Goal: Task Accomplishment & Management: Complete application form

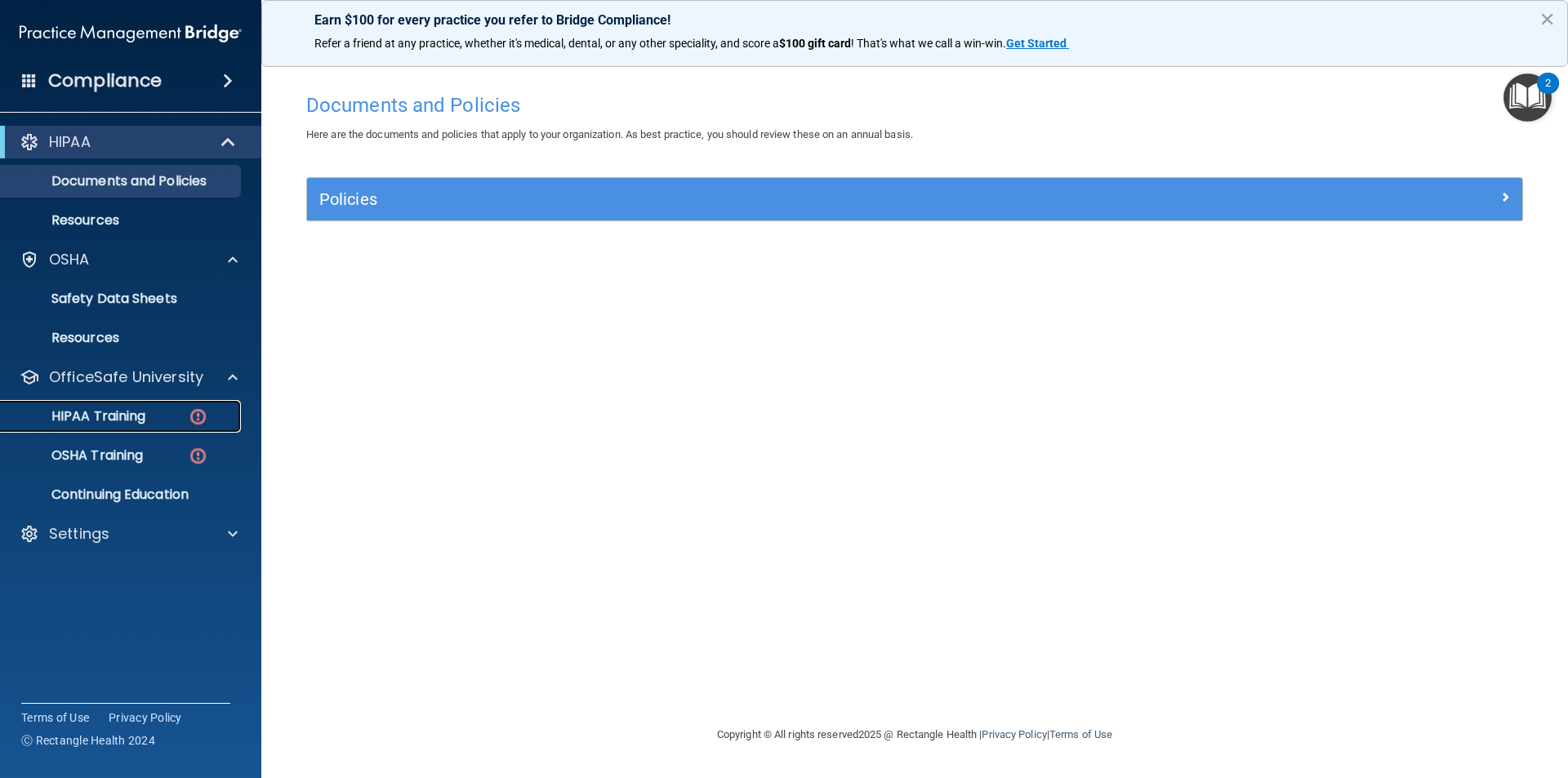
click at [150, 425] on link "HIPAA Training" at bounding box center [112, 417] width 258 height 33
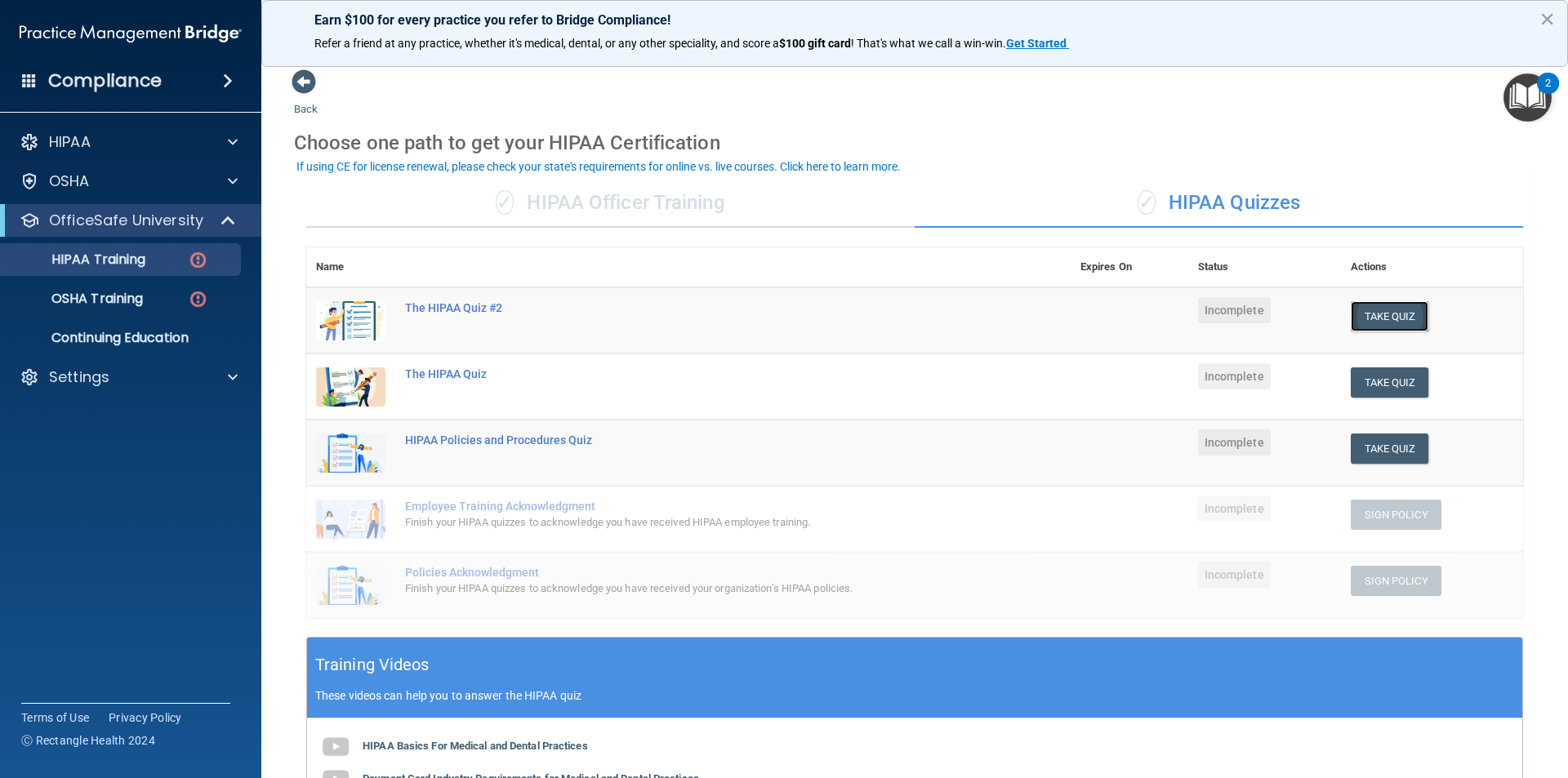
click at [1387, 329] on button "Take Quiz" at bounding box center [1390, 316] width 79 height 30
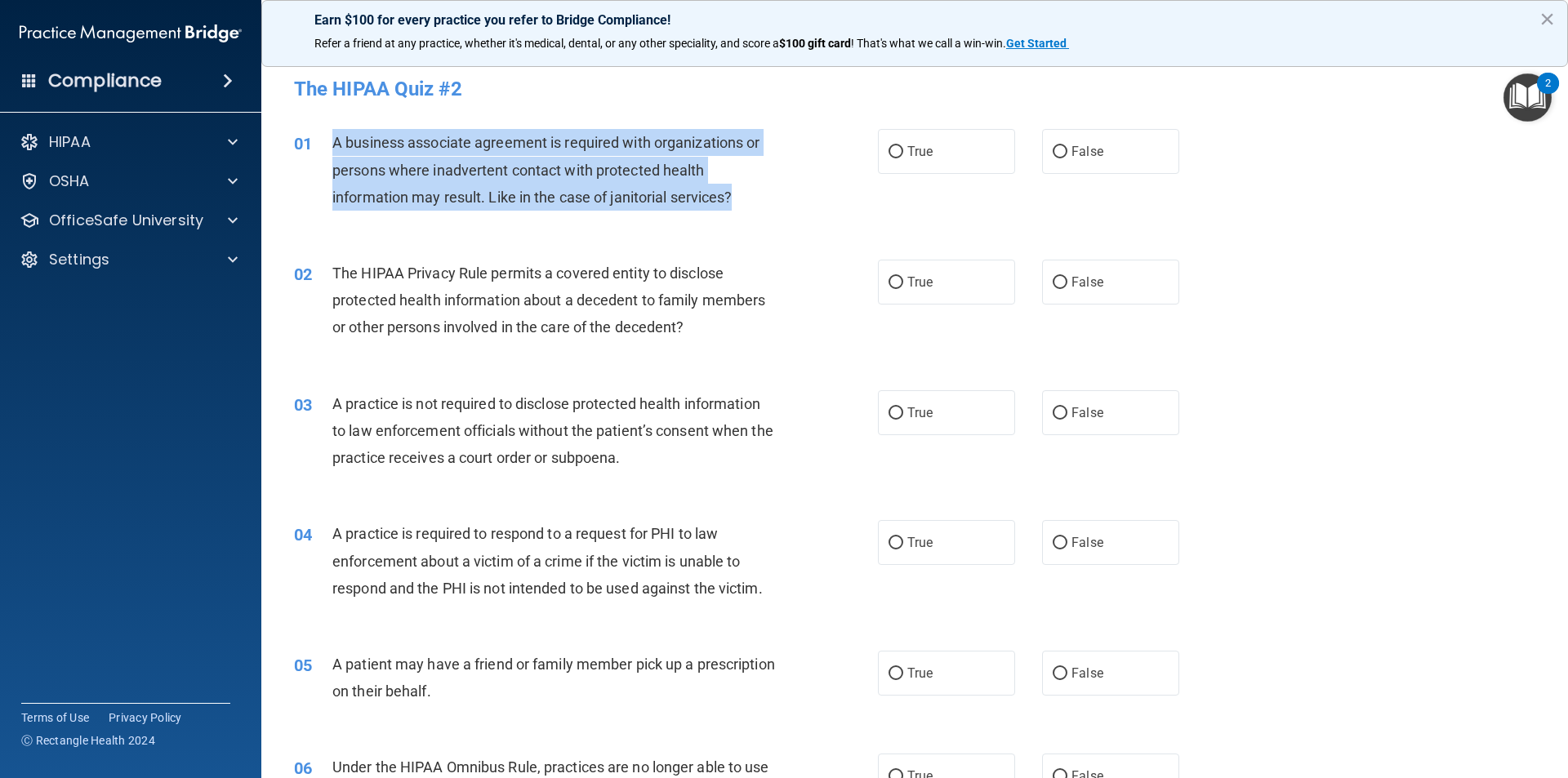
drag, startPoint x: 331, startPoint y: 138, endPoint x: 738, endPoint y: 209, distance: 413.1
click at [738, 209] on div "01 A business associate agreement is required with organizations or persons whe…" at bounding box center [585, 173] width 633 height 89
copy div "A business associate agreement is required with organizations or persons where …"
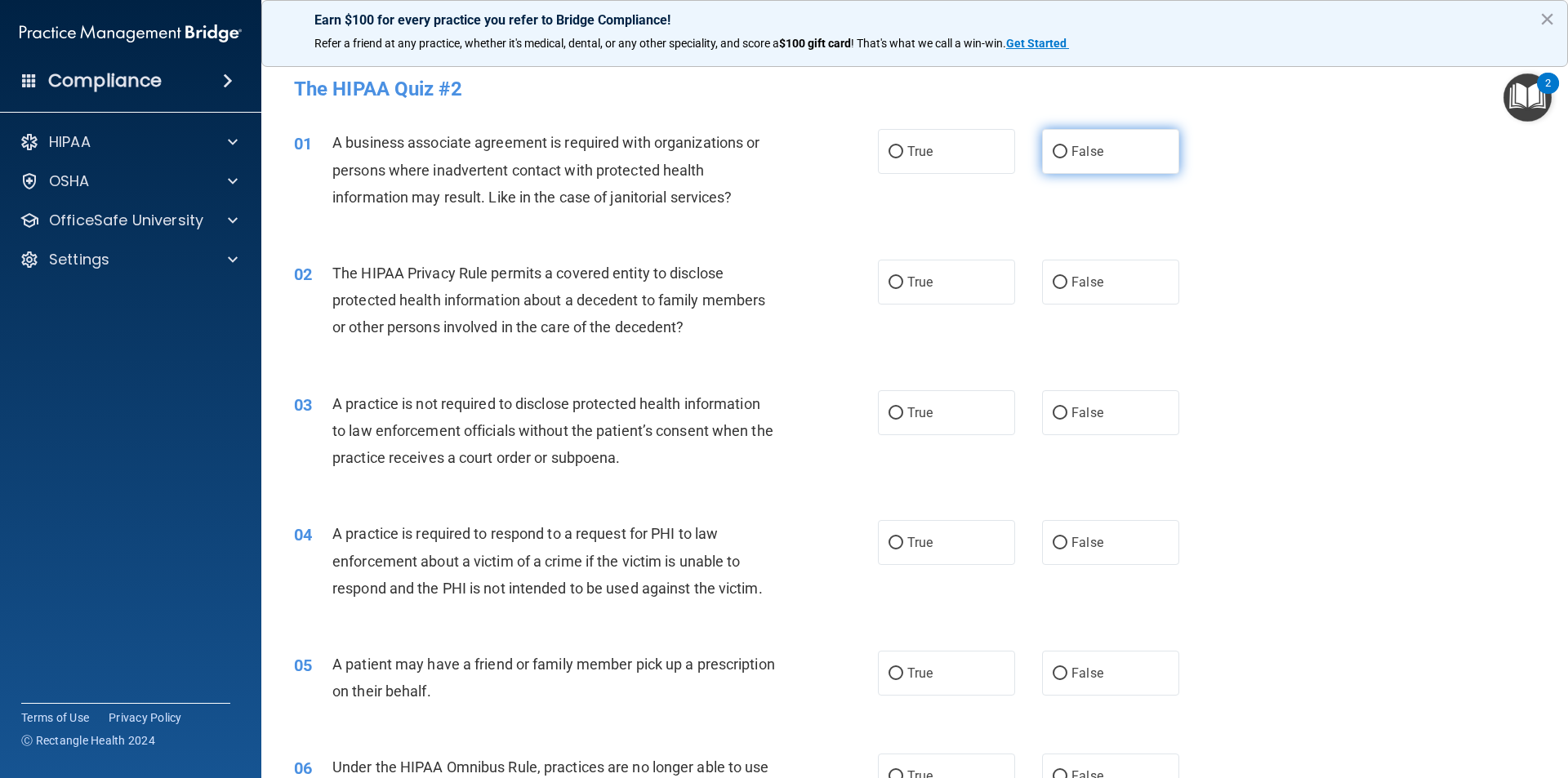
click at [1044, 149] on label "False" at bounding box center [1110, 151] width 137 height 45
click at [1053, 149] on input "False" at bounding box center [1060, 152] width 15 height 12
radio input "true"
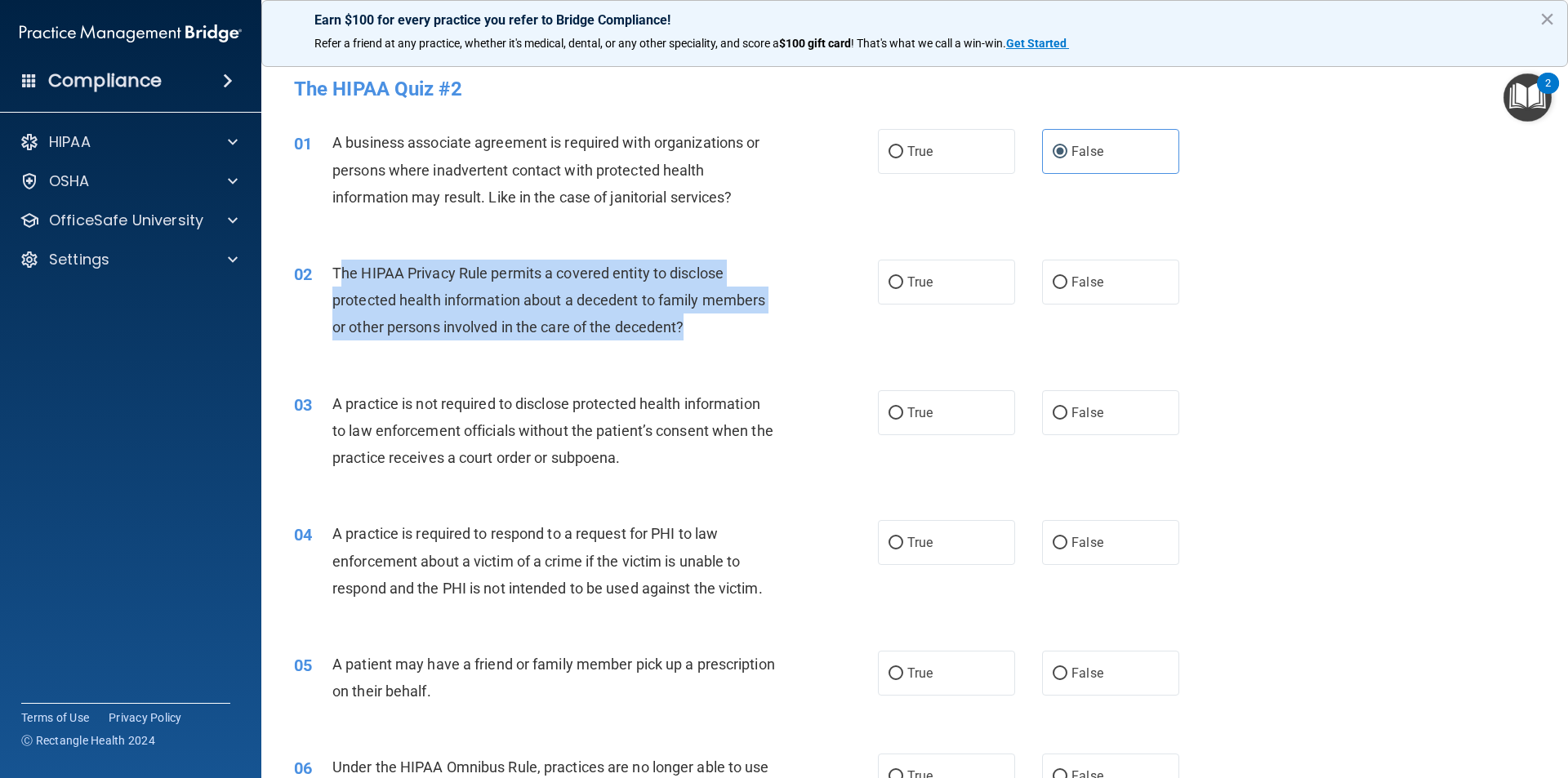
drag, startPoint x: 336, startPoint y: 266, endPoint x: 694, endPoint y: 321, distance: 362.2
click at [694, 321] on div "The HIPAA Privacy Rule permits a covered entity to disclose protected health in…" at bounding box center [560, 300] width 456 height 82
copy span "he HIPAA Privacy Rule permits a covered entity to disclose protected health inf…"
click at [894, 289] on input "True" at bounding box center [896, 282] width 15 height 12
radio input "true"
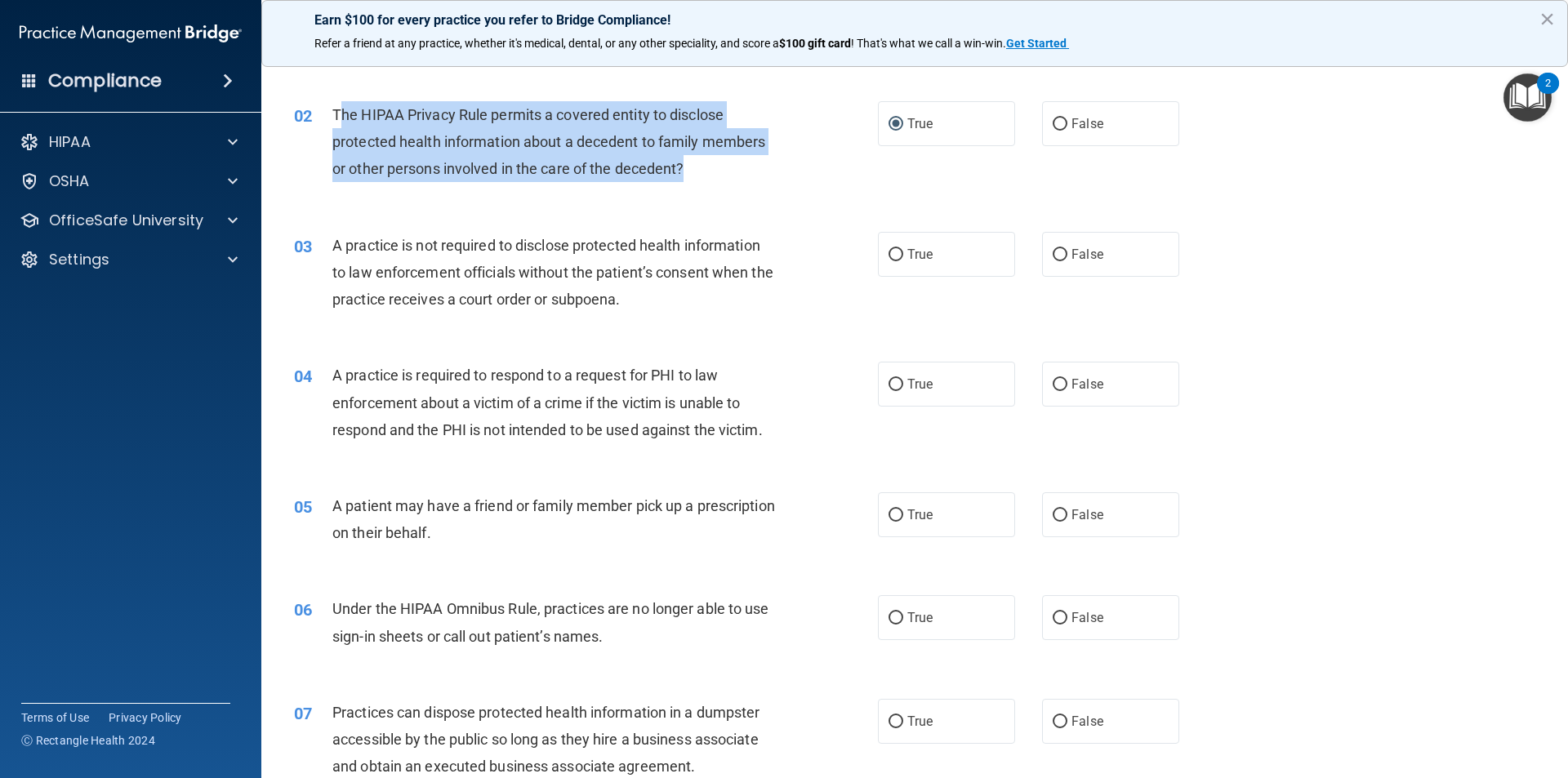
scroll to position [163, 0]
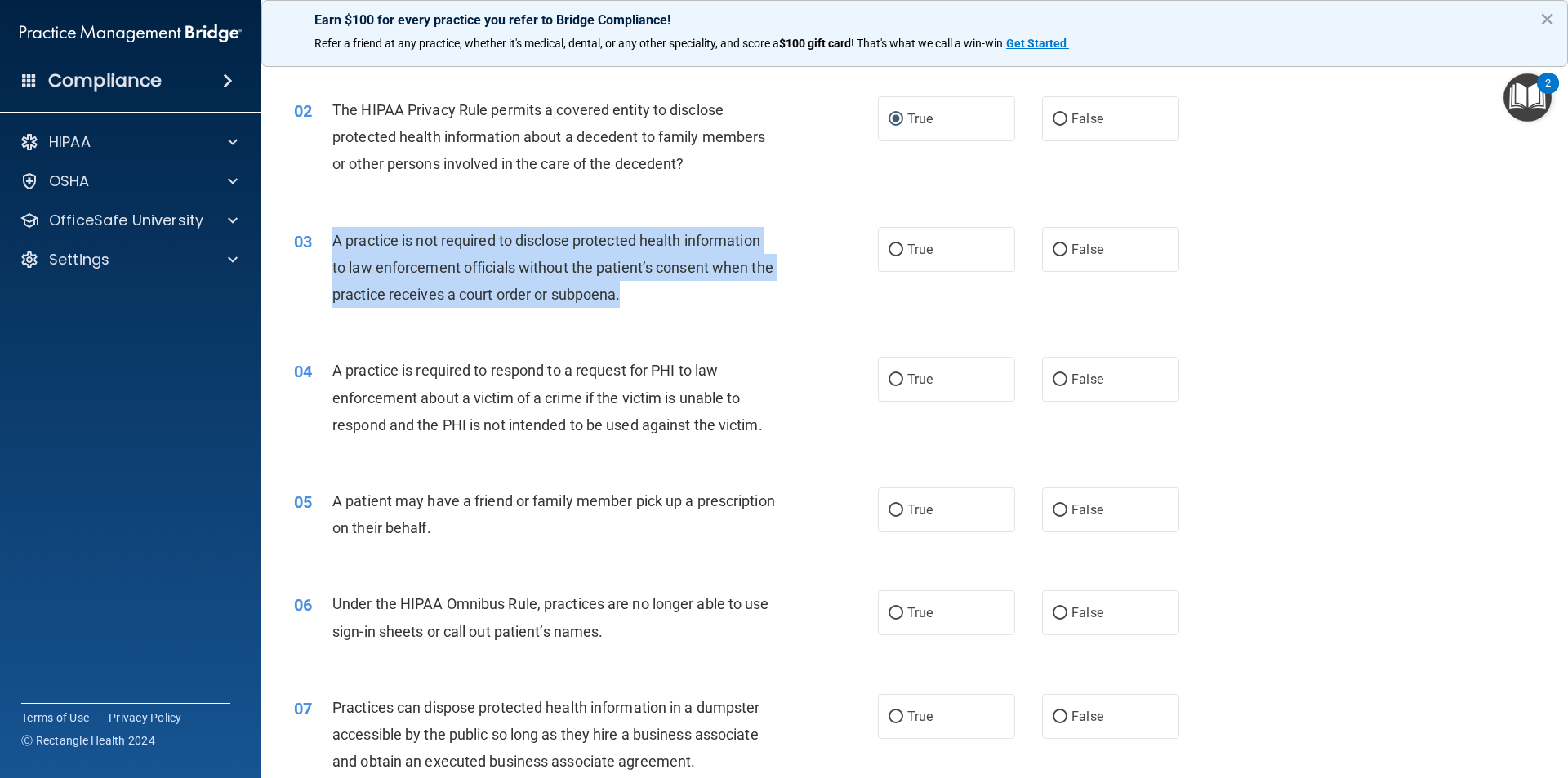
drag, startPoint x: 331, startPoint y: 237, endPoint x: 664, endPoint y: 315, distance: 342.0
click at [664, 315] on div "03 A practice is not required to disclose protected health information to law e…" at bounding box center [585, 272] width 633 height 89
copy span "A practice is not required to disclose protected health information to law enfo…"
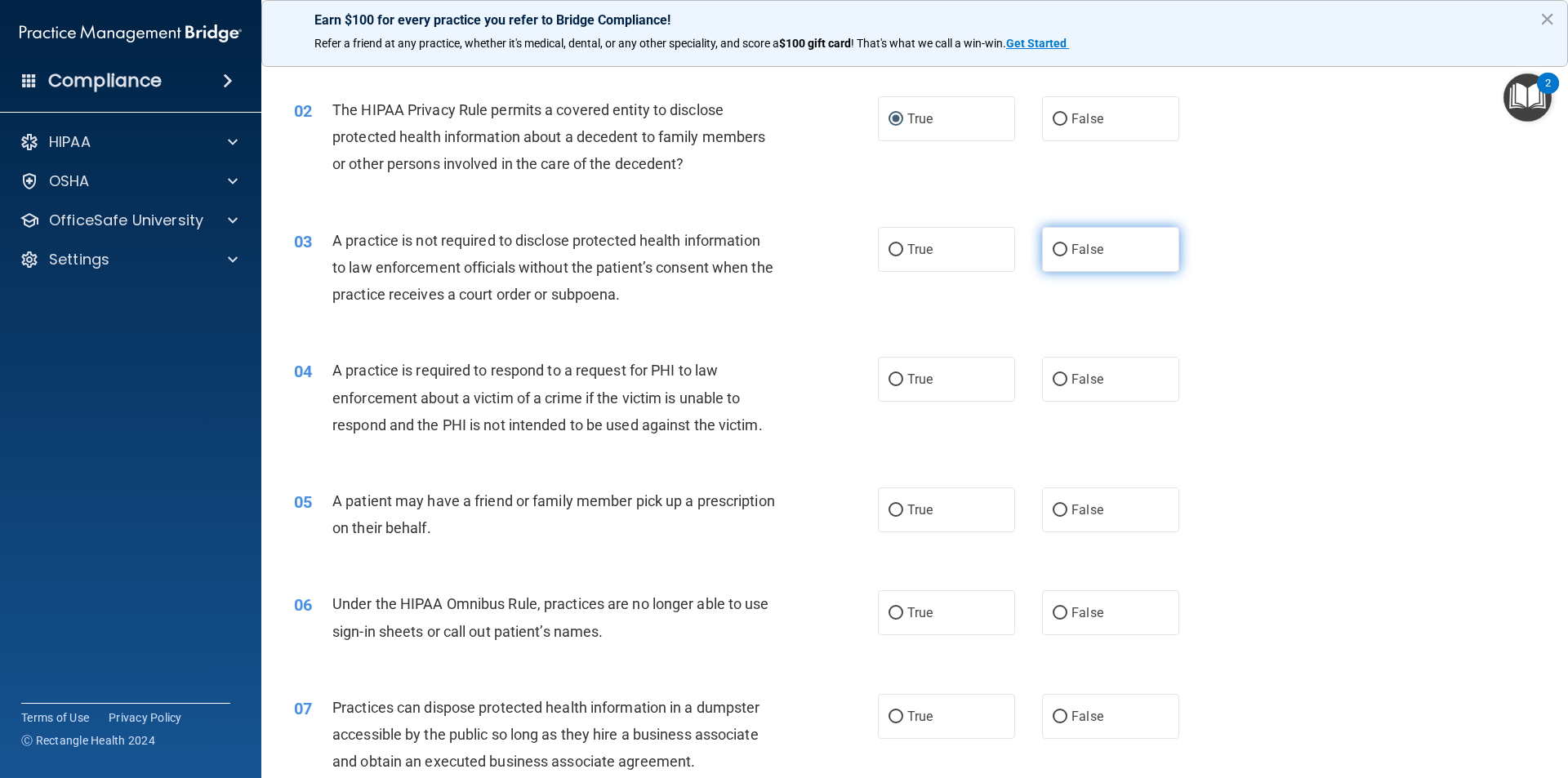
click at [1057, 257] on label "False" at bounding box center [1110, 249] width 137 height 45
click at [1057, 257] on input "False" at bounding box center [1060, 250] width 15 height 12
radio input "true"
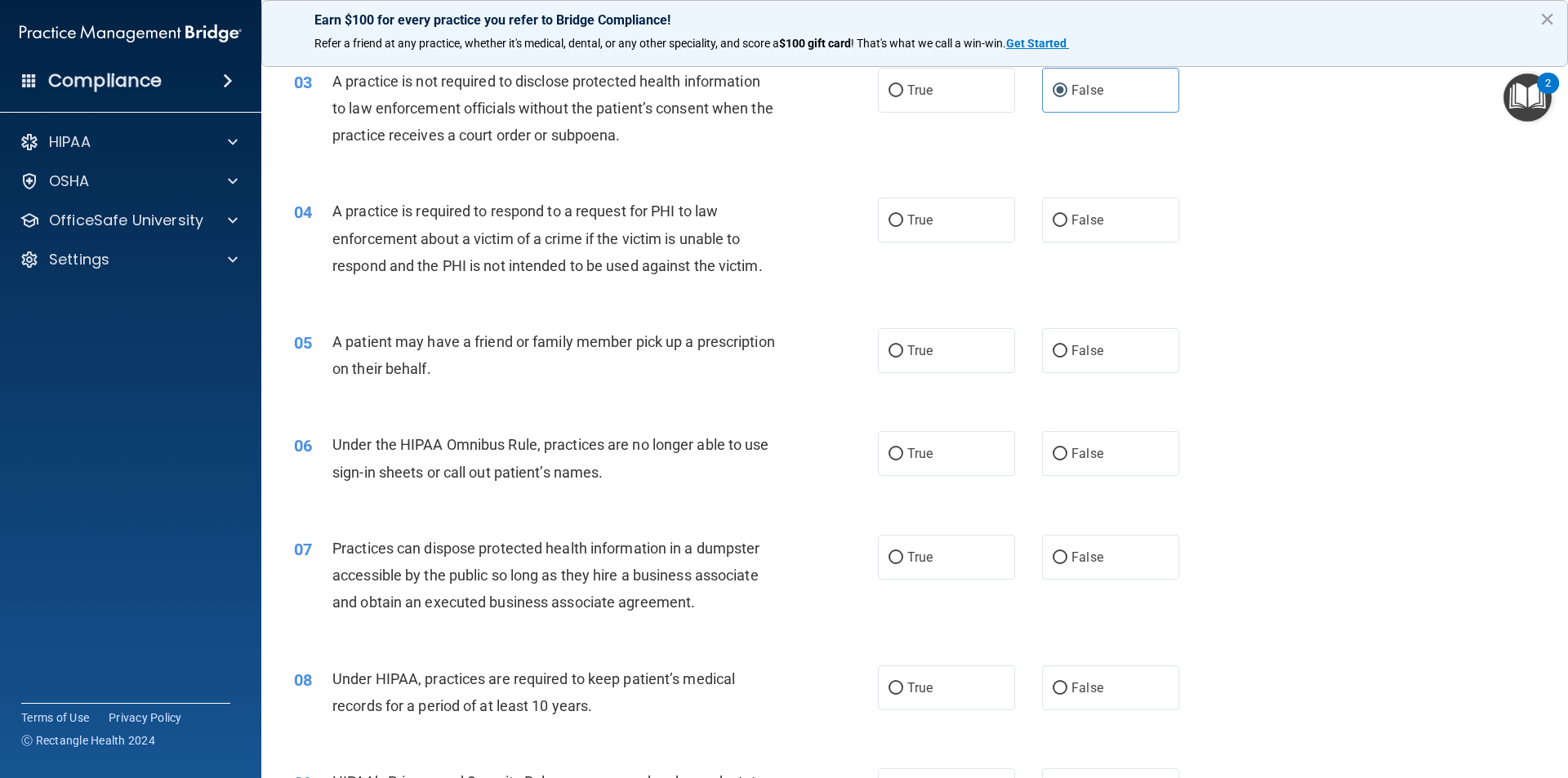
scroll to position [327, 0]
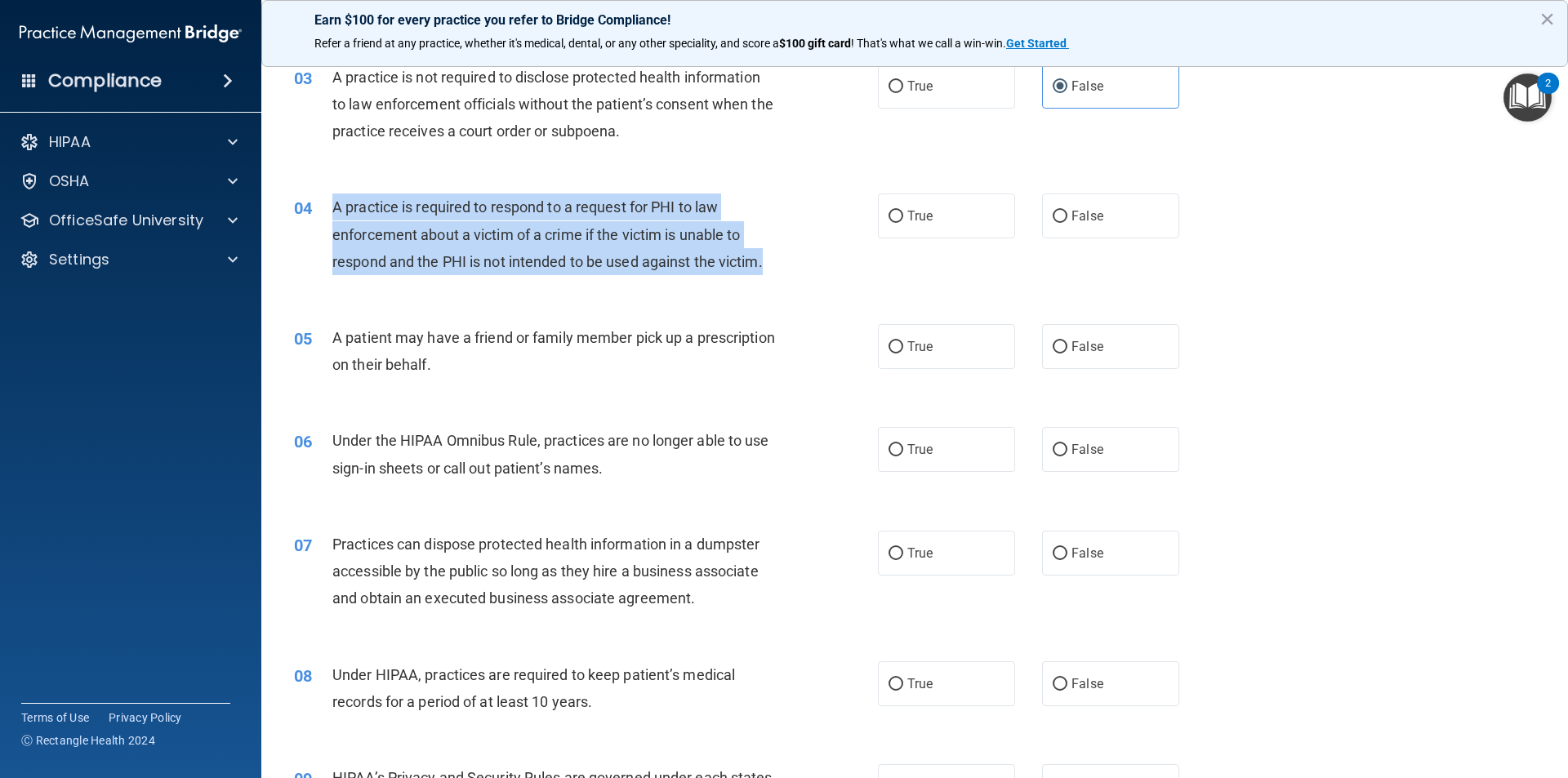
drag, startPoint x: 335, startPoint y: 207, endPoint x: 773, endPoint y: 264, distance: 441.7
click at [773, 264] on div "A practice is required to respond to a request for PHI to law enforcement about…" at bounding box center [560, 235] width 456 height 82
copy span "A practice is required to respond to a request for PHI to law enforcement about…"
click at [897, 217] on input "True" at bounding box center [896, 217] width 15 height 12
radio input "true"
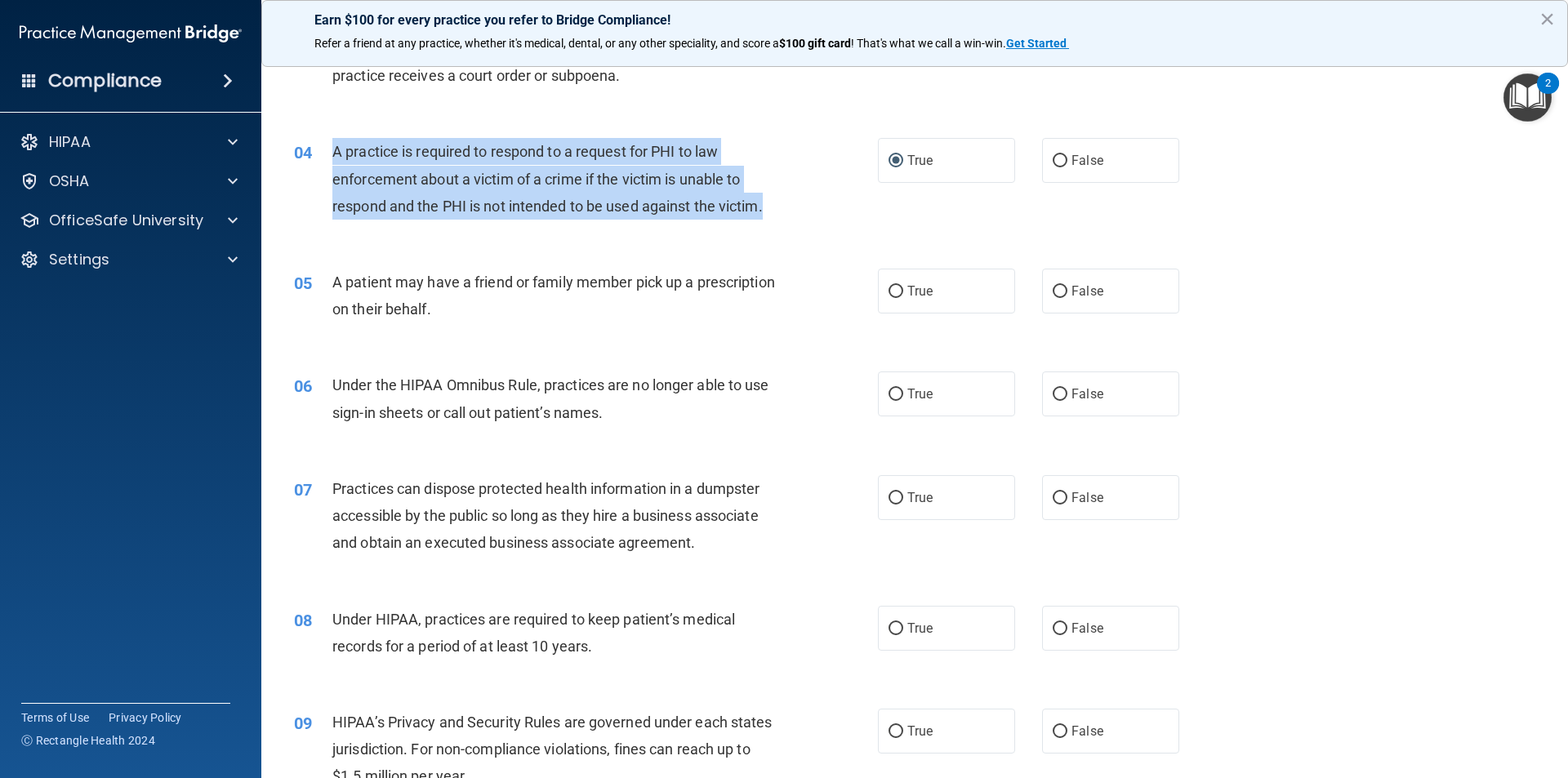
scroll to position [490, 0]
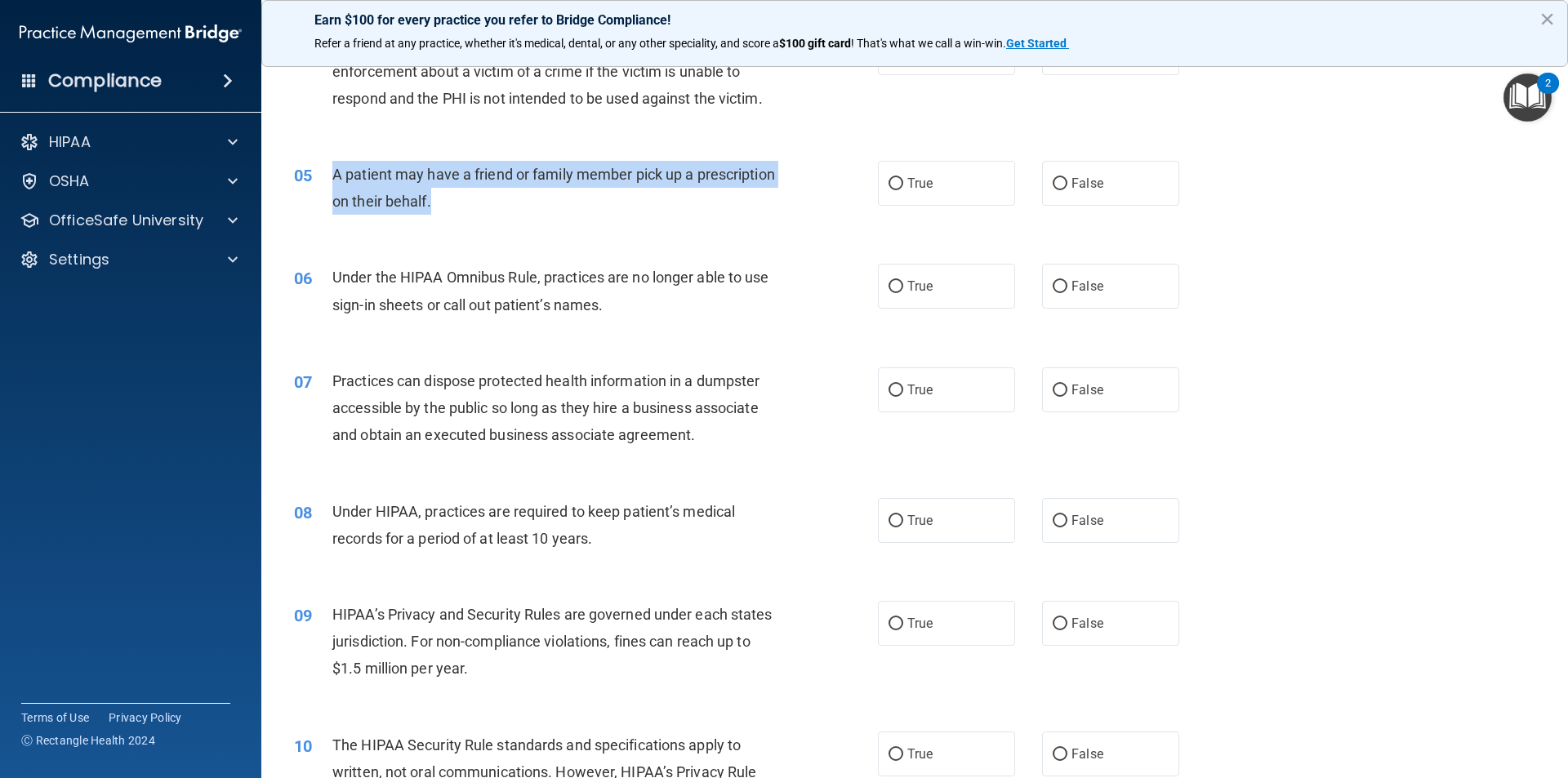
drag, startPoint x: 336, startPoint y: 172, endPoint x: 512, endPoint y: 212, distance: 180.5
click at [512, 212] on div "A patient may have a friend or family member pick up a prescription on their be…" at bounding box center [560, 188] width 456 height 54
copy span "A patient may have a friend or family member pick up a prescription on their be…"
click at [889, 186] on input "True" at bounding box center [896, 184] width 15 height 12
radio input "true"
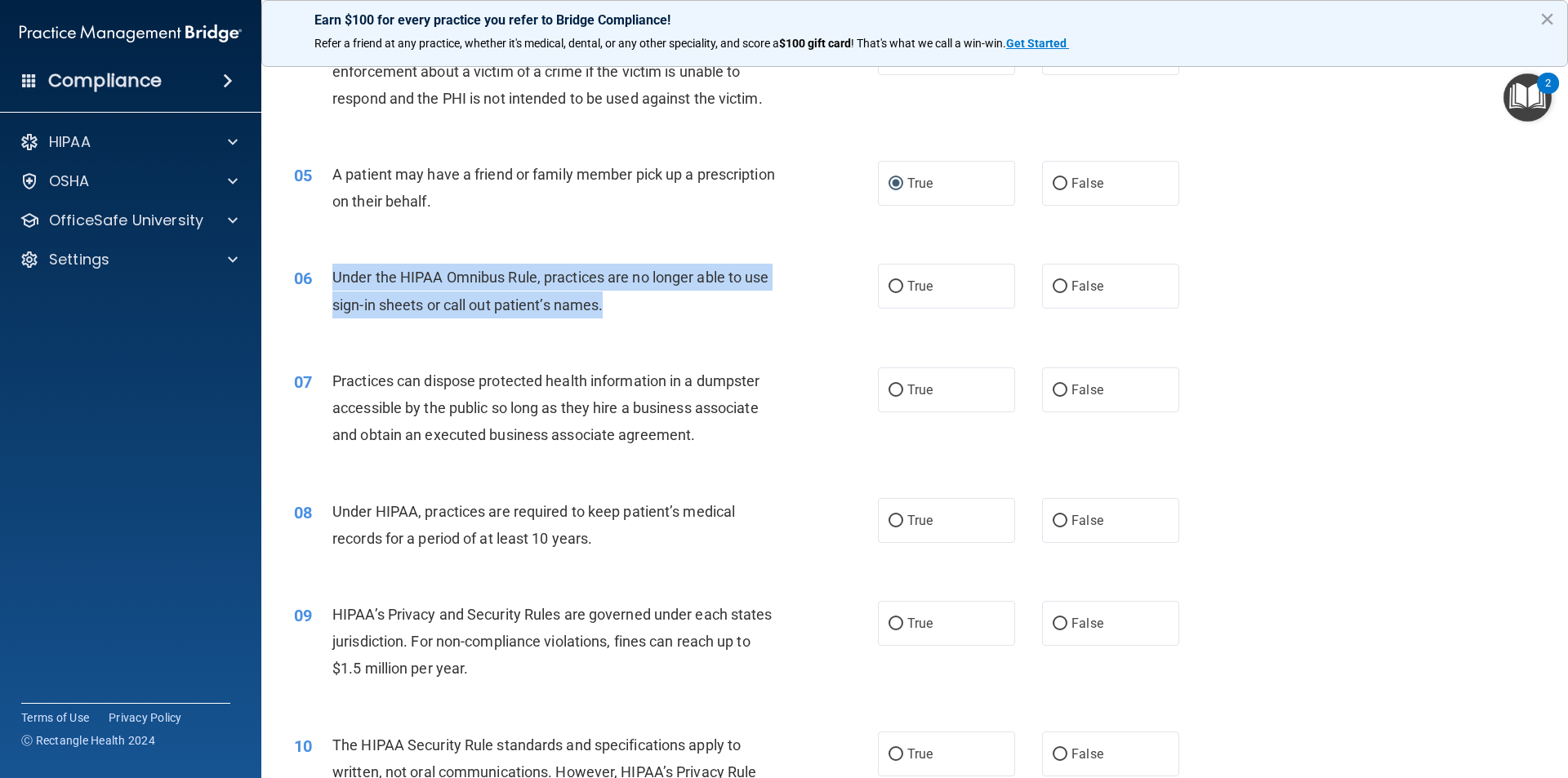
drag, startPoint x: 339, startPoint y: 272, endPoint x: 570, endPoint y: 310, distance: 234.1
click at [620, 310] on div "06 Under the HIPAA Omnibus Rule, practices are no longer able to use sign-in sh…" at bounding box center [585, 295] width 633 height 62
copy div "Under the HIPAA Omnibus Rule, practices are no longer able to use sign-in sheet…"
click at [1053, 281] on input "False" at bounding box center [1060, 286] width 15 height 12
radio input "true"
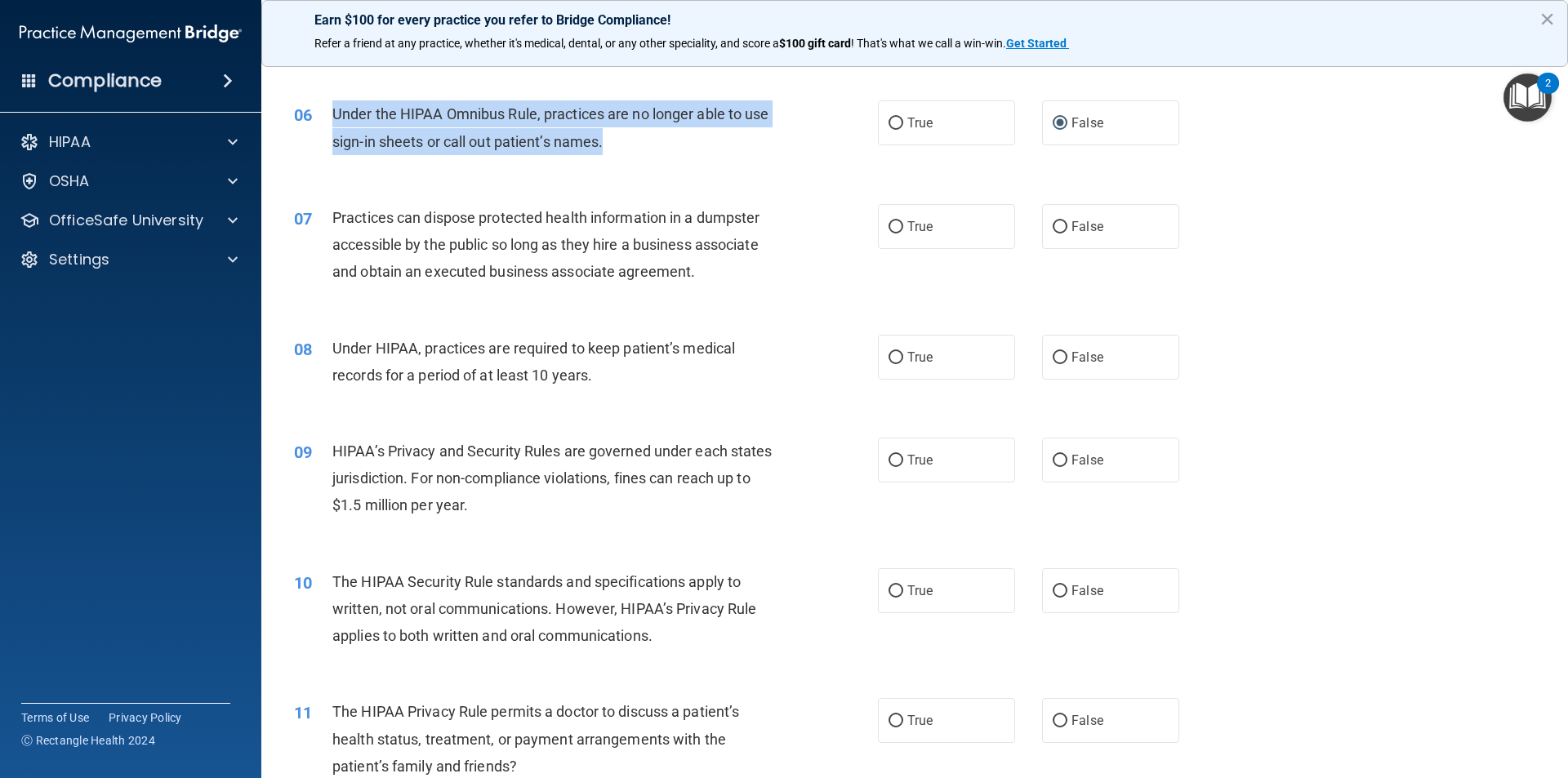
scroll to position [735, 0]
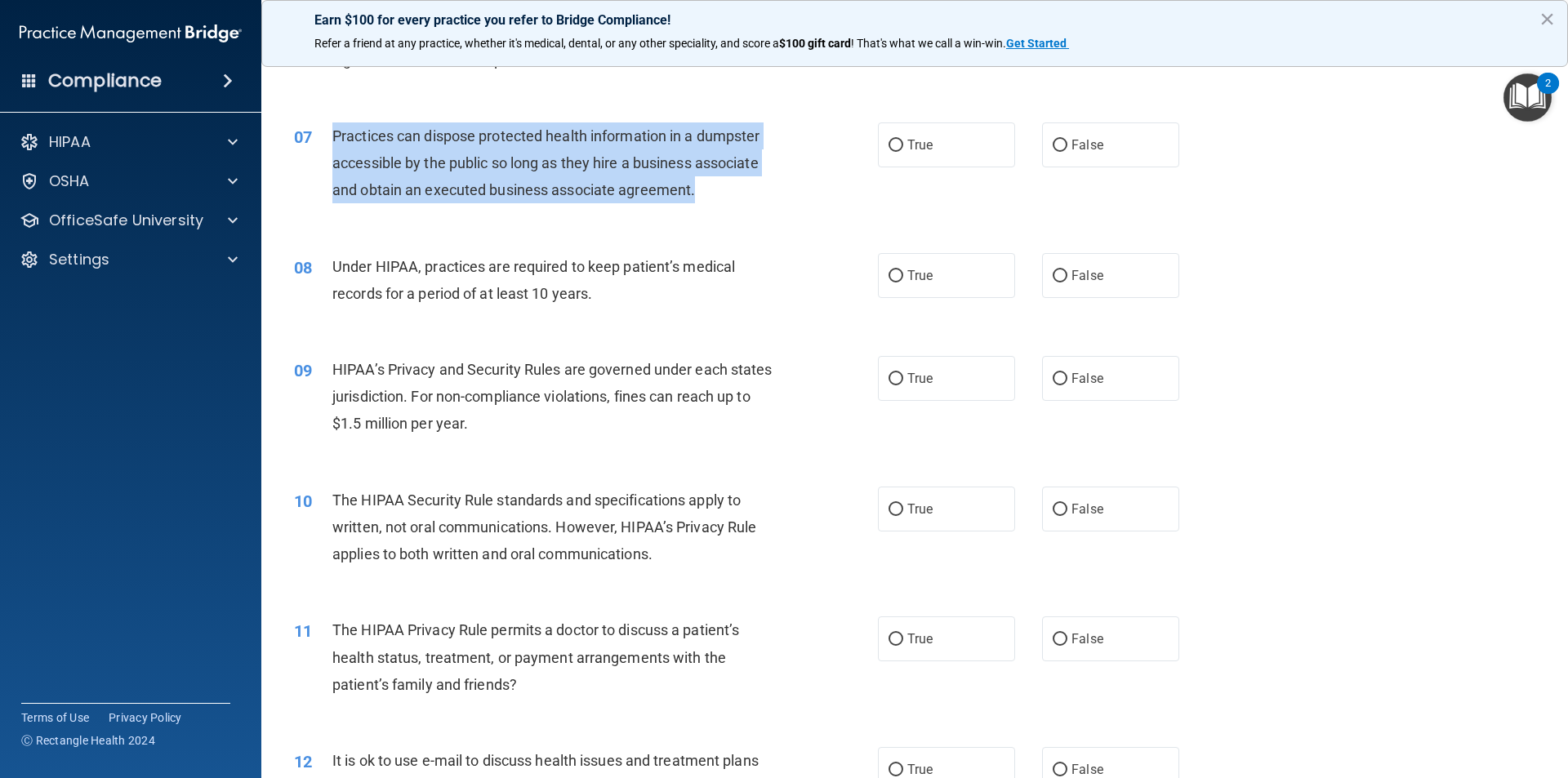
drag, startPoint x: 331, startPoint y: 130, endPoint x: 711, endPoint y: 208, distance: 387.9
click at [711, 208] on div "07 Practices can dispose protected health information in a dumpster accessible …" at bounding box center [585, 167] width 633 height 89
copy span "Practices can dispose protected health information in a dumpster accessible by …"
click at [1055, 143] on input "False" at bounding box center [1060, 145] width 15 height 12
radio input "true"
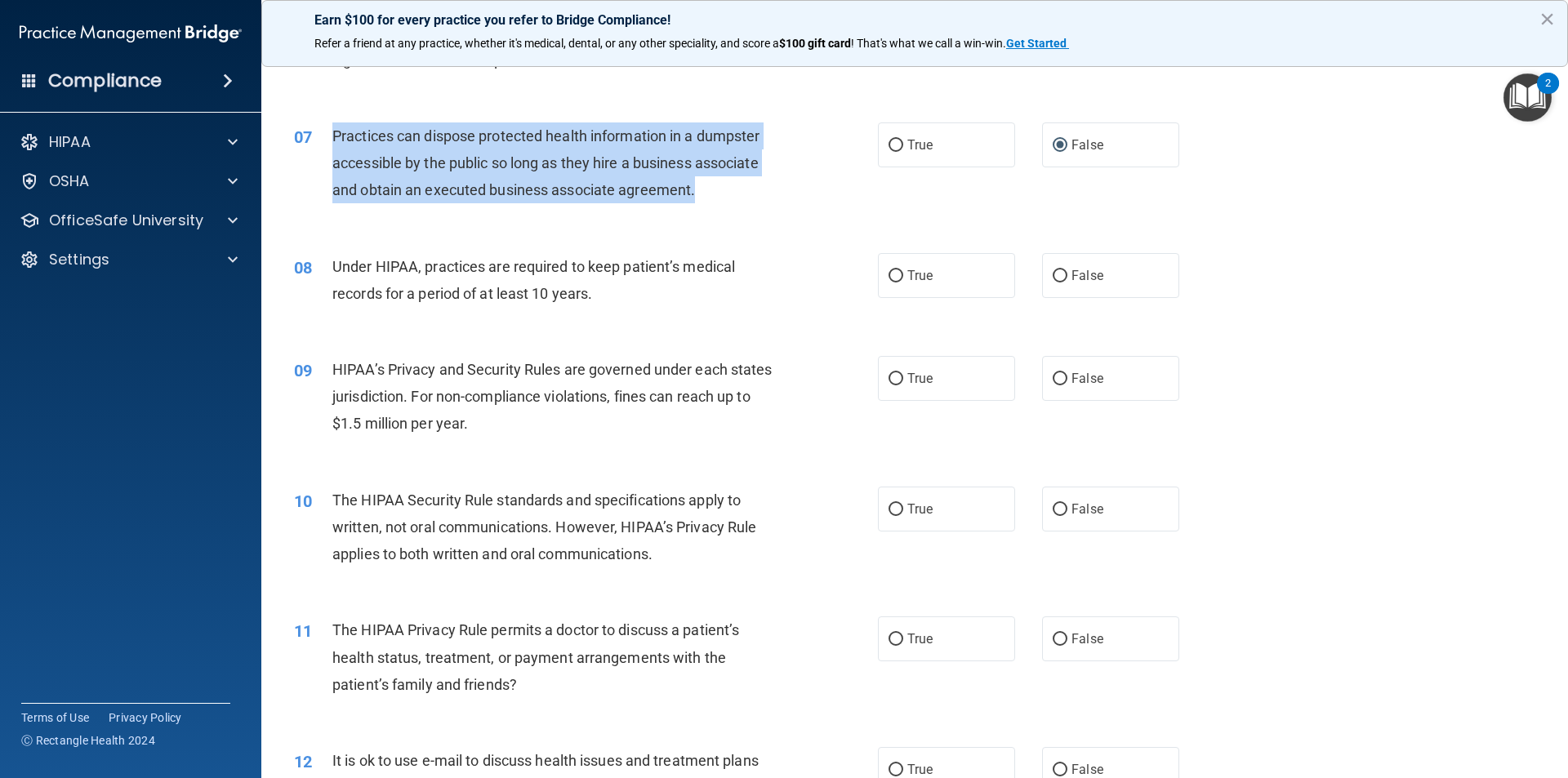
scroll to position [817, 0]
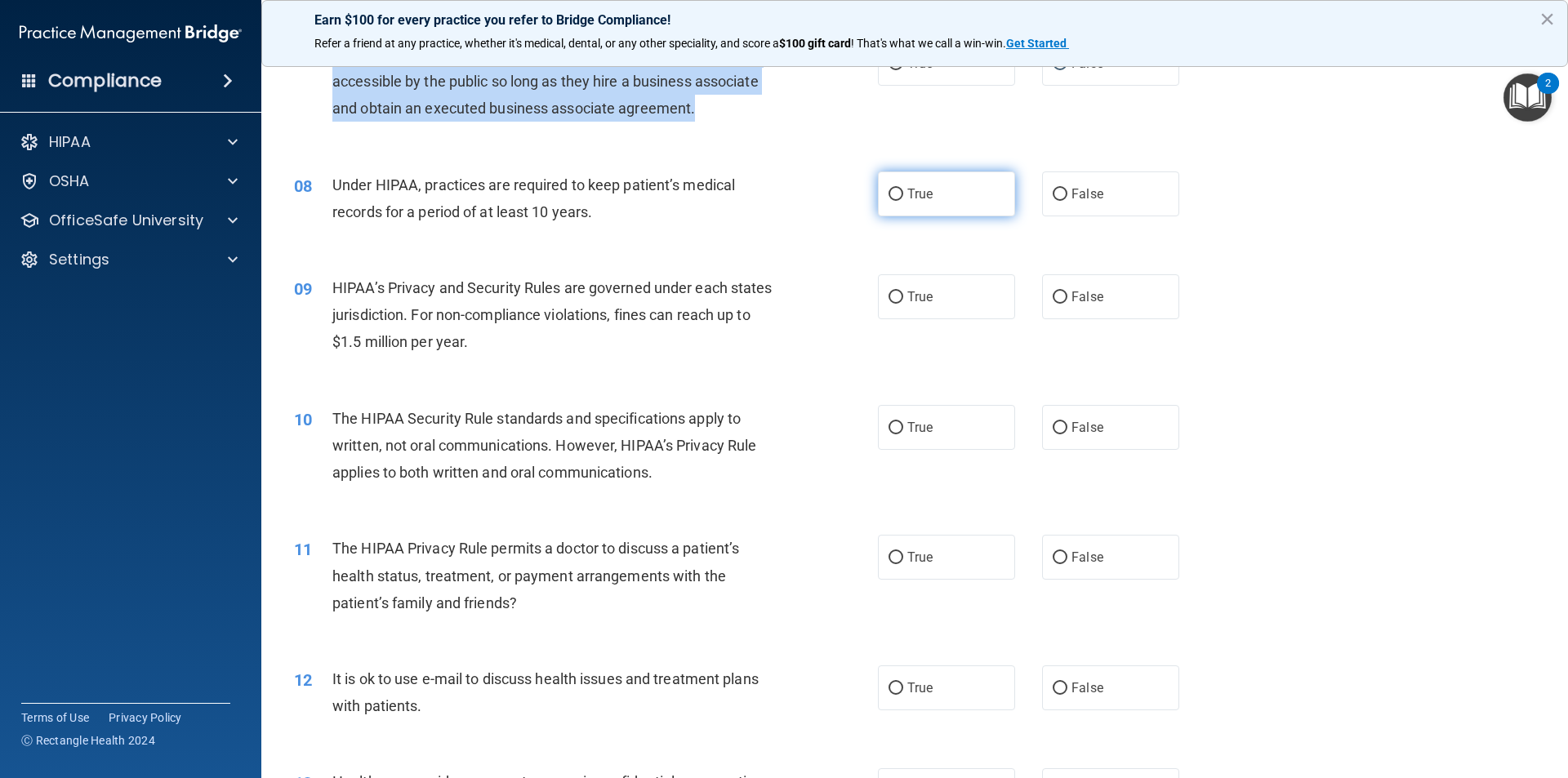
click at [889, 195] on input "True" at bounding box center [896, 194] width 15 height 12
radio input "true"
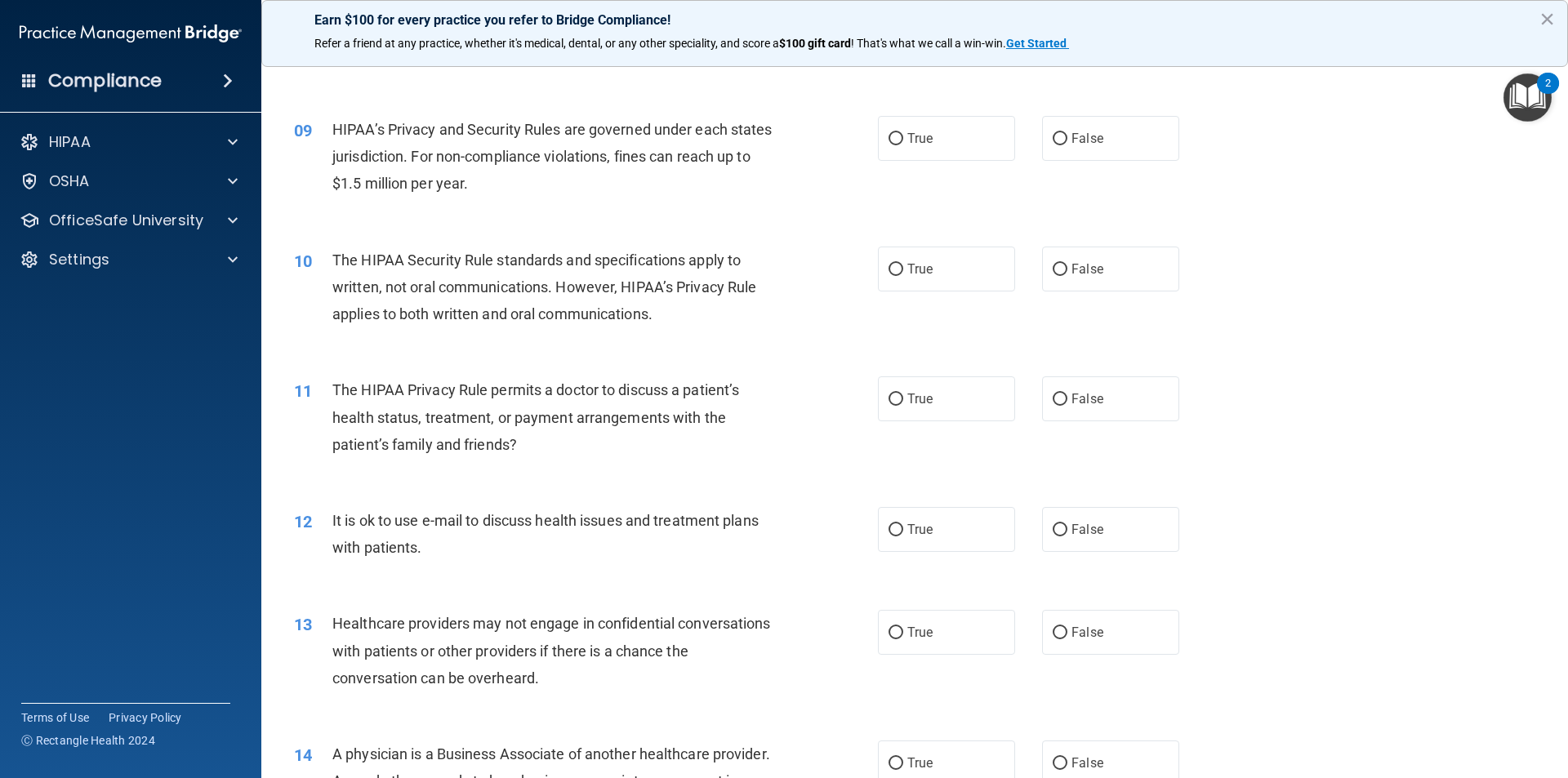
scroll to position [980, 0]
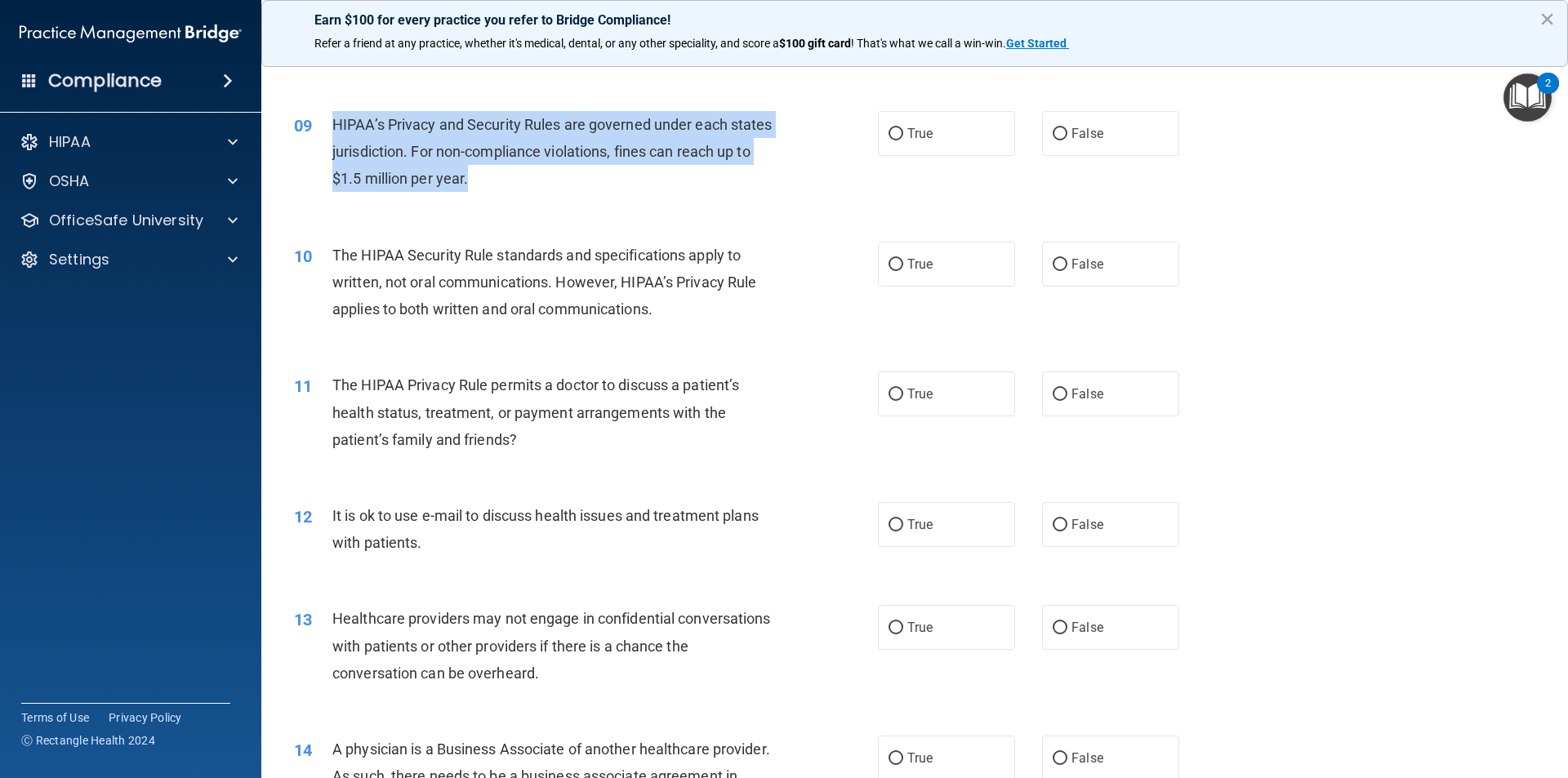
drag, startPoint x: 335, startPoint y: 120, endPoint x: 545, endPoint y: 181, distance: 218.7
click at [545, 181] on div "HIPAA’s Privacy and Security Rules are governed under each states jurisdiction.…" at bounding box center [560, 152] width 456 height 82
copy span "HIPAA’s Privacy and Security Rules are governed under each states jurisdiction.…"
click at [889, 133] on input "True" at bounding box center [896, 134] width 15 height 12
radio input "true"
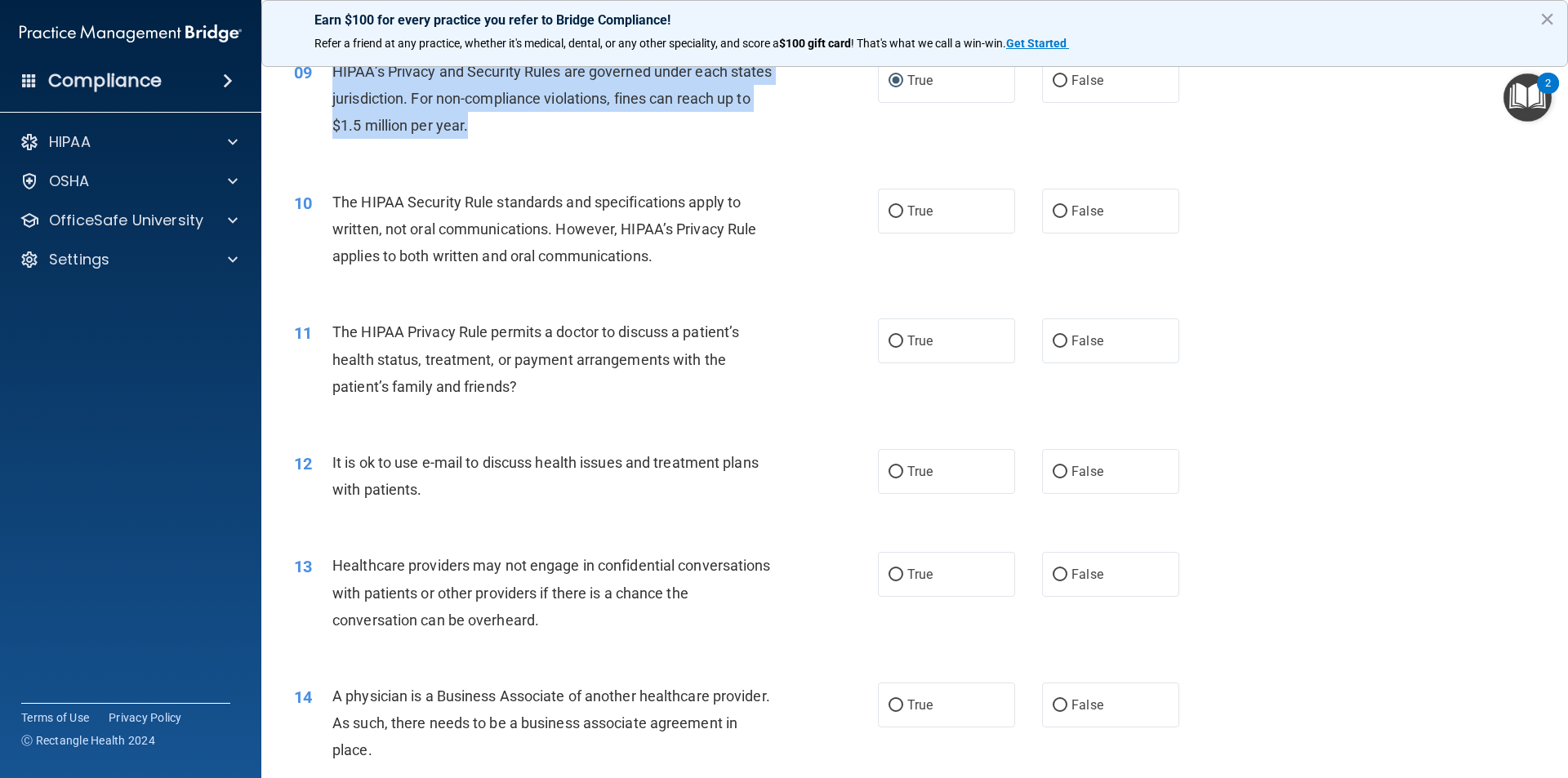
scroll to position [1062, 0]
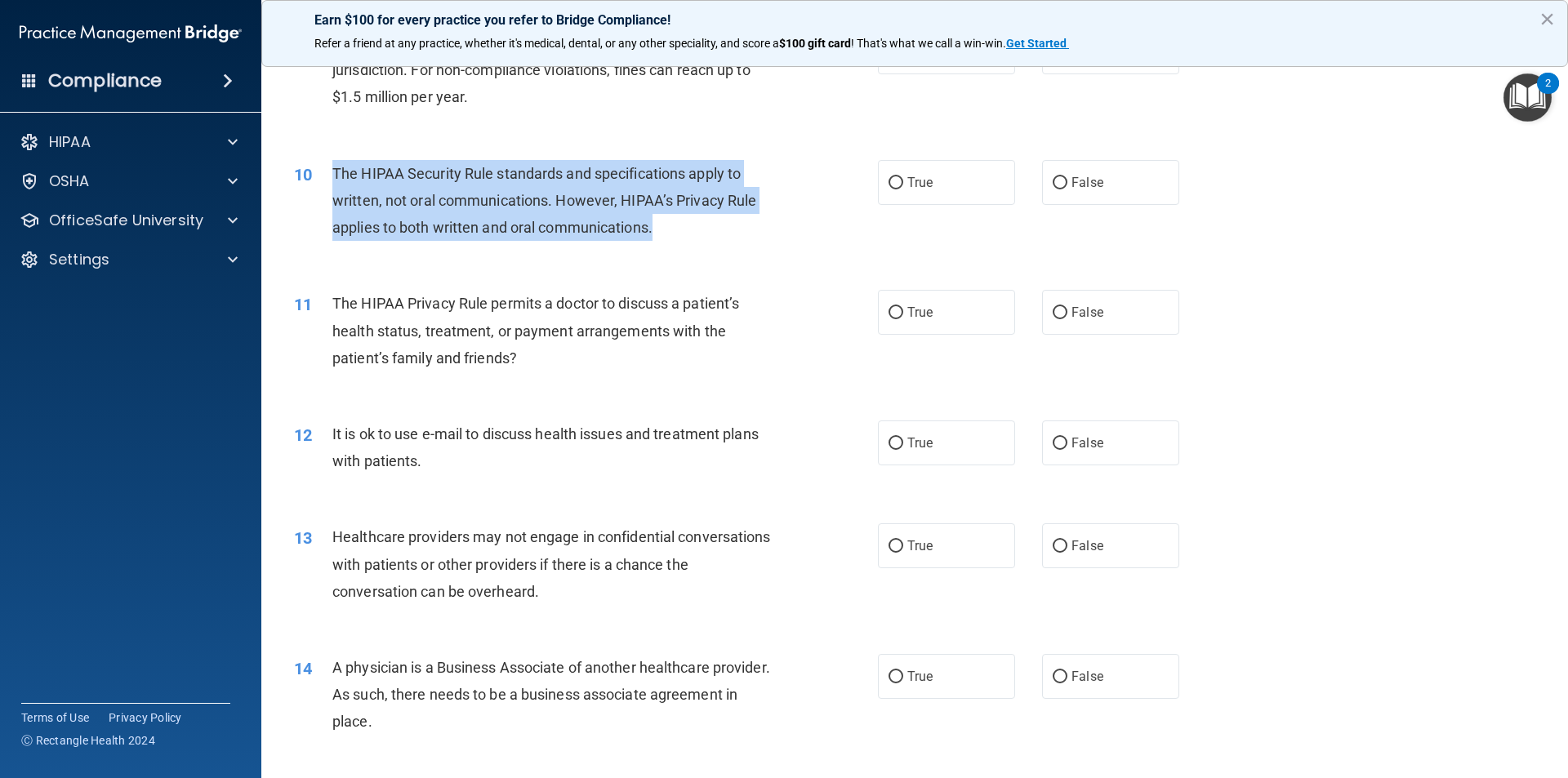
drag, startPoint x: 334, startPoint y: 172, endPoint x: 658, endPoint y: 231, distance: 329.3
click at [658, 231] on div "The HIPAA Security Rule standards and specifications apply to written, not oral…" at bounding box center [560, 201] width 456 height 82
copy span "The HIPAA Security Rule standards and specifications apply to written, not oral…"
click at [889, 181] on input "True" at bounding box center [896, 183] width 15 height 12
radio input "true"
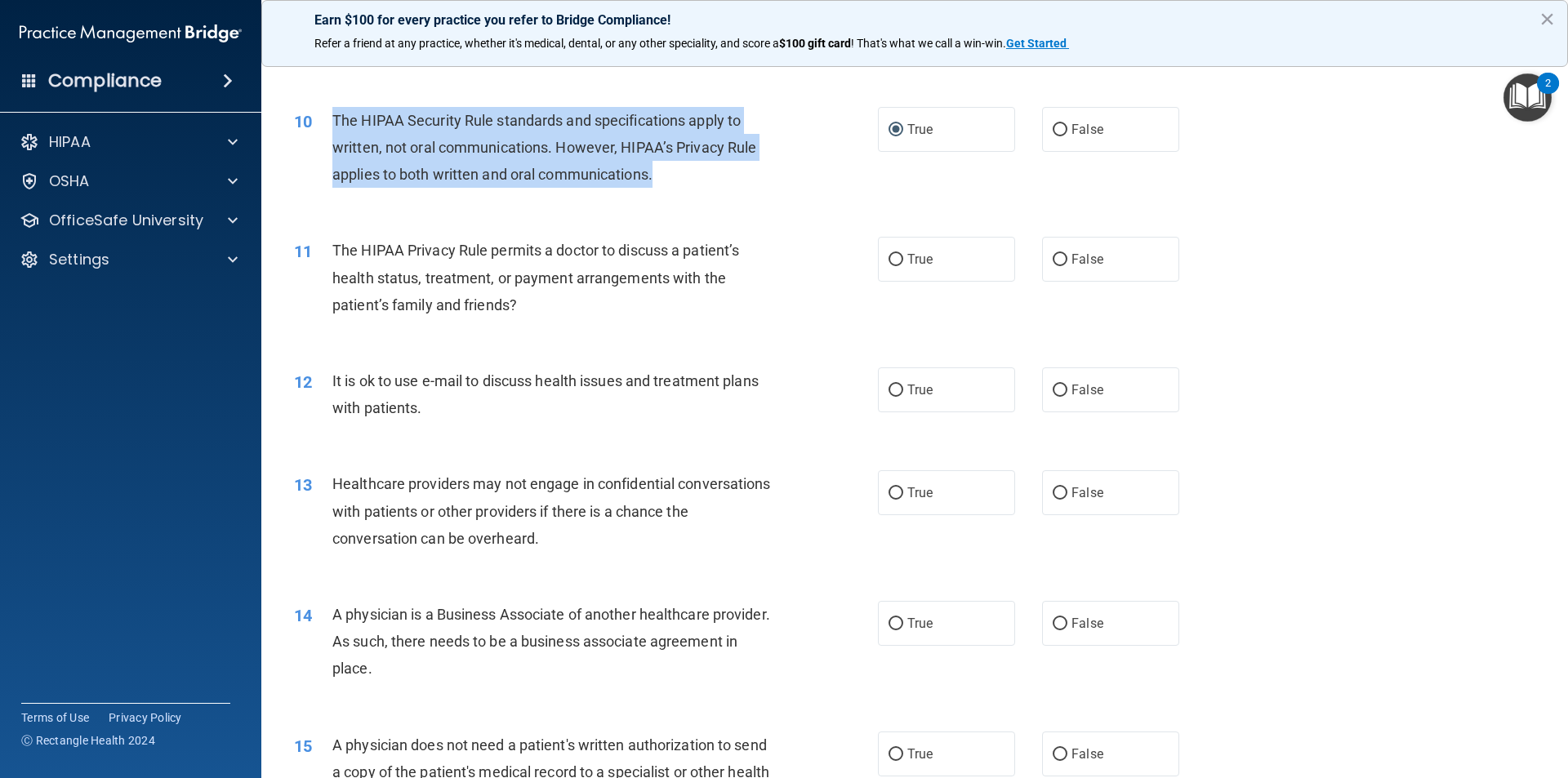
scroll to position [1225, 0]
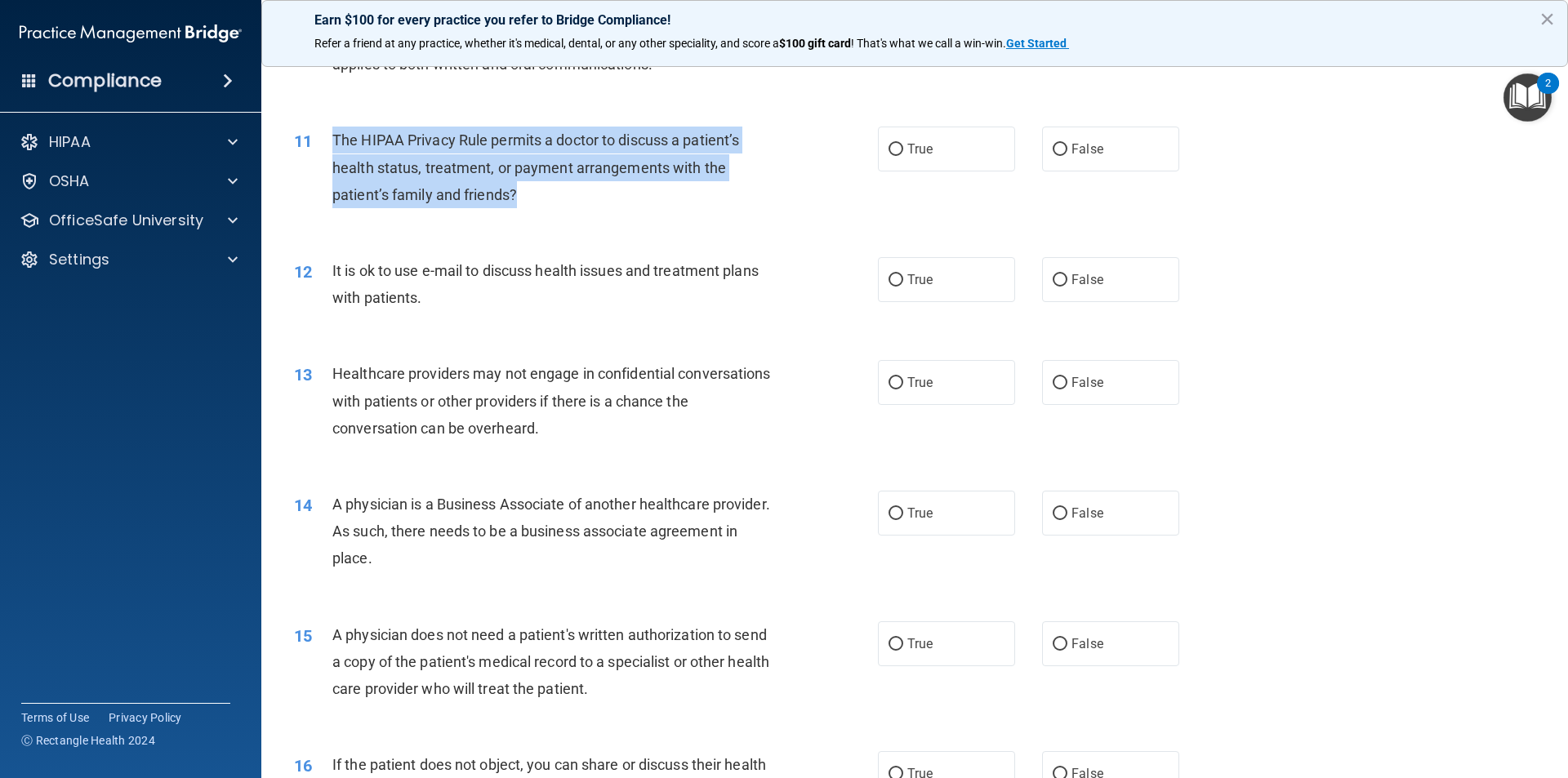
drag, startPoint x: 332, startPoint y: 138, endPoint x: 521, endPoint y: 211, distance: 202.6
click at [521, 211] on div "11 The HIPAA Privacy Rule permits a doctor to discuss a patient’s health status…" at bounding box center [585, 171] width 633 height 89
copy span "The HIPAA Privacy Rule permits a doctor to discuss a patient’s health status, t…"
click at [889, 145] on input "True" at bounding box center [896, 149] width 15 height 12
radio input "true"
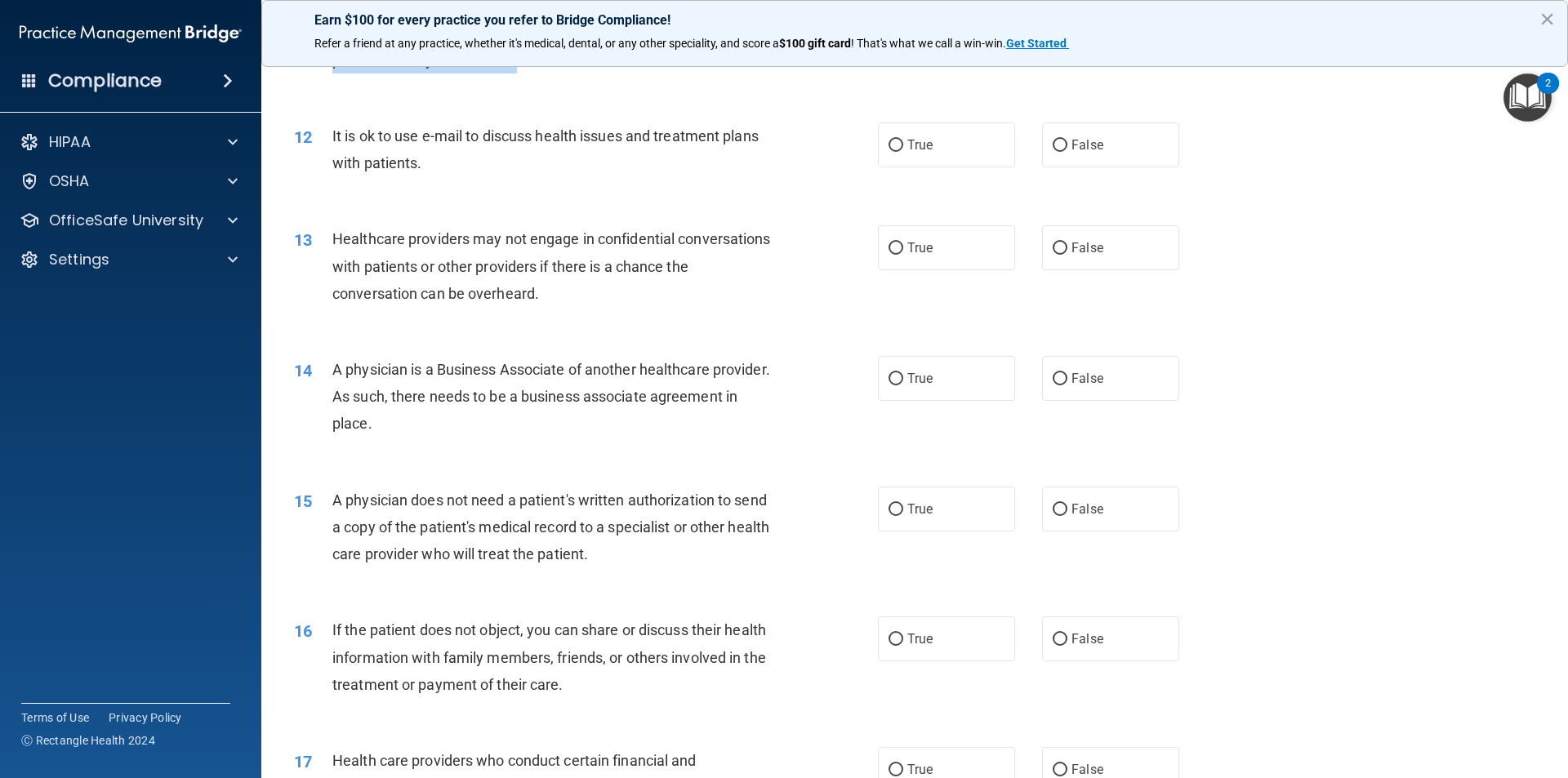
scroll to position [1389, 0]
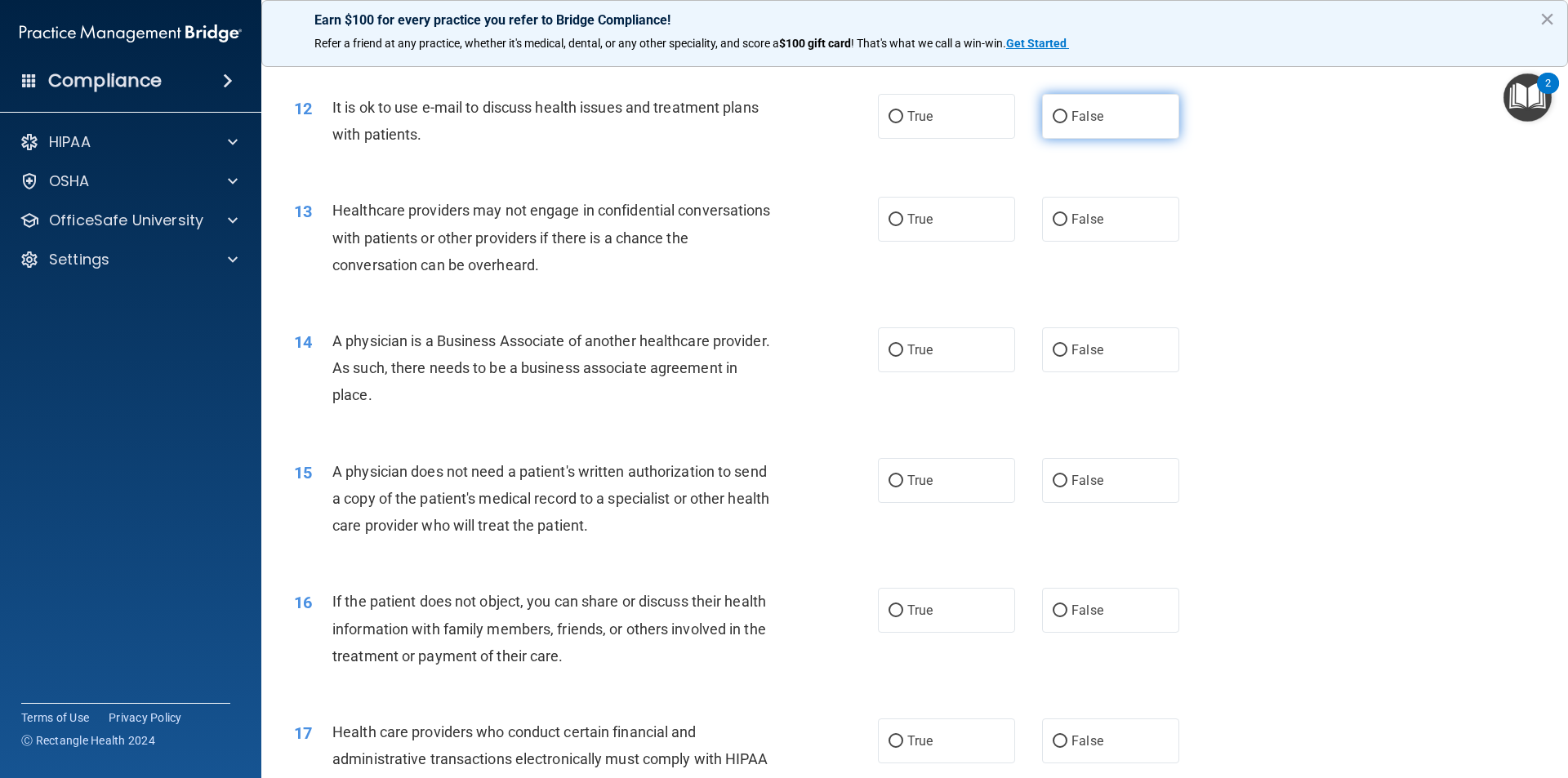
click at [1055, 114] on input "False" at bounding box center [1060, 117] width 15 height 12
radio input "true"
click at [897, 223] on input "True" at bounding box center [896, 220] width 15 height 12
radio input "true"
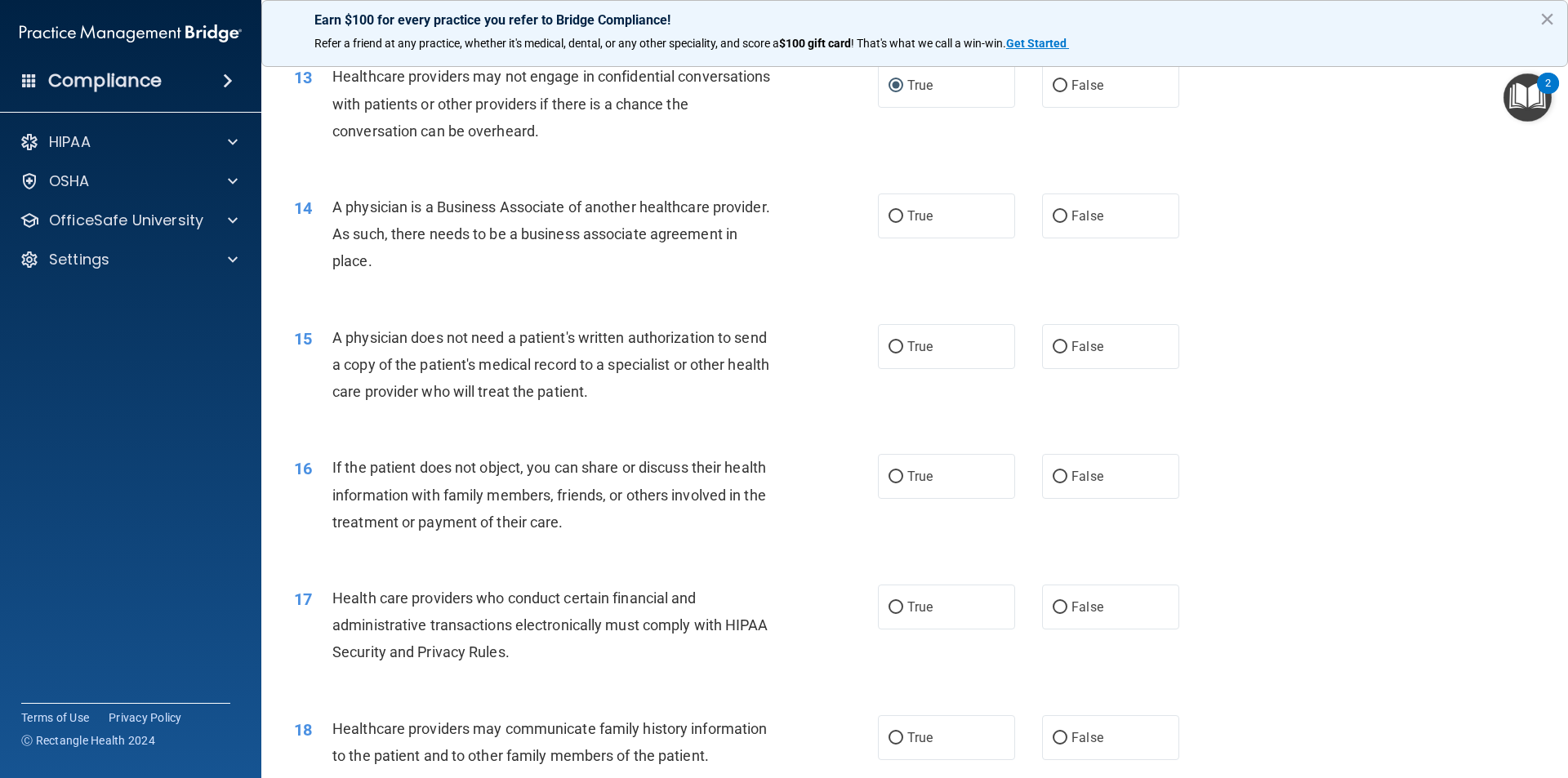
scroll to position [1552, 0]
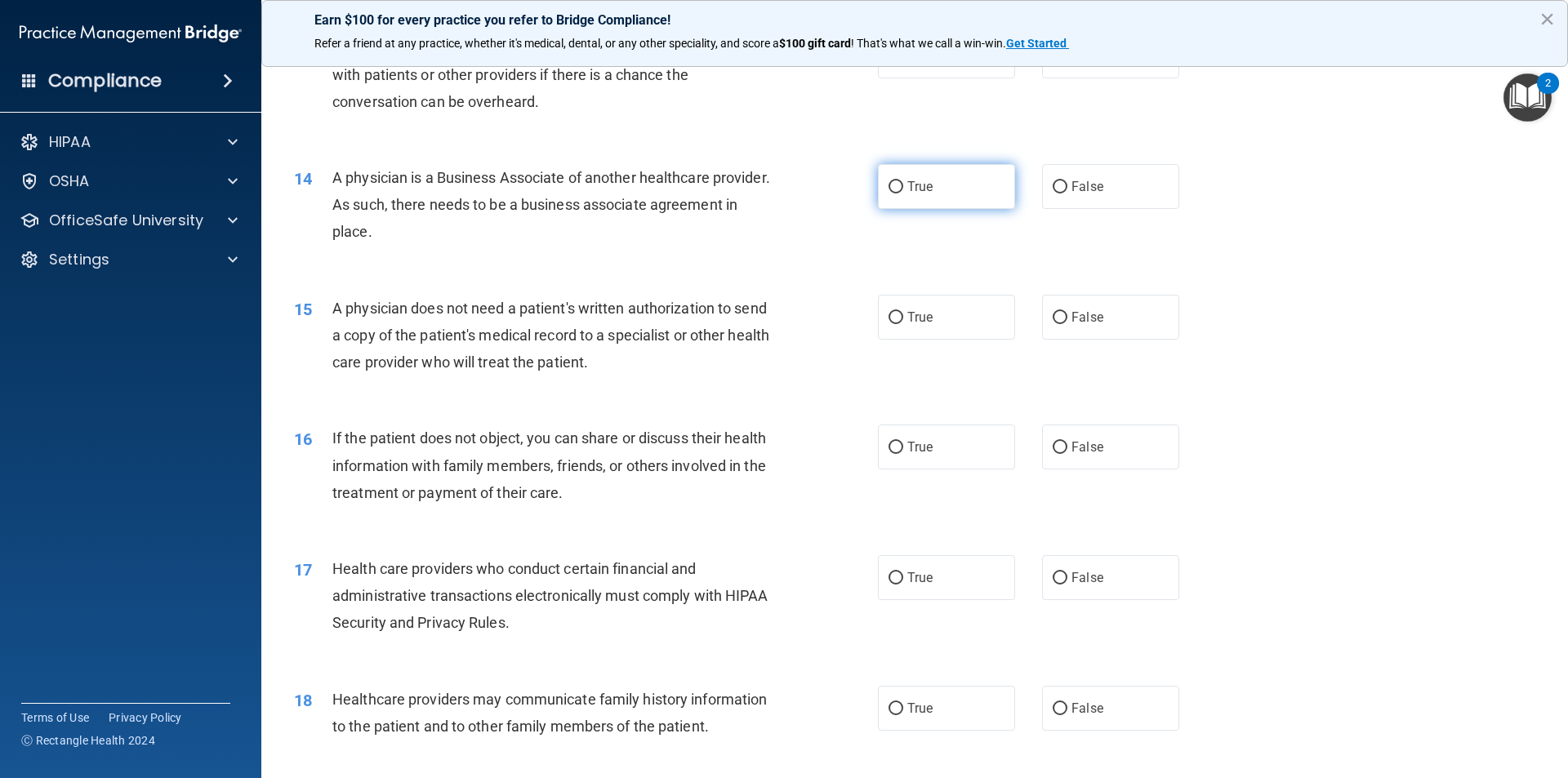
click at [890, 190] on input "True" at bounding box center [896, 187] width 15 height 12
radio input "true"
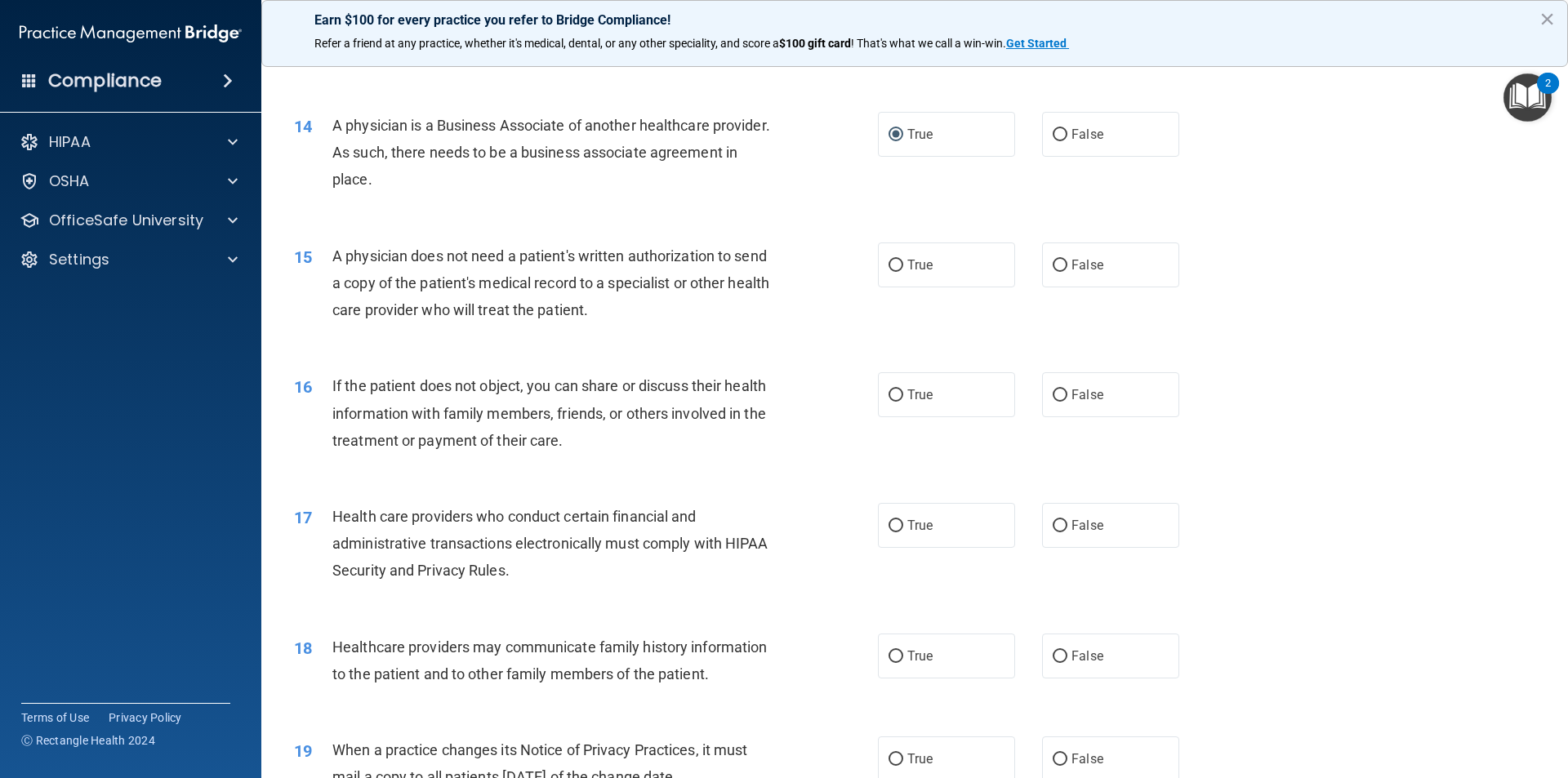
scroll to position [1634, 0]
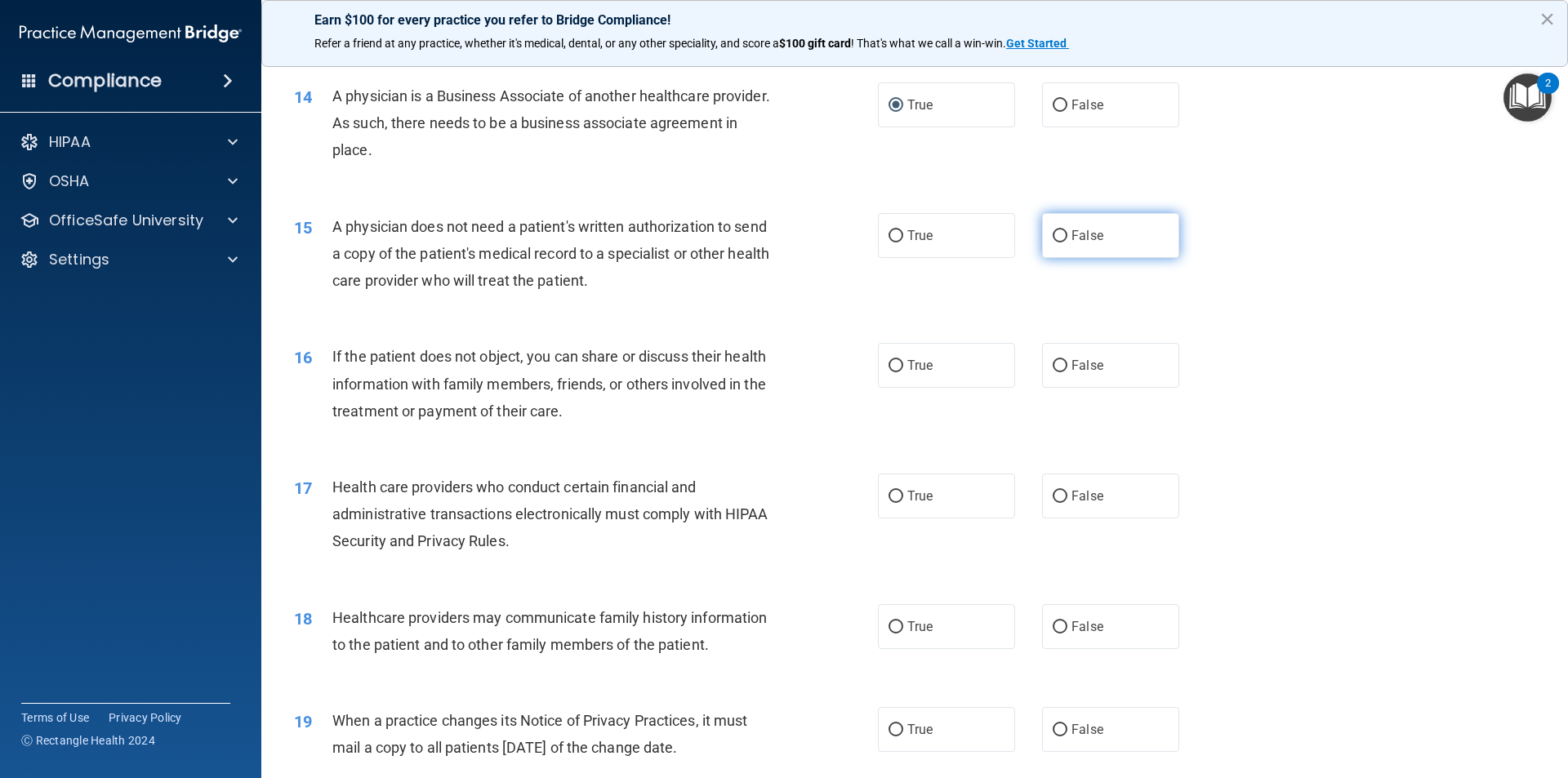
click at [1053, 233] on input "False" at bounding box center [1060, 236] width 15 height 12
radio input "true"
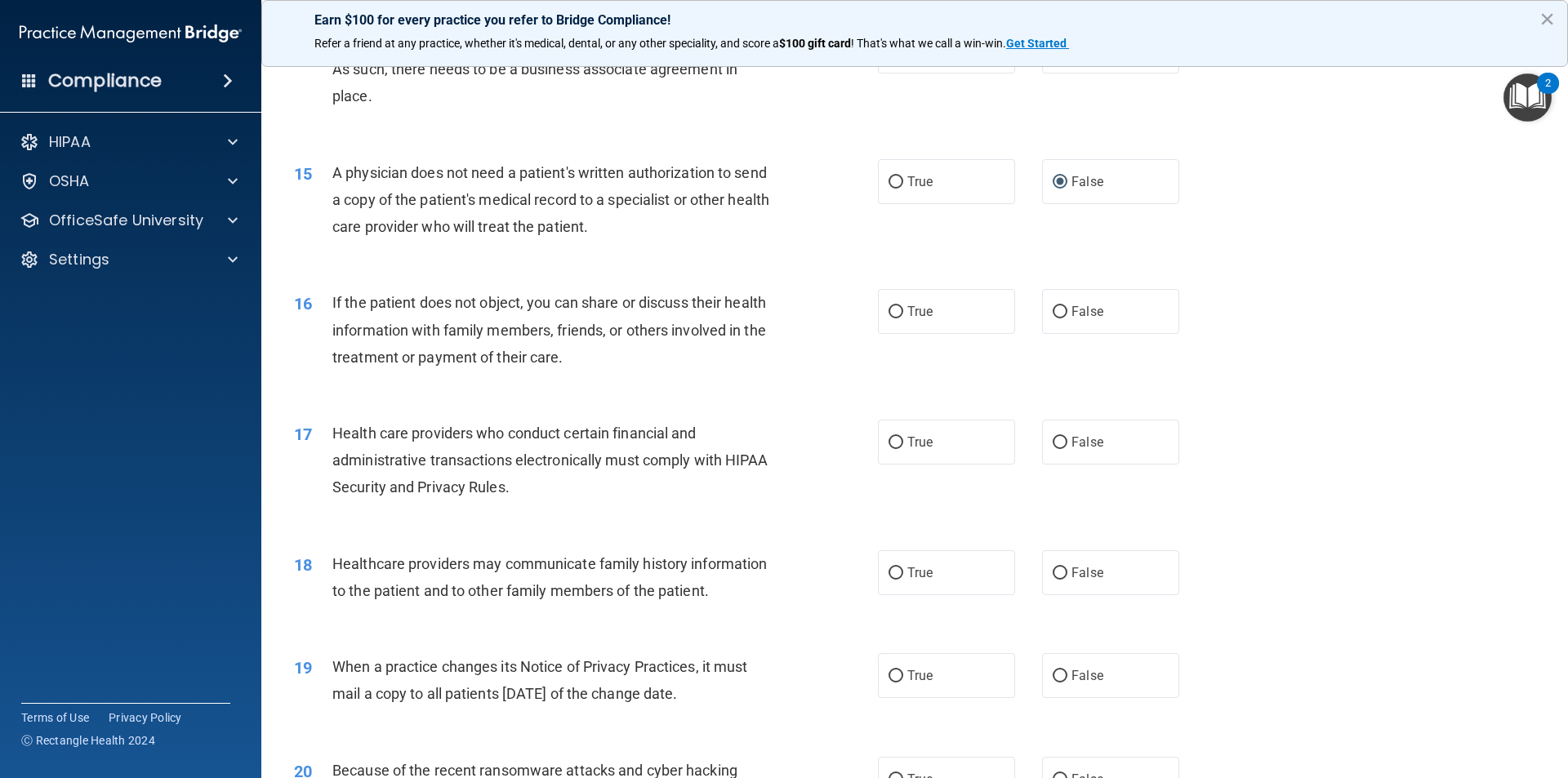
scroll to position [1797, 0]
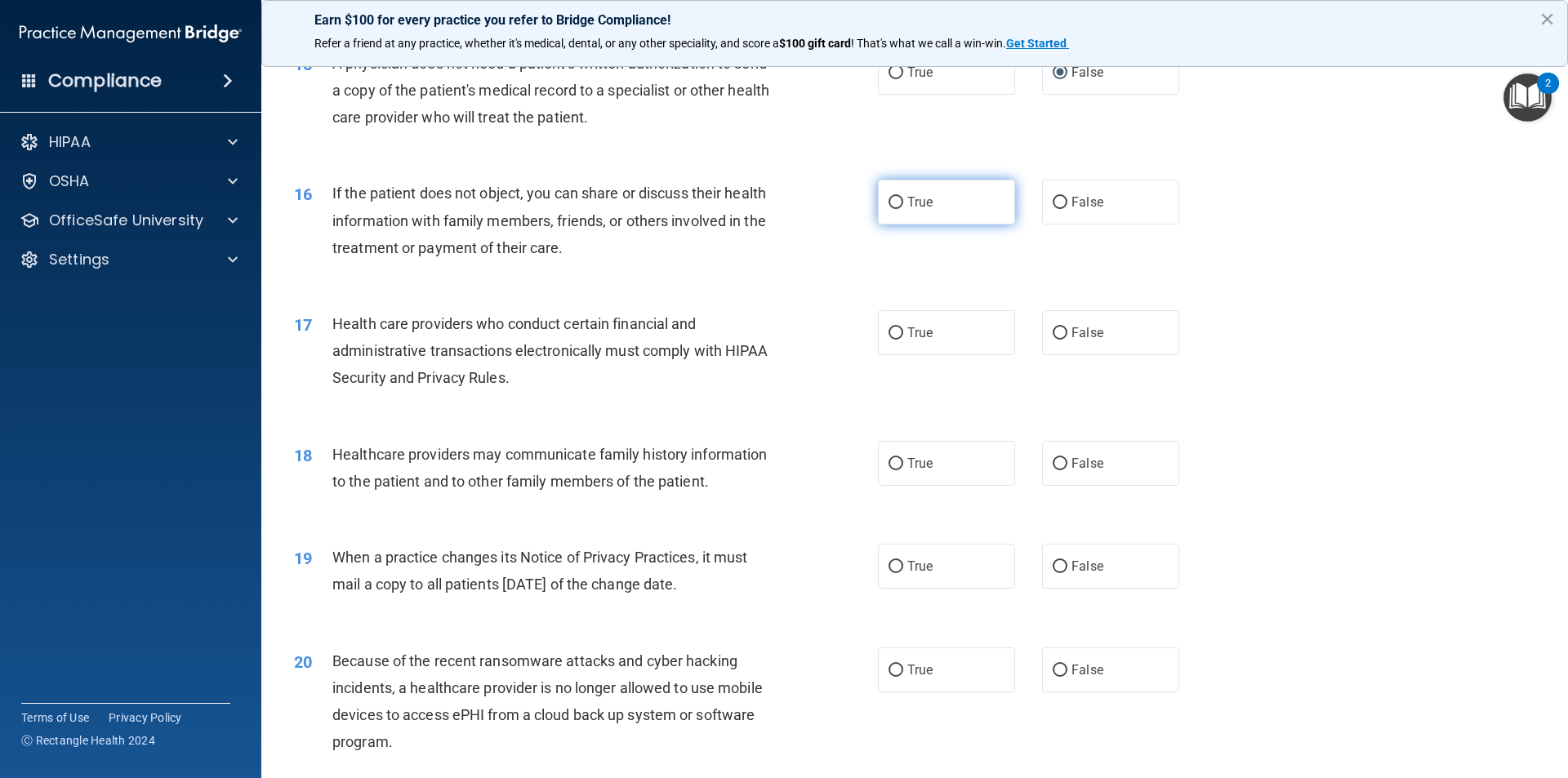
click at [896, 204] on input "True" at bounding box center [896, 203] width 15 height 12
radio input "true"
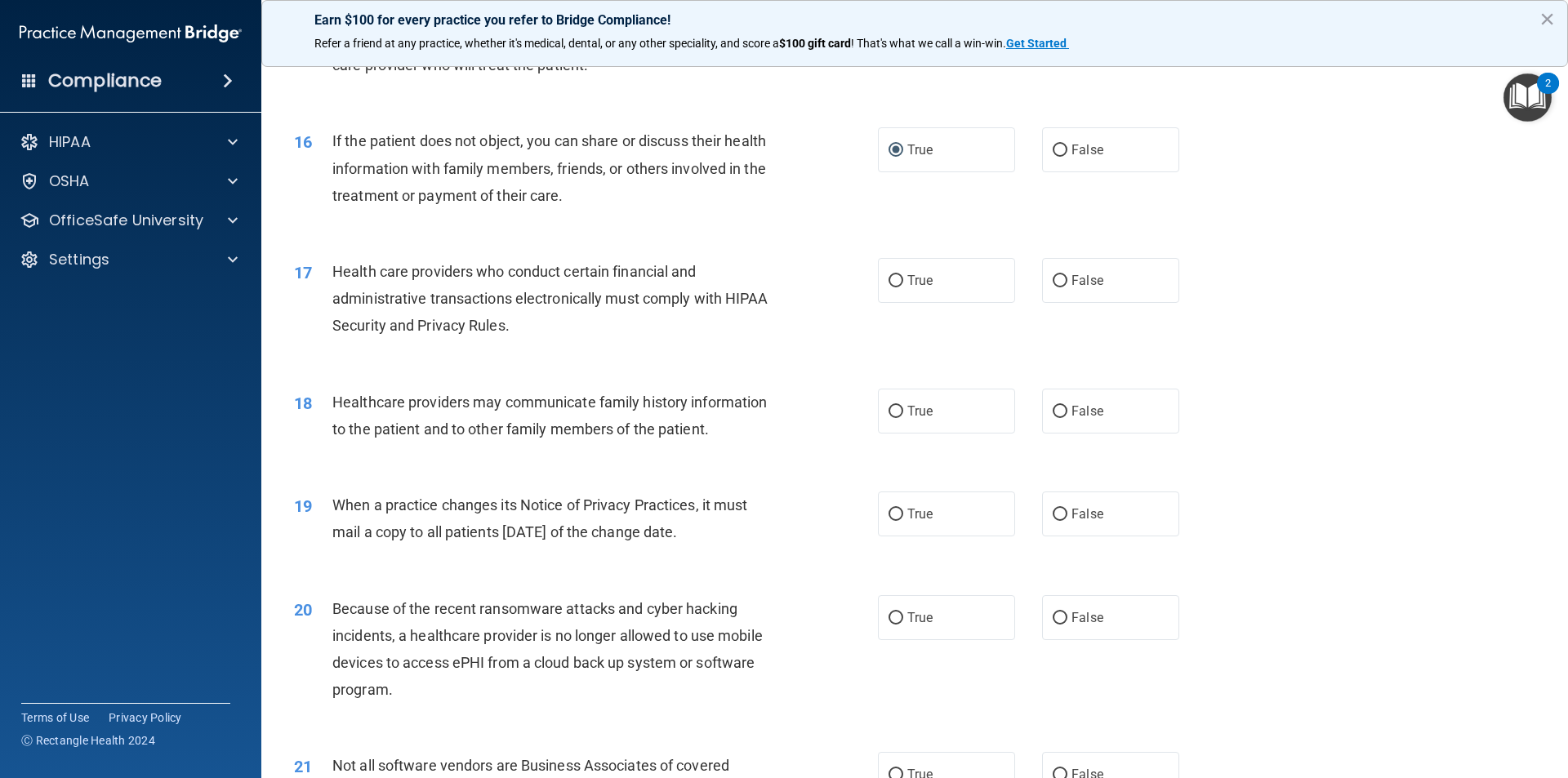
scroll to position [1879, 0]
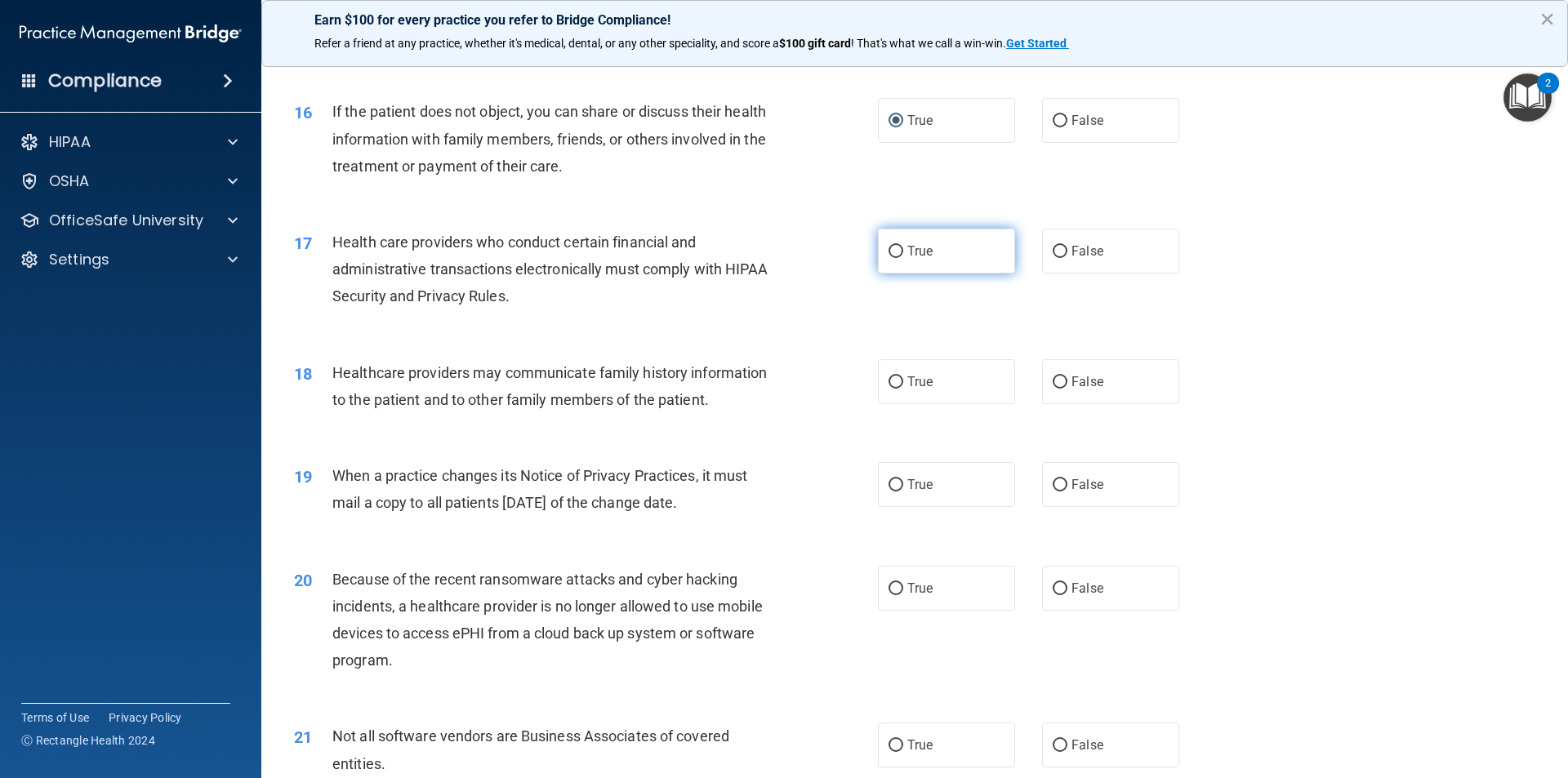
click at [889, 254] on input "True" at bounding box center [896, 252] width 15 height 12
radio input "true"
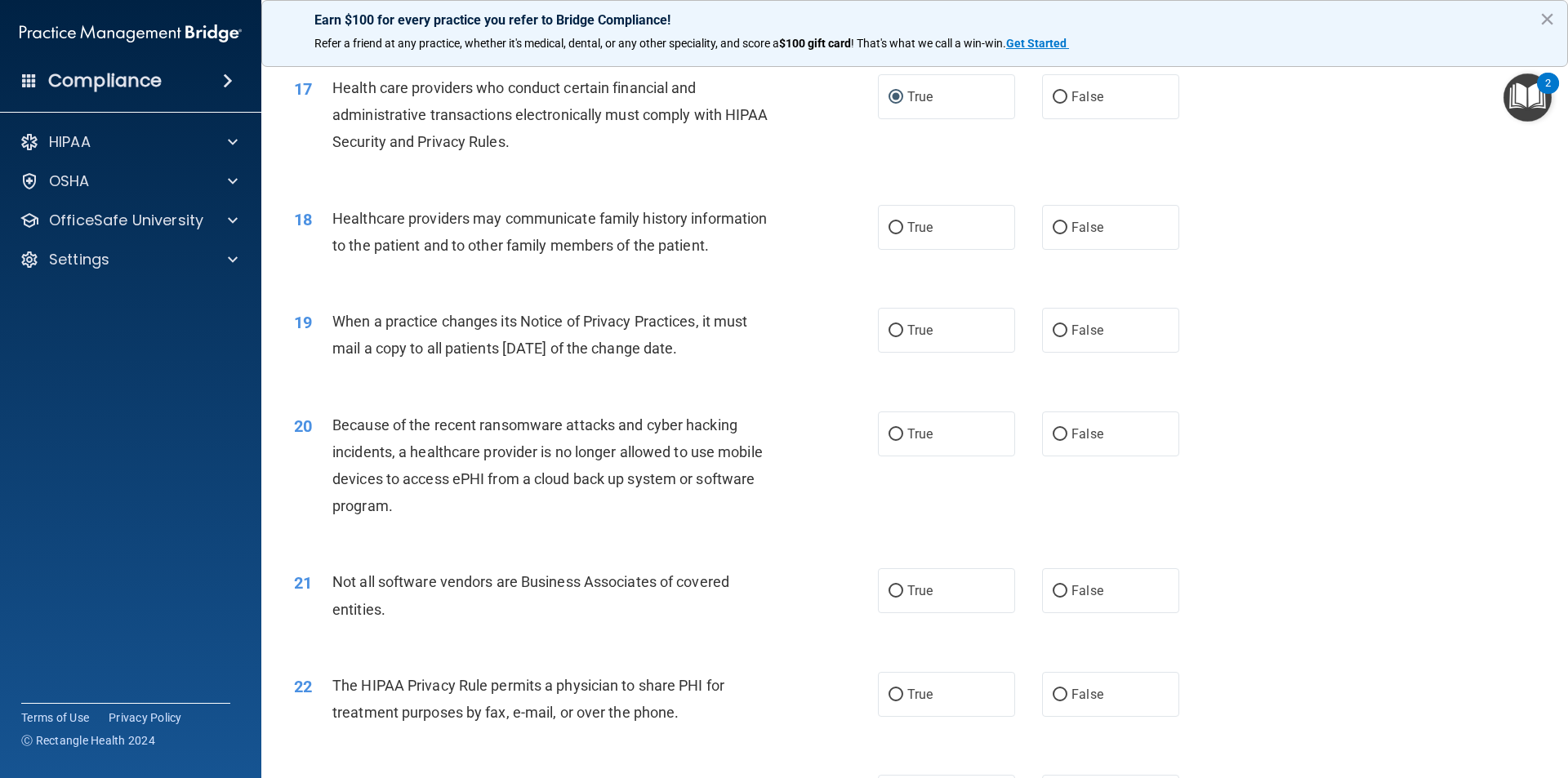
scroll to position [2042, 0]
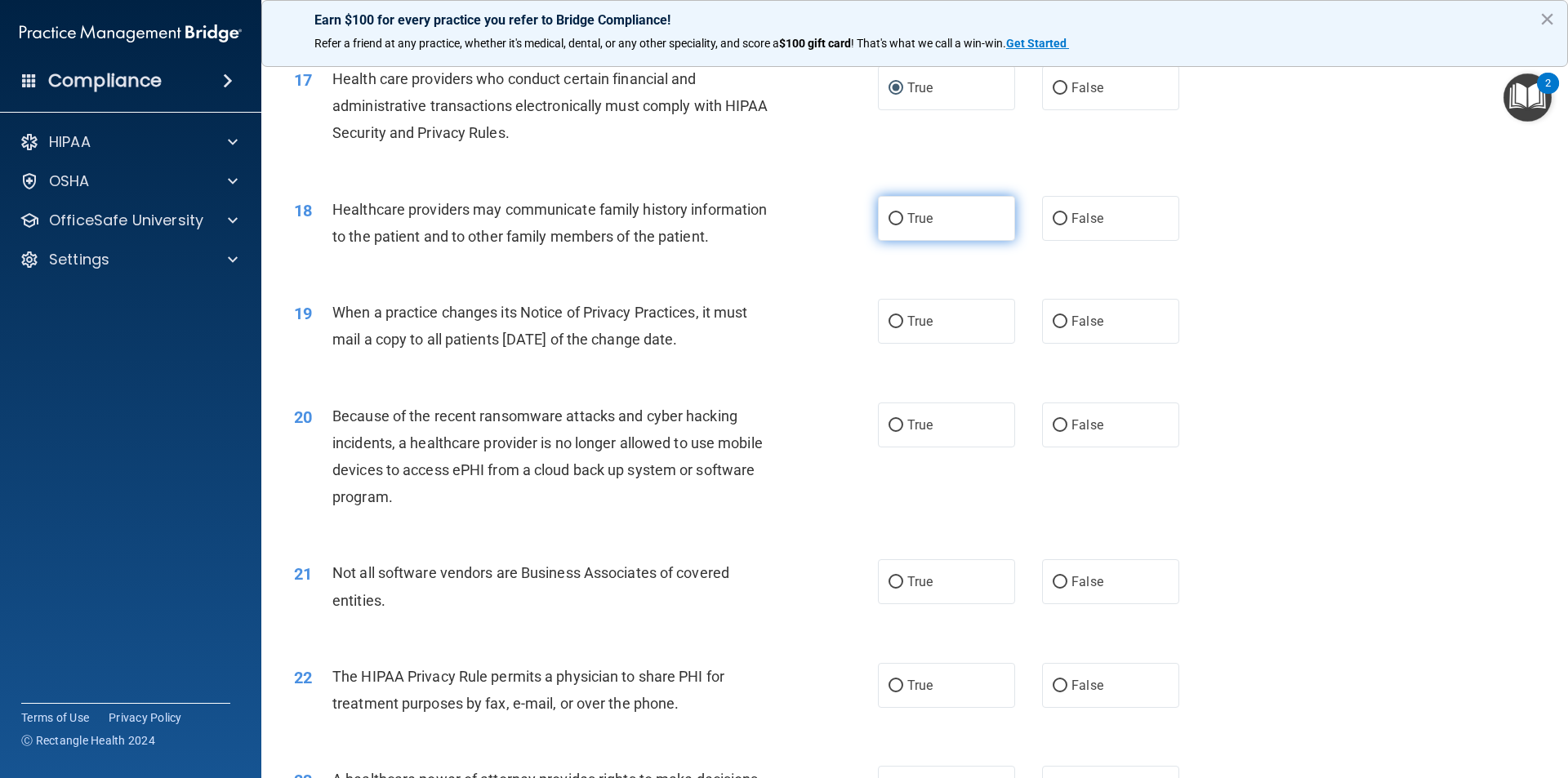
click at [889, 221] on input "True" at bounding box center [896, 219] width 15 height 12
radio input "true"
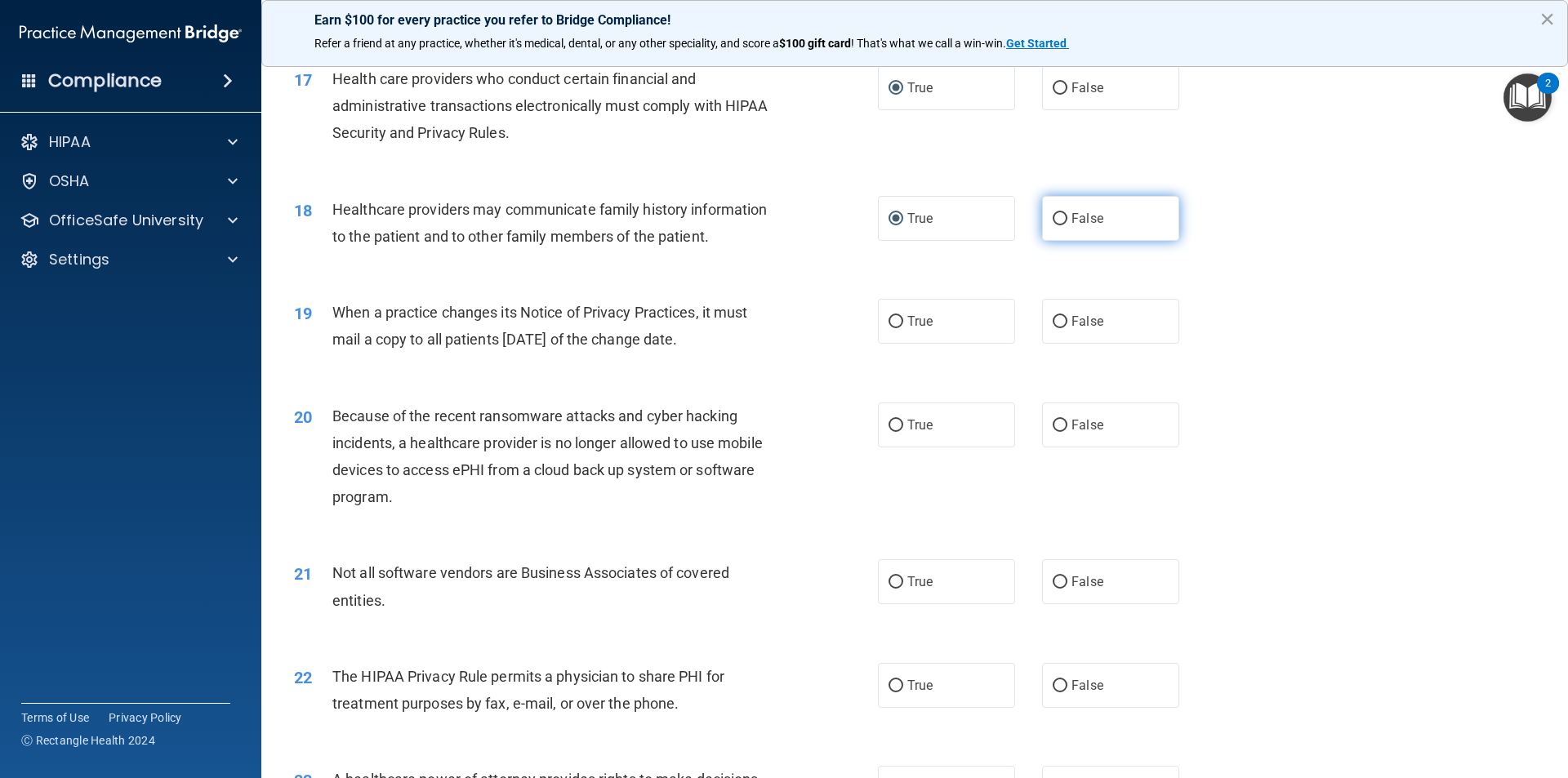
click at [1053, 217] on input "False" at bounding box center [1060, 219] width 15 height 12
radio input "true"
radio input "false"
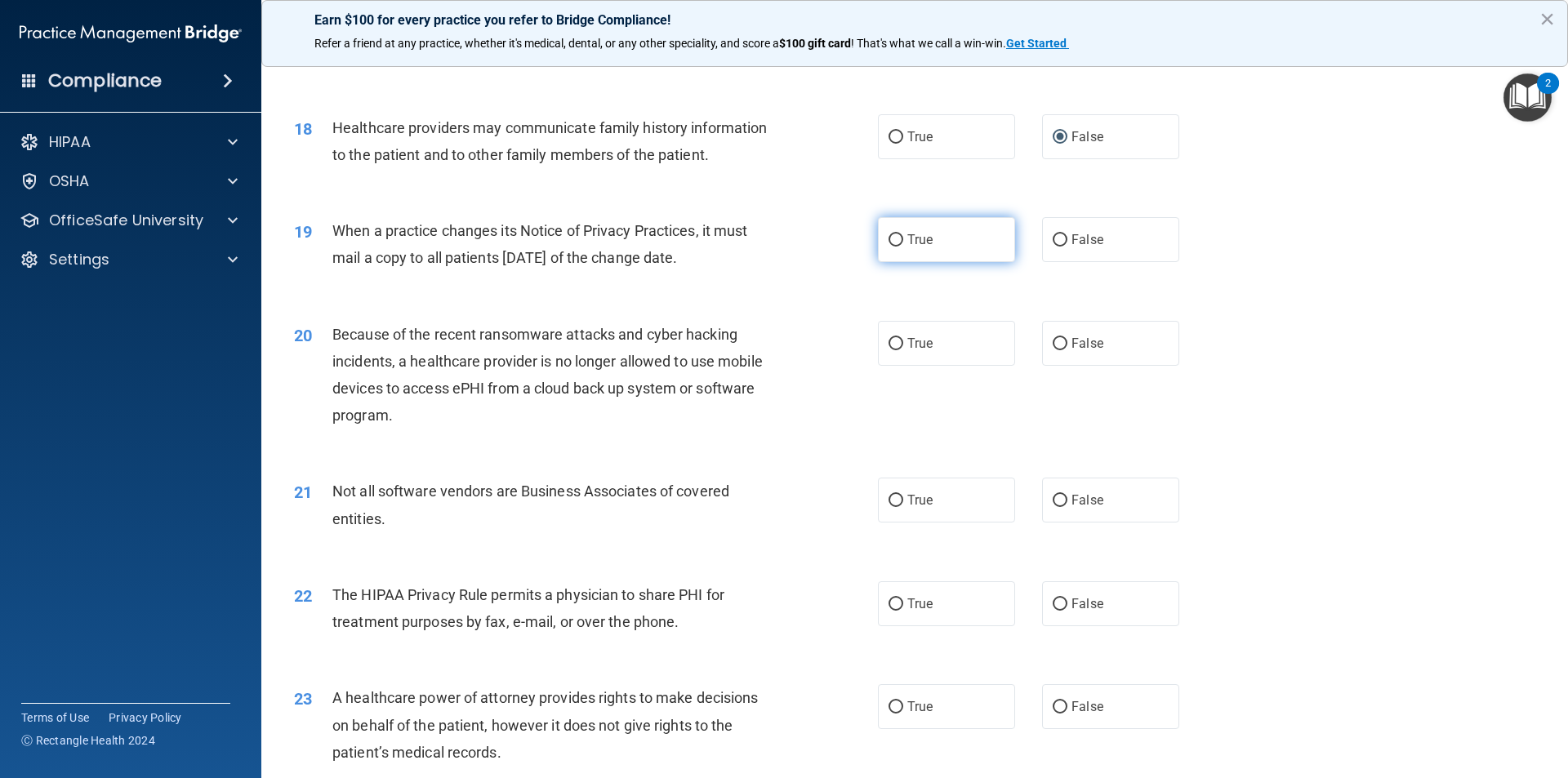
click at [885, 248] on label "True" at bounding box center [946, 240] width 137 height 45
click at [889, 247] on input "True" at bounding box center [896, 240] width 15 height 12
radio input "true"
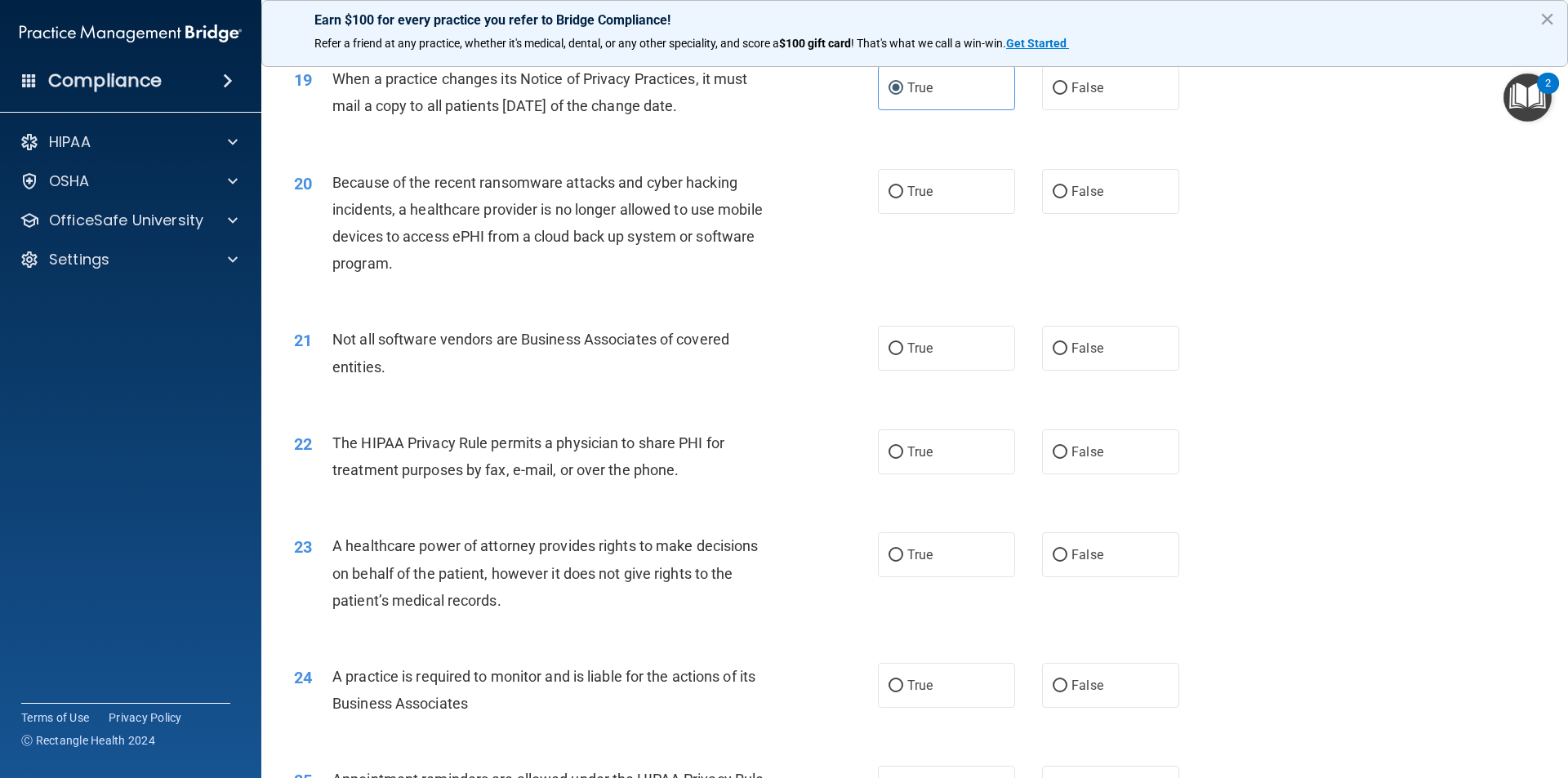
scroll to position [2287, 0]
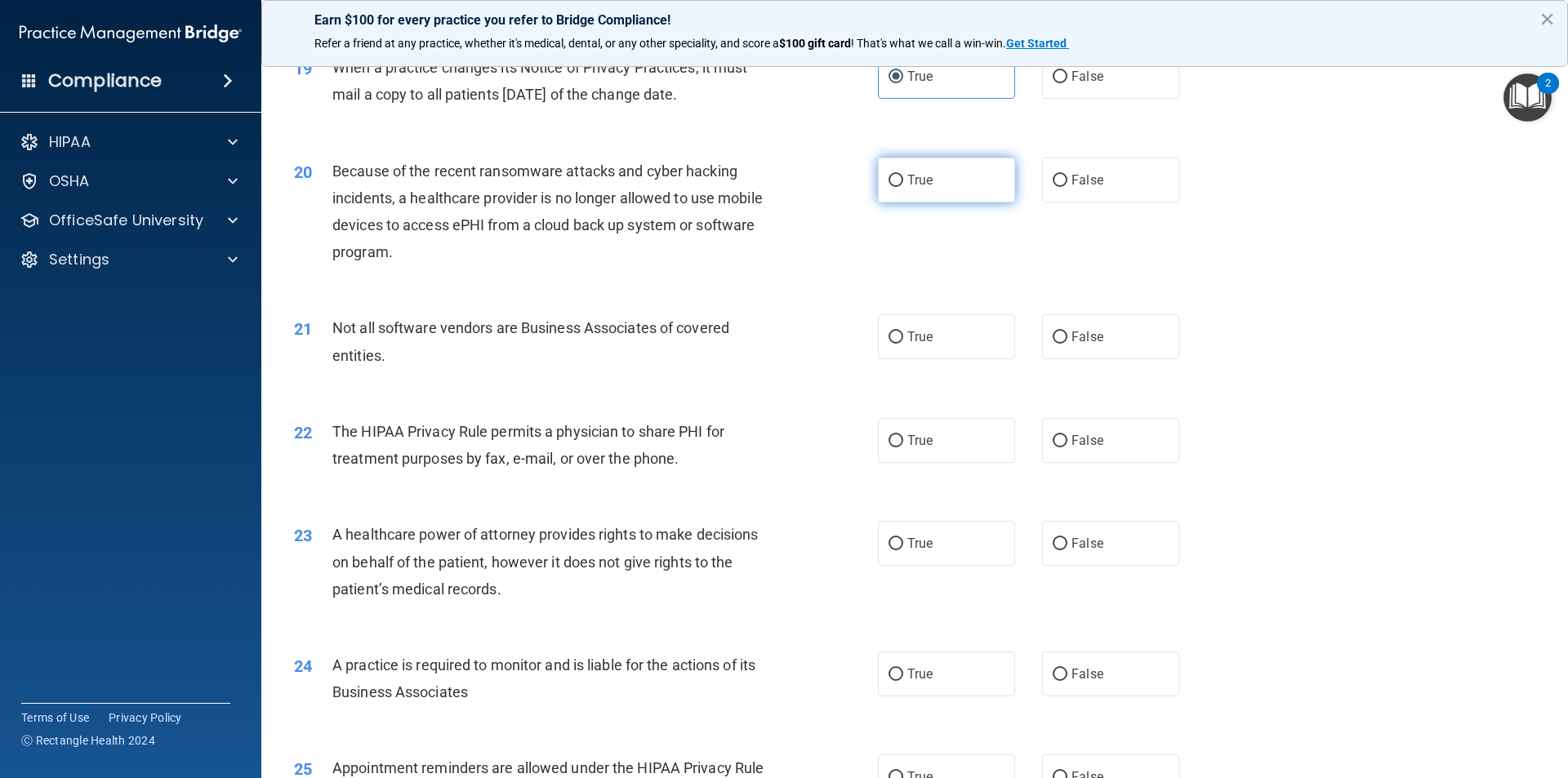
click at [895, 185] on input "True" at bounding box center [896, 181] width 15 height 12
radio input "true"
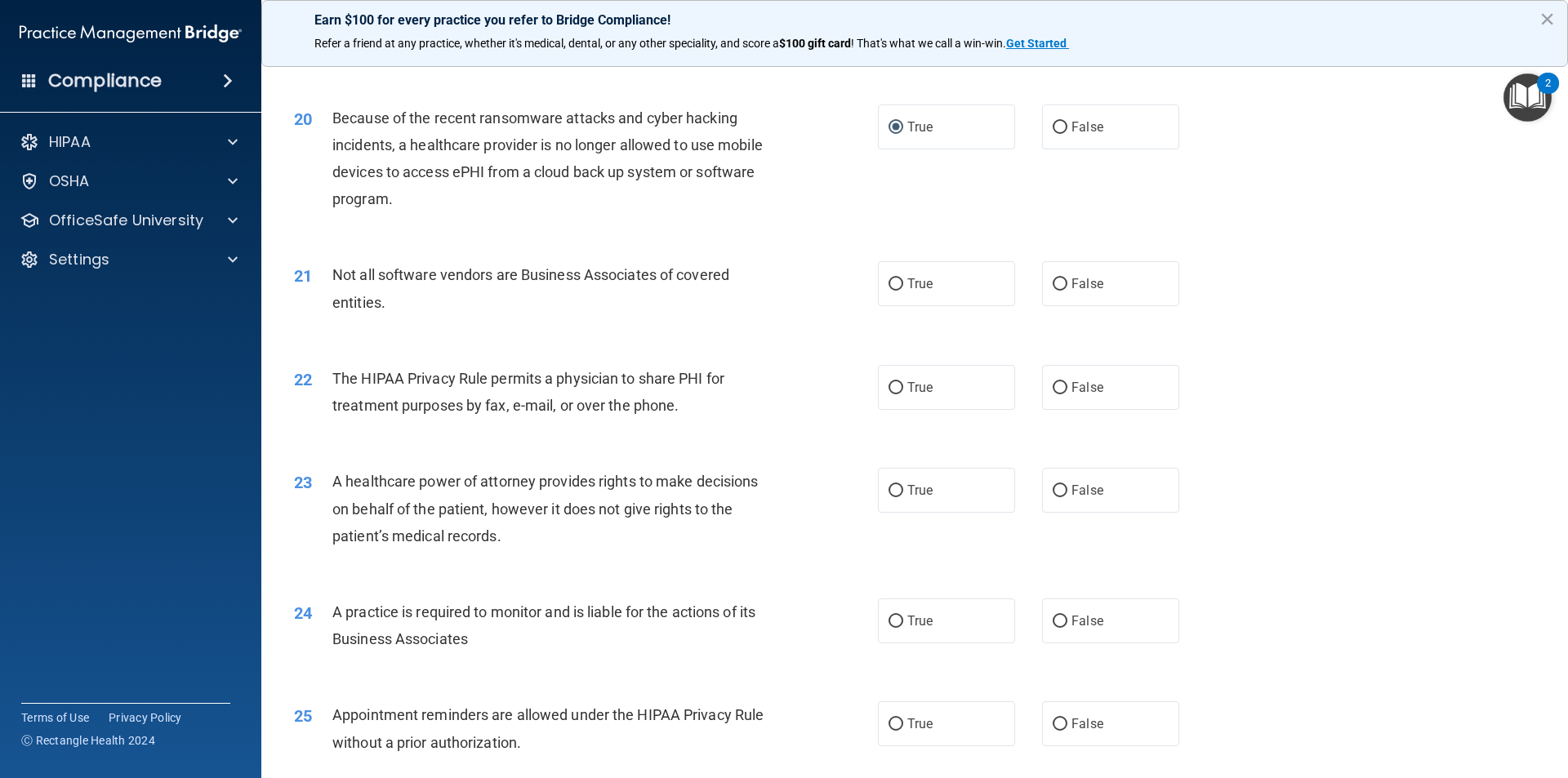
scroll to position [2368, 0]
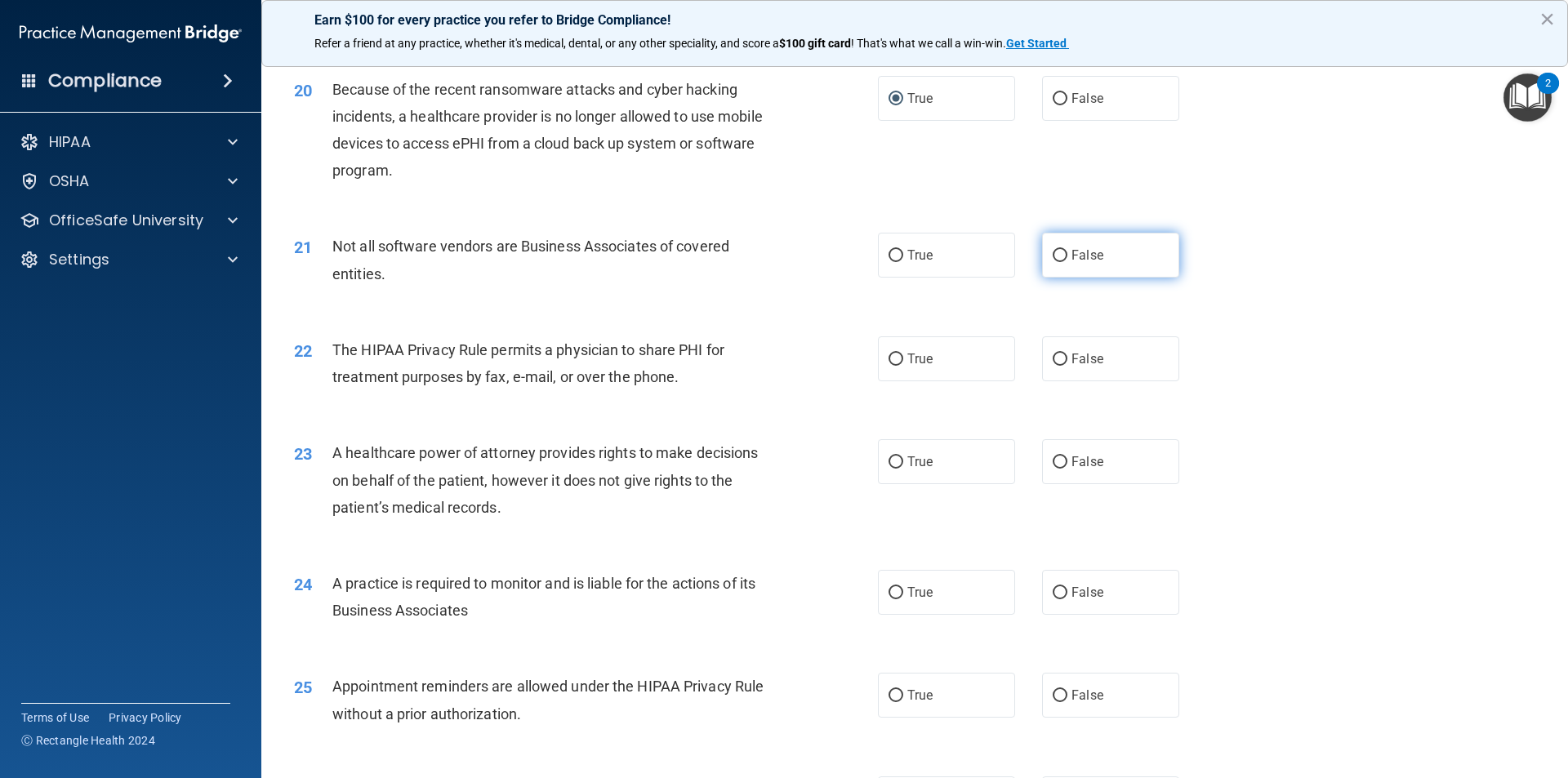
click at [1053, 250] on input "False" at bounding box center [1060, 256] width 15 height 12
radio input "true"
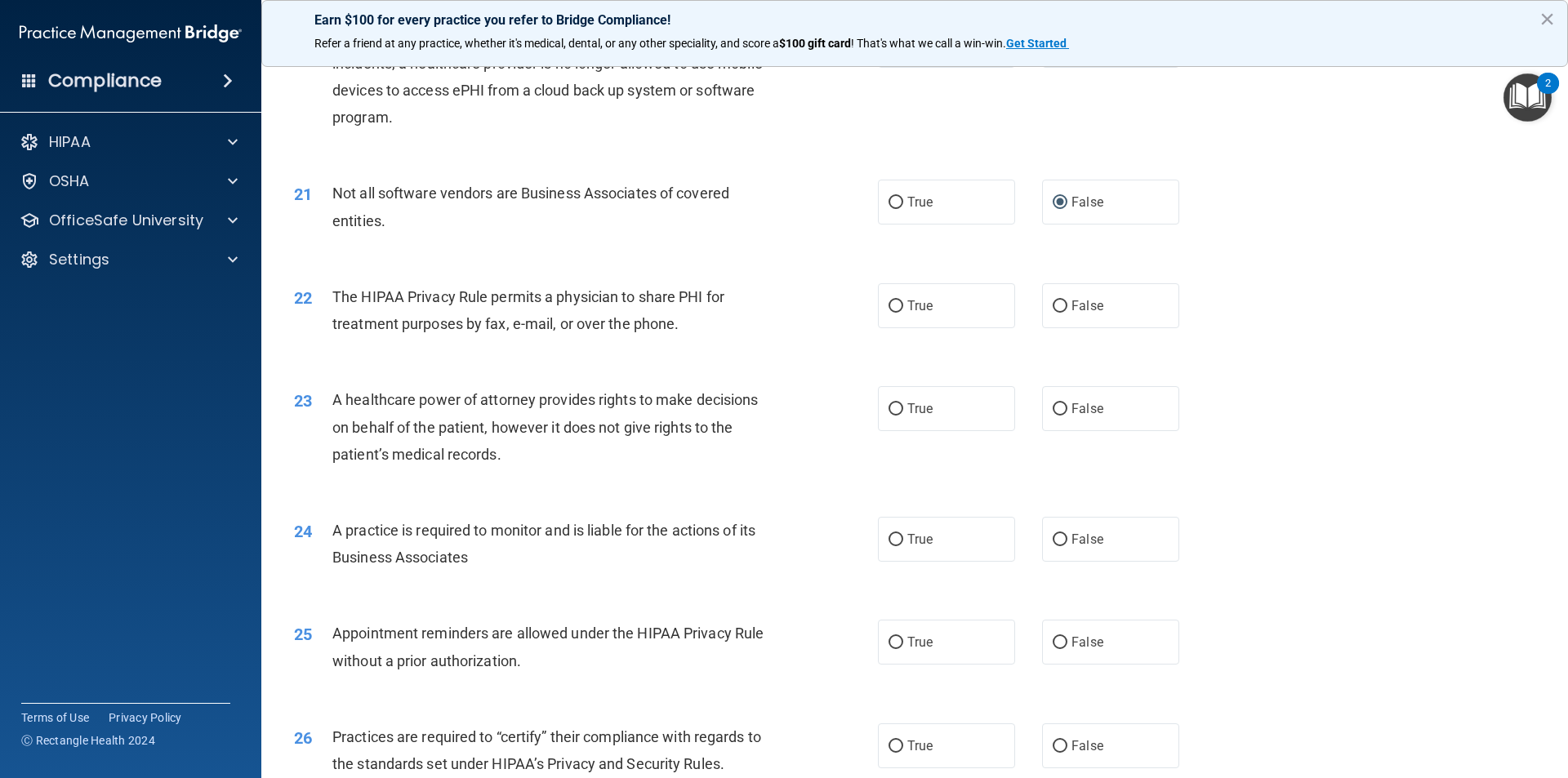
scroll to position [2532, 0]
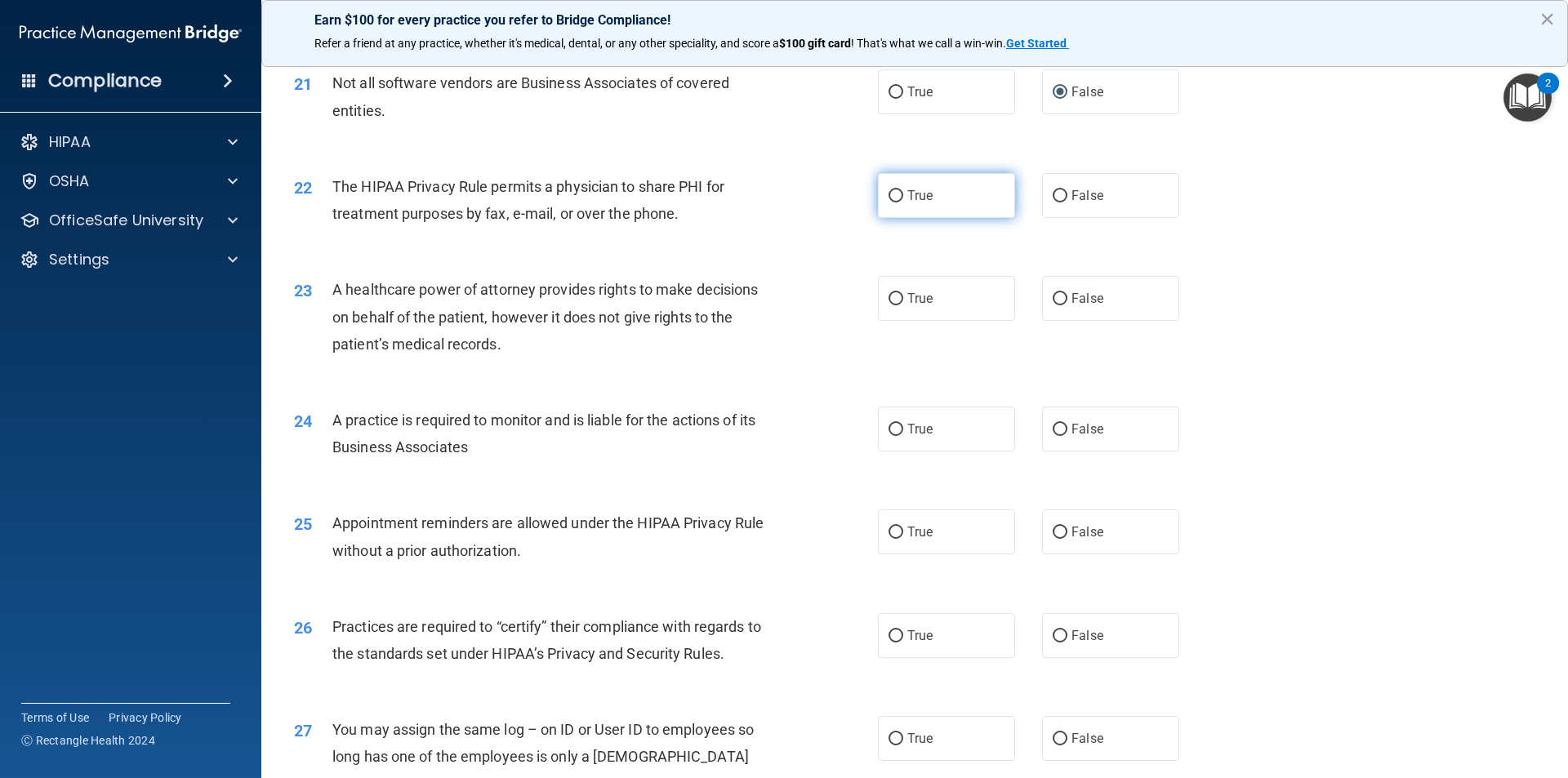
click at [893, 197] on input "True" at bounding box center [896, 196] width 15 height 12
radio input "true"
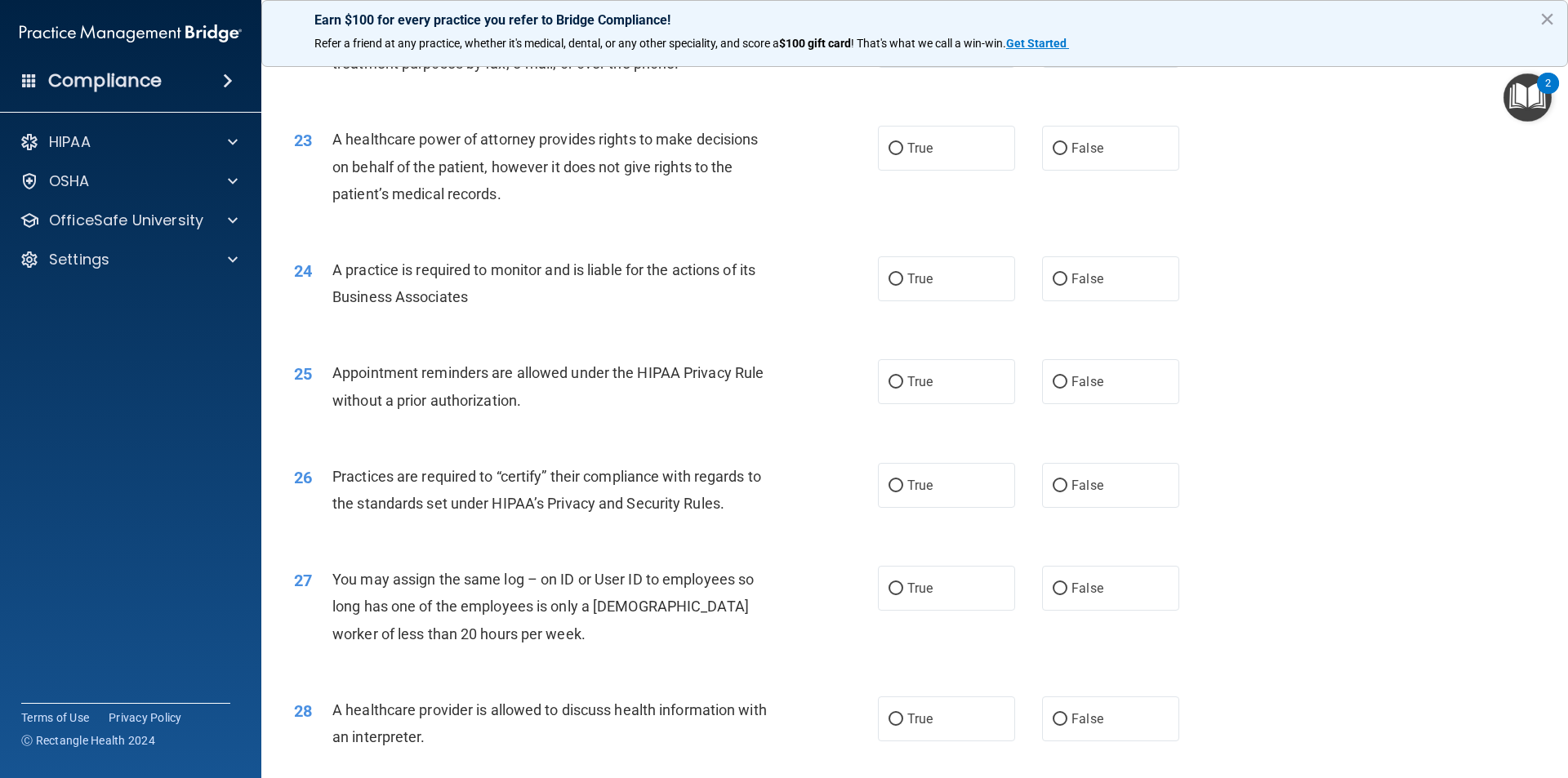
scroll to position [2695, 0]
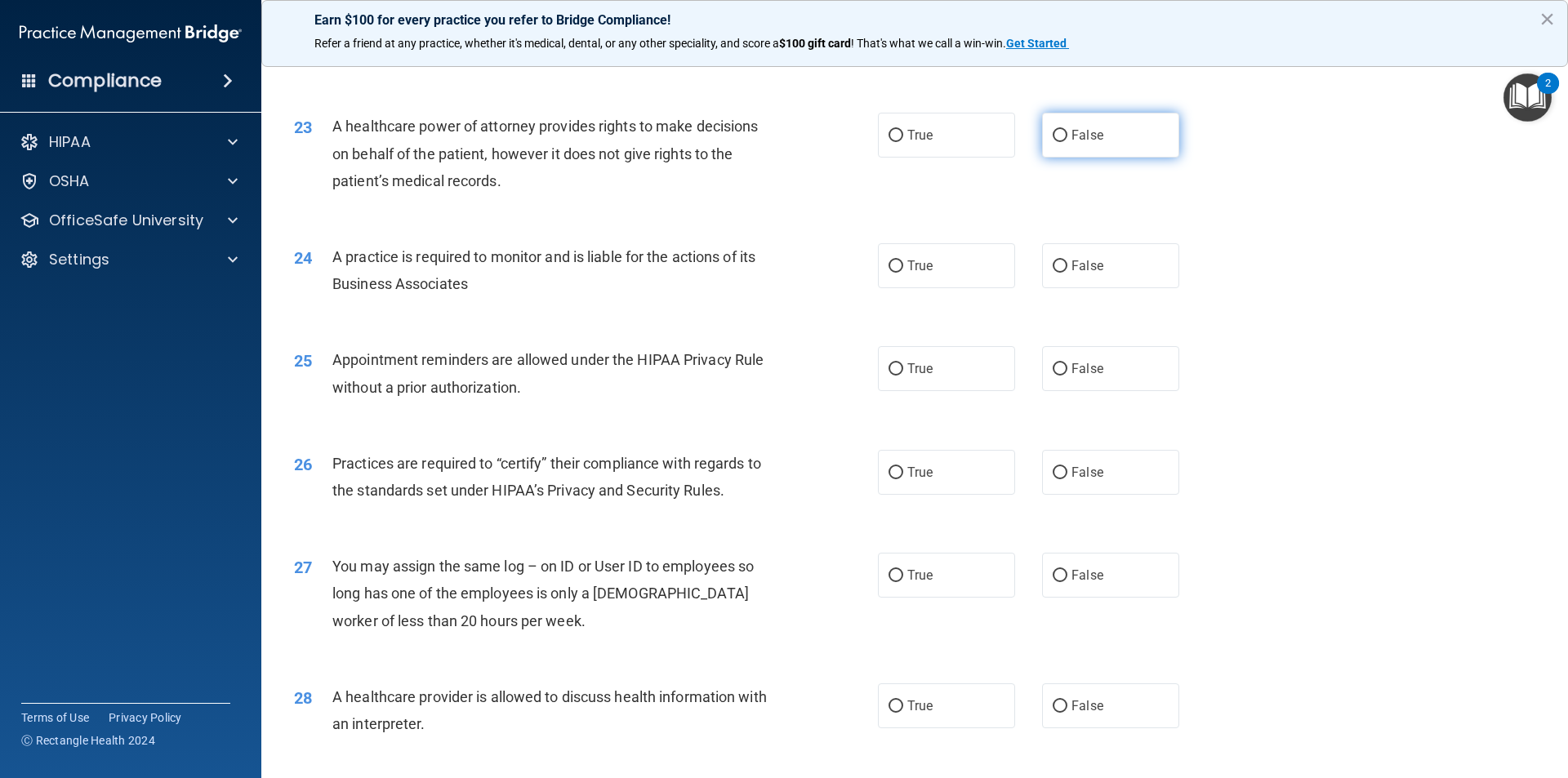
click at [1060, 136] on label "False" at bounding box center [1110, 135] width 137 height 45
click at [1060, 136] on input "False" at bounding box center [1060, 135] width 15 height 12
radio input "true"
click at [889, 263] on input "True" at bounding box center [896, 266] width 15 height 12
radio input "true"
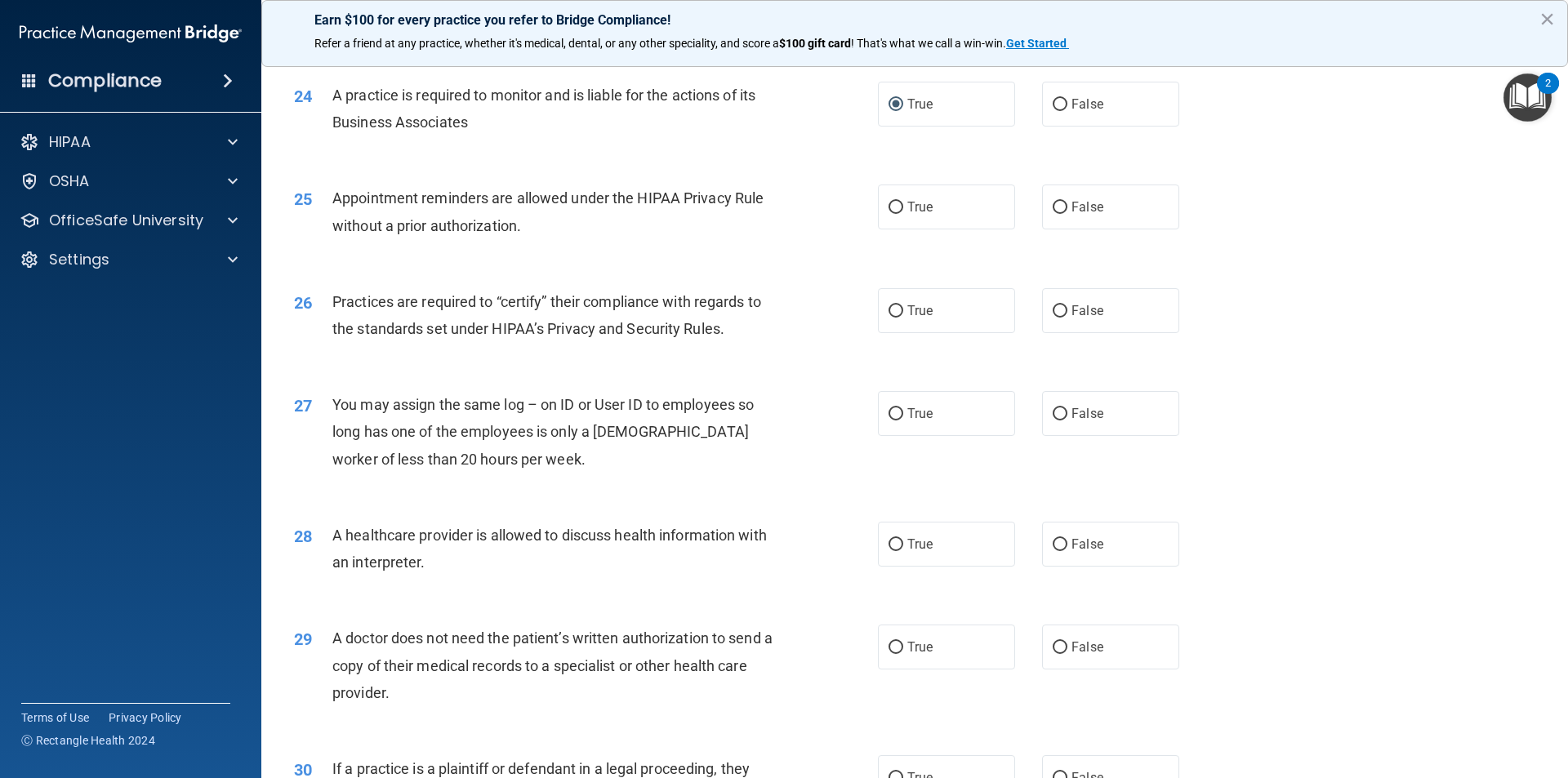
scroll to position [2858, 0]
click at [1055, 204] on input "False" at bounding box center [1060, 206] width 15 height 12
radio input "true"
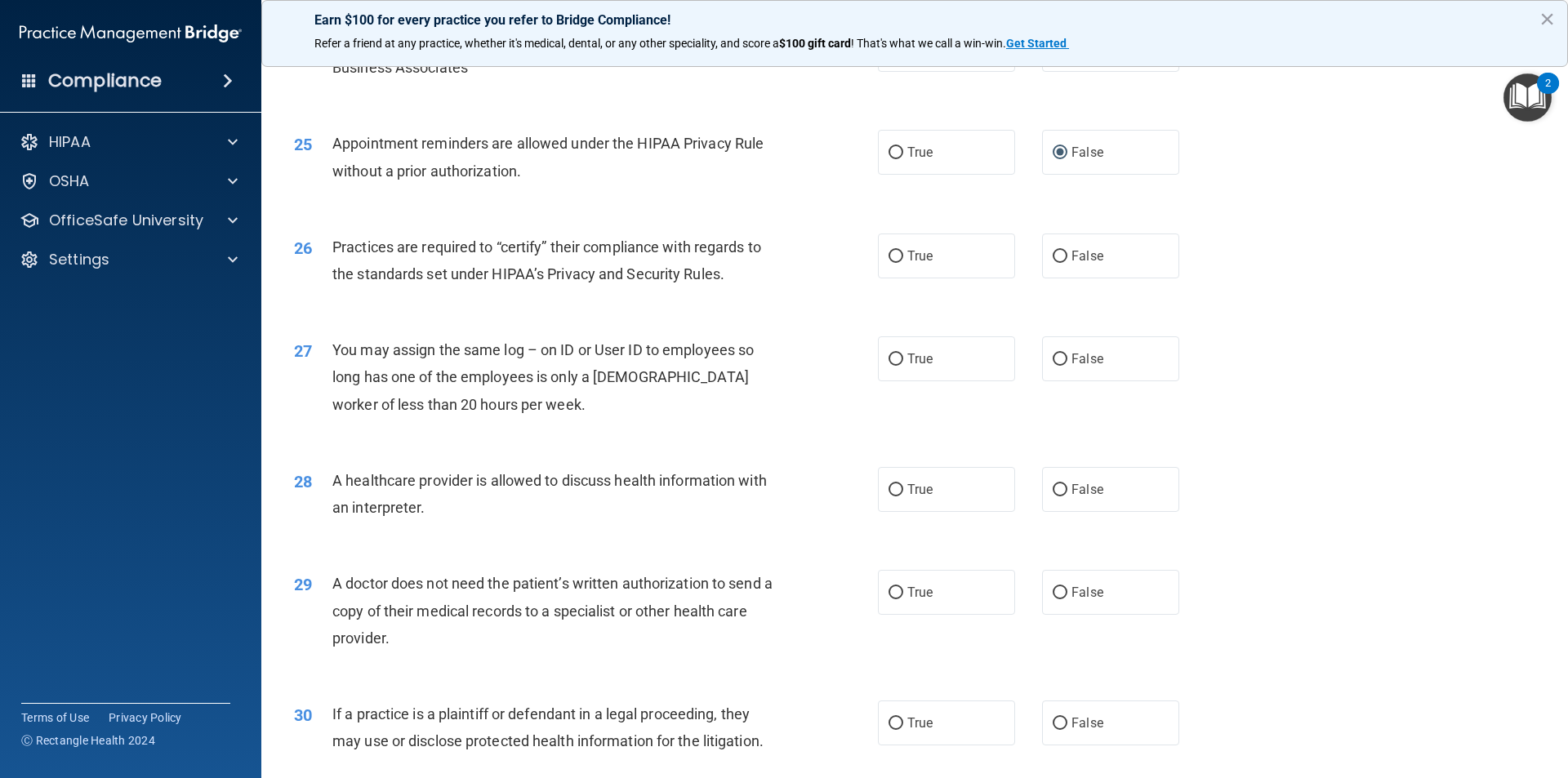
scroll to position [3022, 0]
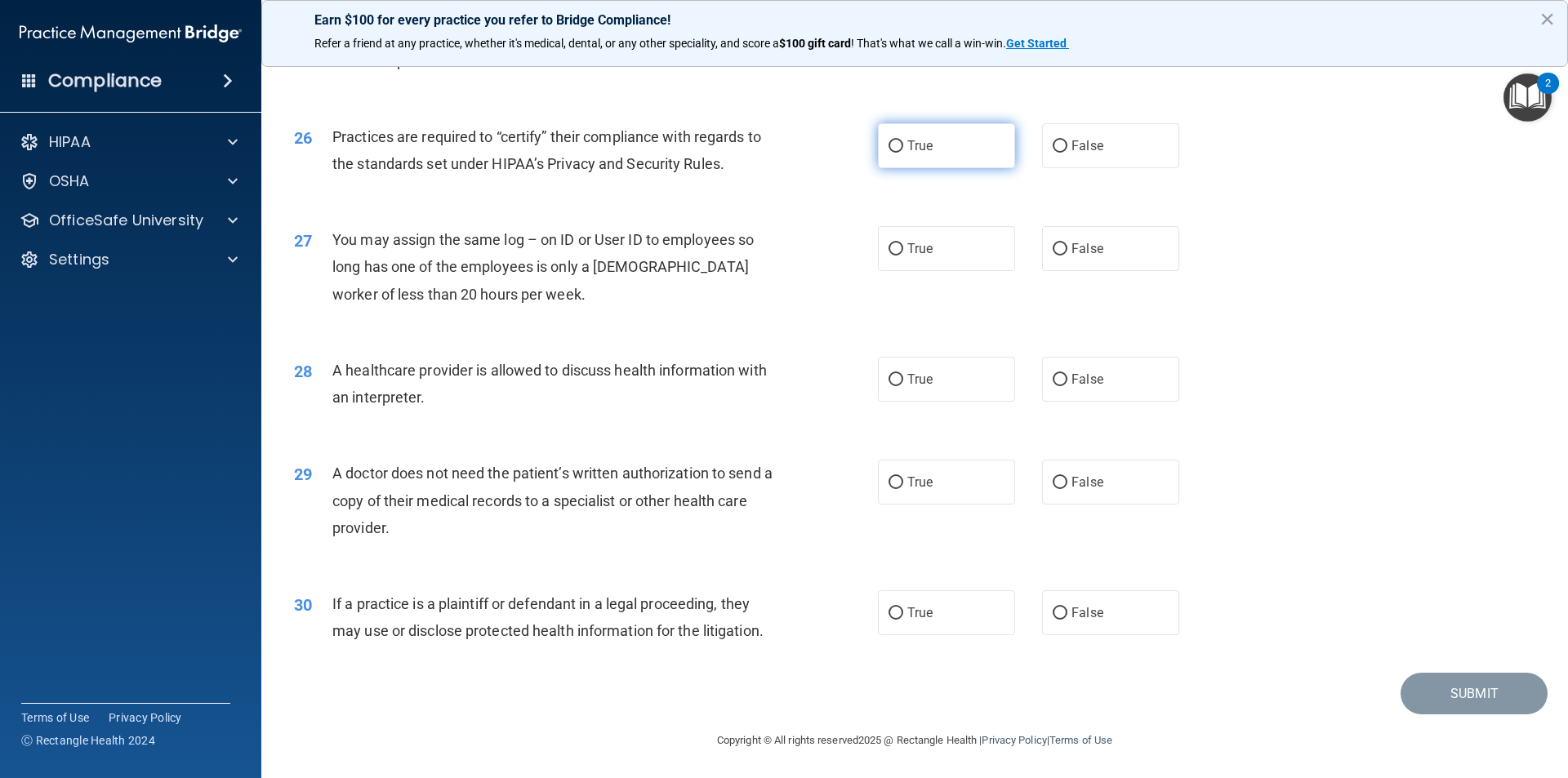
click at [894, 147] on input "True" at bounding box center [896, 146] width 15 height 12
radio input "true"
click at [1053, 245] on input "False" at bounding box center [1060, 248] width 15 height 12
radio input "true"
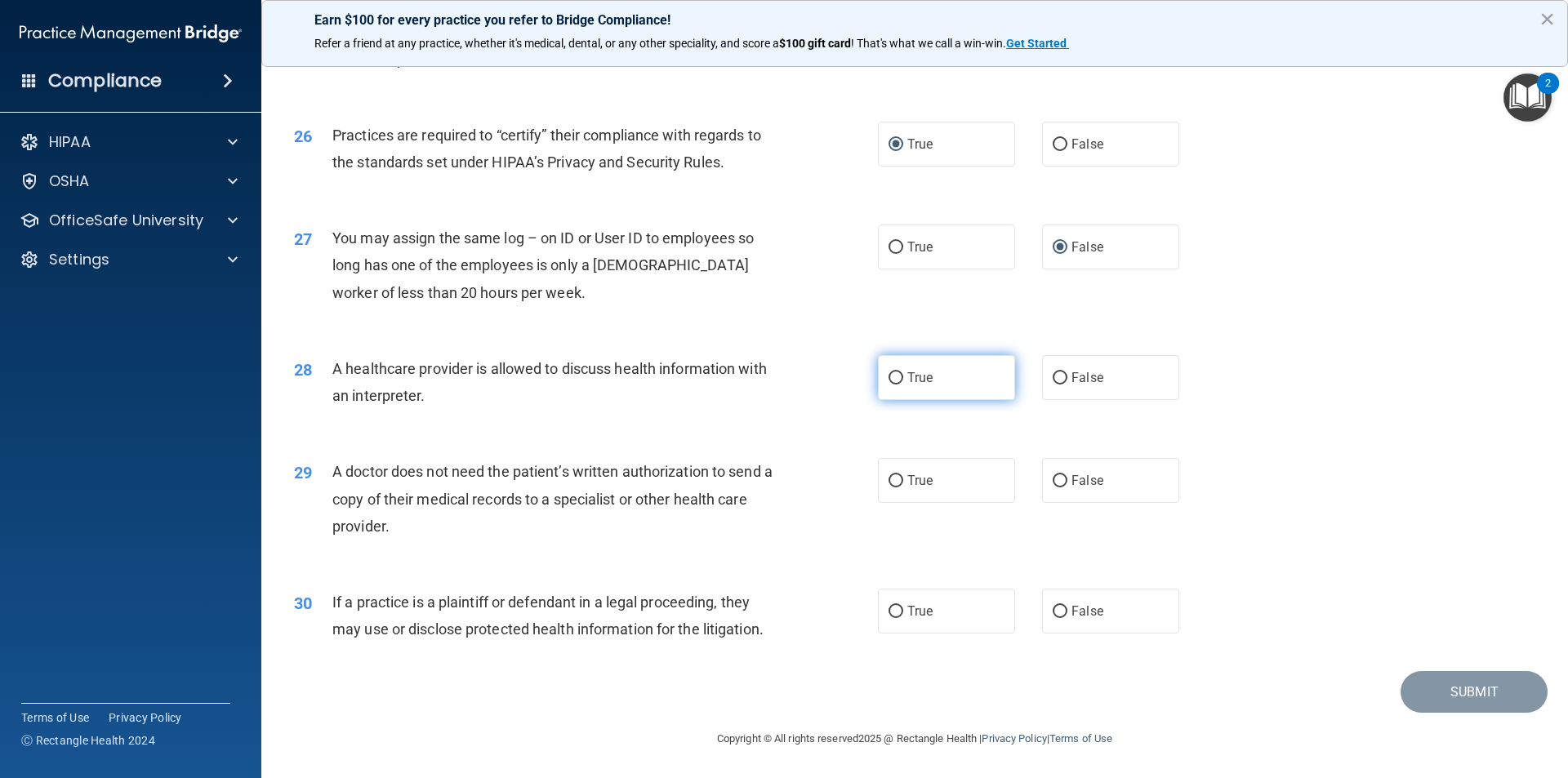
click at [889, 381] on input "True" at bounding box center [896, 378] width 15 height 12
radio input "true"
click at [1053, 479] on input "False" at bounding box center [1060, 481] width 15 height 12
radio input "true"
click at [890, 615] on input "True" at bounding box center [896, 611] width 15 height 12
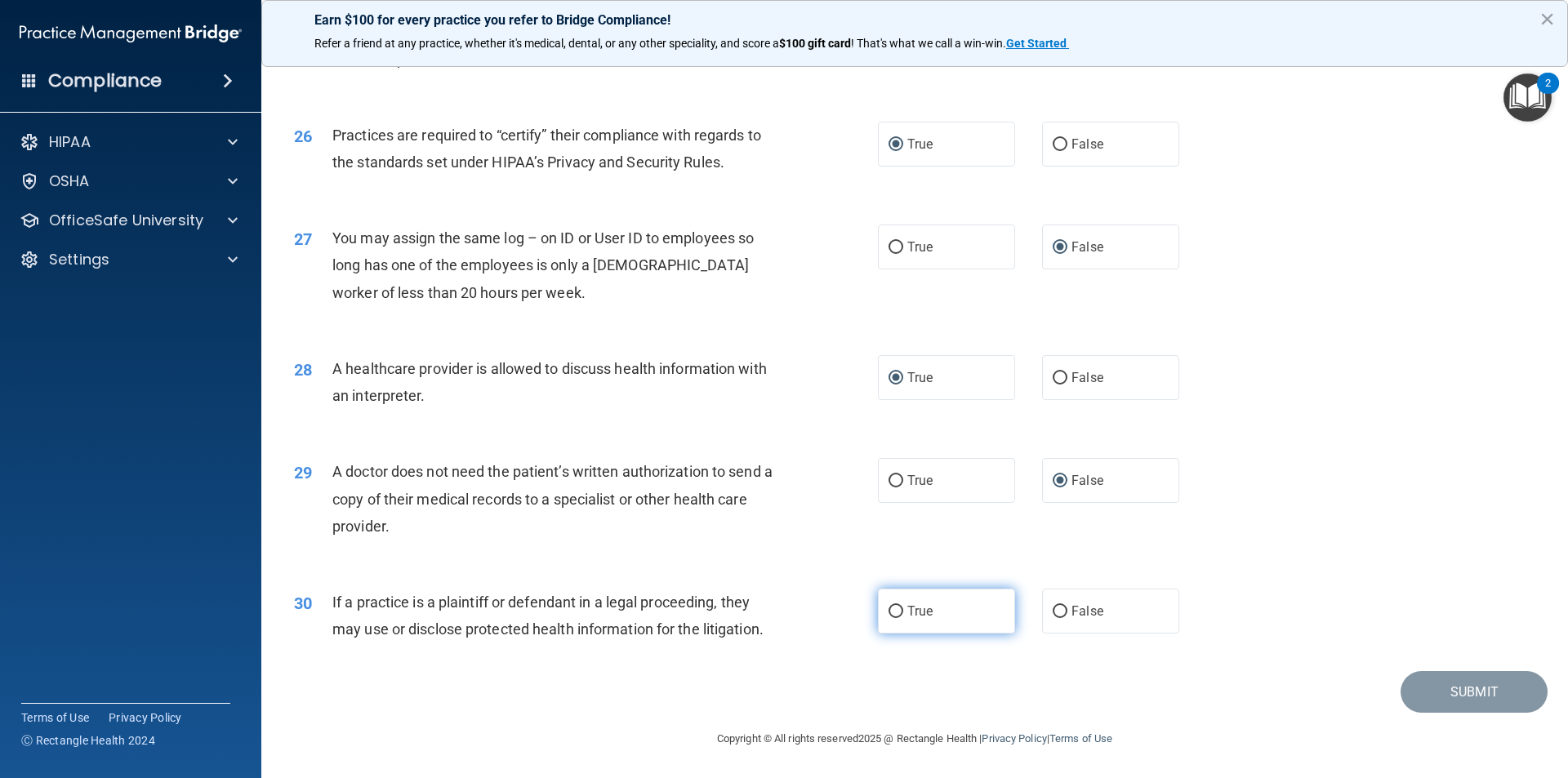
radio input "true"
click at [1461, 687] on button "Submit" at bounding box center [1474, 692] width 147 height 42
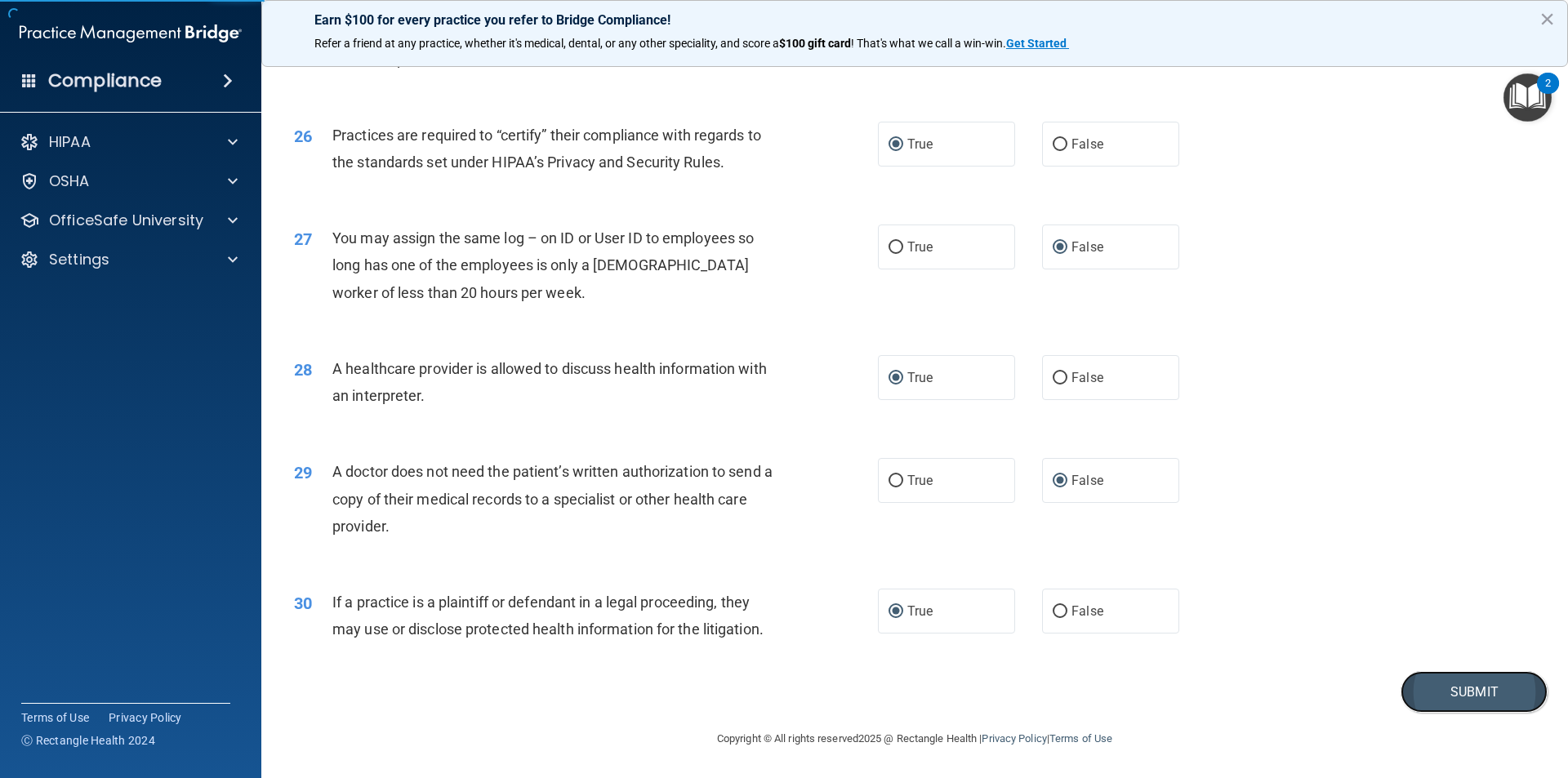
click at [1451, 698] on button "Submit" at bounding box center [1474, 692] width 147 height 42
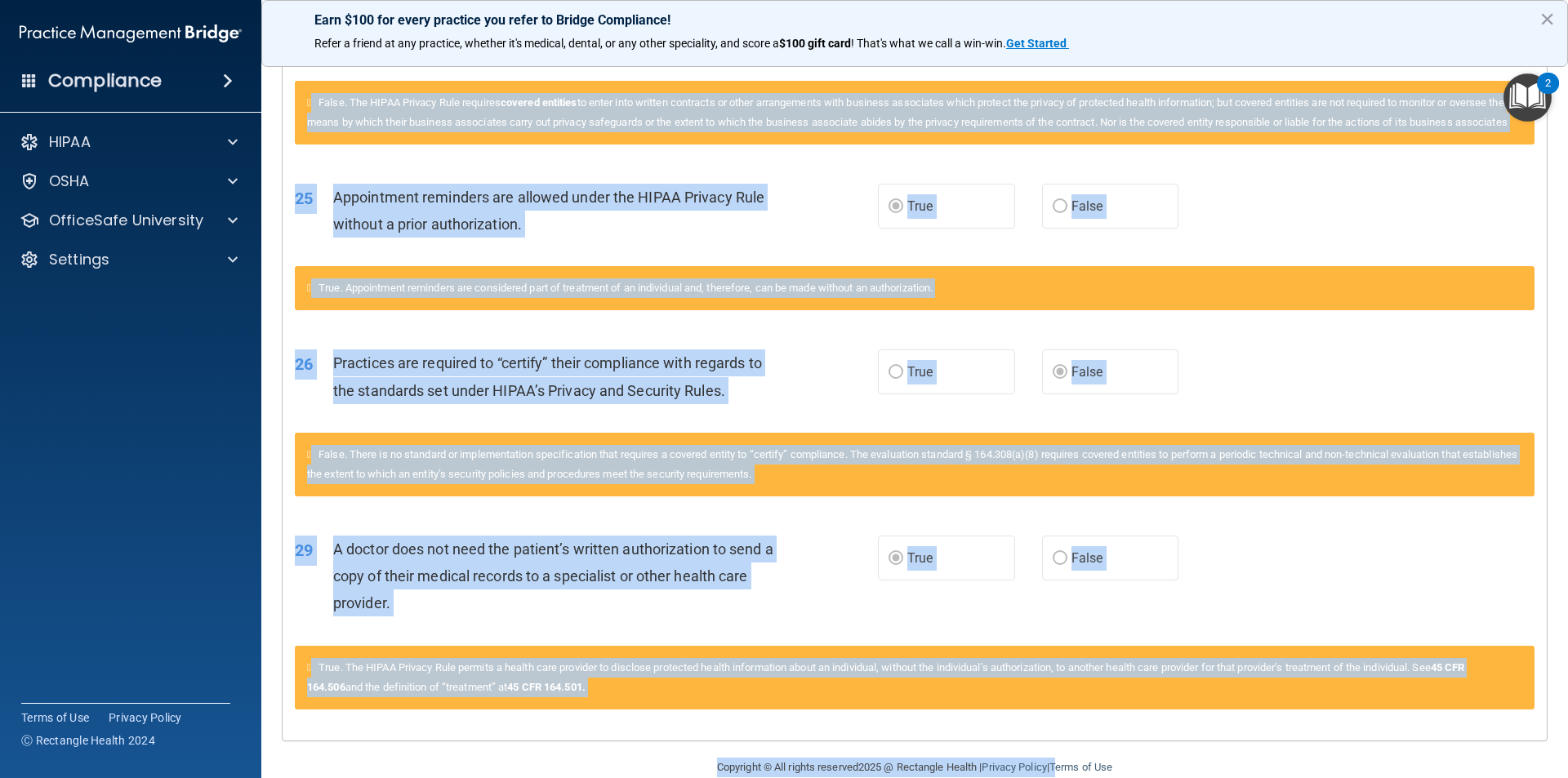
scroll to position [2323, 0]
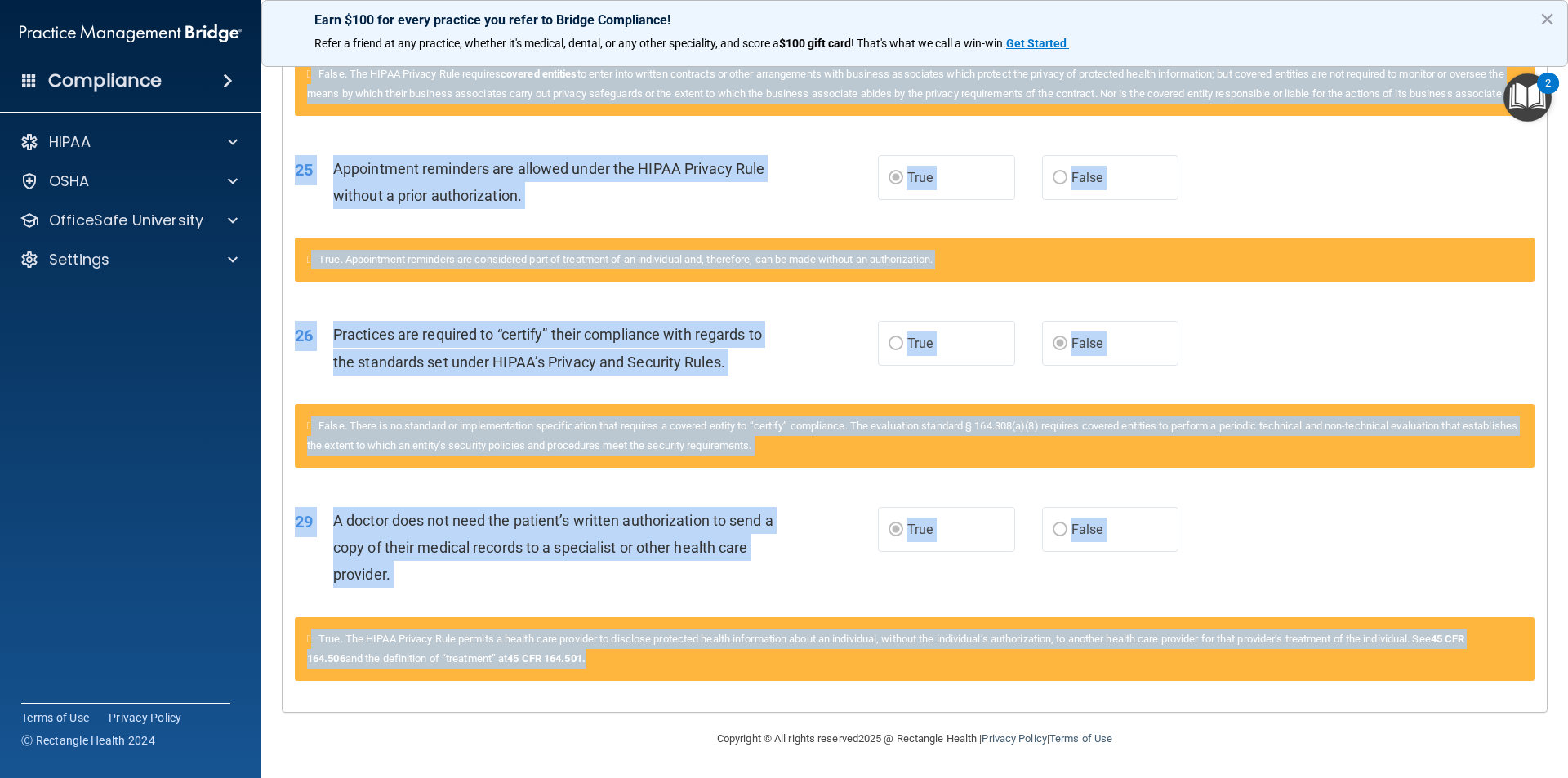
drag, startPoint x: 294, startPoint y: 217, endPoint x: 1118, endPoint y: 690, distance: 950.1
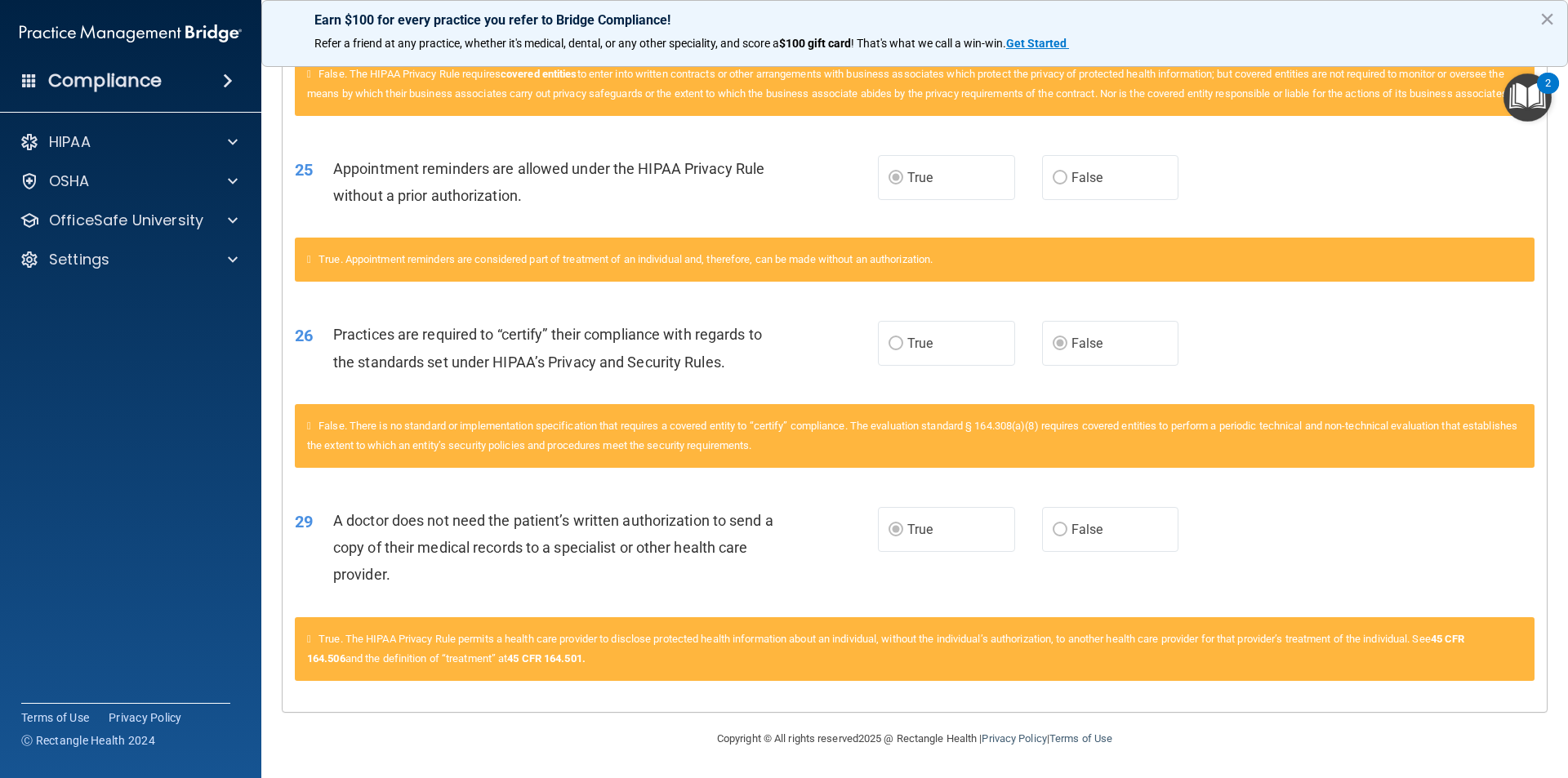
click at [1113, 28] on p "Earn $100 for every practice you refer to Bridge Compliance!" at bounding box center [914, 20] width 1200 height 16
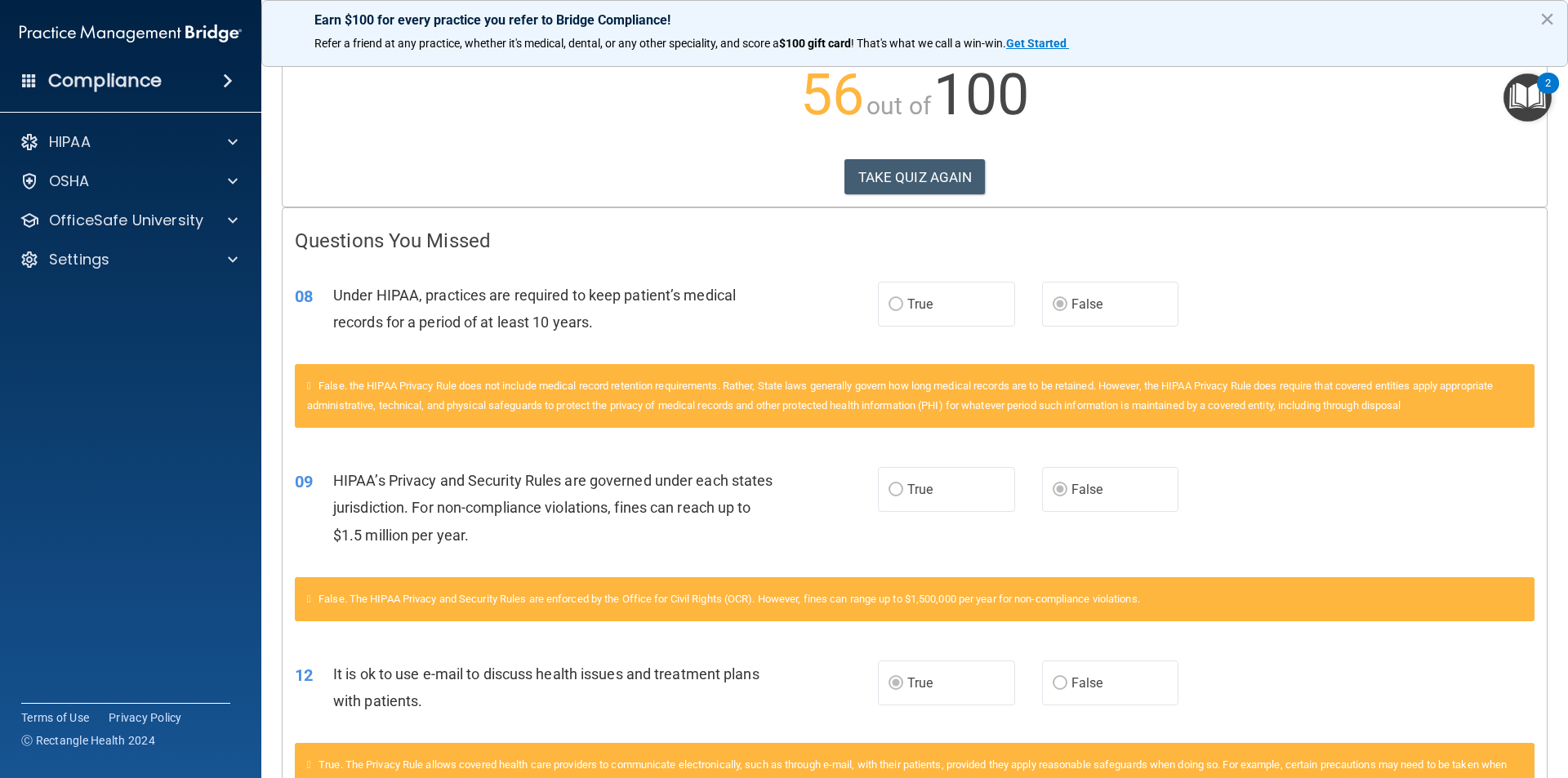
scroll to position [0, 0]
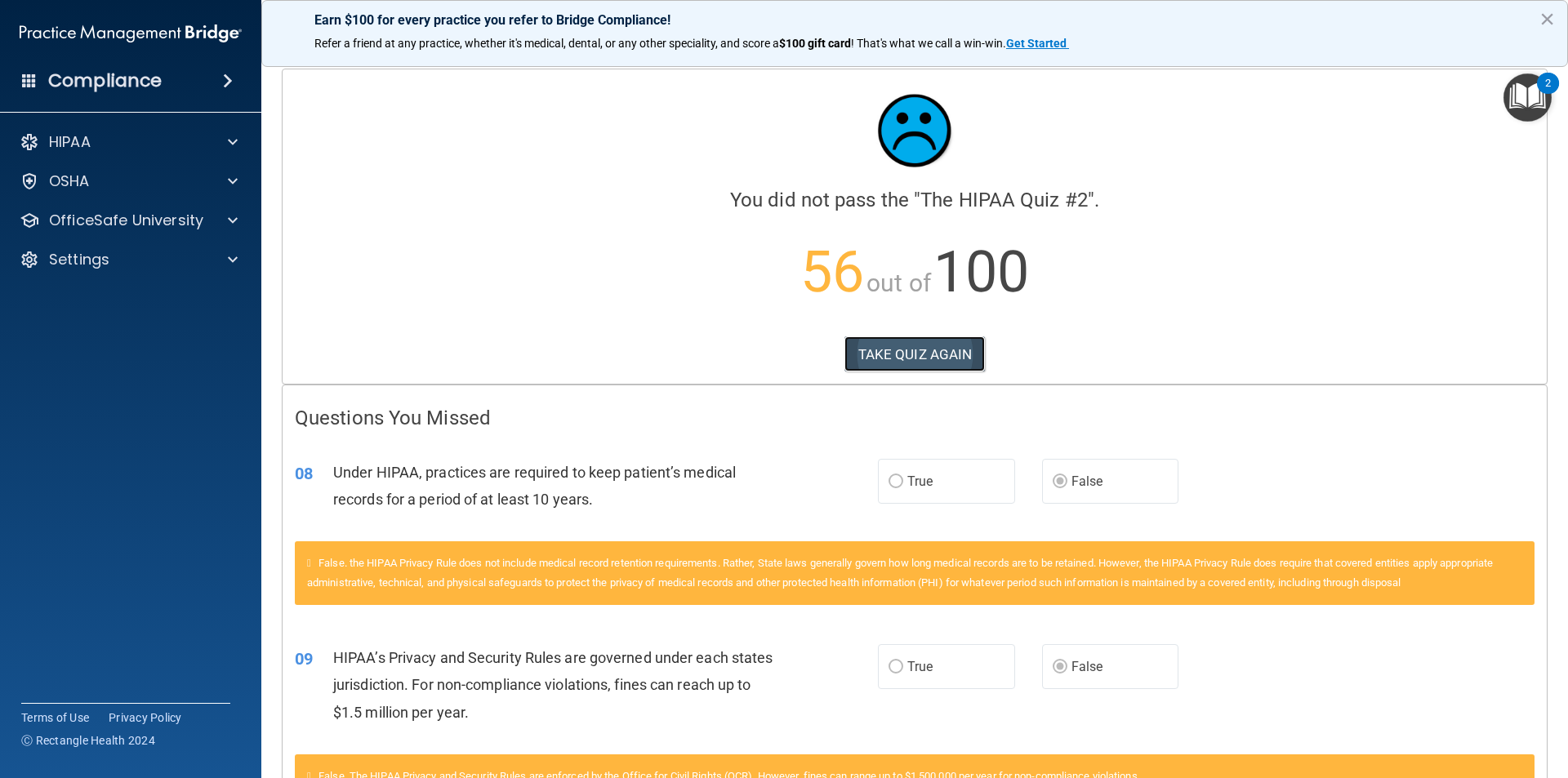
click at [864, 352] on button "TAKE QUIZ AGAIN" at bounding box center [915, 355] width 141 height 36
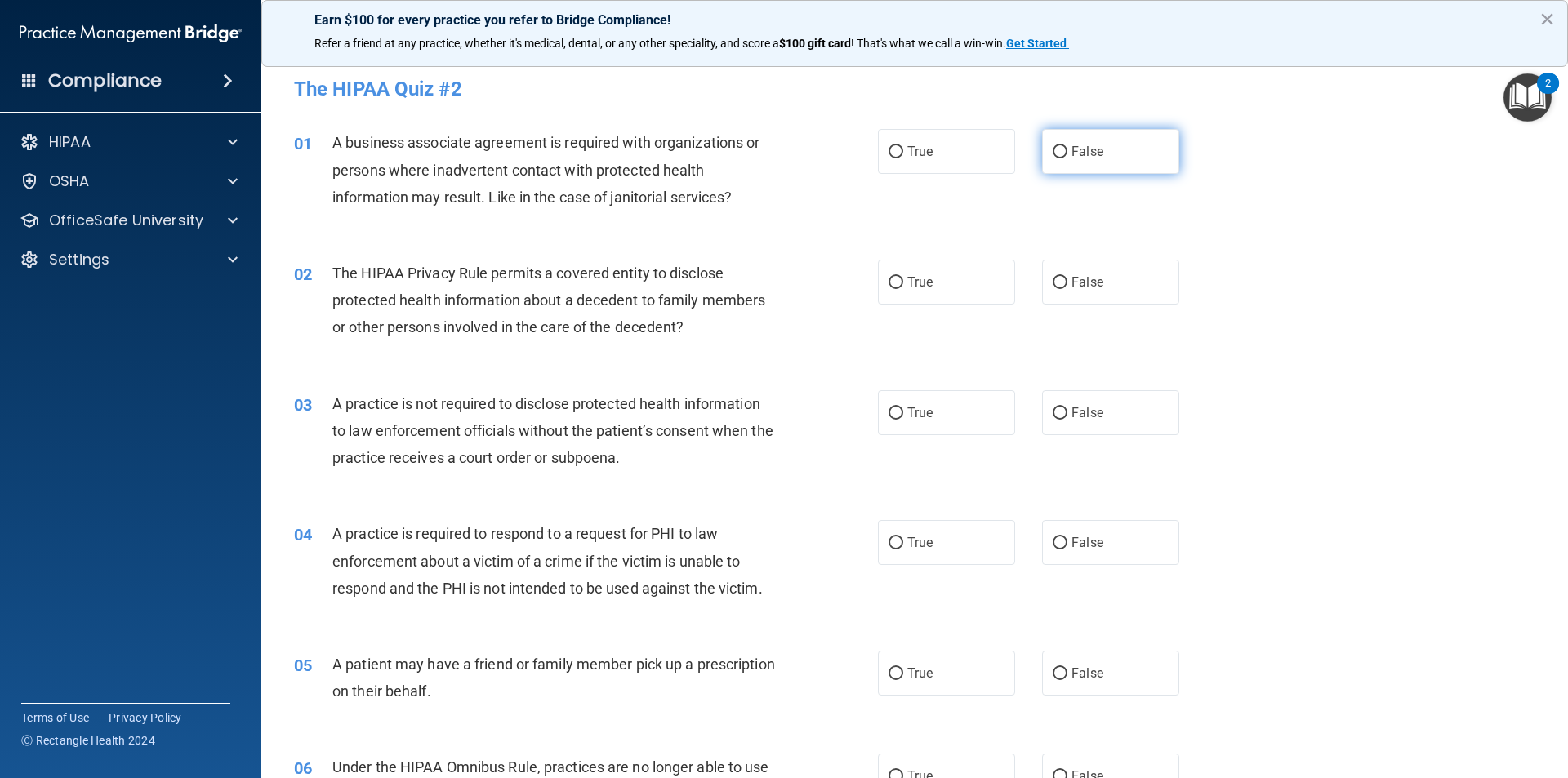
click at [1059, 153] on input "False" at bounding box center [1060, 152] width 15 height 12
radio input "true"
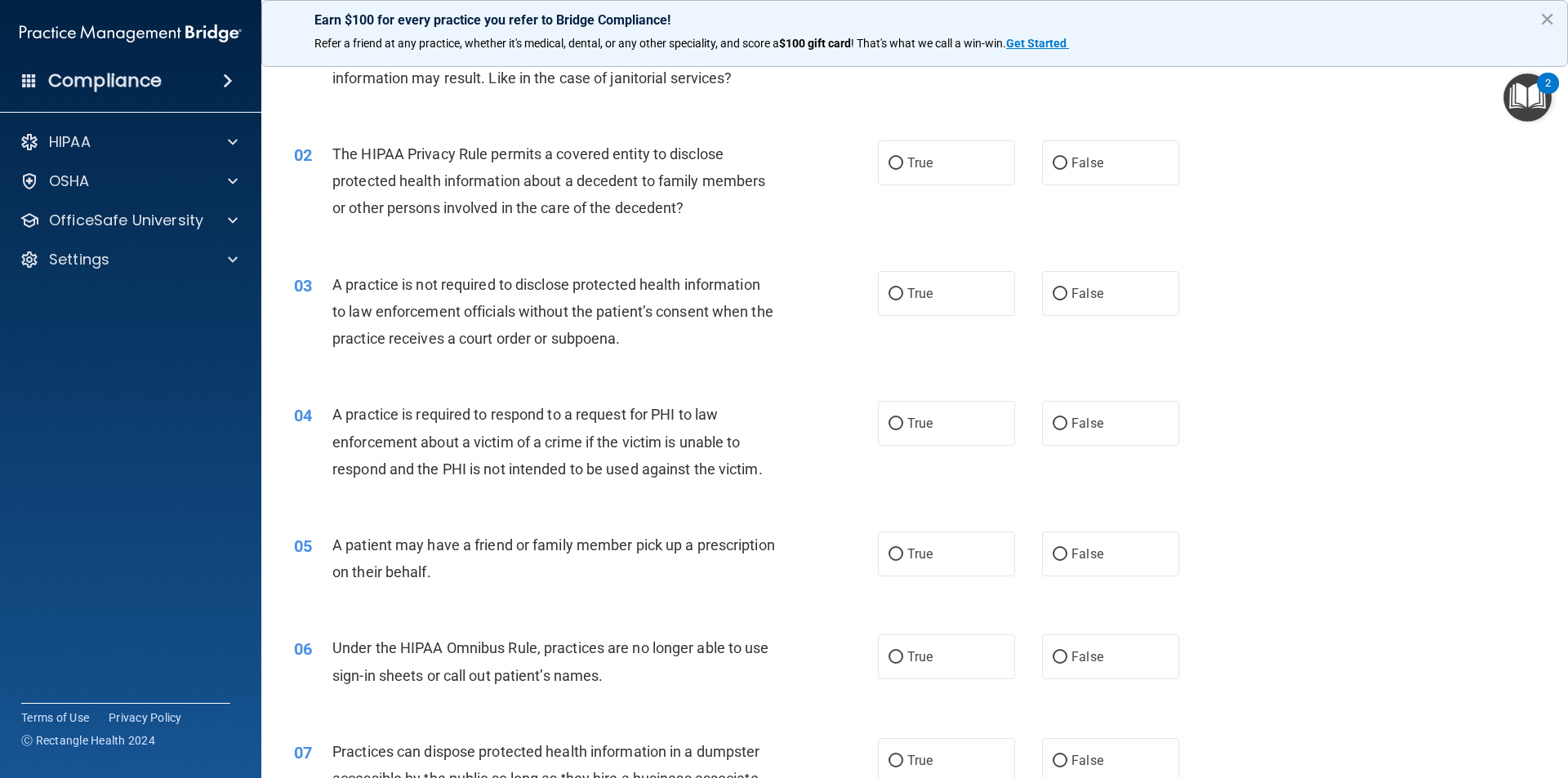
scroll to position [82, 0]
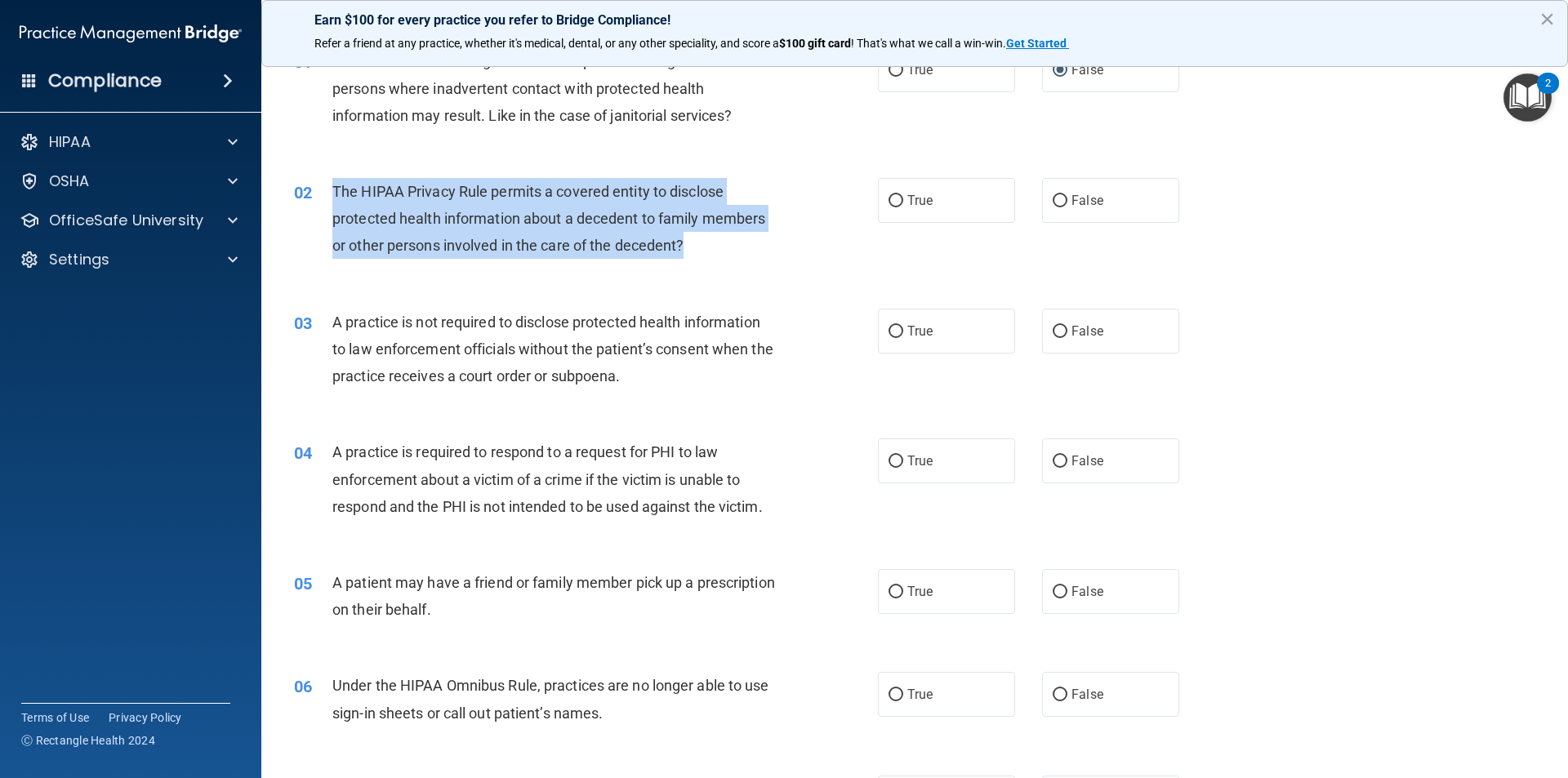
drag, startPoint x: 334, startPoint y: 189, endPoint x: 695, endPoint y: 262, distance: 368.3
click at [695, 262] on div "02 The HIPAA Privacy Rule permits a covered entity to disclose protected health…" at bounding box center [585, 222] width 633 height 89
click at [891, 201] on input "True" at bounding box center [896, 201] width 15 height 12
radio input "true"
click at [1053, 330] on input "False" at bounding box center [1060, 332] width 15 height 12
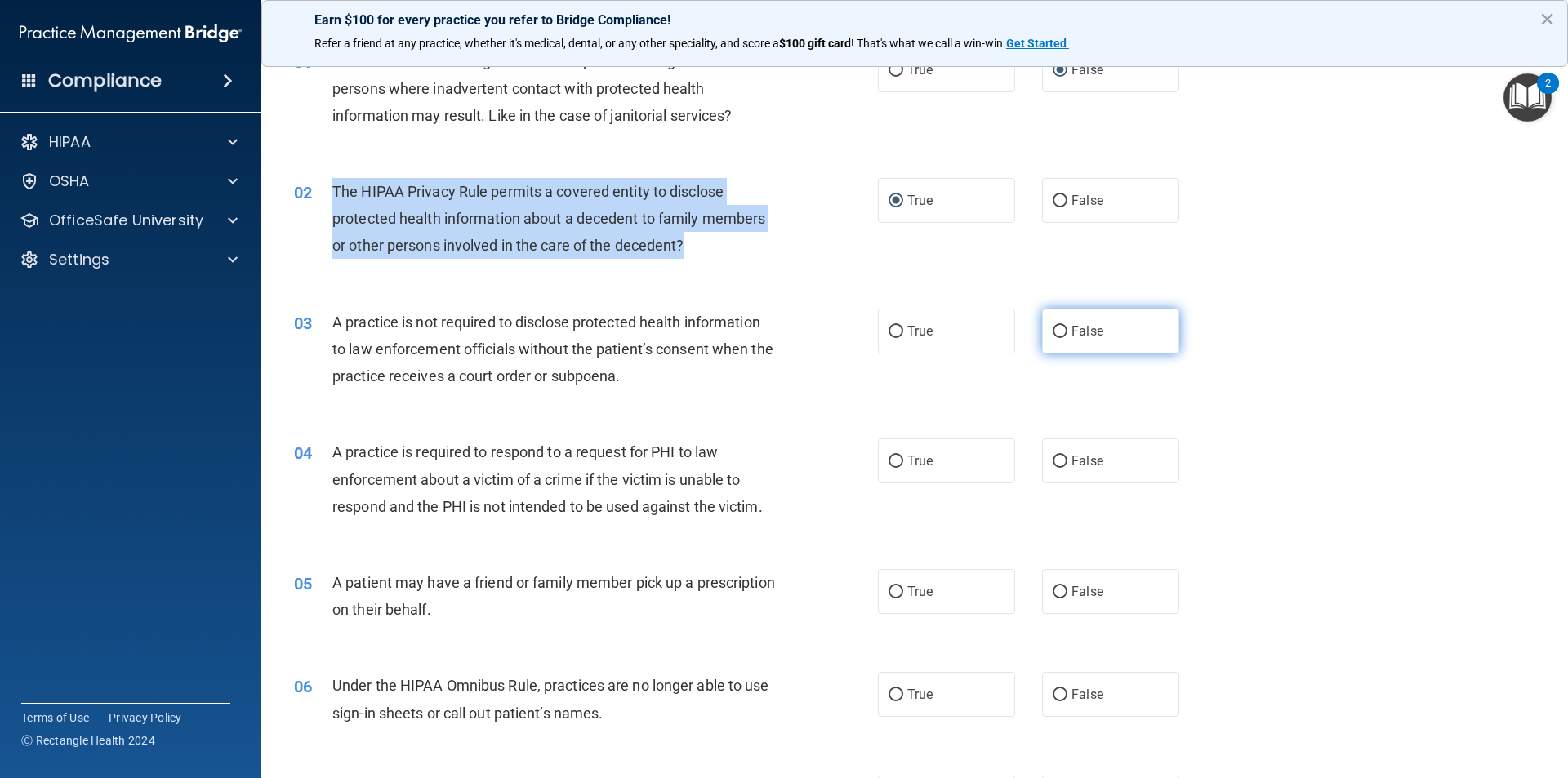
radio input "true"
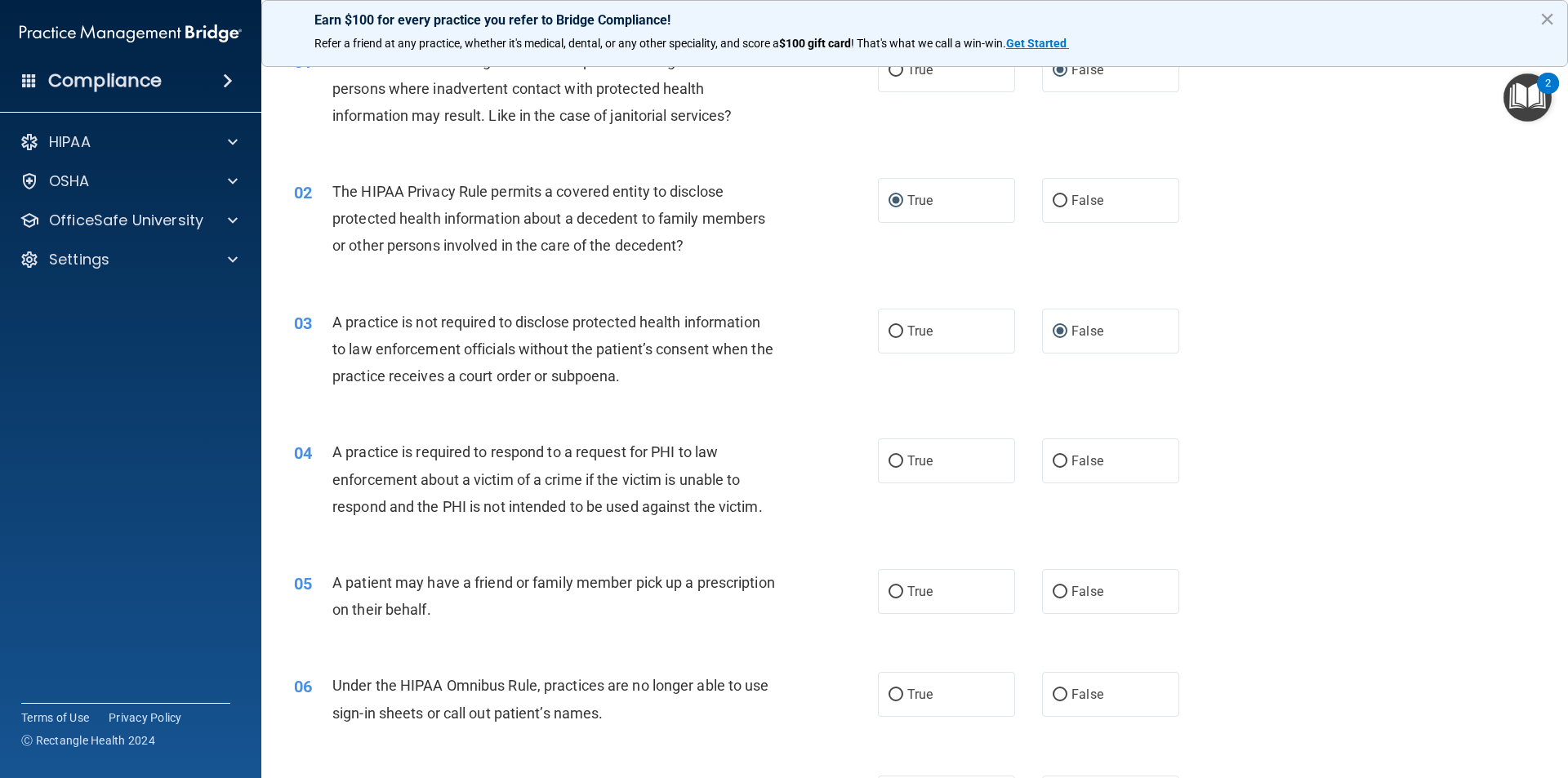
click at [761, 314] on span "A practice is not required to disclose protected health information to law enfo…" at bounding box center [552, 349] width 441 height 71
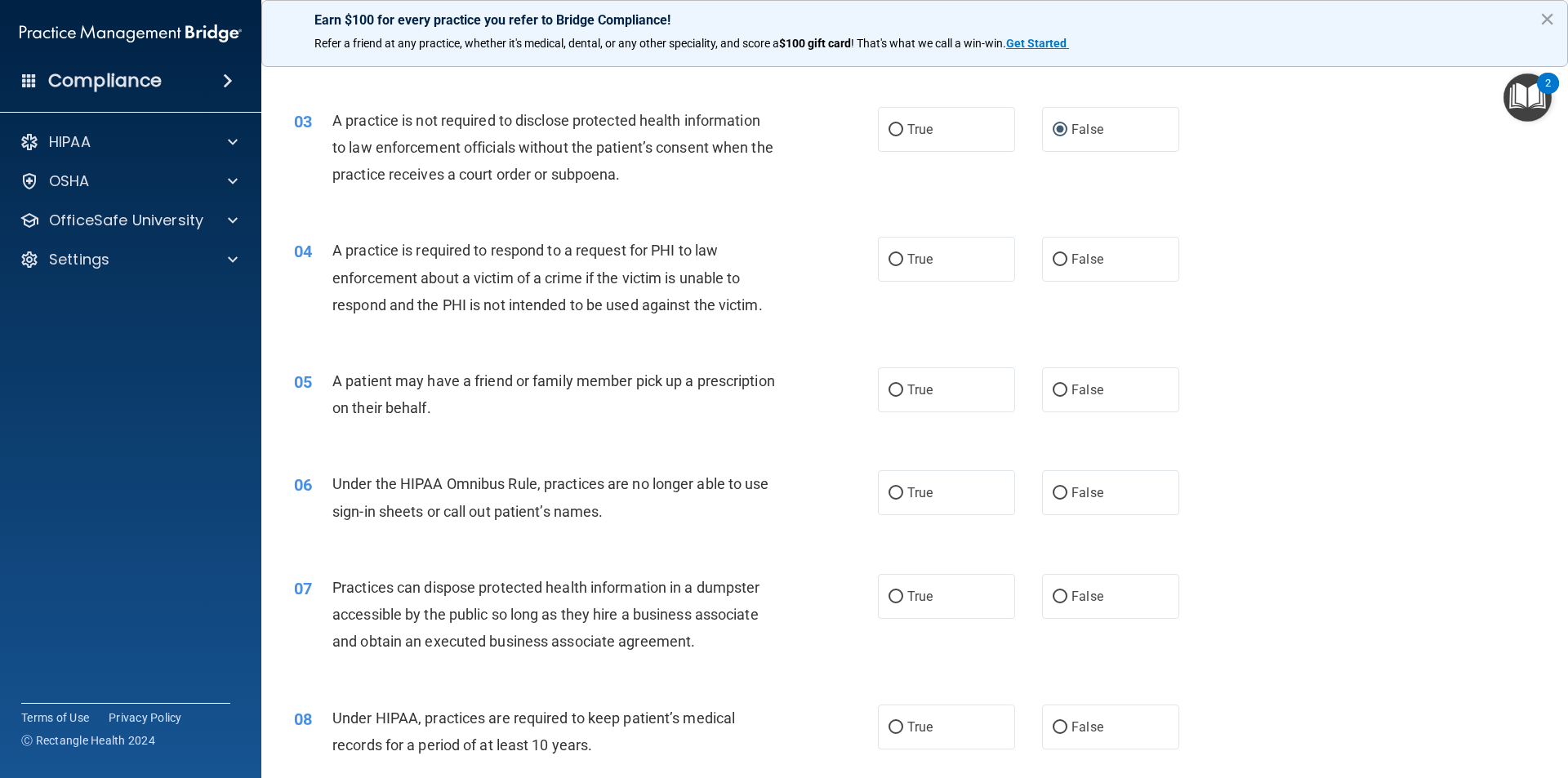
scroll to position [245, 0]
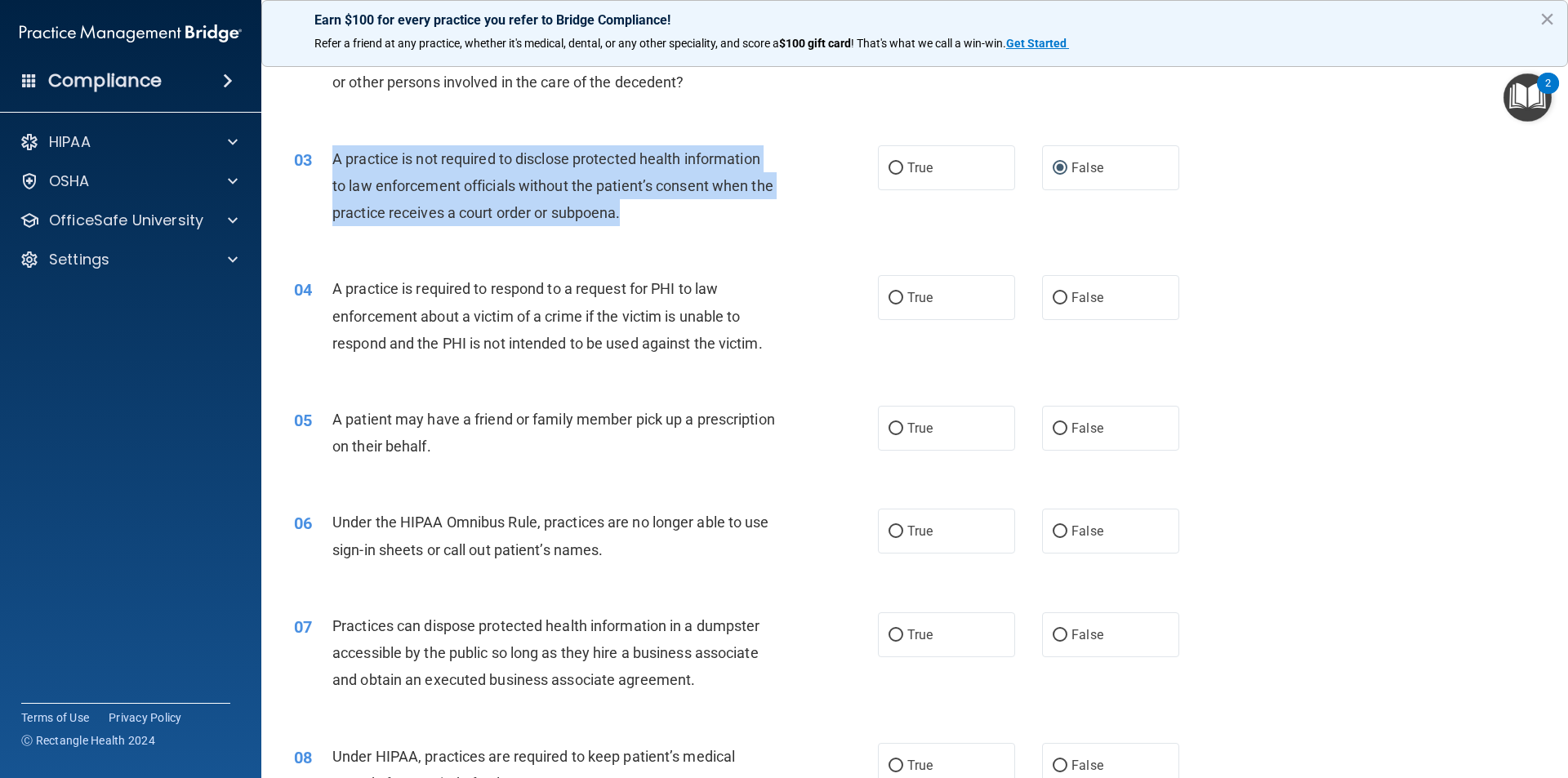
drag, startPoint x: 331, startPoint y: 153, endPoint x: 636, endPoint y: 213, distance: 310.8
click at [658, 224] on div "A practice is not required to disclose protected health information to law enfo…" at bounding box center [560, 186] width 456 height 82
click at [890, 299] on input "True" at bounding box center [896, 298] width 15 height 12
radio input "true"
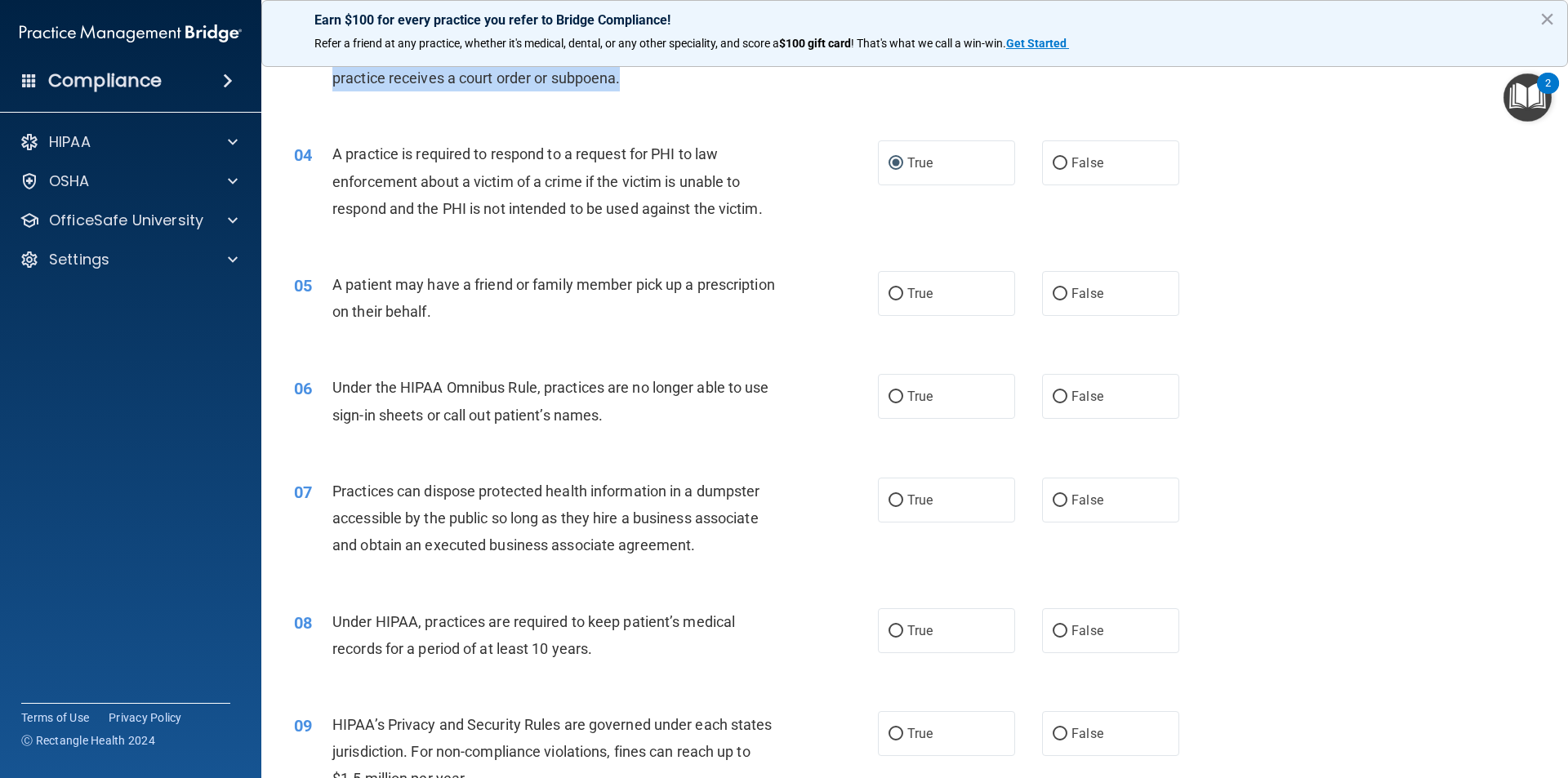
scroll to position [409, 0]
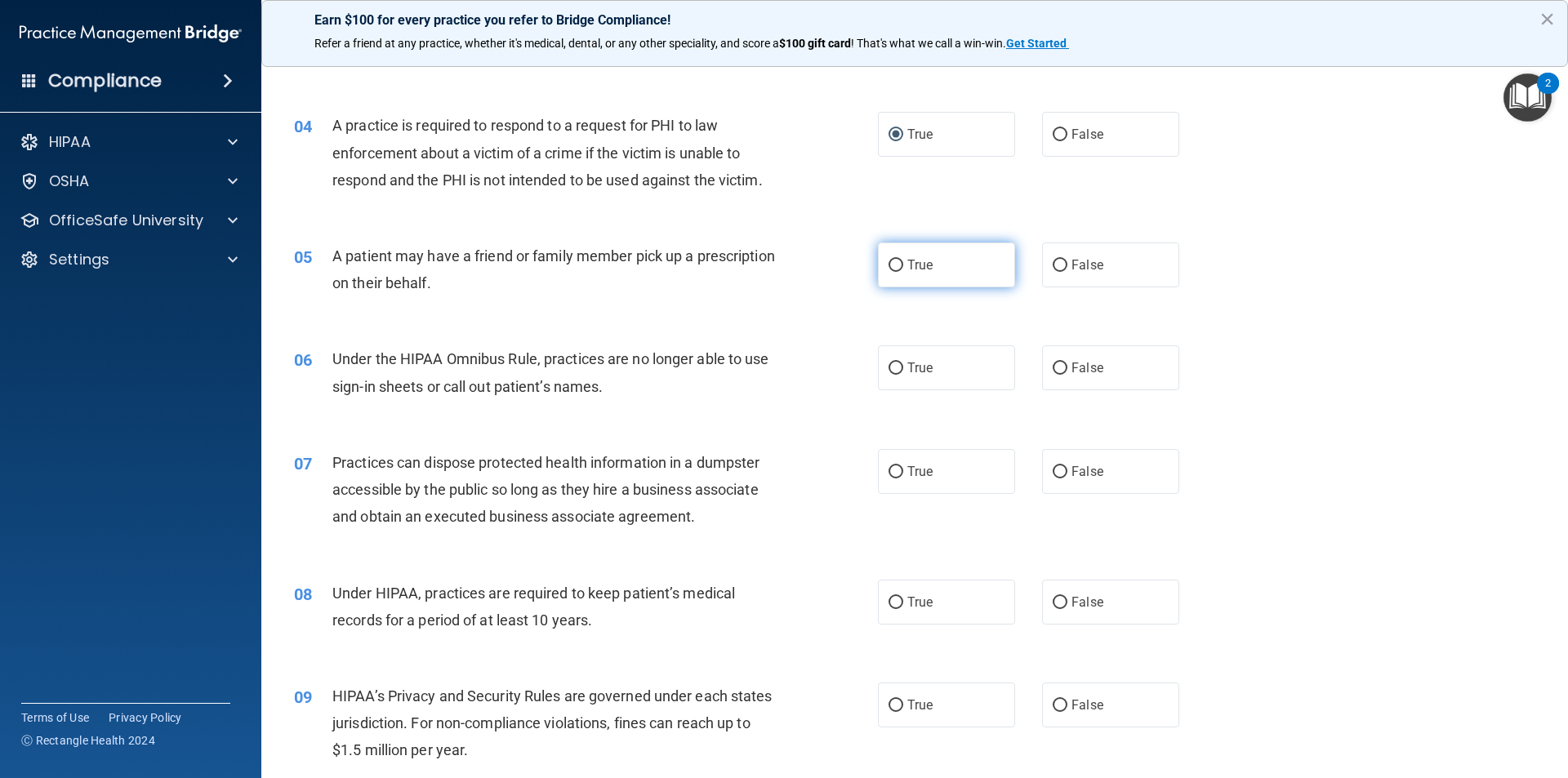
click at [889, 259] on input "True" at bounding box center [896, 265] width 15 height 12
radio input "true"
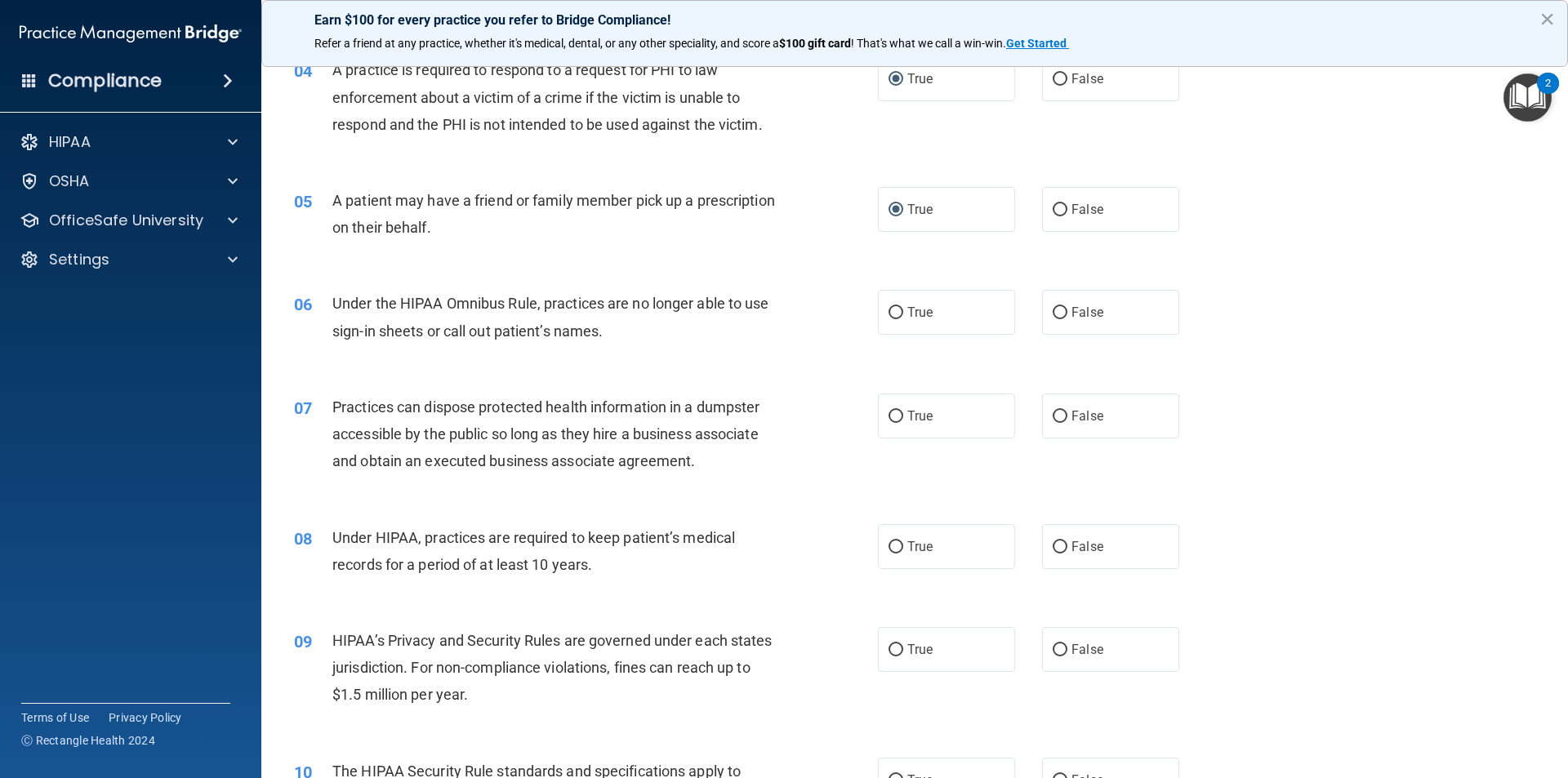
scroll to position [572, 0]
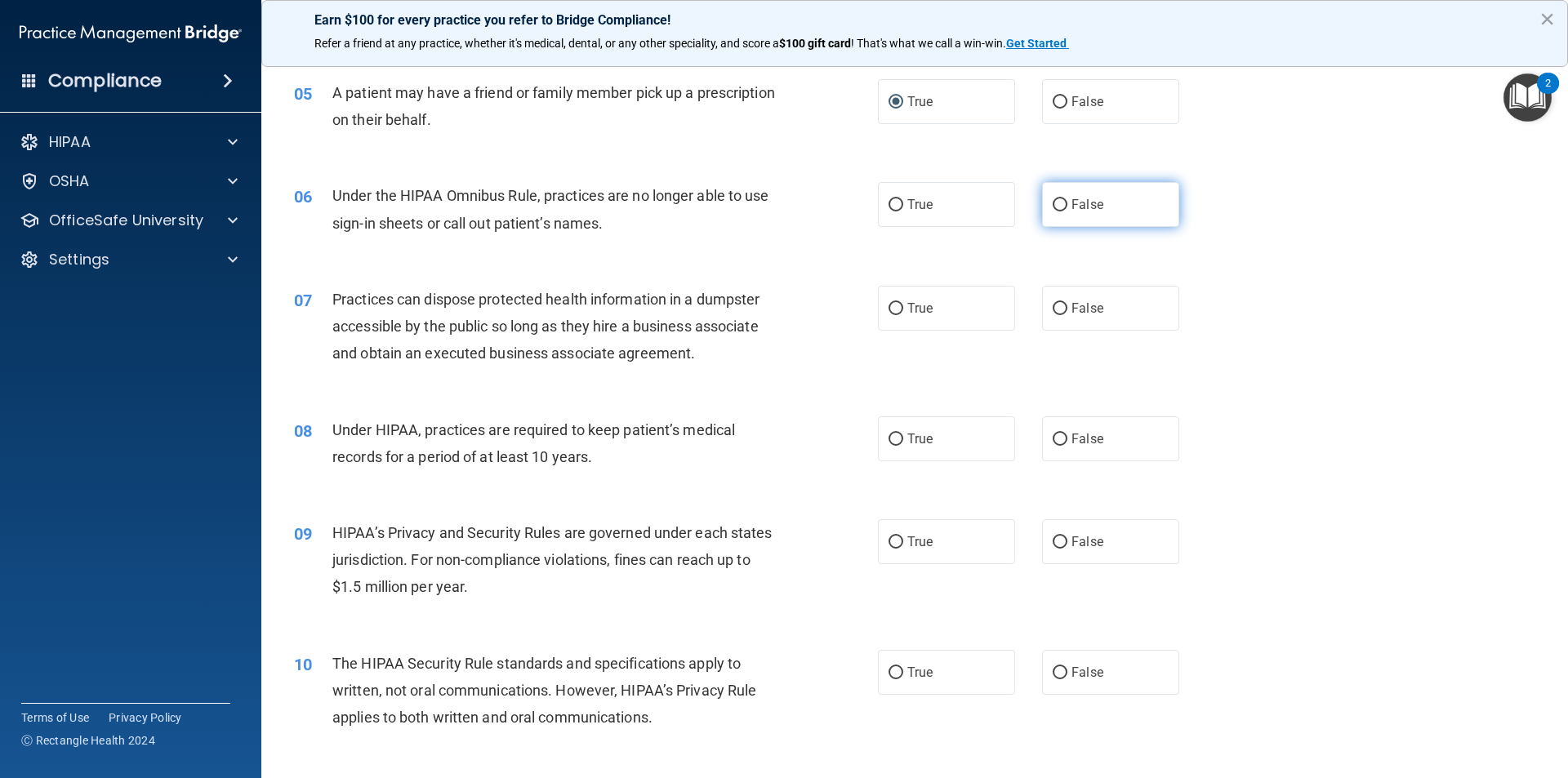
click at [1053, 203] on input "False" at bounding box center [1060, 205] width 15 height 12
radio input "true"
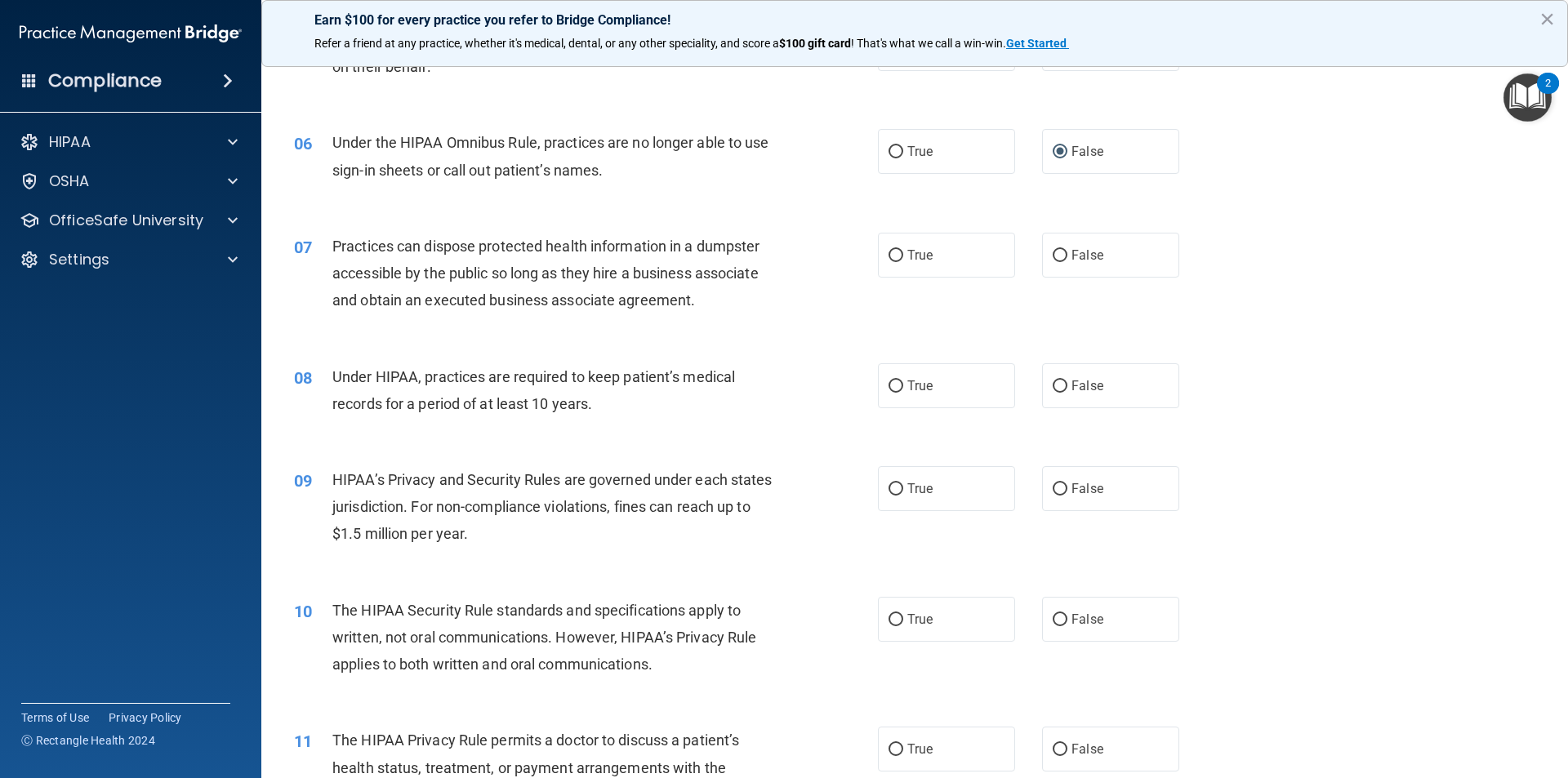
scroll to position [653, 0]
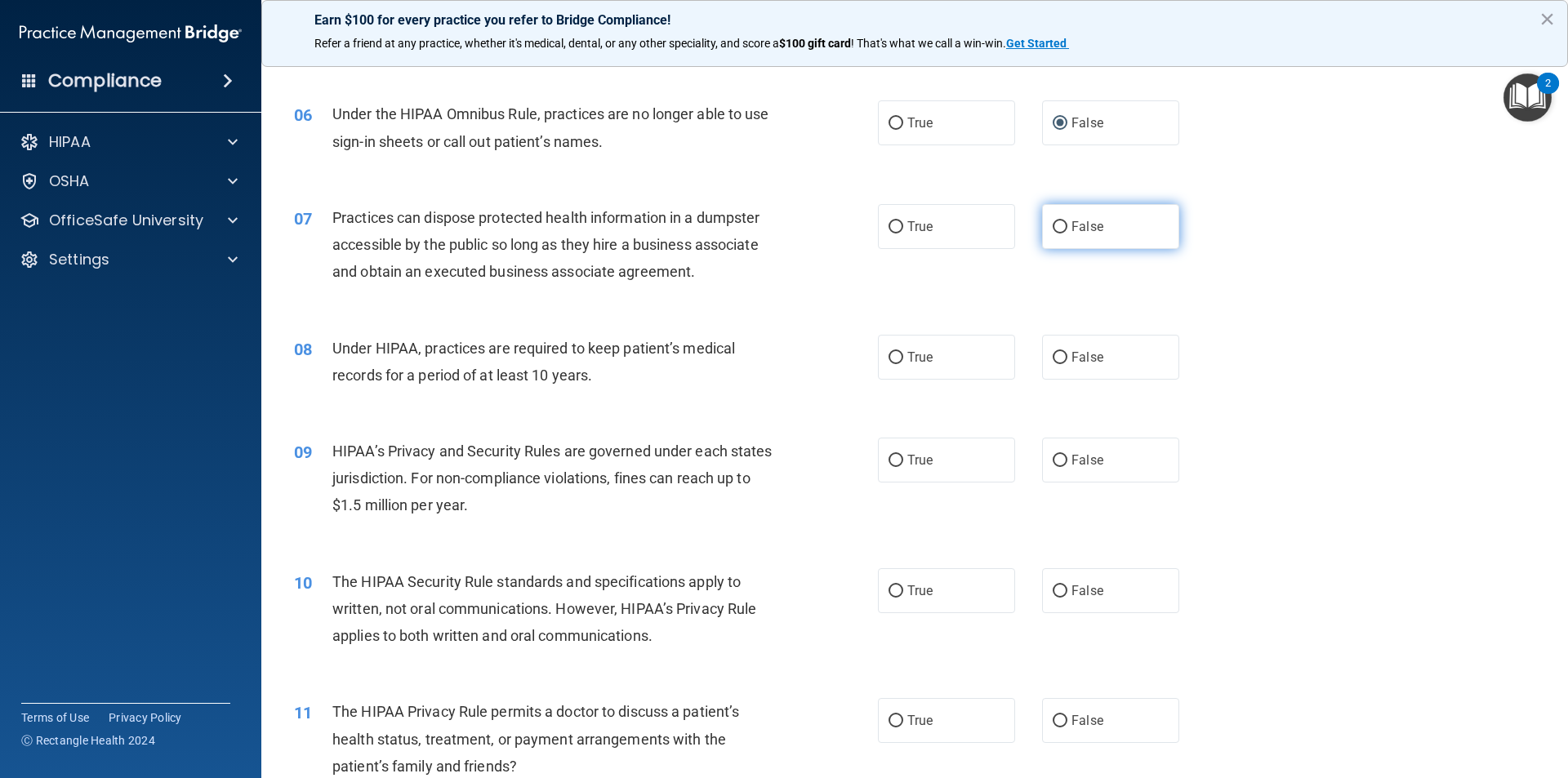
click at [1053, 228] on input "False" at bounding box center [1060, 227] width 15 height 12
radio input "true"
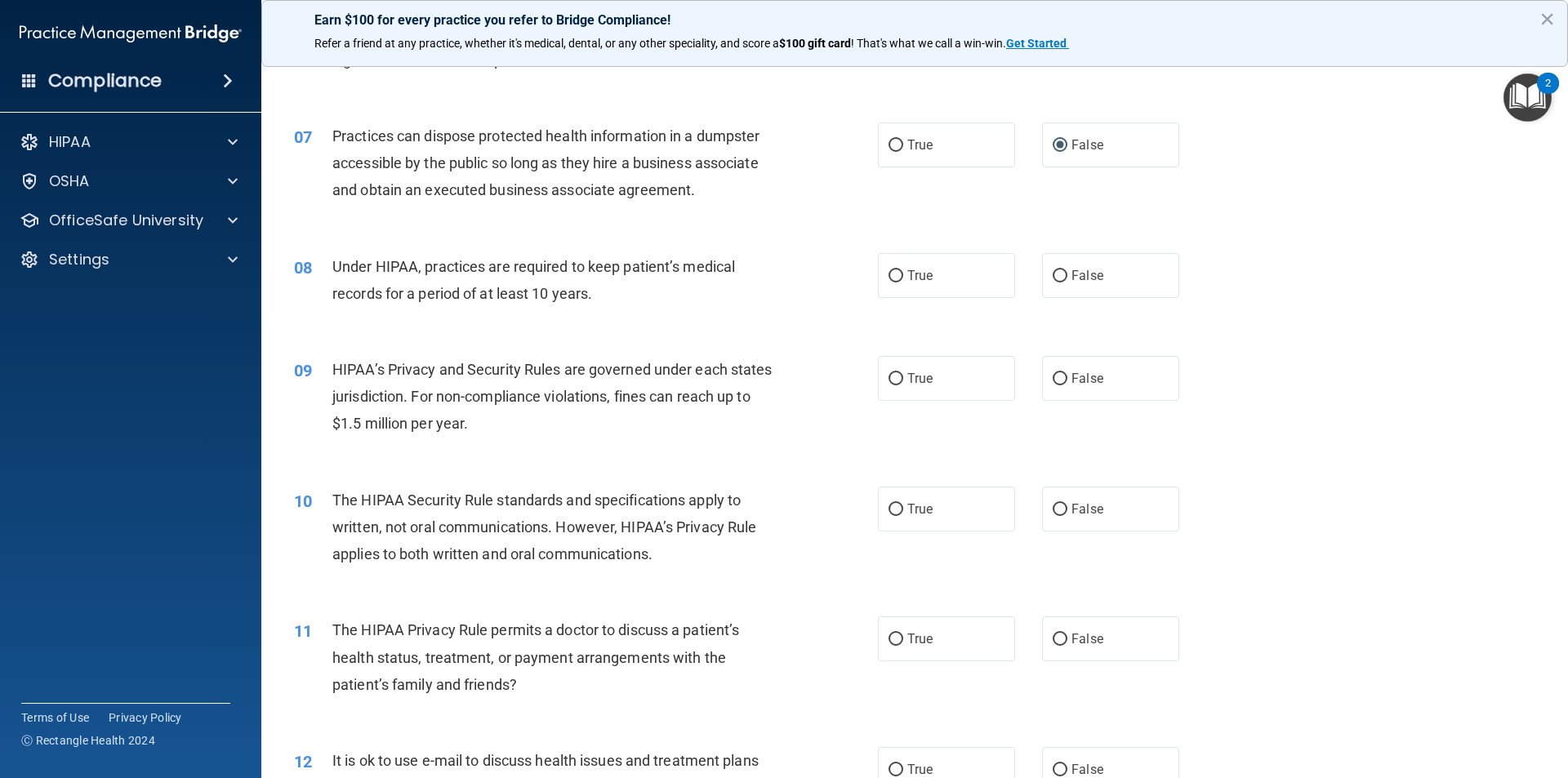
click at [1458, 172] on div "07 Practices can dispose protected health information in a dumpster accessible …" at bounding box center [914, 167] width 1266 height 130
click at [1053, 376] on input "False" at bounding box center [1060, 379] width 15 height 12
radio input "true"
click at [1059, 276] on input "False" at bounding box center [1060, 276] width 15 height 12
radio input "true"
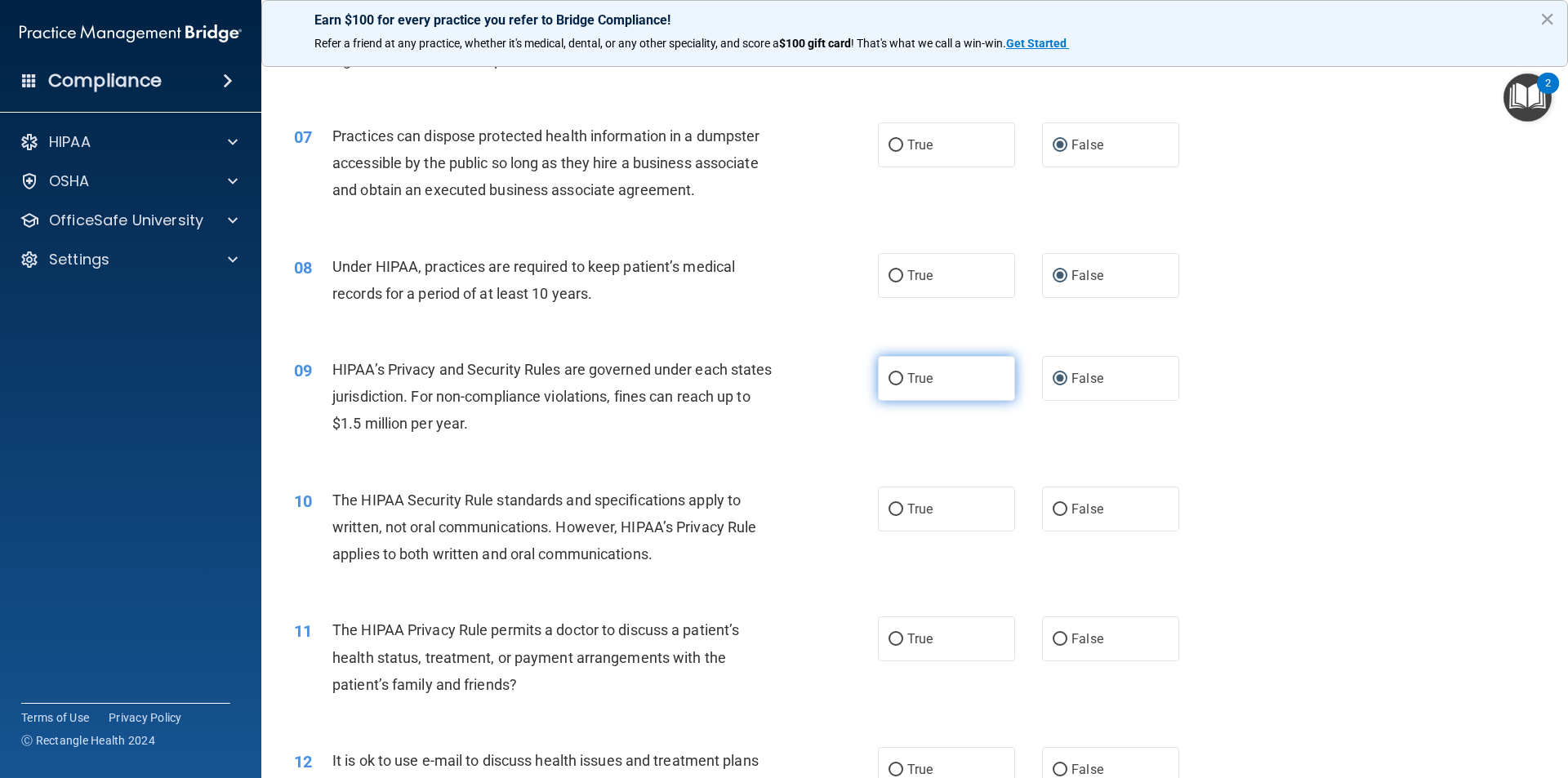
click at [889, 377] on input "True" at bounding box center [896, 379] width 15 height 12
radio input "true"
drag, startPoint x: 1420, startPoint y: 270, endPoint x: 1410, endPoint y: 269, distance: 10.0
click at [1421, 271] on div "08 Under HIPAA, practices are required to keep patient’s medical records for a …" at bounding box center [914, 284] width 1266 height 103
click at [1058, 372] on label "False" at bounding box center [1110, 378] width 137 height 45
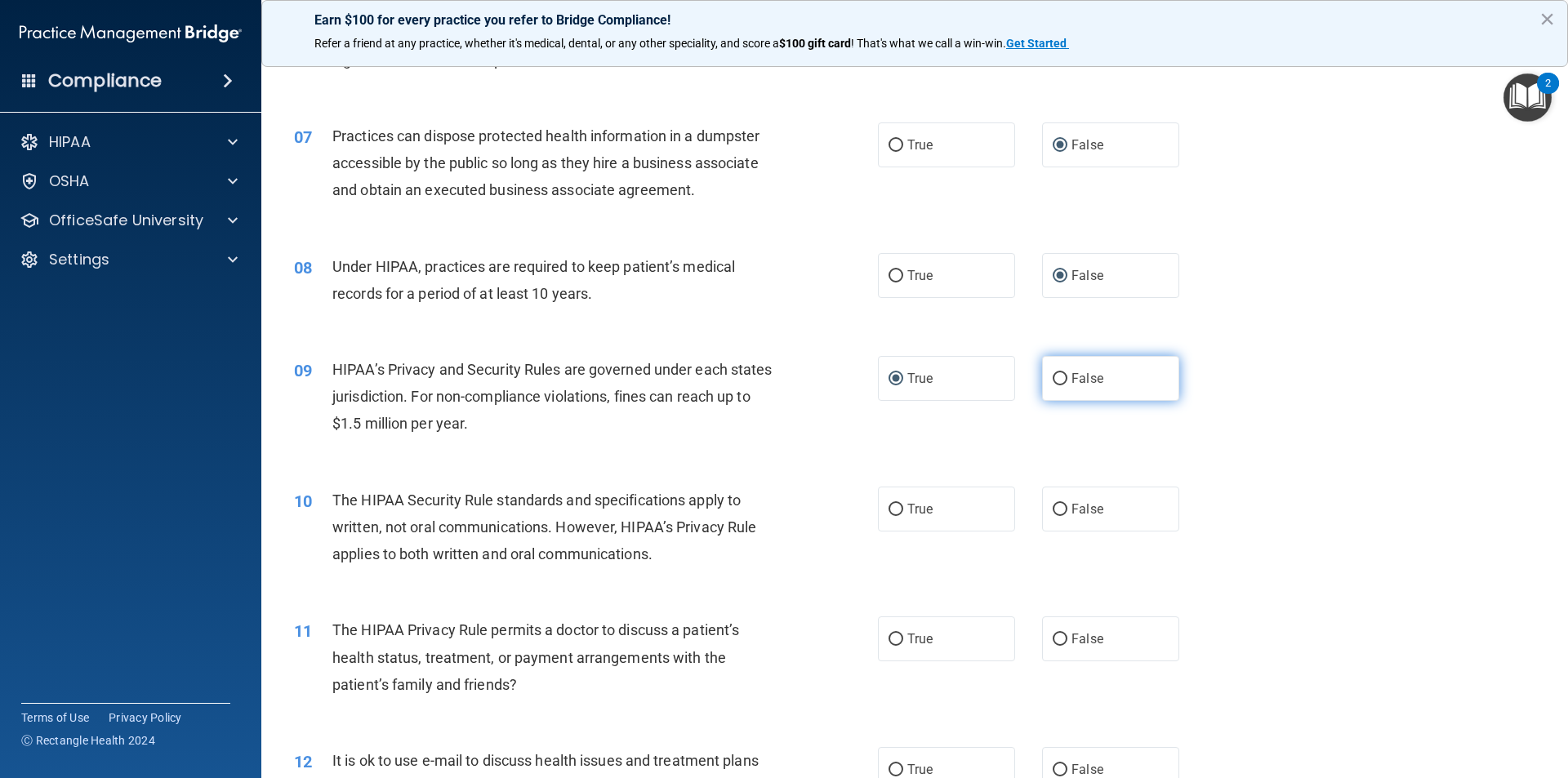
click at [1058, 373] on input "False" at bounding box center [1060, 379] width 15 height 12
radio input "true"
radio input "false"
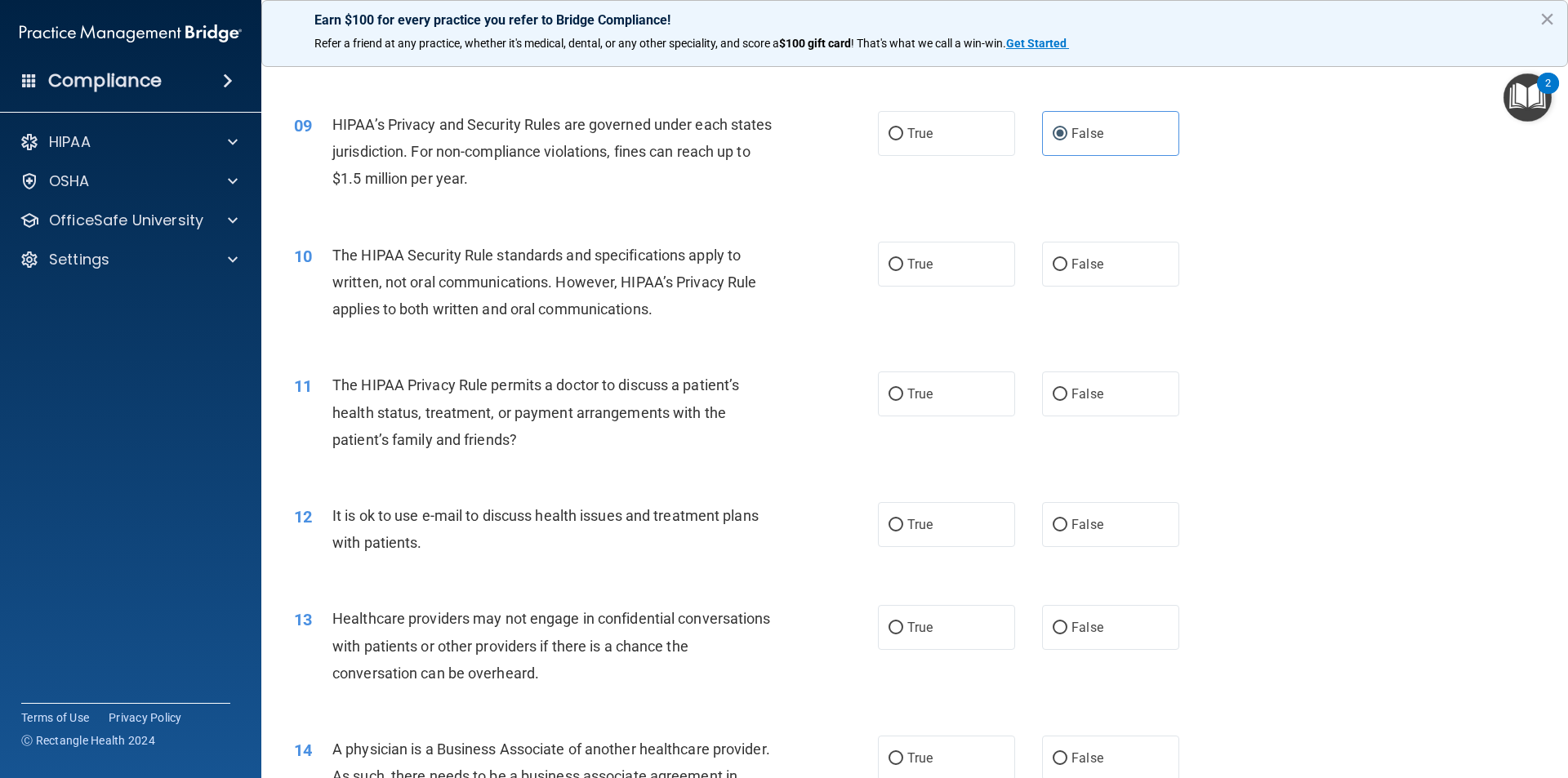
scroll to position [1062, 0]
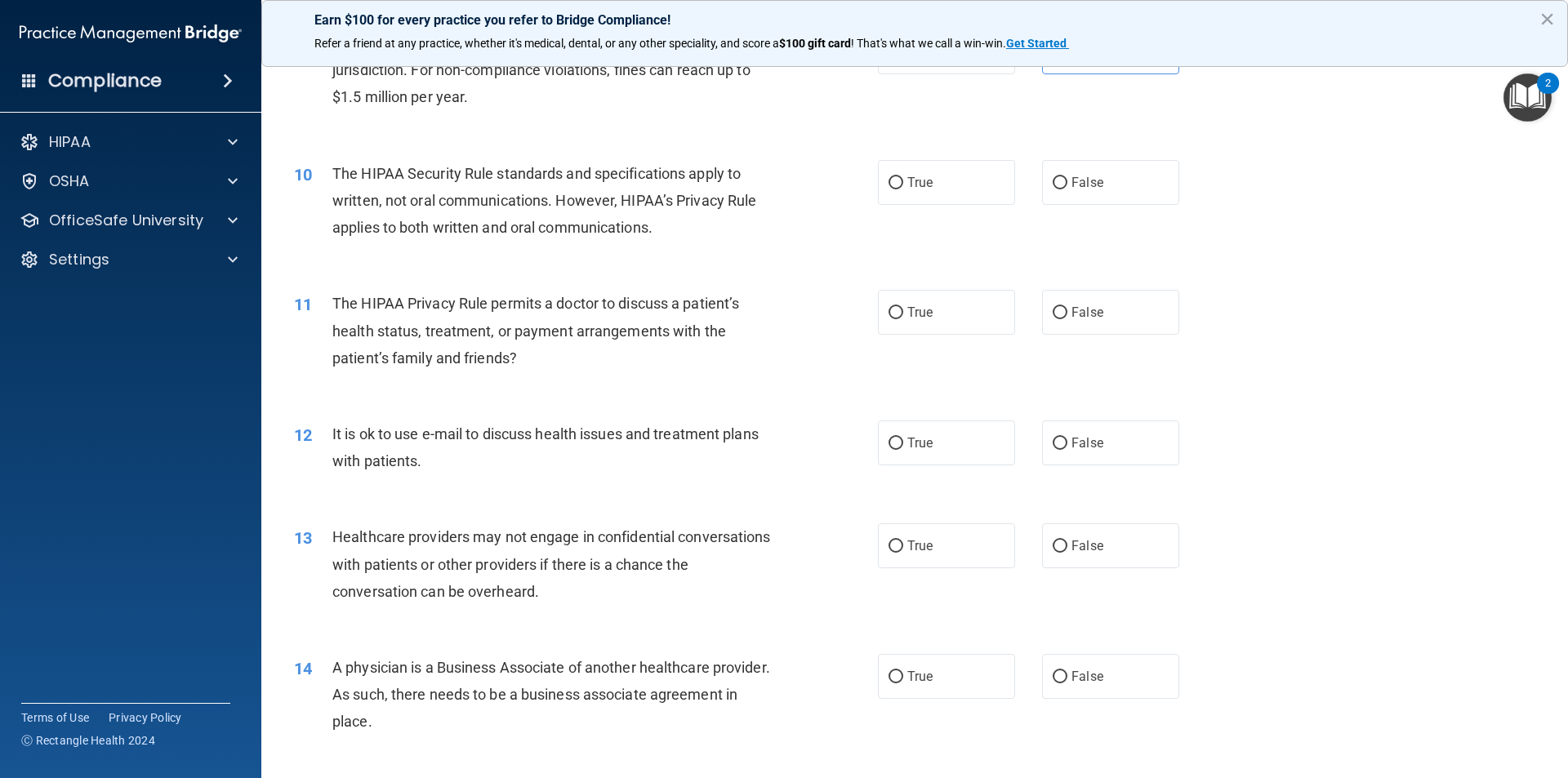
click at [1403, 177] on div "10 The HIPAA Security Rule standards and specifications apply to written, not o…" at bounding box center [914, 204] width 1266 height 130
click at [898, 181] on label "True" at bounding box center [946, 182] width 137 height 45
click at [898, 181] on input "True" at bounding box center [896, 183] width 15 height 12
radio input "true"
click at [1385, 275] on div "11 The HIPAA Privacy Rule permits a doctor to discuss a patient’s health status…" at bounding box center [914, 334] width 1266 height 130
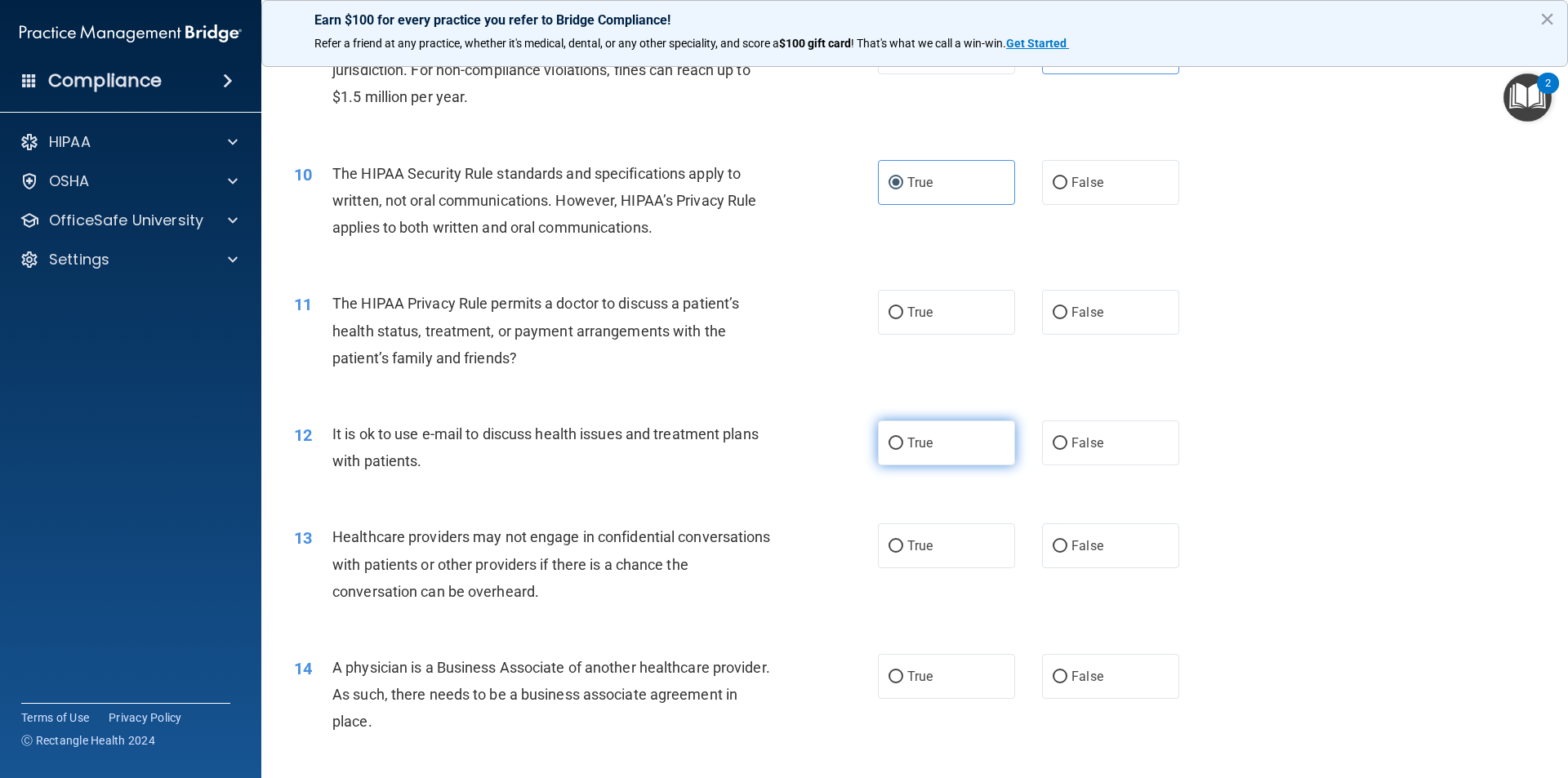
click at [907, 443] on span "True" at bounding box center [920, 442] width 25 height 16
click at [903, 443] on input "True" at bounding box center [896, 443] width 15 height 12
radio input "true"
click at [1053, 310] on input "False" at bounding box center [1060, 313] width 15 height 12
radio input "true"
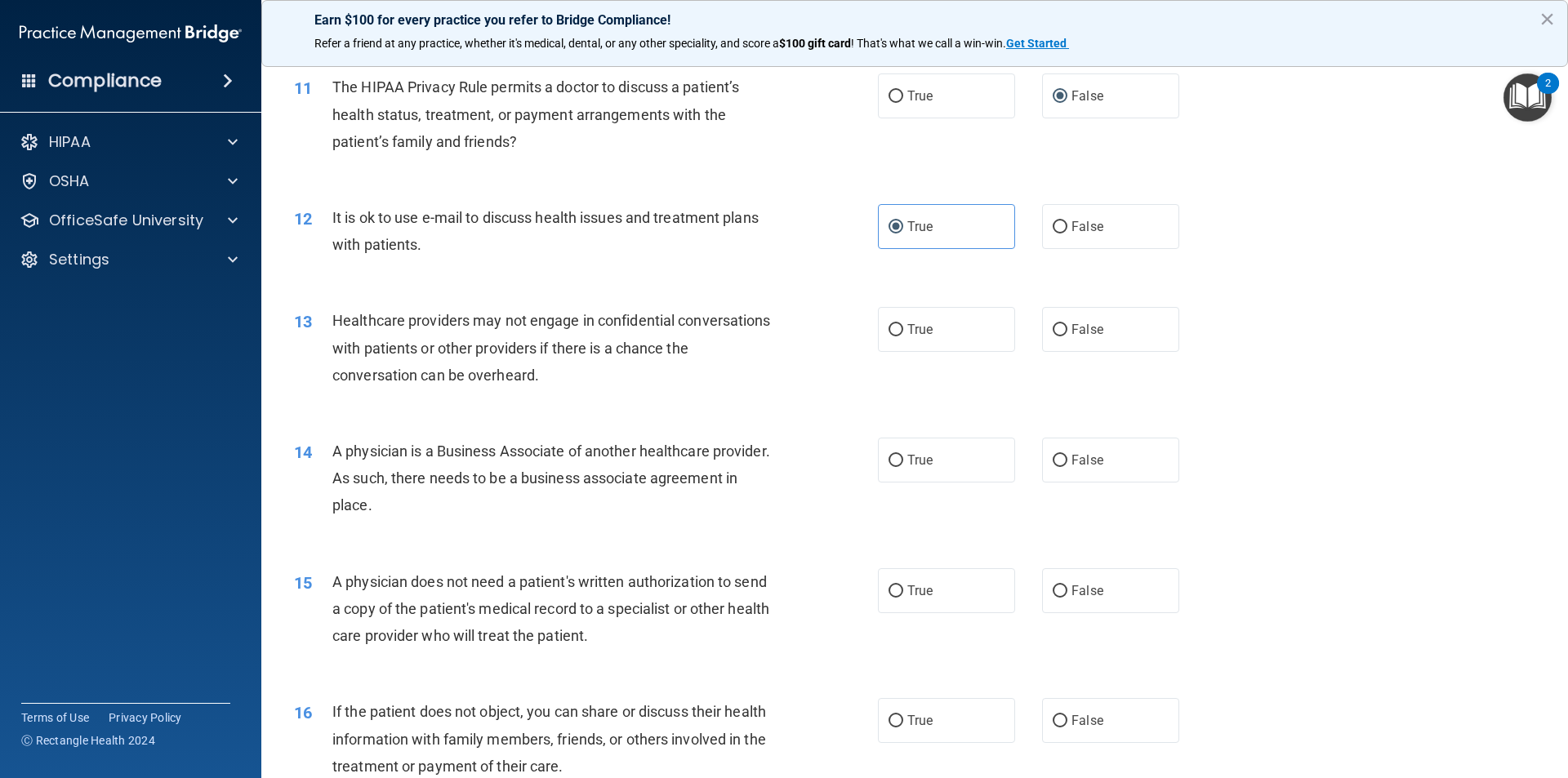
scroll to position [1307, 0]
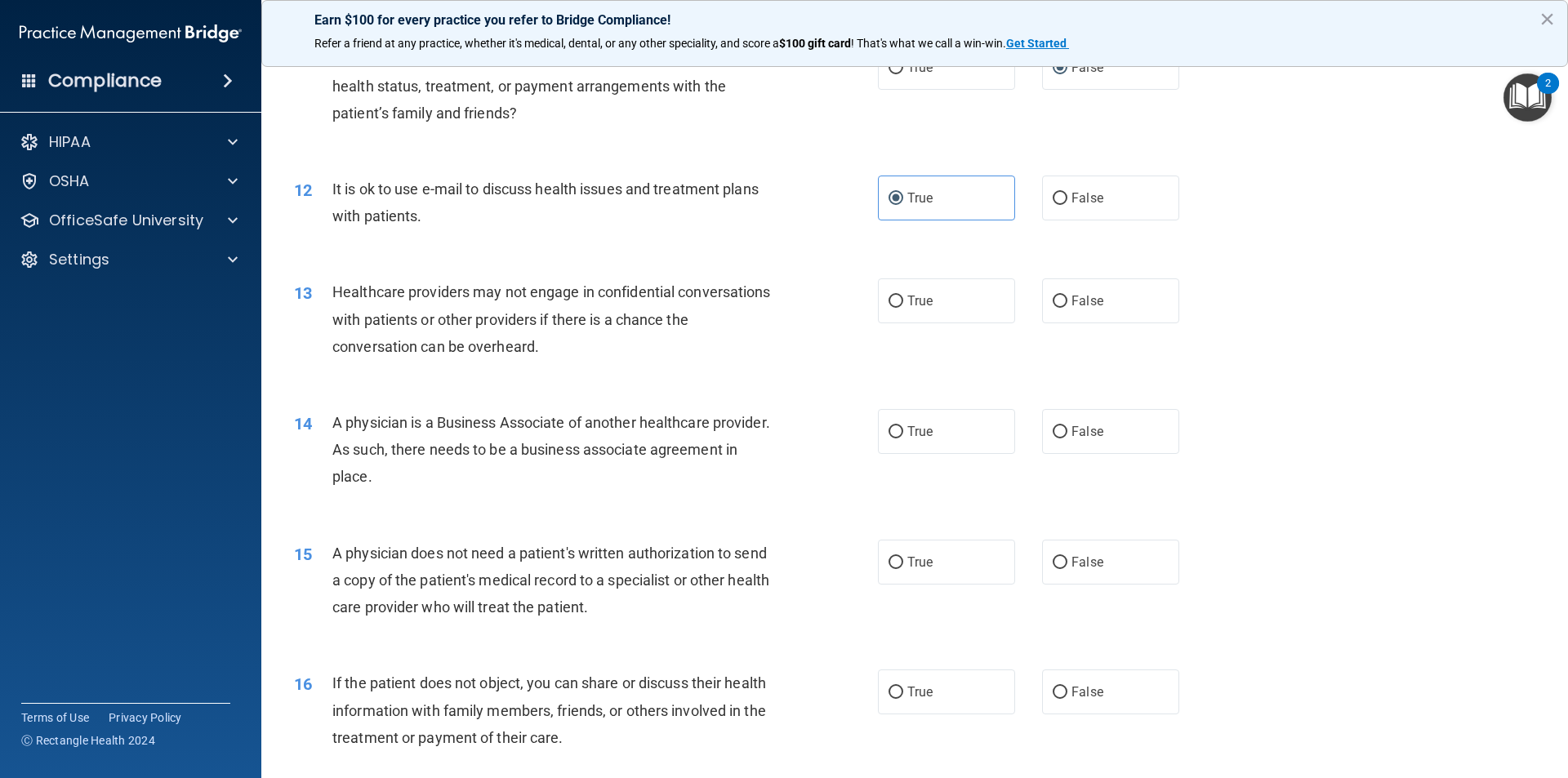
click at [1418, 298] on div "13 Healthcare providers may not engage in confidential conversations with patie…" at bounding box center [914, 323] width 1266 height 130
click at [1054, 296] on input "False" at bounding box center [1060, 301] width 15 height 12
radio input "true"
click at [1473, 315] on div "13 Healthcare providers may not engage in confidential conversations with patie…" at bounding box center [914, 323] width 1266 height 130
click at [1054, 434] on input "False" at bounding box center [1060, 432] width 15 height 12
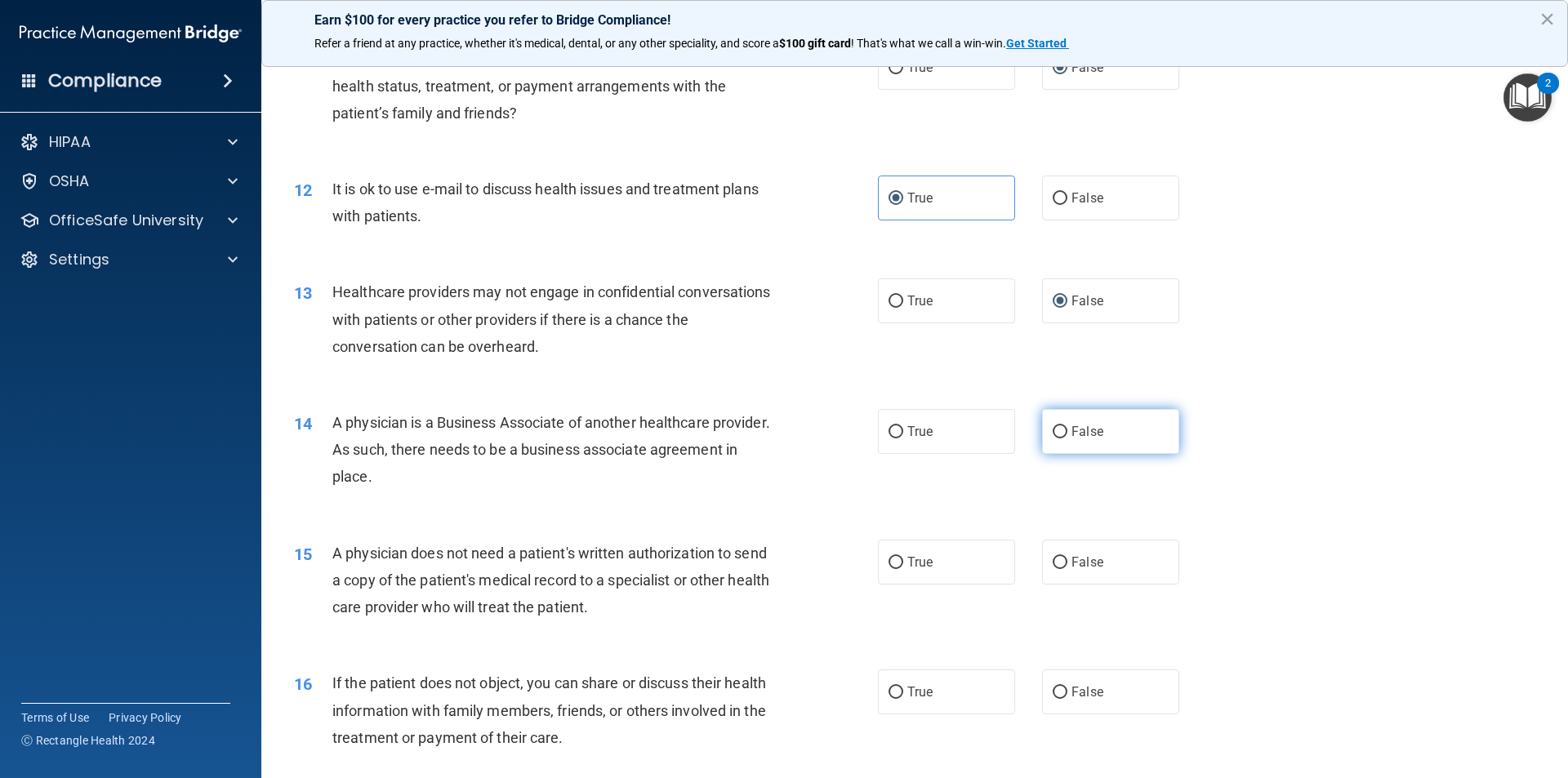
radio input "true"
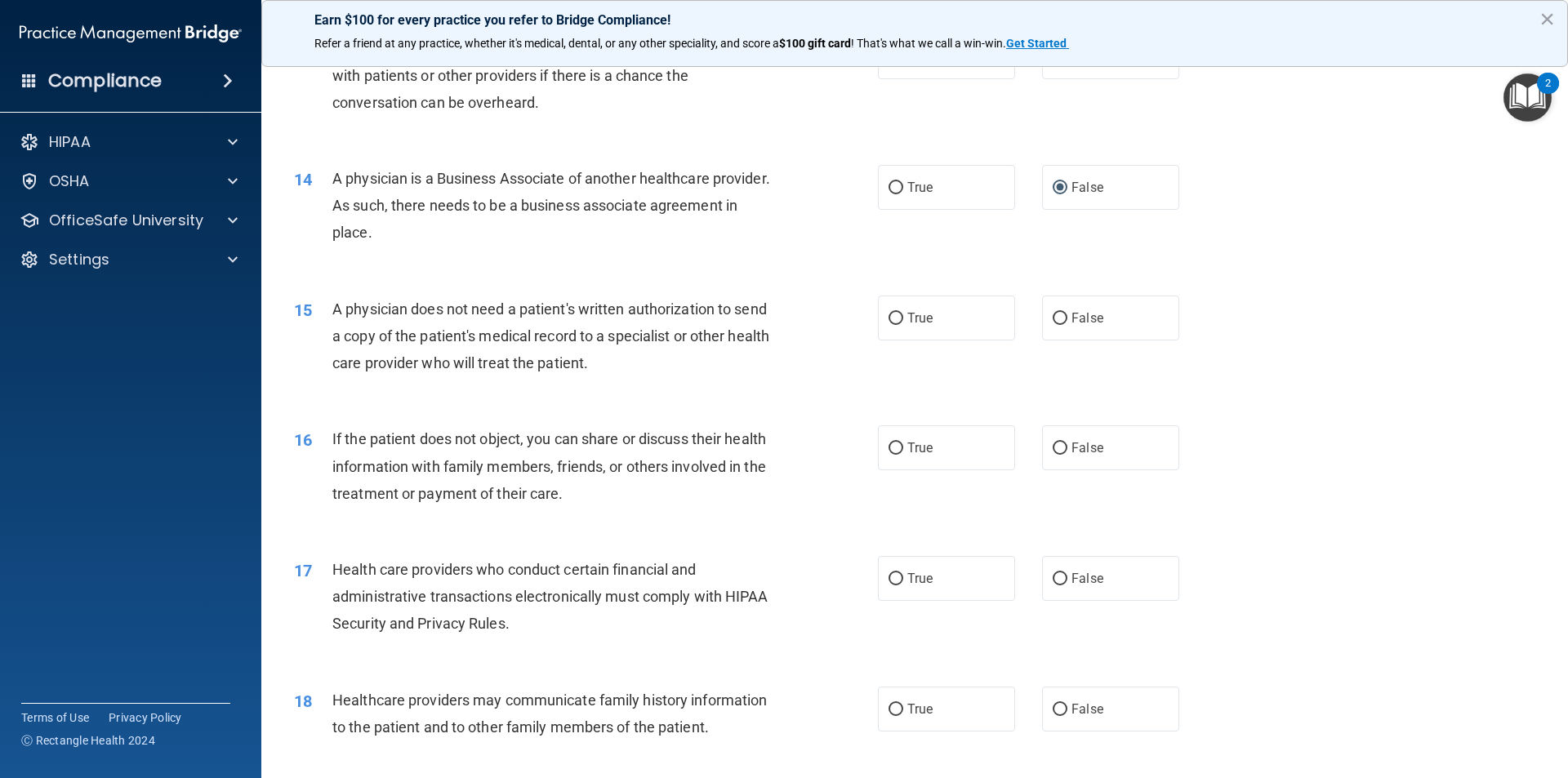
scroll to position [1552, 0]
click at [1483, 236] on div "14 A physician is a Business Associate of another healthcare provider. As such,…" at bounding box center [914, 208] width 1266 height 130
click at [889, 317] on input "True" at bounding box center [896, 318] width 15 height 12
radio input "true"
click at [1458, 305] on div "15 A physician does not need a patient's written authorization to send a copy o…" at bounding box center [914, 339] width 1266 height 130
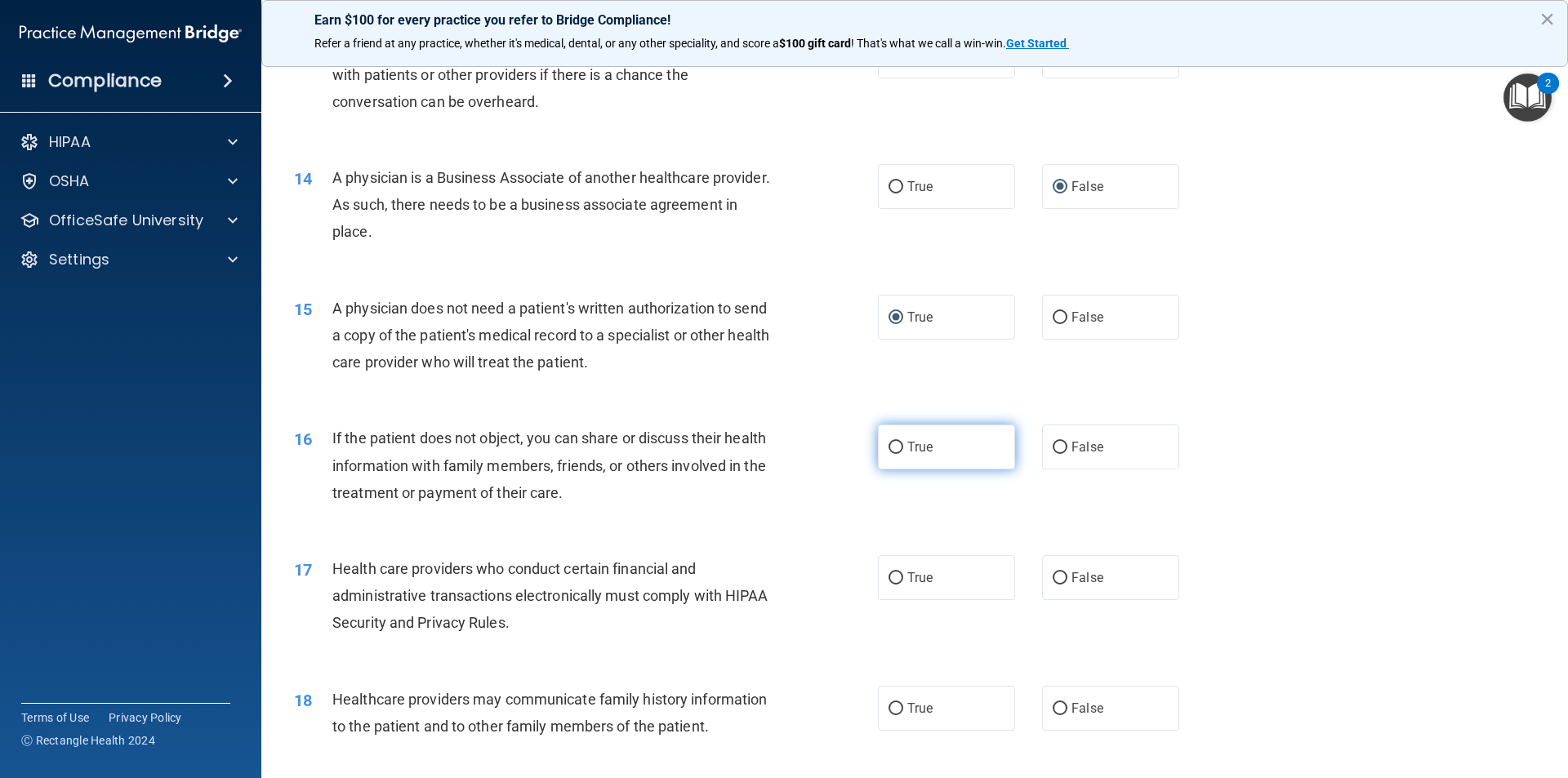
click at [894, 446] on input "True" at bounding box center [896, 447] width 15 height 12
radio input "true"
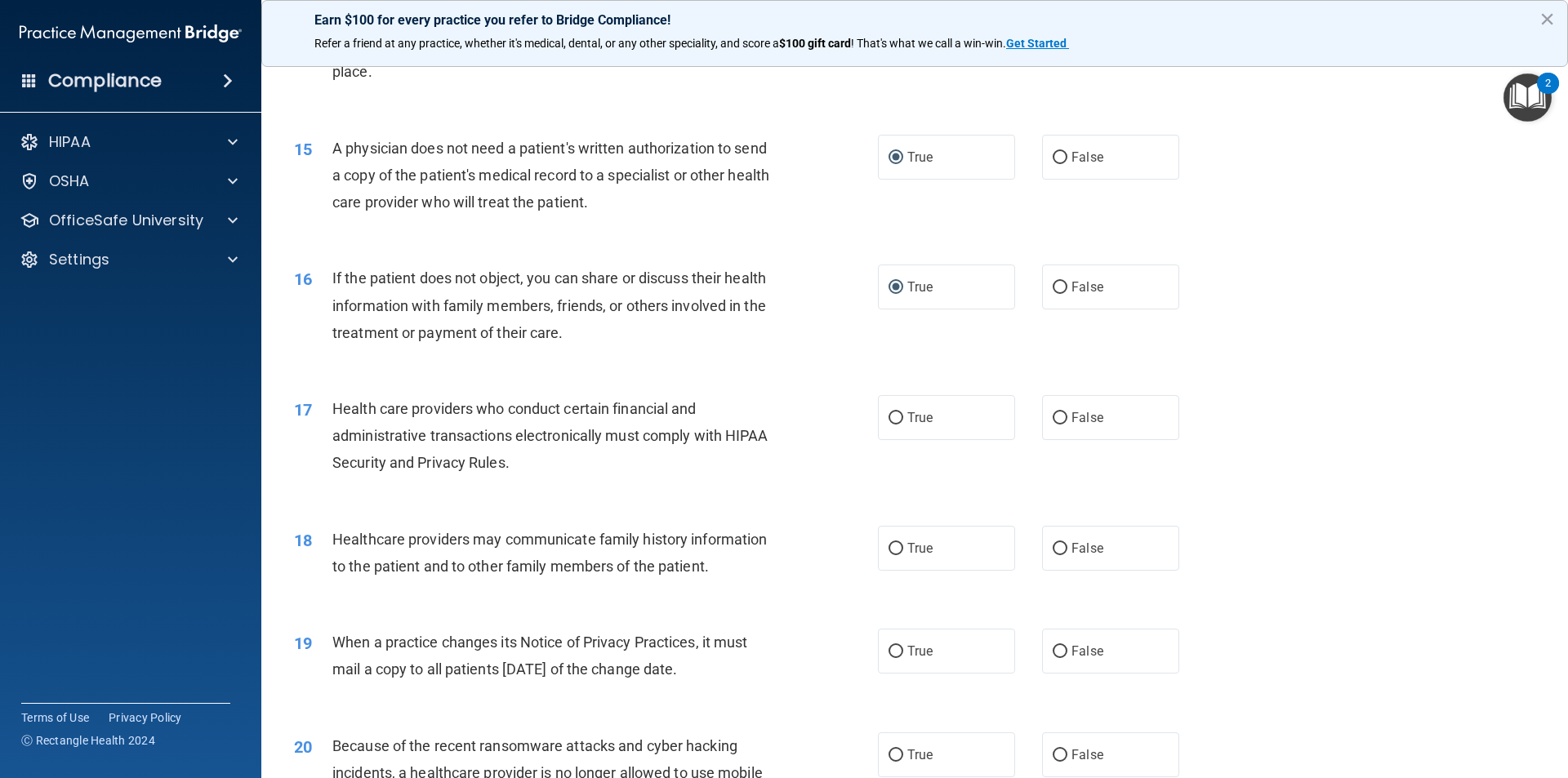
scroll to position [1715, 0]
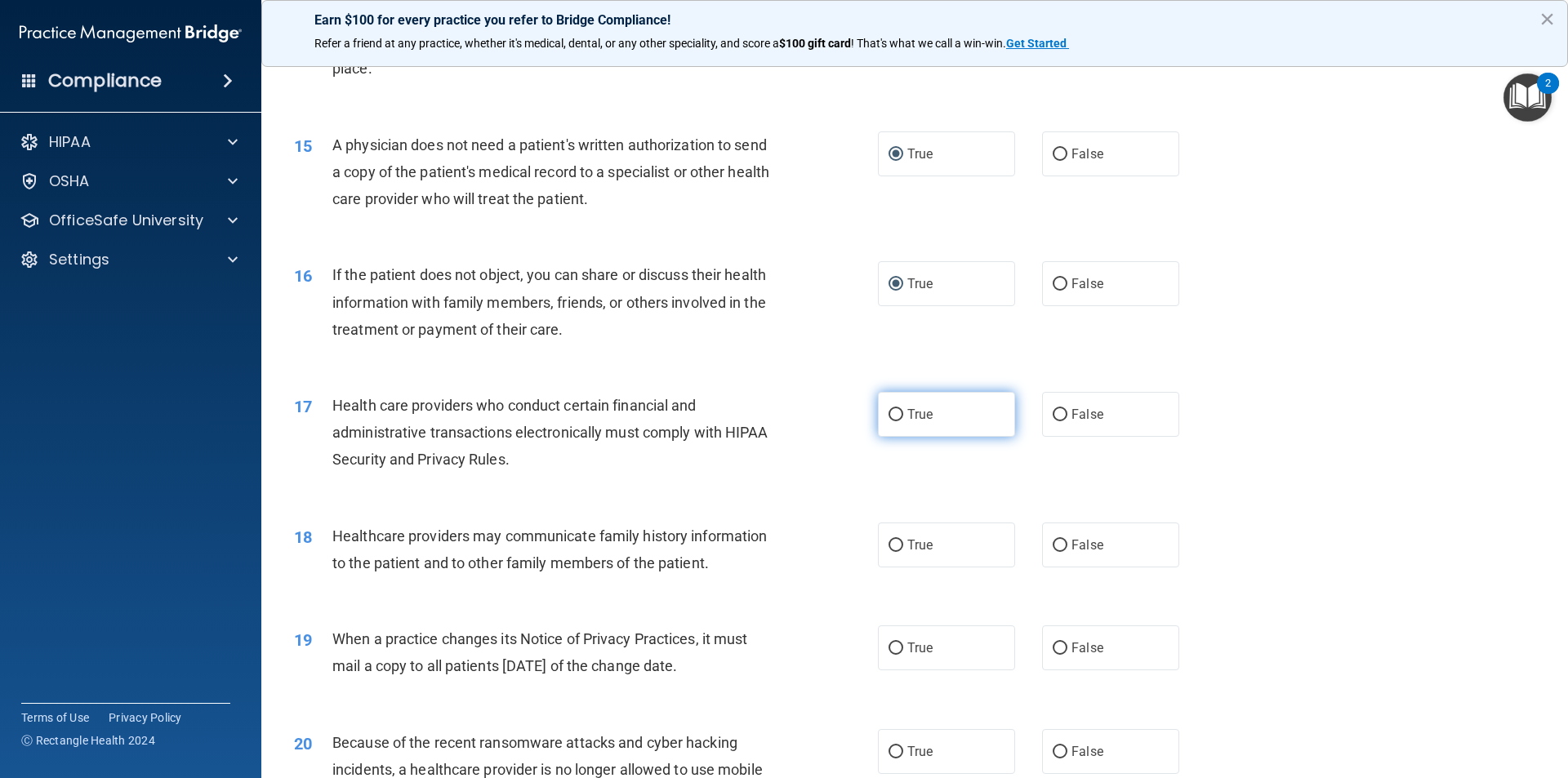
click at [889, 412] on input "True" at bounding box center [896, 415] width 15 height 12
radio input "true"
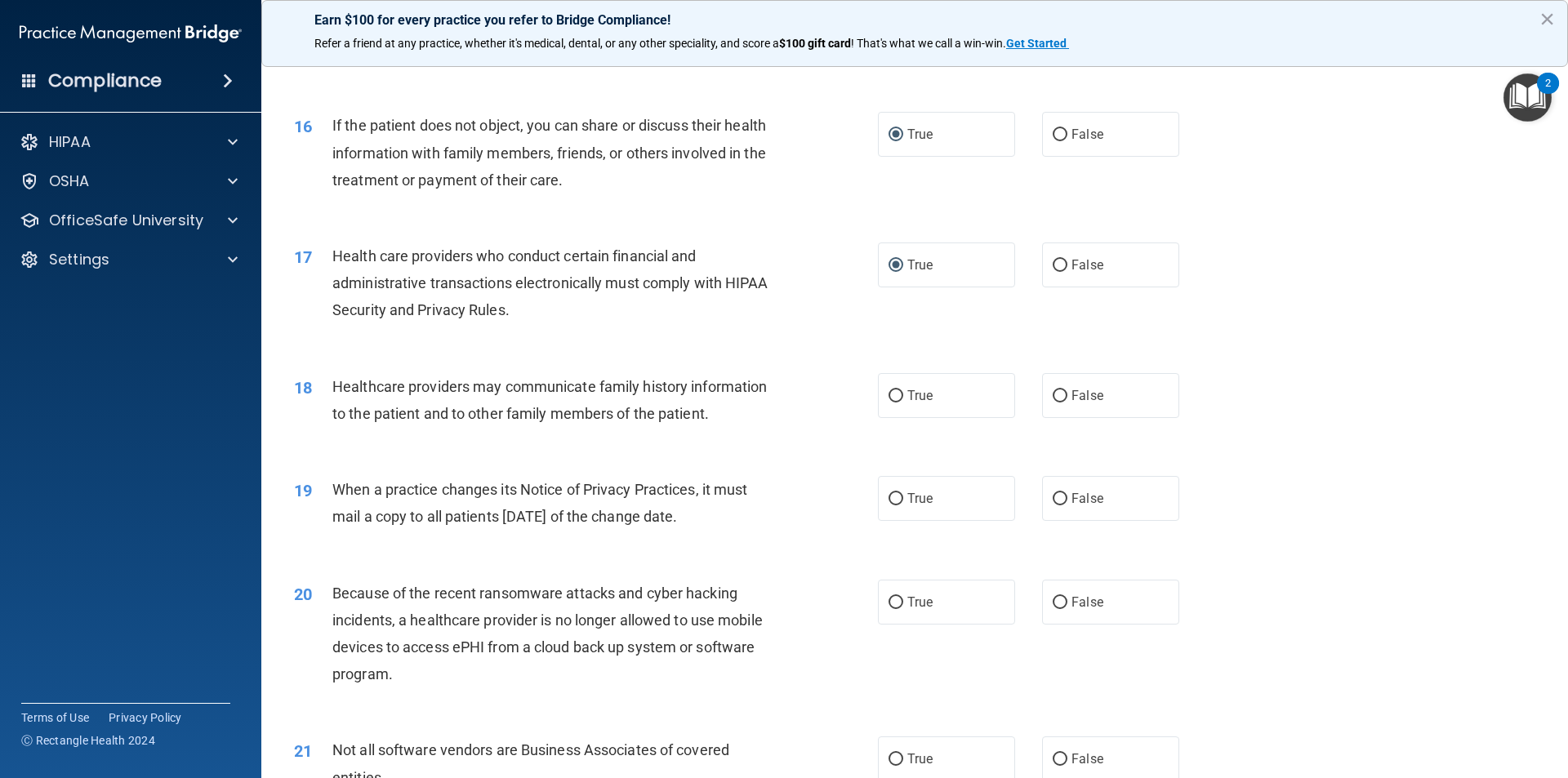
scroll to position [1879, 0]
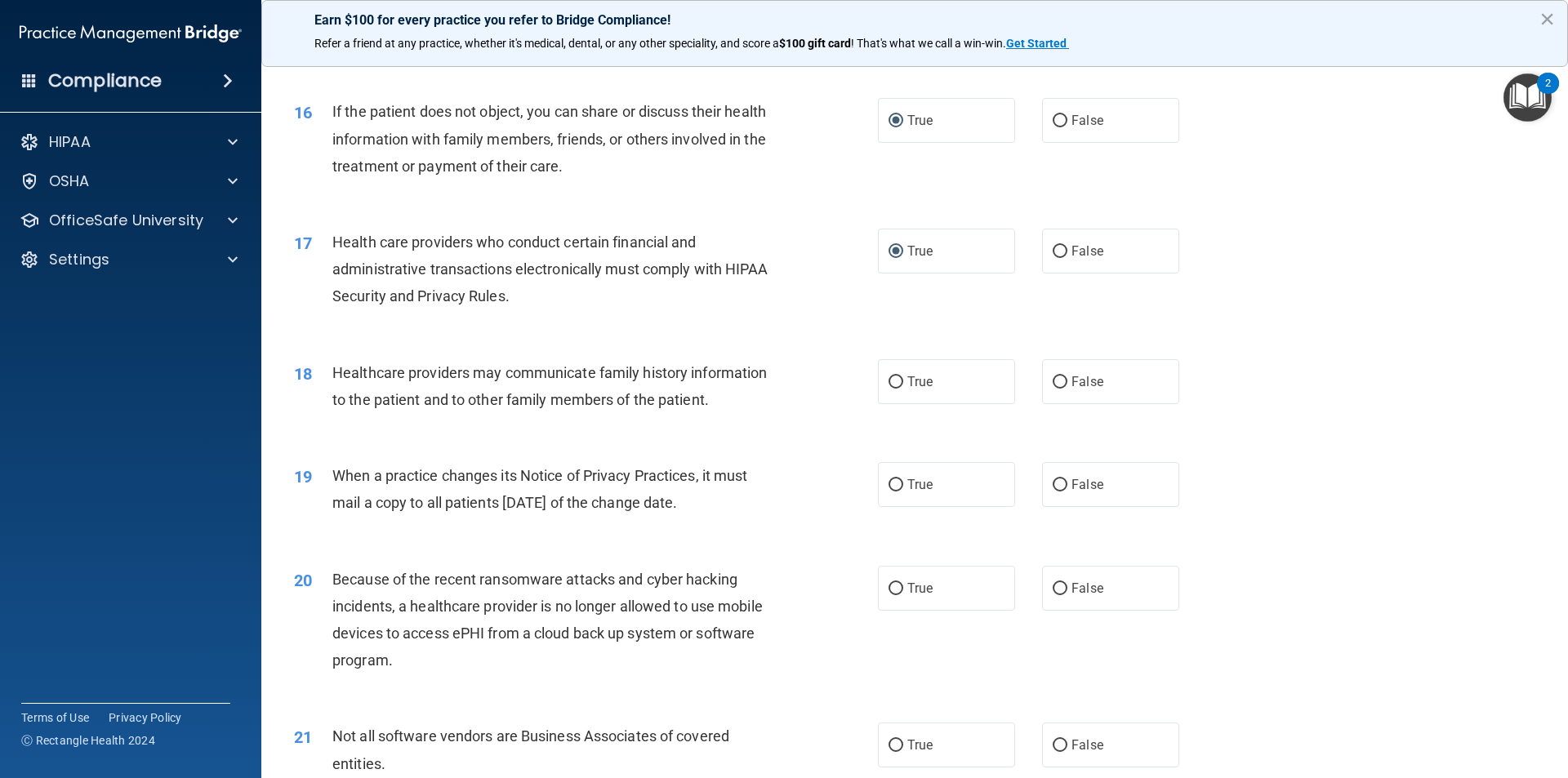
click at [1397, 365] on div "18 Healthcare providers may communicate family history information to the patie…" at bounding box center [914, 390] width 1266 height 103
click at [1056, 382] on input "False" at bounding box center [1060, 382] width 15 height 12
radio input "true"
drag, startPoint x: 1468, startPoint y: 304, endPoint x: 1456, endPoint y: 309, distance: 13.0
click at [1468, 304] on div "17 Health care providers who conduct certain financial and administrative trans…" at bounding box center [914, 273] width 1266 height 130
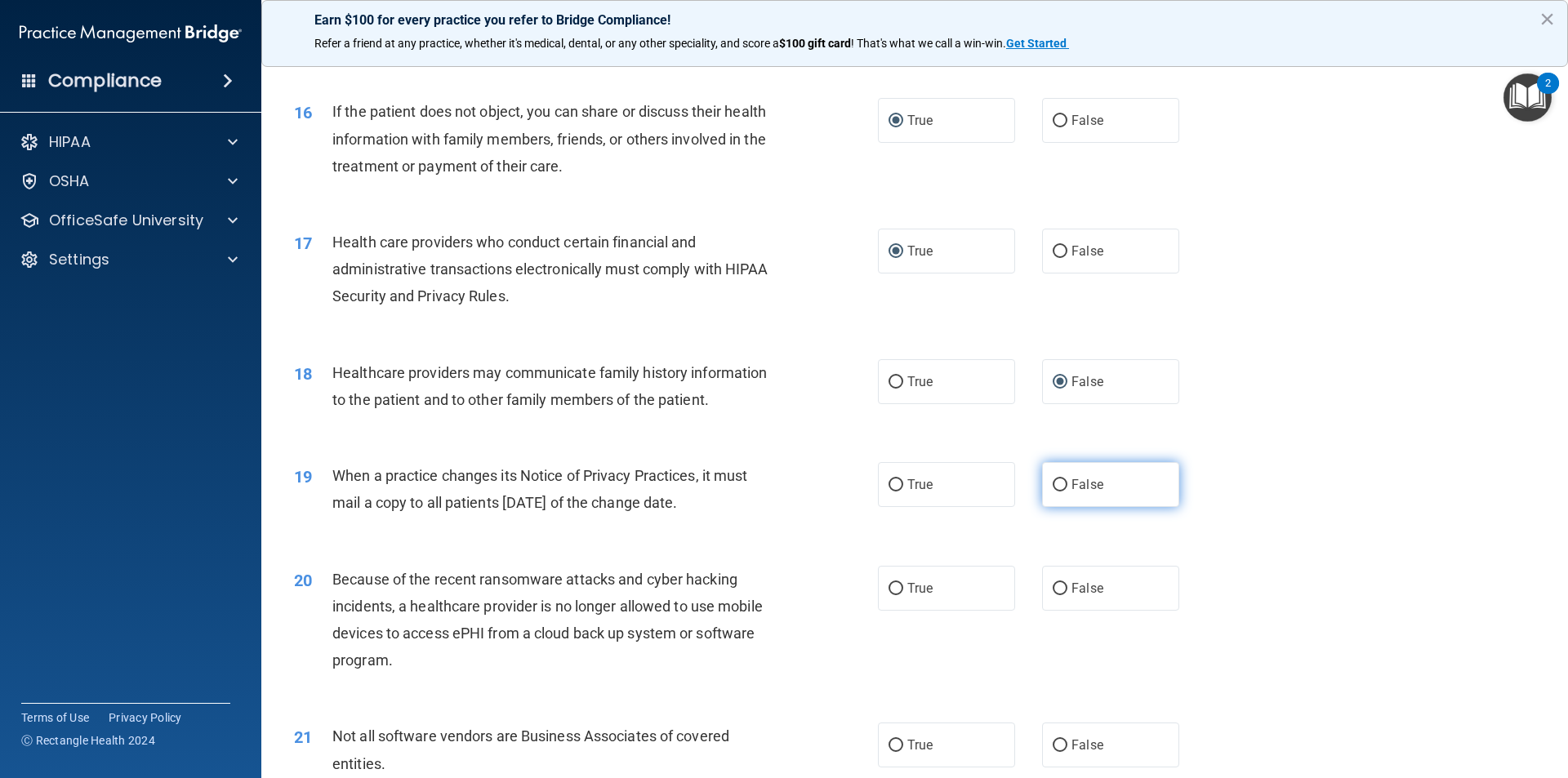
click at [1044, 478] on label "False" at bounding box center [1110, 484] width 137 height 45
click at [1053, 479] on input "False" at bounding box center [1060, 485] width 15 height 12
radio input "true"
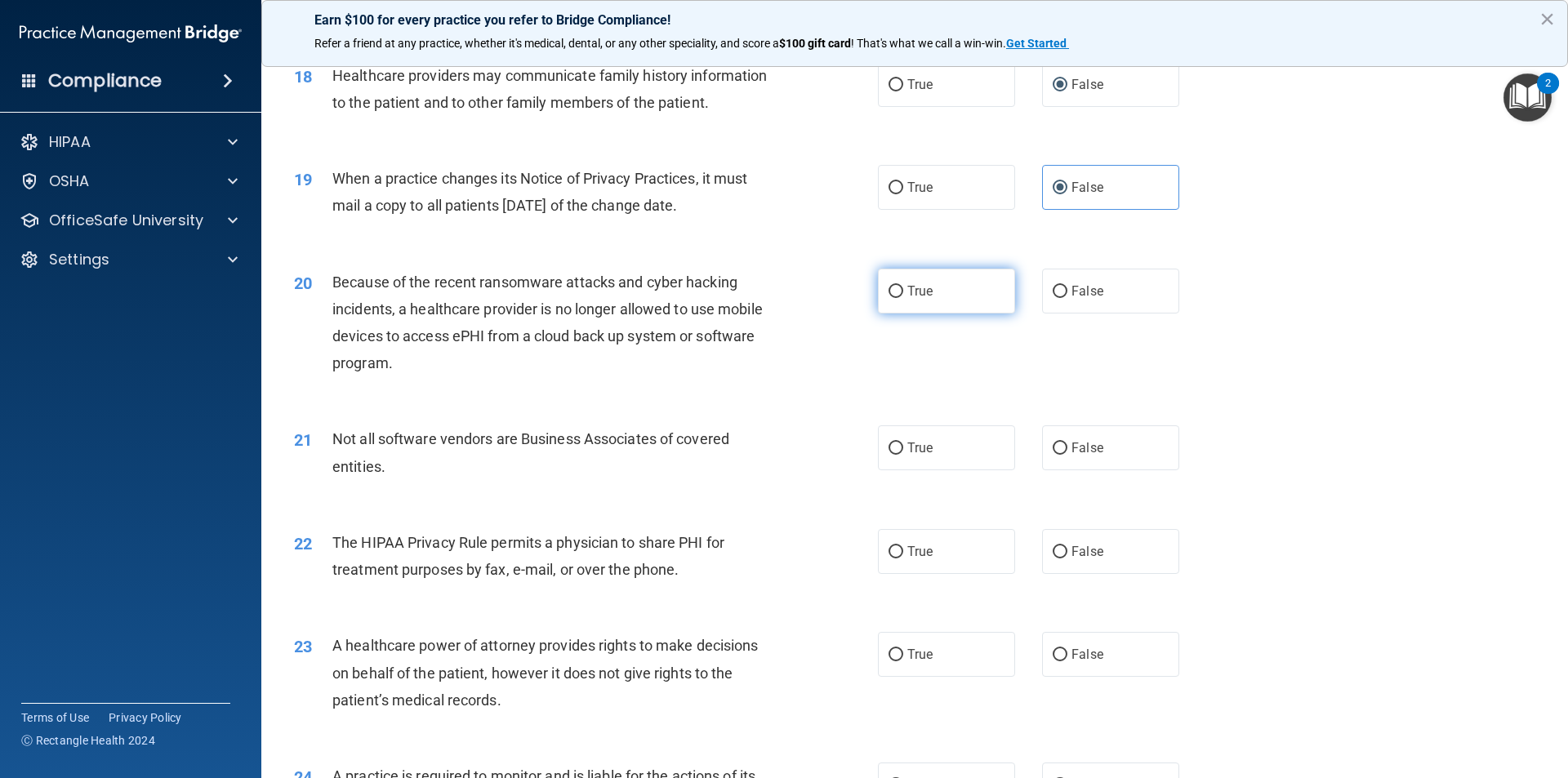
scroll to position [2205, 0]
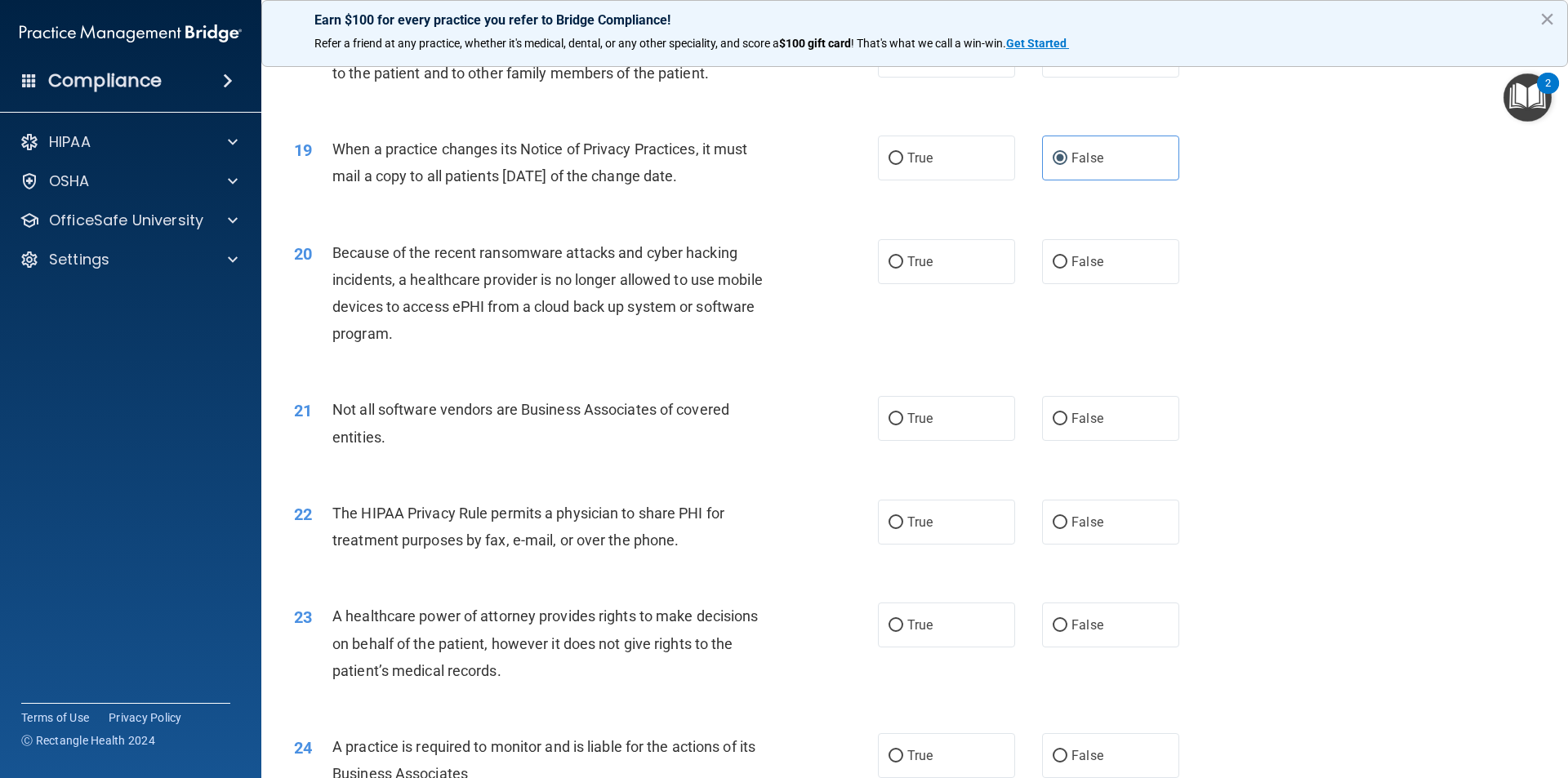
click at [1406, 440] on div "21 Not all software vendors are Business Associates of covered entities. True F…" at bounding box center [914, 427] width 1266 height 103
click at [1053, 259] on input "False" at bounding box center [1060, 263] width 15 height 12
radio input "true"
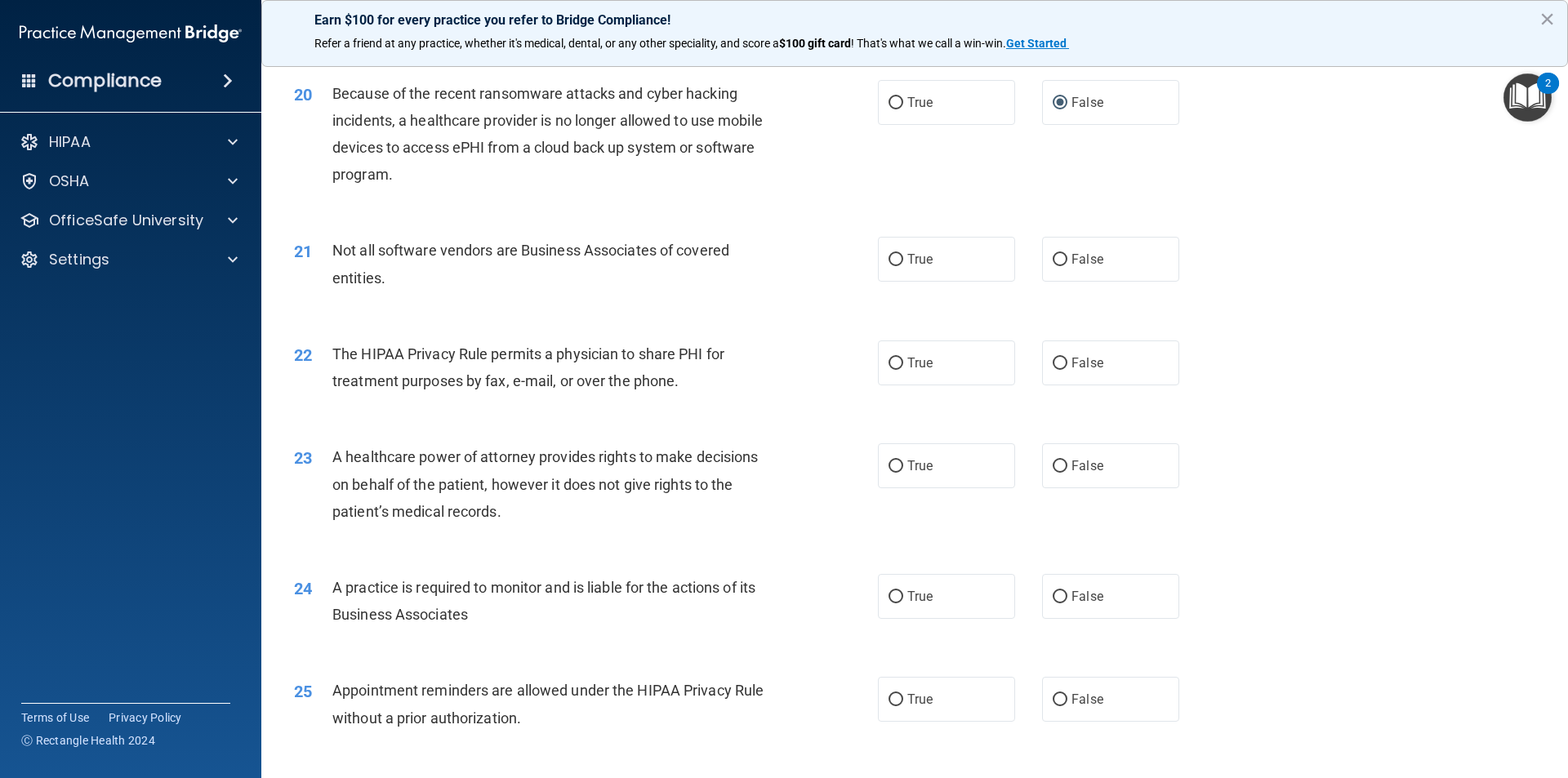
scroll to position [2368, 0]
click at [1459, 187] on div "20 Because of the recent ransomware attacks and cyber hacking incidents, a heal…" at bounding box center [914, 135] width 1266 height 158
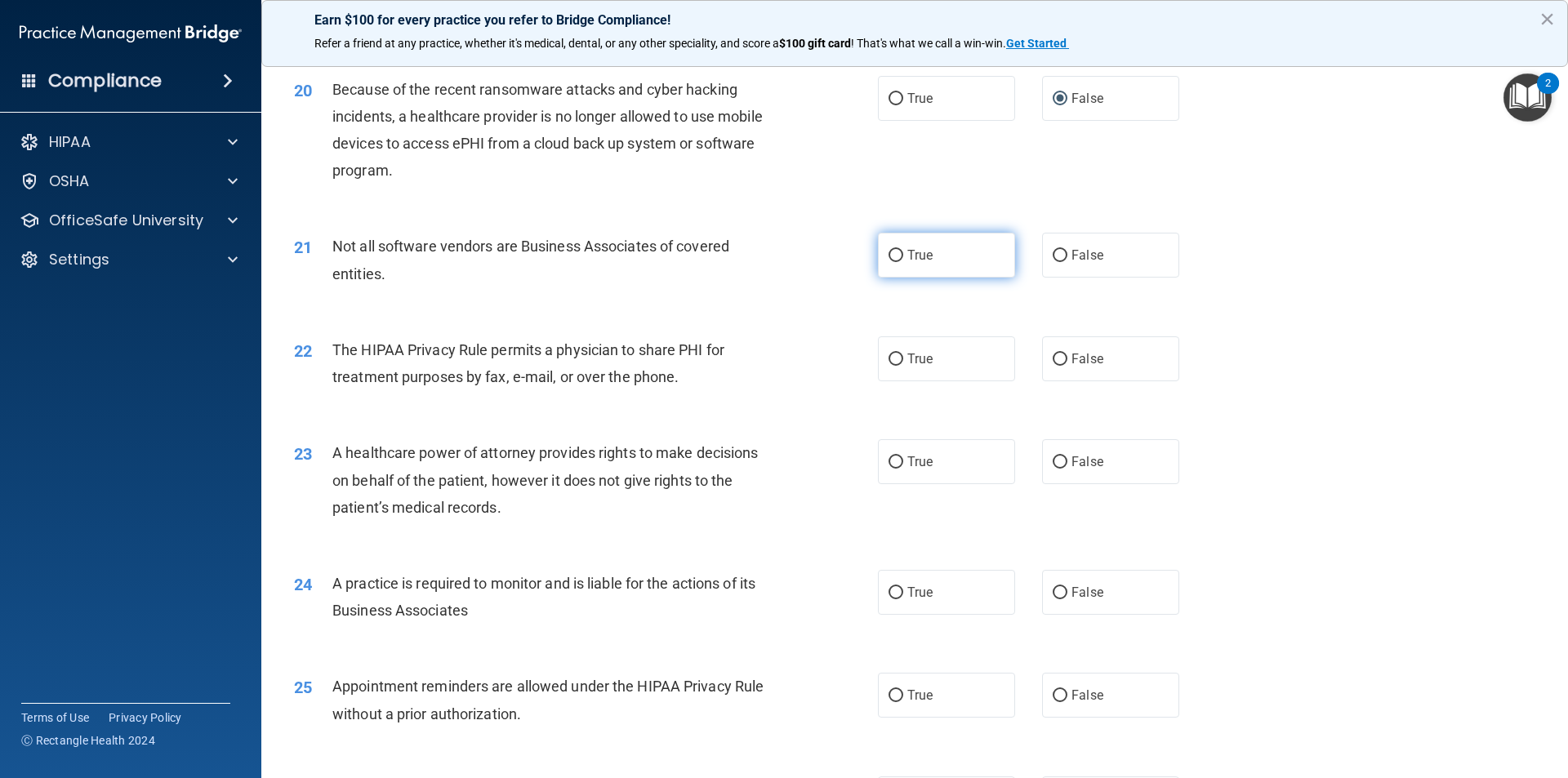
click at [893, 260] on input "True" at bounding box center [896, 256] width 15 height 12
radio input "true"
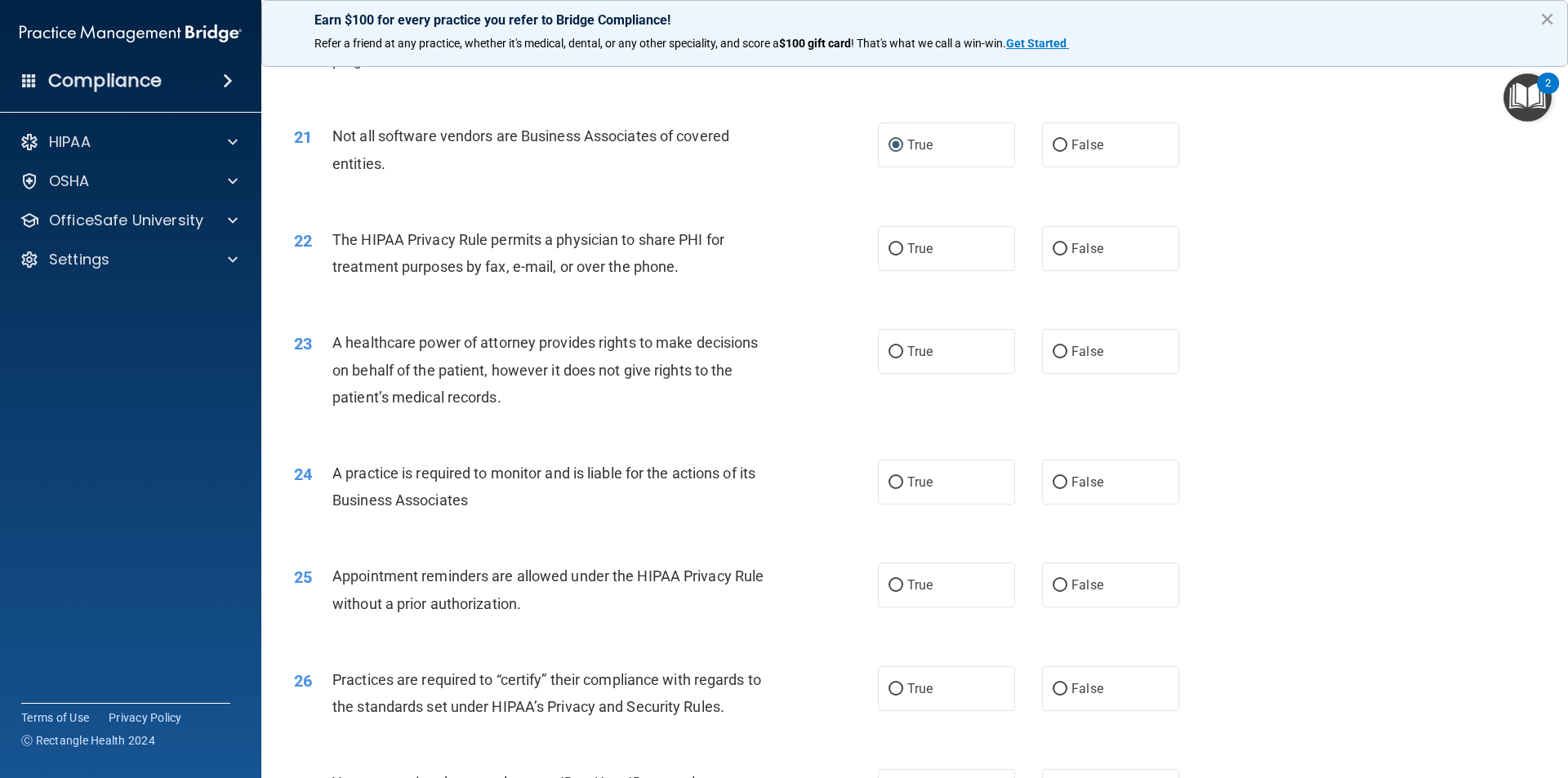
scroll to position [2451, 0]
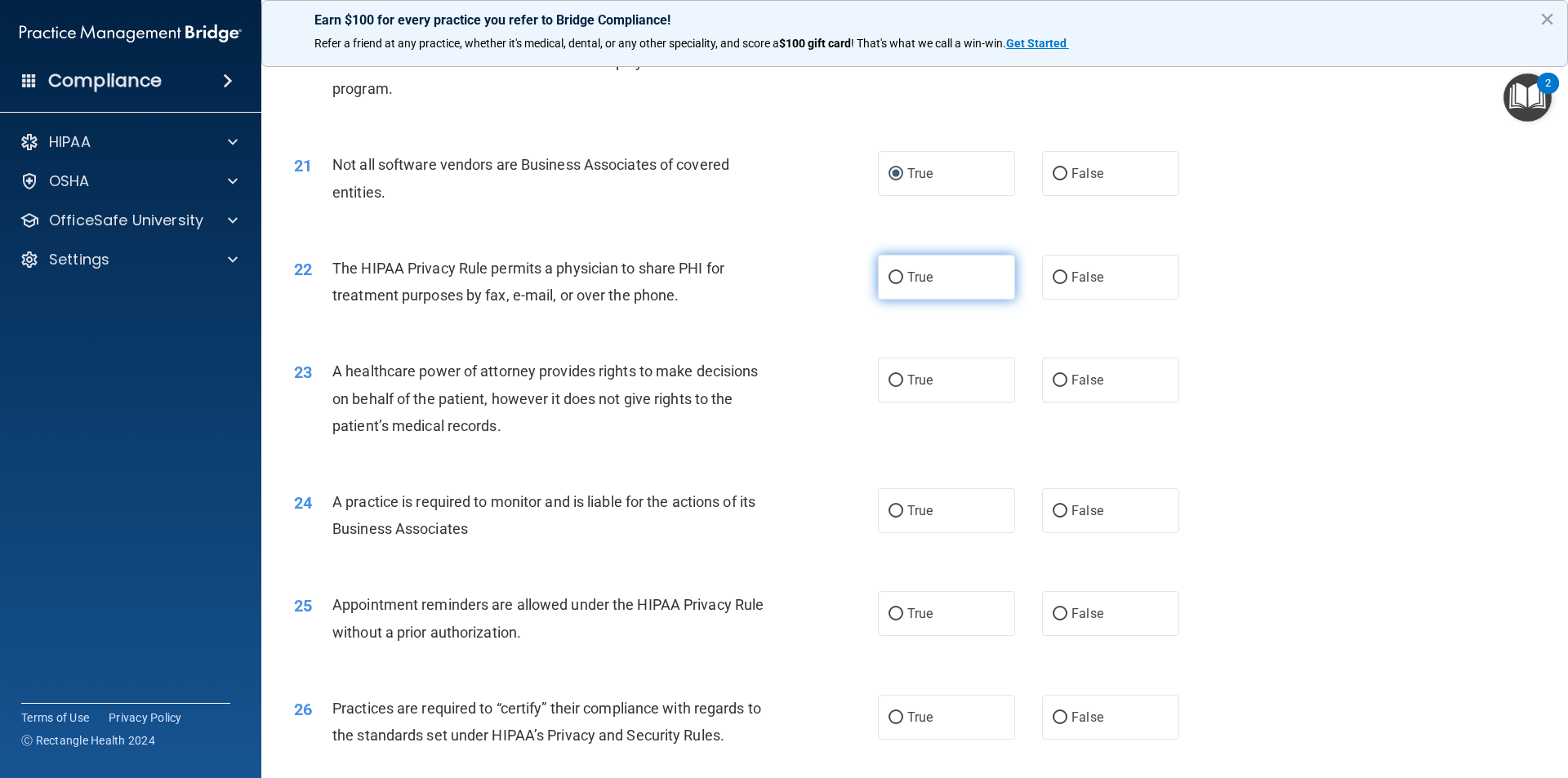
click at [907, 276] on span "True" at bounding box center [920, 277] width 25 height 16
click at [903, 276] on input "True" at bounding box center [896, 277] width 15 height 12
radio input "true"
click at [889, 276] on input "True" at bounding box center [896, 277] width 15 height 12
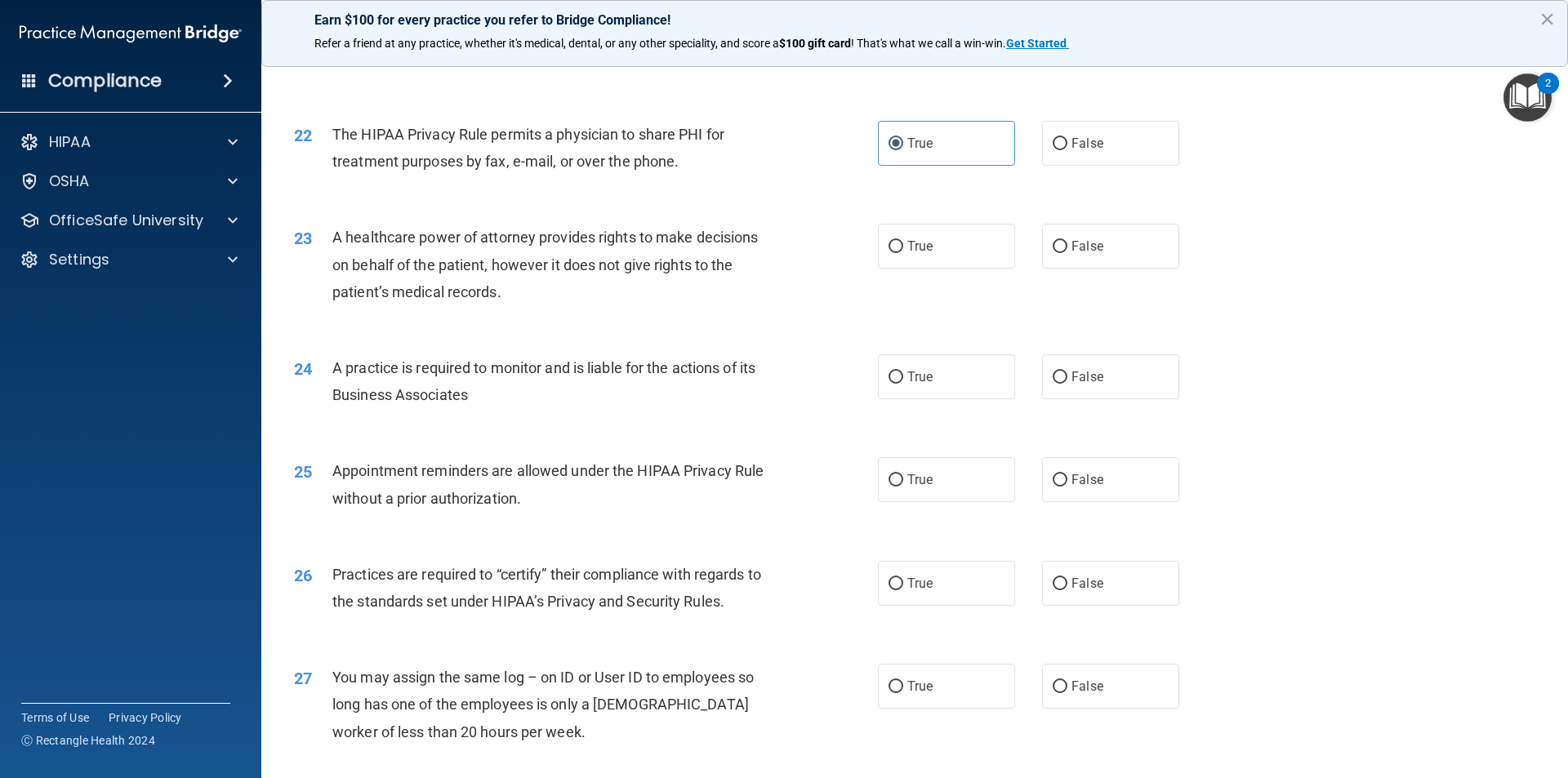
scroll to position [2614, 0]
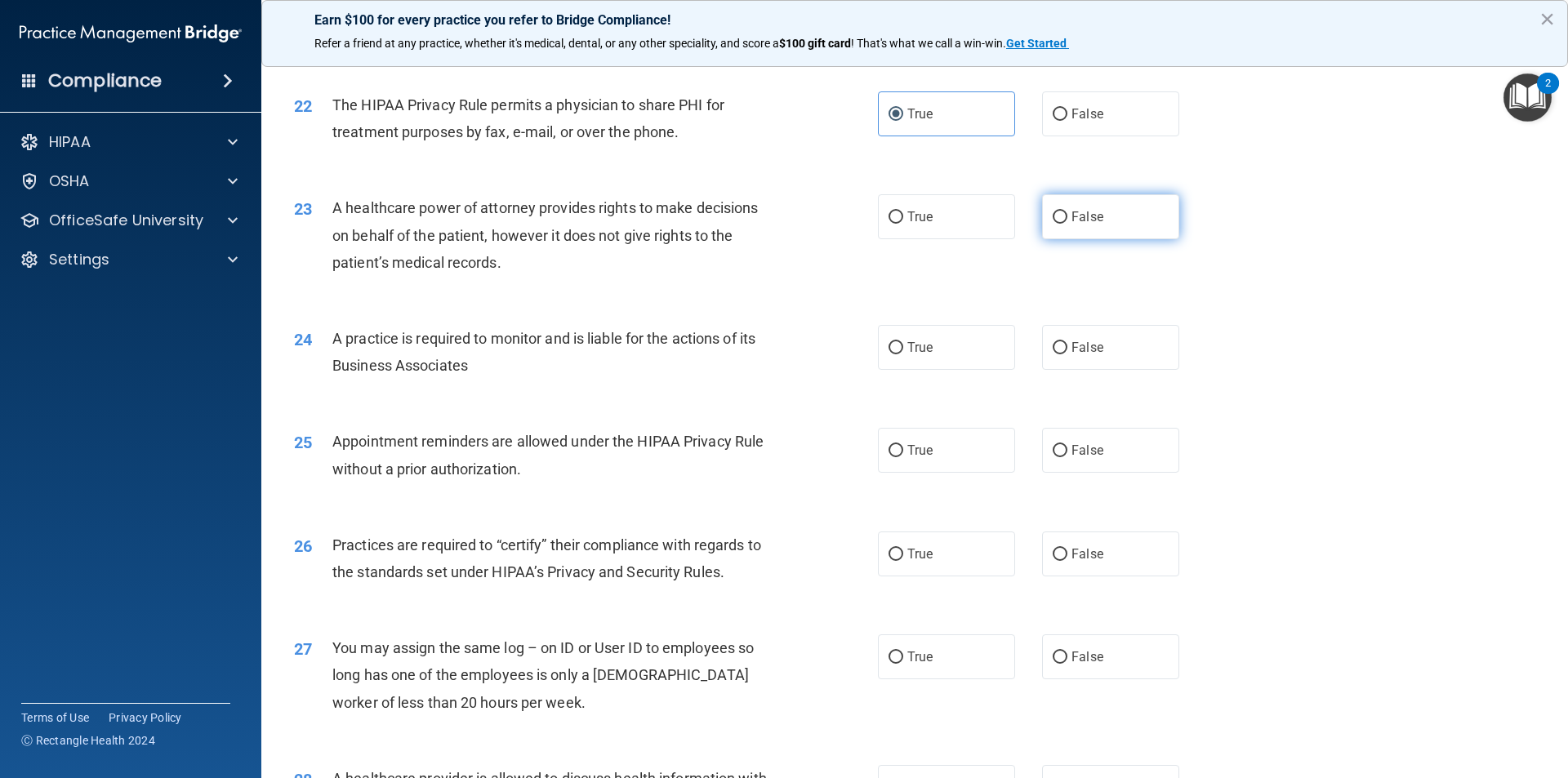
click at [1054, 220] on input "False" at bounding box center [1060, 217] width 15 height 12
radio input "true"
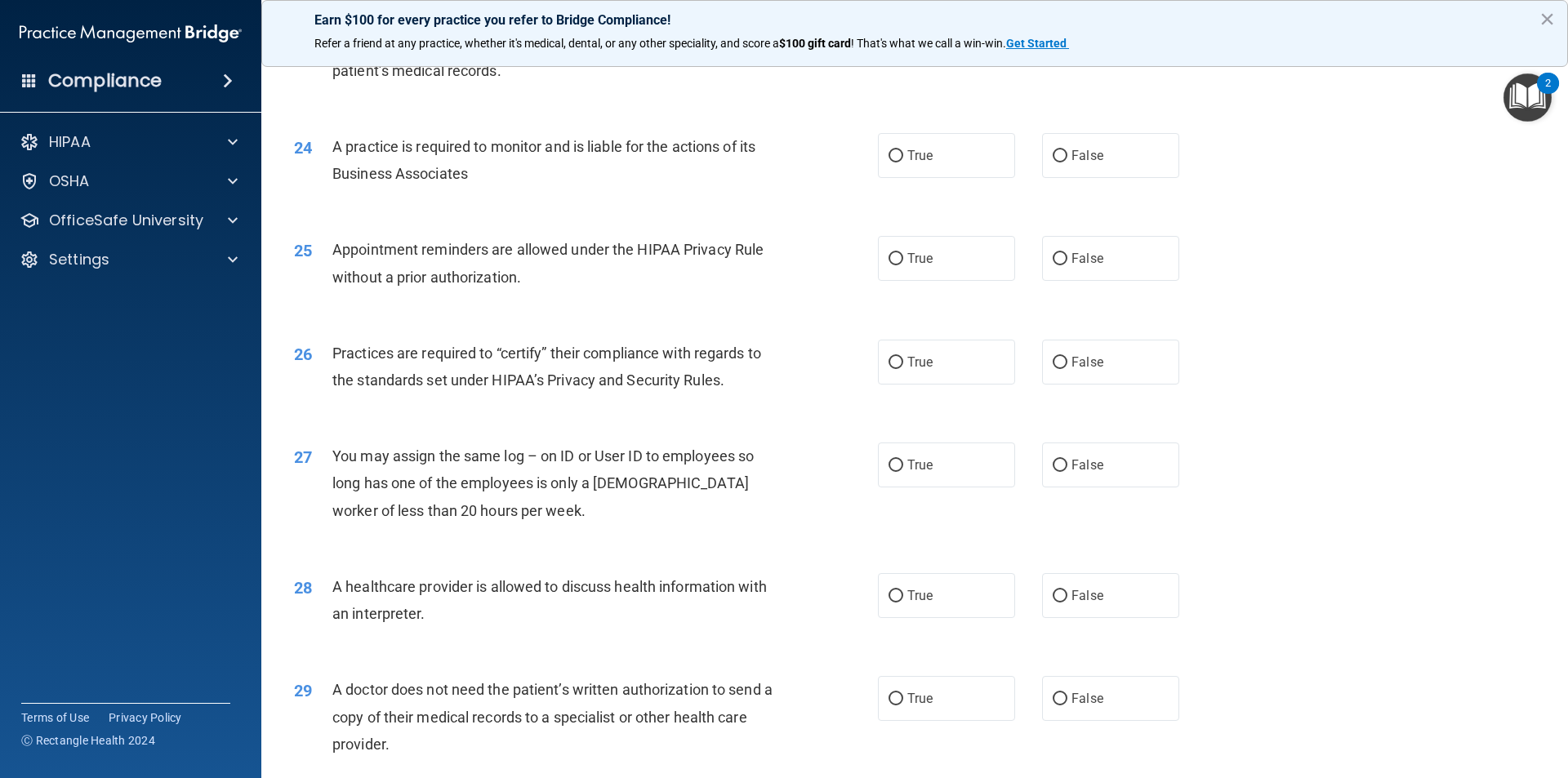
scroll to position [2777, 0]
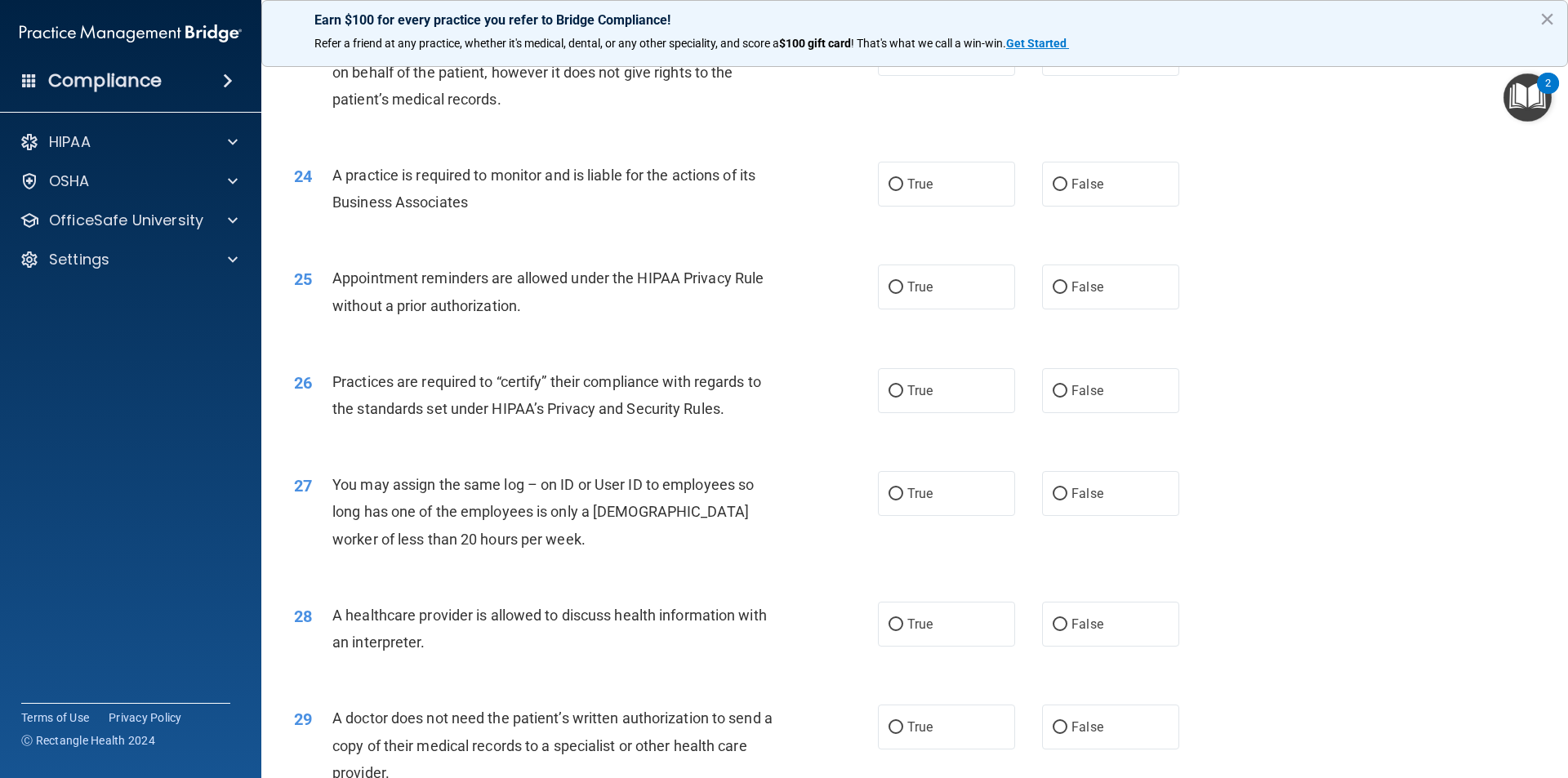
click at [1479, 223] on div "24 A practice is required to monitor and is liable for the actions of its Busin…" at bounding box center [914, 192] width 1266 height 103
click at [1062, 181] on label "False" at bounding box center [1110, 184] width 137 height 45
click at [1062, 181] on input "False" at bounding box center [1060, 185] width 15 height 12
radio input "true"
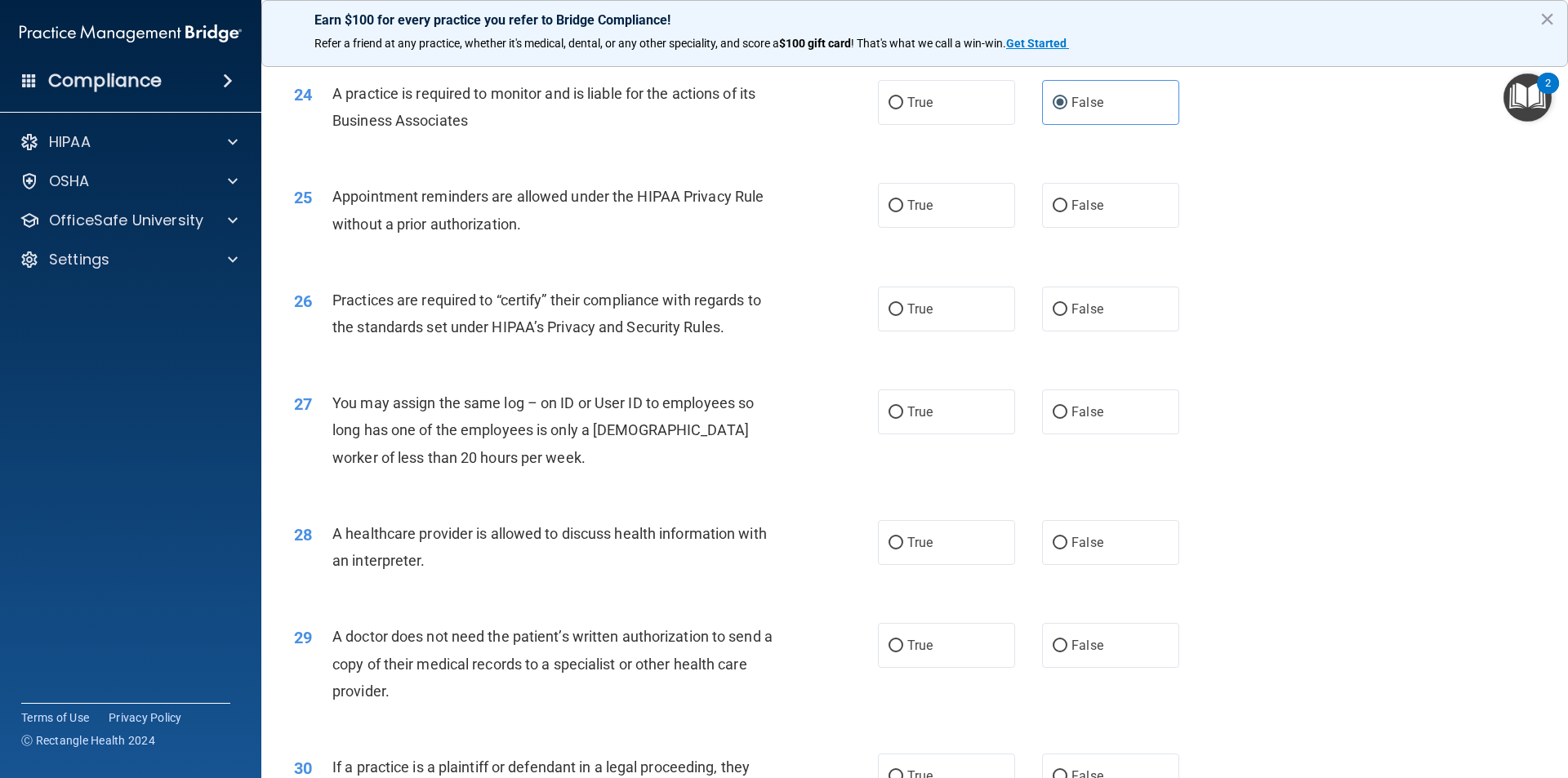
click at [1450, 176] on div "25 Appointment reminders are allowed under the HIPAA Privacy Rule without a pri…" at bounding box center [914, 213] width 1266 height 103
click at [1429, 402] on div "27 You may assign the same log – on ID or User ID to employees so long has one …" at bounding box center [914, 434] width 1266 height 130
click at [892, 207] on input "True" at bounding box center [896, 206] width 15 height 12
radio input "true"
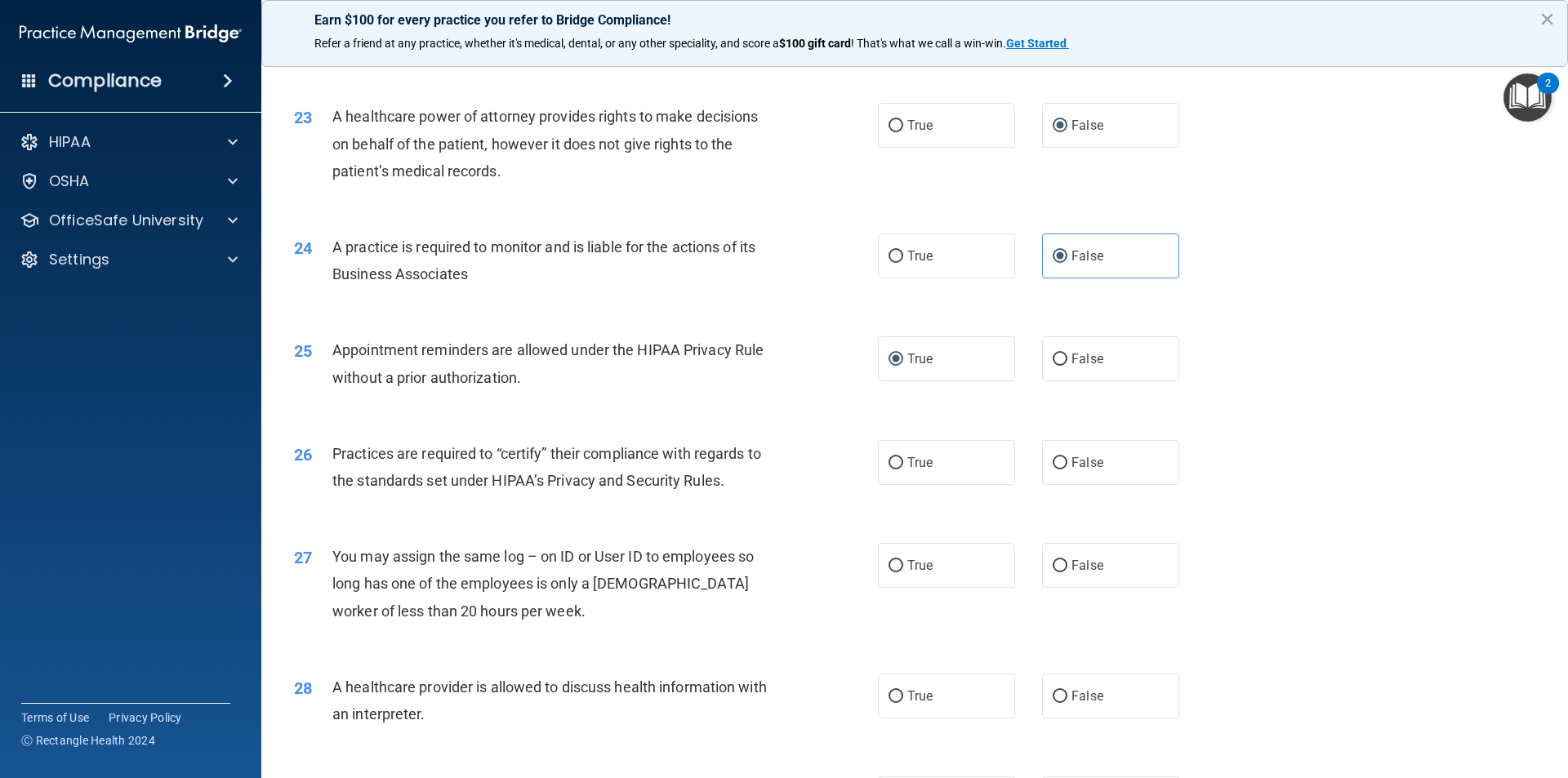
scroll to position [2714, 0]
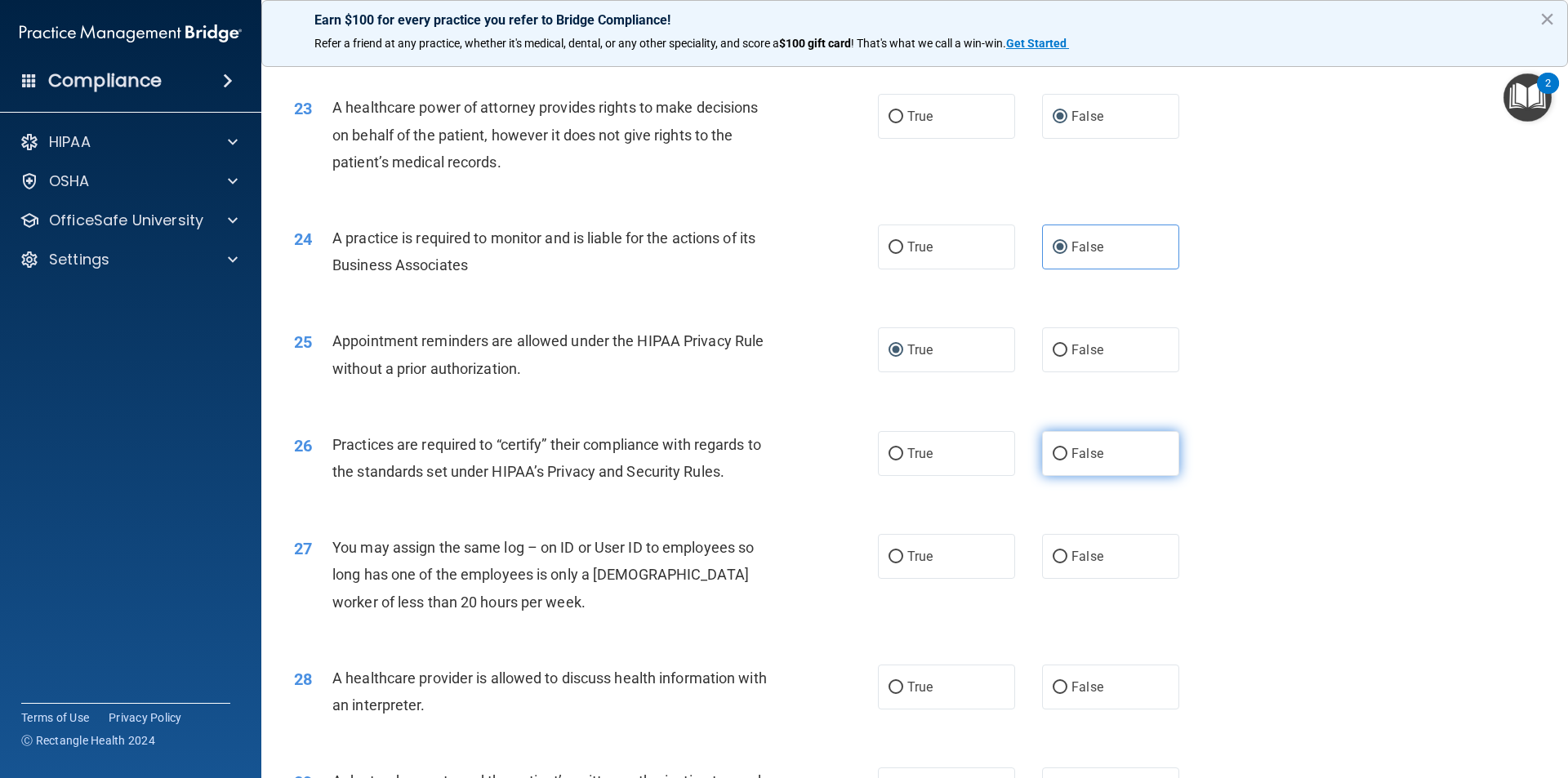
click at [1053, 449] on input "False" at bounding box center [1060, 454] width 15 height 12
radio input "true"
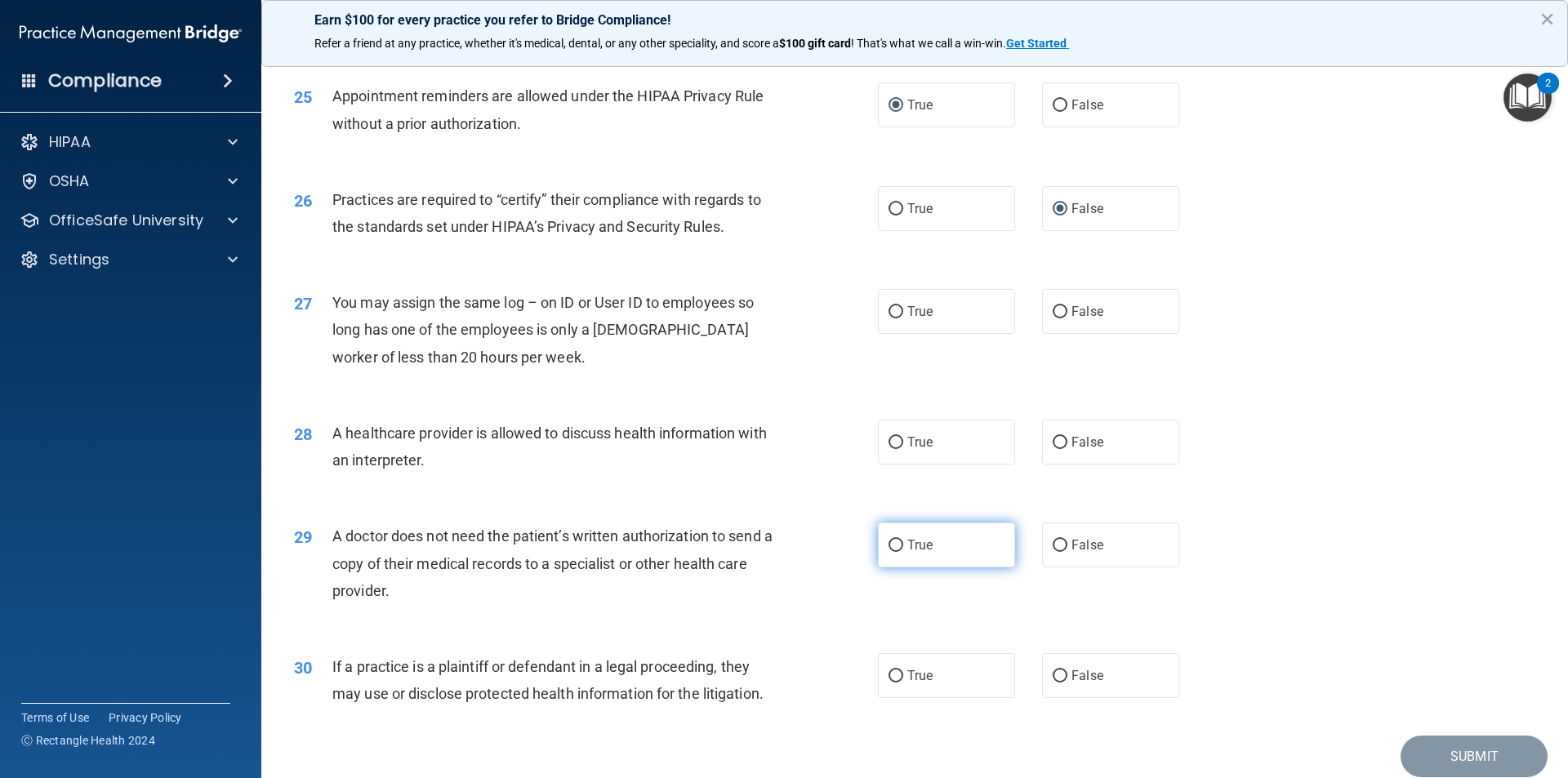
scroll to position [3023, 0]
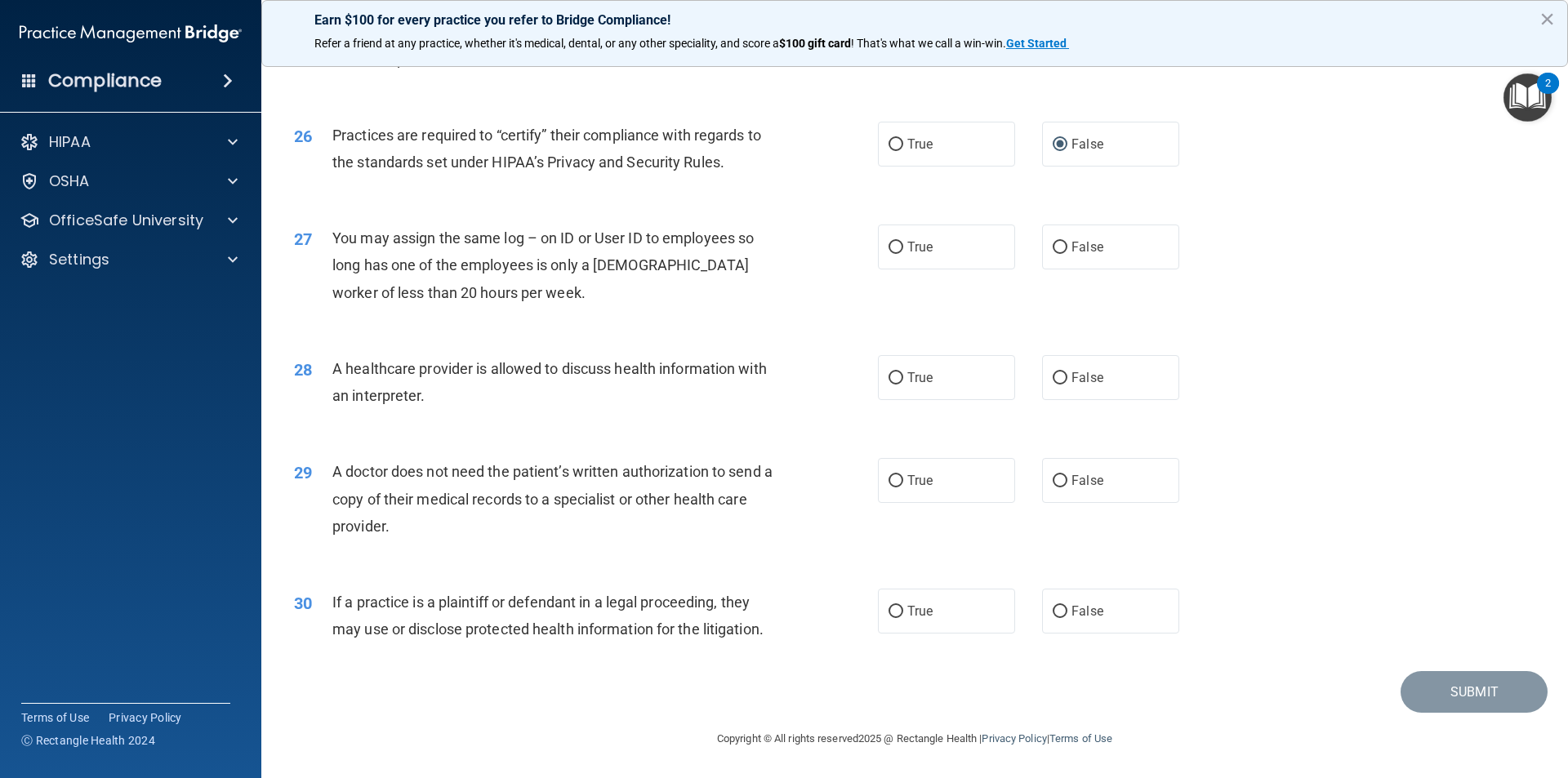
click at [1483, 224] on div "27 You may assign the same log – on ID or User ID to employees so long has one …" at bounding box center [914, 269] width 1266 height 130
click at [1053, 249] on input "False" at bounding box center [1060, 248] width 15 height 12
radio input "true"
click at [889, 373] on input "True" at bounding box center [896, 378] width 15 height 12
radio input "true"
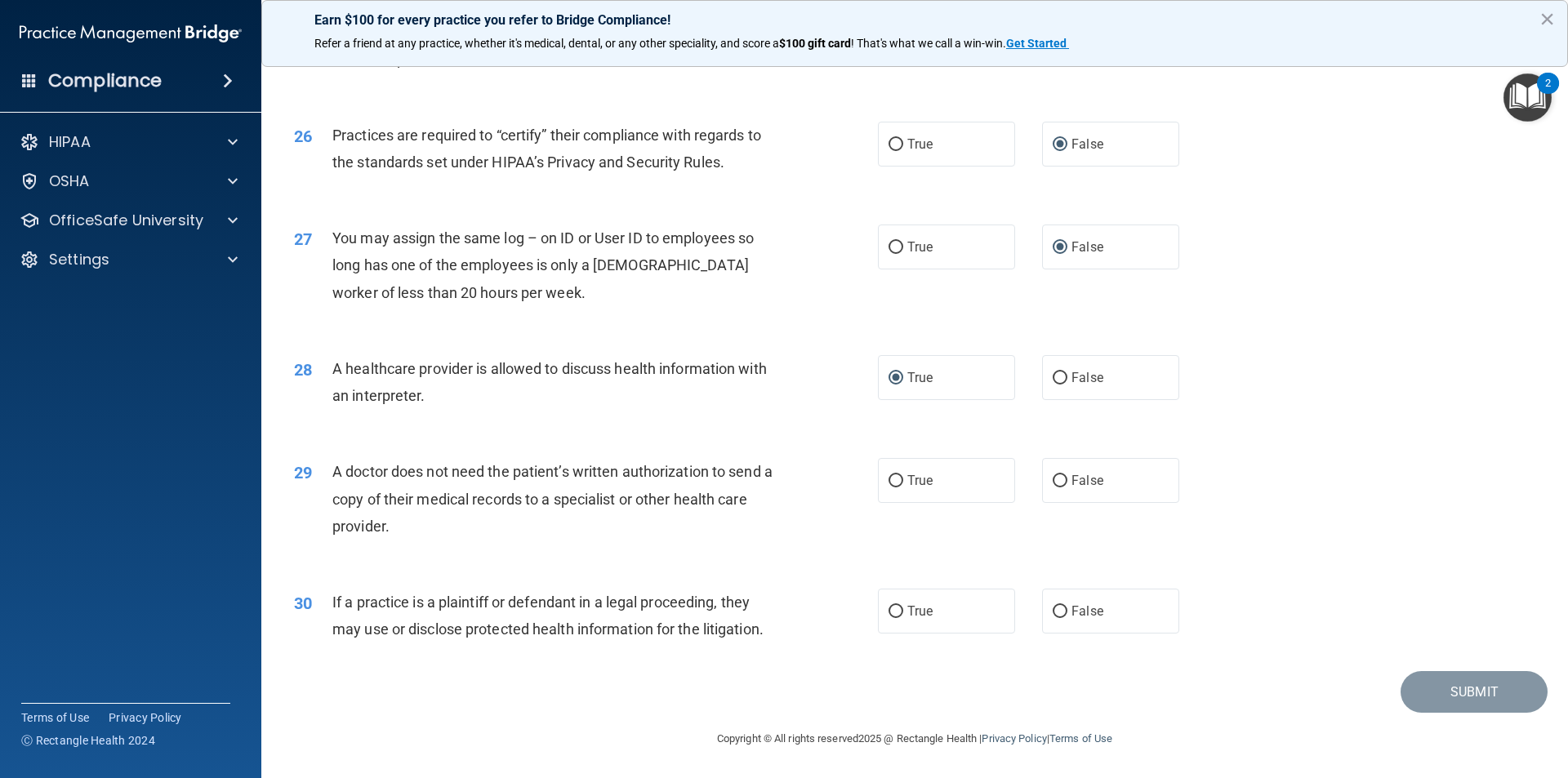
click at [1438, 341] on div "28 A healthcare provider is allowed to discuss health information with an inter…" at bounding box center [914, 386] width 1266 height 103
click at [896, 478] on input "True" at bounding box center [896, 481] width 15 height 12
radio input "true"
drag, startPoint x: 912, startPoint y: 616, endPoint x: 898, endPoint y: 616, distance: 14.0
click at [908, 616] on span "True" at bounding box center [920, 611] width 25 height 16
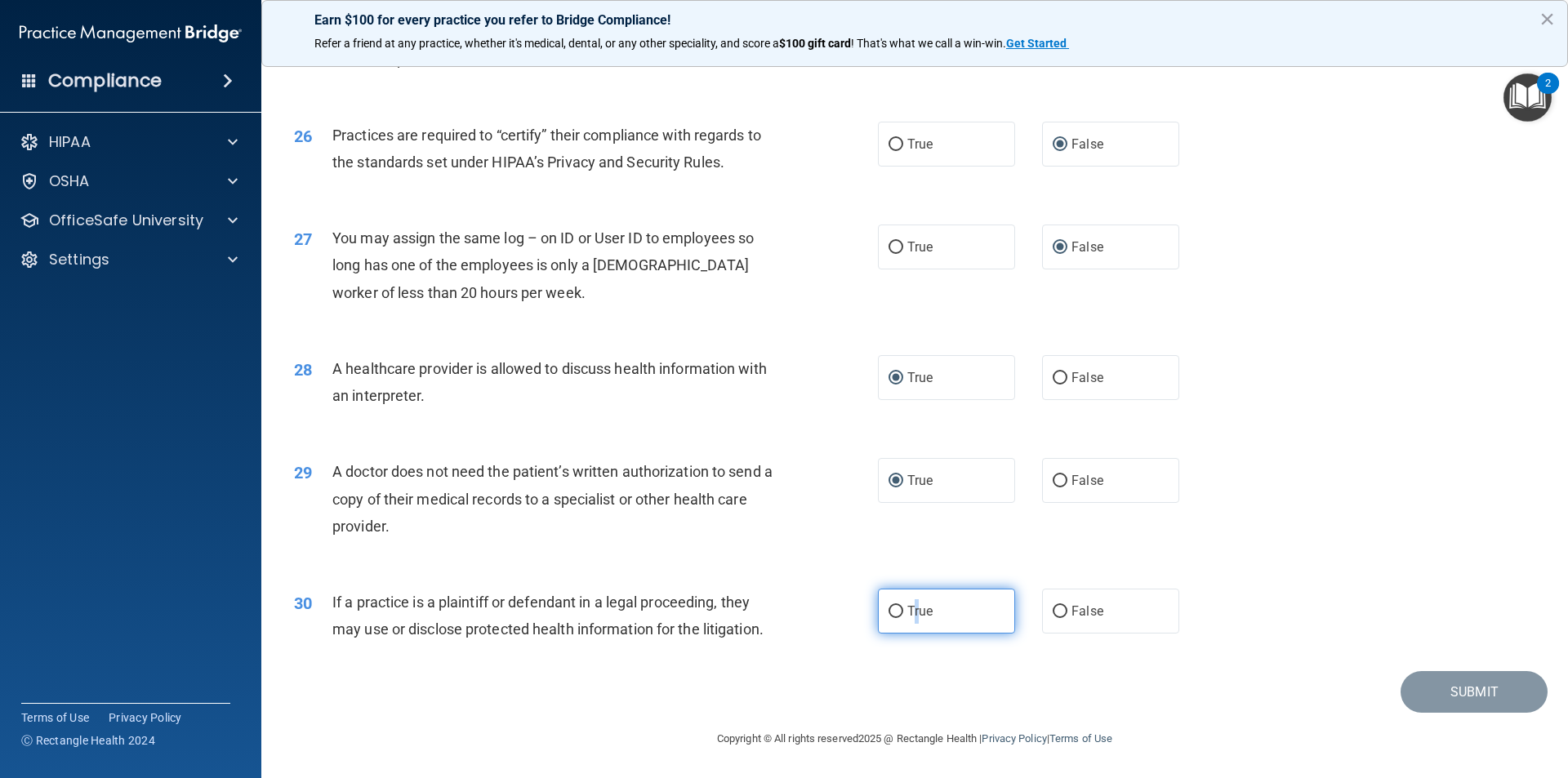
click at [893, 611] on input "True" at bounding box center [896, 611] width 15 height 12
radio input "true"
click at [1451, 688] on button "Submit" at bounding box center [1474, 692] width 147 height 42
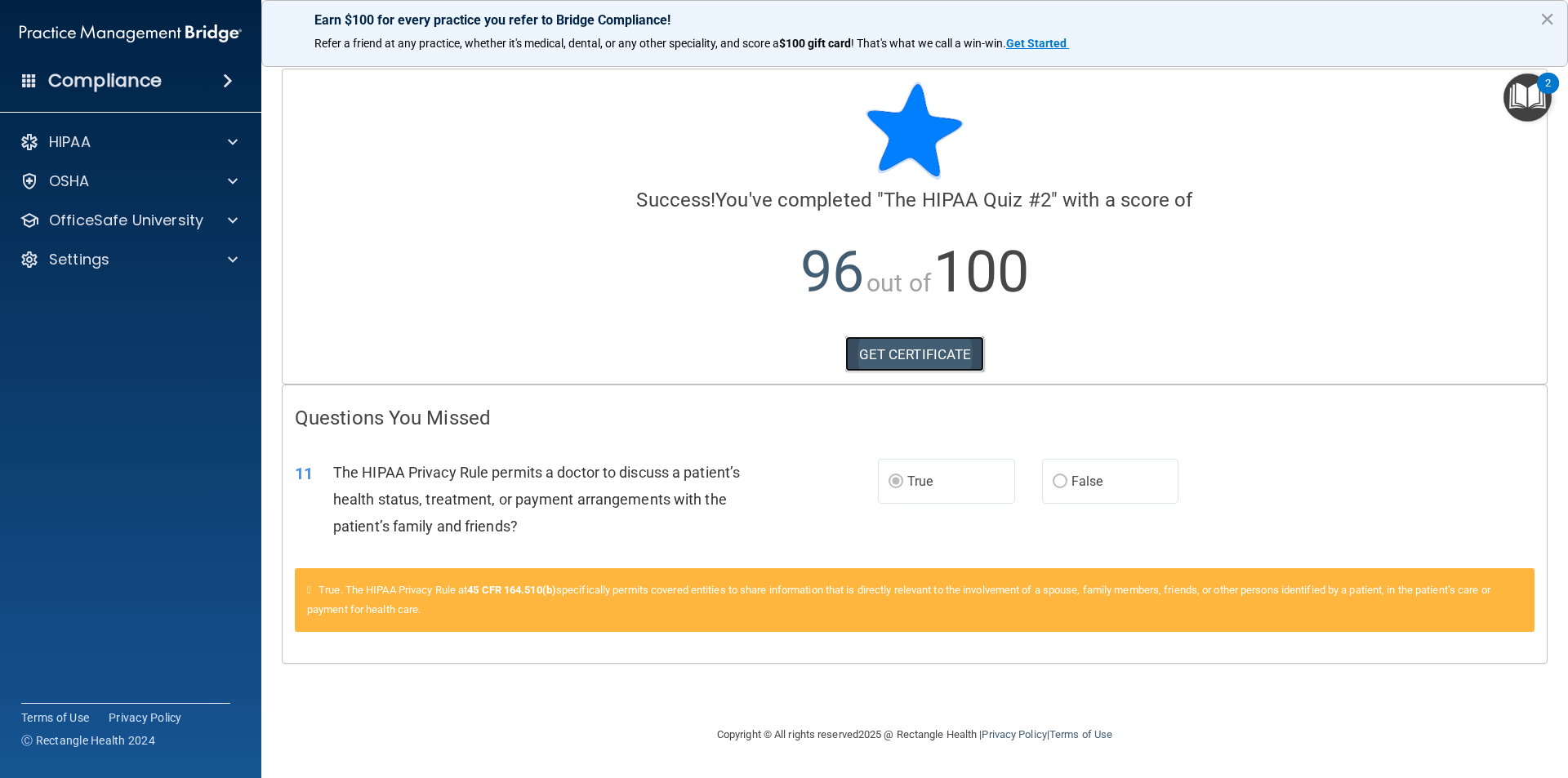
click at [864, 354] on link "GET CERTIFICATE" at bounding box center [915, 355] width 139 height 36
click at [245, 135] on div at bounding box center [231, 142] width 41 height 20
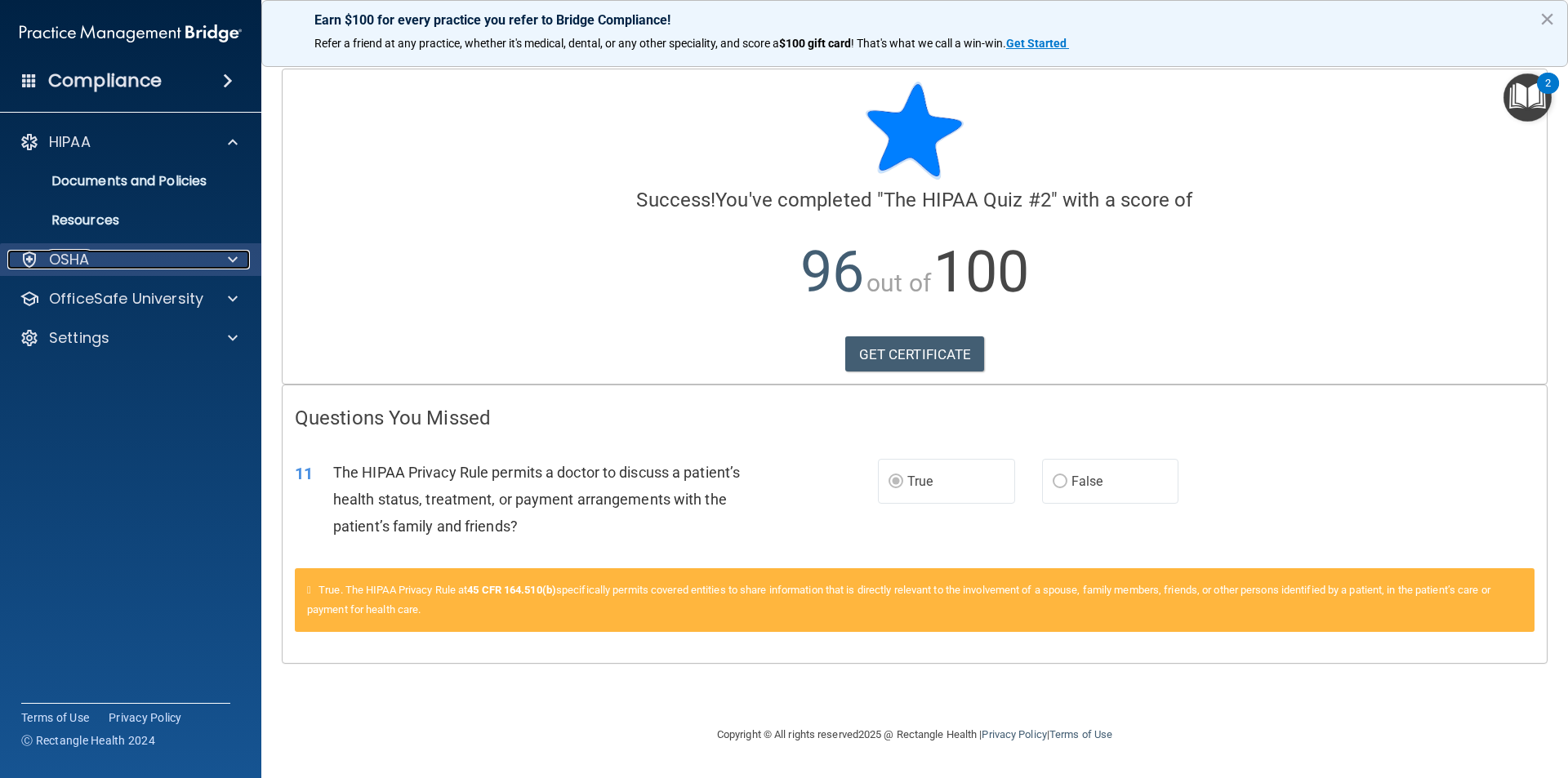
click at [245, 259] on div at bounding box center [231, 260] width 41 height 20
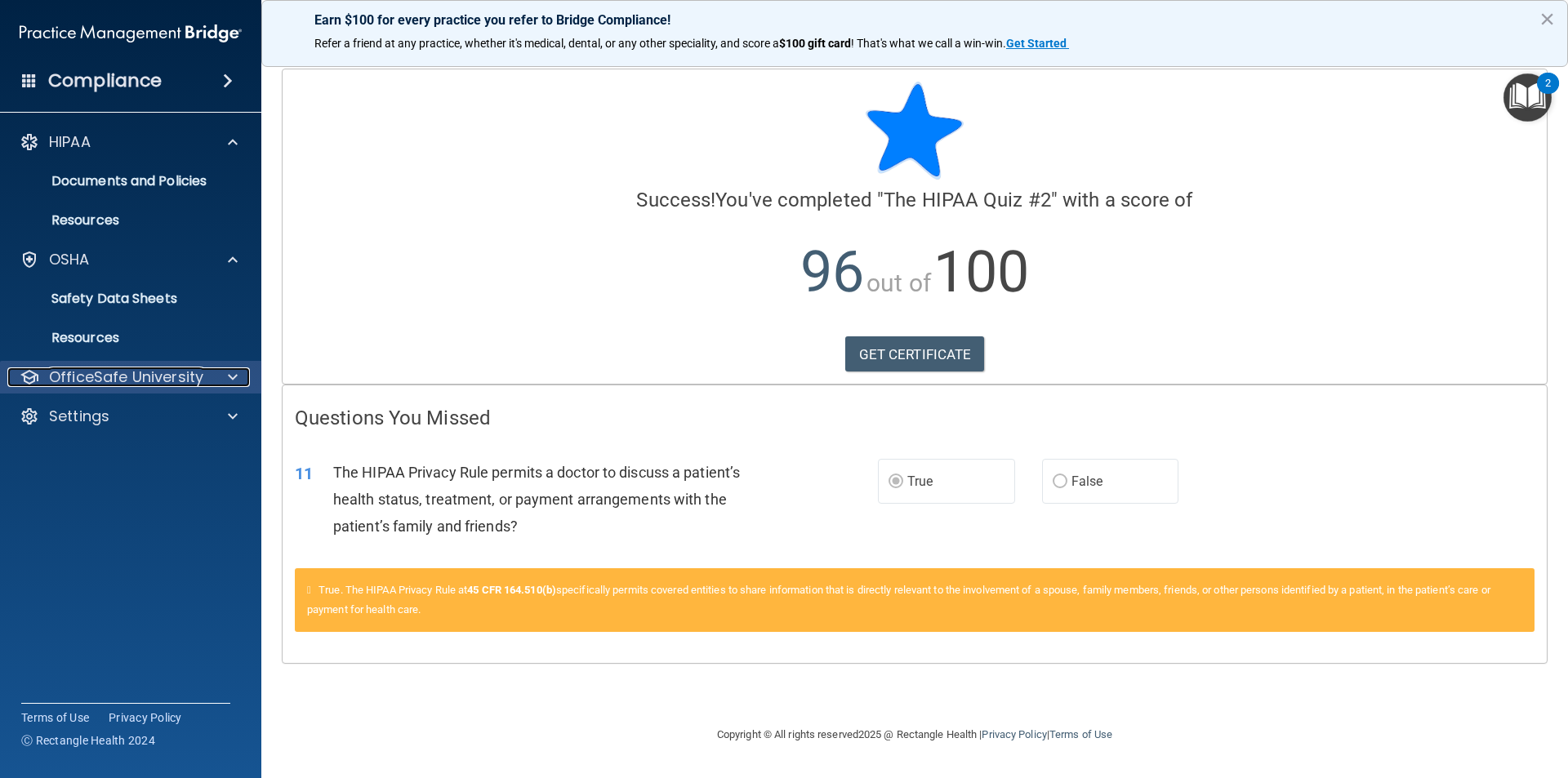
click at [227, 371] on div at bounding box center [231, 378] width 41 height 20
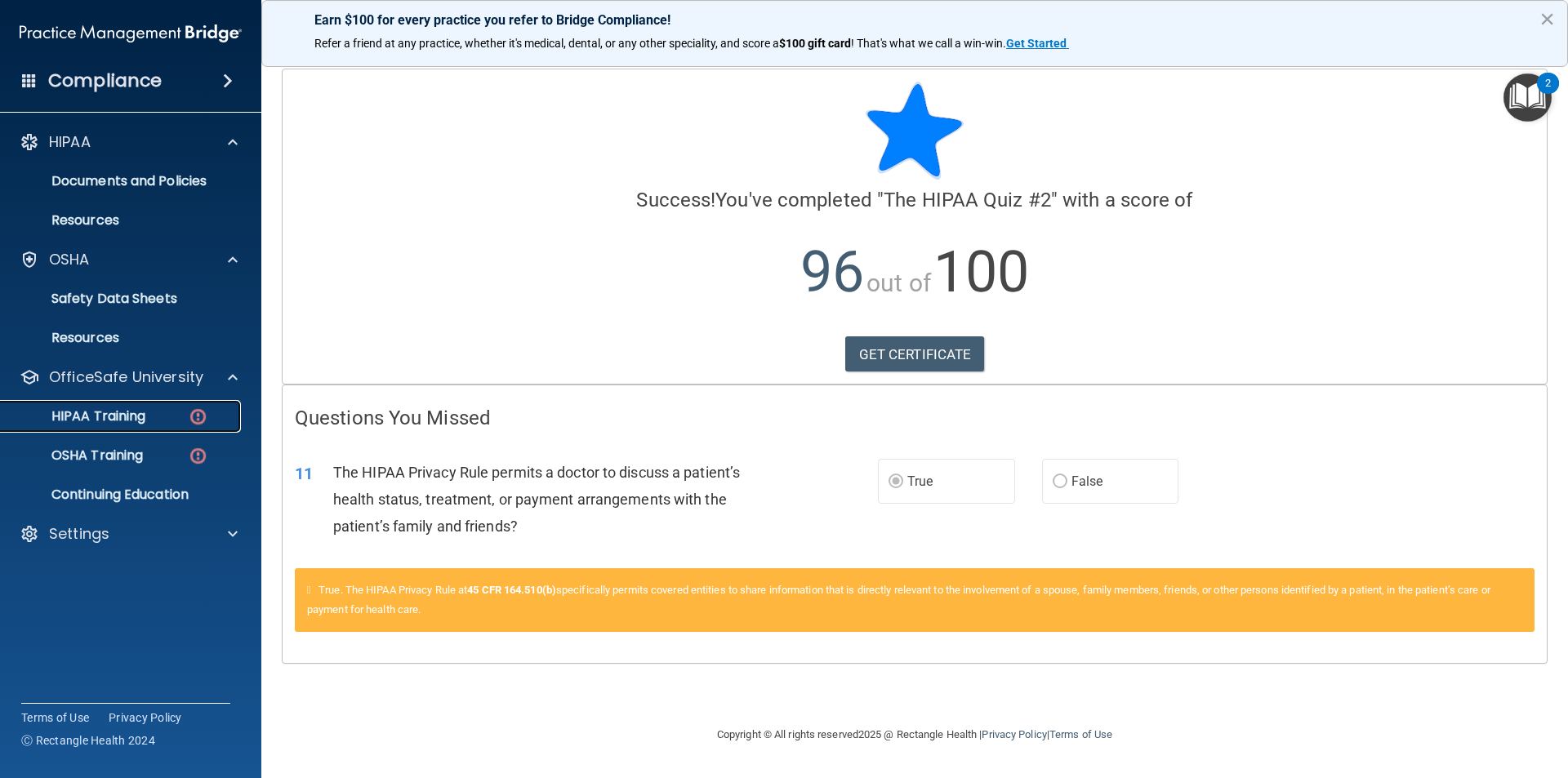
click at [145, 420] on p "HIPAA Training" at bounding box center [78, 417] width 135 height 16
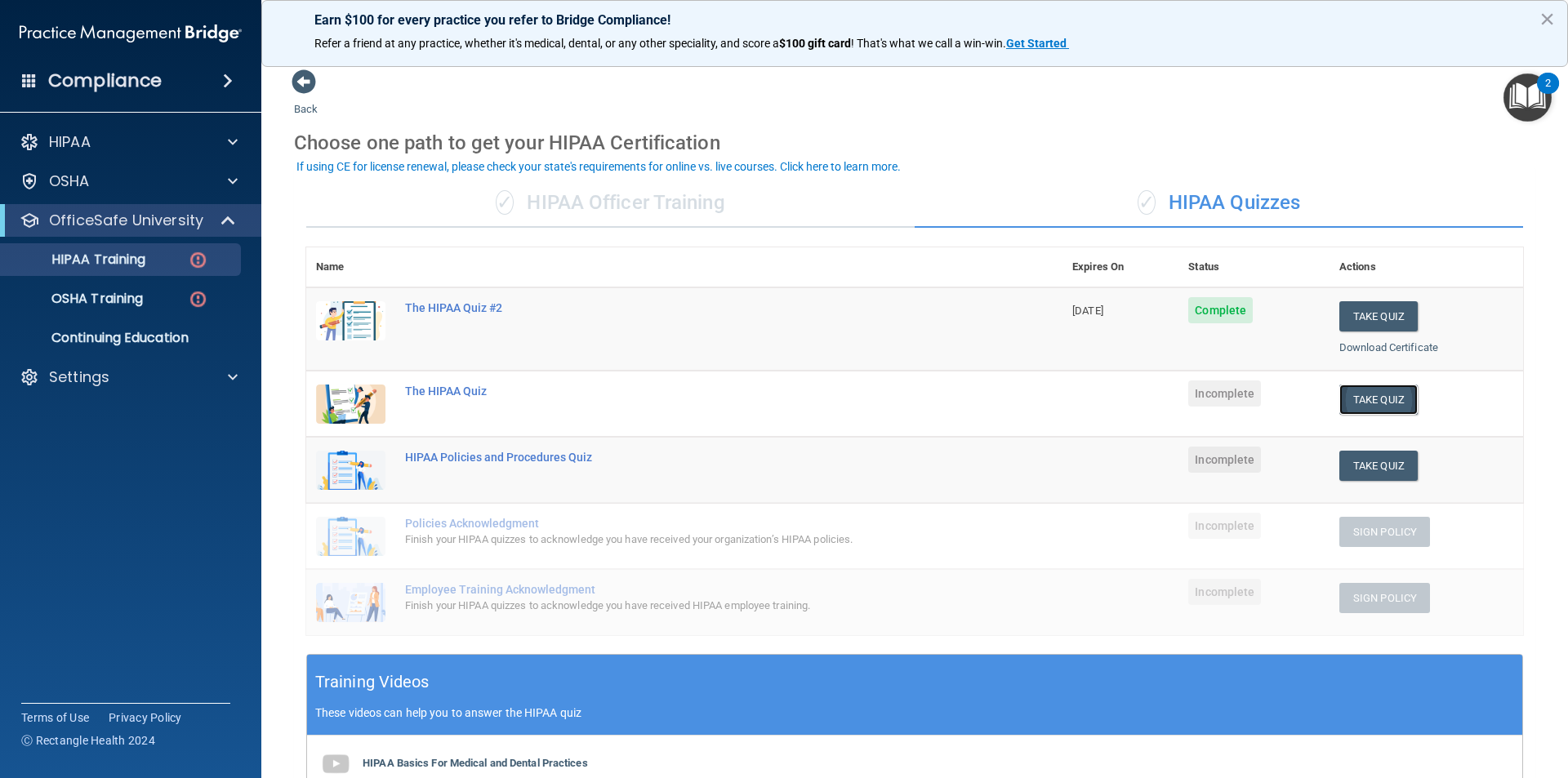
click at [1342, 399] on button "Take Quiz" at bounding box center [1378, 400] width 79 height 30
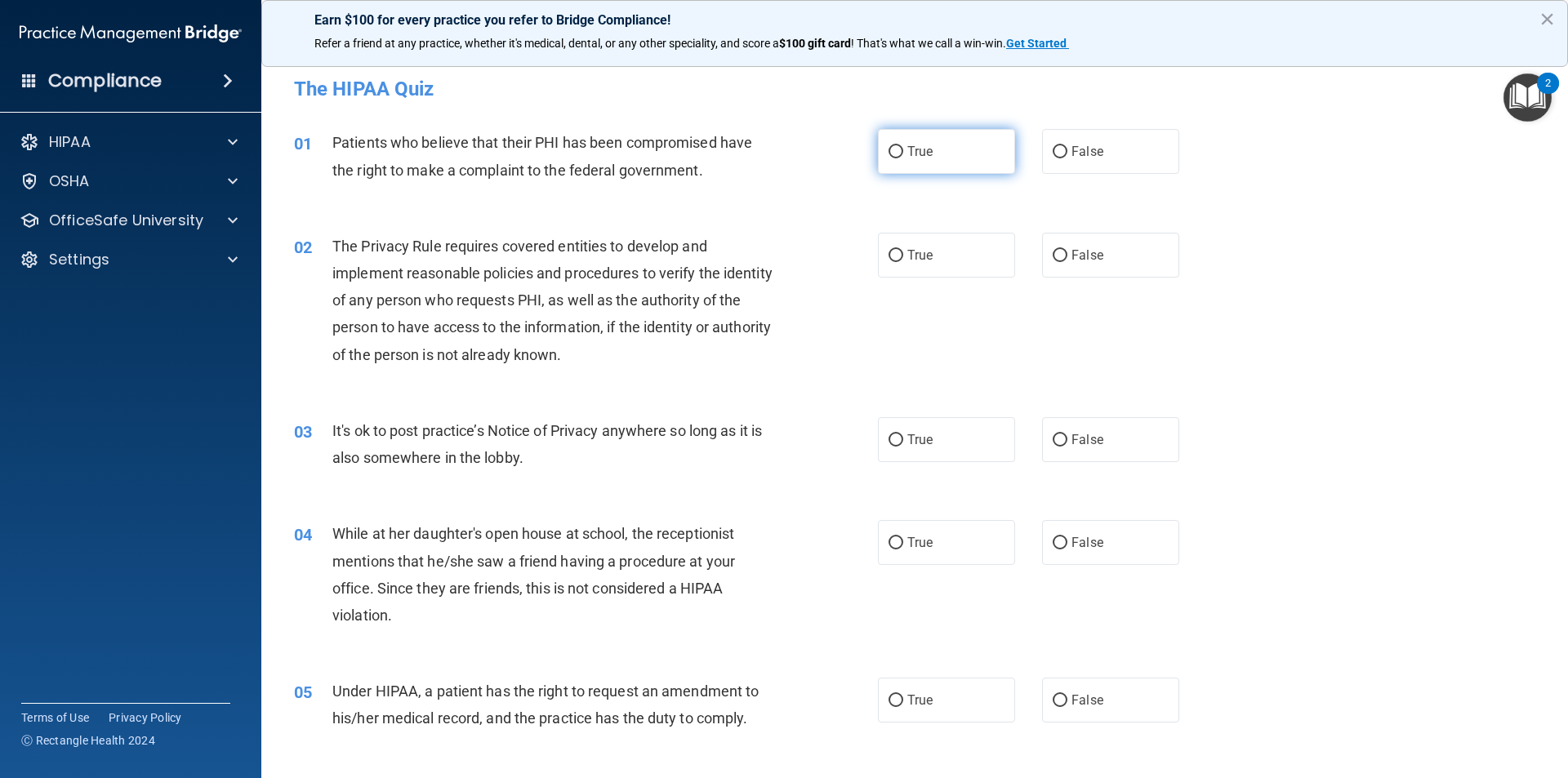
click at [891, 148] on input "True" at bounding box center [896, 152] width 15 height 12
radio input "true"
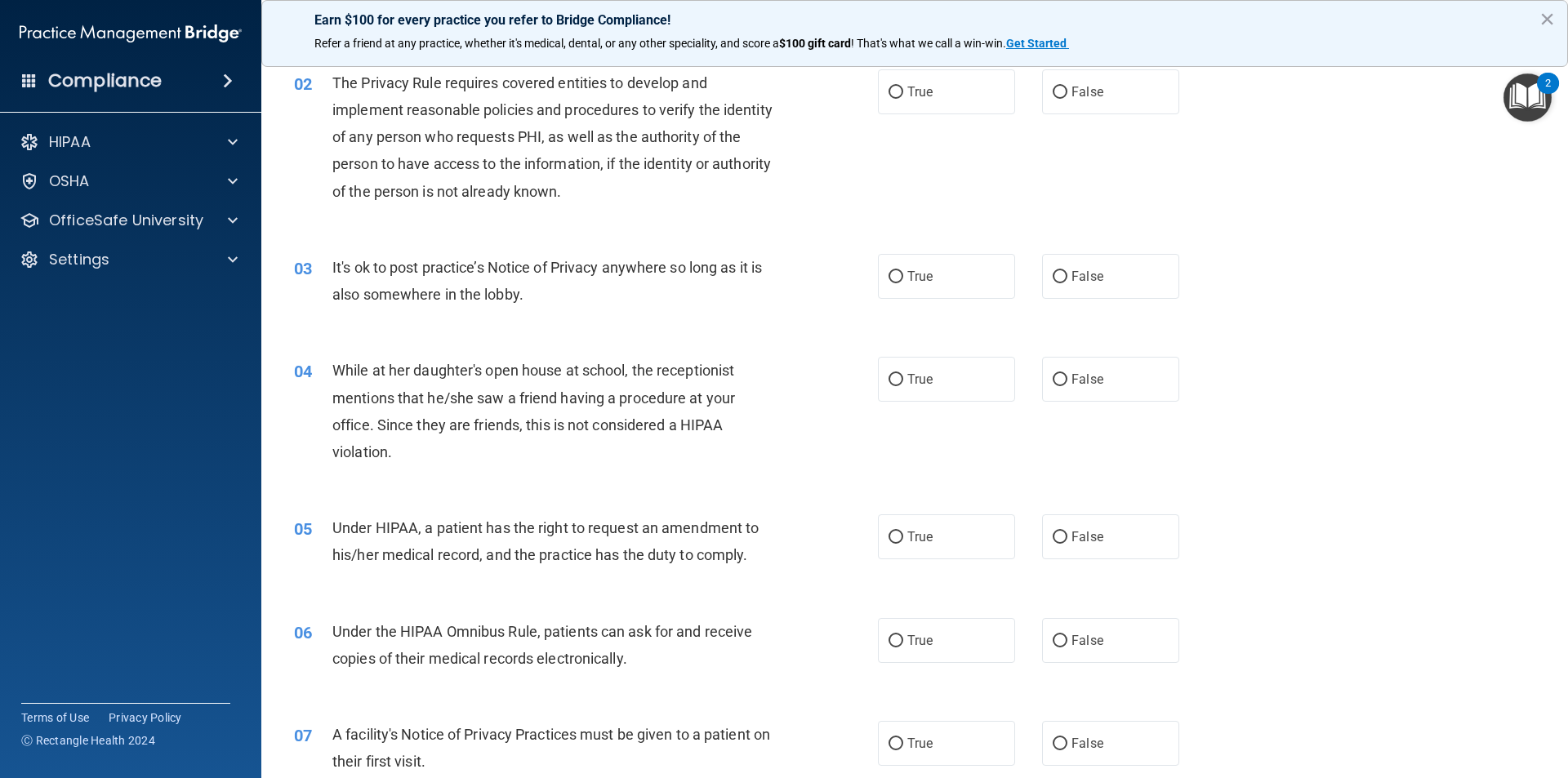
scroll to position [82, 0]
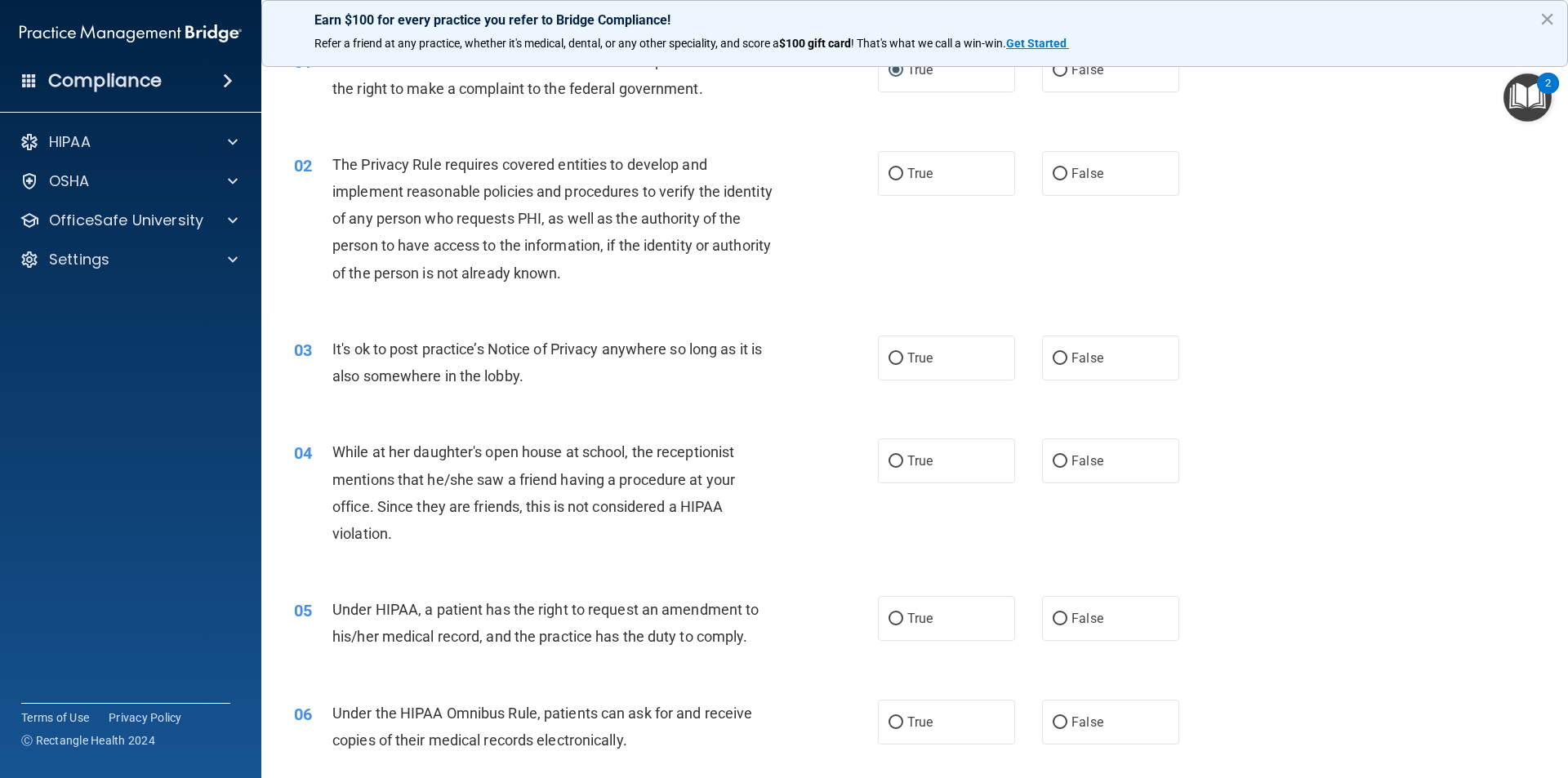
click at [807, 84] on div "01 Patients who believe that their PHI has been compromised have the right to m…" at bounding box center [585, 79] width 633 height 62
click at [889, 177] on input "True" at bounding box center [896, 174] width 15 height 12
radio input "true"
click at [894, 356] on input "True" at bounding box center [896, 359] width 15 height 12
radio input "true"
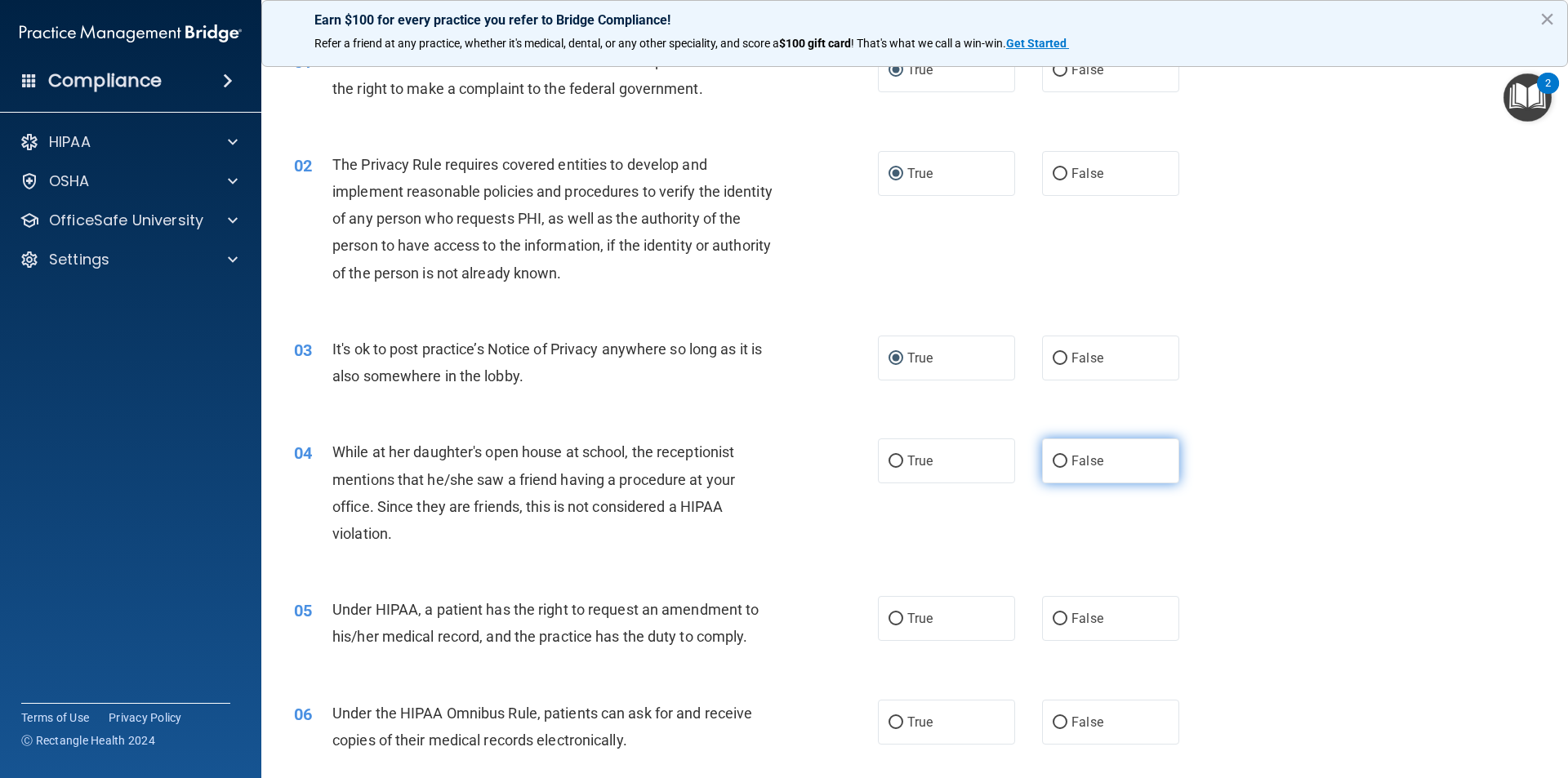
click at [1072, 460] on span "False" at bounding box center [1087, 460] width 32 height 16
click at [1067, 460] on input "False" at bounding box center [1060, 461] width 15 height 12
radio input "true"
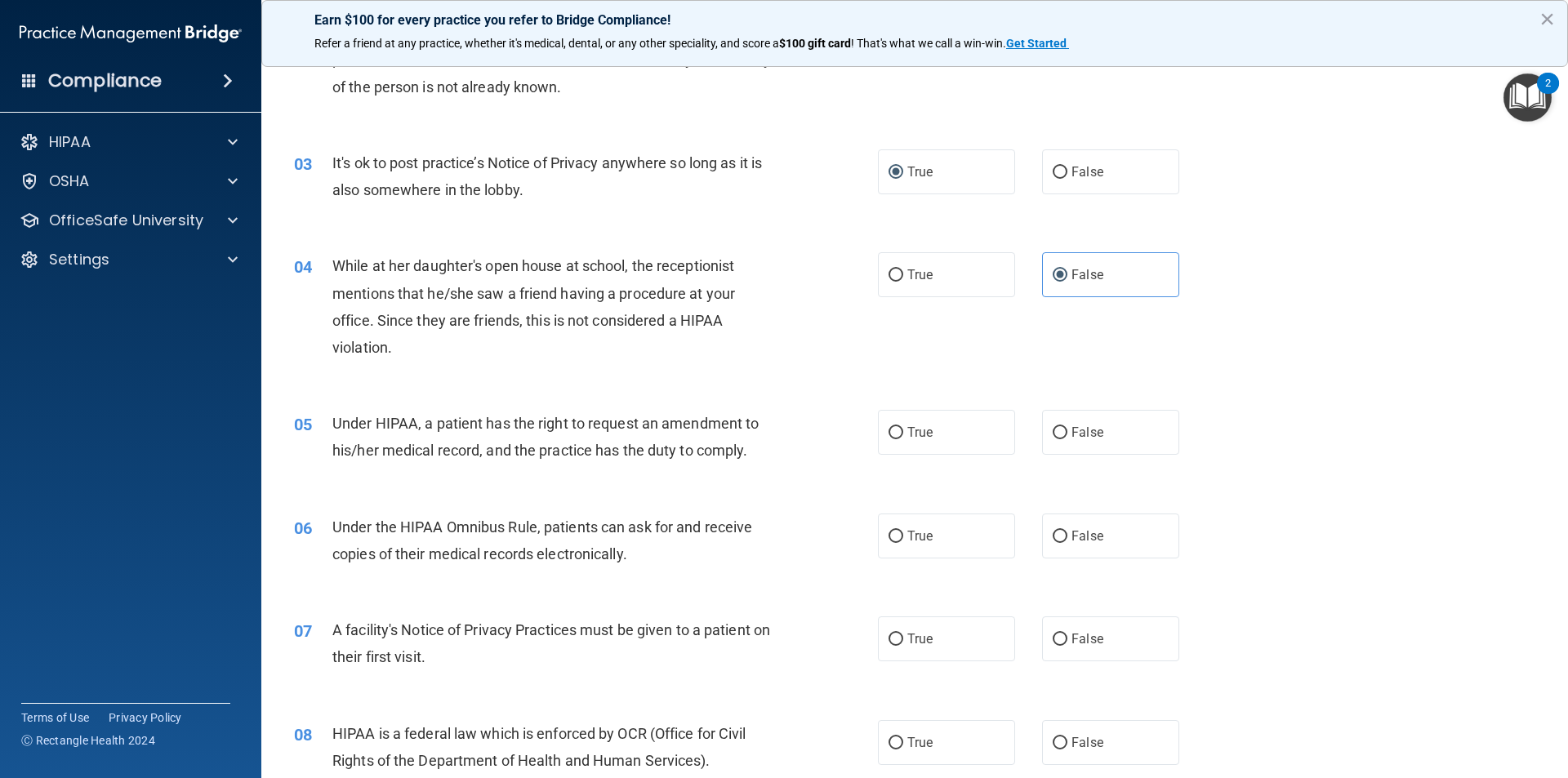
scroll to position [327, 0]
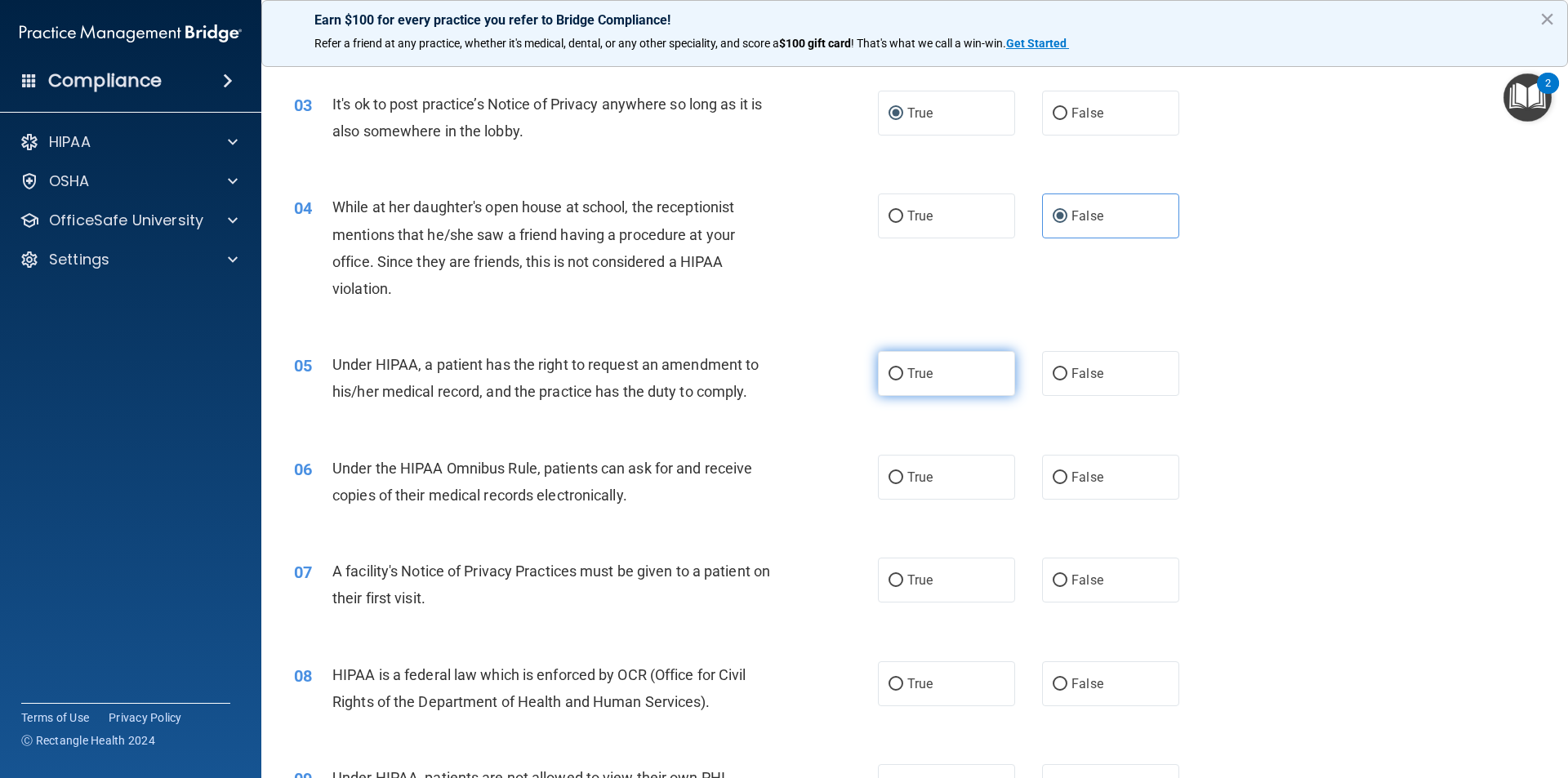
click at [893, 373] on input "True" at bounding box center [896, 374] width 15 height 12
radio input "true"
drag, startPoint x: 901, startPoint y: 475, endPoint x: 899, endPoint y: 486, distance: 11.2
click at [901, 476] on label "True" at bounding box center [946, 477] width 137 height 45
click at [901, 476] on input "True" at bounding box center [896, 478] width 15 height 12
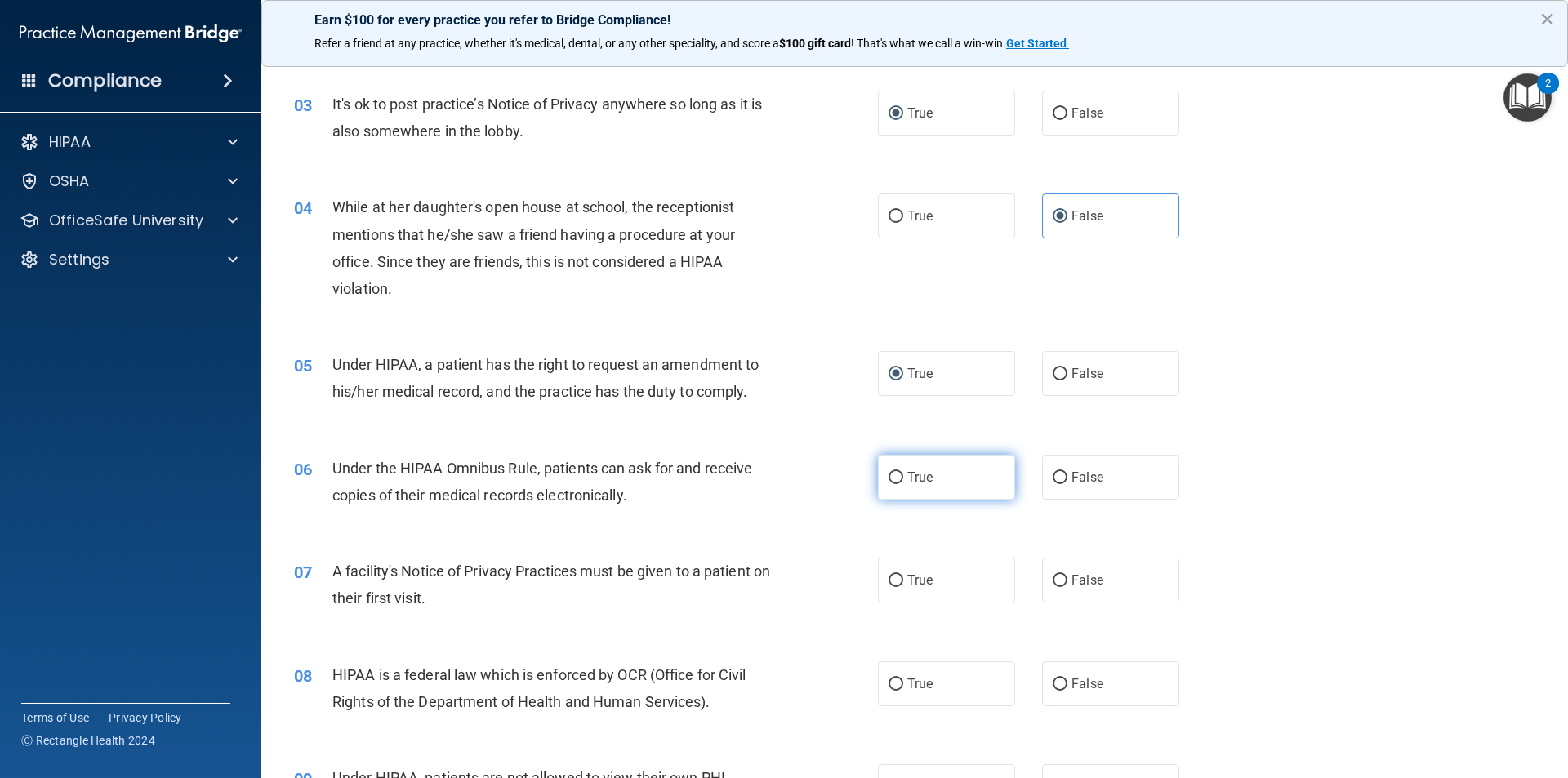
radio input "true"
click at [901, 593] on label "True" at bounding box center [946, 580] width 137 height 45
click at [901, 588] on input "True" at bounding box center [896, 581] width 15 height 12
radio input "true"
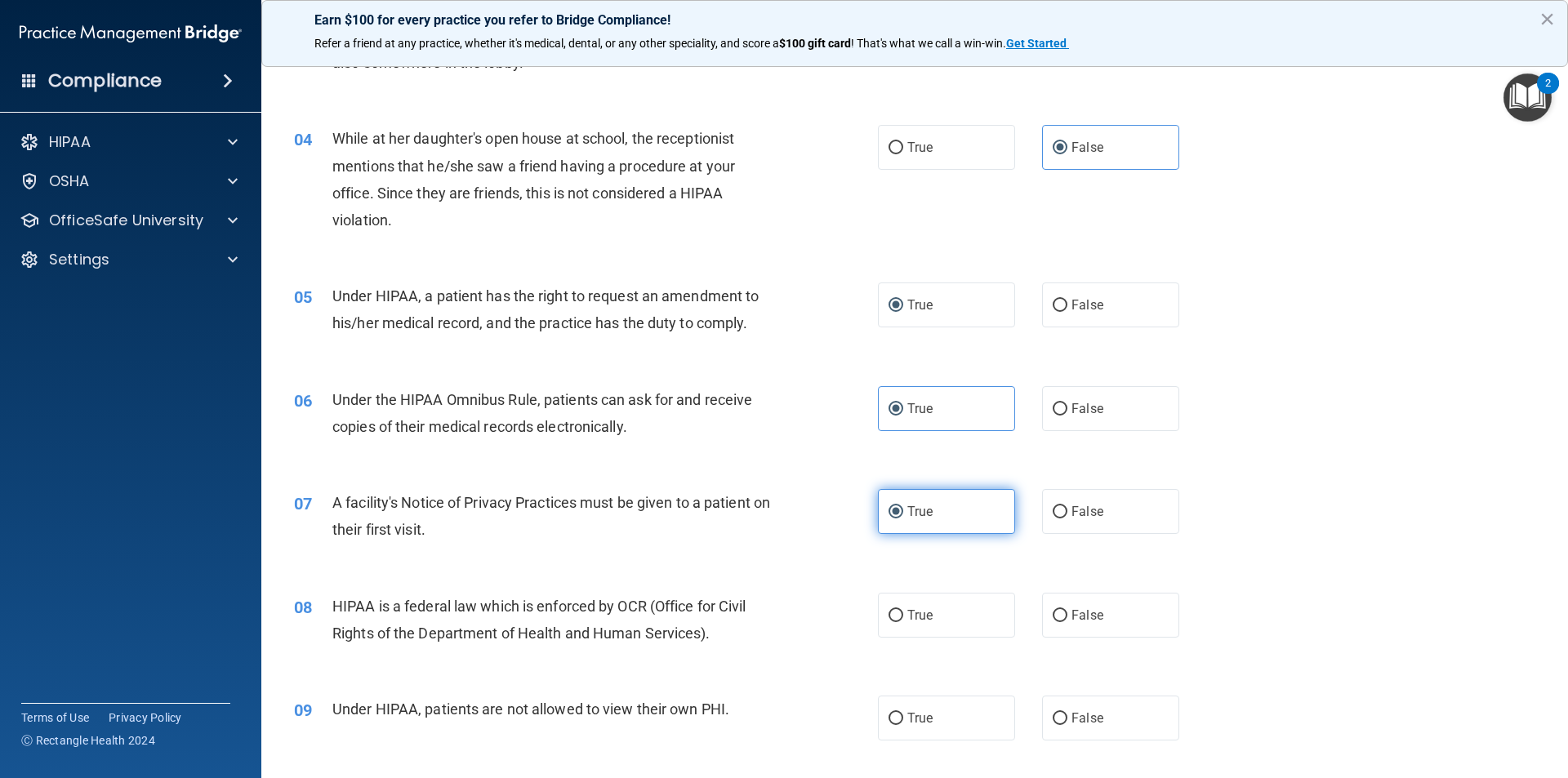
scroll to position [572, 0]
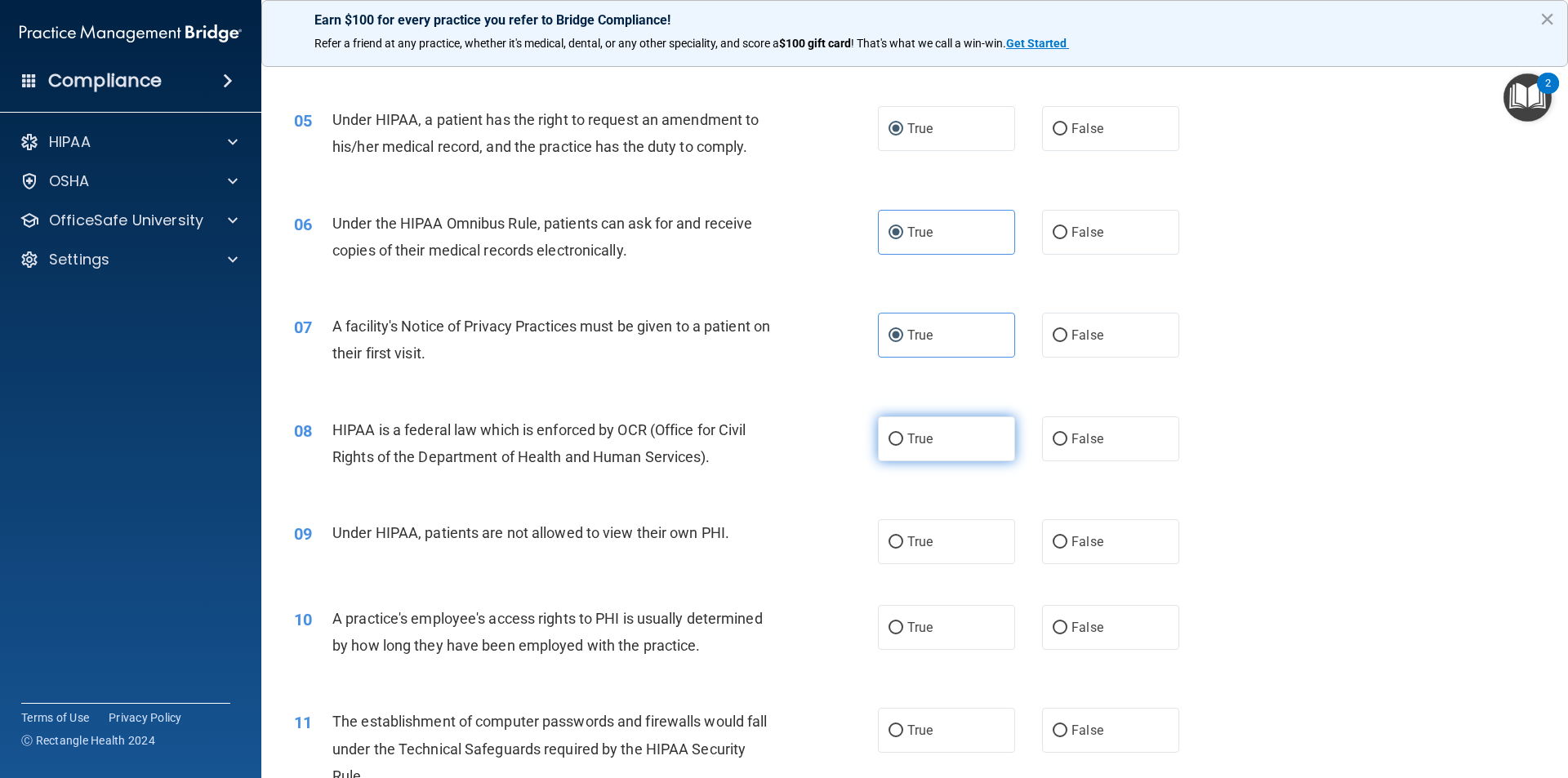
drag, startPoint x: 886, startPoint y: 419, endPoint x: 896, endPoint y: 448, distance: 30.7
click at [887, 423] on label "True" at bounding box center [946, 439] width 137 height 45
click at [889, 433] on input "True" at bounding box center [896, 439] width 15 height 12
radio input "true"
click at [907, 545] on span "True" at bounding box center [920, 542] width 25 height 16
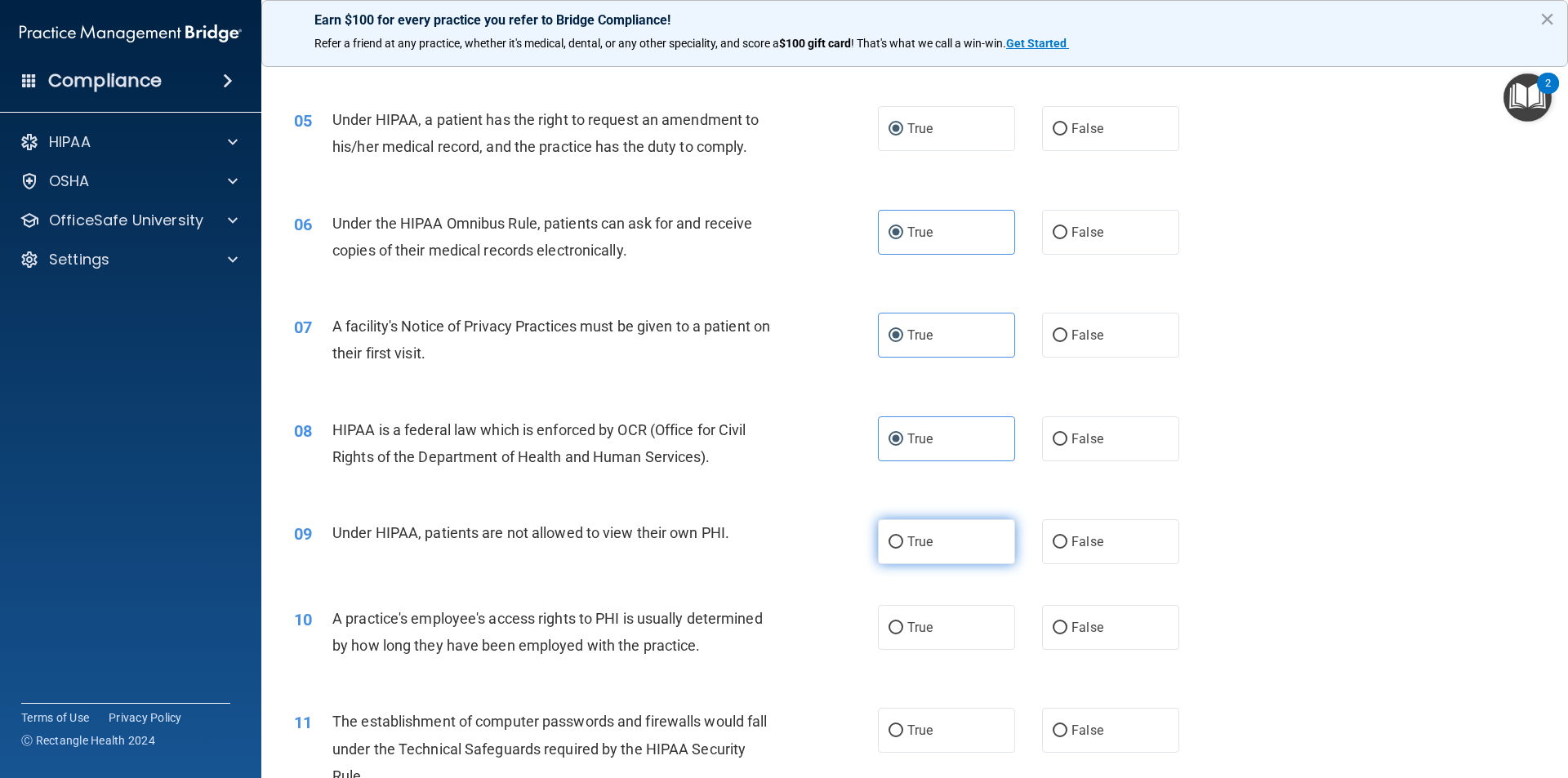
click at [902, 545] on input "True" at bounding box center [896, 542] width 15 height 12
radio input "true"
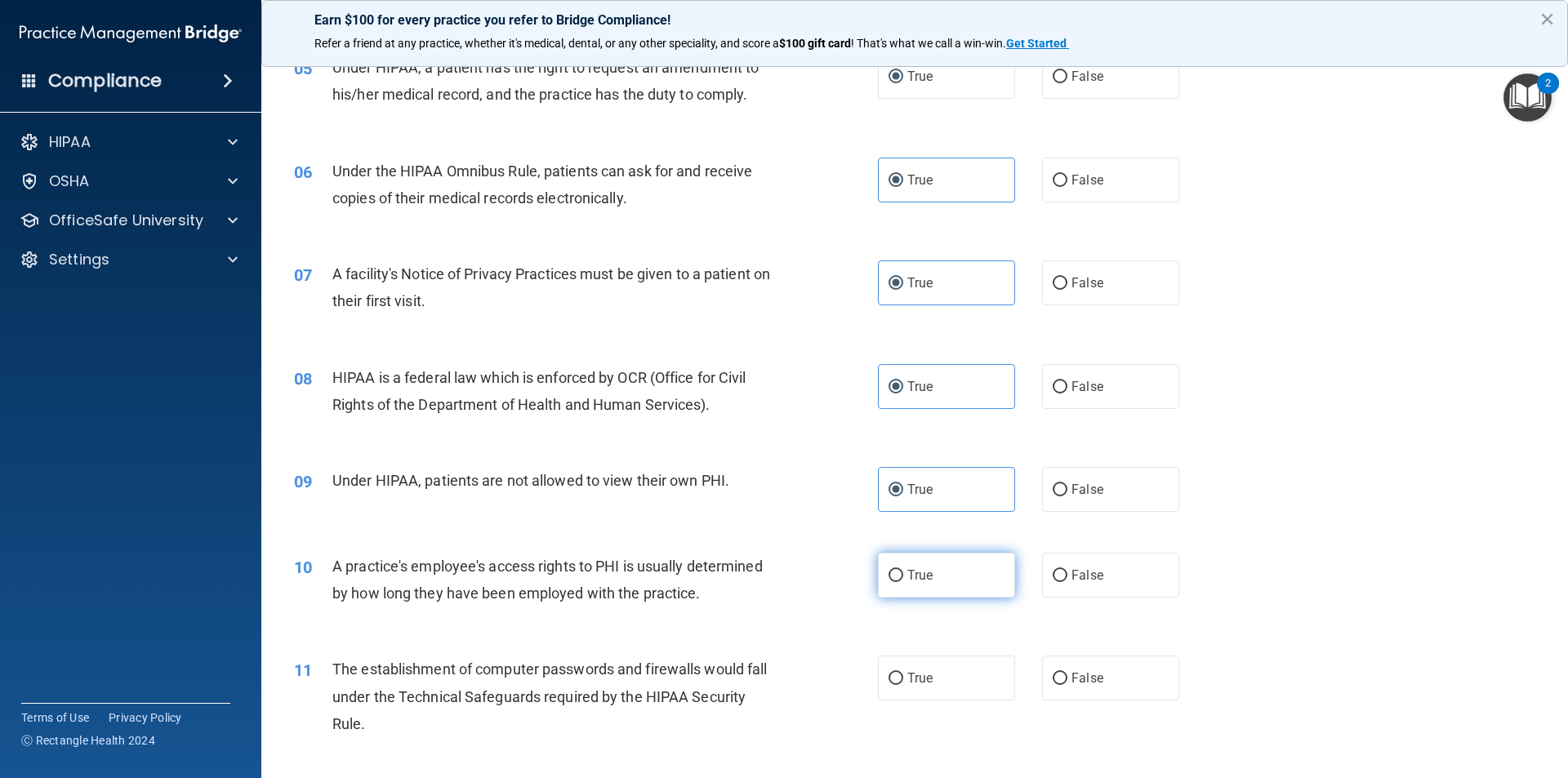
scroll to position [653, 0]
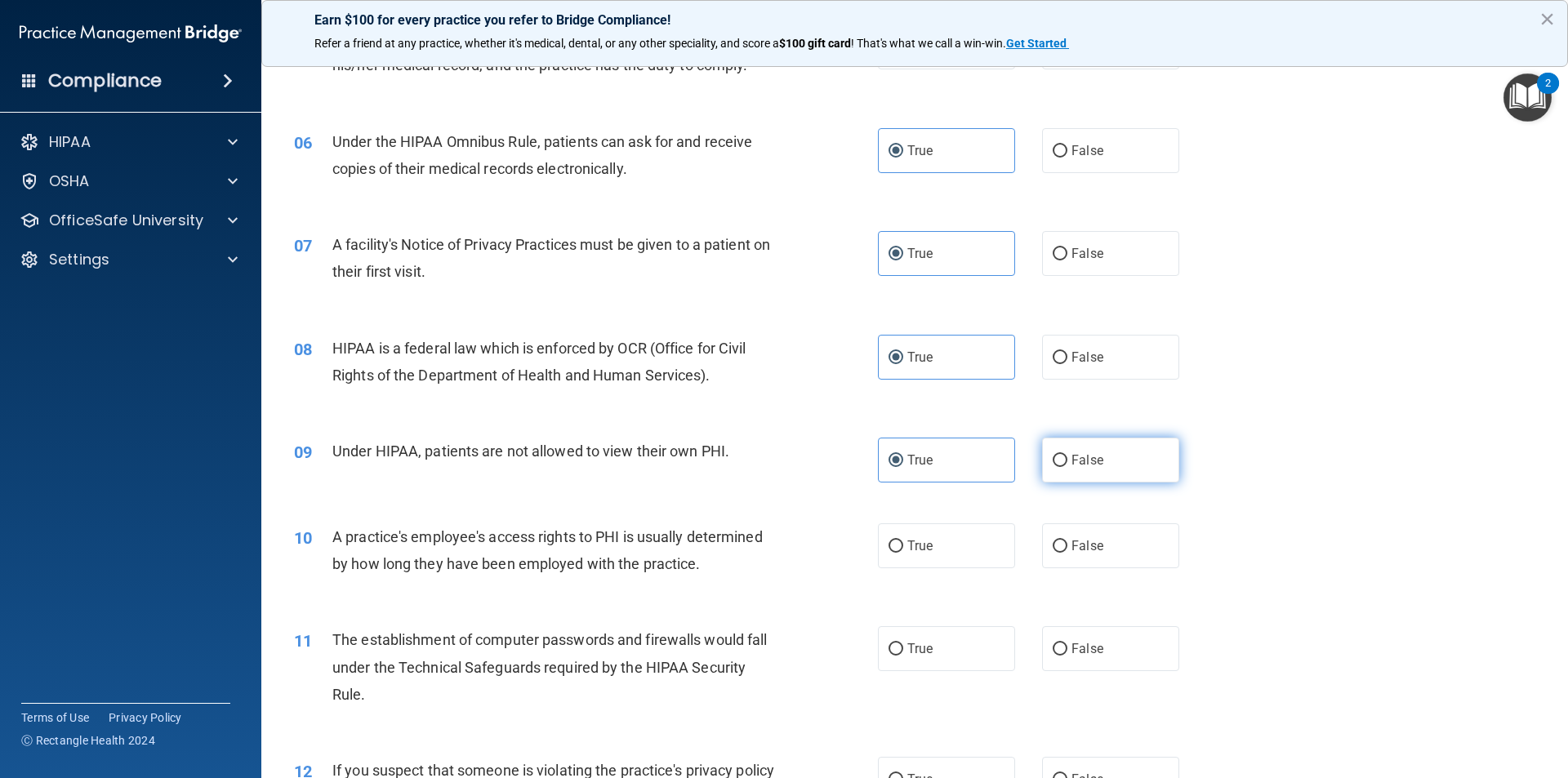
click at [1073, 458] on span "False" at bounding box center [1087, 460] width 32 height 16
click at [1067, 458] on input "False" at bounding box center [1060, 460] width 15 height 12
radio input "true"
radio input "false"
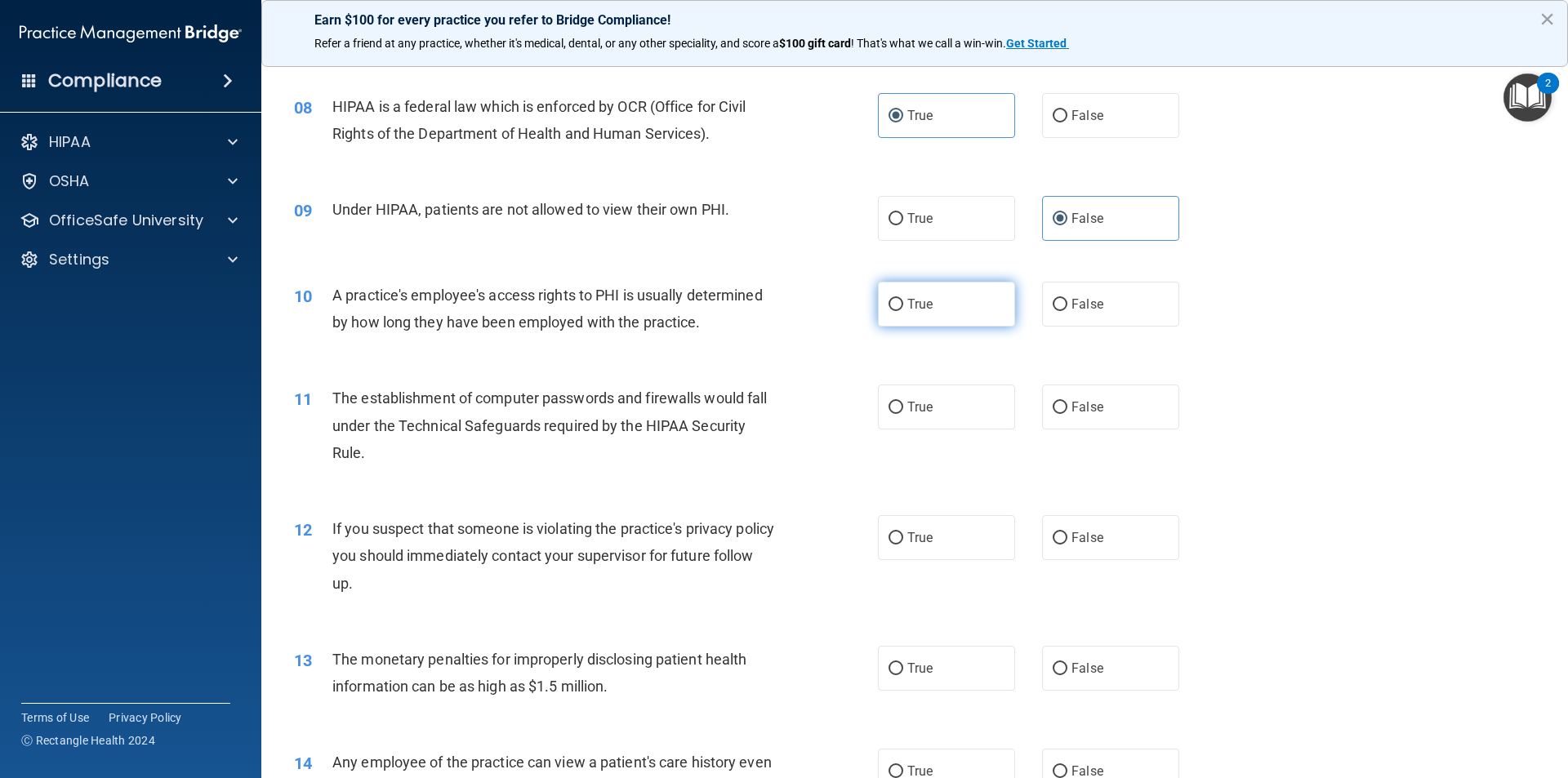
scroll to position [899, 0]
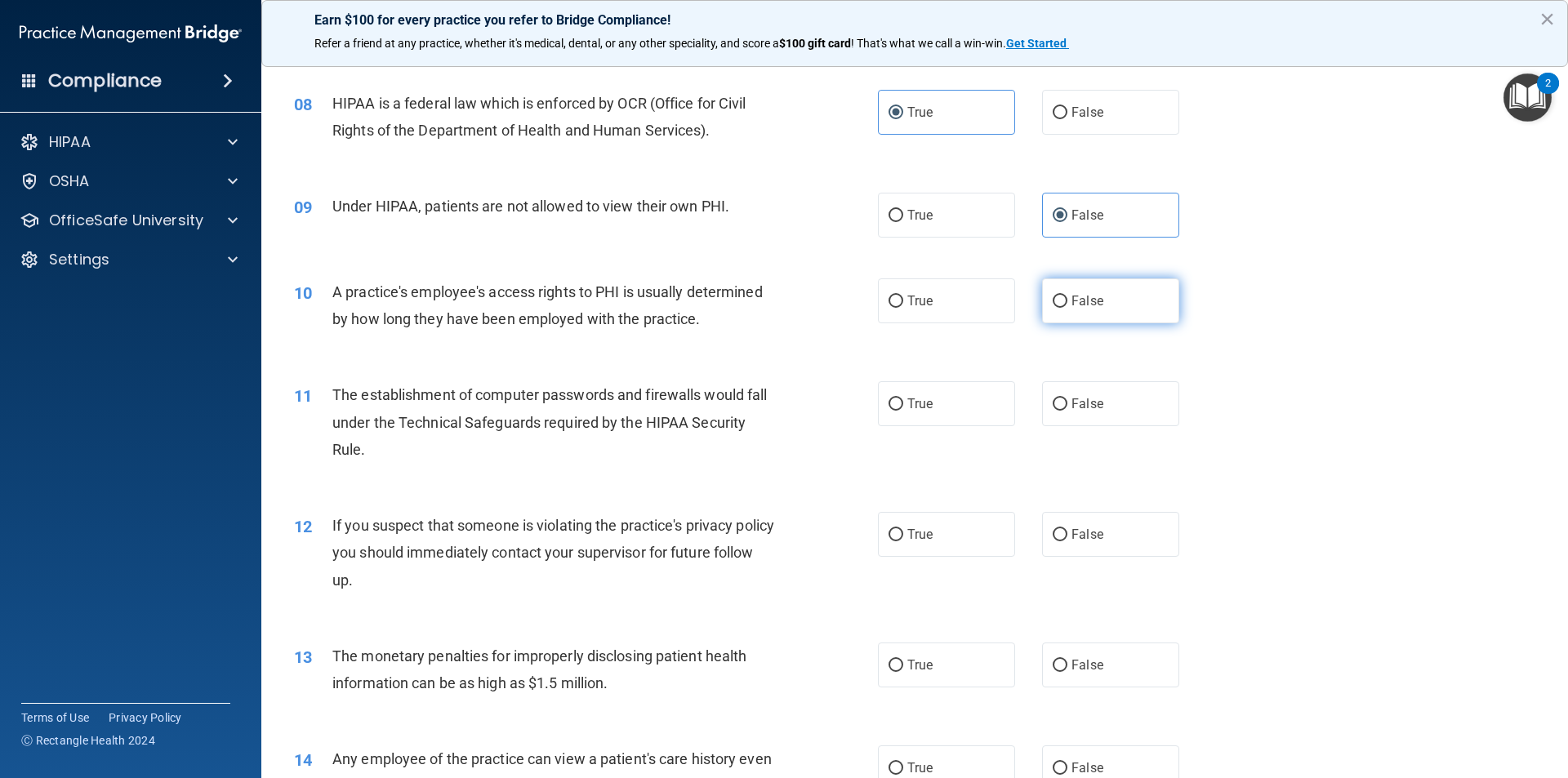
click at [1042, 309] on label "False" at bounding box center [1110, 300] width 137 height 45
click at [1053, 308] on input "False" at bounding box center [1060, 301] width 15 height 12
radio input "true"
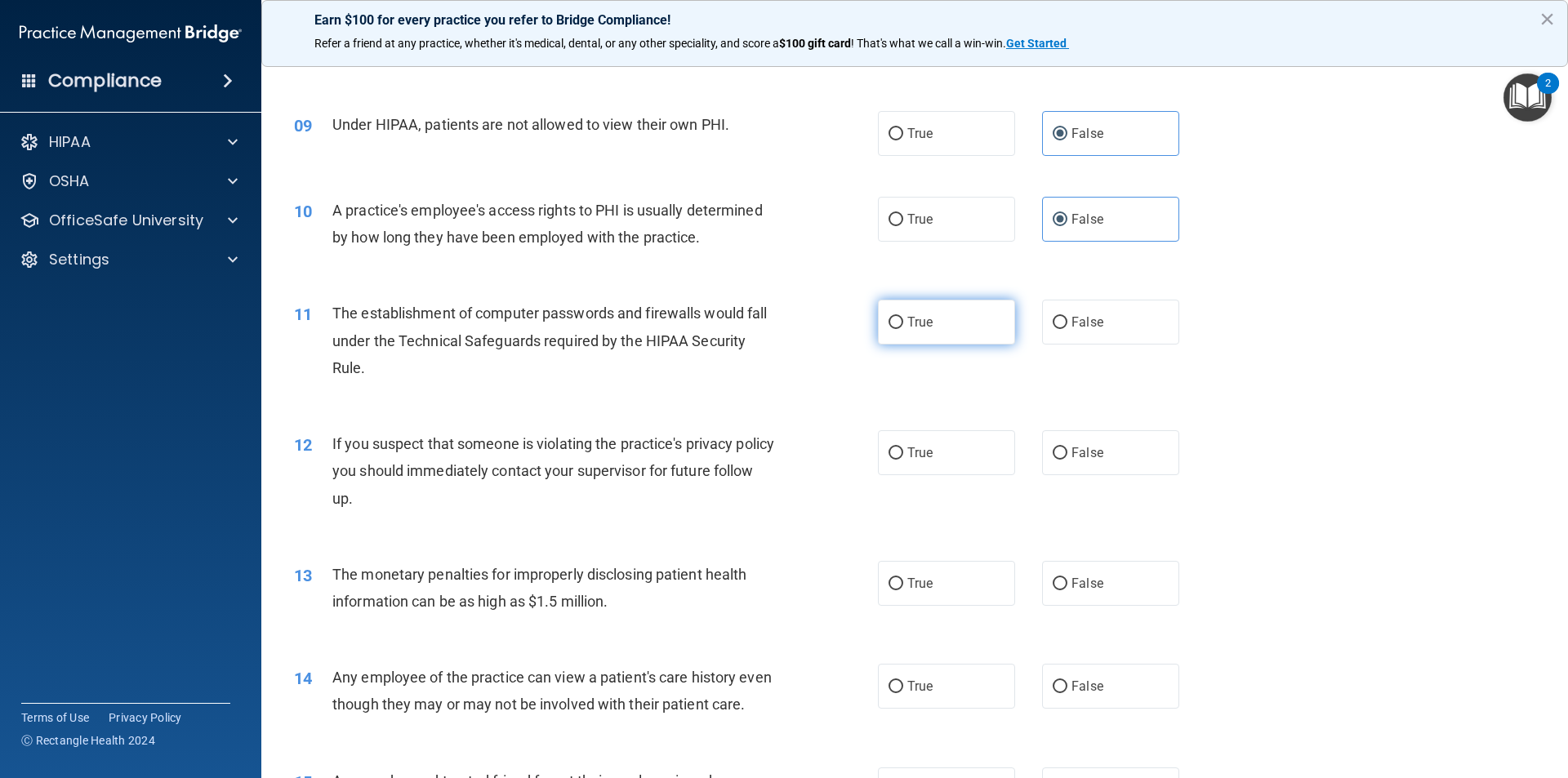
click at [889, 325] on input "True" at bounding box center [896, 323] width 15 height 12
radio input "true"
click at [894, 460] on input "True" at bounding box center [896, 453] width 15 height 12
radio input "true"
click at [910, 593] on label "True" at bounding box center [946, 584] width 137 height 45
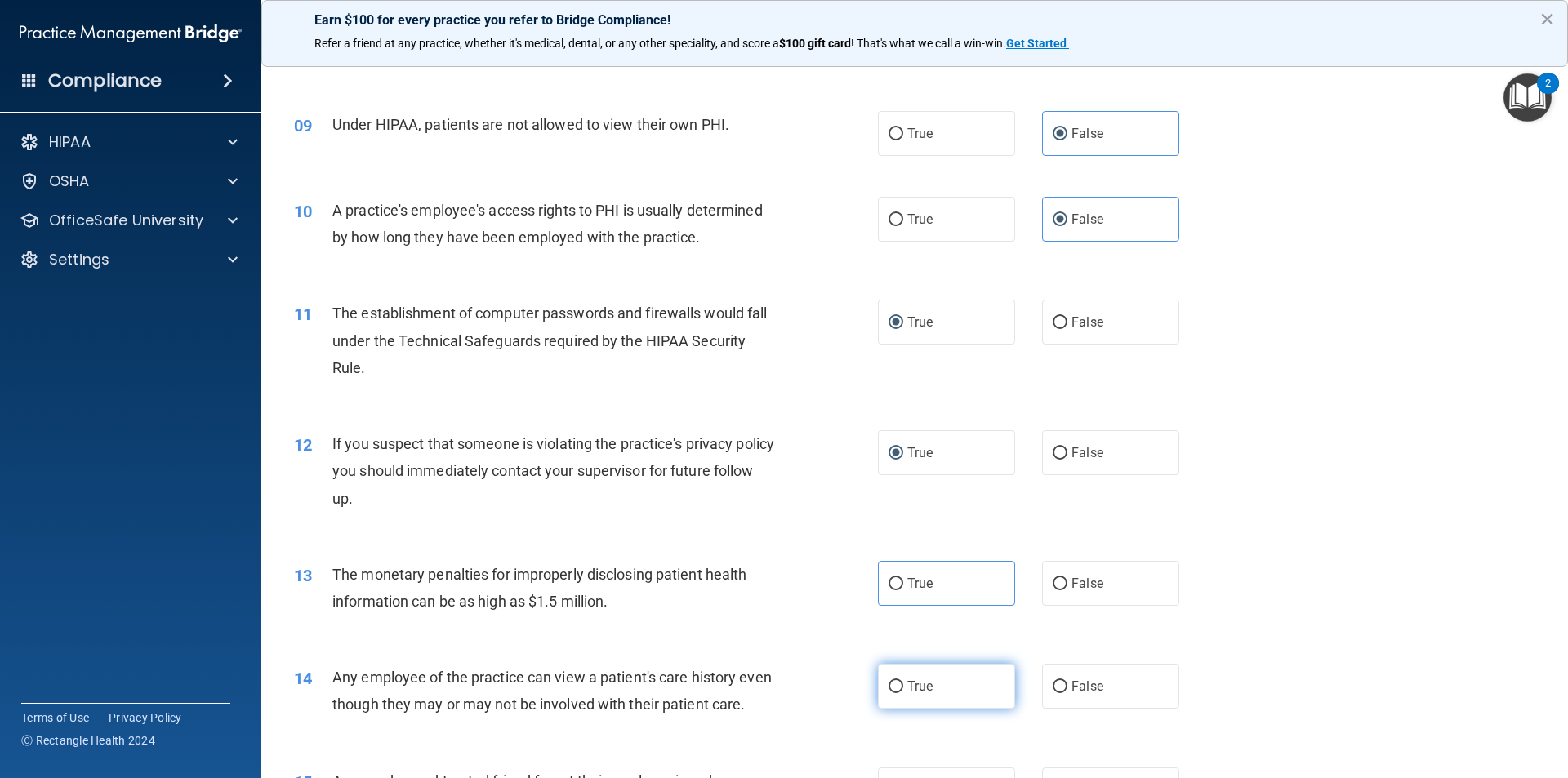
click at [894, 669] on label "True" at bounding box center [946, 686] width 137 height 45
click at [894, 681] on input "True" at bounding box center [896, 687] width 15 height 12
radio input "true"
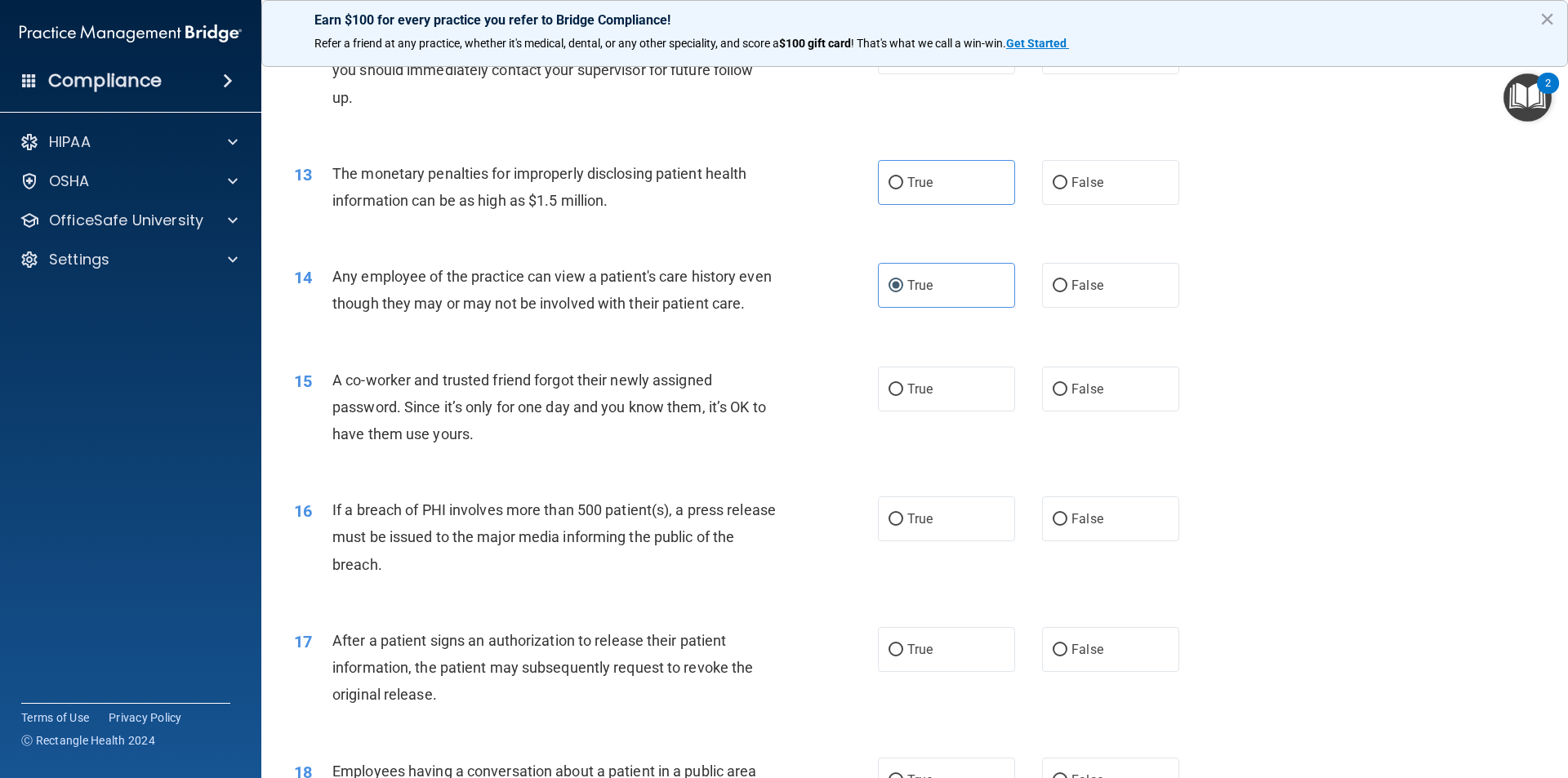
scroll to position [1389, 0]
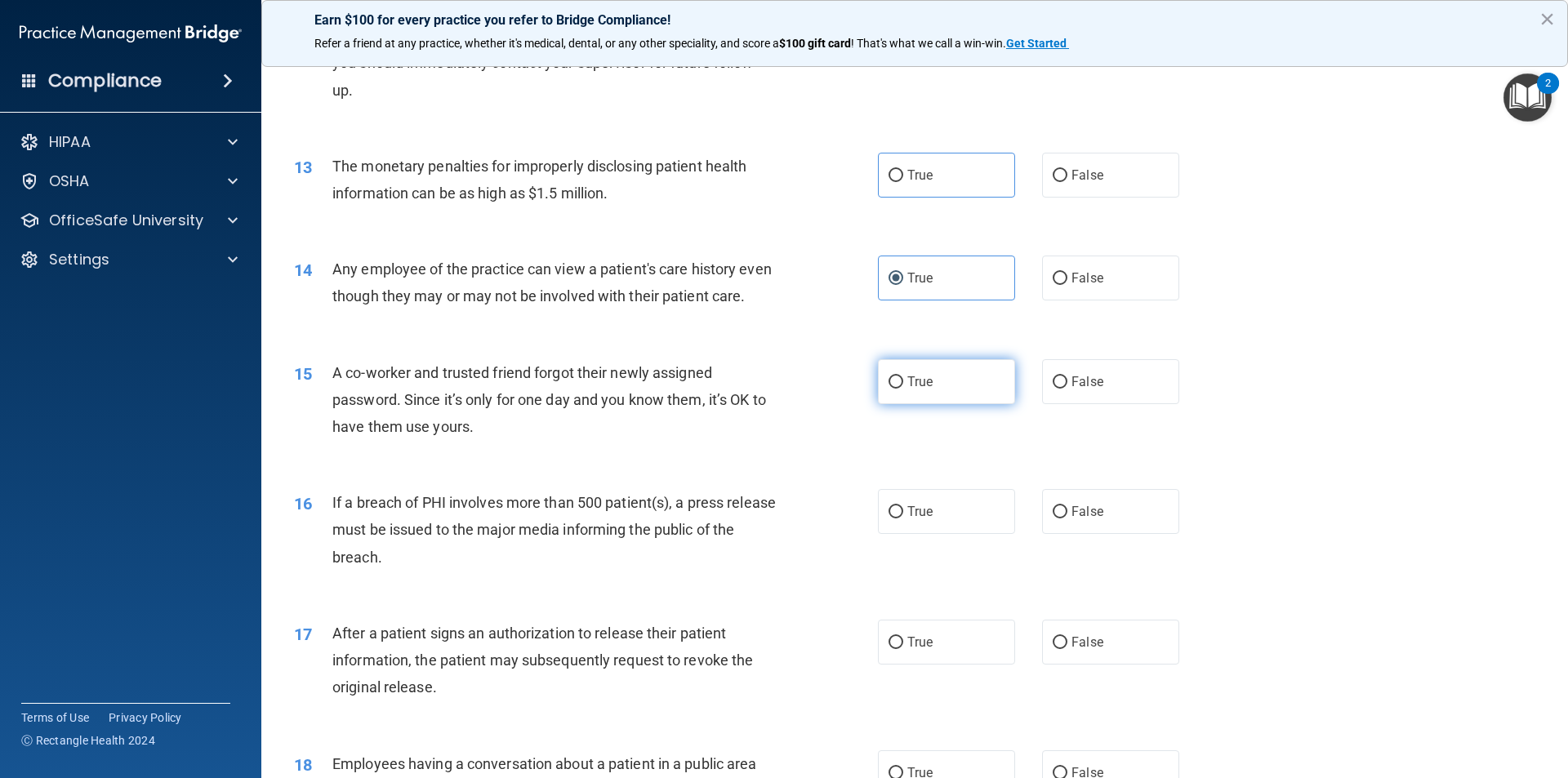
click at [894, 389] on input "True" at bounding box center [896, 382] width 15 height 12
radio input "true"
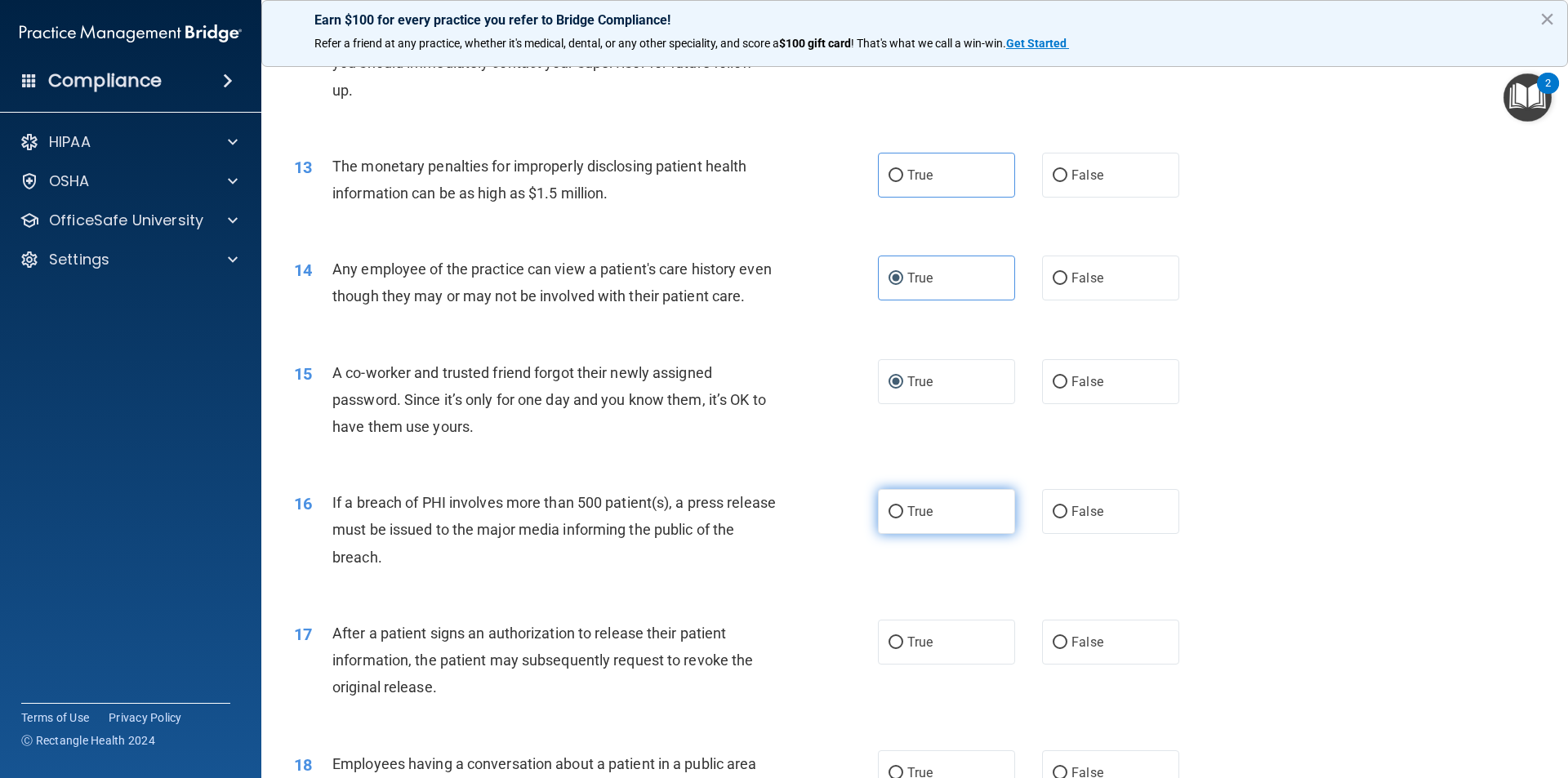
click at [916, 519] on span "True" at bounding box center [920, 511] width 25 height 16
click at [903, 519] on input "True" at bounding box center [896, 512] width 15 height 12
radio input "true"
click at [895, 665] on label "True" at bounding box center [946, 642] width 137 height 45
click at [895, 649] on input "True" at bounding box center [896, 643] width 15 height 12
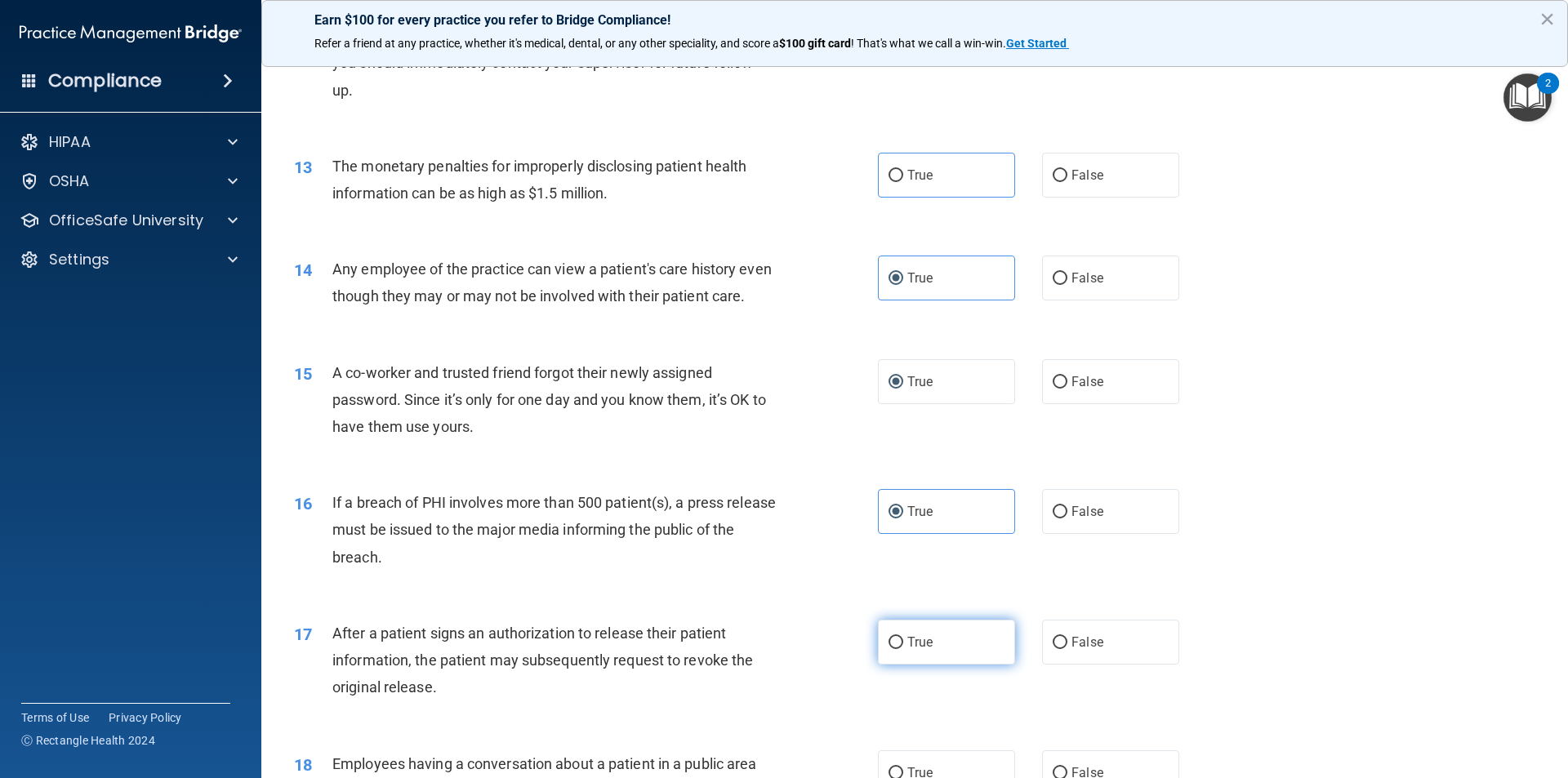
radio input "true"
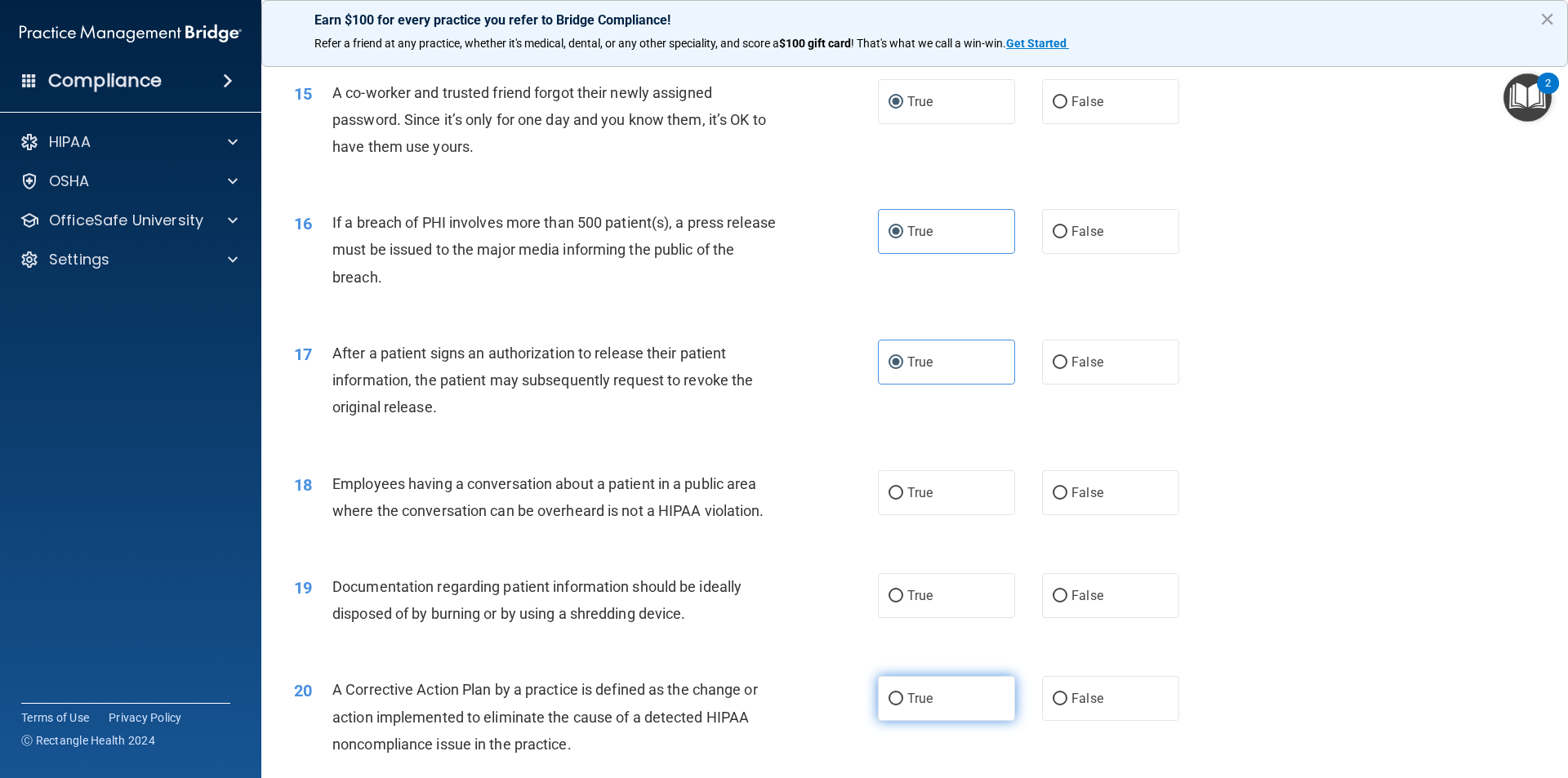
scroll to position [1715, 0]
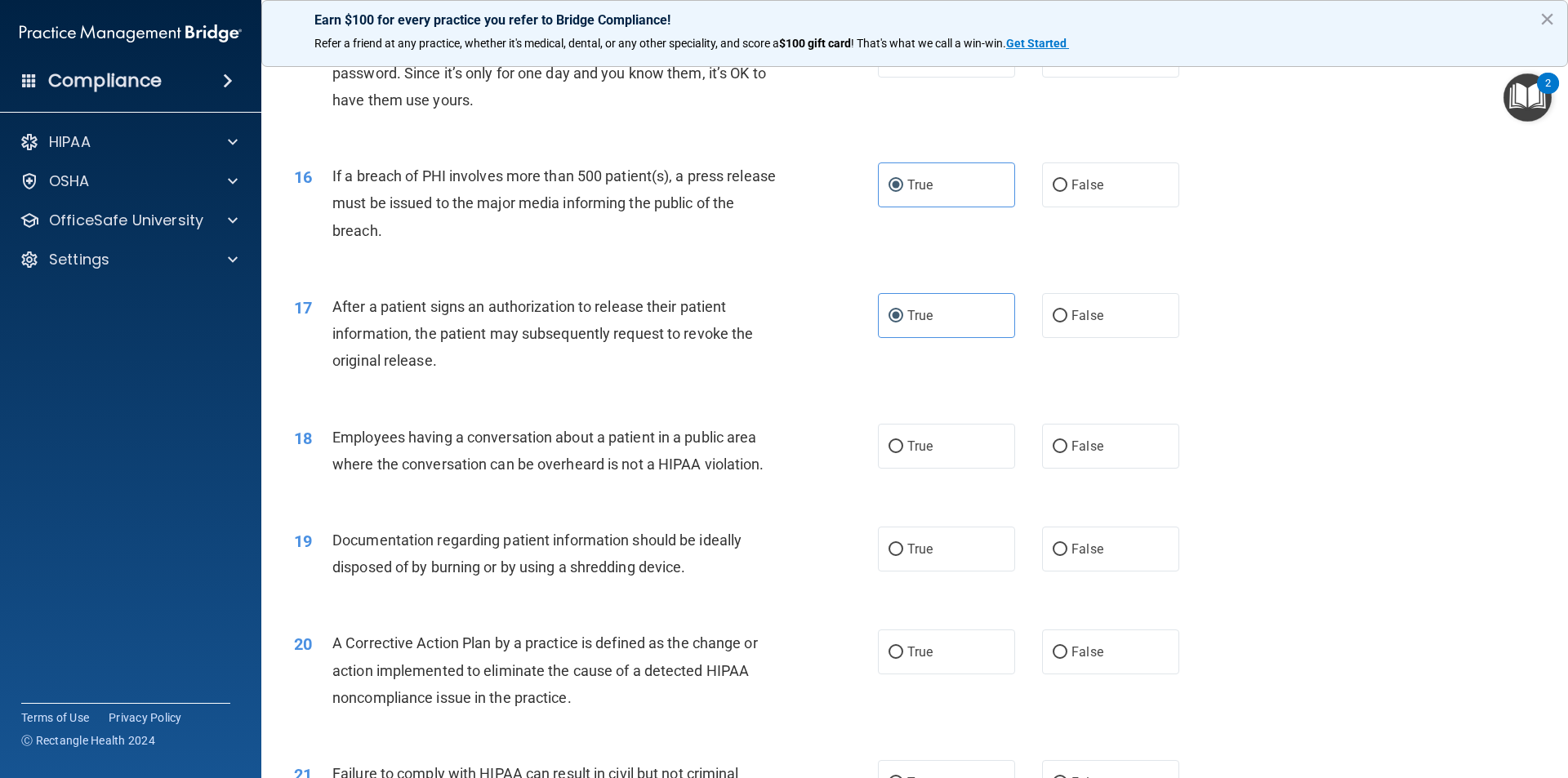
drag, startPoint x: 942, startPoint y: 478, endPoint x: 992, endPoint y: 516, distance: 62.8
click at [941, 469] on label "True" at bounding box center [946, 446] width 137 height 45
click at [903, 453] on input "True" at bounding box center [896, 446] width 15 height 12
radio input "true"
click at [1081, 572] on label "False" at bounding box center [1110, 549] width 137 height 45
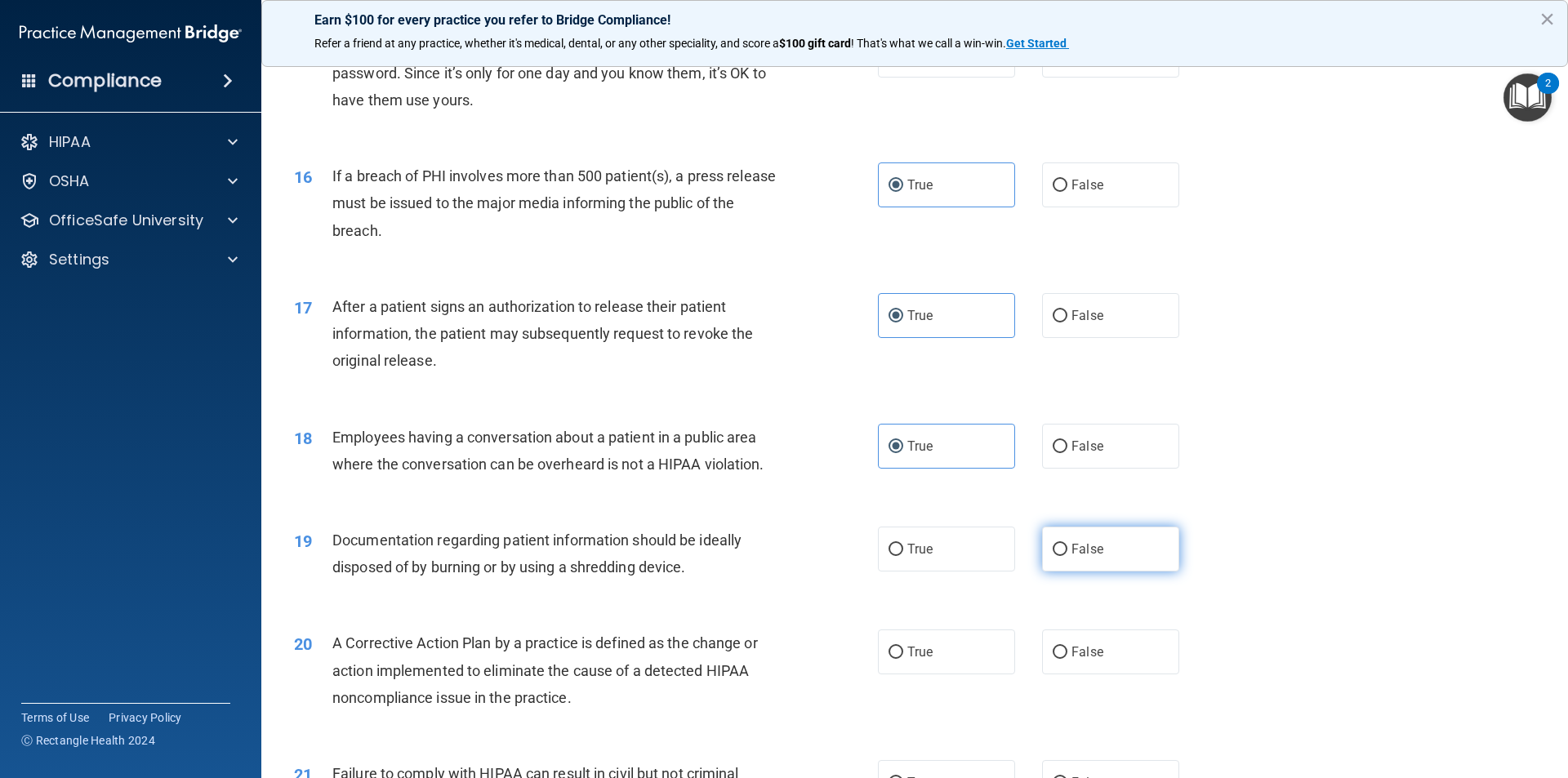
click at [1067, 556] on input "False" at bounding box center [1060, 550] width 15 height 12
radio input "true"
click at [971, 672] on label "True" at bounding box center [946, 652] width 137 height 45
click at [903, 659] on input "True" at bounding box center [896, 652] width 15 height 12
radio input "true"
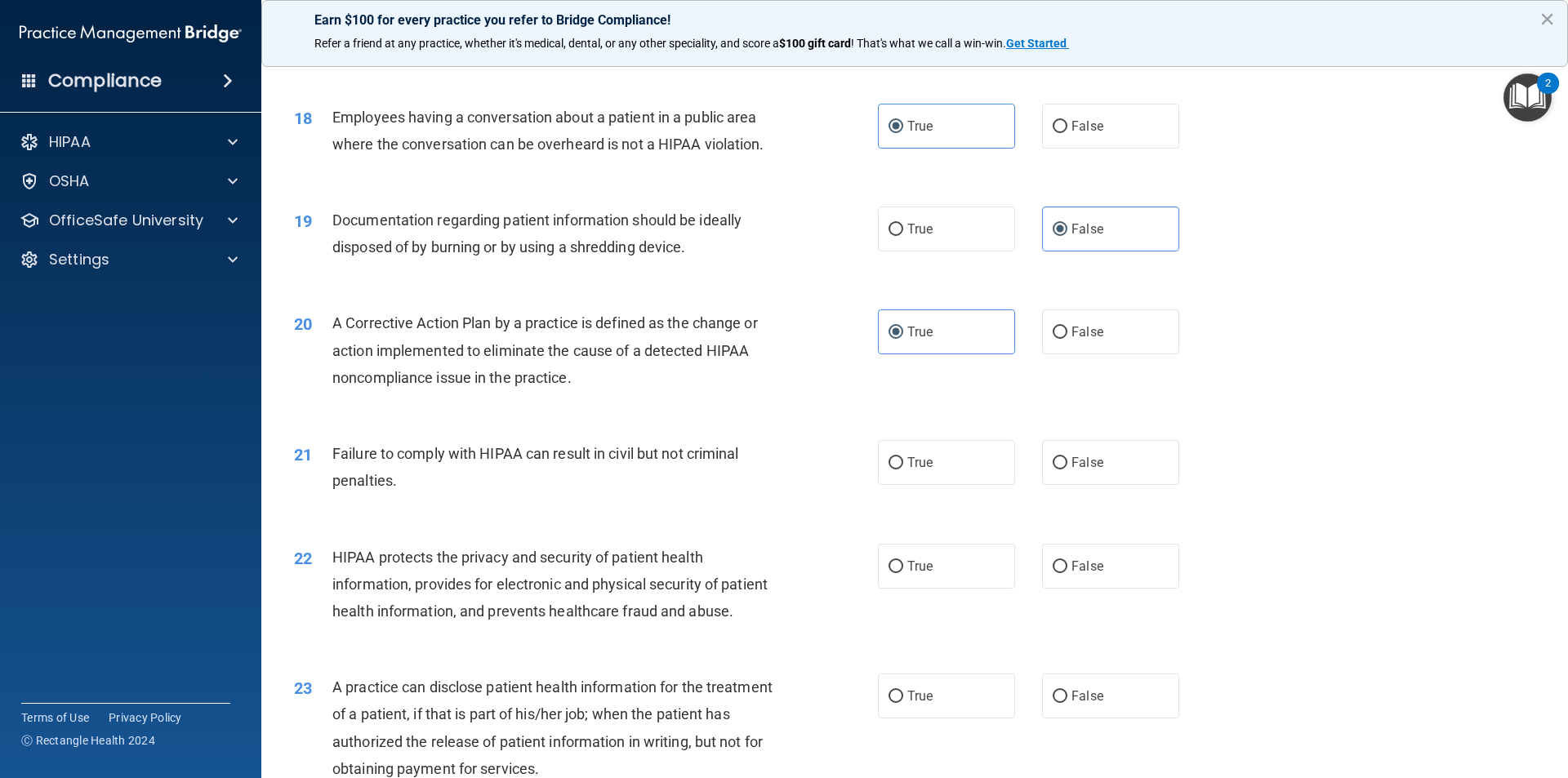
scroll to position [2042, 0]
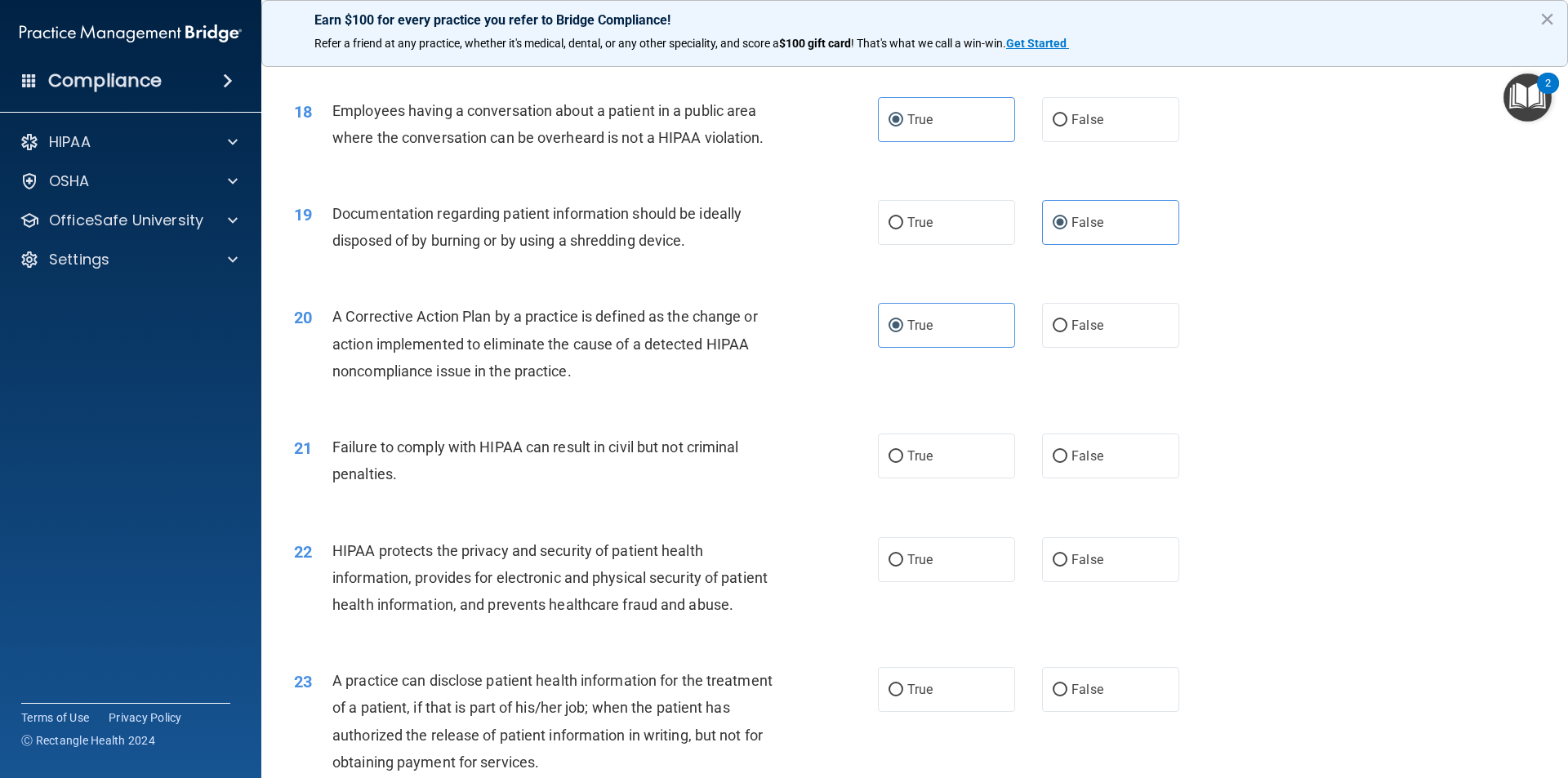
drag, startPoint x: 898, startPoint y: 497, endPoint x: 921, endPoint y: 546, distance: 54.1
click at [898, 478] on label "True" at bounding box center [946, 455] width 137 height 45
click at [898, 463] on input "True" at bounding box center [896, 456] width 15 height 12
radio input "true"
click at [939, 583] on label "True" at bounding box center [946, 560] width 137 height 45
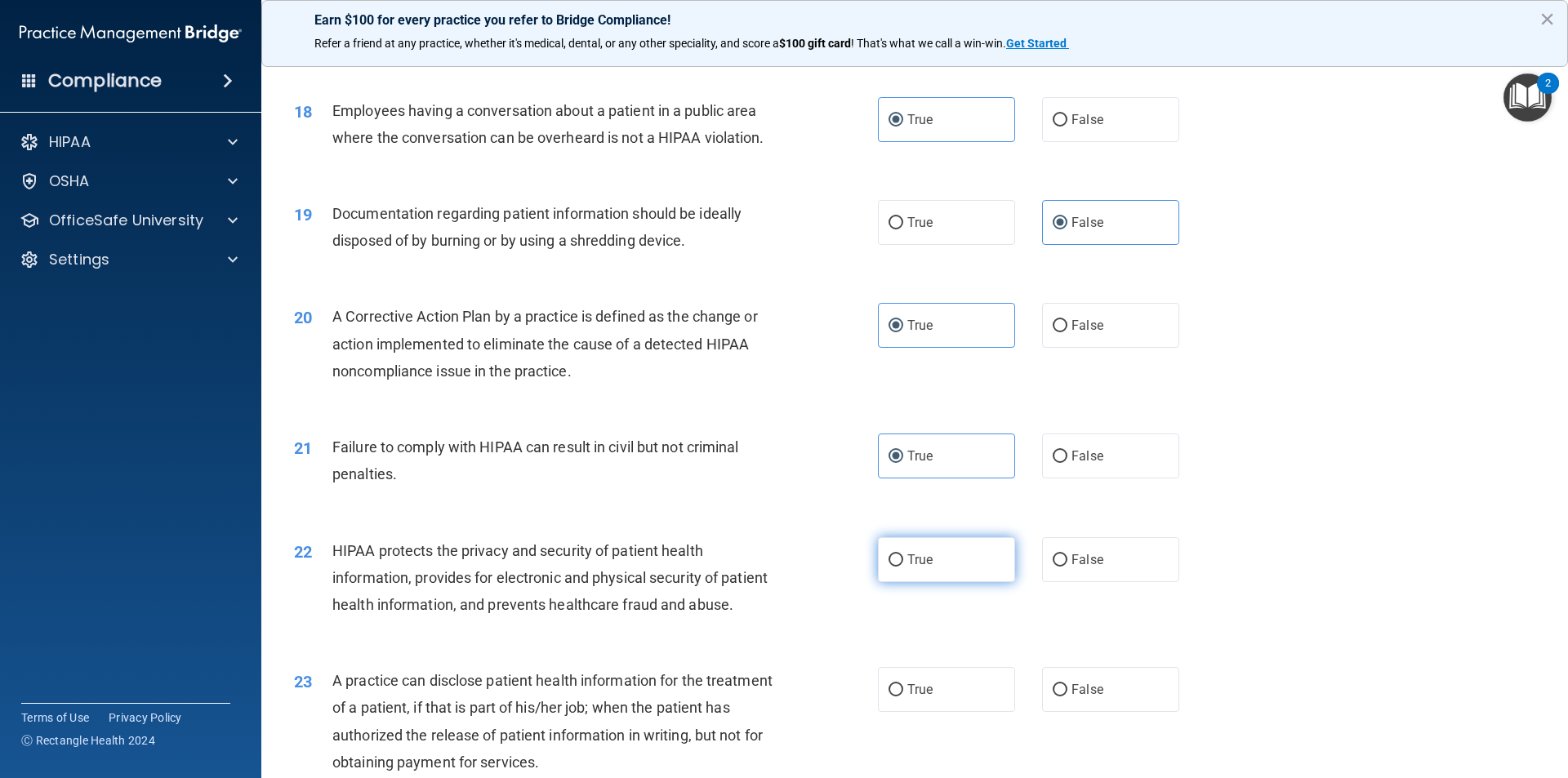
click at [903, 567] on input "True" at bounding box center [896, 561] width 15 height 12
radio input "true"
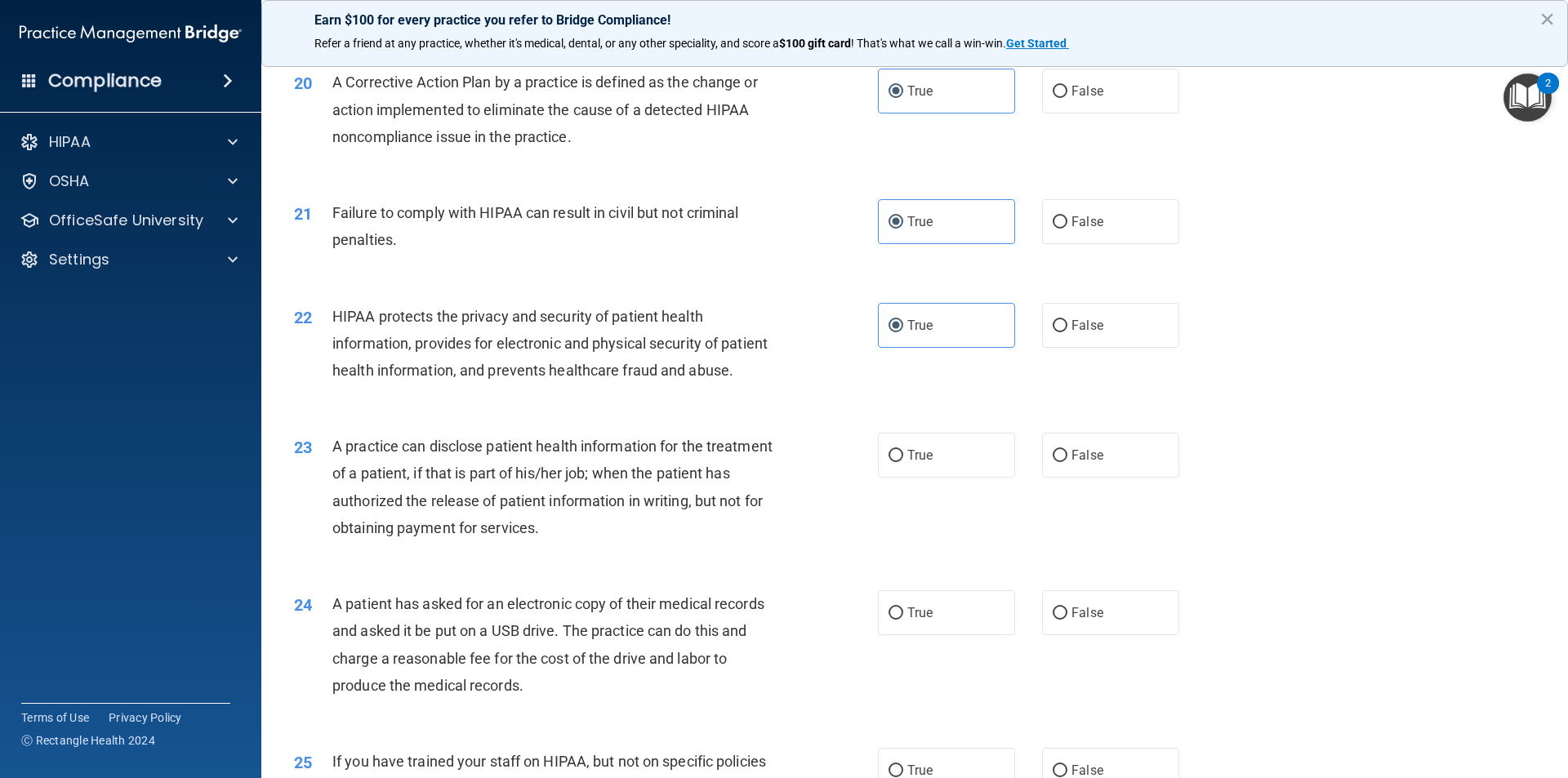
scroll to position [2287, 0]
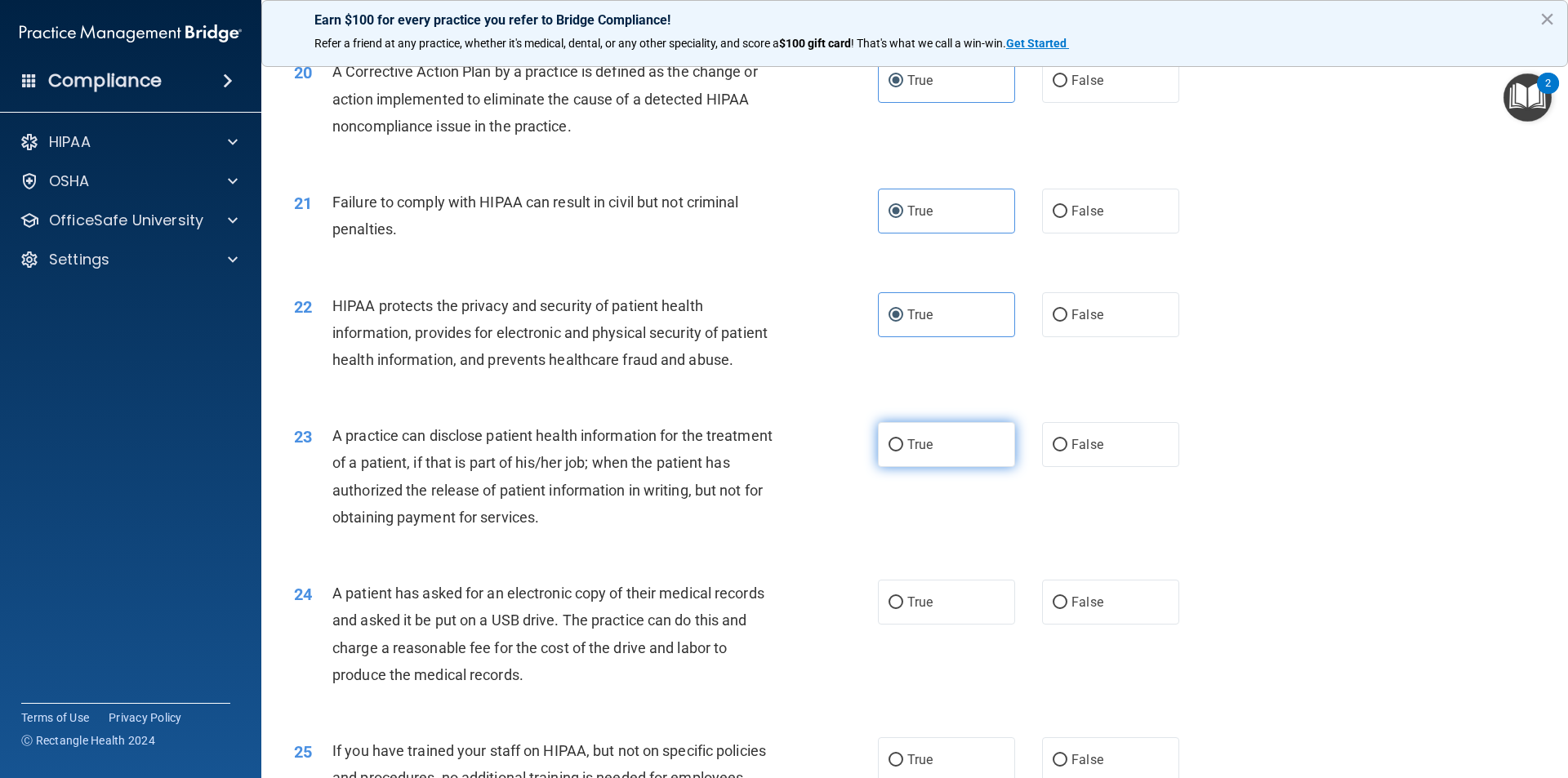
drag, startPoint x: 932, startPoint y: 511, endPoint x: 935, endPoint y: 605, distance: 94.0
click at [932, 467] on label "True" at bounding box center [946, 445] width 137 height 45
click at [903, 451] on input "True" at bounding box center [896, 445] width 15 height 12
radio input "true"
click at [917, 610] on span "True" at bounding box center [920, 602] width 25 height 16
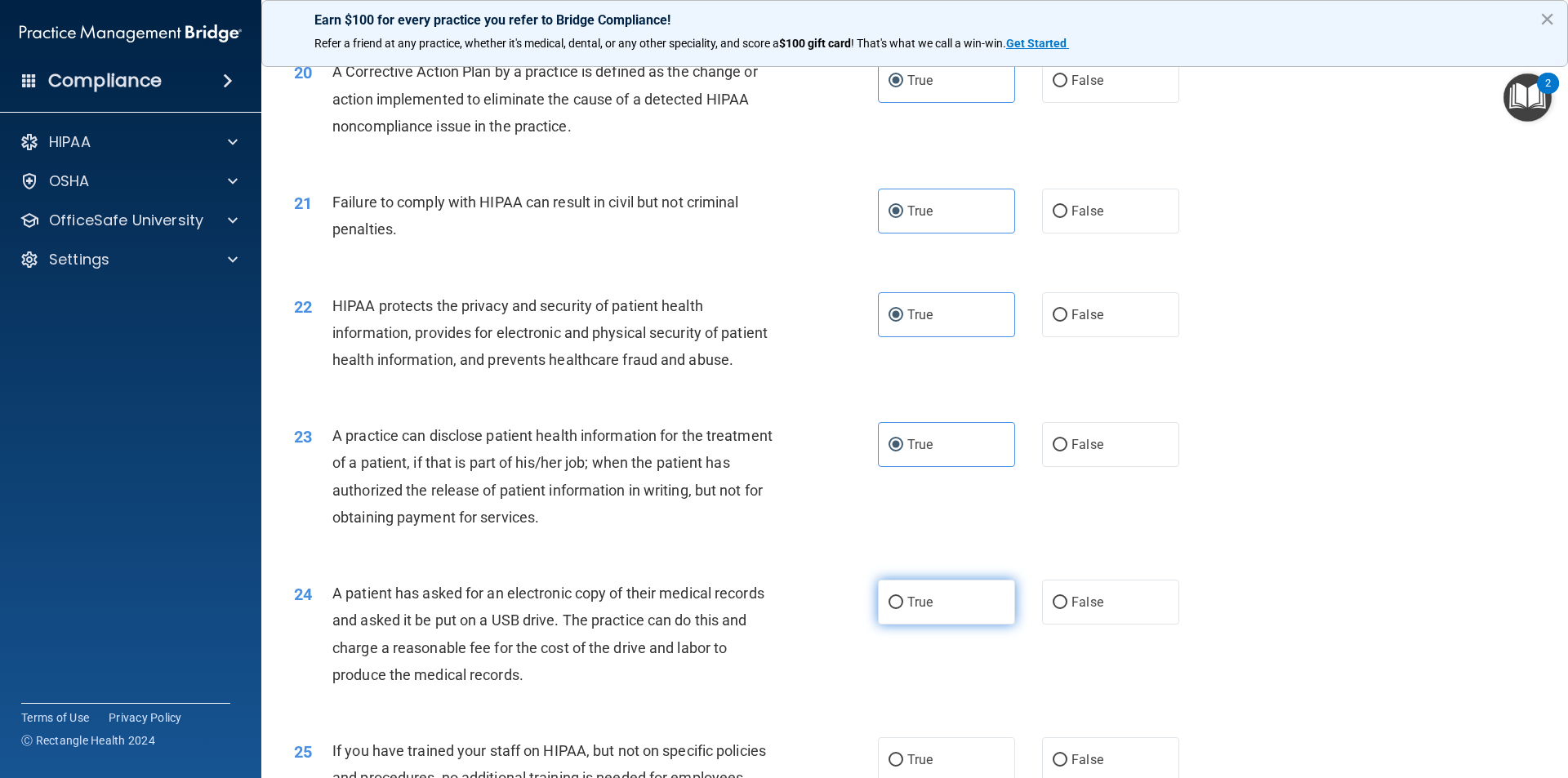
click at [903, 609] on input "True" at bounding box center [896, 603] width 15 height 12
radio input "true"
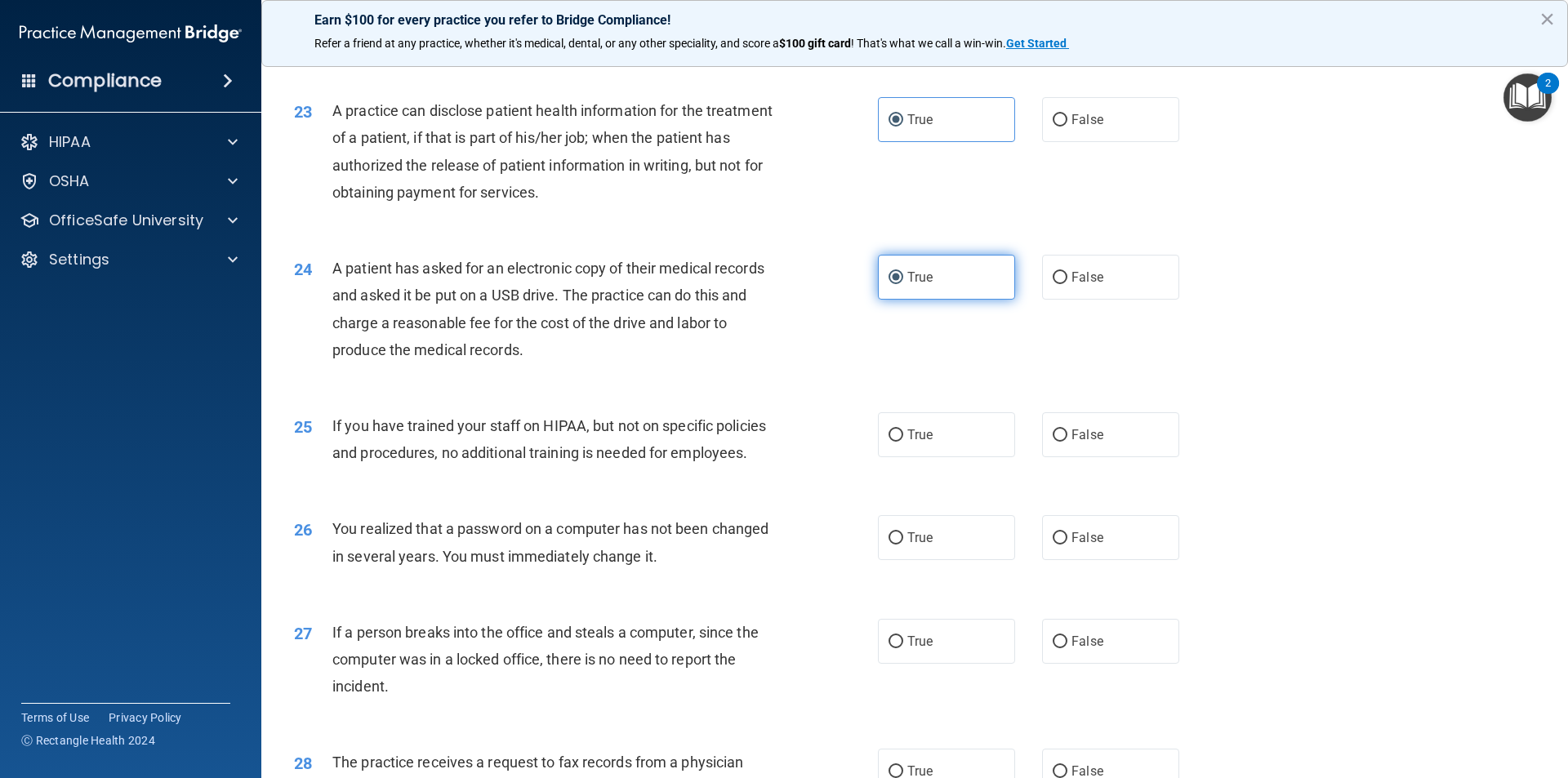
scroll to position [2614, 0]
click at [936, 455] on label "True" at bounding box center [946, 433] width 137 height 45
click at [903, 440] on input "True" at bounding box center [896, 434] width 15 height 12
radio input "true"
click at [939, 559] on label "True" at bounding box center [946, 536] width 137 height 45
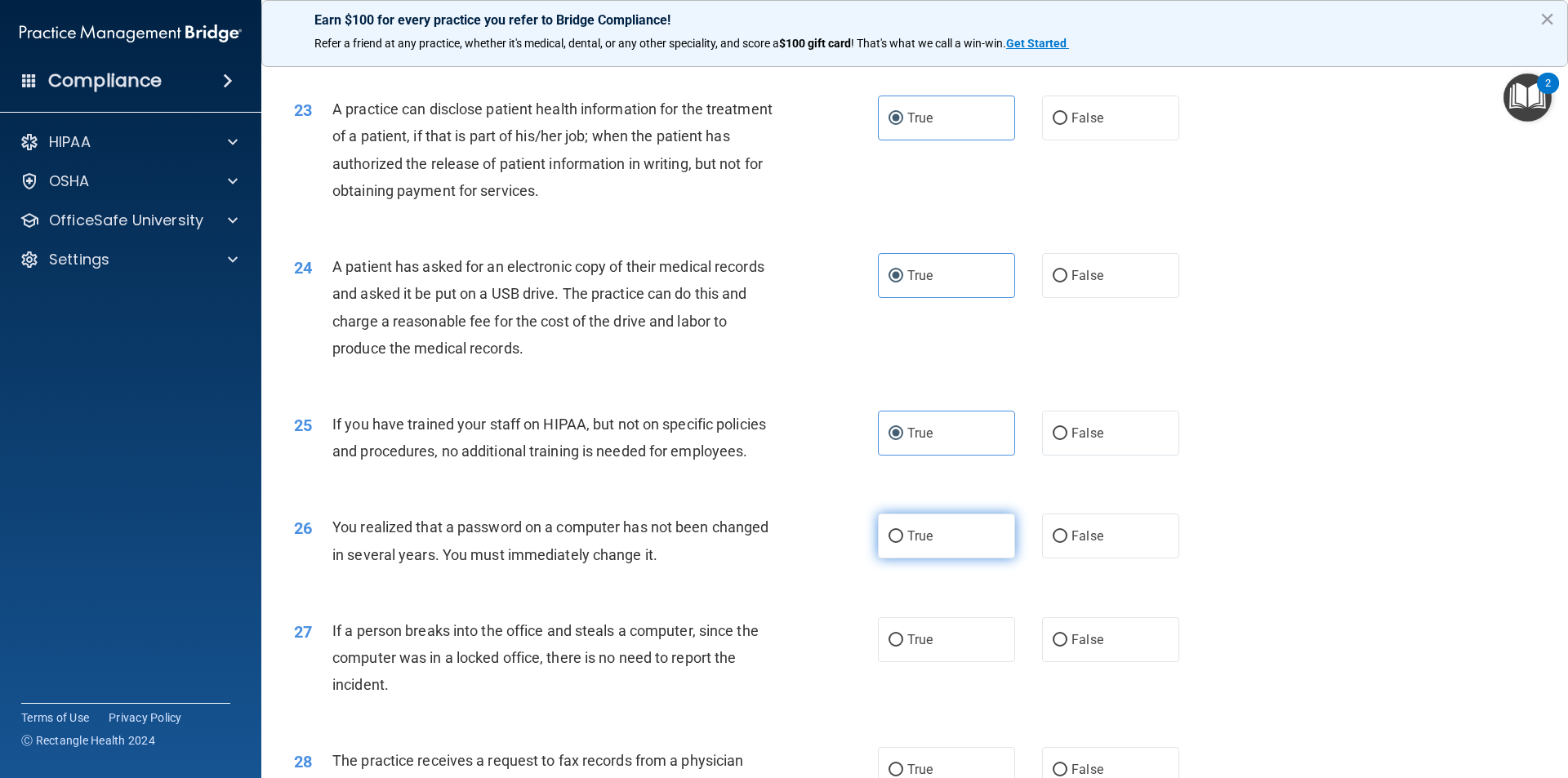
click at [903, 543] on input "True" at bounding box center [896, 537] width 15 height 12
radio input "true"
click at [922, 648] on span "True" at bounding box center [920, 639] width 25 height 16
click at [903, 647] on input "True" at bounding box center [896, 640] width 15 height 12
radio input "true"
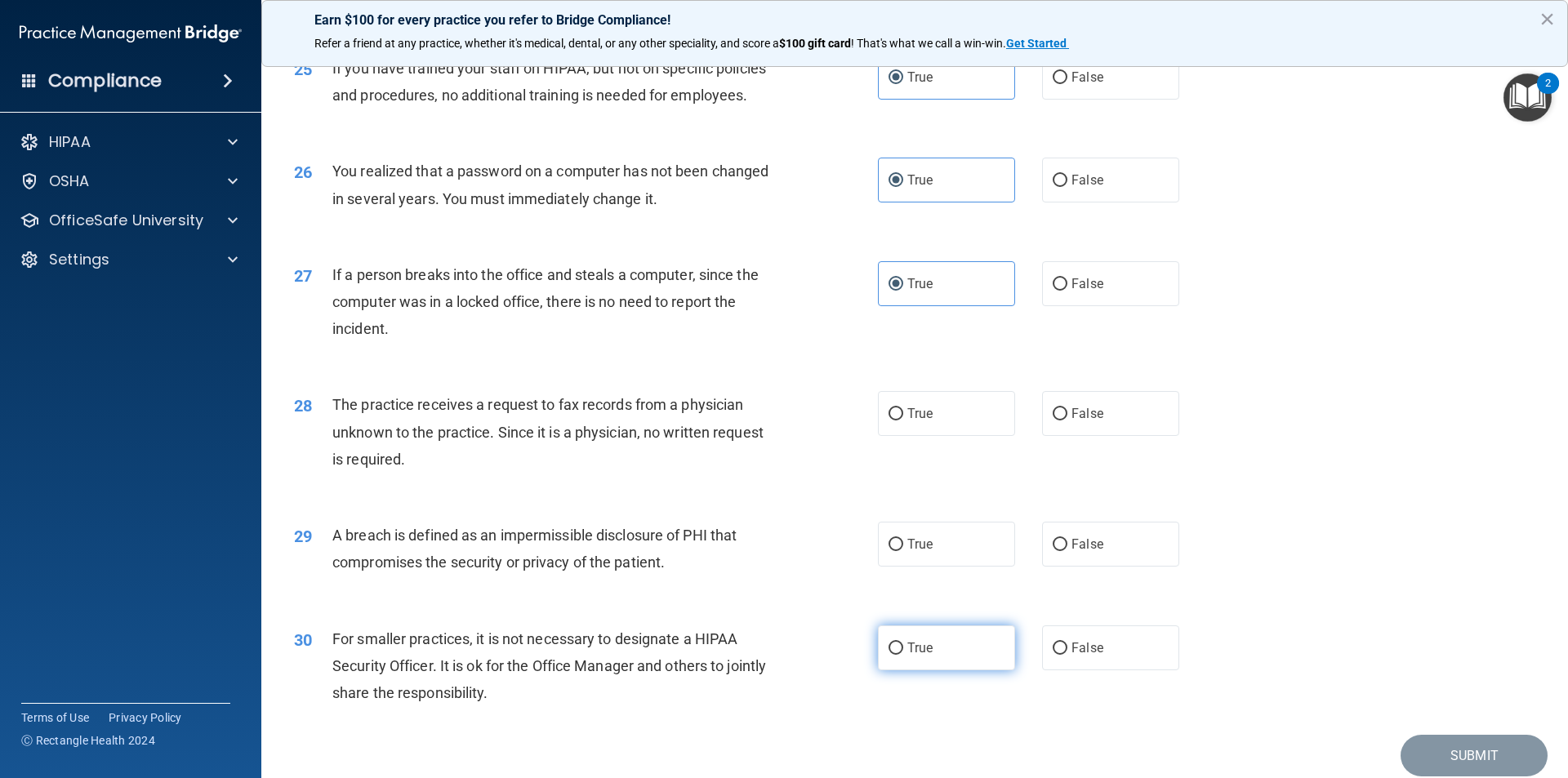
scroll to position [3022, 0]
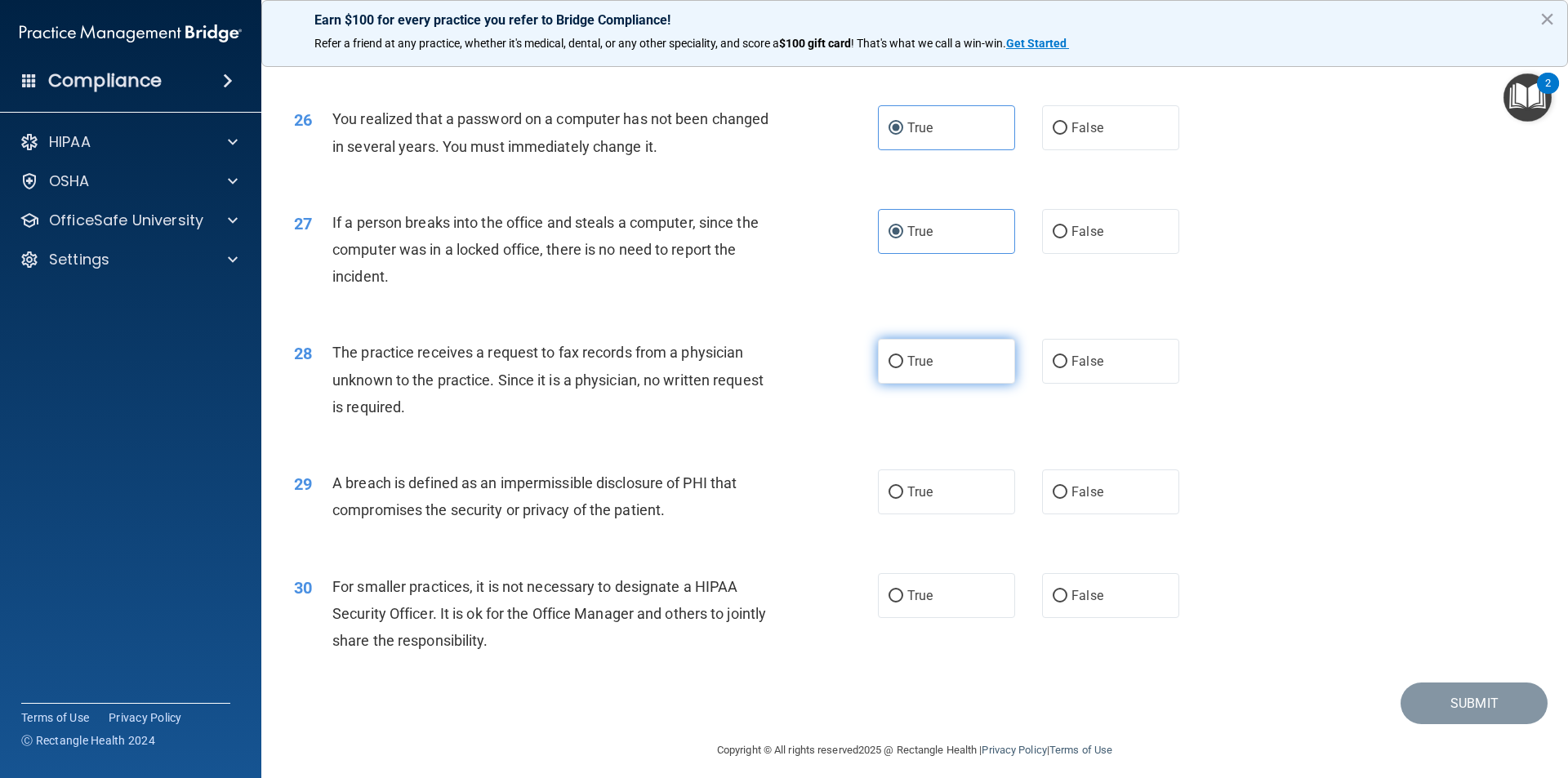
click at [878, 384] on label "True" at bounding box center [946, 361] width 137 height 45
click at [889, 368] on input "True" at bounding box center [896, 362] width 15 height 12
radio input "true"
click at [901, 515] on label "True" at bounding box center [946, 492] width 137 height 45
click at [901, 499] on input "True" at bounding box center [896, 492] width 15 height 12
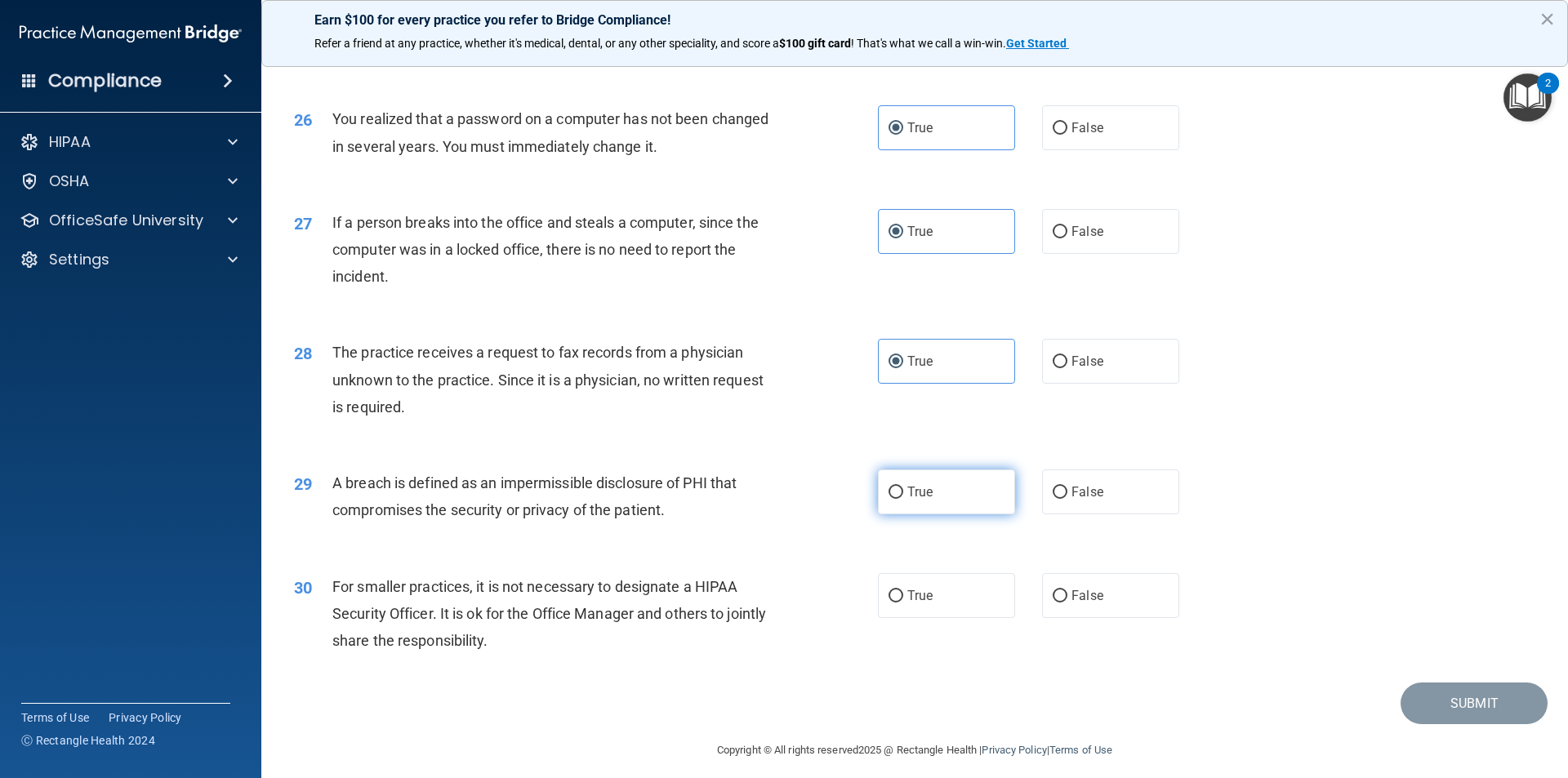
radio input "true"
click at [913, 604] on span "True" at bounding box center [920, 596] width 25 height 16
click at [903, 603] on input "True" at bounding box center [896, 597] width 15 height 12
radio input "true"
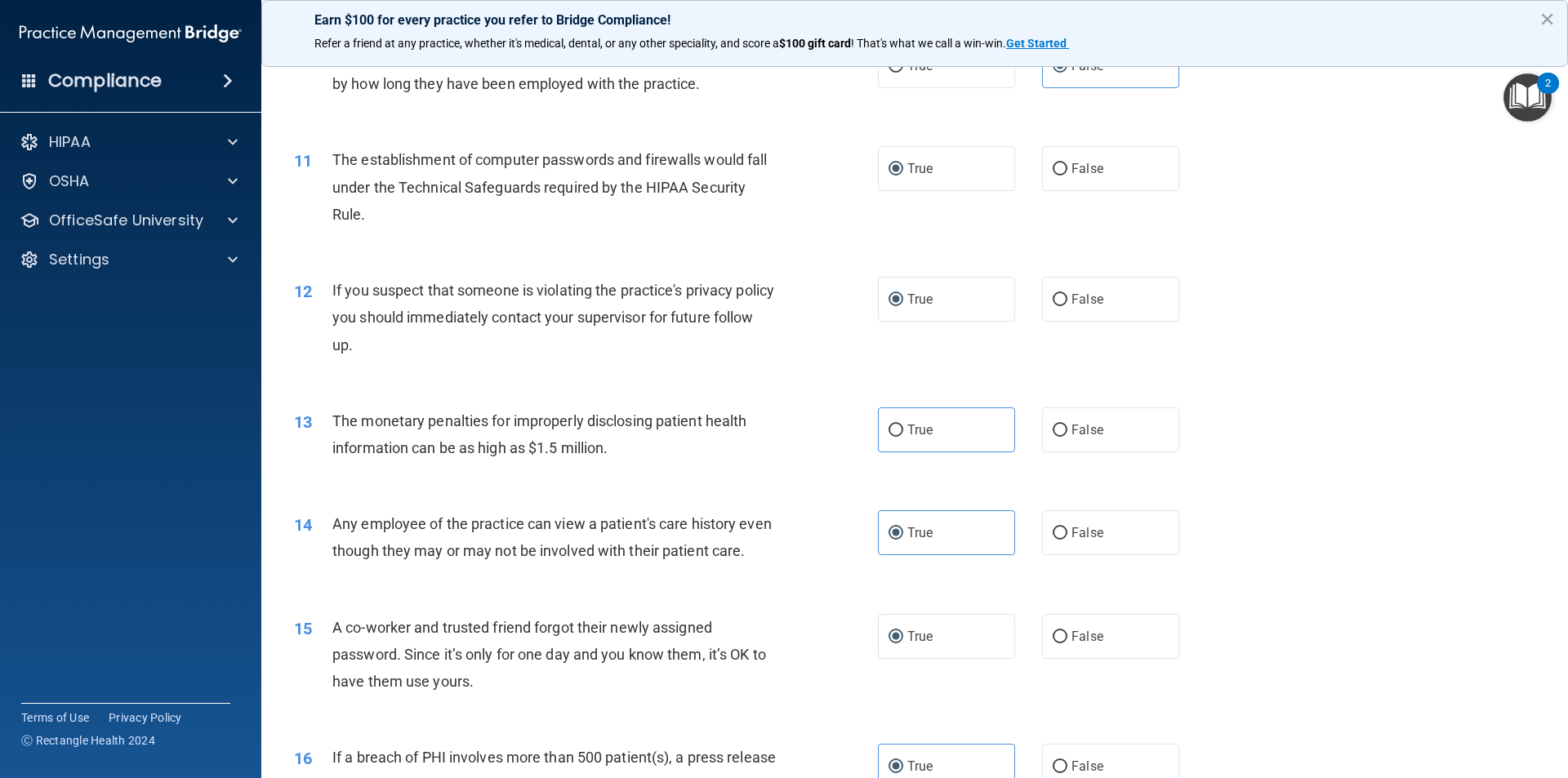
scroll to position [1127, 0]
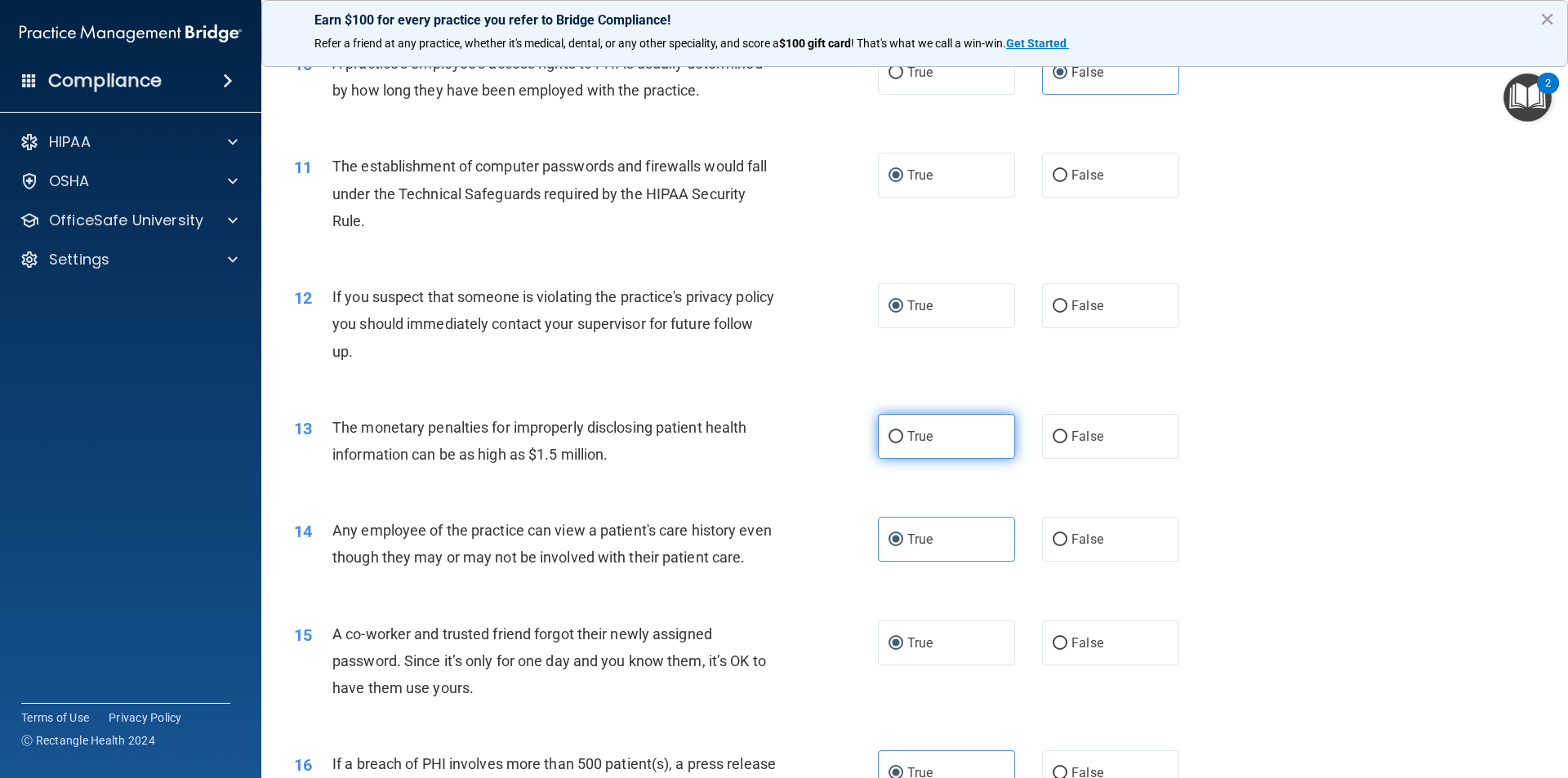
click at [892, 432] on input "True" at bounding box center [896, 437] width 15 height 12
radio input "true"
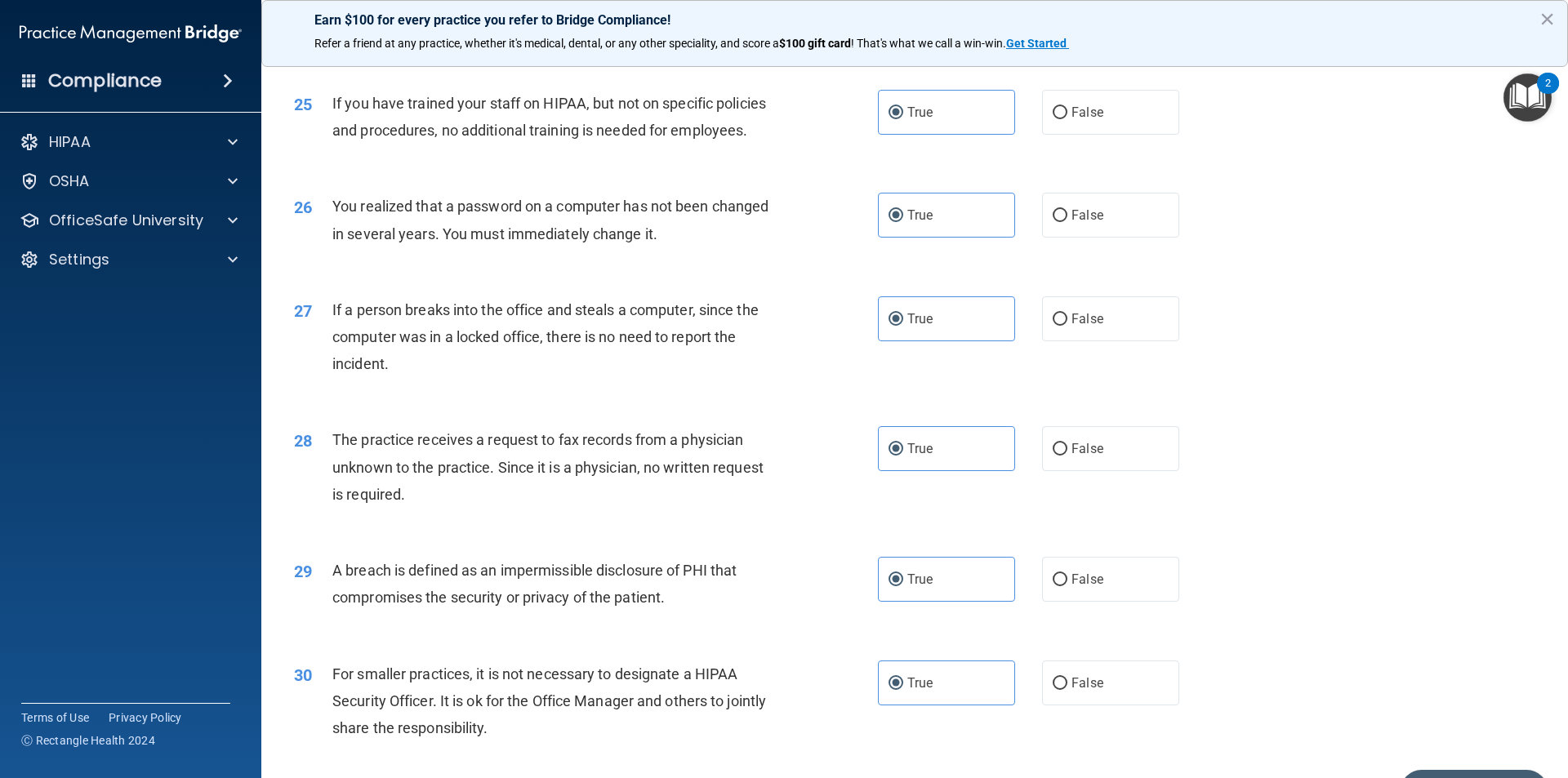
scroll to position [3087, 0]
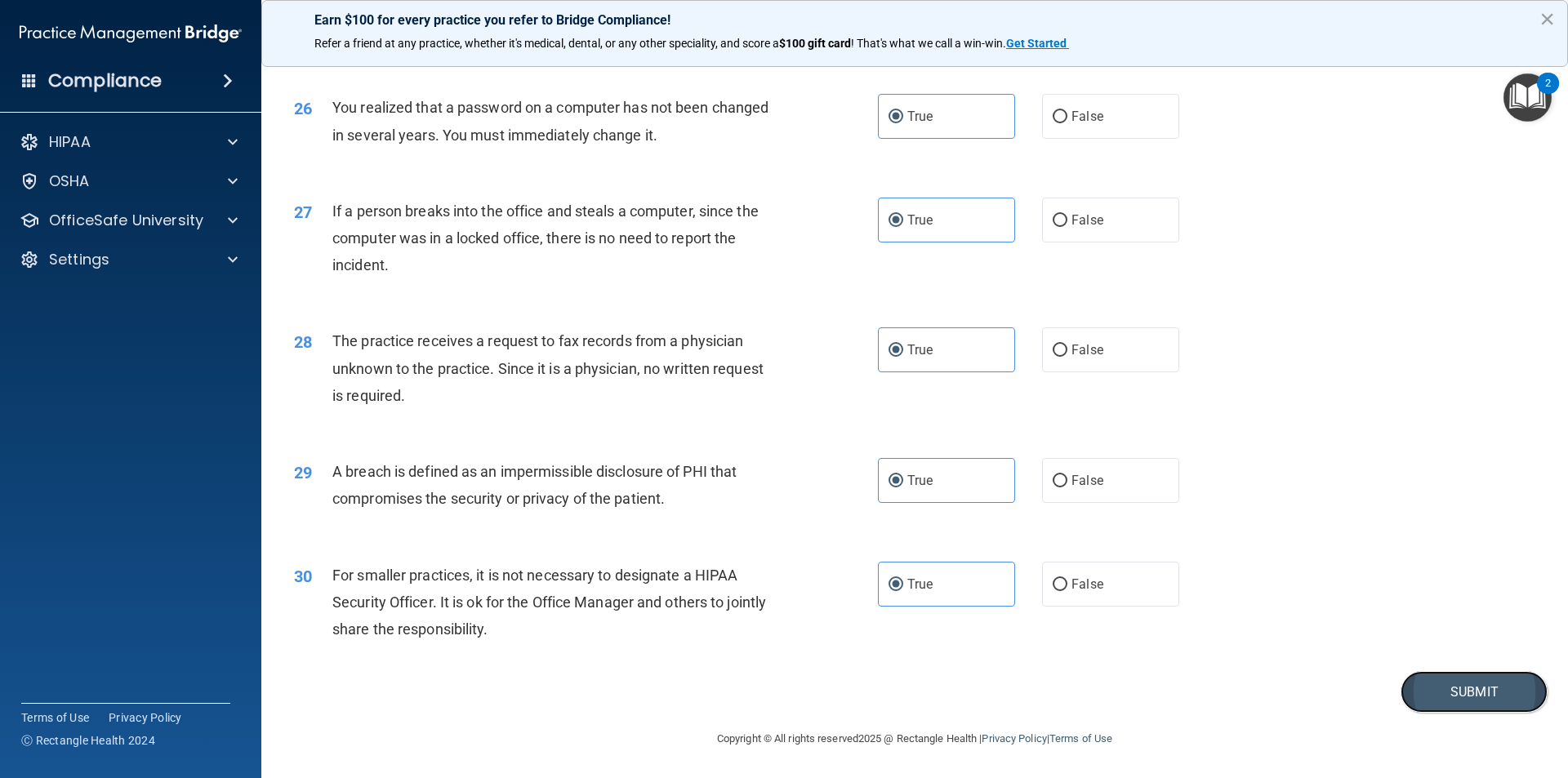
click at [1423, 697] on button "Submit" at bounding box center [1474, 692] width 147 height 42
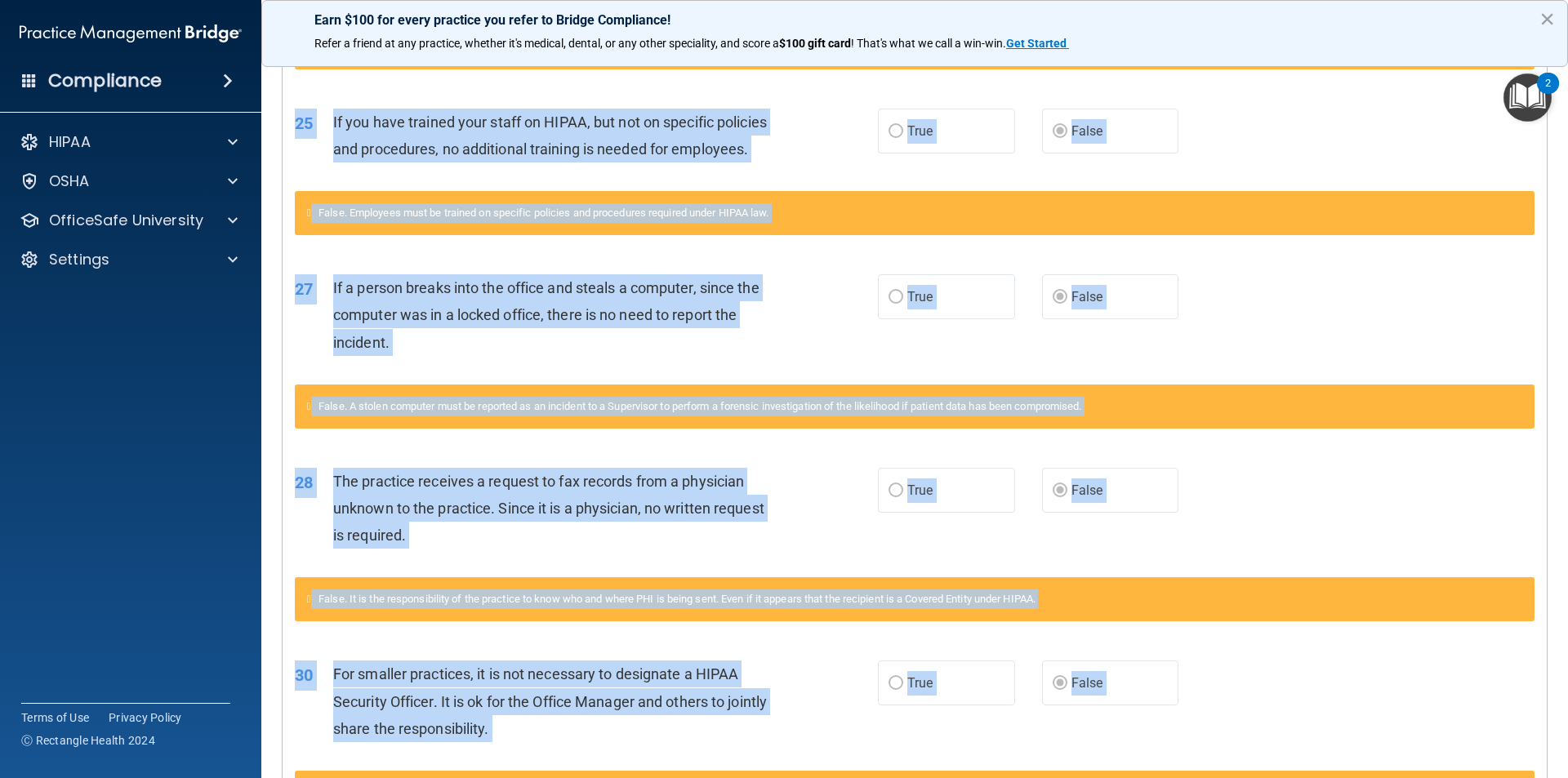
scroll to position [1949, 0]
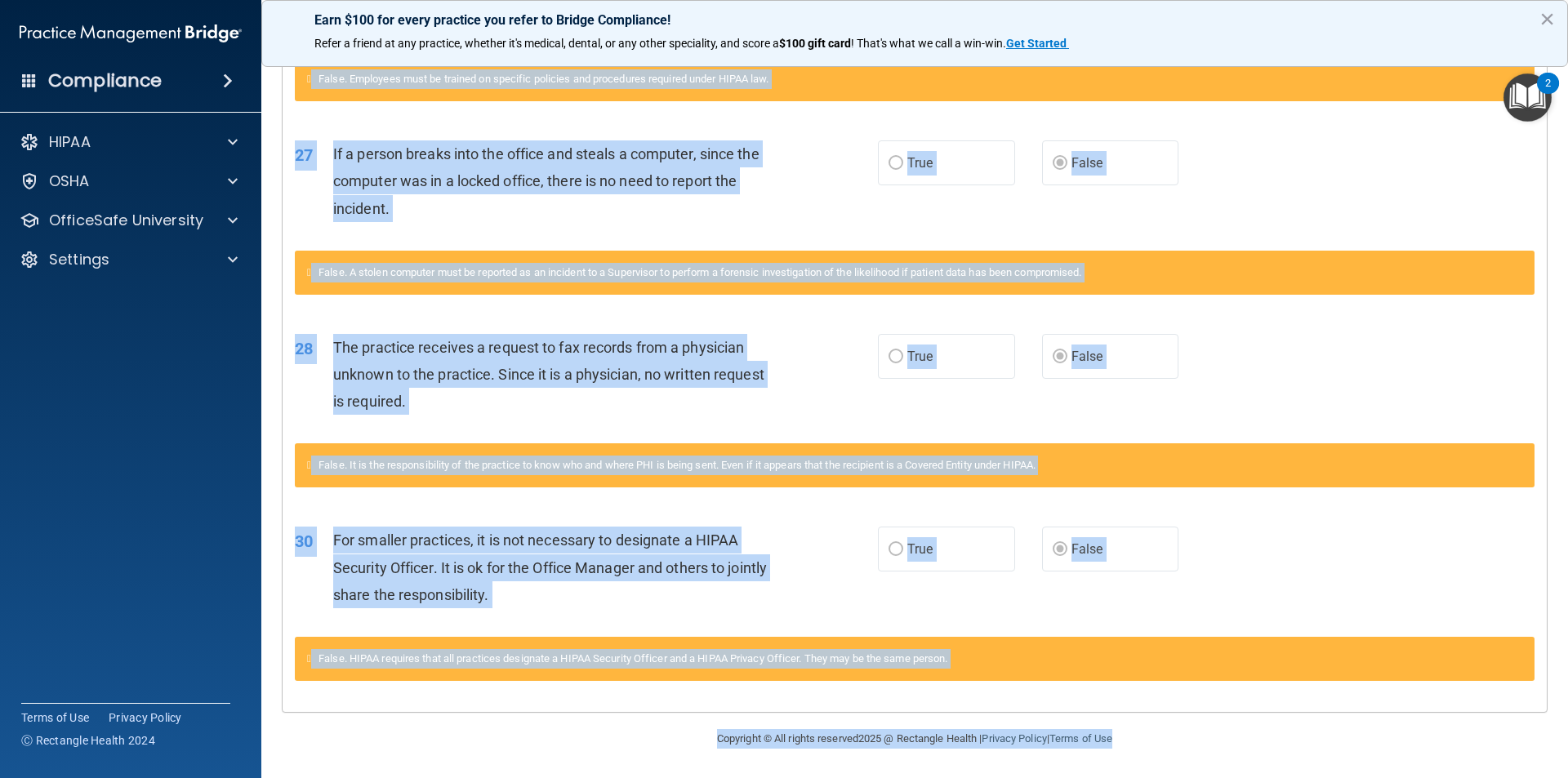
drag, startPoint x: 290, startPoint y: 382, endPoint x: 968, endPoint y: 717, distance: 756.2
click at [1114, 777] on html "Compliance HIPAA Documents and Policies Report an Incident Business Associates …" at bounding box center [784, 389] width 1568 height 778
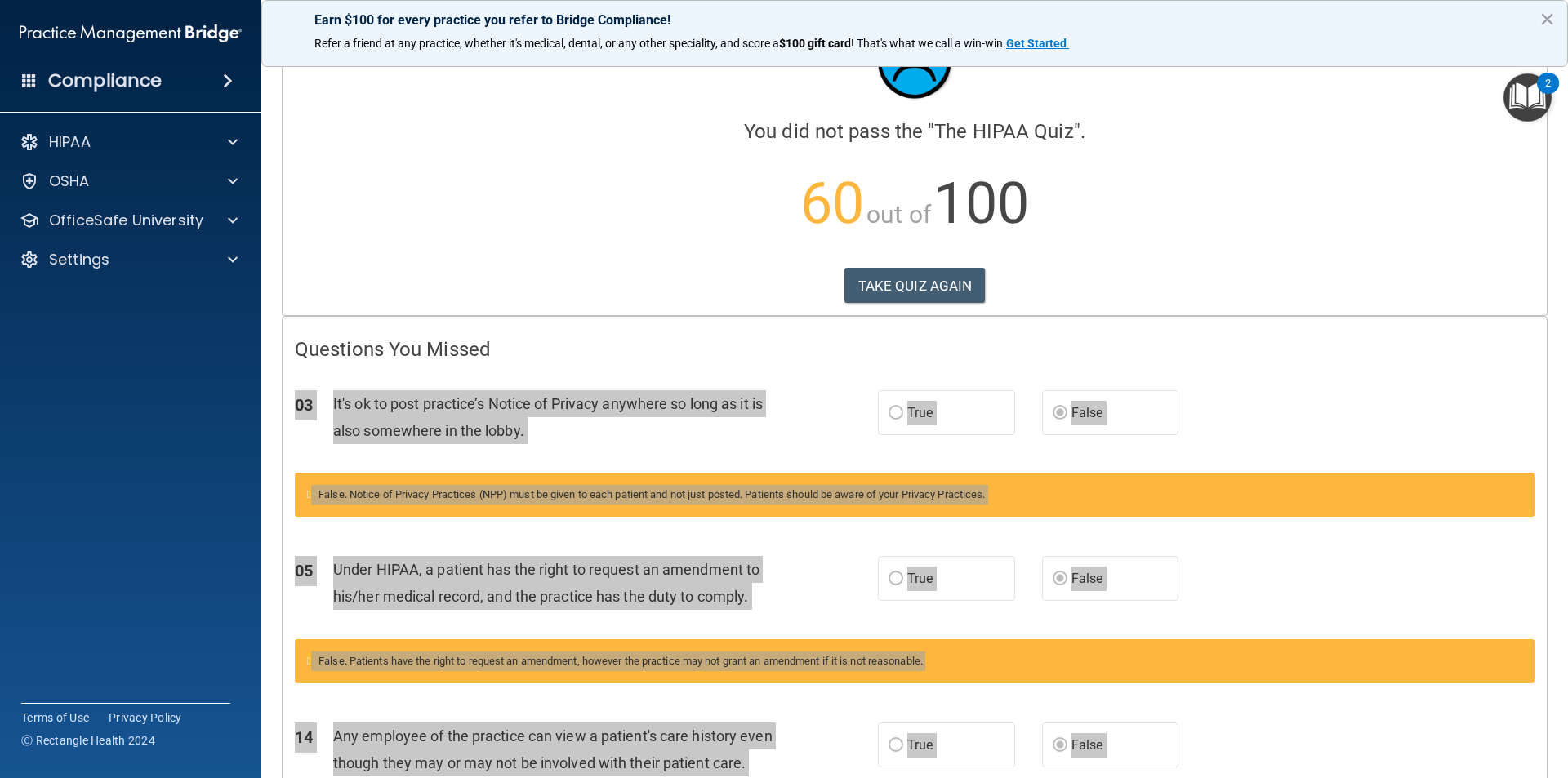
scroll to position [0, 0]
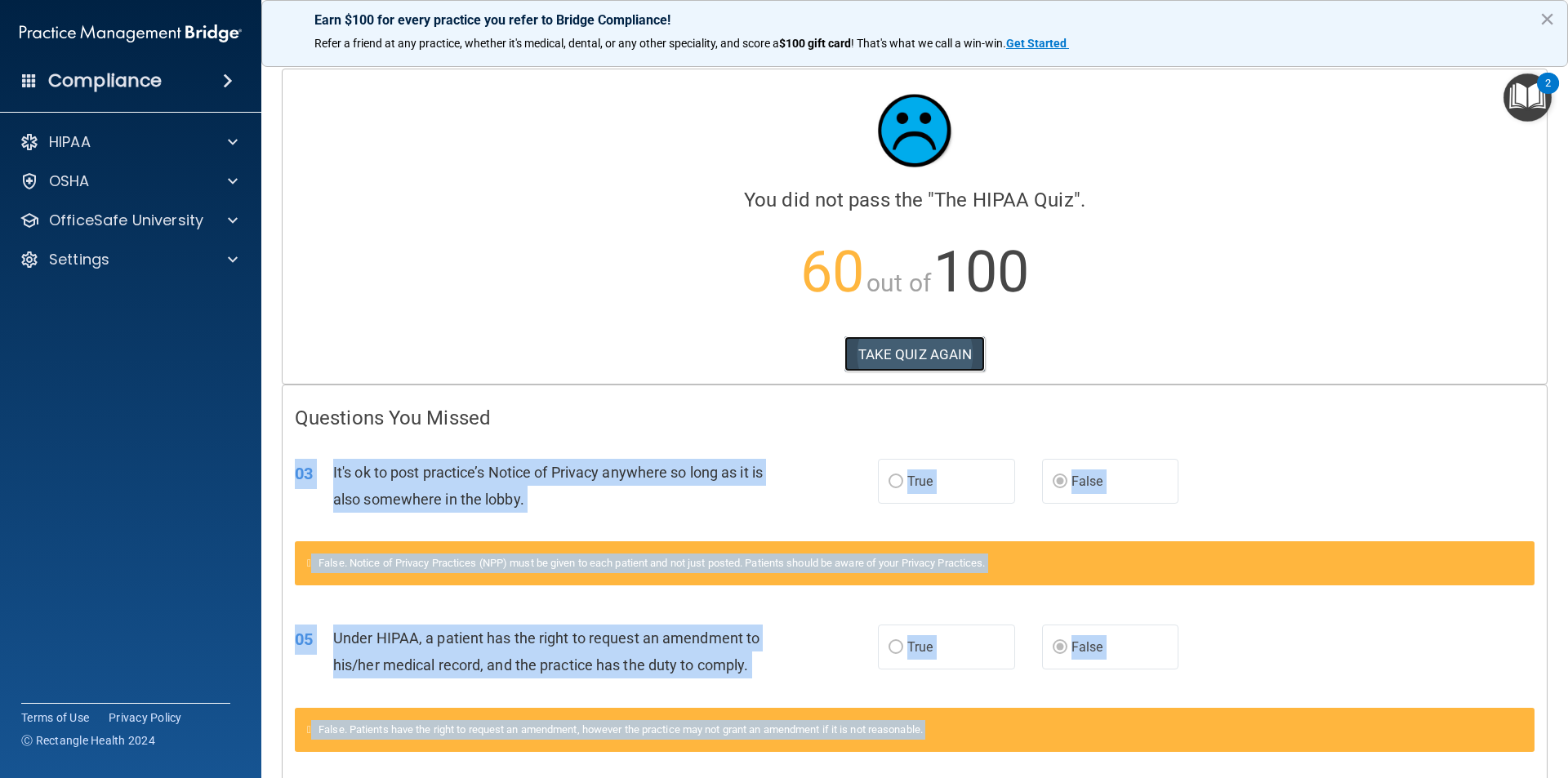
click at [876, 356] on button "TAKE QUIZ AGAIN" at bounding box center [915, 355] width 141 height 36
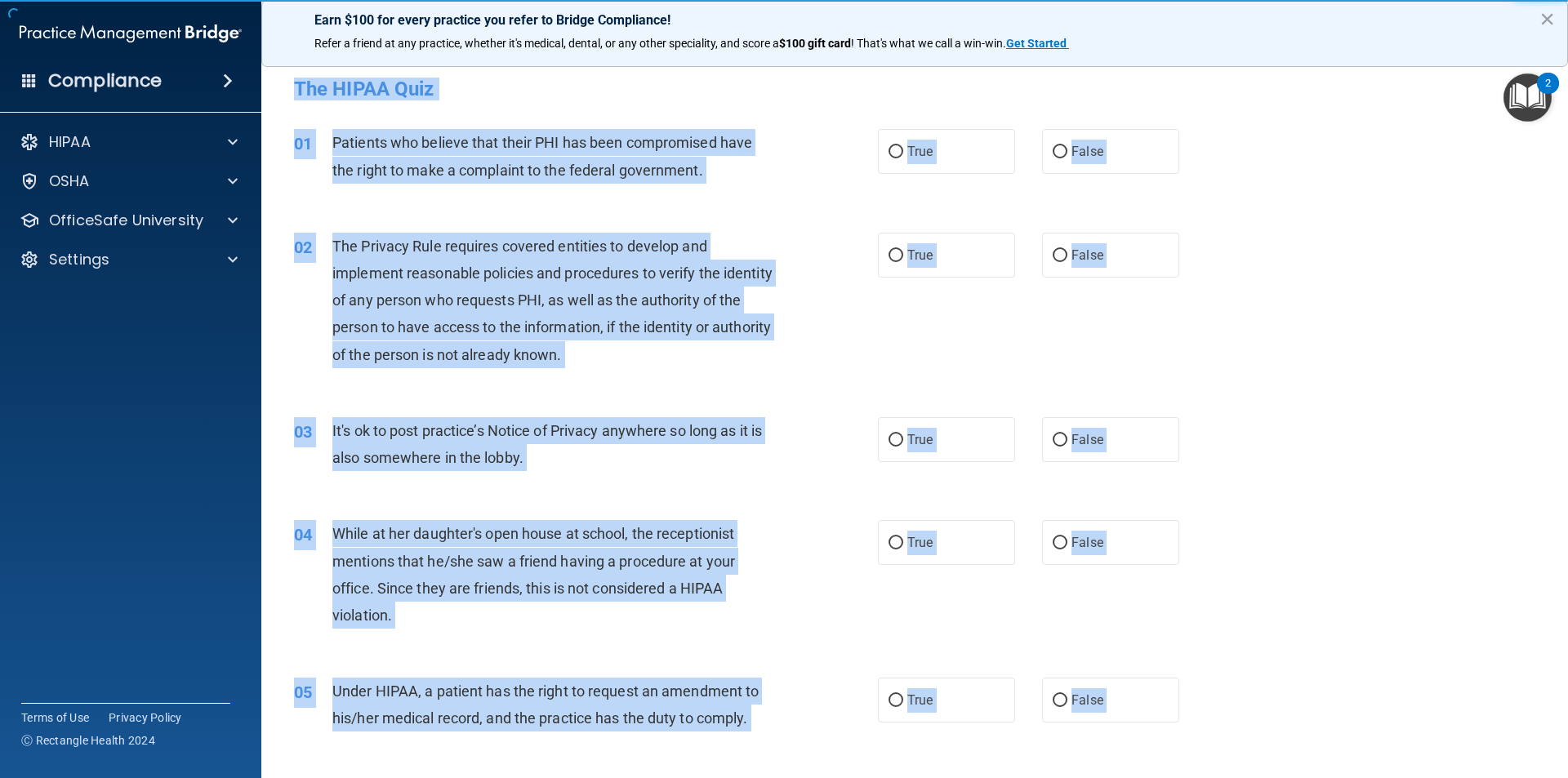
click at [1394, 423] on div "03 It's ok to post practice’s Notice of Privacy anywhere so long as it is also …" at bounding box center [914, 448] width 1266 height 103
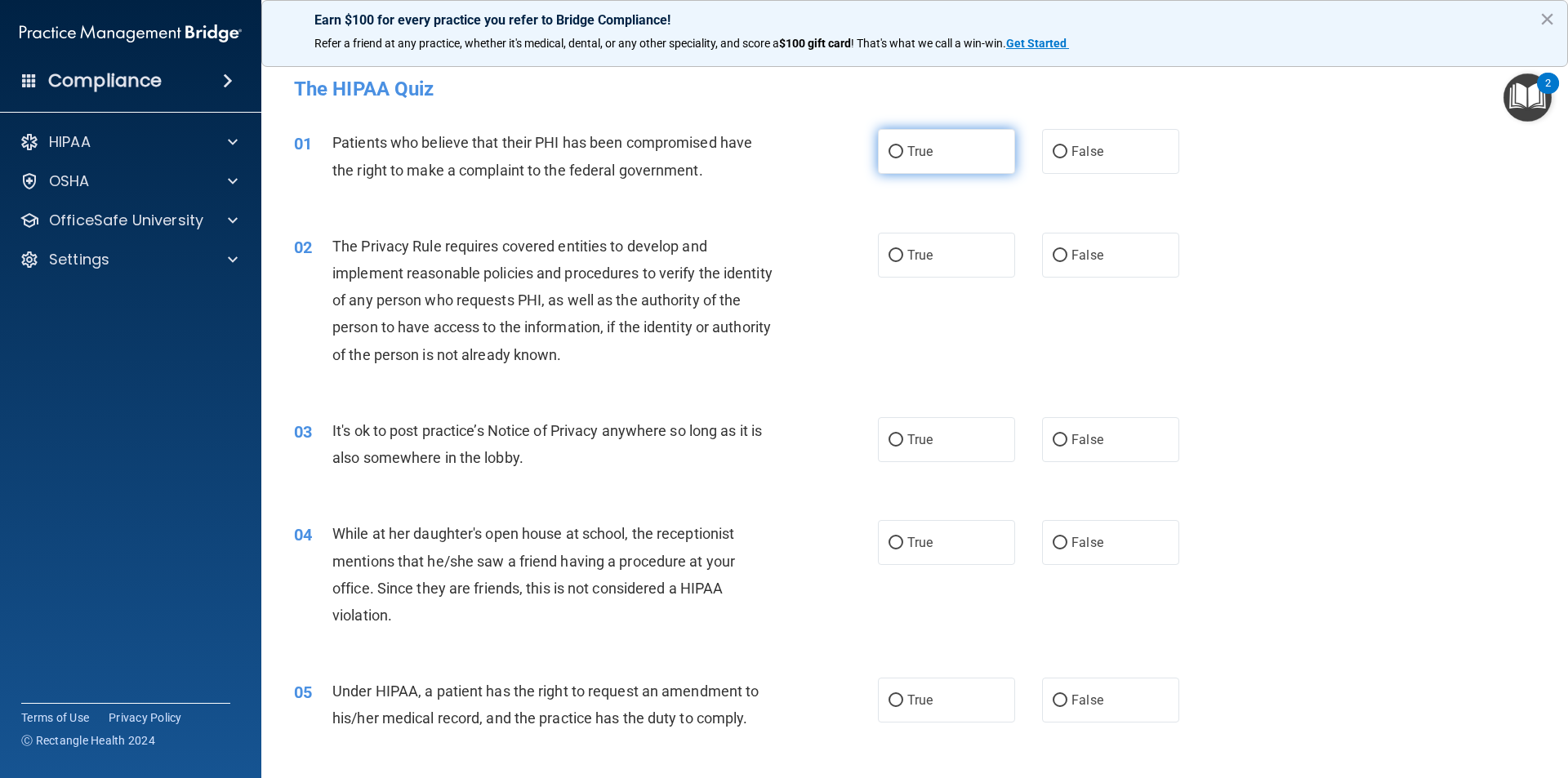
click at [894, 142] on label "True" at bounding box center [946, 151] width 137 height 45
click at [894, 146] on input "True" at bounding box center [896, 152] width 15 height 12
radio input "true"
click at [907, 249] on span "True" at bounding box center [920, 255] width 25 height 16
click at [903, 250] on input "True" at bounding box center [896, 256] width 15 height 12
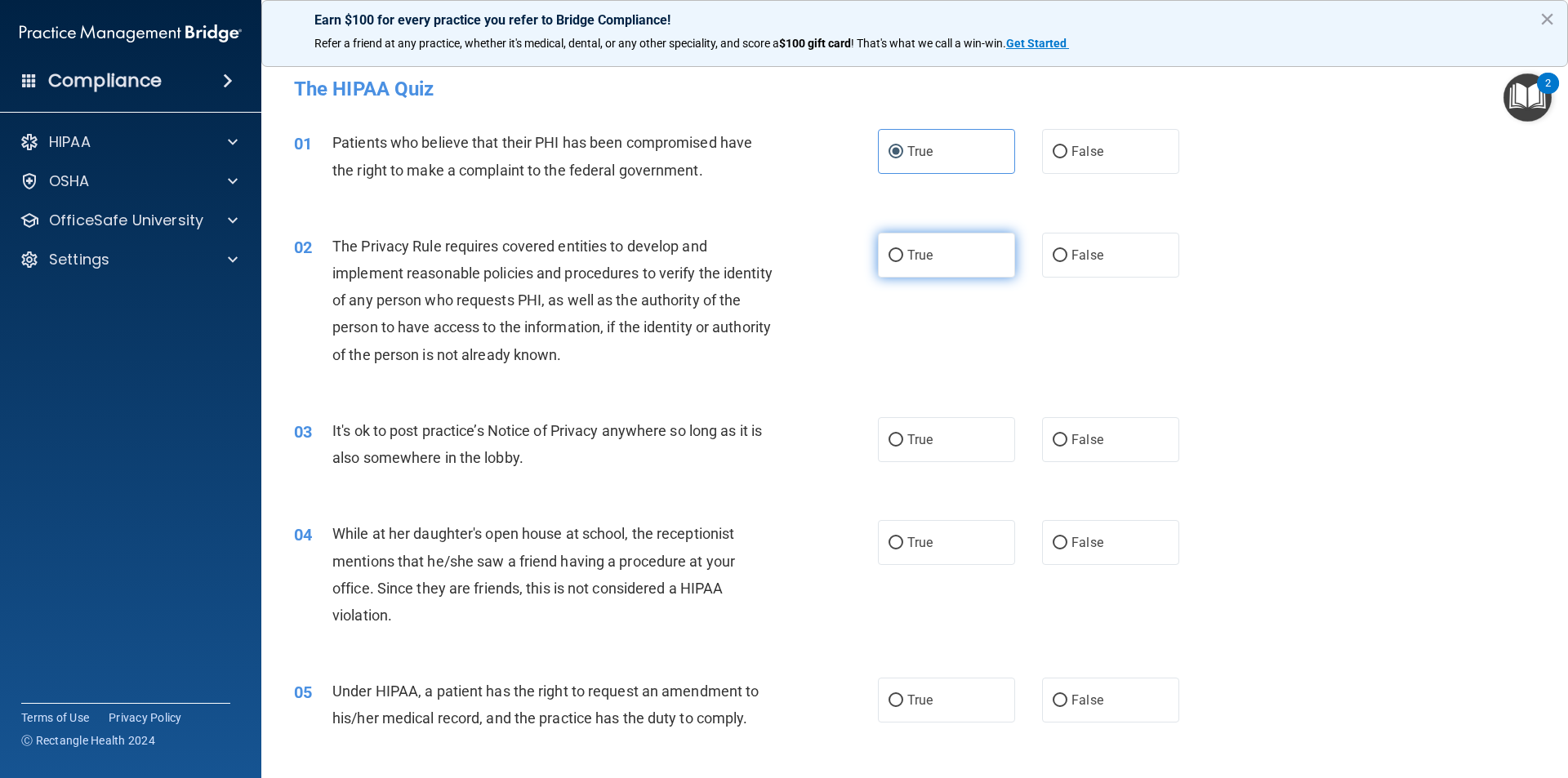
radio input "true"
click at [1072, 433] on span "False" at bounding box center [1087, 439] width 32 height 16
click at [1065, 434] on input "False" at bounding box center [1060, 440] width 15 height 12
radio input "true"
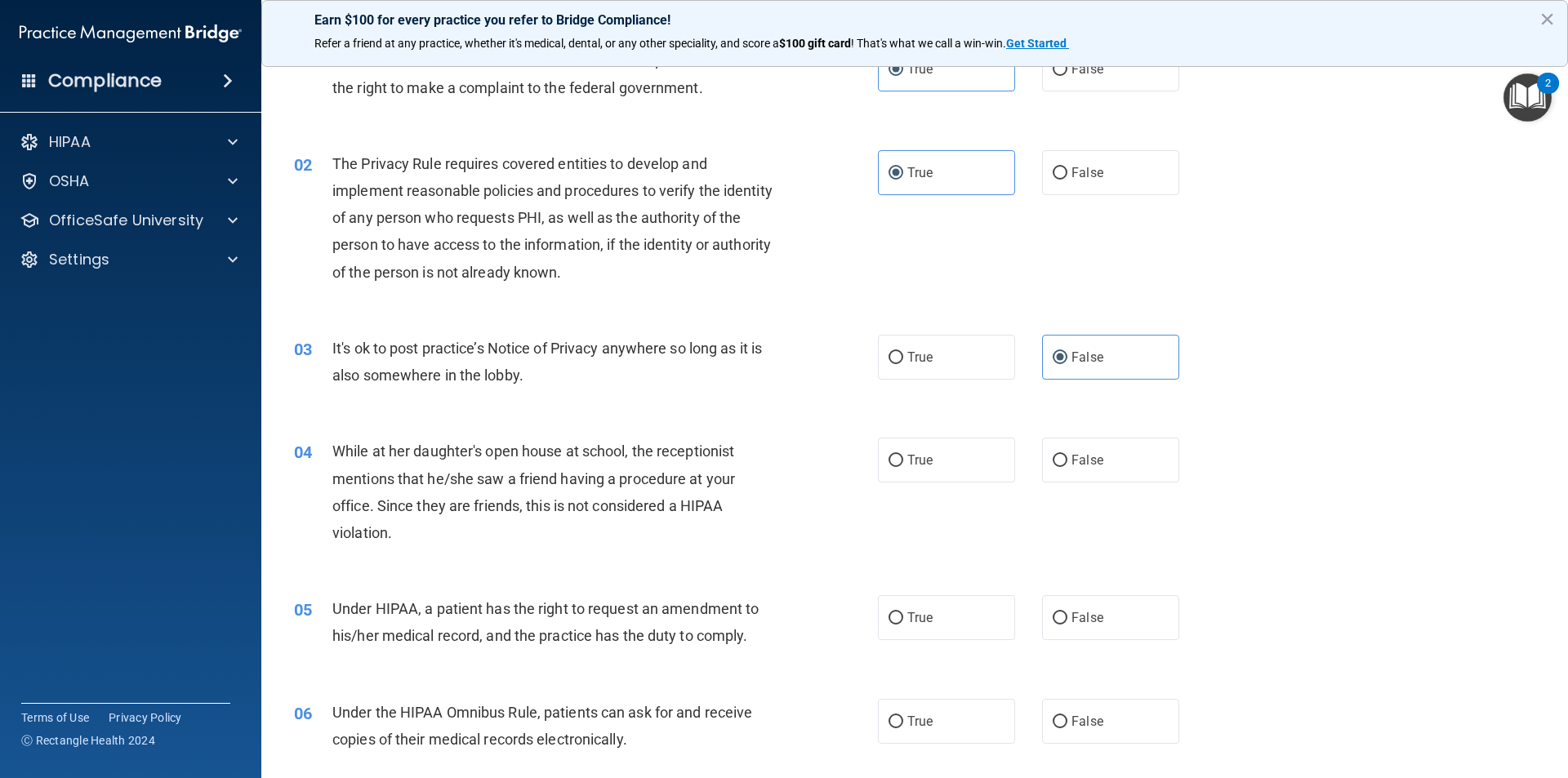
scroll to position [163, 0]
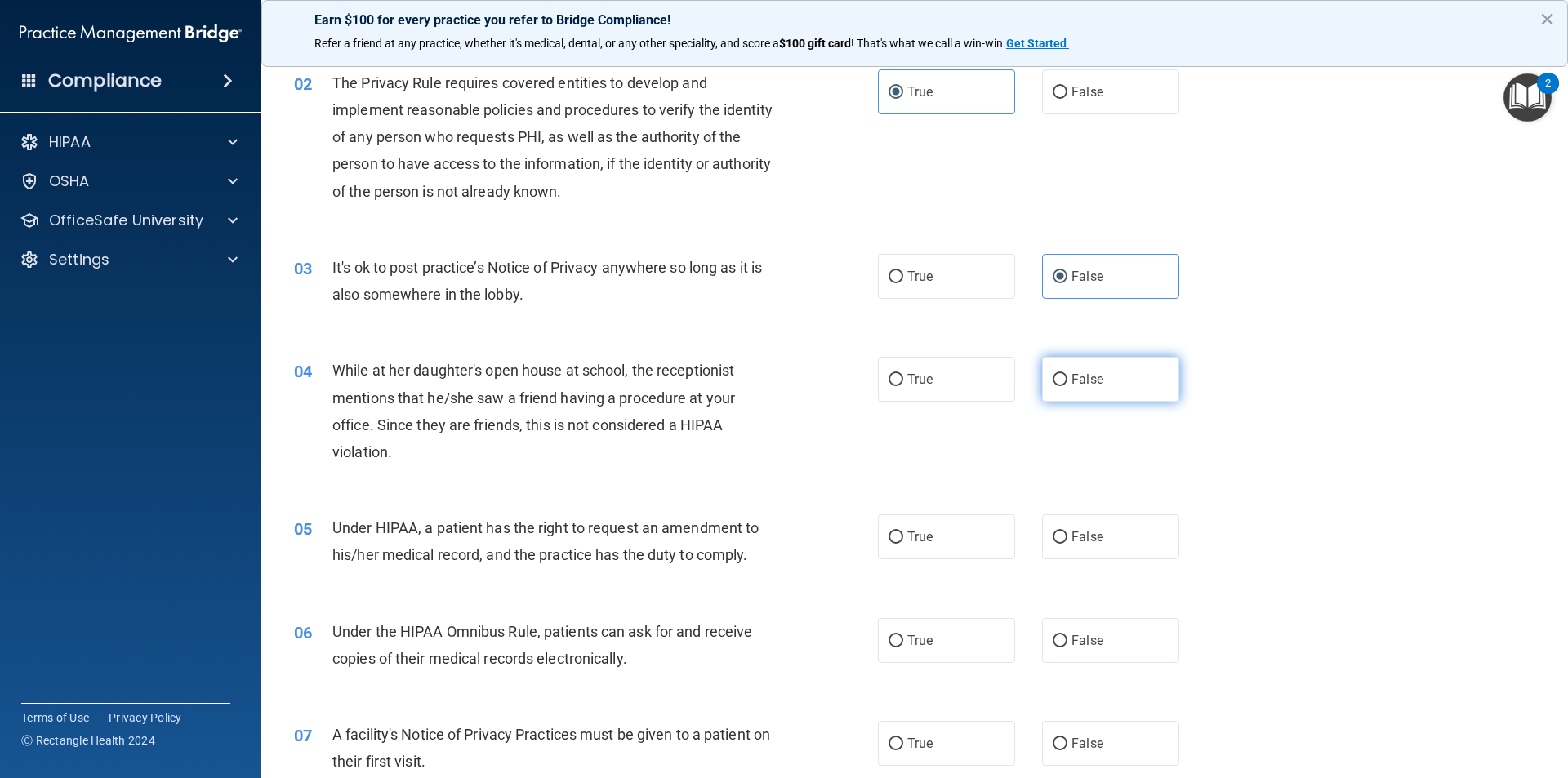
click at [1109, 380] on label "False" at bounding box center [1110, 379] width 137 height 45
click at [1067, 380] on input "False" at bounding box center [1060, 380] width 15 height 12
radio input "true"
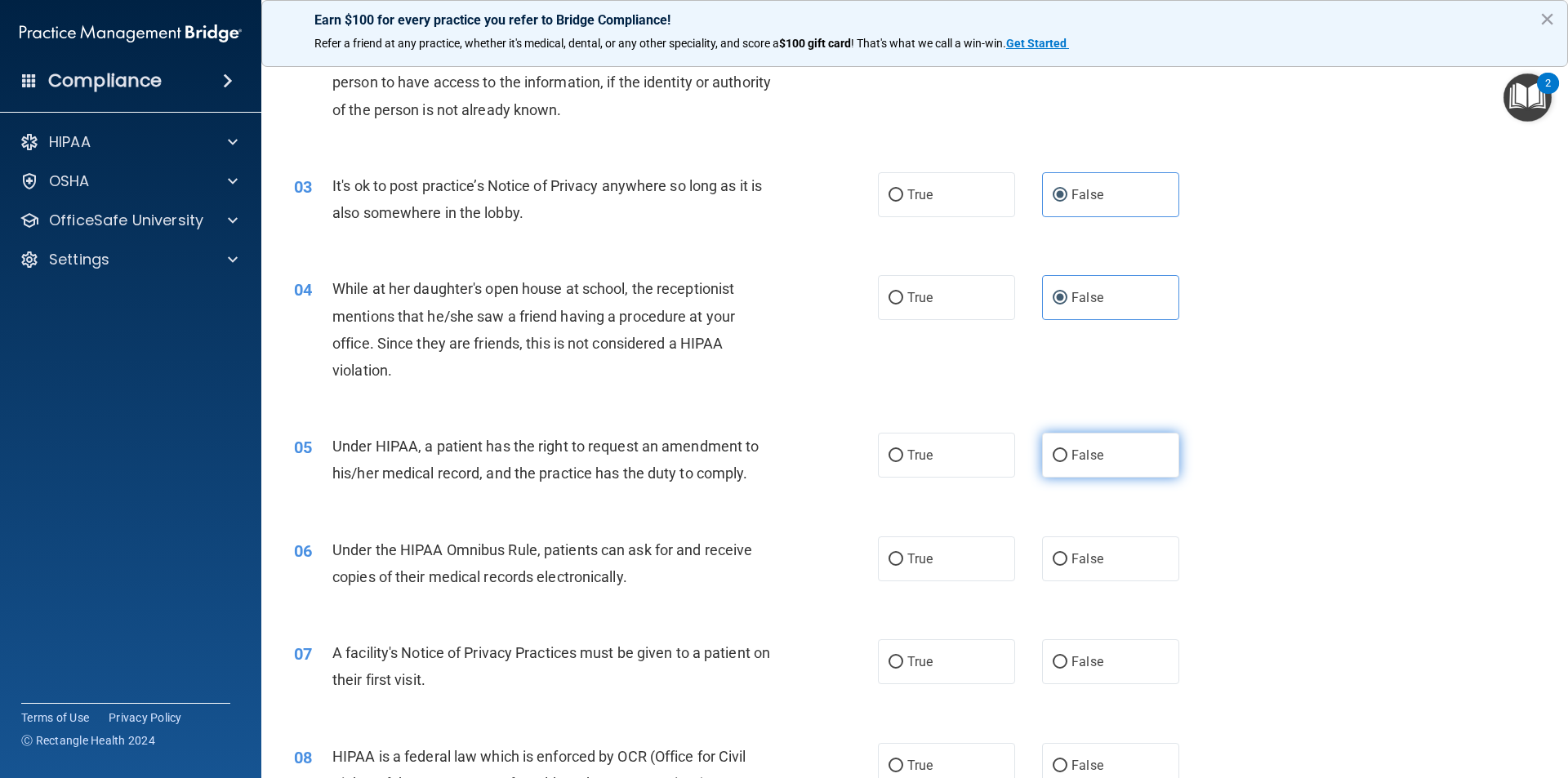
click at [1136, 467] on label "False" at bounding box center [1110, 455] width 137 height 45
click at [1067, 462] on input "False" at bounding box center [1060, 455] width 15 height 12
radio input "true"
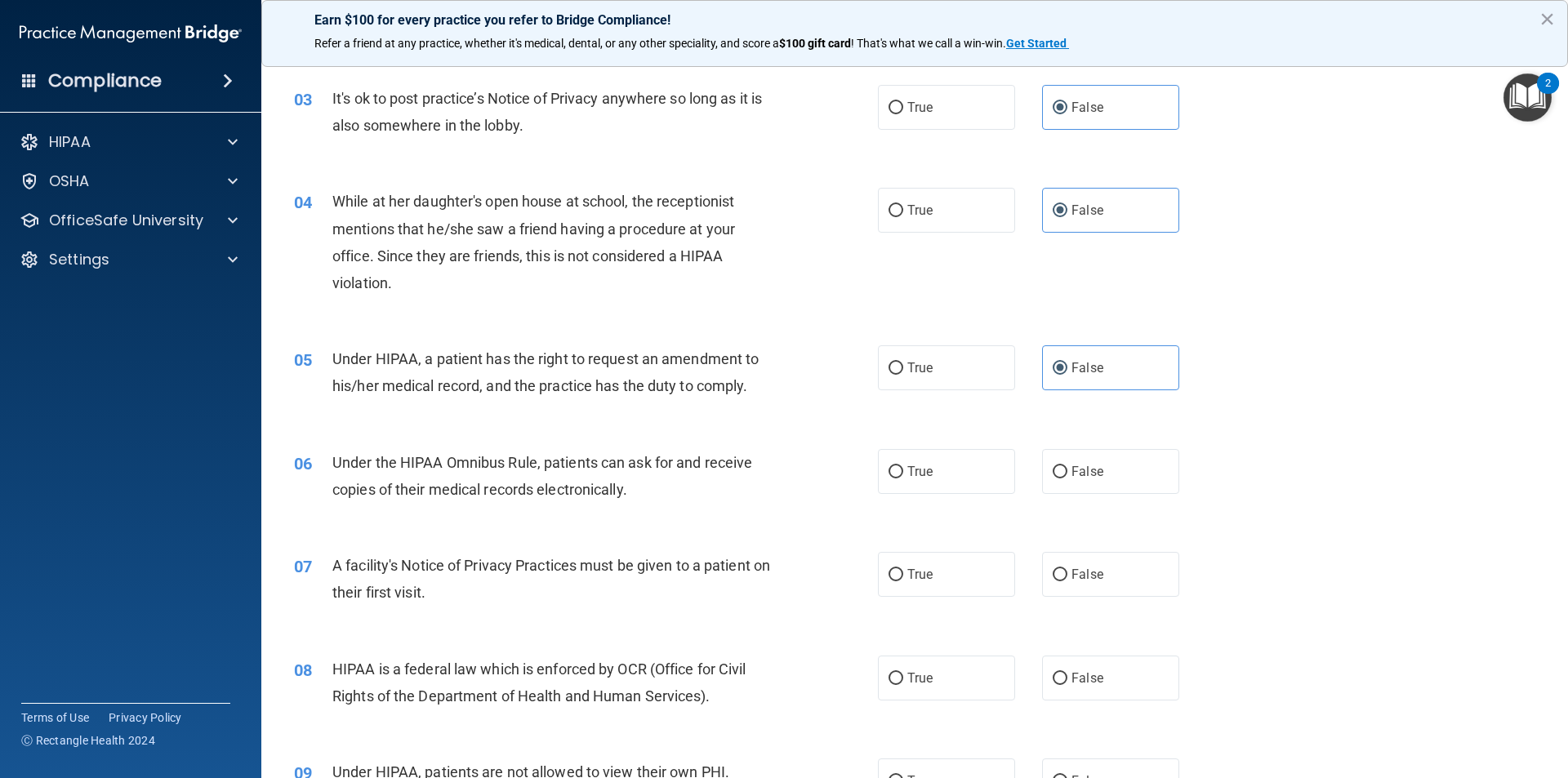
scroll to position [409, 0]
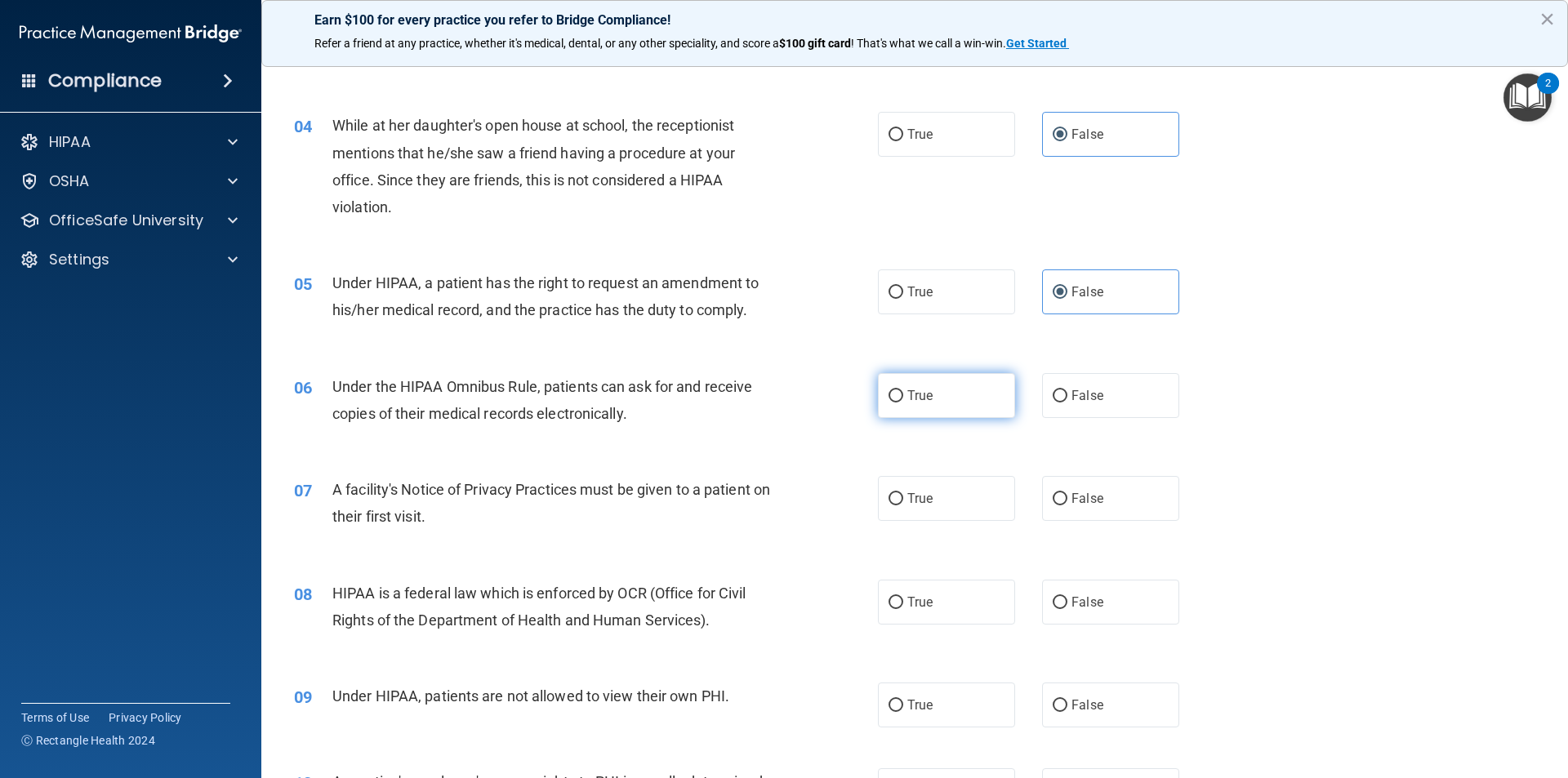
click at [936, 394] on label "True" at bounding box center [946, 396] width 137 height 45
click at [903, 394] on input "True" at bounding box center [896, 396] width 15 height 12
radio input "true"
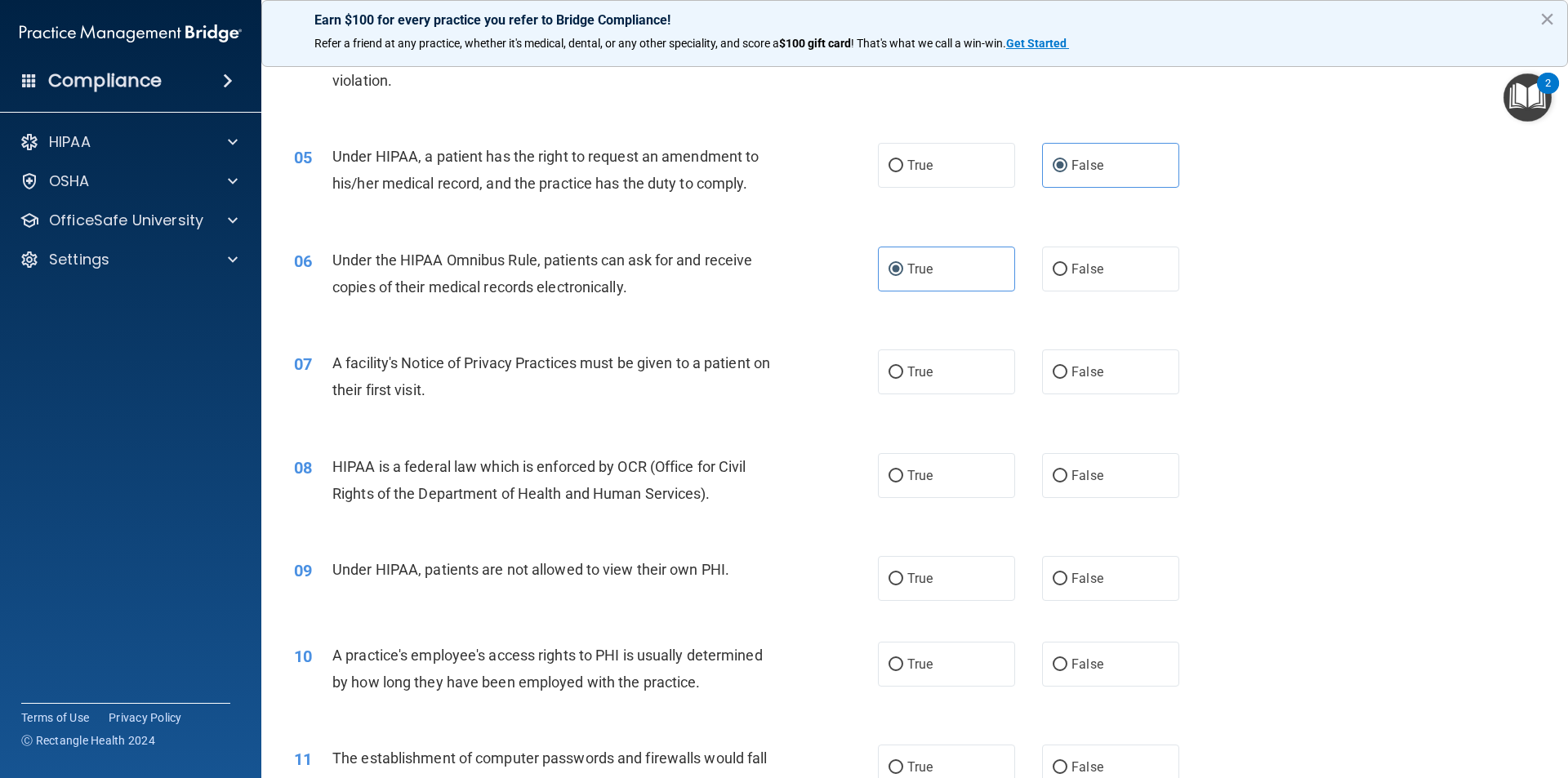
scroll to position [572, 0]
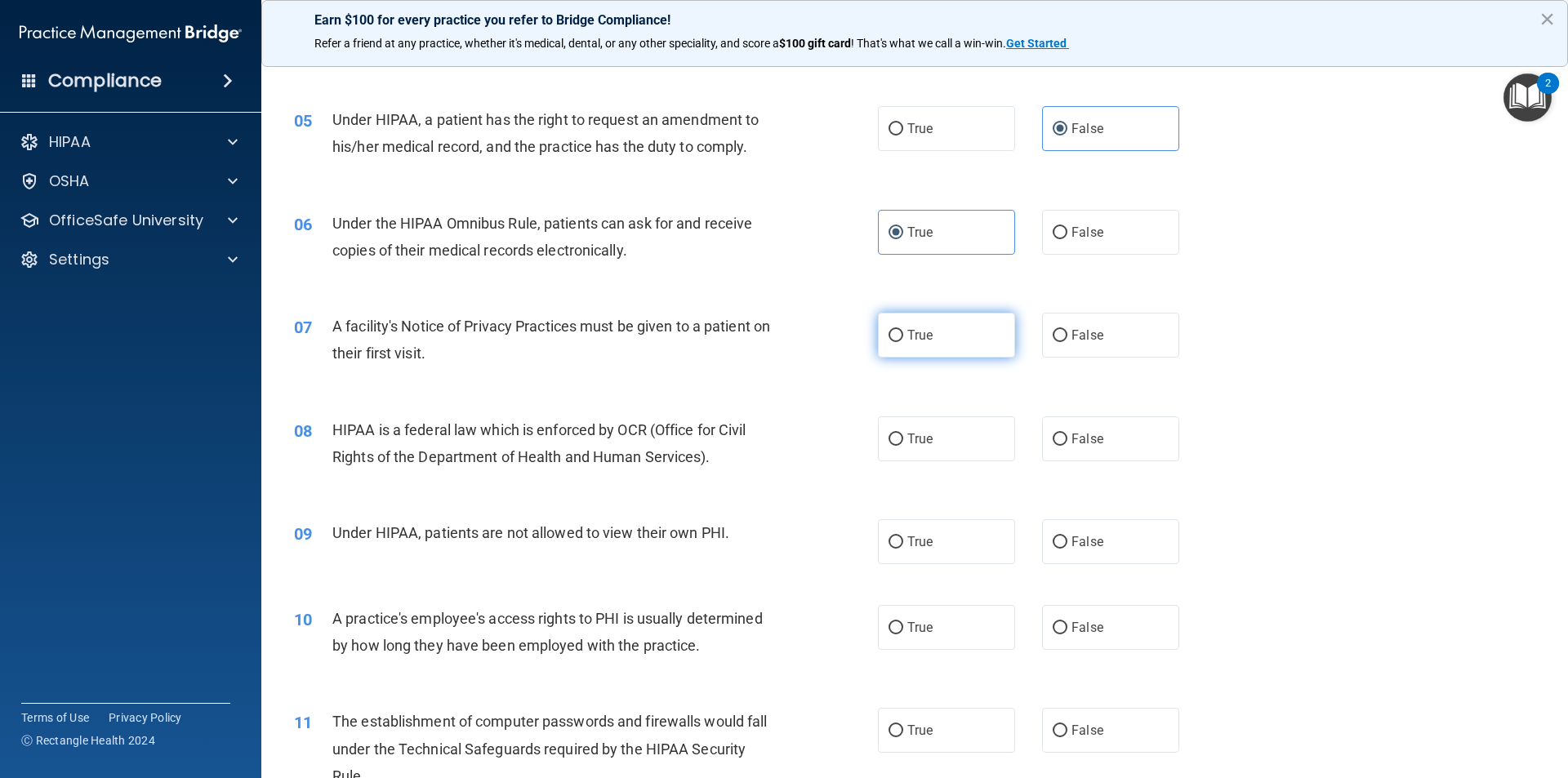
click at [911, 344] on label "True" at bounding box center [946, 335] width 137 height 45
click at [903, 342] on input "True" at bounding box center [896, 336] width 15 height 12
radio input "true"
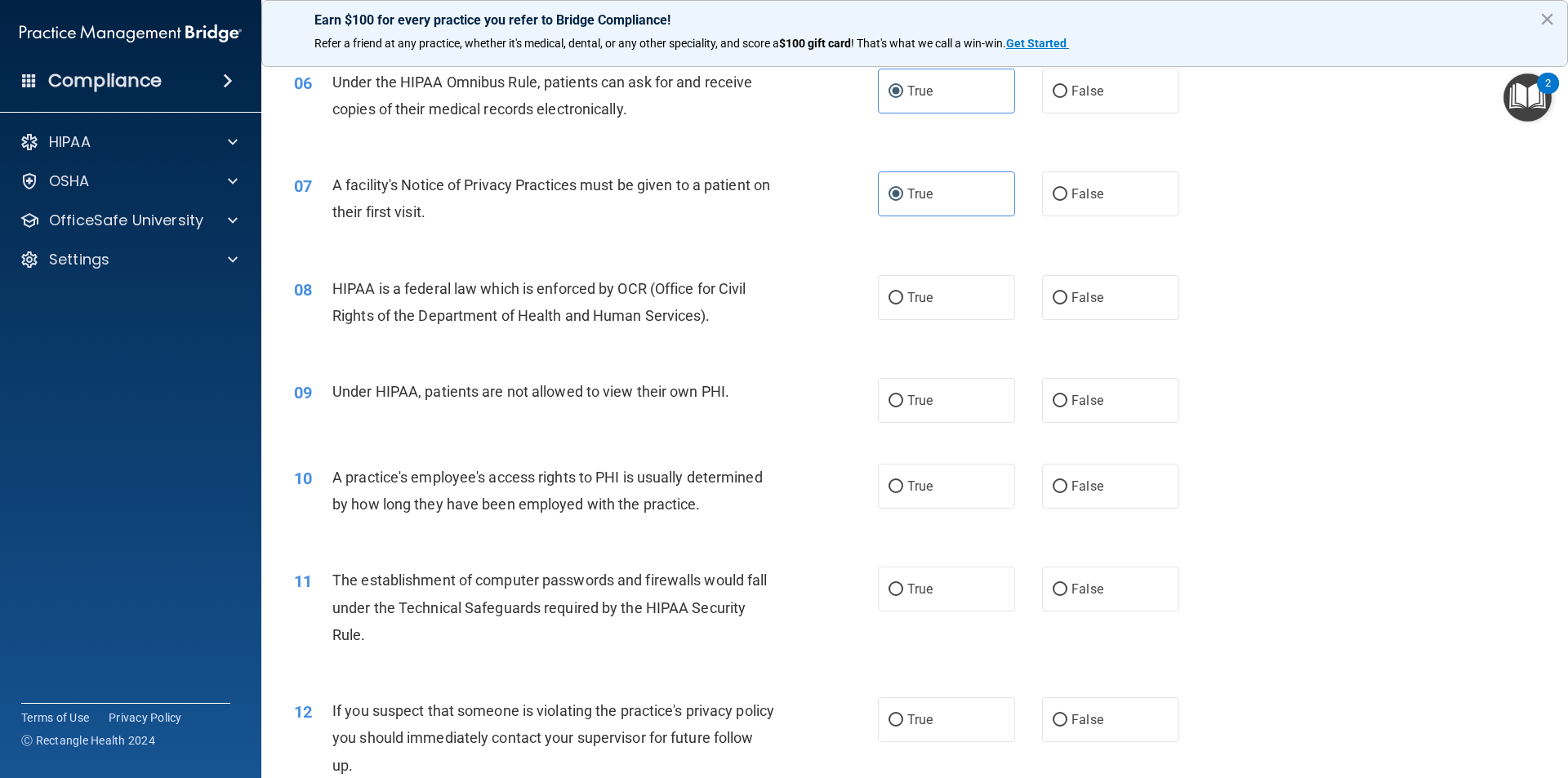
scroll to position [735, 0]
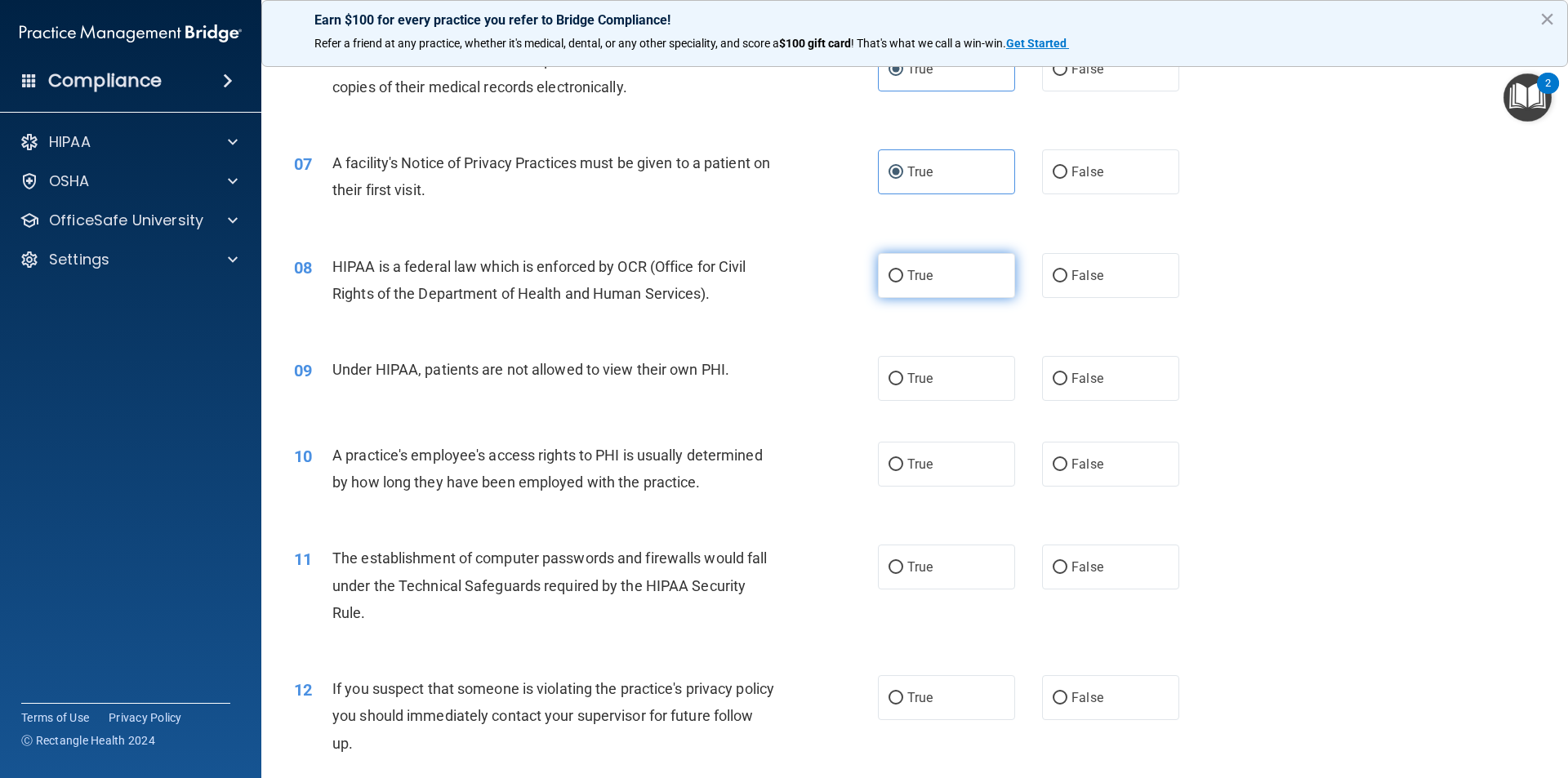
click at [937, 284] on label "True" at bounding box center [946, 276] width 137 height 45
click at [903, 282] on input "True" at bounding box center [896, 276] width 15 height 12
radio input "true"
click at [1072, 382] on span "False" at bounding box center [1087, 378] width 32 height 16
click at [1067, 382] on input "False" at bounding box center [1060, 379] width 15 height 12
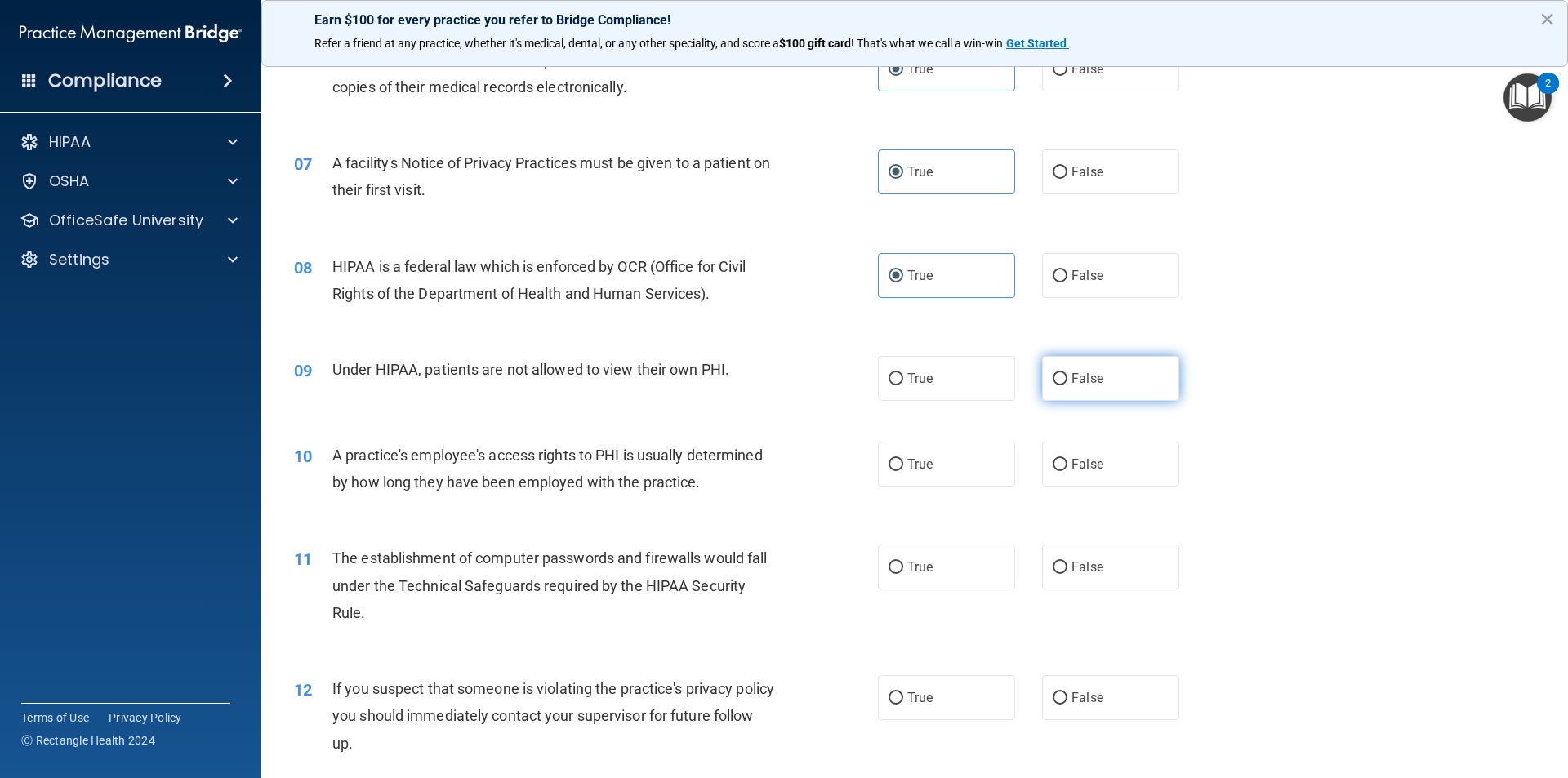
radio input "true"
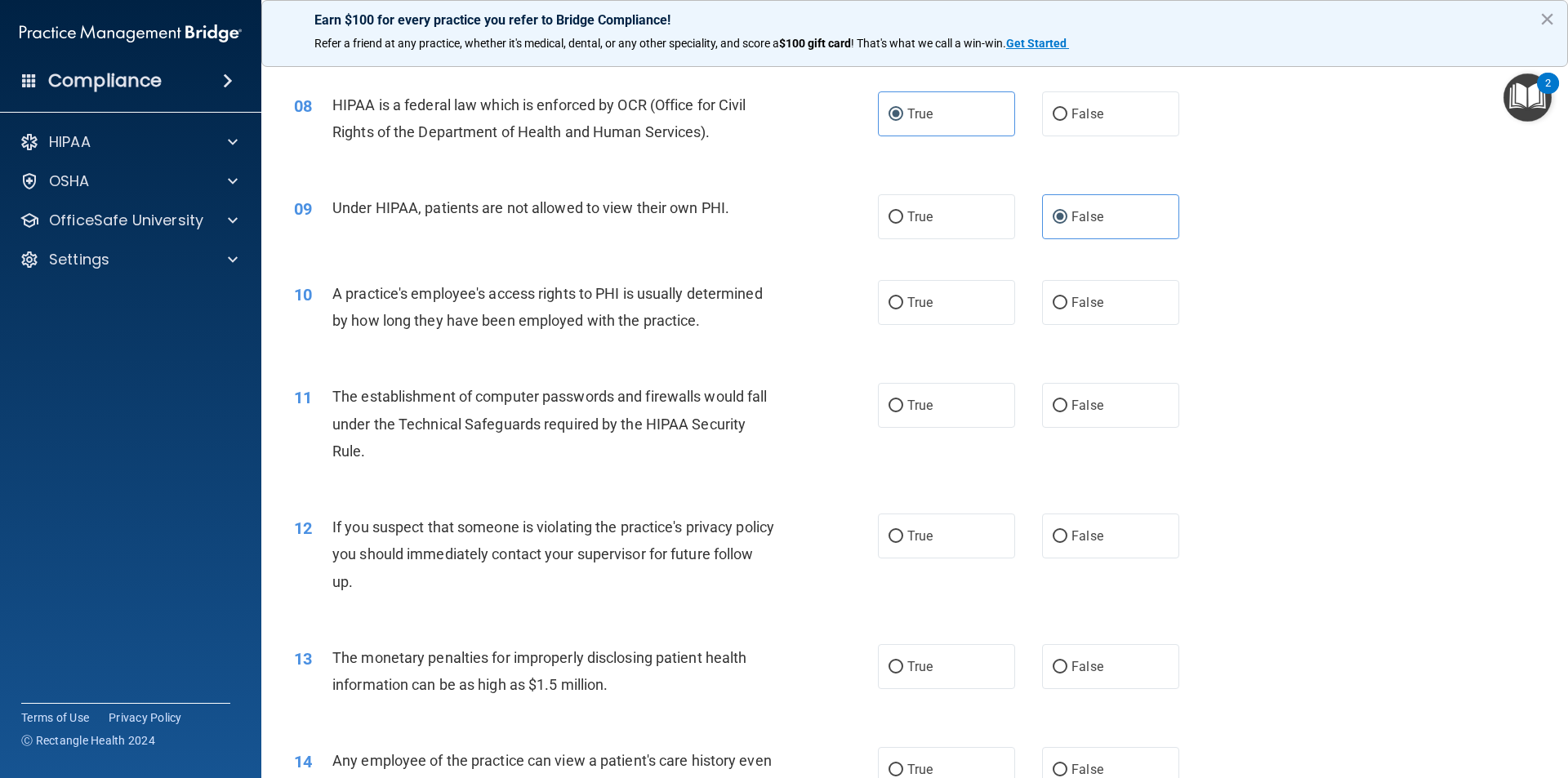
scroll to position [899, 0]
click at [1078, 305] on span "False" at bounding box center [1087, 300] width 32 height 16
click at [1067, 305] on input "False" at bounding box center [1060, 301] width 15 height 12
radio input "true"
click at [928, 411] on label "True" at bounding box center [946, 404] width 137 height 45
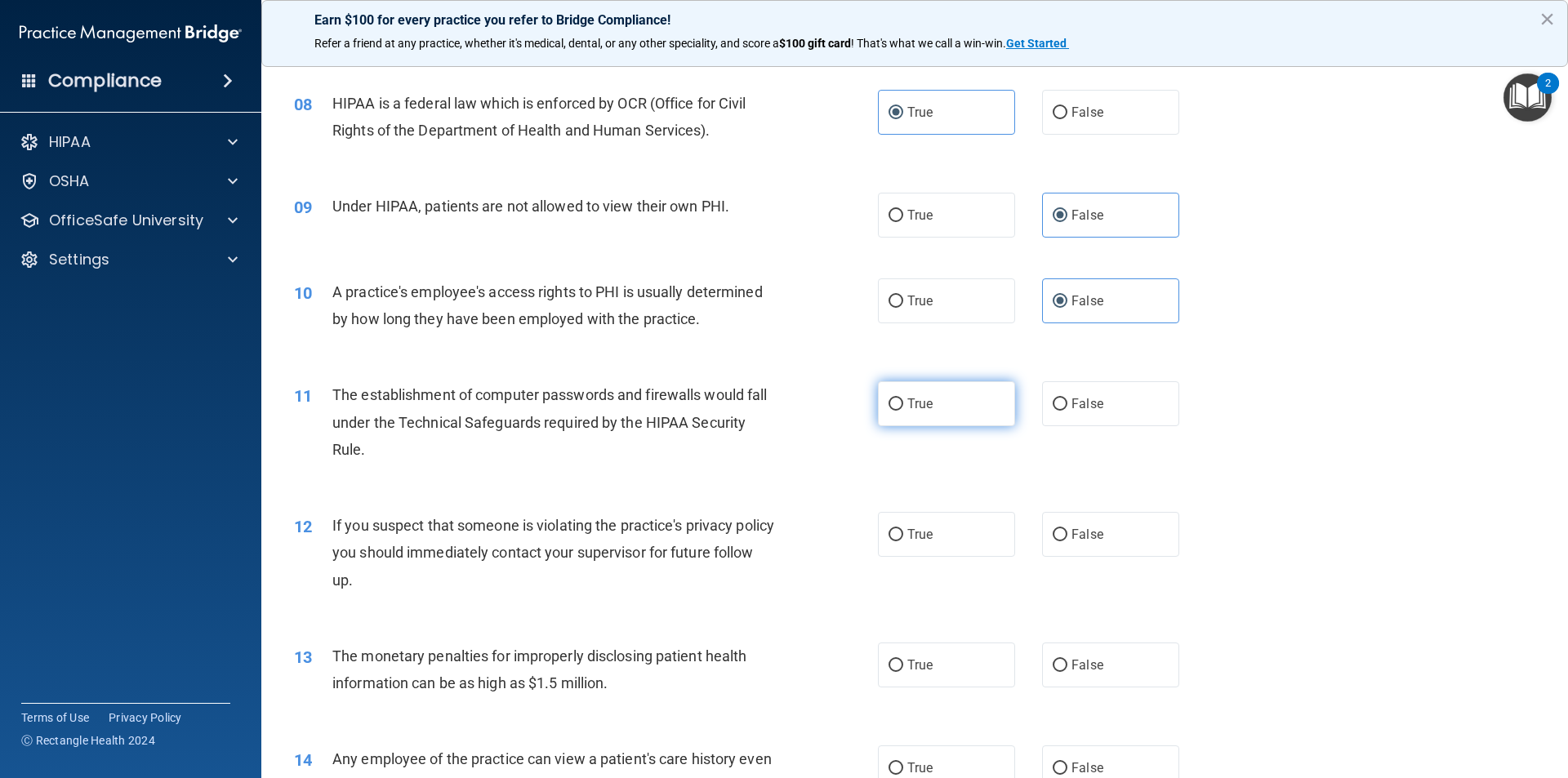
click at [903, 411] on input "True" at bounding box center [896, 405] width 15 height 12
radio input "true"
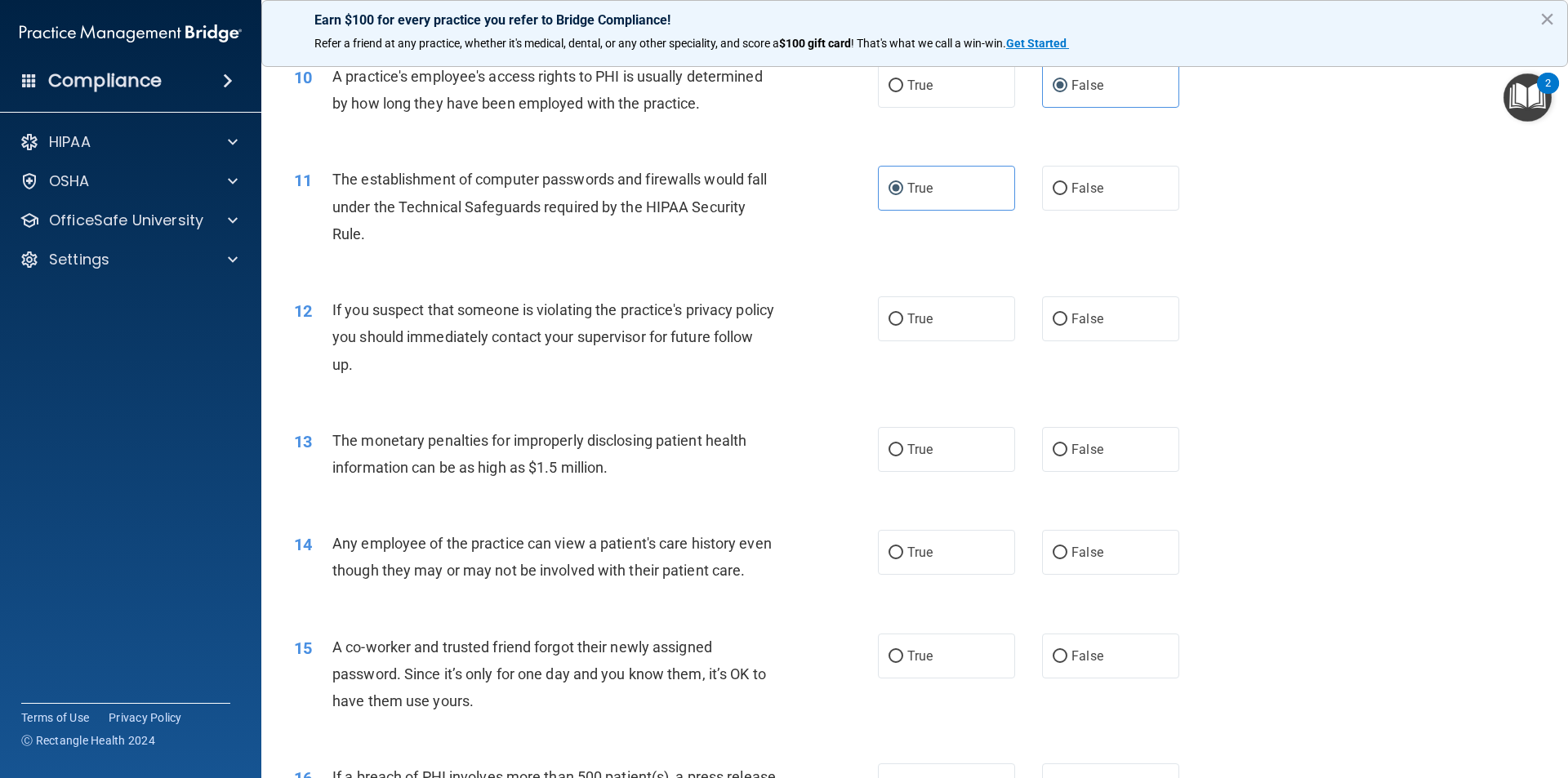
scroll to position [1143, 0]
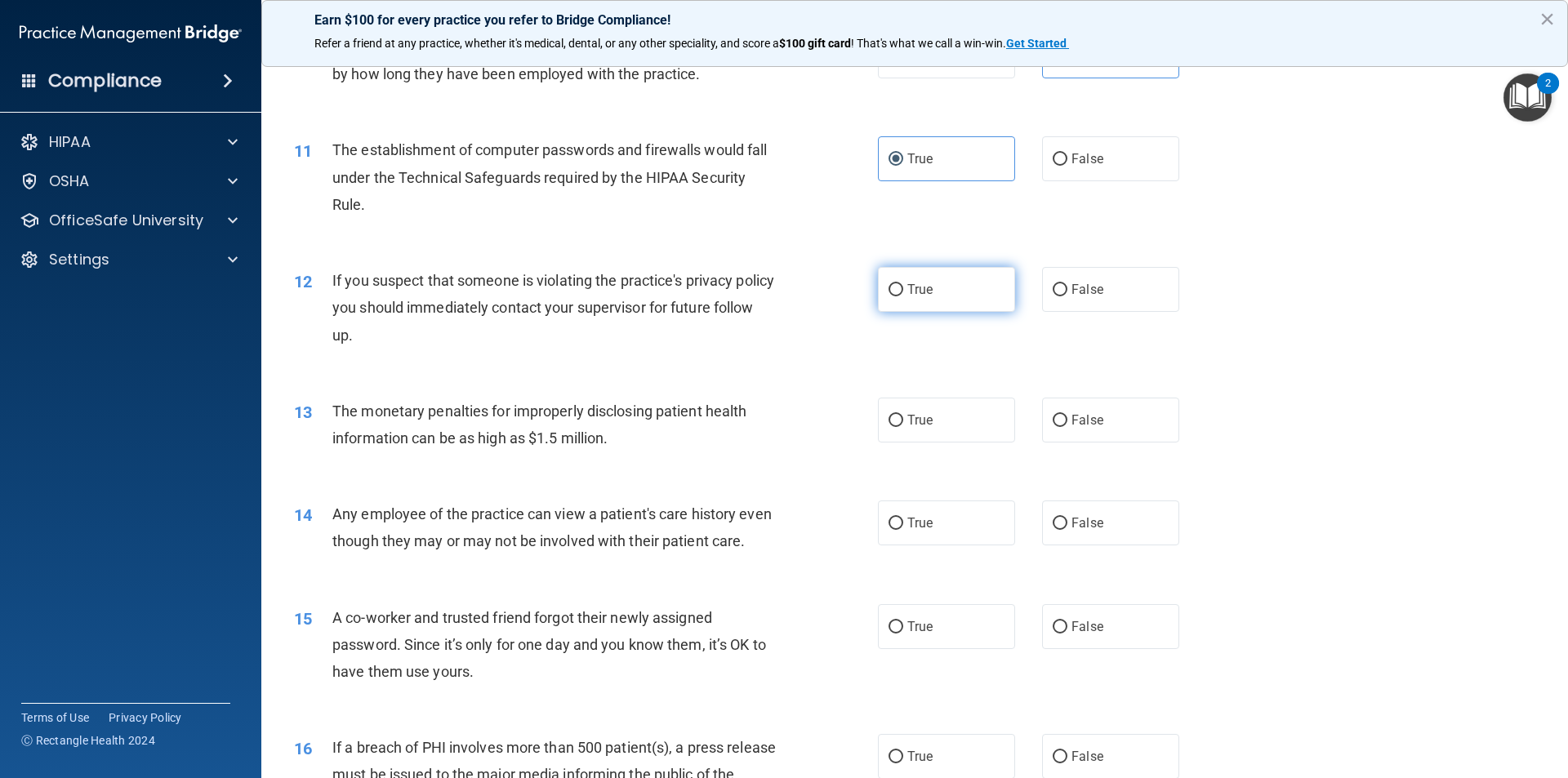
click at [897, 299] on label "True" at bounding box center [946, 289] width 137 height 45
click at [897, 296] on input "True" at bounding box center [896, 290] width 15 height 12
radio input "true"
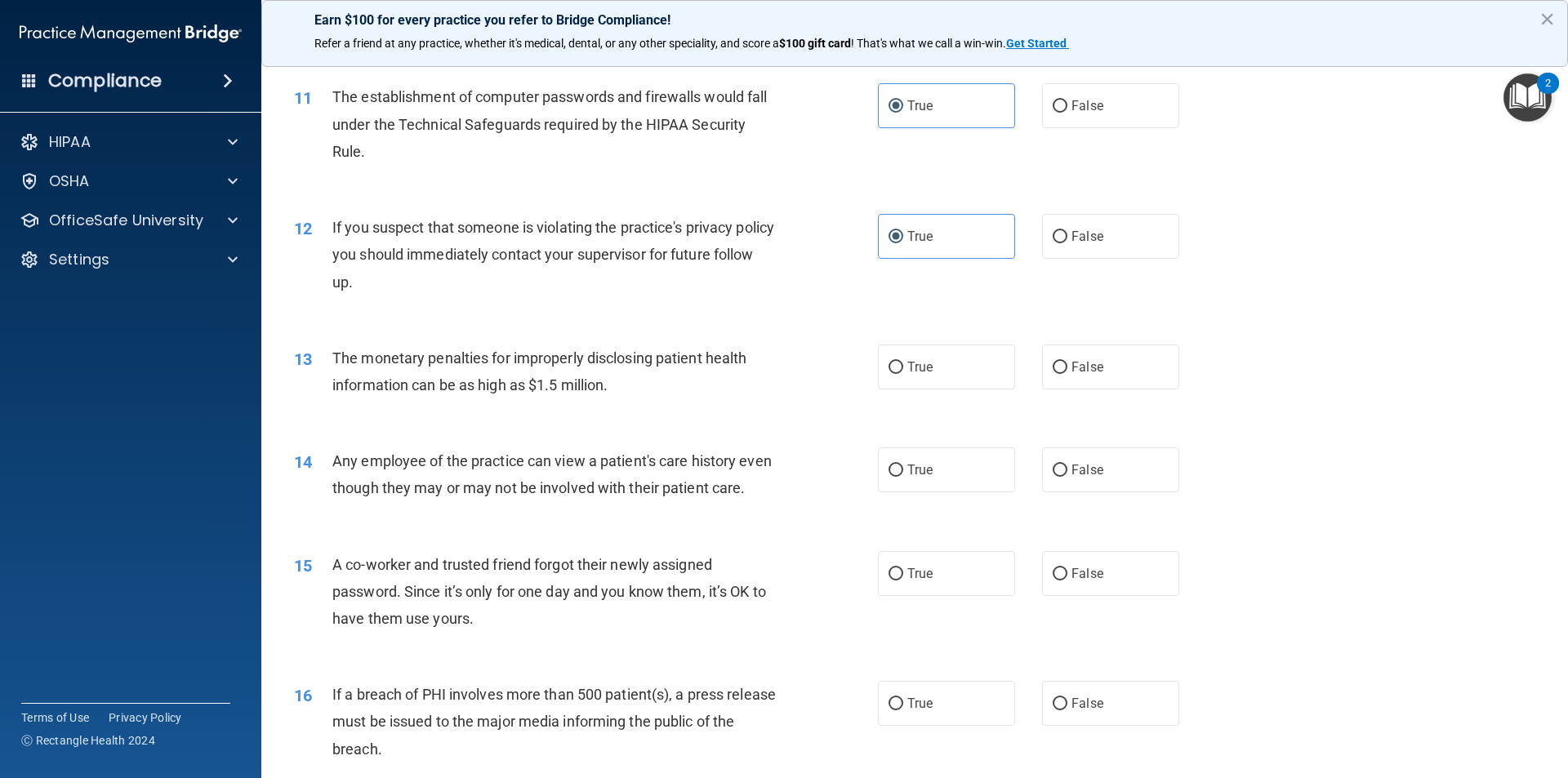
scroll to position [1225, 0]
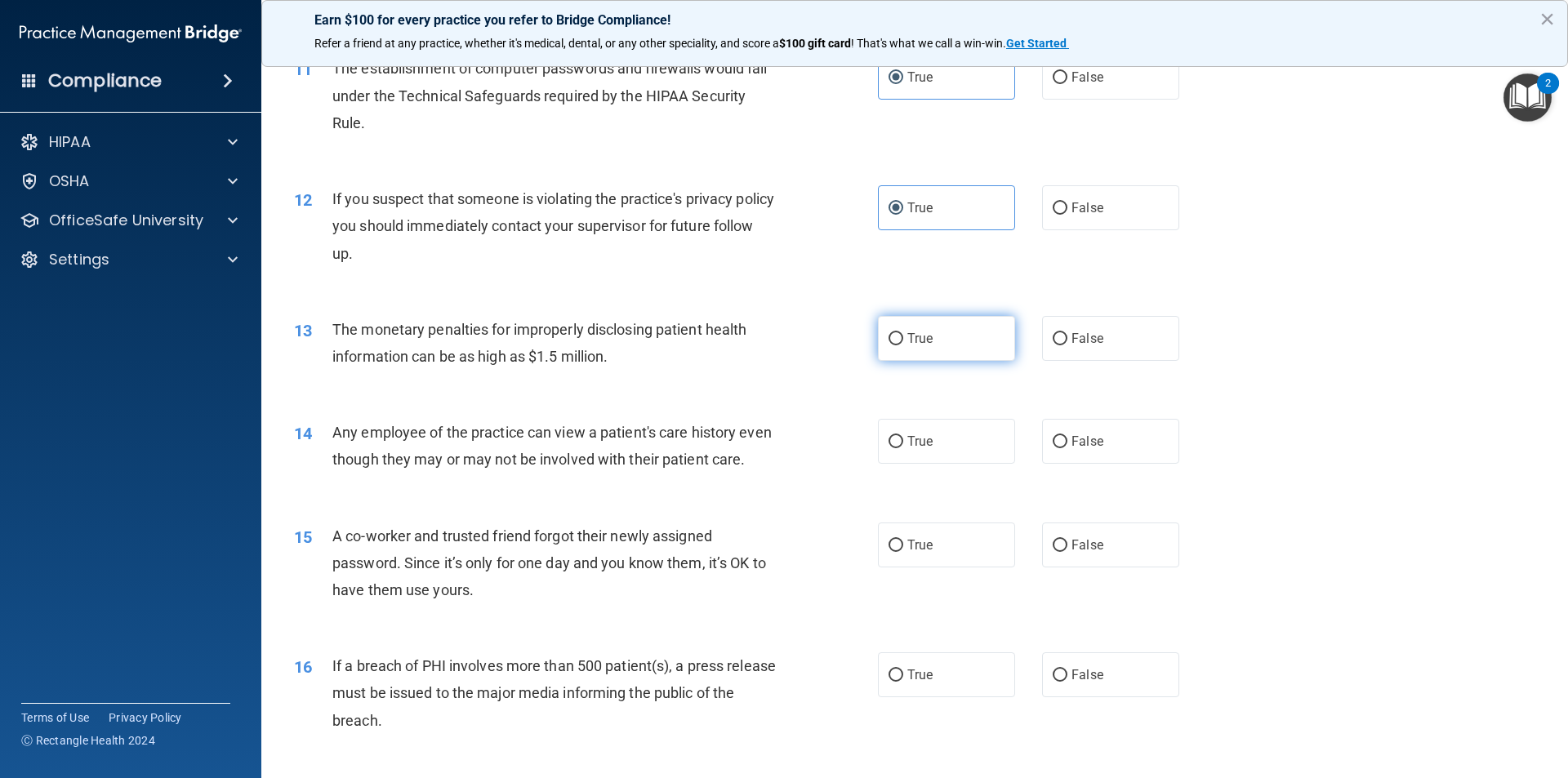
click at [899, 327] on label "True" at bounding box center [946, 338] width 137 height 45
click at [899, 333] on input "True" at bounding box center [896, 339] width 15 height 12
radio input "true"
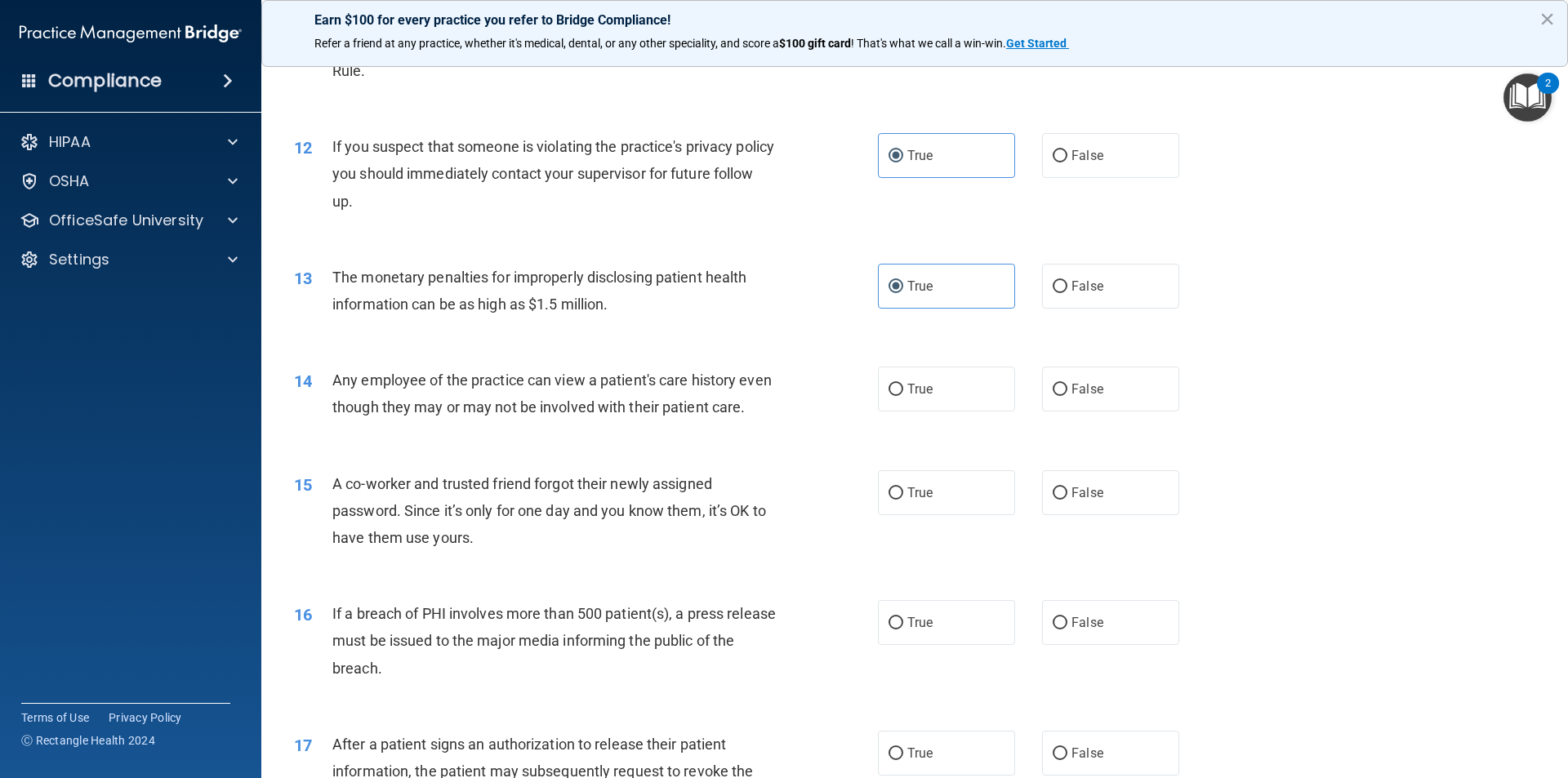
scroll to position [1307, 0]
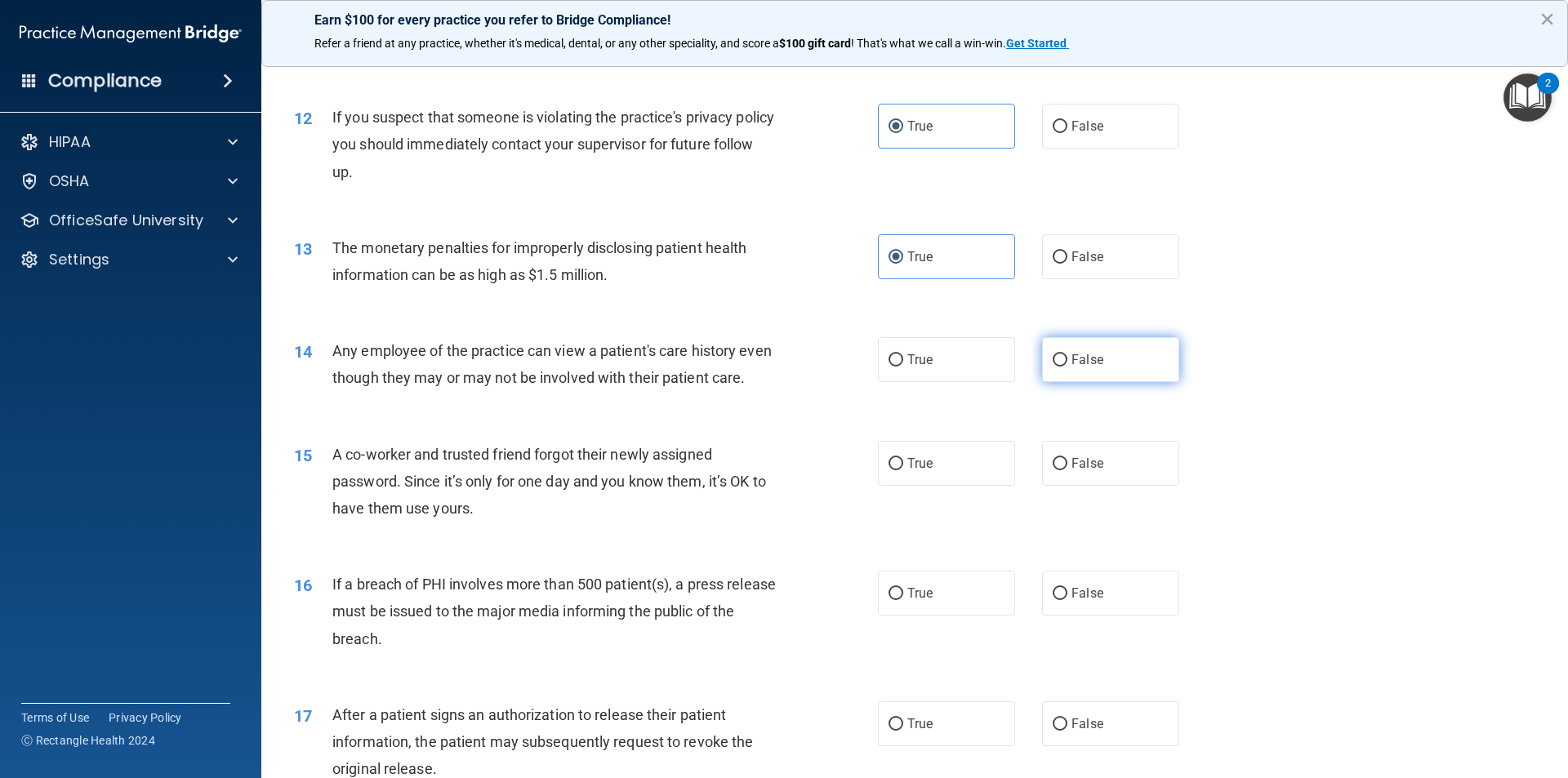
click at [1121, 373] on label "False" at bounding box center [1110, 359] width 137 height 45
click at [1067, 367] on input "False" at bounding box center [1060, 360] width 15 height 12
radio input "true"
click at [1101, 486] on label "False" at bounding box center [1110, 463] width 137 height 45
click at [1067, 470] on input "False" at bounding box center [1060, 464] width 15 height 12
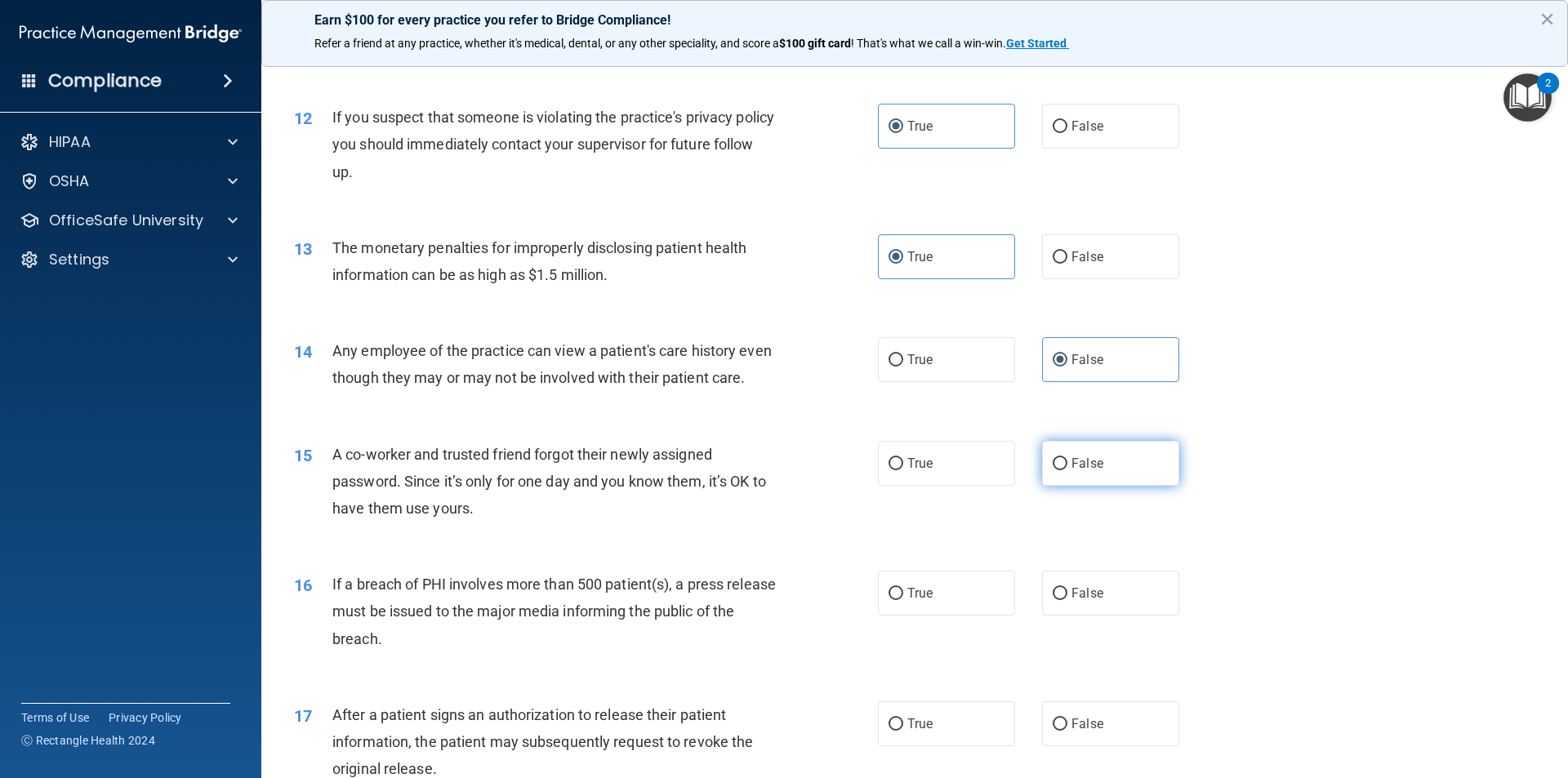
radio input "true"
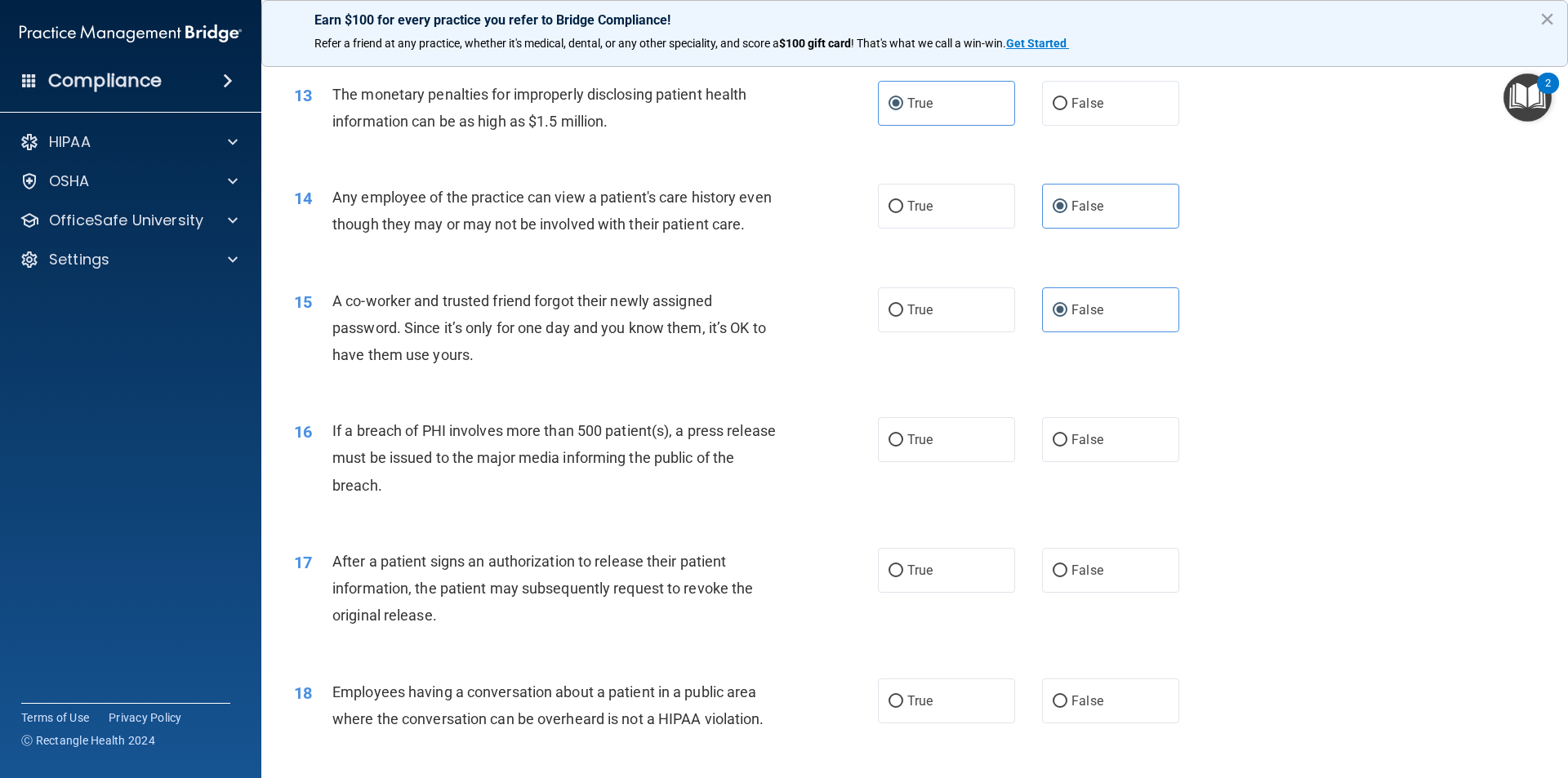
scroll to position [1470, 0]
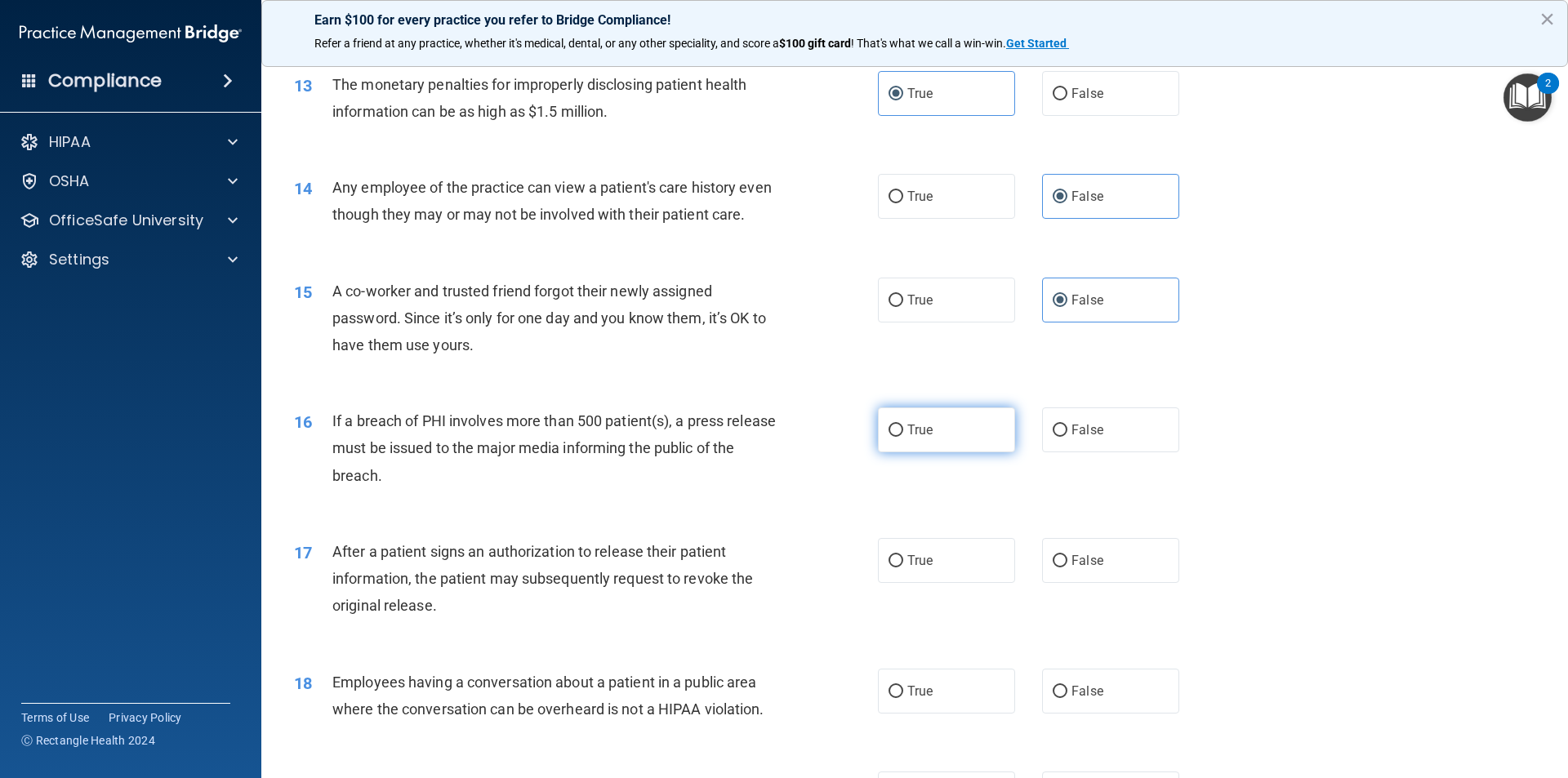
click at [927, 452] on label "True" at bounding box center [946, 430] width 137 height 45
click at [903, 437] on input "True" at bounding box center [896, 431] width 15 height 12
radio input "true"
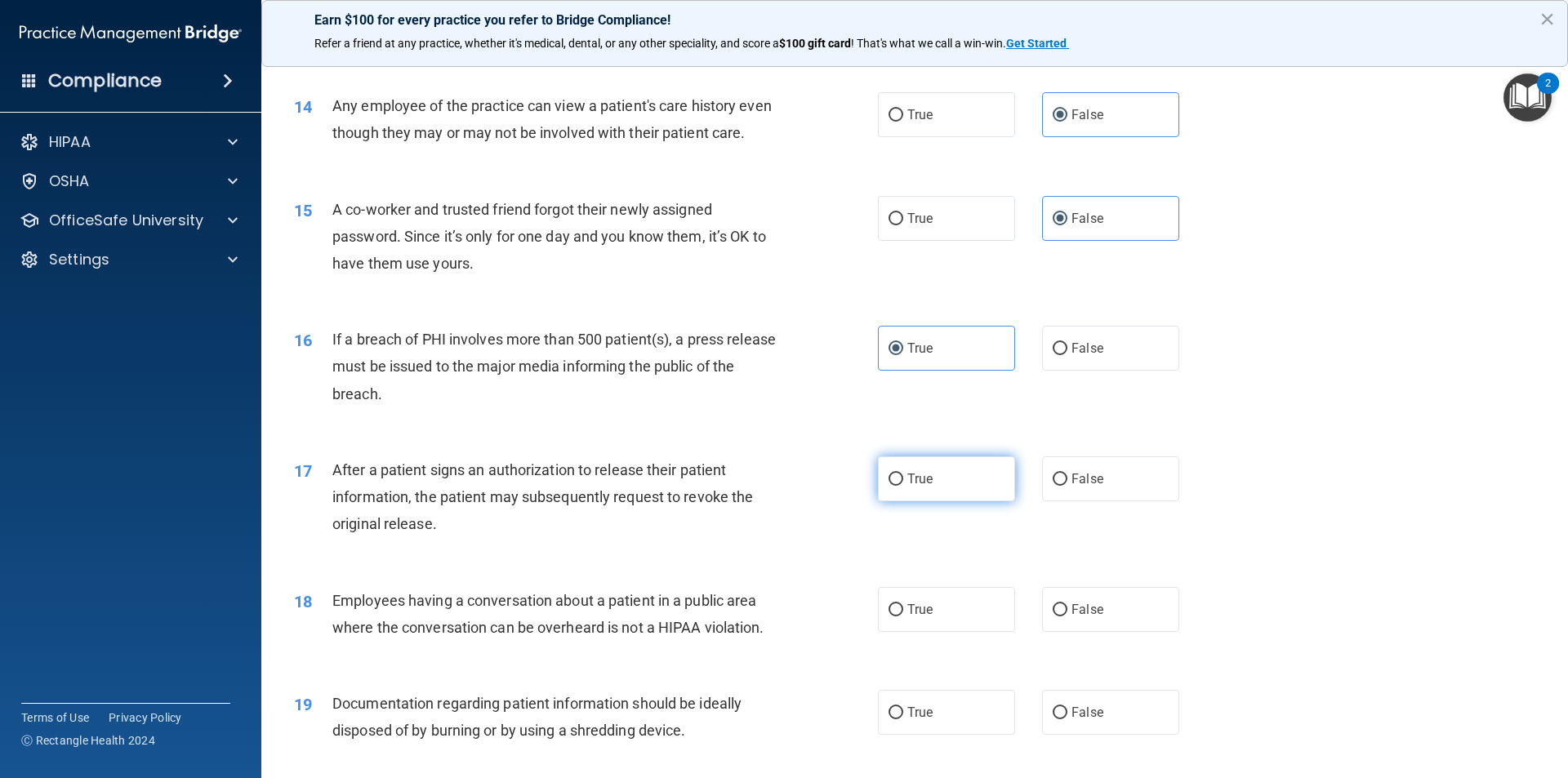
click at [910, 487] on span "True" at bounding box center [920, 478] width 25 height 16
click at [903, 486] on input "True" at bounding box center [896, 479] width 15 height 12
radio input "true"
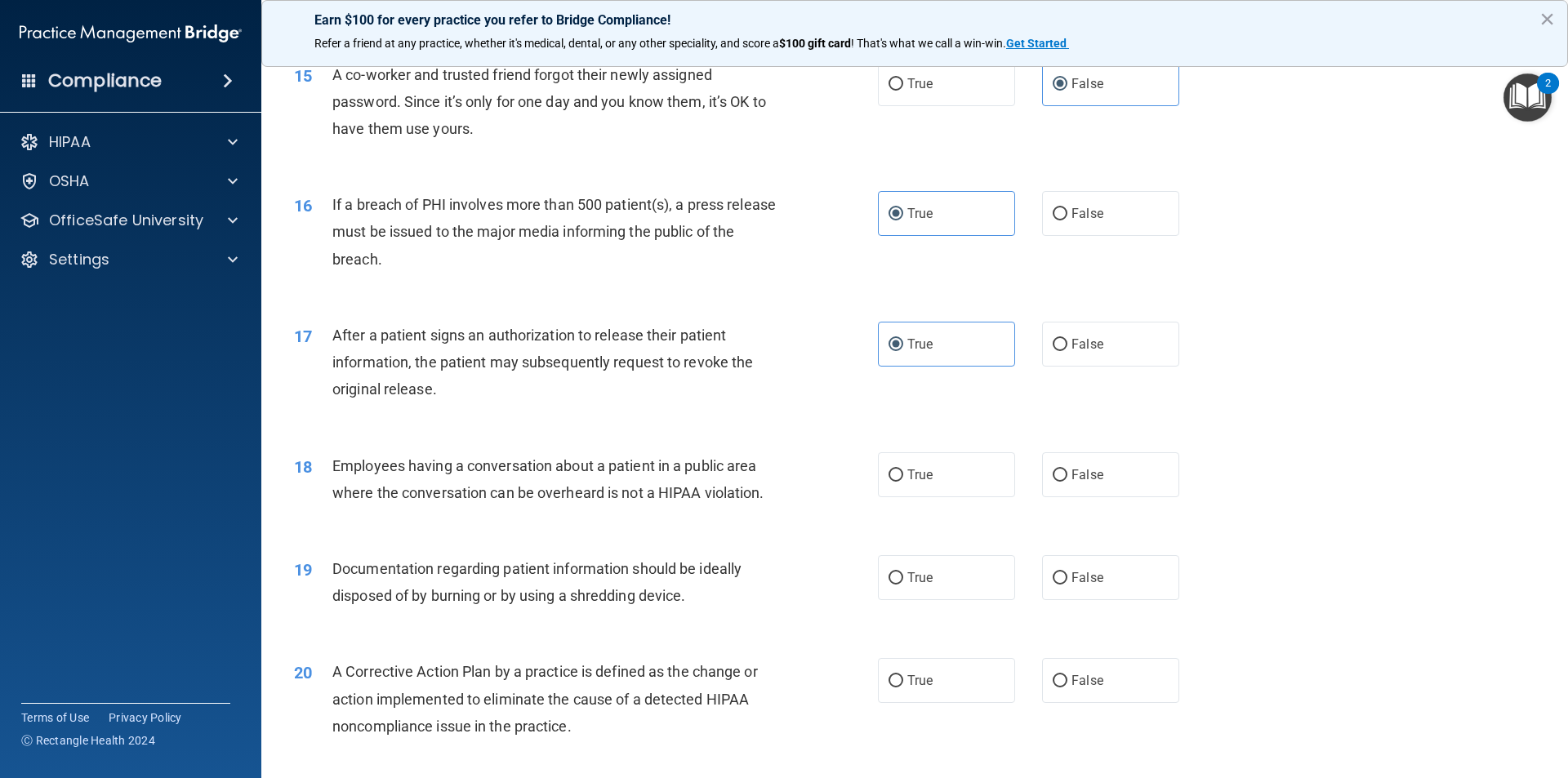
scroll to position [1715, 0]
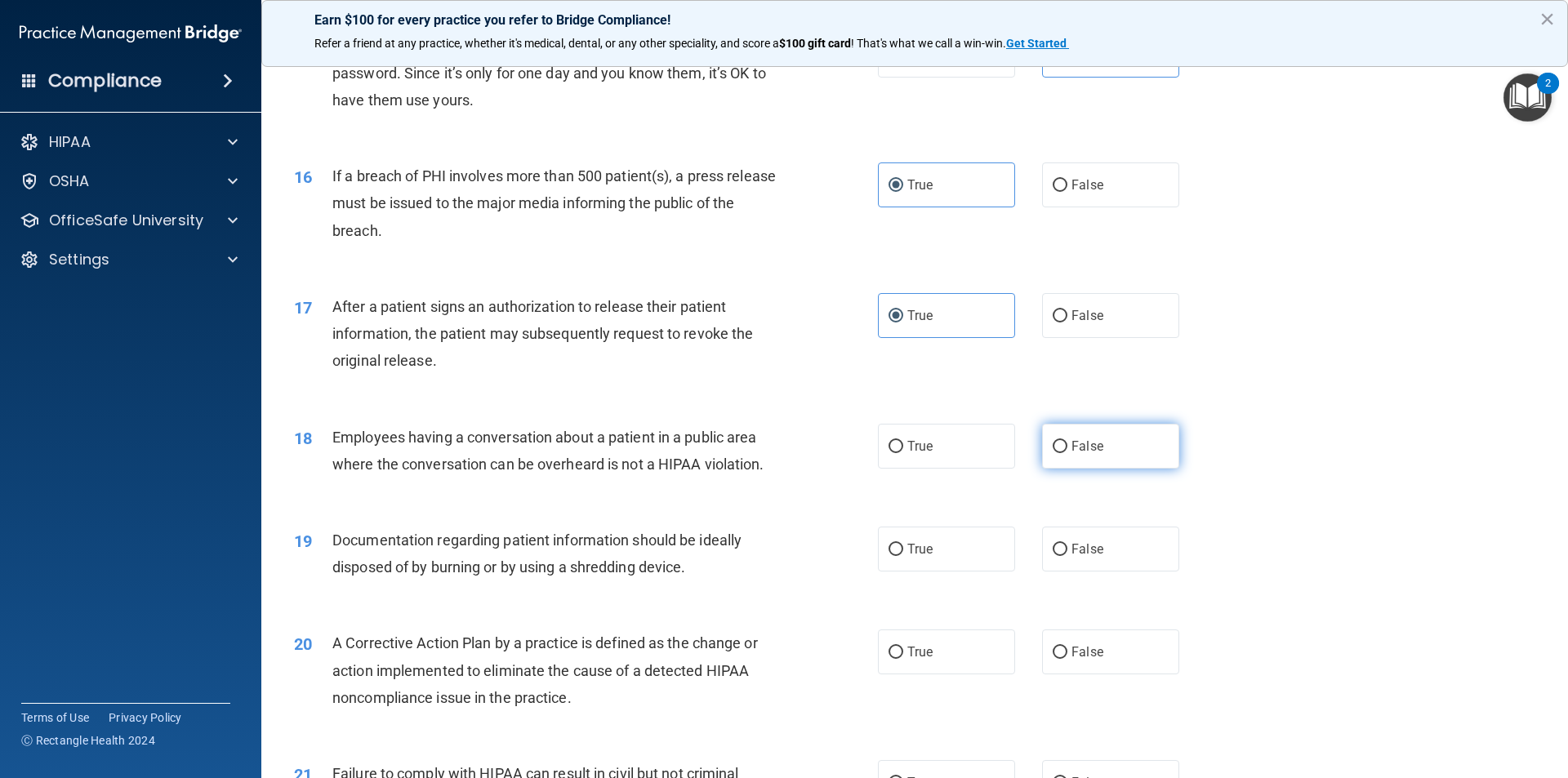
click at [1062, 469] on label "False" at bounding box center [1110, 446] width 137 height 45
click at [1062, 453] on input "False" at bounding box center [1060, 446] width 15 height 12
radio input "true"
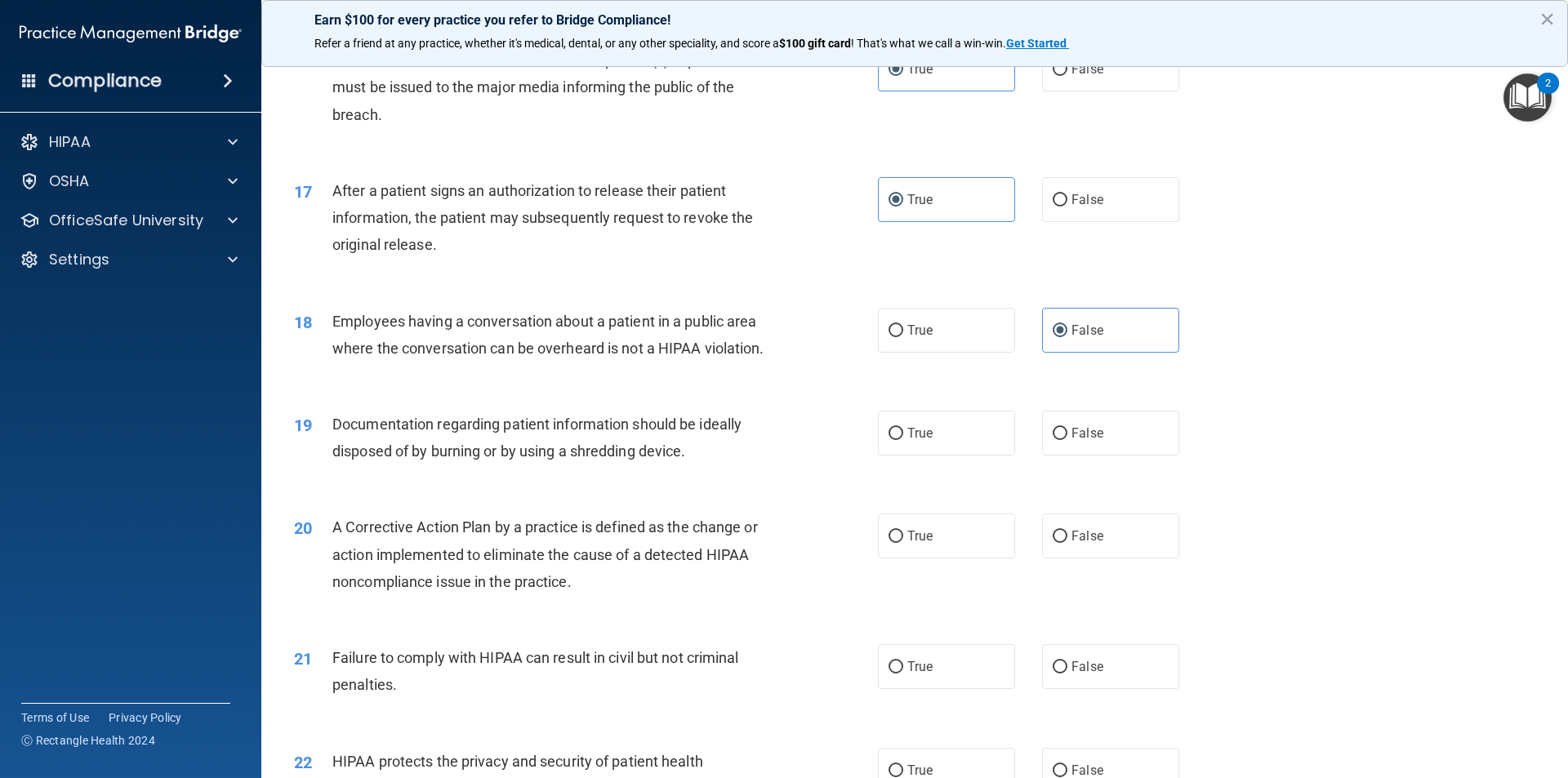
scroll to position [1879, 0]
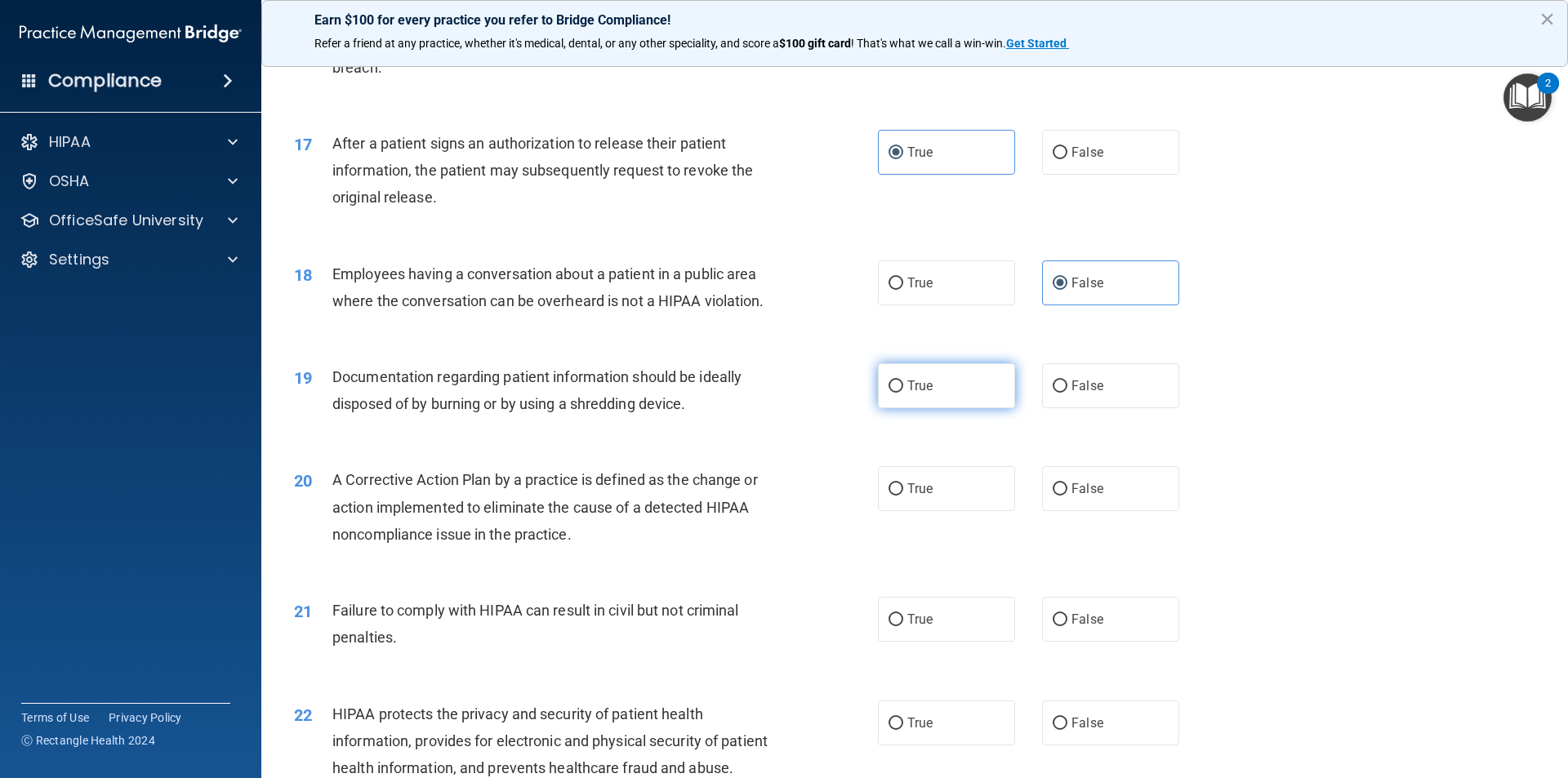
click at [889, 393] on input "True" at bounding box center [896, 387] width 15 height 12
radio input "true"
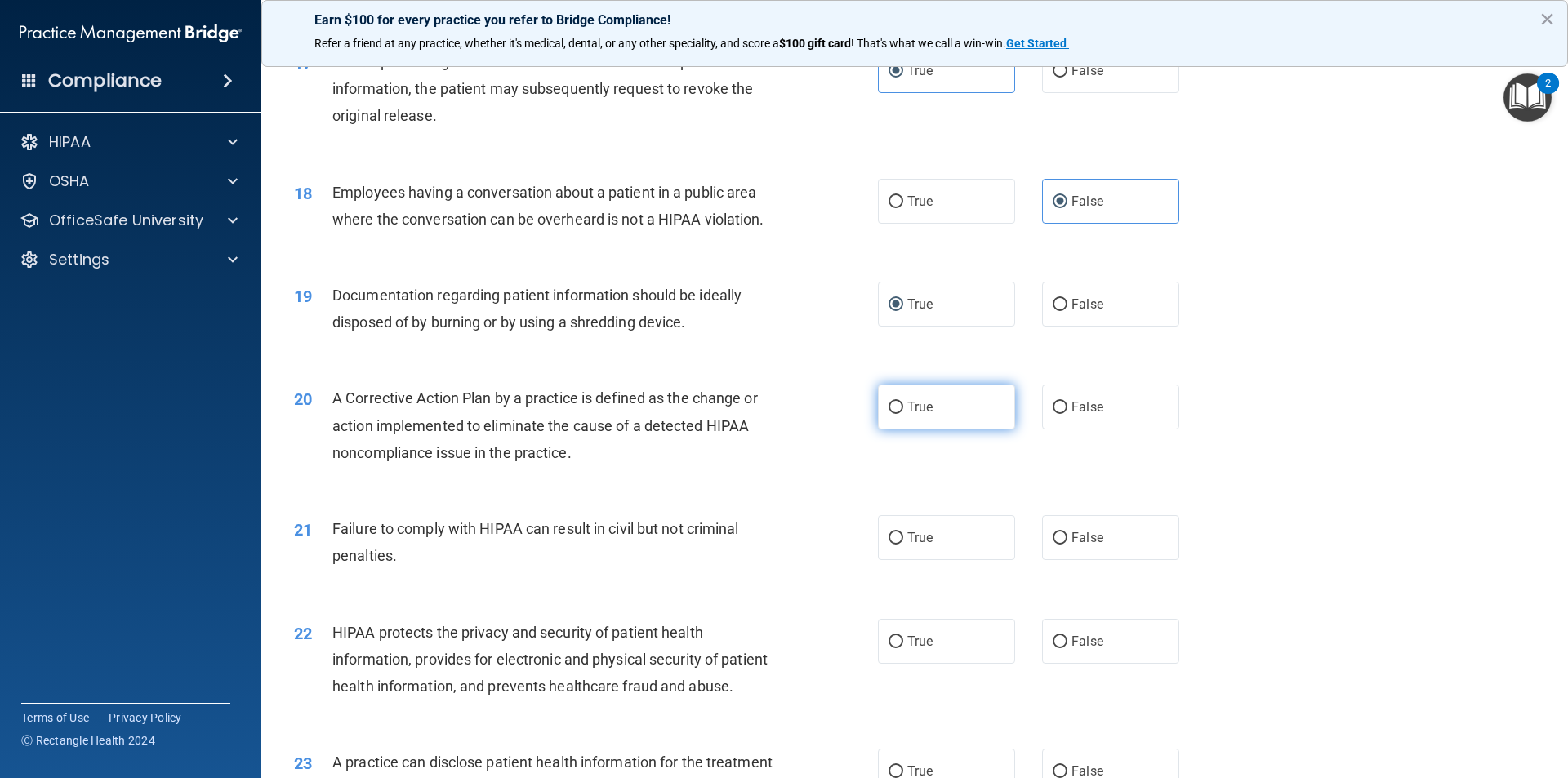
click at [940, 430] on label "True" at bounding box center [946, 407] width 137 height 45
click at [903, 414] on input "True" at bounding box center [896, 408] width 15 height 12
radio input "true"
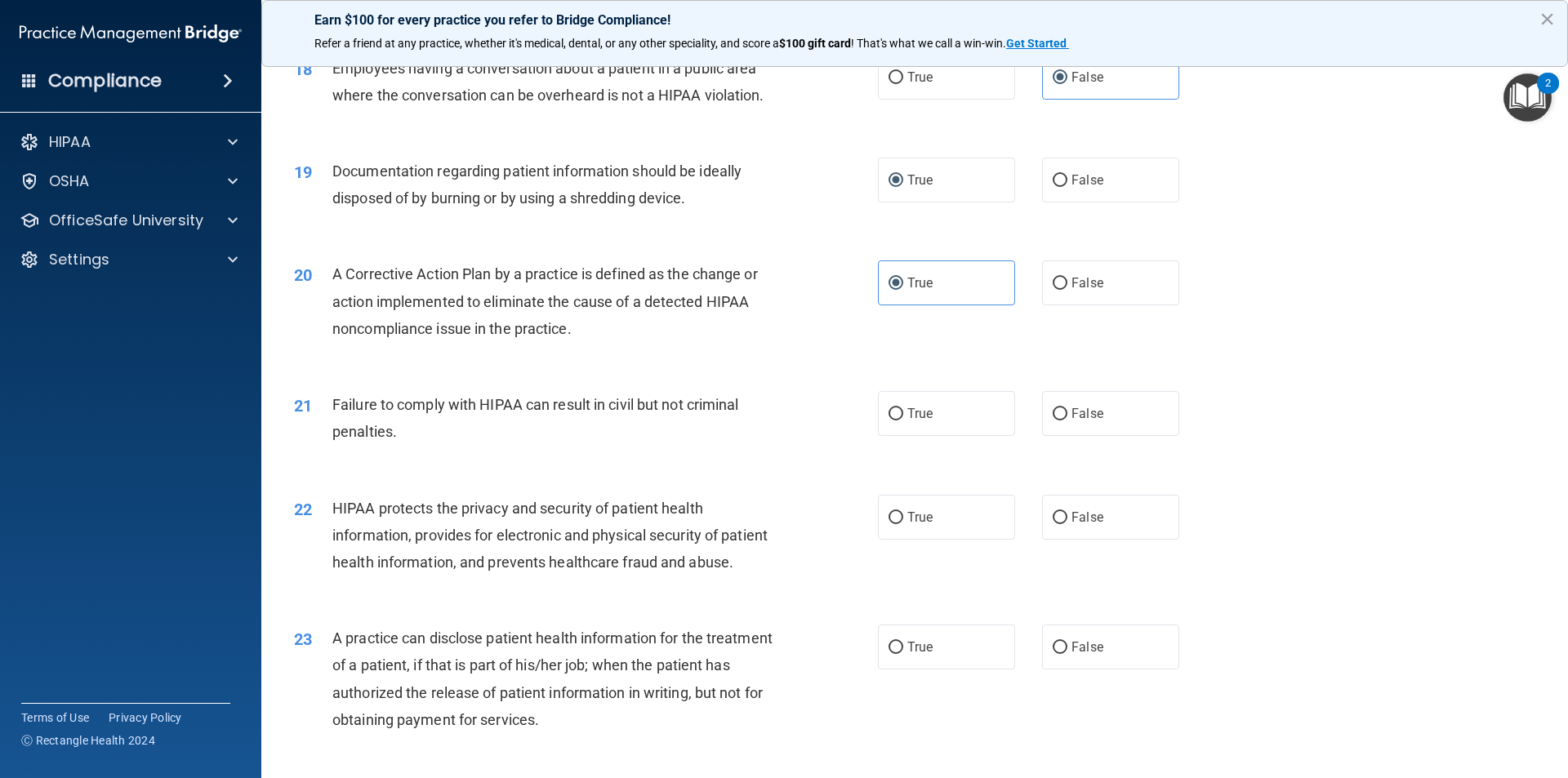
scroll to position [2124, 0]
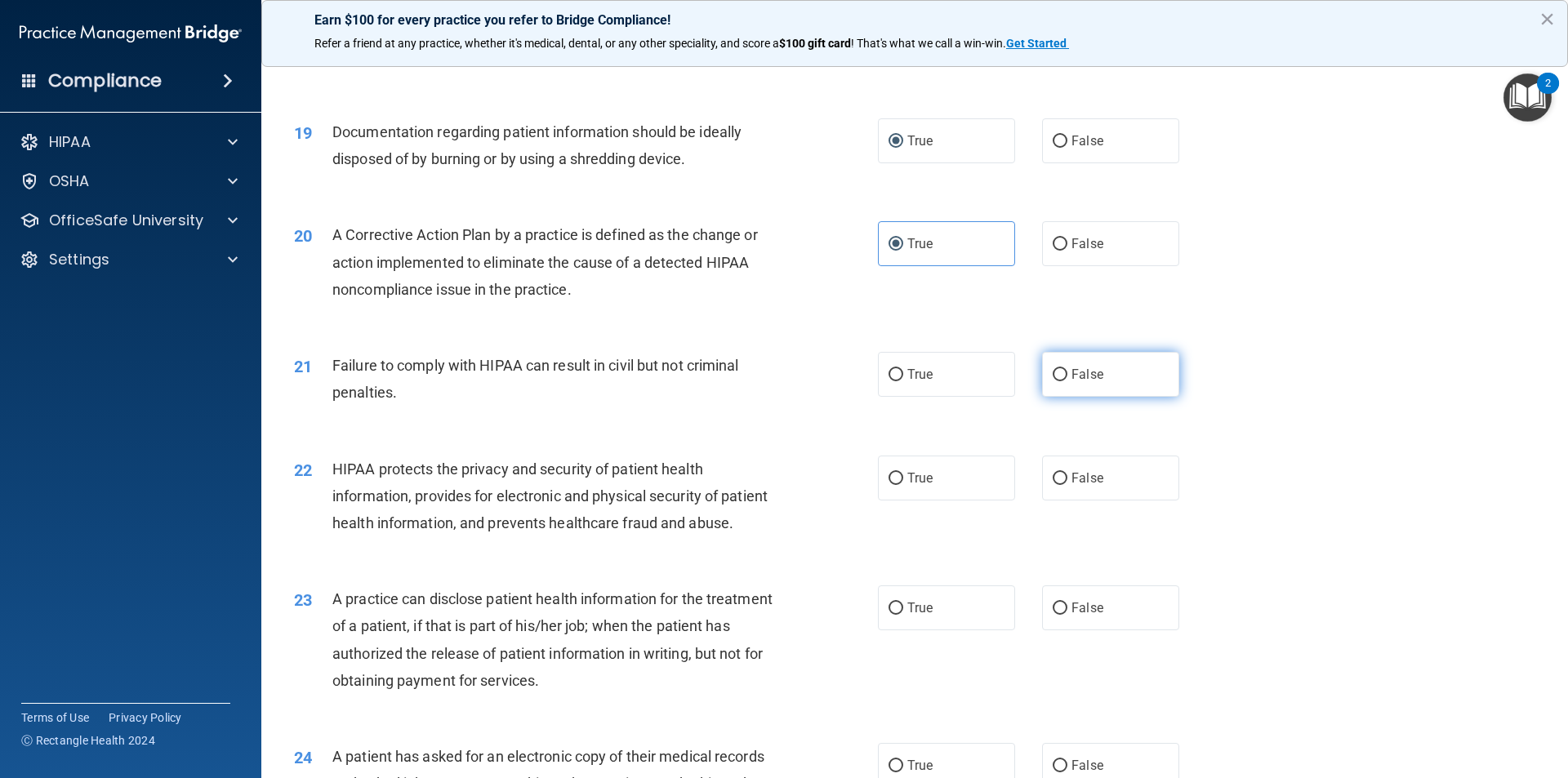
click at [1054, 382] on input "False" at bounding box center [1060, 375] width 15 height 12
radio input "true"
click at [893, 485] on input "True" at bounding box center [896, 478] width 15 height 12
radio input "true"
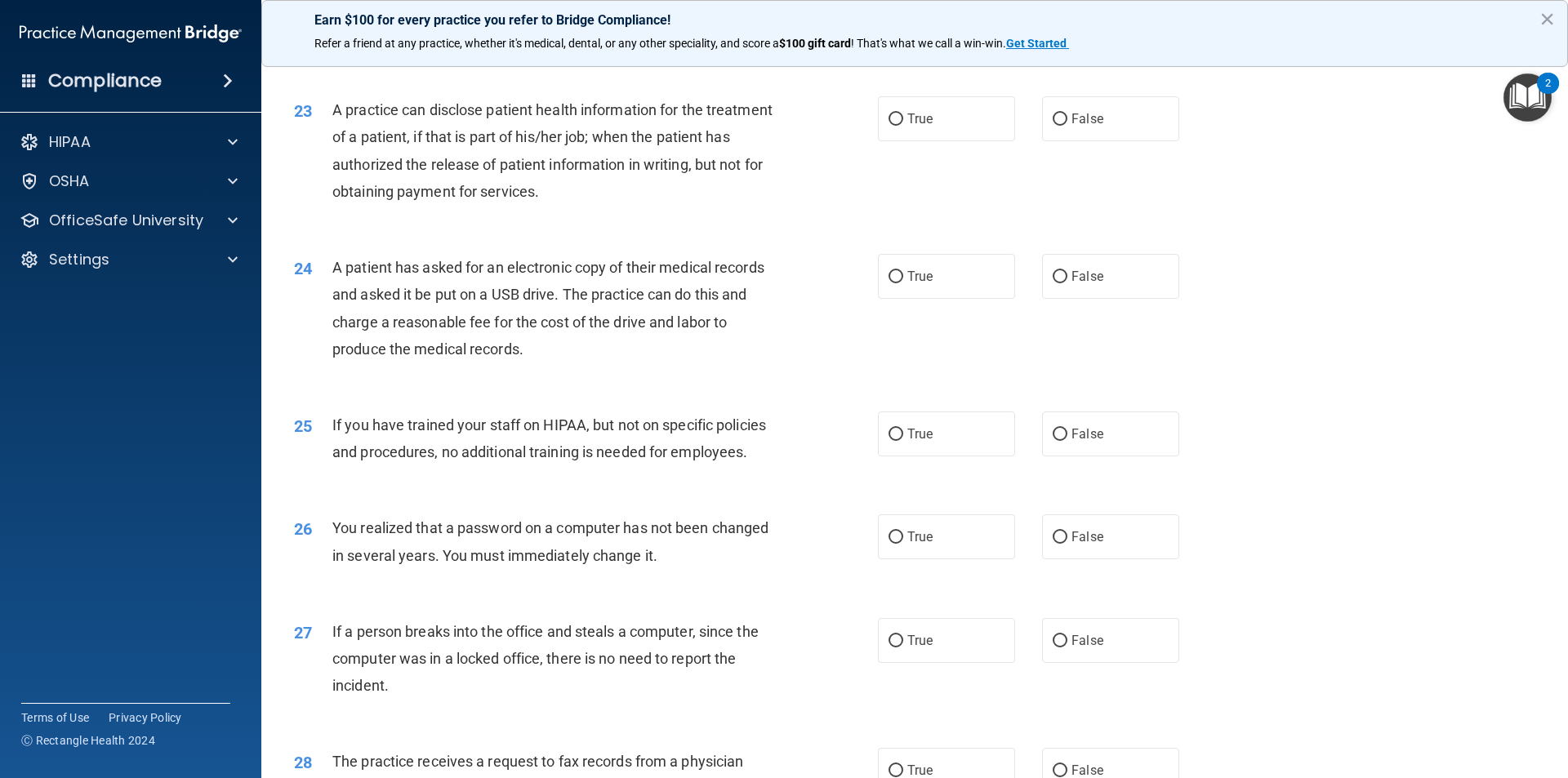
scroll to position [2614, 0]
click at [1061, 140] on label "False" at bounding box center [1110, 117] width 137 height 45
click at [1061, 125] on input "False" at bounding box center [1060, 118] width 15 height 12
radio input "true"
click at [897, 282] on input "True" at bounding box center [896, 276] width 15 height 12
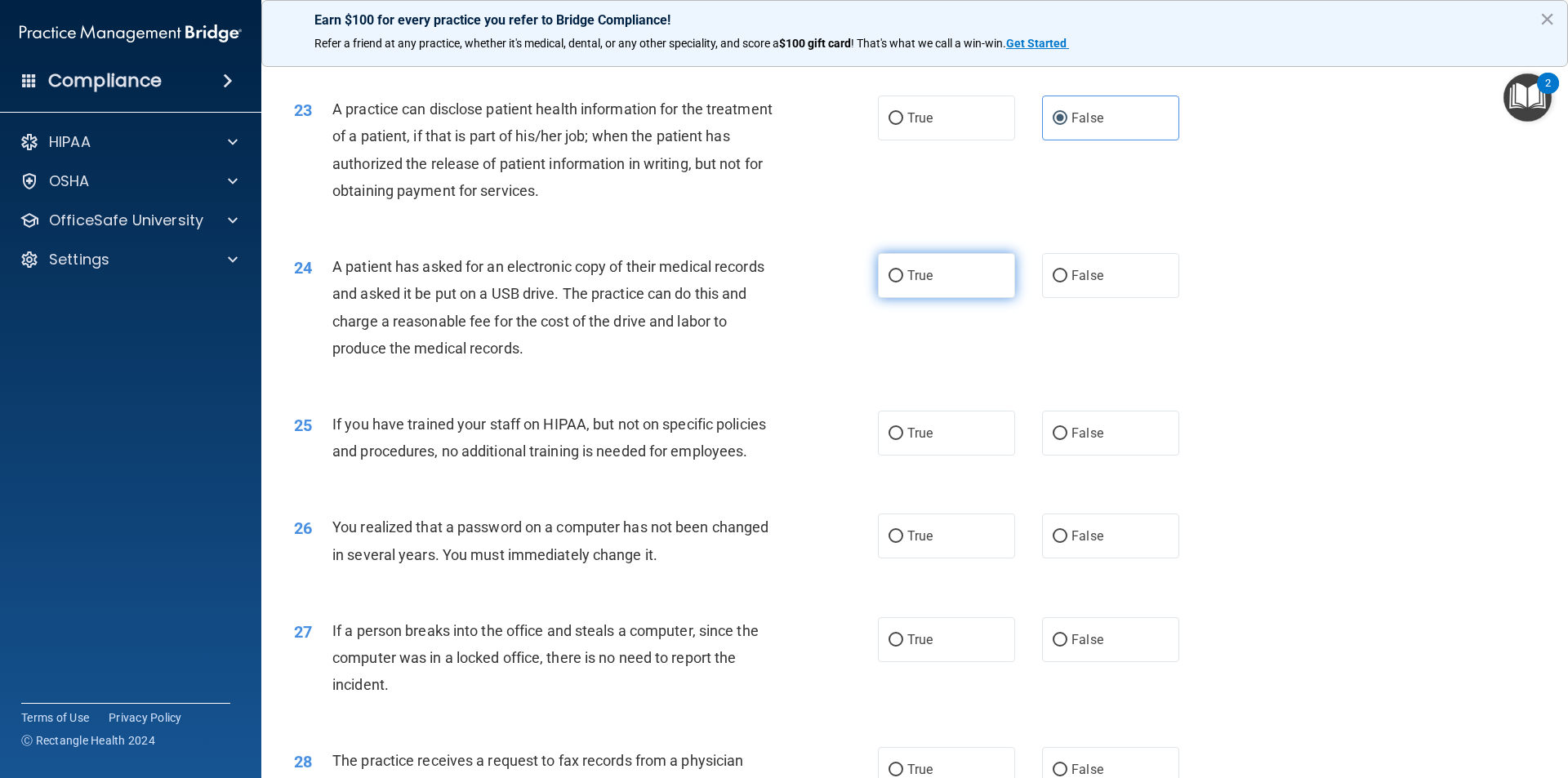
radio input "true"
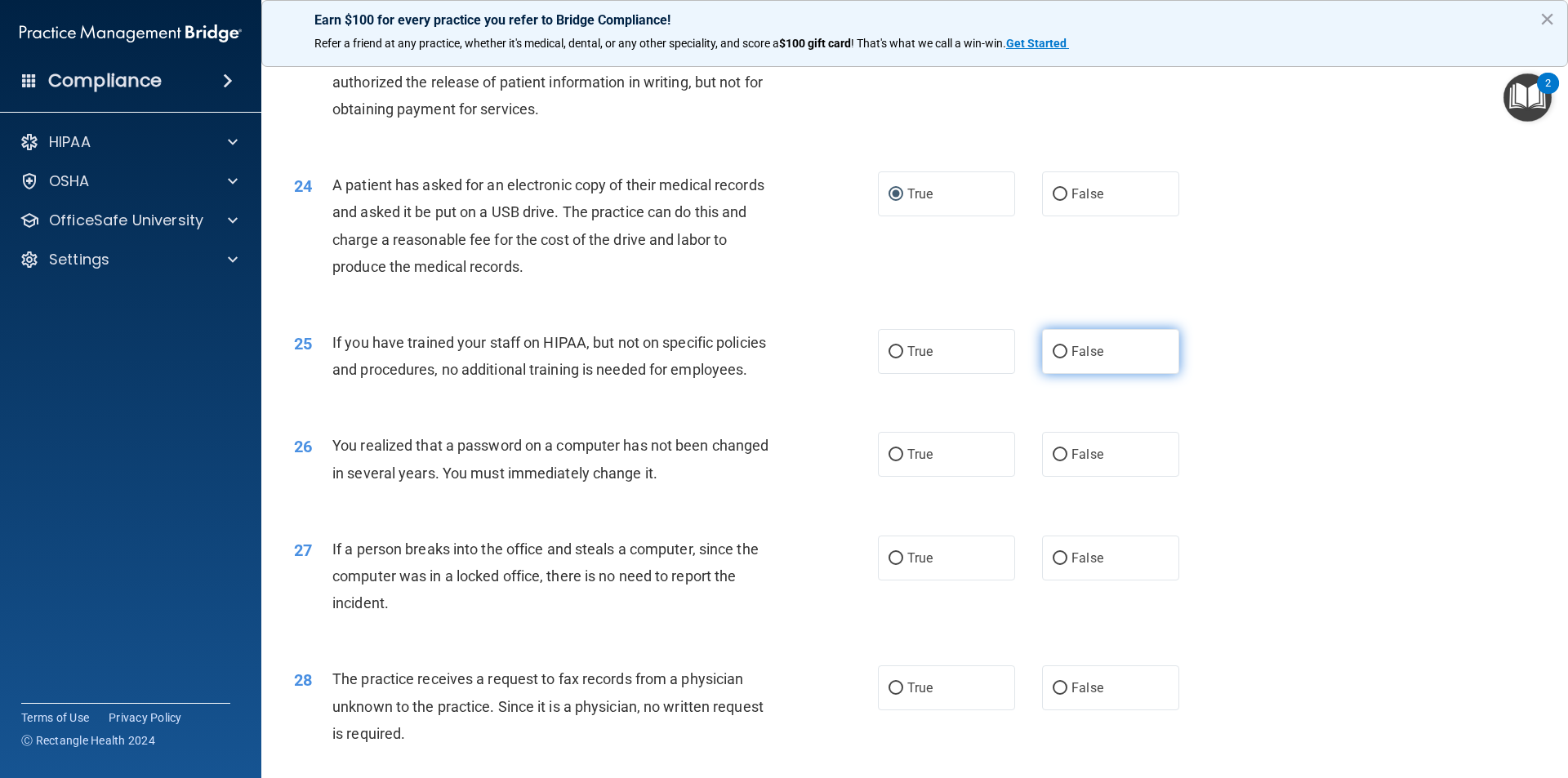
click at [1084, 359] on span "False" at bounding box center [1087, 351] width 32 height 16
click at [1067, 359] on input "False" at bounding box center [1060, 352] width 15 height 12
radio input "true"
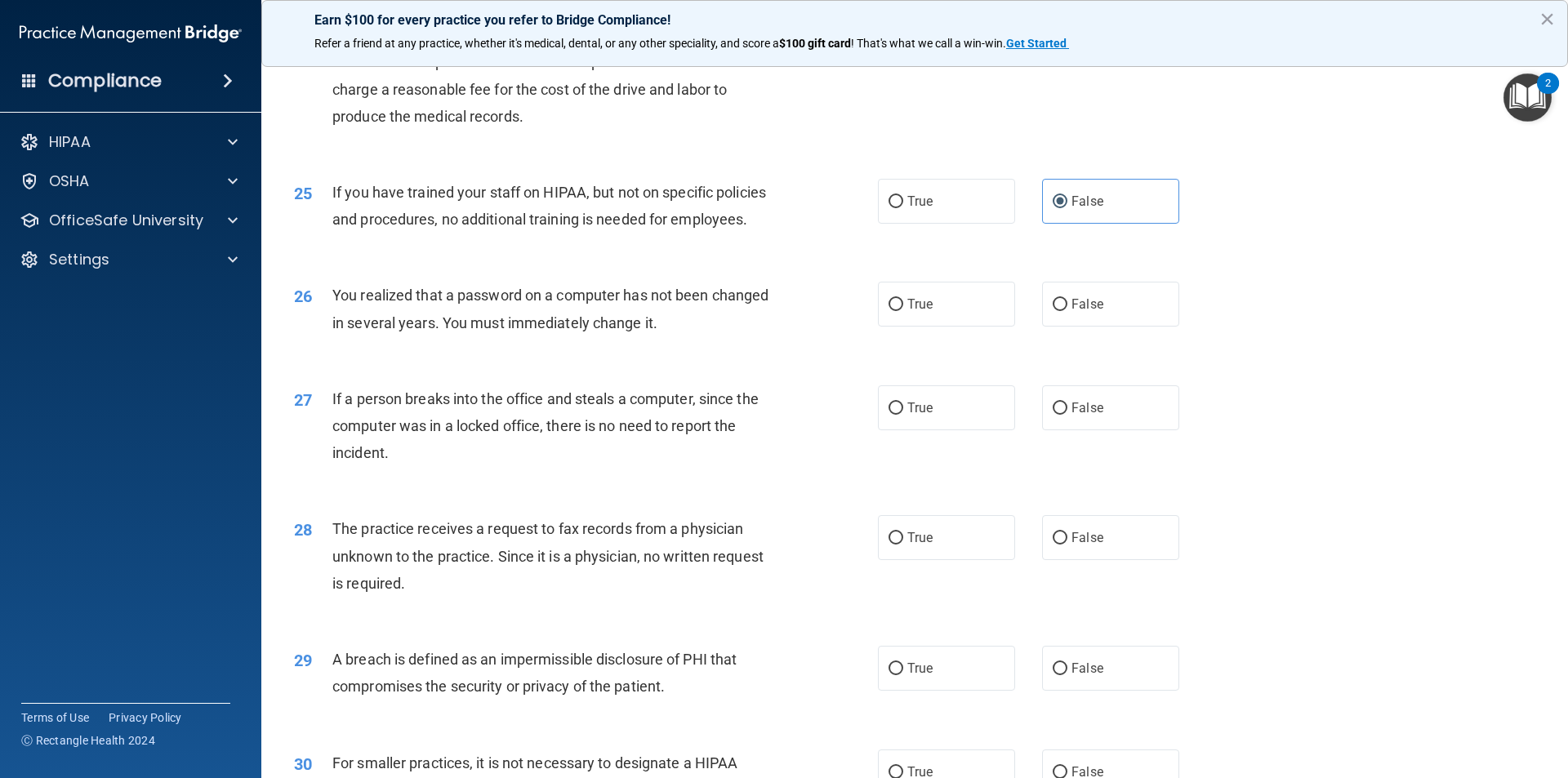
scroll to position [2858, 0]
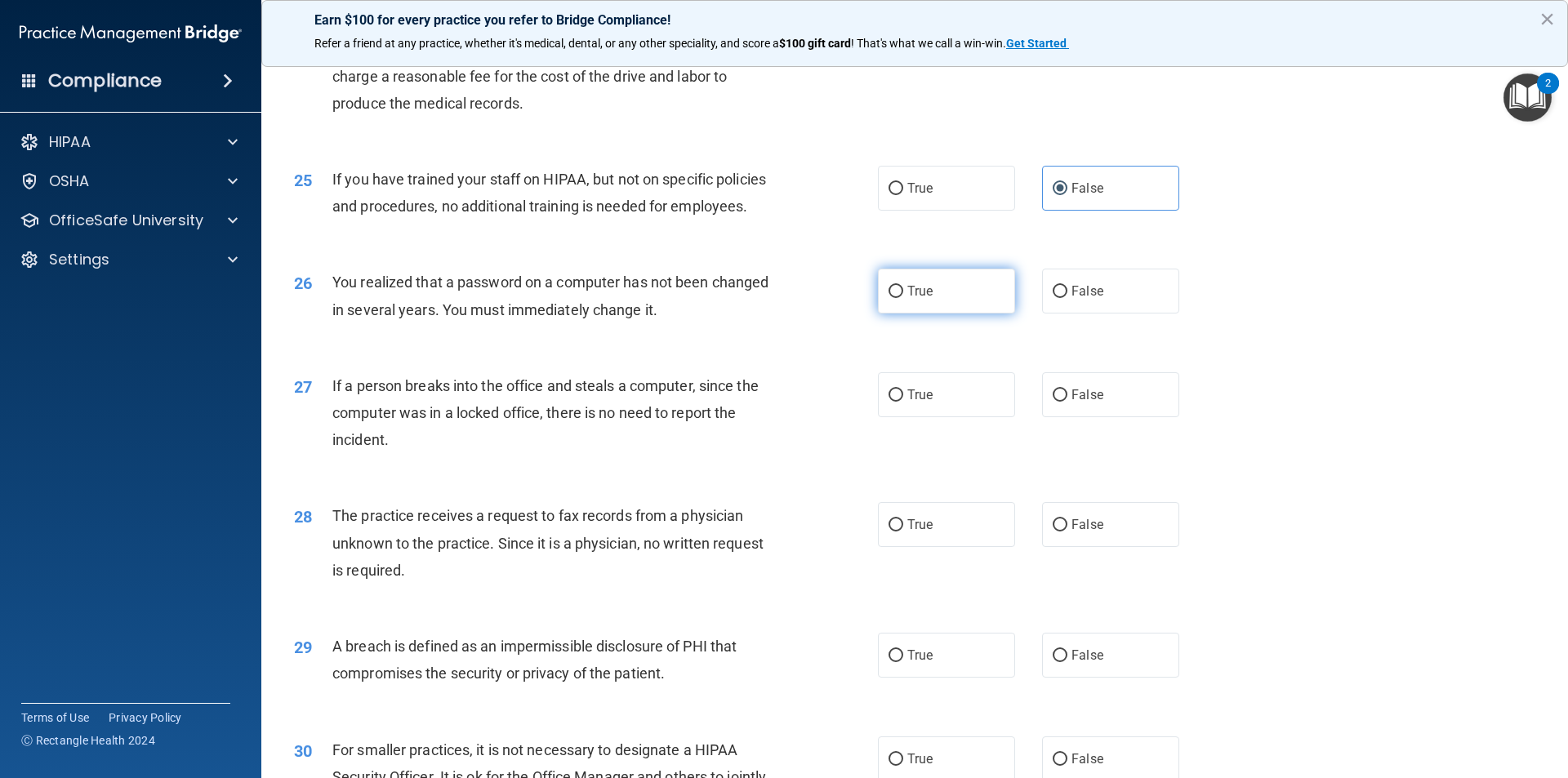
click at [989, 313] on label "True" at bounding box center [946, 291] width 137 height 45
click at [903, 298] on input "True" at bounding box center [896, 291] width 15 height 12
radio input "true"
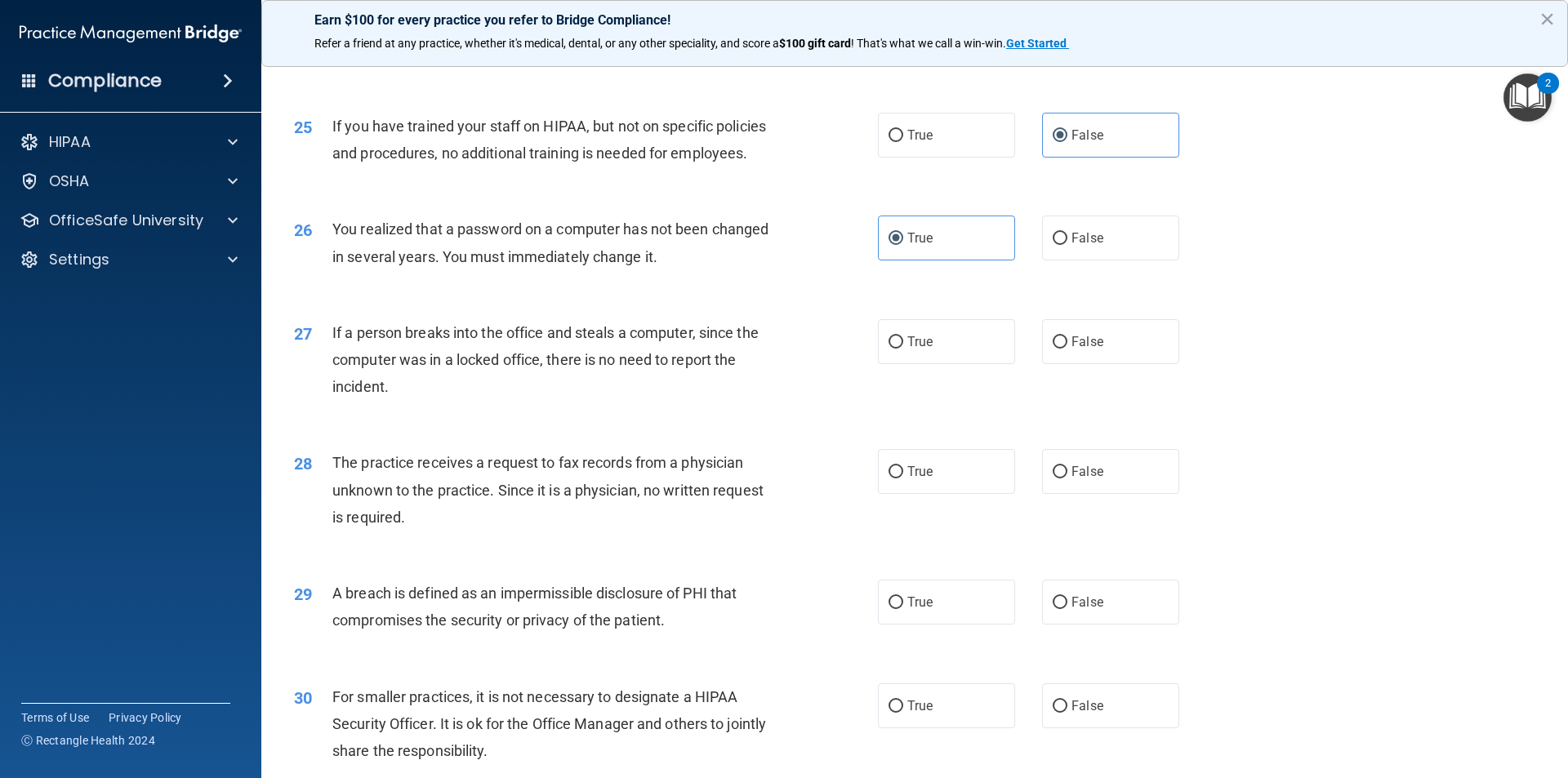
scroll to position [2940, 0]
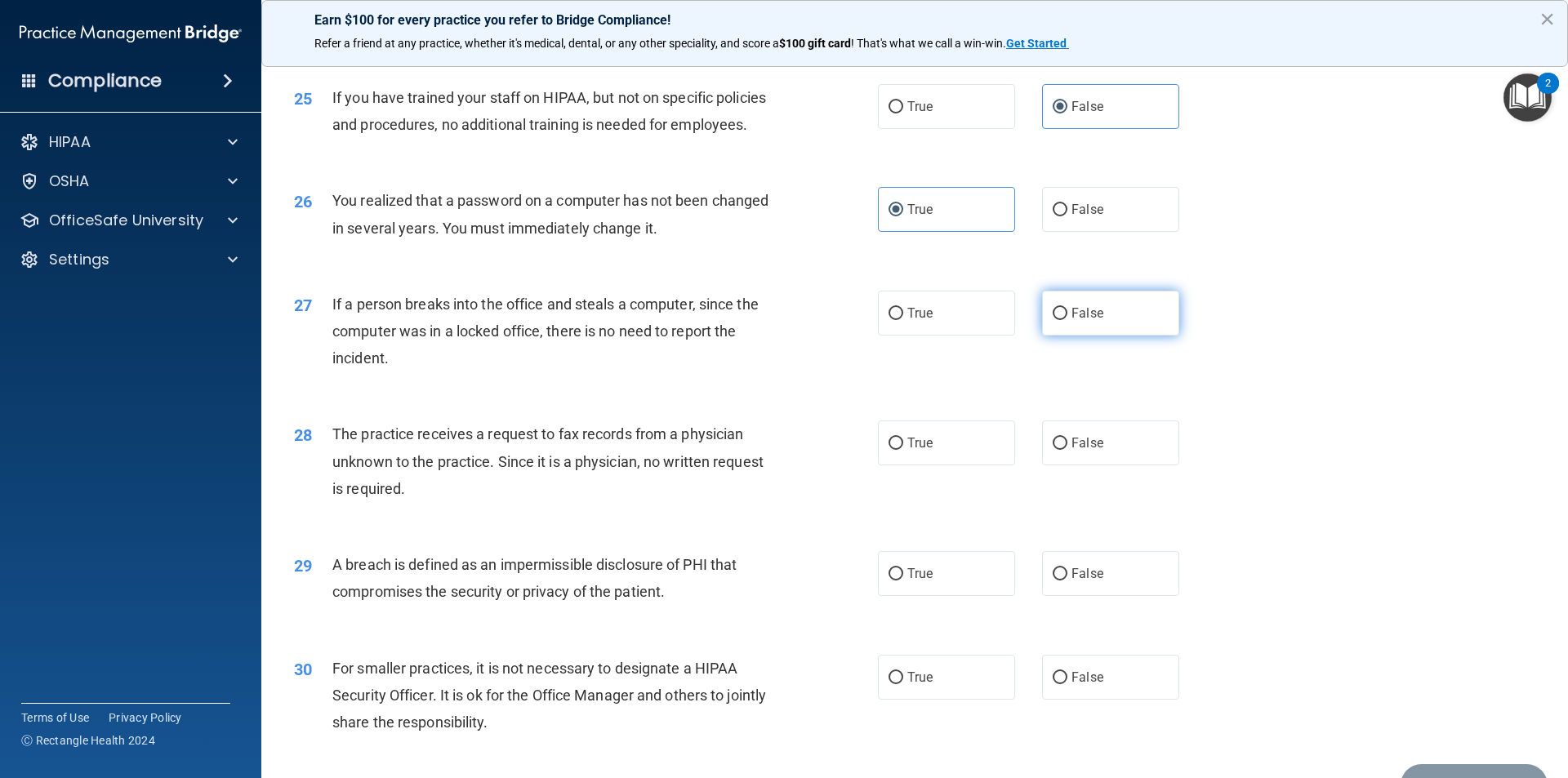
click at [1067, 336] on label "False" at bounding box center [1110, 313] width 137 height 45
click at [1067, 320] on input "False" at bounding box center [1060, 313] width 15 height 12
radio input "true"
click at [1081, 451] on span "False" at bounding box center [1087, 442] width 32 height 16
click at [1067, 450] on input "False" at bounding box center [1060, 443] width 15 height 12
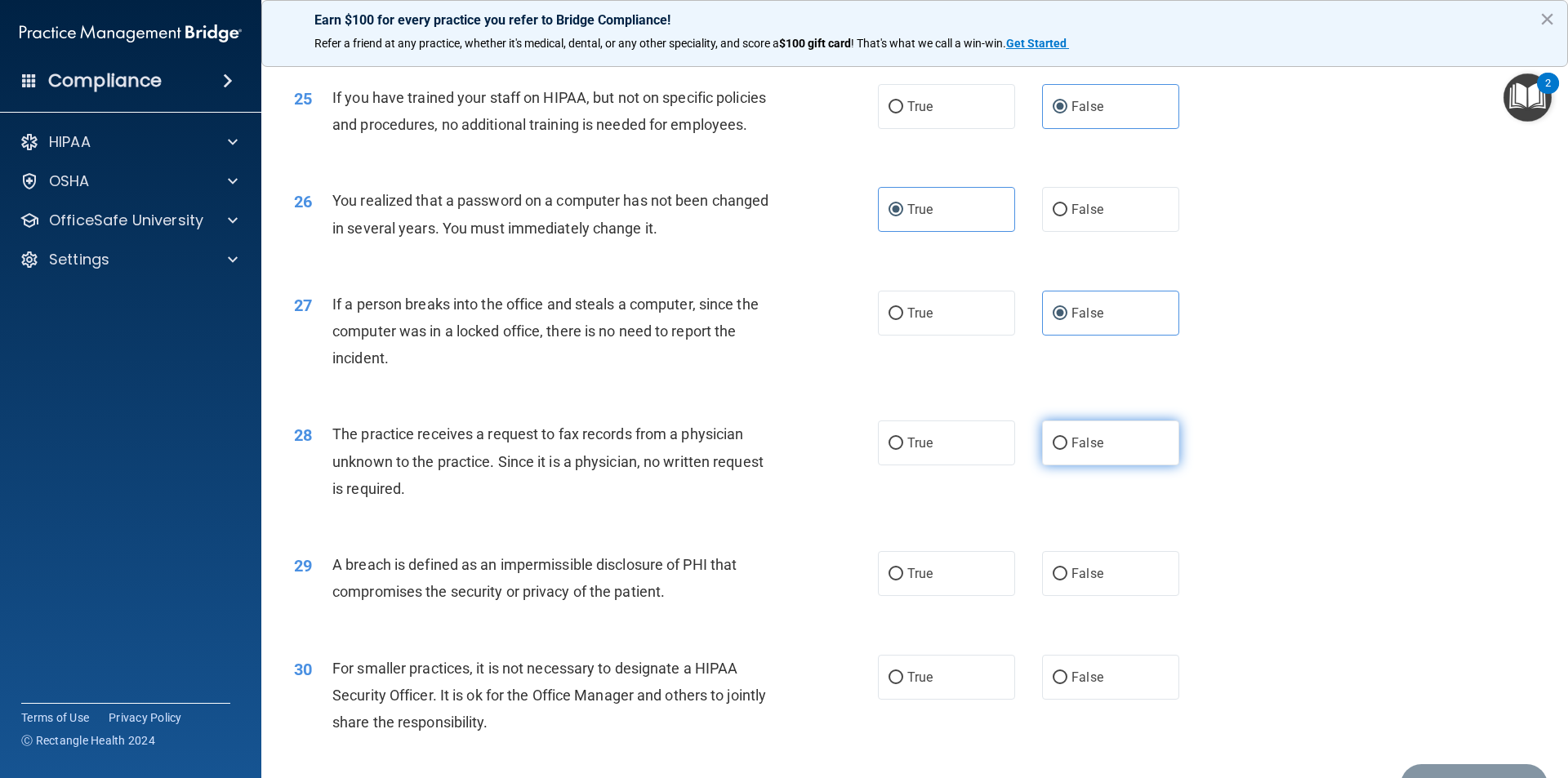
radio input "true"
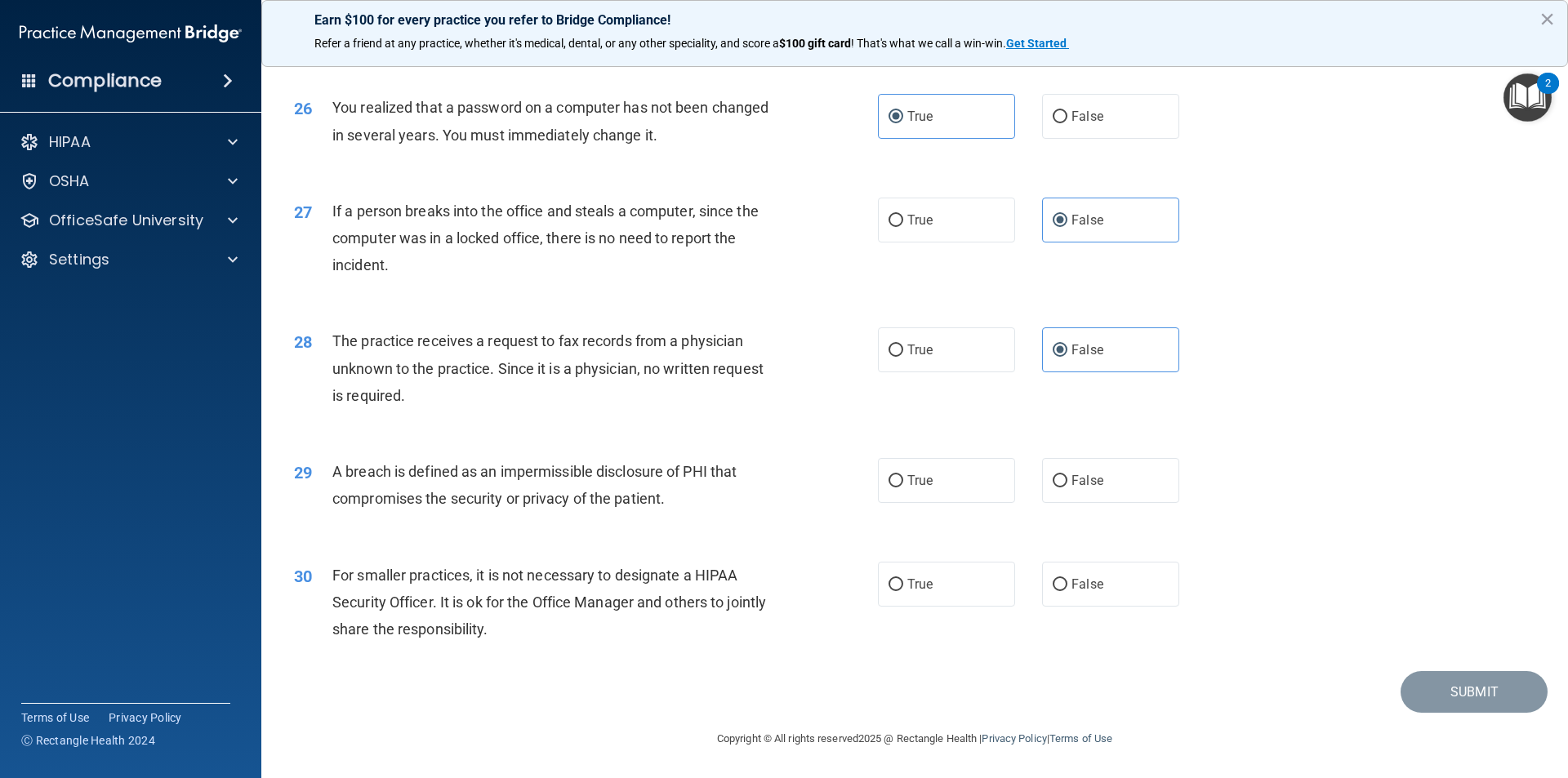
scroll to position [3087, 0]
click at [913, 481] on span "True" at bounding box center [920, 480] width 25 height 16
click at [903, 481] on input "True" at bounding box center [896, 481] width 15 height 12
radio input "true"
click at [1125, 602] on label "False" at bounding box center [1110, 584] width 137 height 45
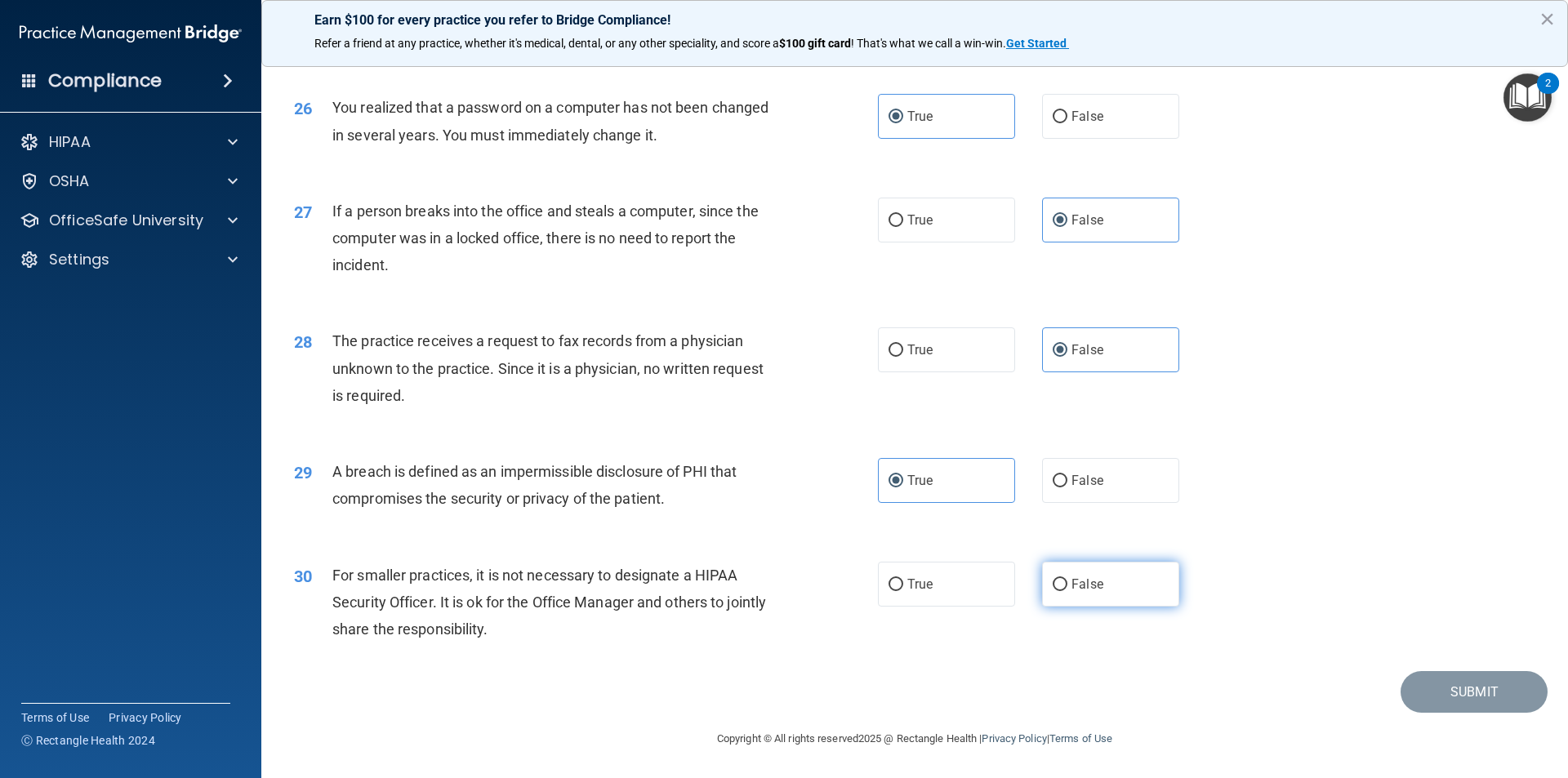
click at [1067, 592] on input "False" at bounding box center [1060, 585] width 15 height 12
radio input "true"
click at [1517, 693] on button "Submit" at bounding box center [1474, 692] width 147 height 42
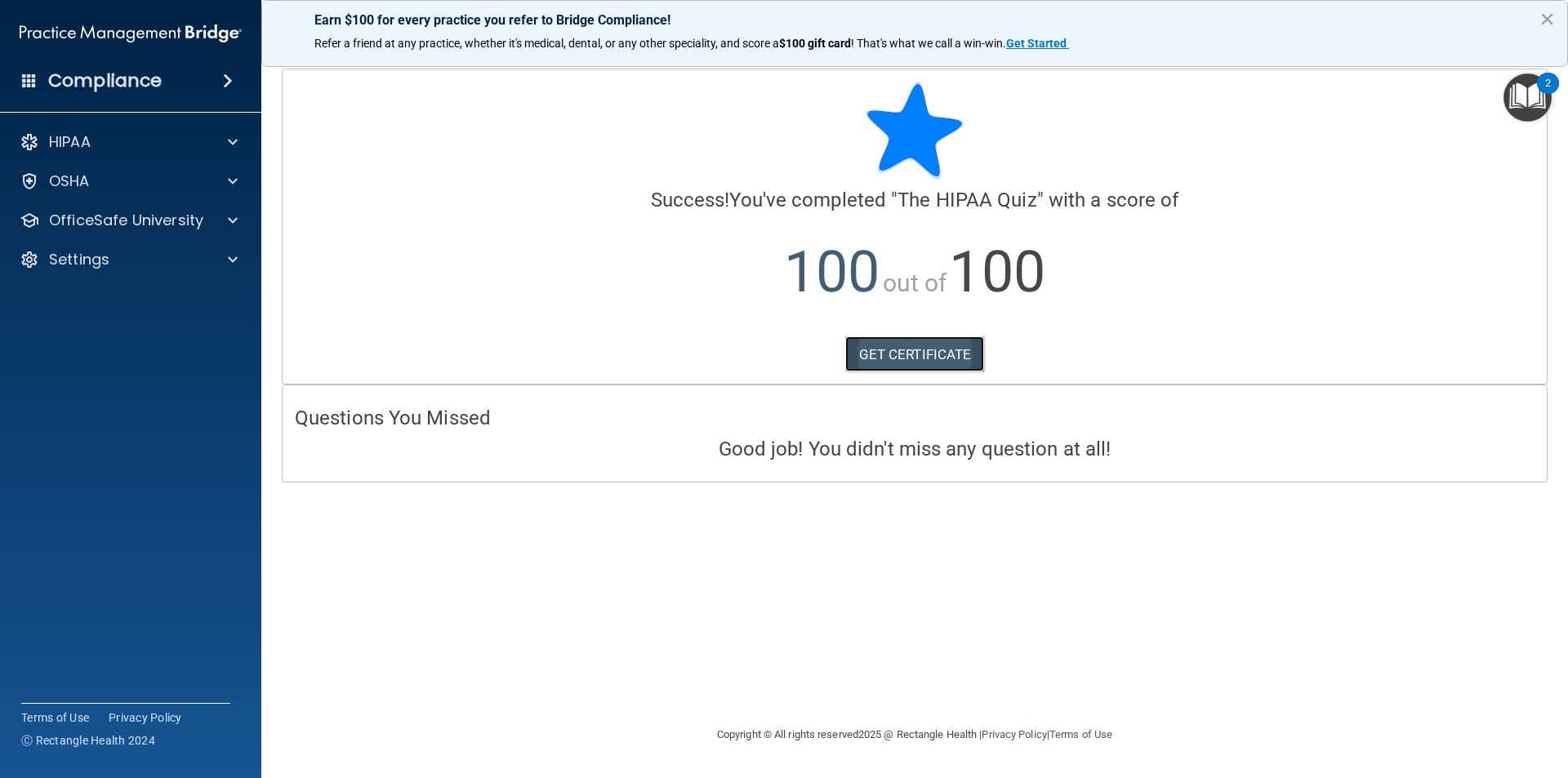
click at [870, 364] on link "GET CERTIFICATE" at bounding box center [915, 355] width 139 height 36
click at [237, 179] on span at bounding box center [233, 181] width 10 height 20
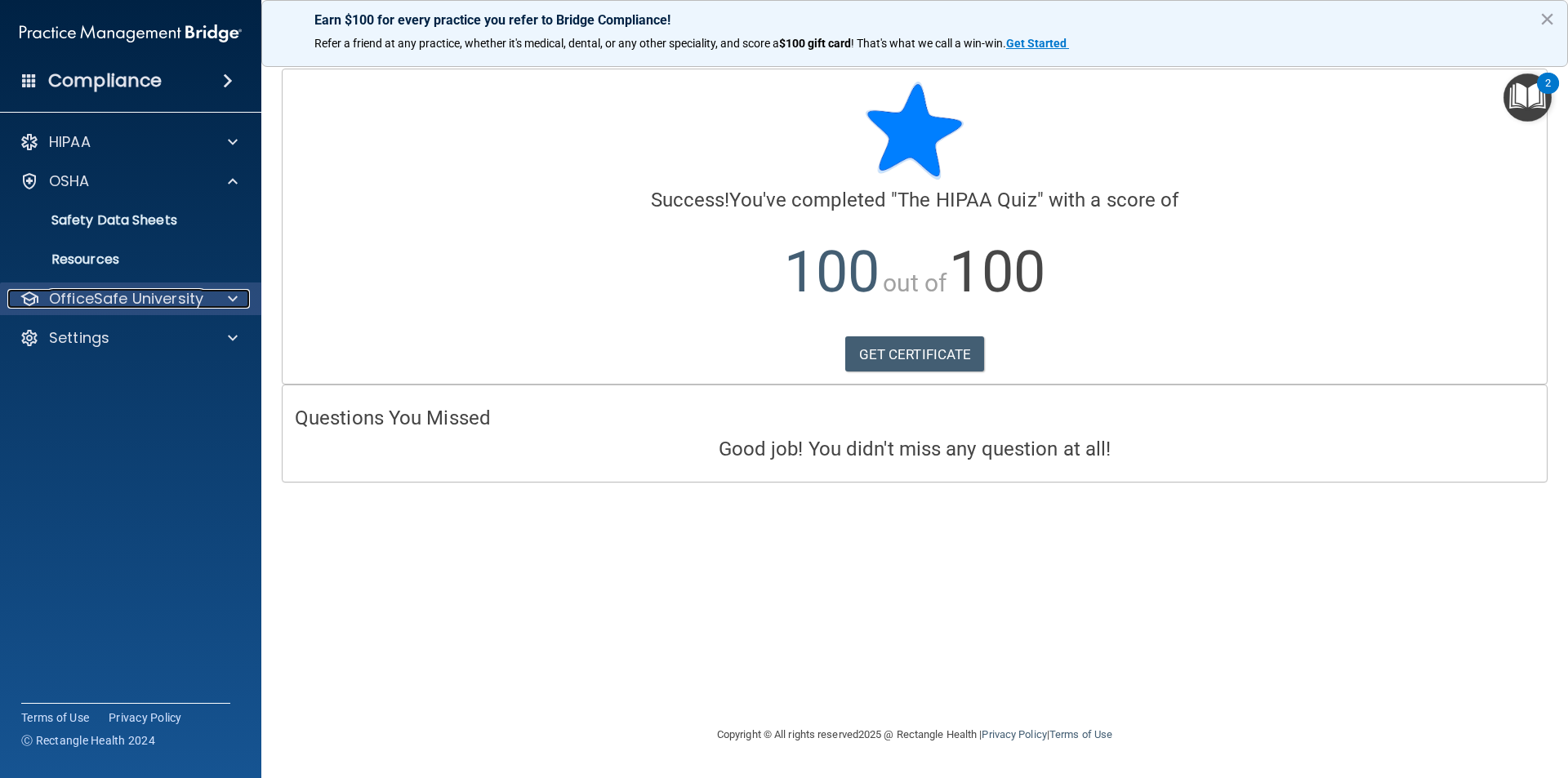
click at [229, 298] on span at bounding box center [233, 299] width 10 height 20
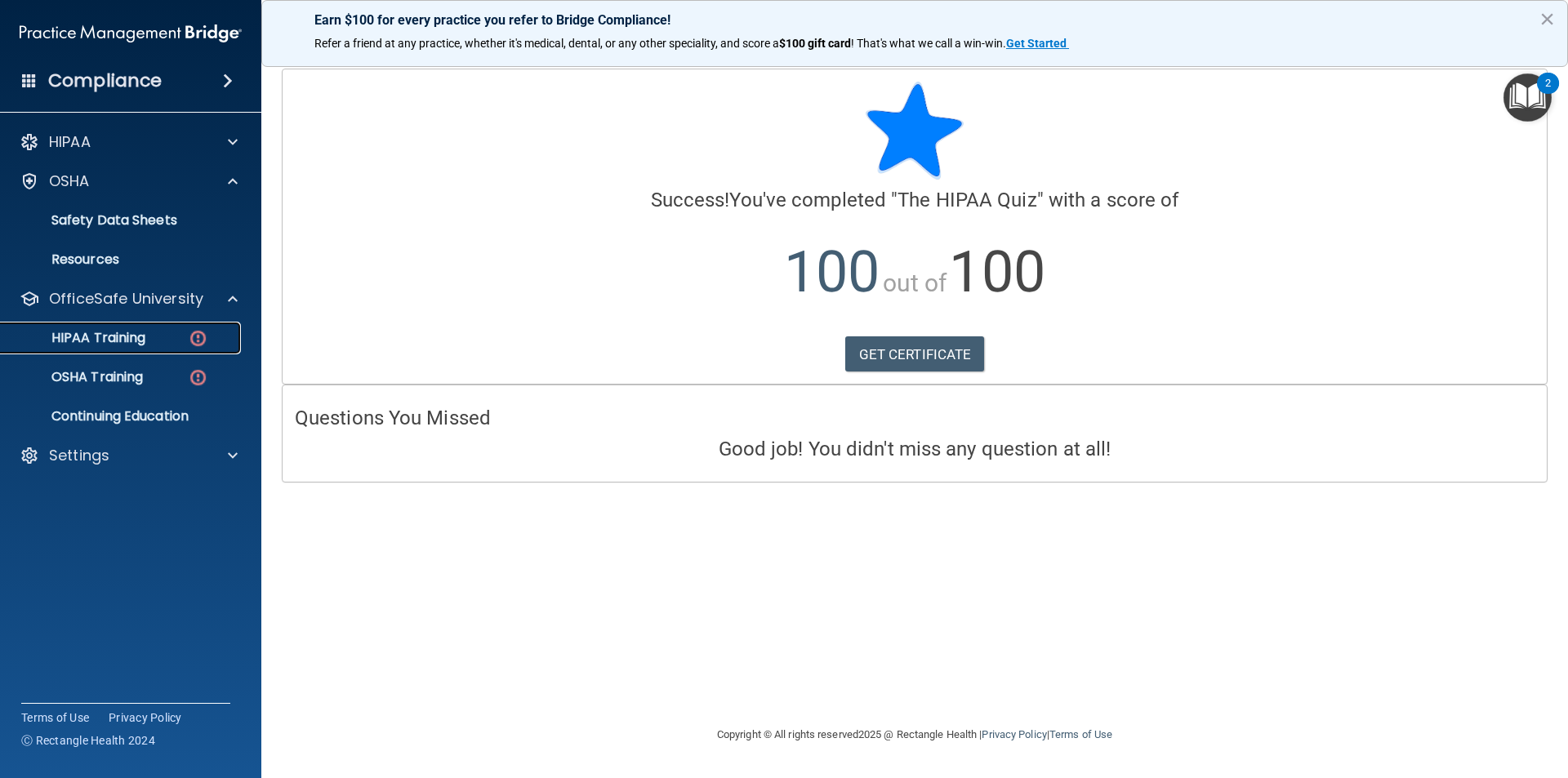
click at [135, 341] on p "HIPAA Training" at bounding box center [78, 338] width 135 height 16
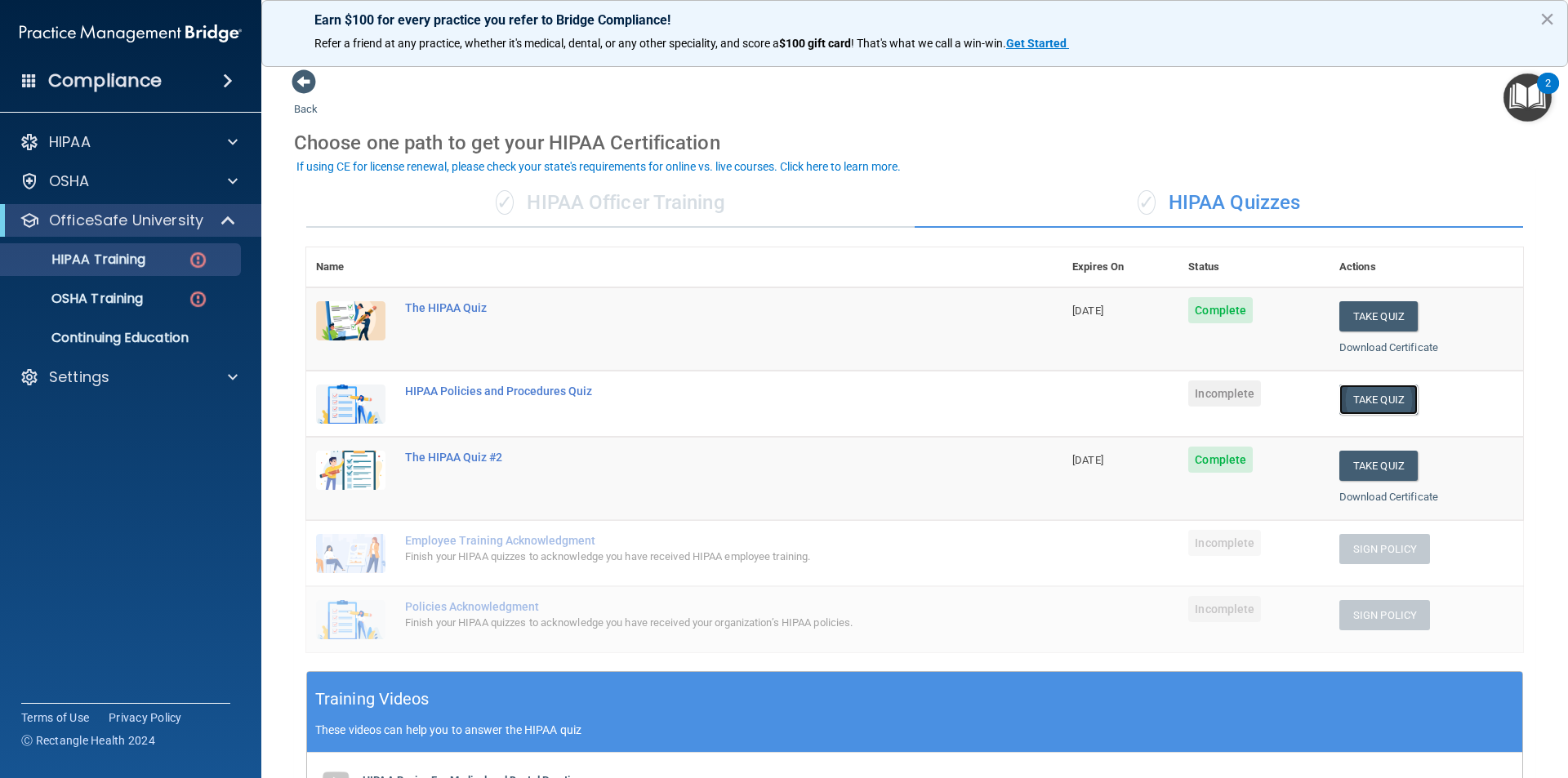
click at [1356, 401] on button "Take Quiz" at bounding box center [1378, 400] width 79 height 30
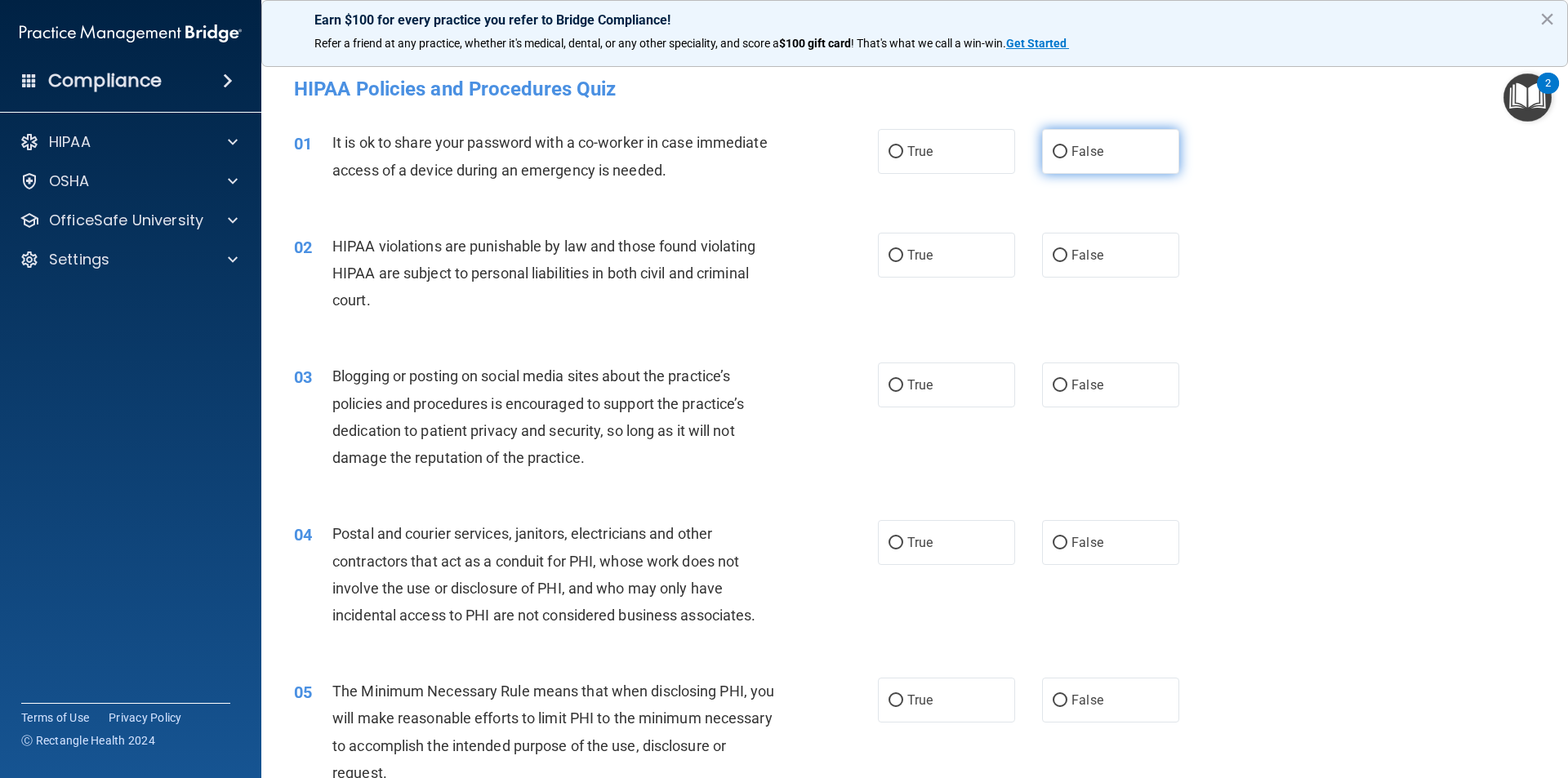
click at [1053, 149] on input "False" at bounding box center [1060, 152] width 15 height 12
radio input "true"
click at [914, 256] on span "True" at bounding box center [920, 255] width 25 height 16
click at [903, 256] on input "True" at bounding box center [896, 256] width 15 height 12
radio input "true"
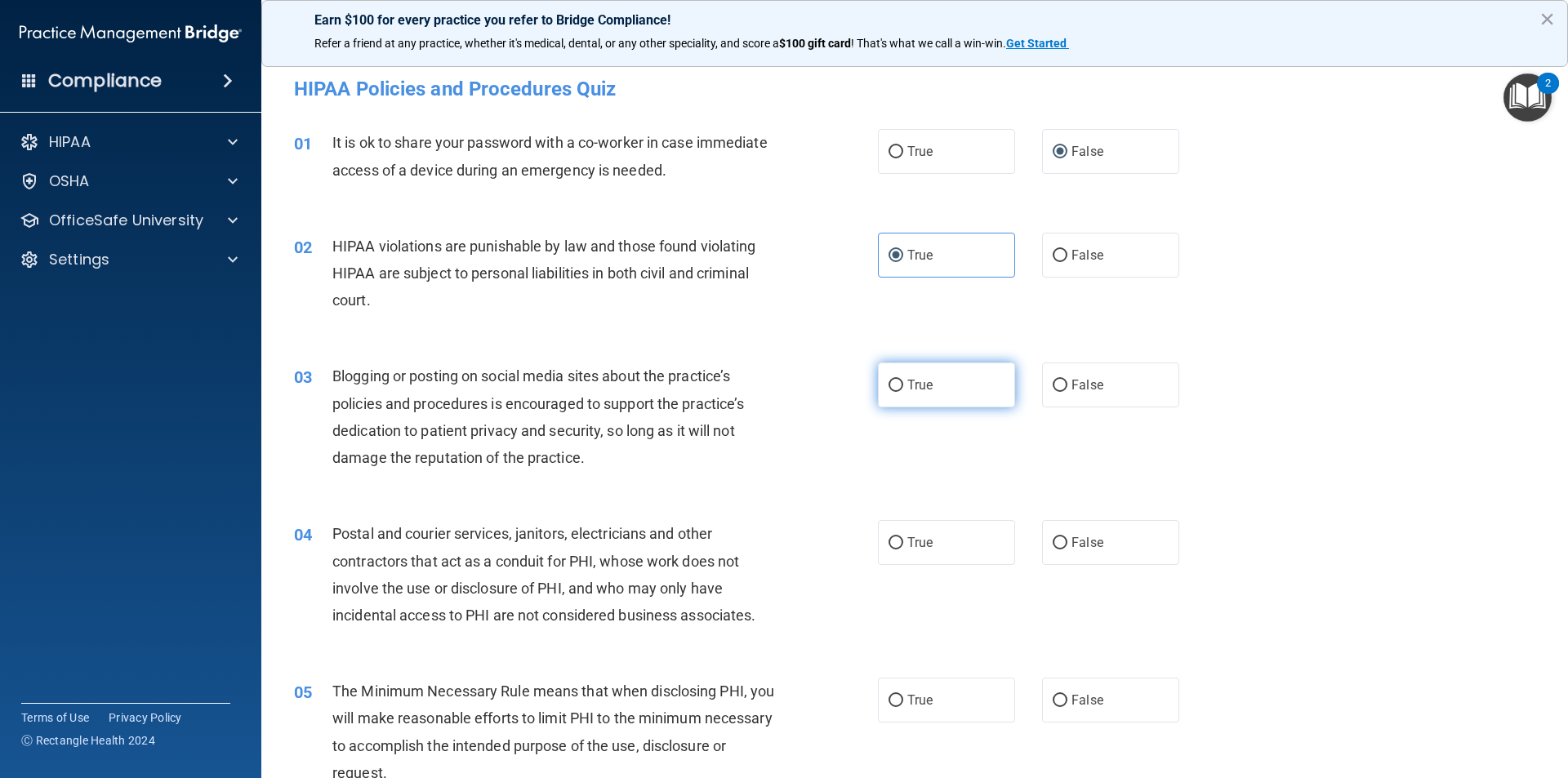
click at [910, 391] on span "True" at bounding box center [920, 385] width 25 height 16
click at [903, 391] on input "True" at bounding box center [896, 386] width 15 height 12
radio input "true"
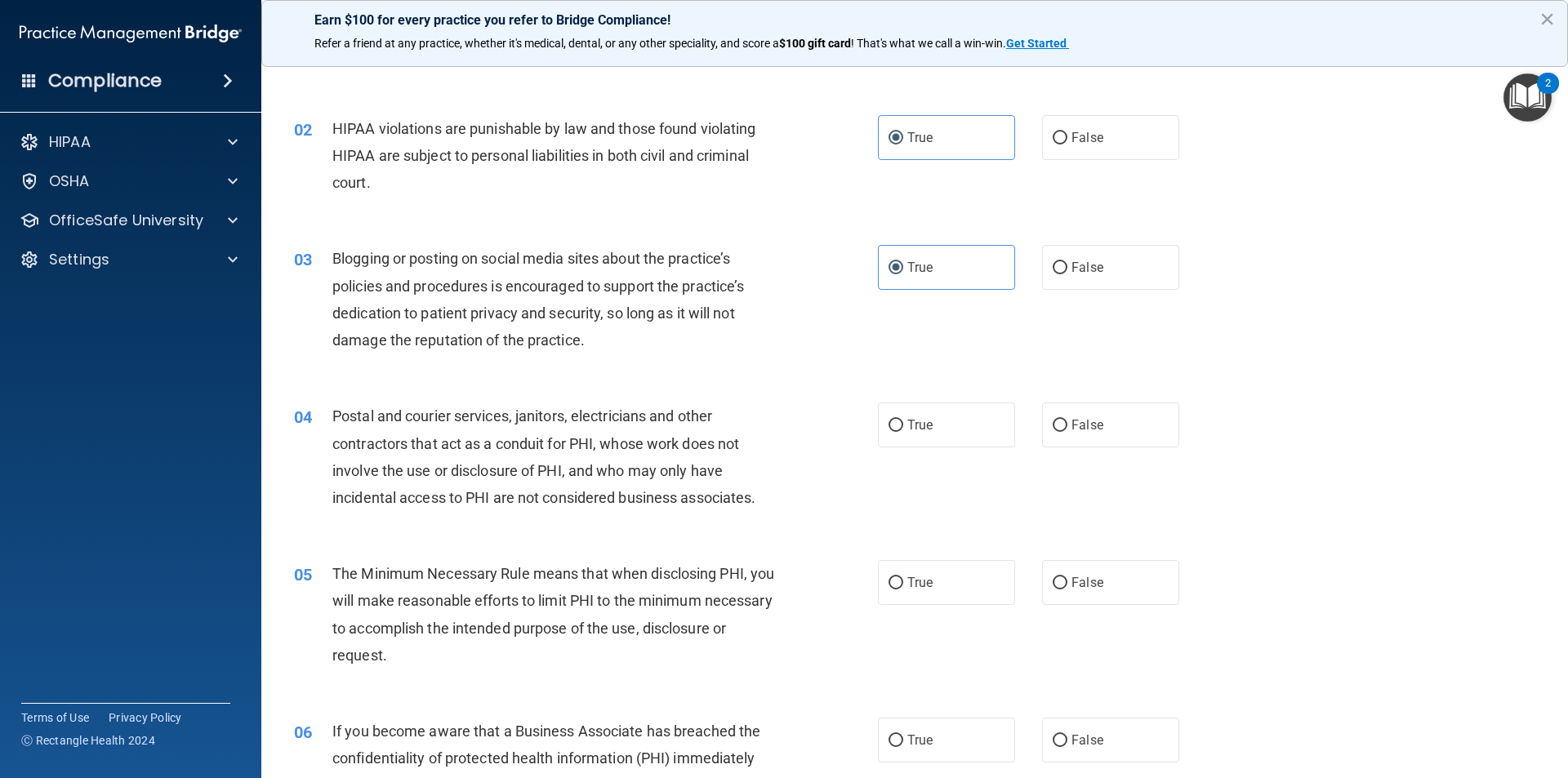
scroll to position [163, 0]
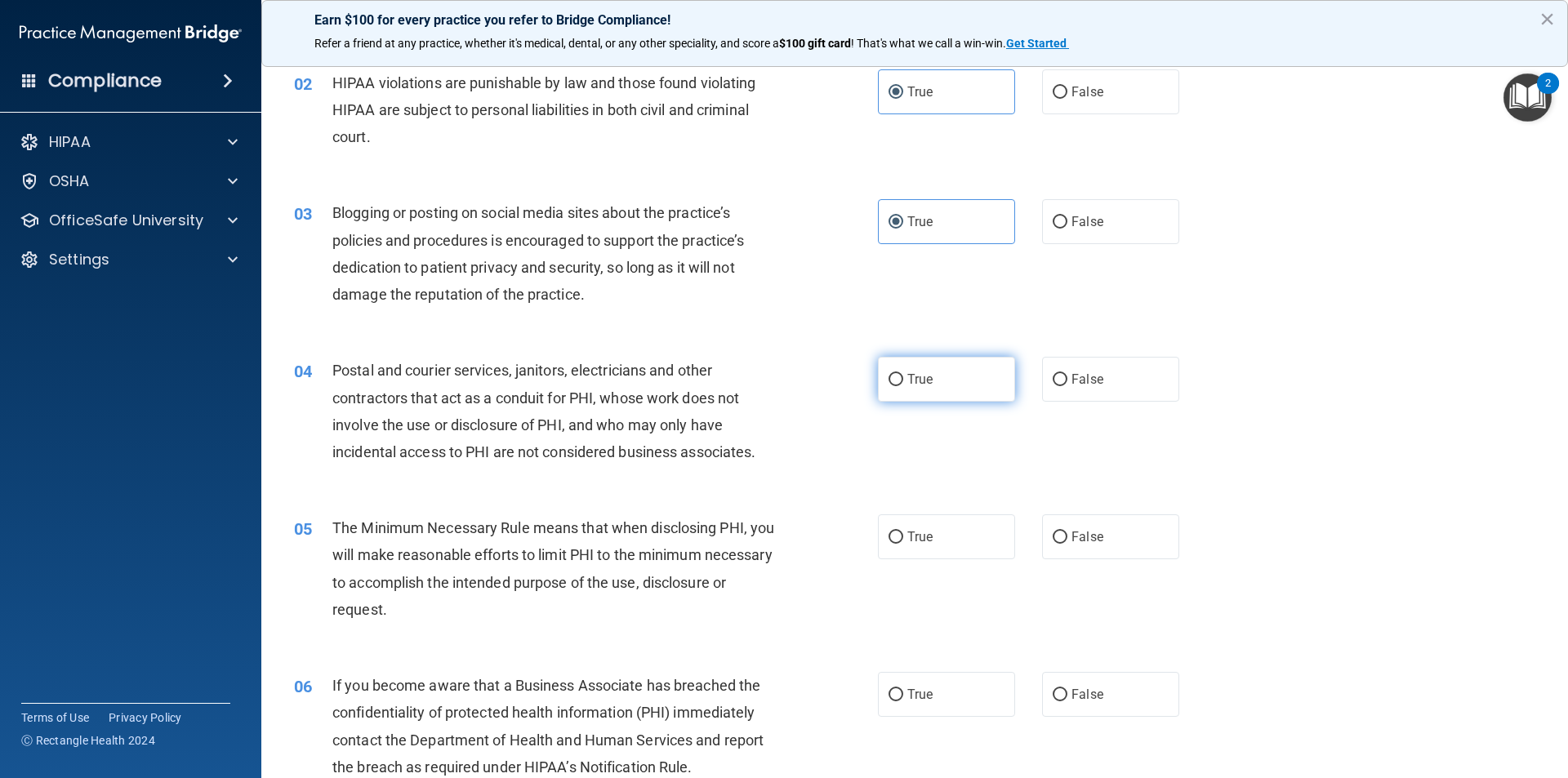
click at [917, 369] on label "True" at bounding box center [946, 379] width 137 height 45
click at [903, 374] on input "True" at bounding box center [896, 380] width 15 height 12
radio input "true"
click at [907, 538] on span "True" at bounding box center [920, 537] width 25 height 16
click at [903, 538] on input "True" at bounding box center [896, 538] width 15 height 12
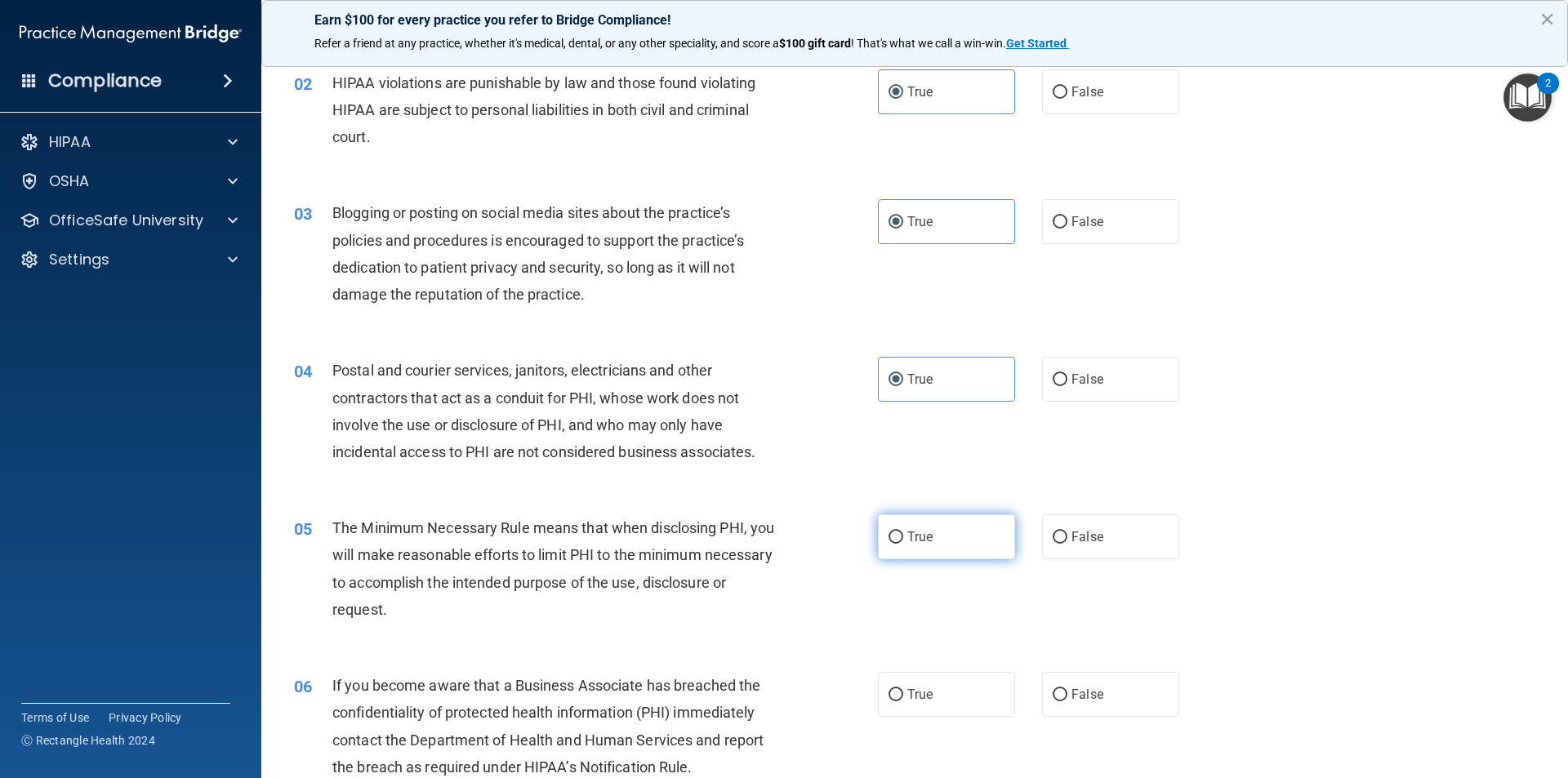
radio input "true"
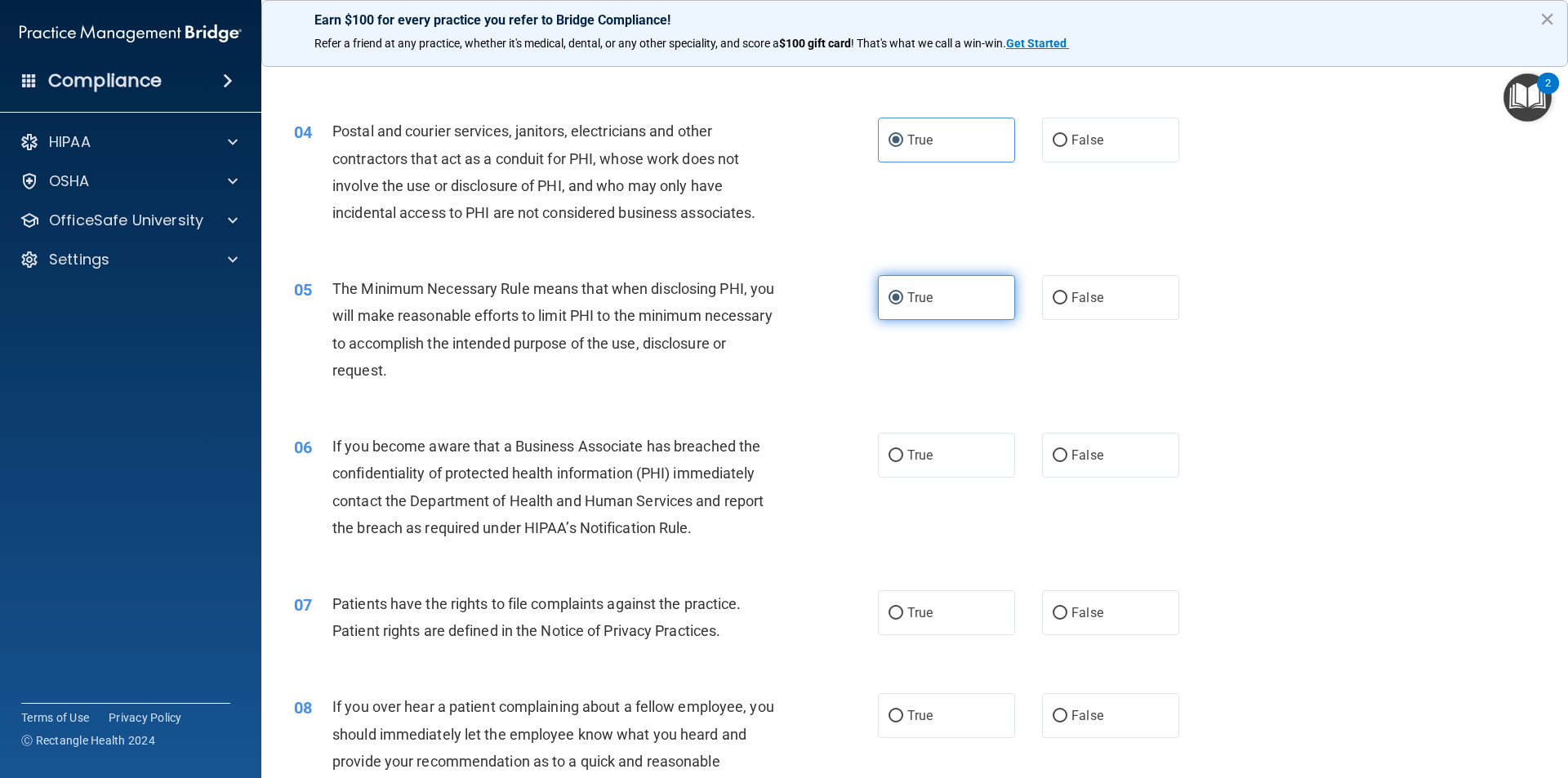
scroll to position [409, 0]
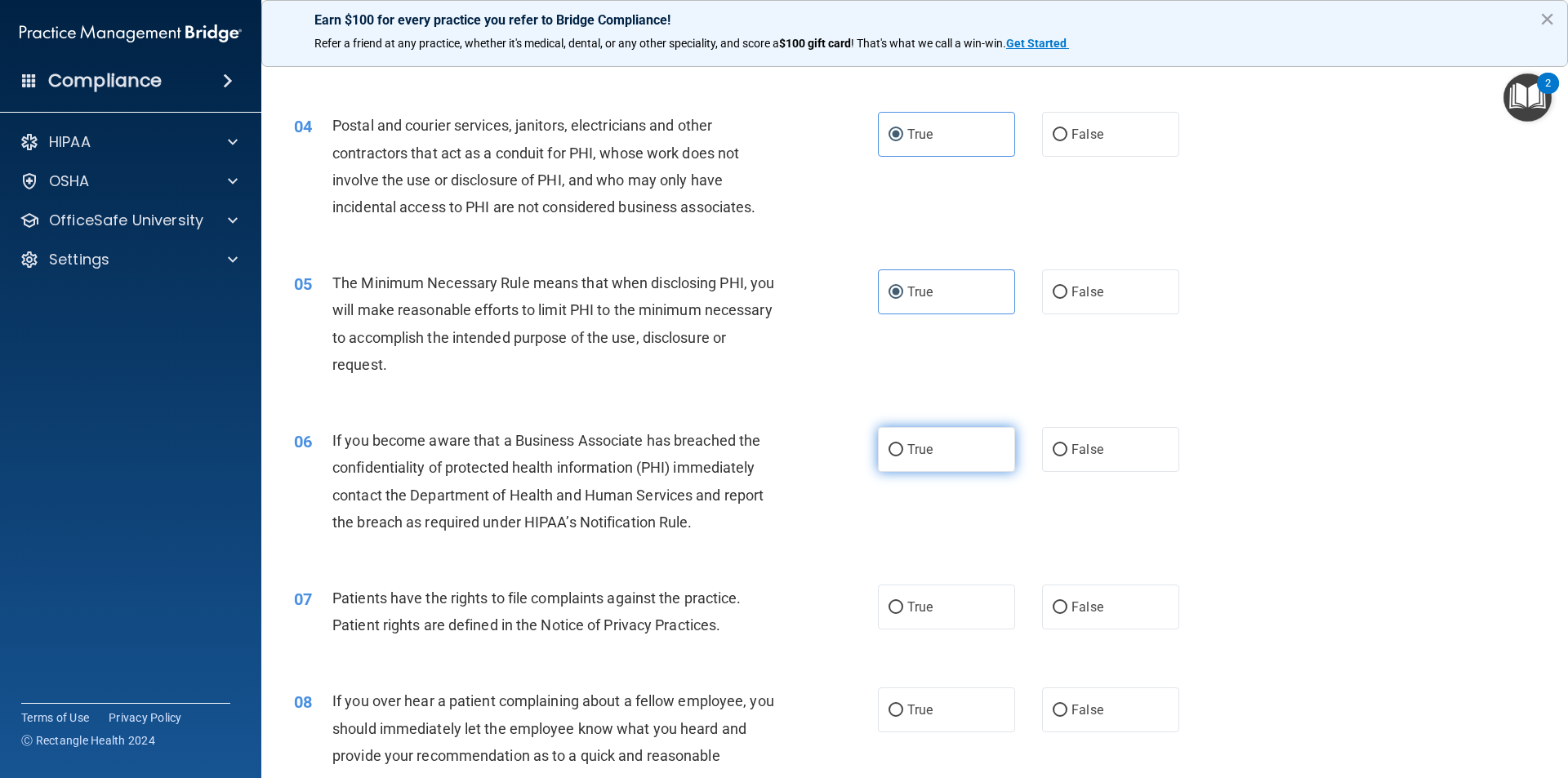
click at [935, 438] on label "True" at bounding box center [946, 450] width 137 height 45
click at [903, 444] on input "True" at bounding box center [896, 450] width 15 height 12
radio input "true"
drag, startPoint x: 922, startPoint y: 603, endPoint x: 931, endPoint y: 650, distance: 47.9
click at [922, 604] on span "True" at bounding box center [920, 607] width 25 height 16
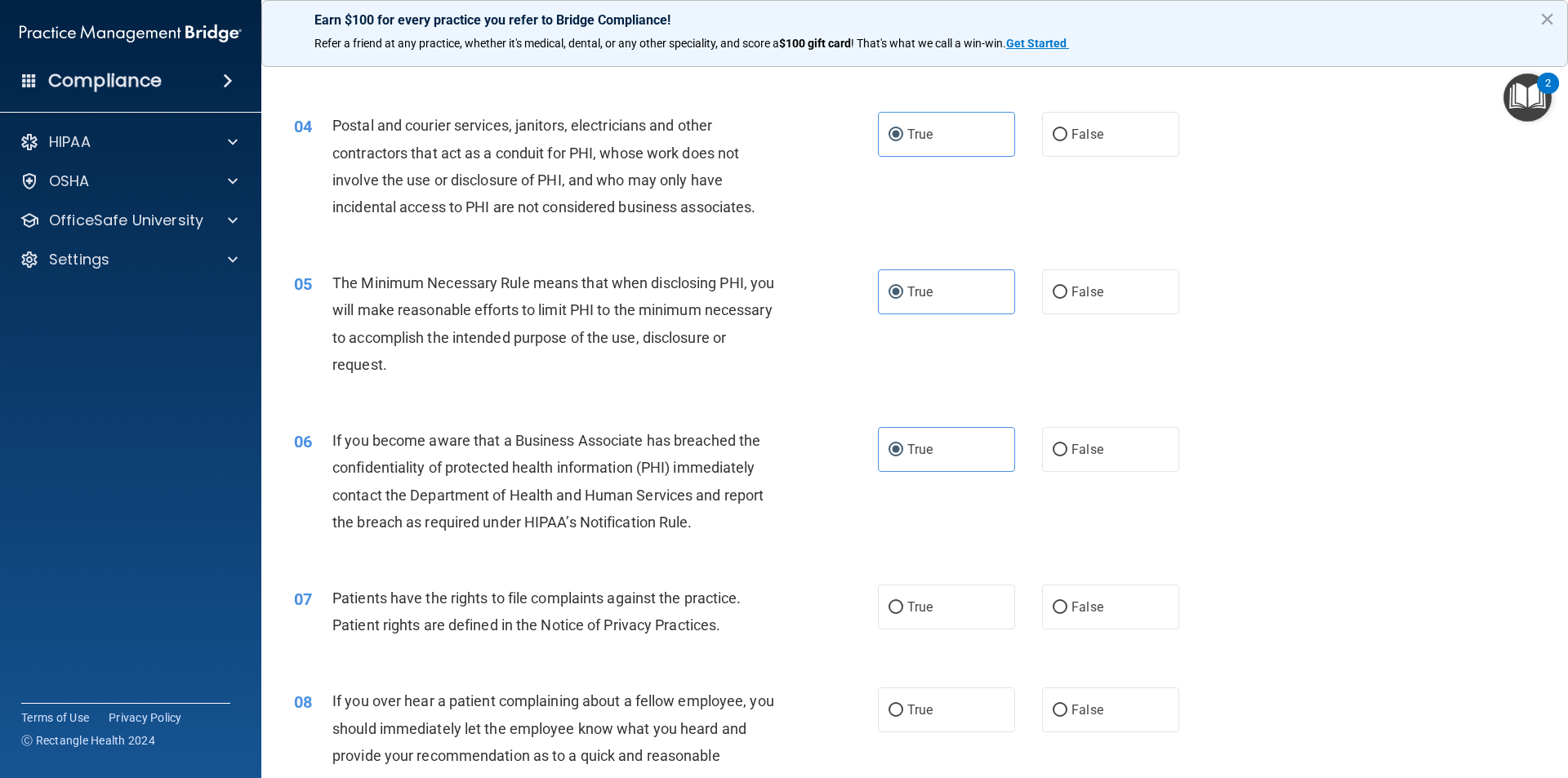
click at [903, 604] on input "True" at bounding box center [896, 608] width 15 height 12
radio input "true"
click at [919, 710] on span "True" at bounding box center [920, 710] width 25 height 16
click at [903, 710] on input "True" at bounding box center [896, 711] width 15 height 12
radio input "true"
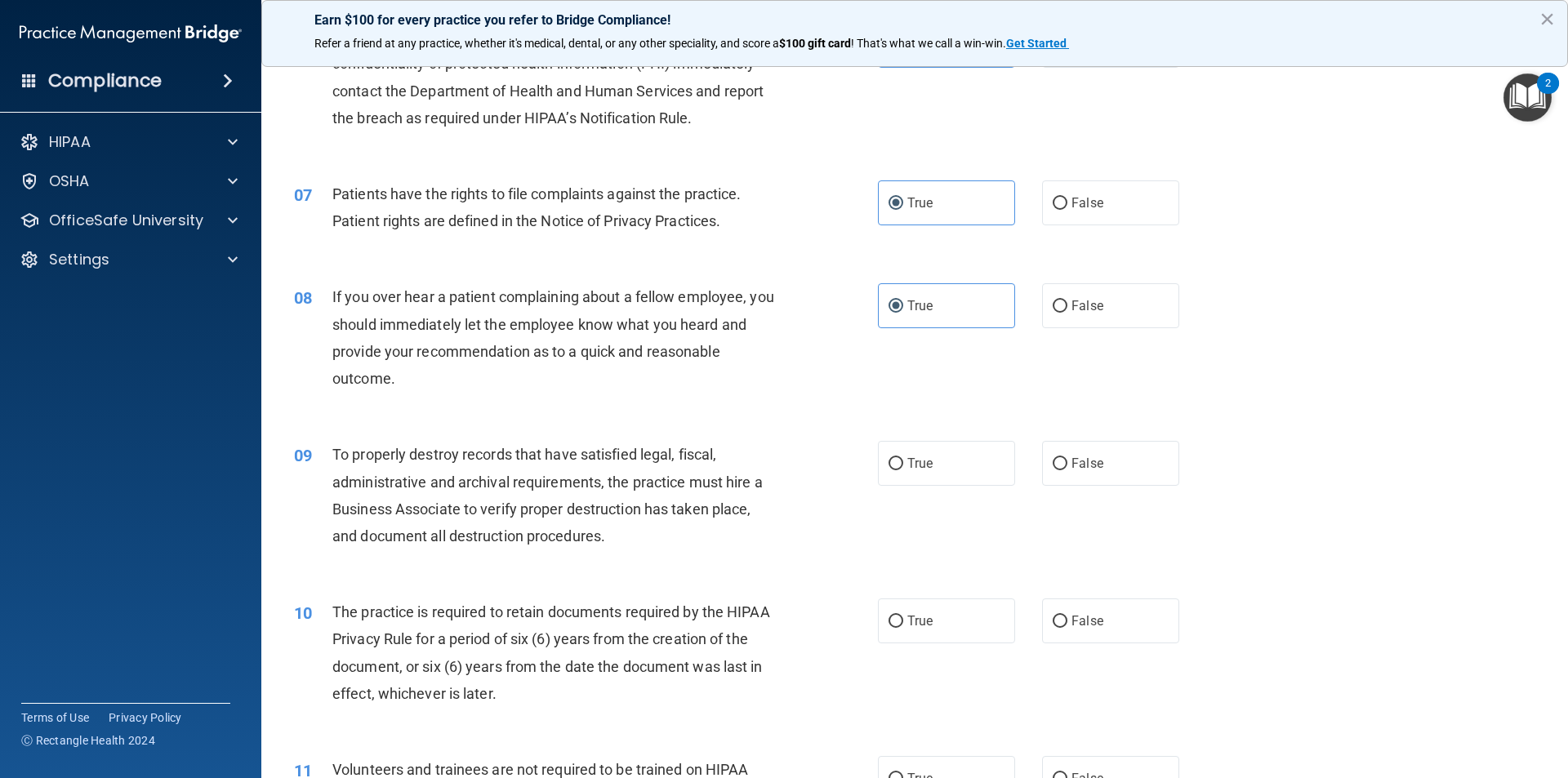
scroll to position [817, 0]
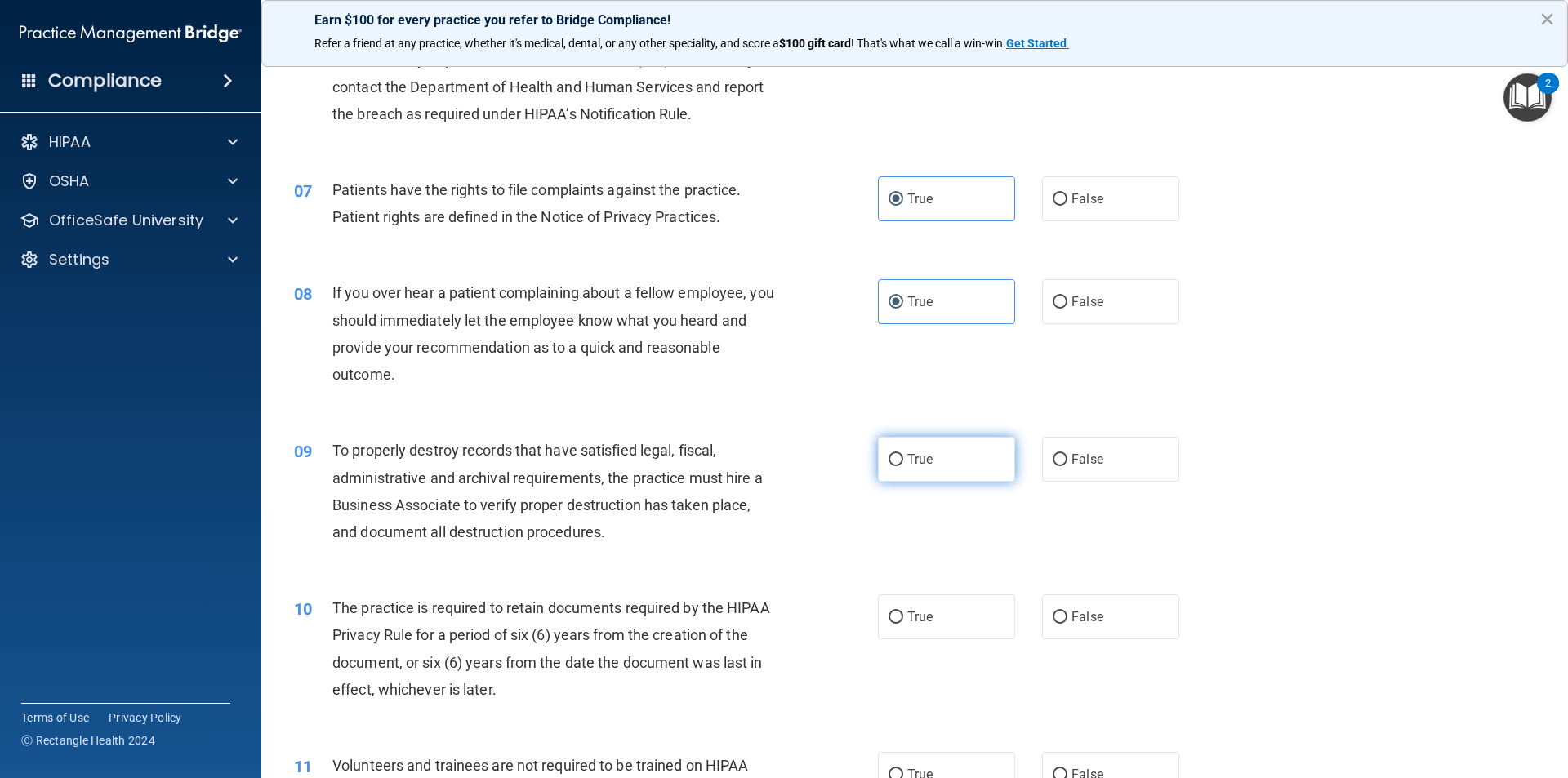
click at [936, 463] on label "True" at bounding box center [946, 459] width 137 height 45
click at [903, 463] on input "True" at bounding box center [896, 460] width 15 height 12
radio input "true"
click at [878, 615] on label "True" at bounding box center [946, 617] width 137 height 45
click at [889, 615] on input "True" at bounding box center [896, 617] width 15 height 12
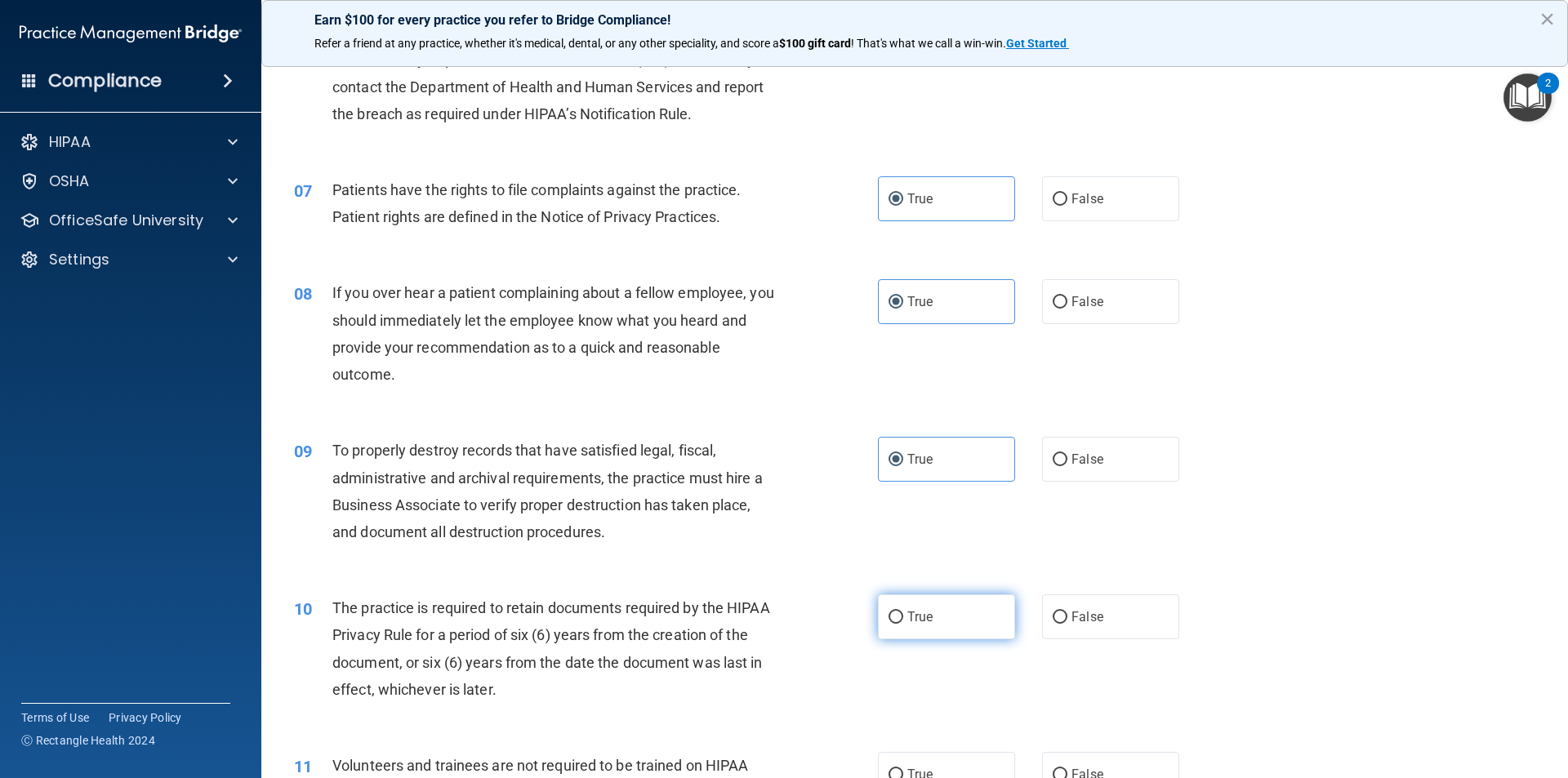
radio input "true"
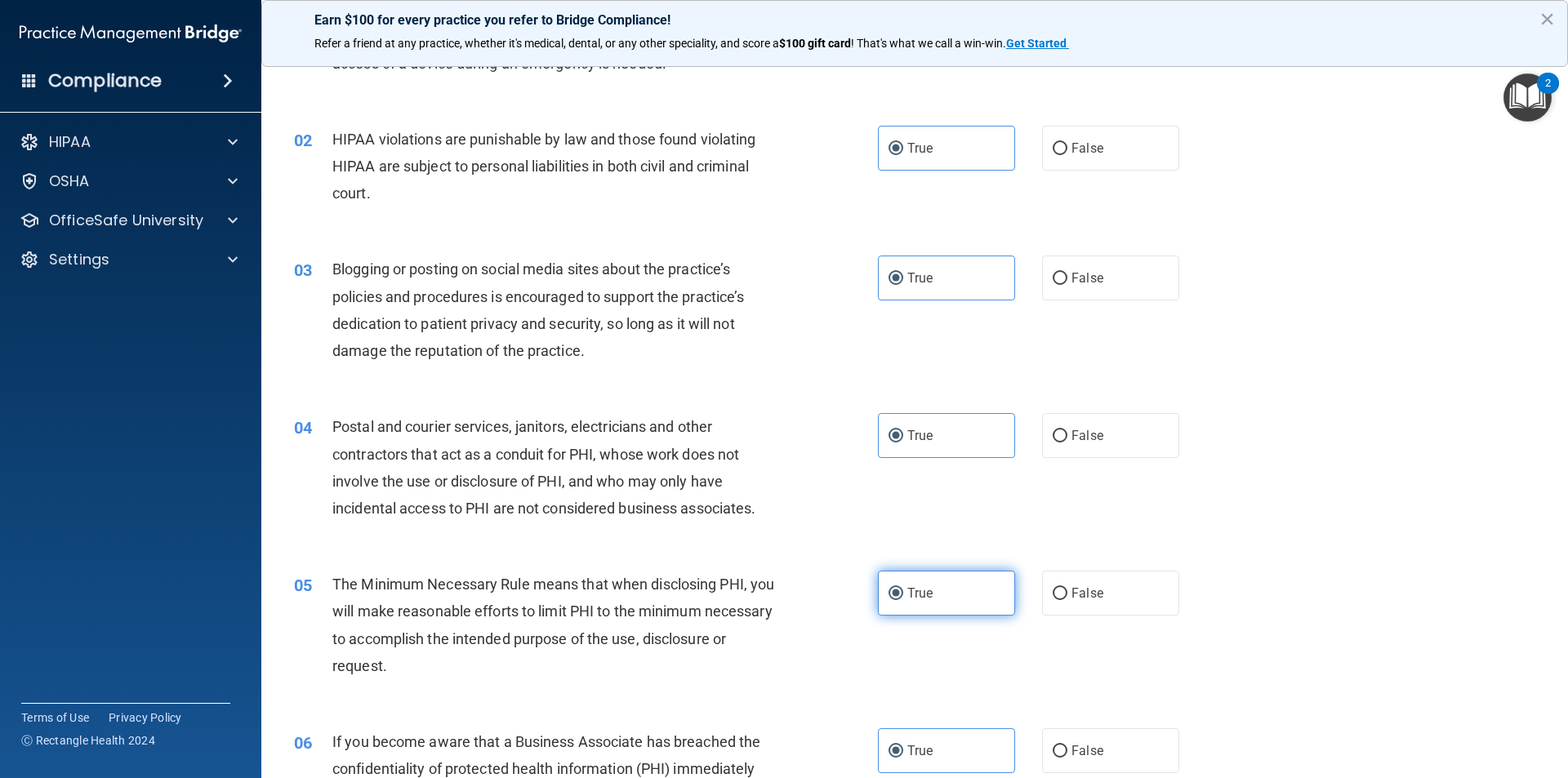
scroll to position [0, 0]
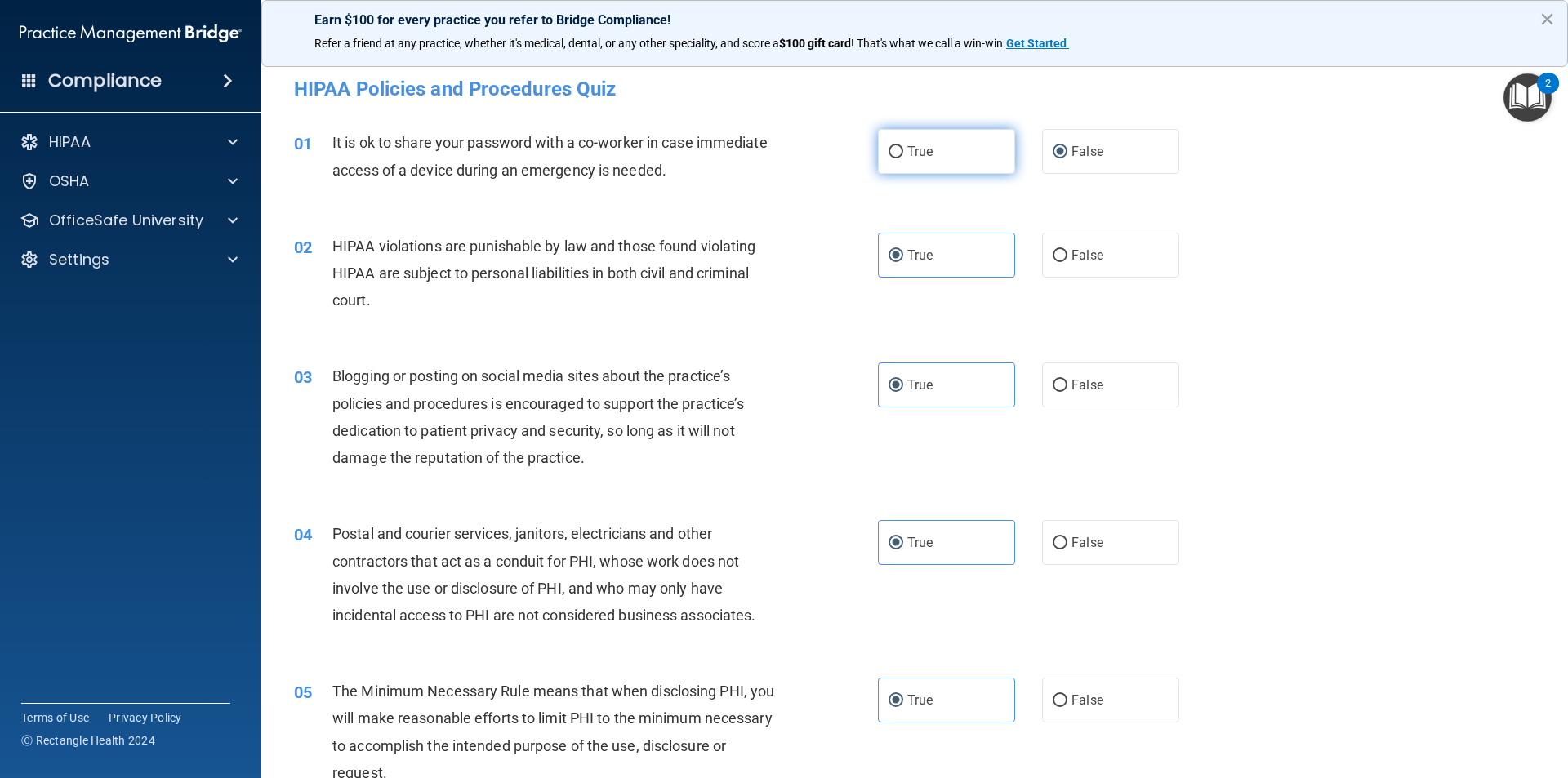
click at [907, 156] on span "True" at bounding box center [920, 151] width 25 height 16
click at [903, 156] on input "True" at bounding box center [896, 152] width 15 height 12
radio input "true"
radio input "false"
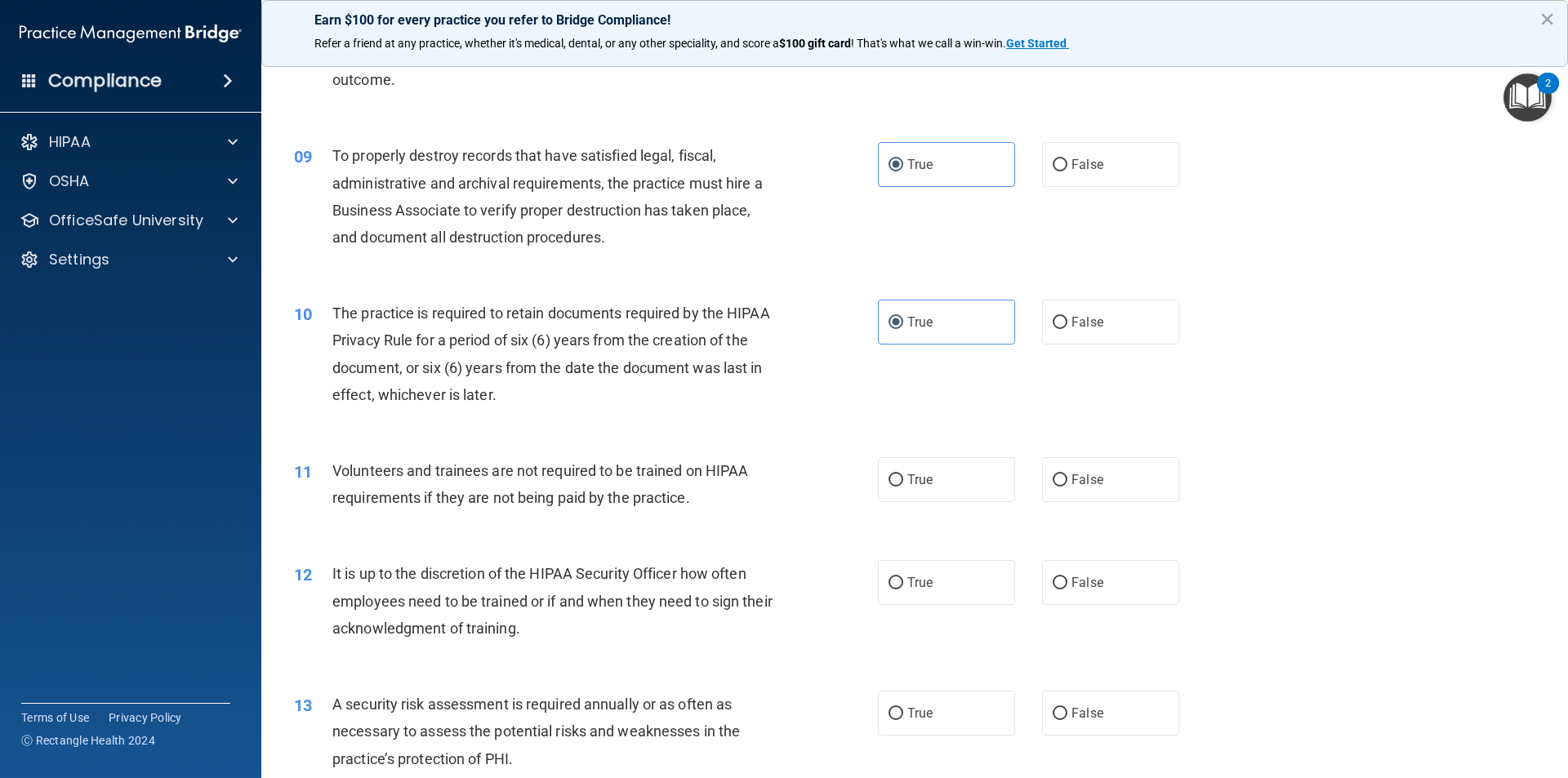
scroll to position [1307, 0]
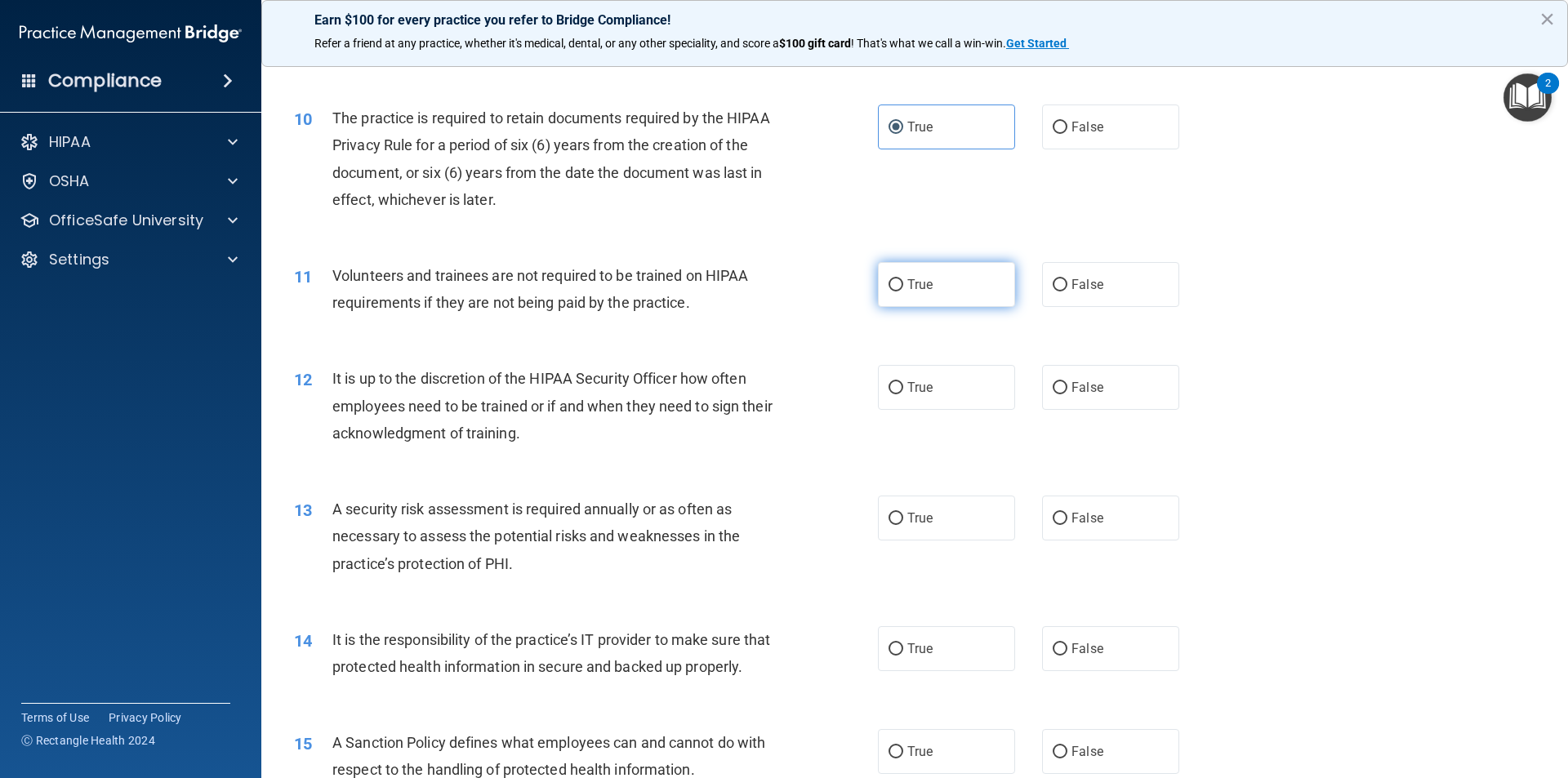
click at [929, 286] on label "True" at bounding box center [946, 284] width 137 height 45
click at [903, 286] on input "True" at bounding box center [896, 285] width 15 height 12
radio input "true"
click at [912, 389] on span "True" at bounding box center [920, 387] width 25 height 16
click at [903, 389] on input "True" at bounding box center [896, 388] width 15 height 12
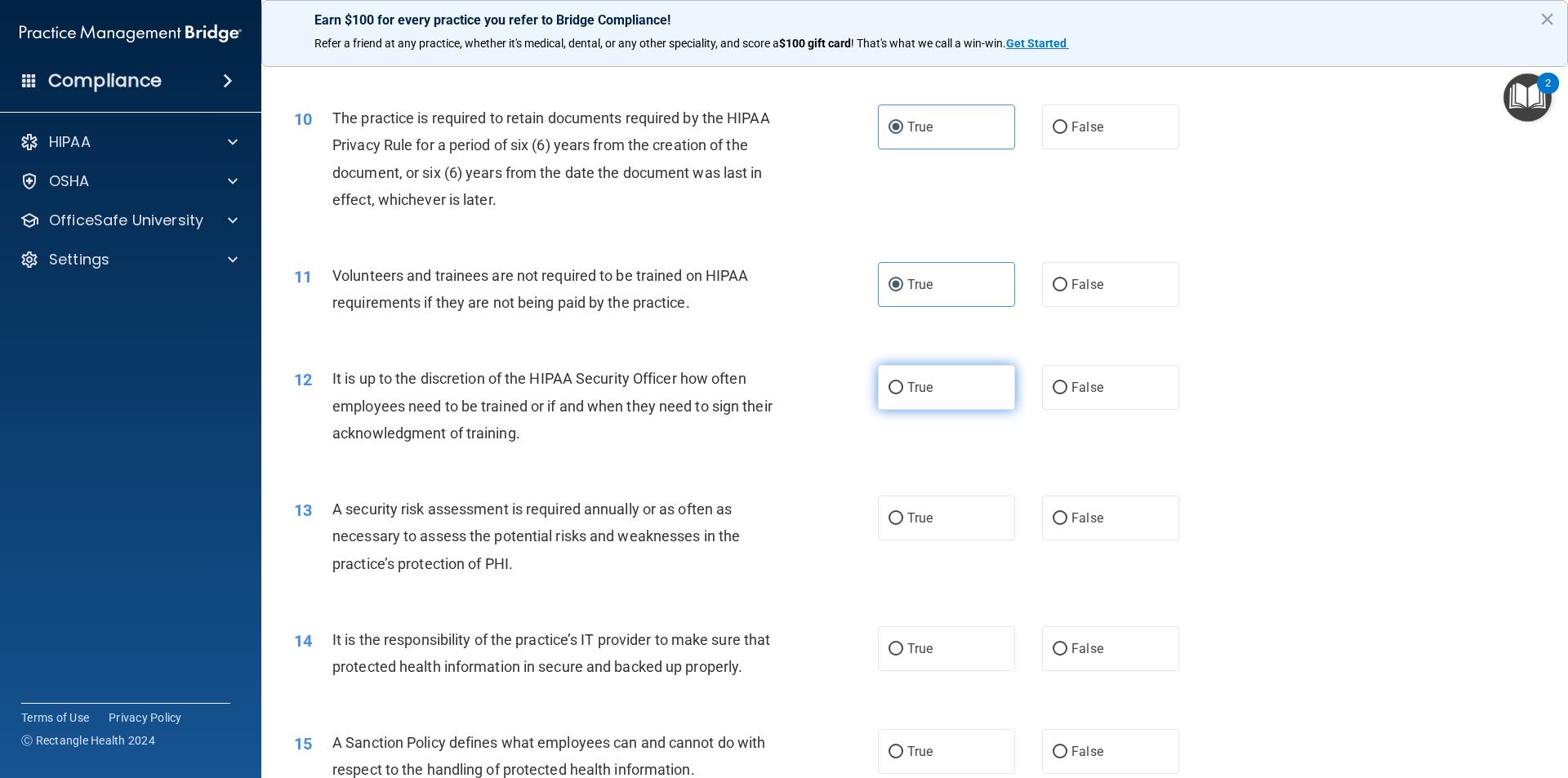
radio input "true"
click at [907, 516] on span "True" at bounding box center [920, 518] width 25 height 16
click at [903, 516] on input "True" at bounding box center [896, 519] width 15 height 12
radio input "true"
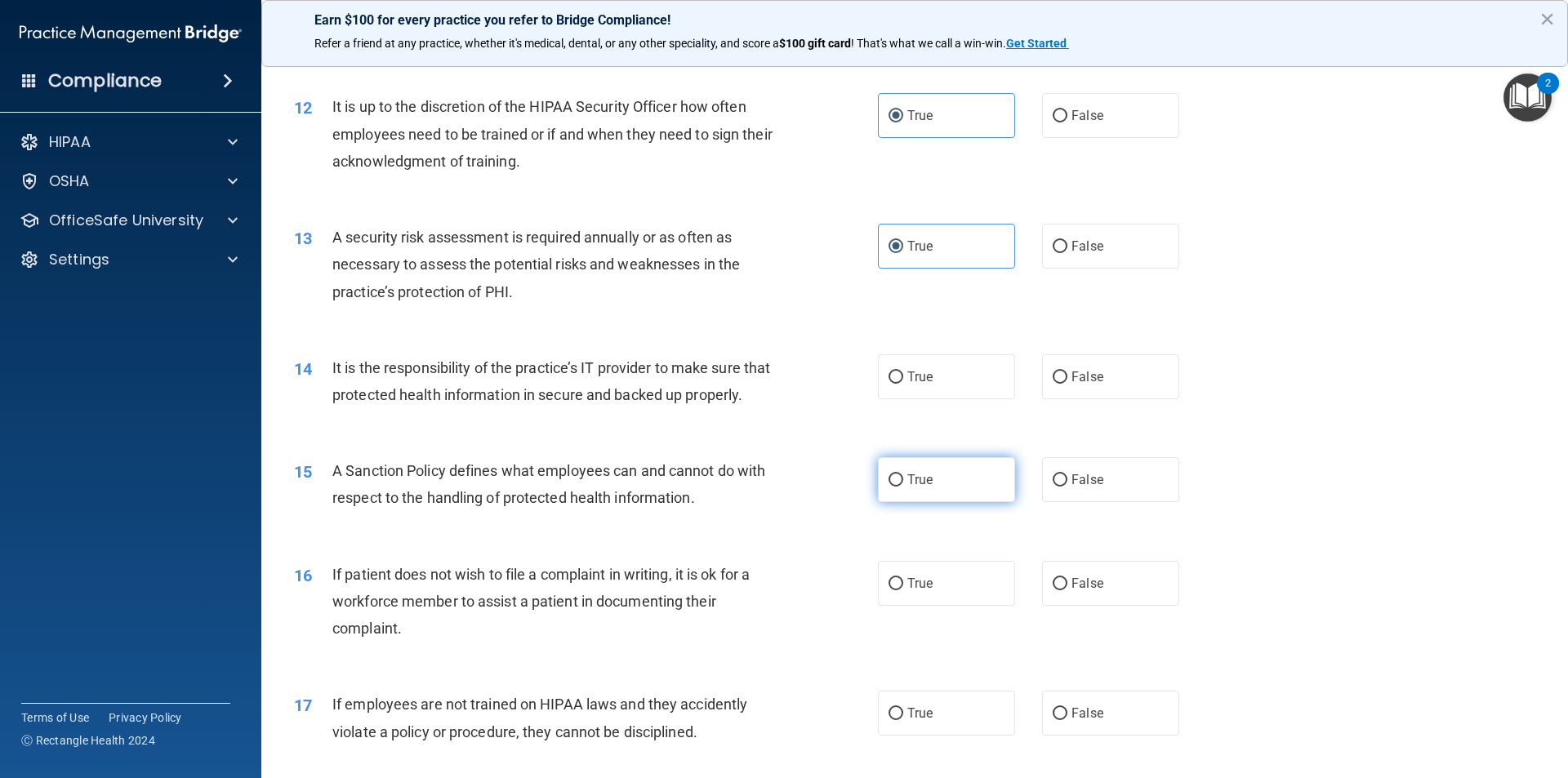
scroll to position [1634, 0]
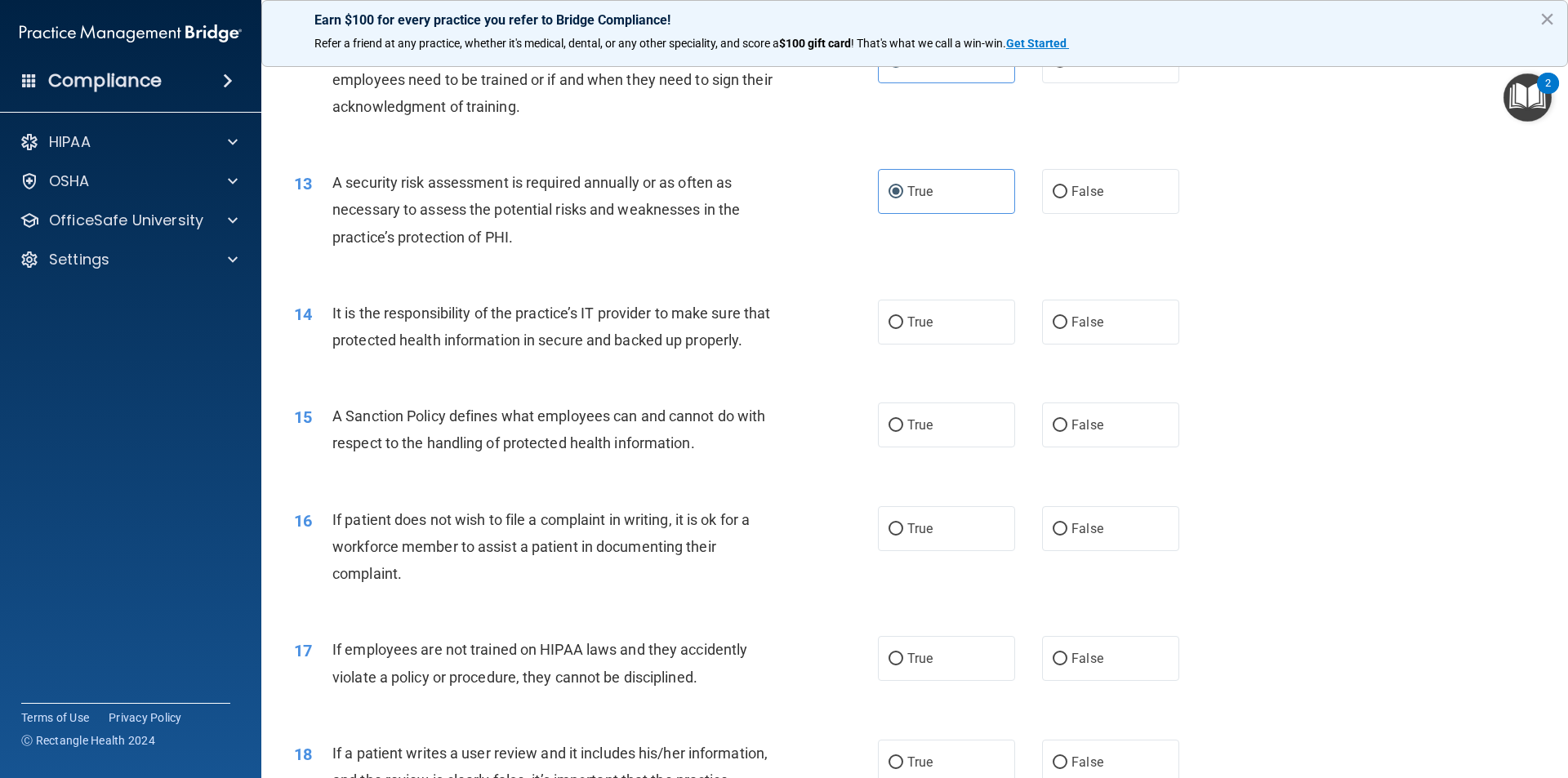
drag, startPoint x: 923, startPoint y: 341, endPoint x: 922, endPoint y: 353, distance: 12.0
click at [923, 342] on label "True" at bounding box center [946, 322] width 137 height 45
click at [903, 329] on input "True" at bounding box center [896, 323] width 15 height 12
radio input "true"
click at [918, 447] on label "True" at bounding box center [946, 425] width 137 height 45
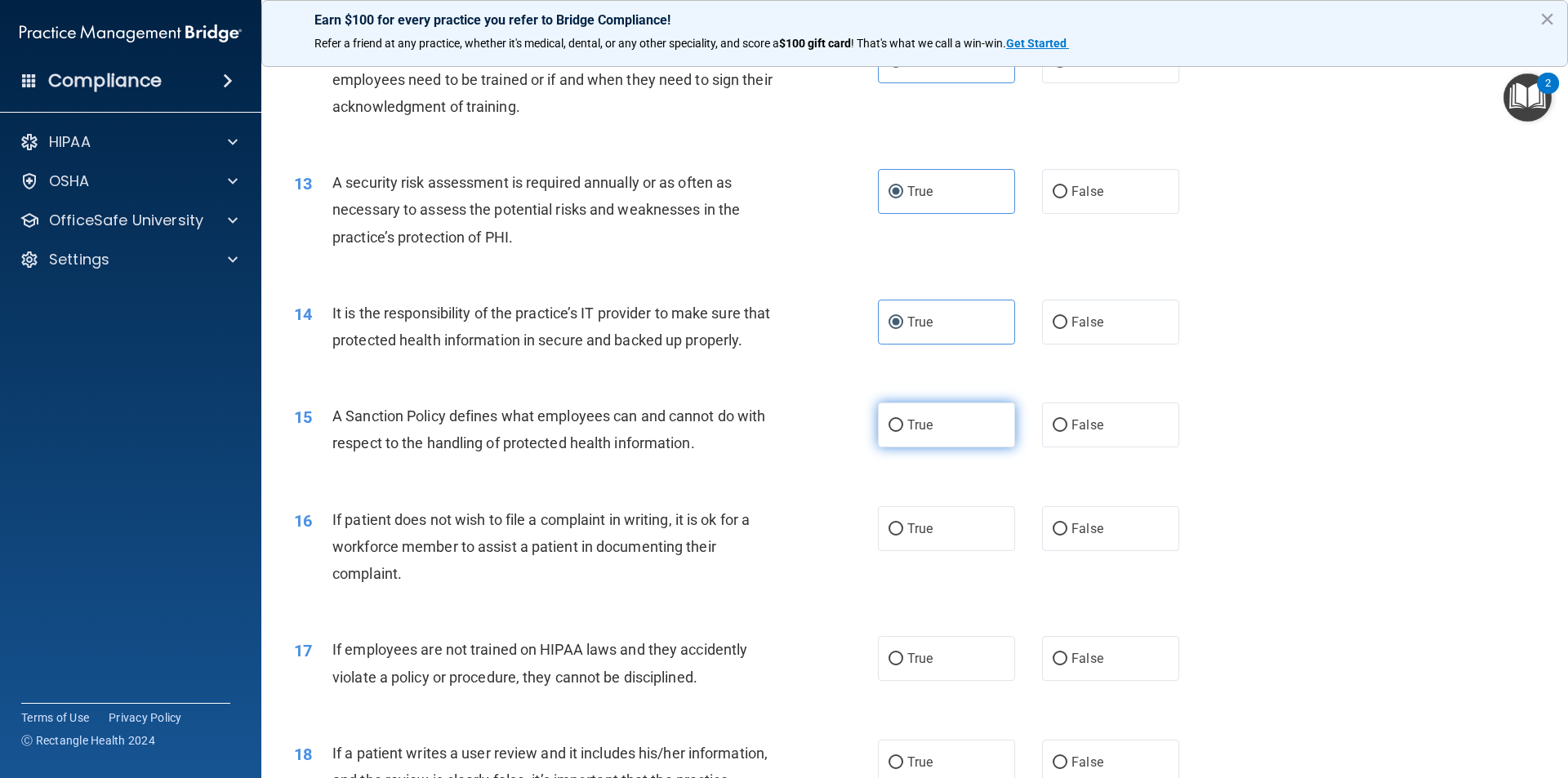
click at [903, 432] on input "True" at bounding box center [896, 426] width 15 height 12
radio input "true"
click at [910, 542] on label "True" at bounding box center [946, 529] width 137 height 45
click at [903, 536] on input "True" at bounding box center [896, 529] width 15 height 12
radio input "true"
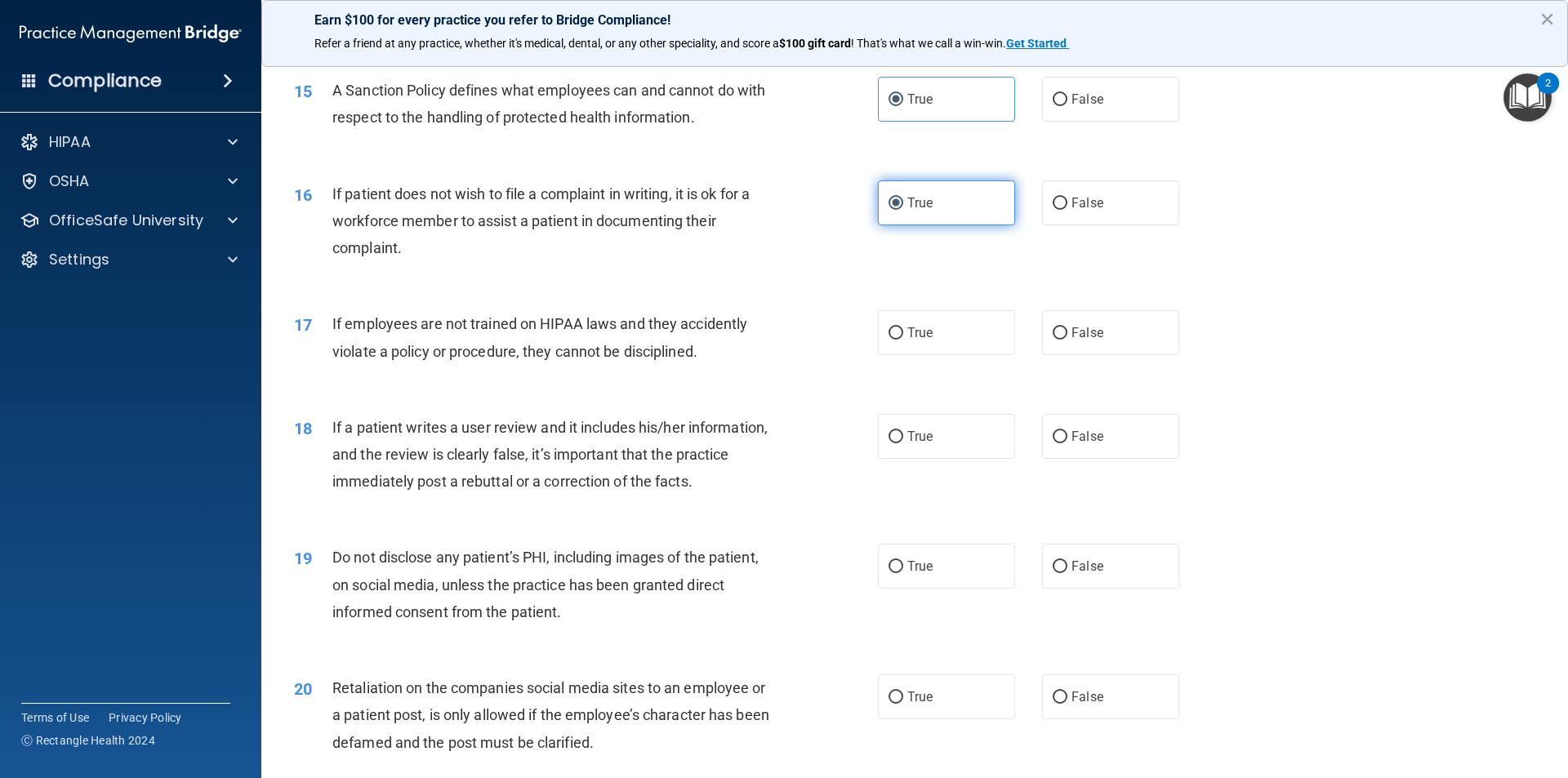
scroll to position [1961, 0]
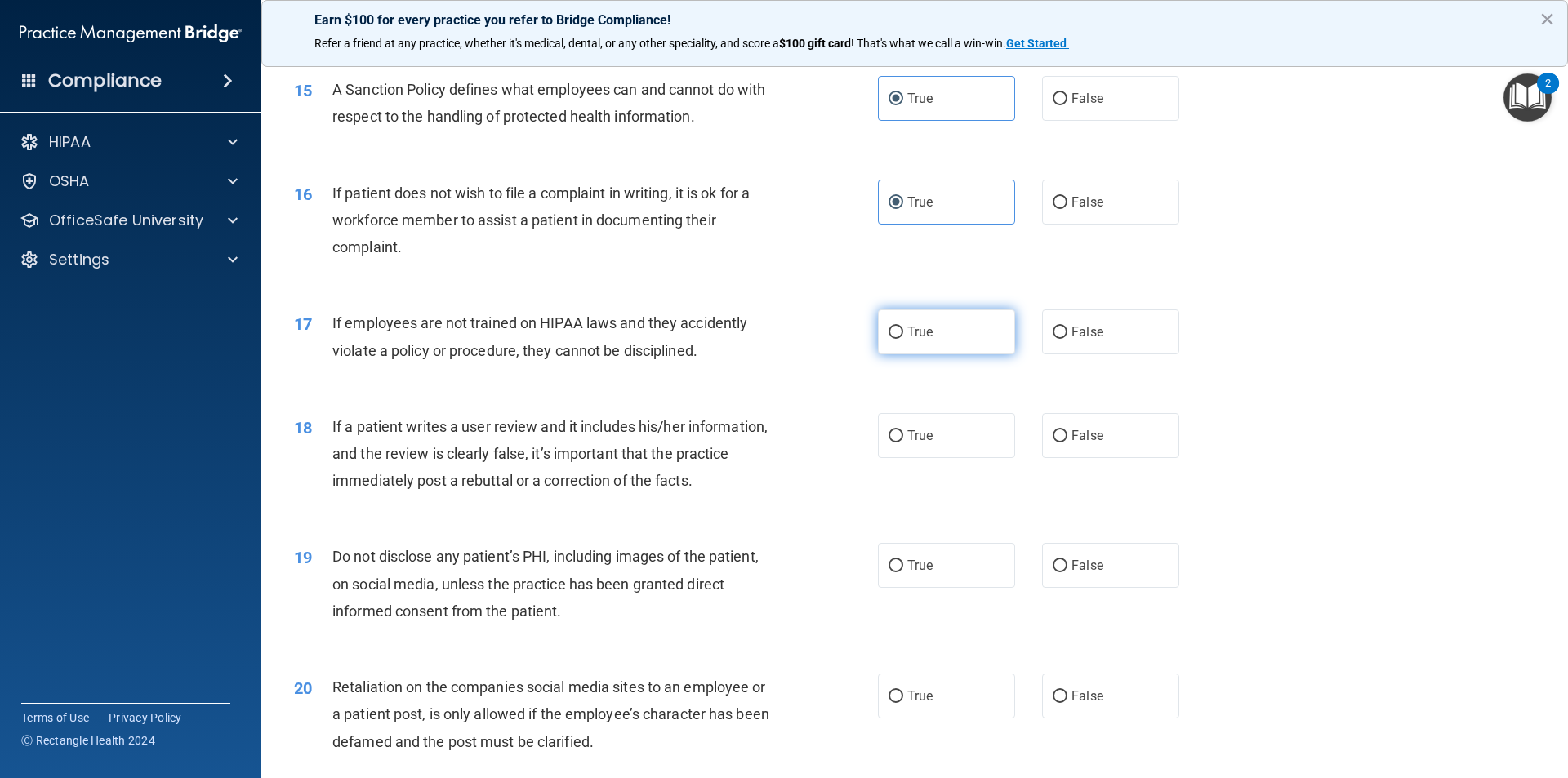
click at [918, 340] on span "True" at bounding box center [920, 332] width 25 height 16
click at [903, 339] on input "True" at bounding box center [896, 332] width 15 height 12
radio input "true"
click at [922, 443] on span "True" at bounding box center [920, 436] width 25 height 16
click at [903, 442] on input "True" at bounding box center [896, 437] width 15 height 12
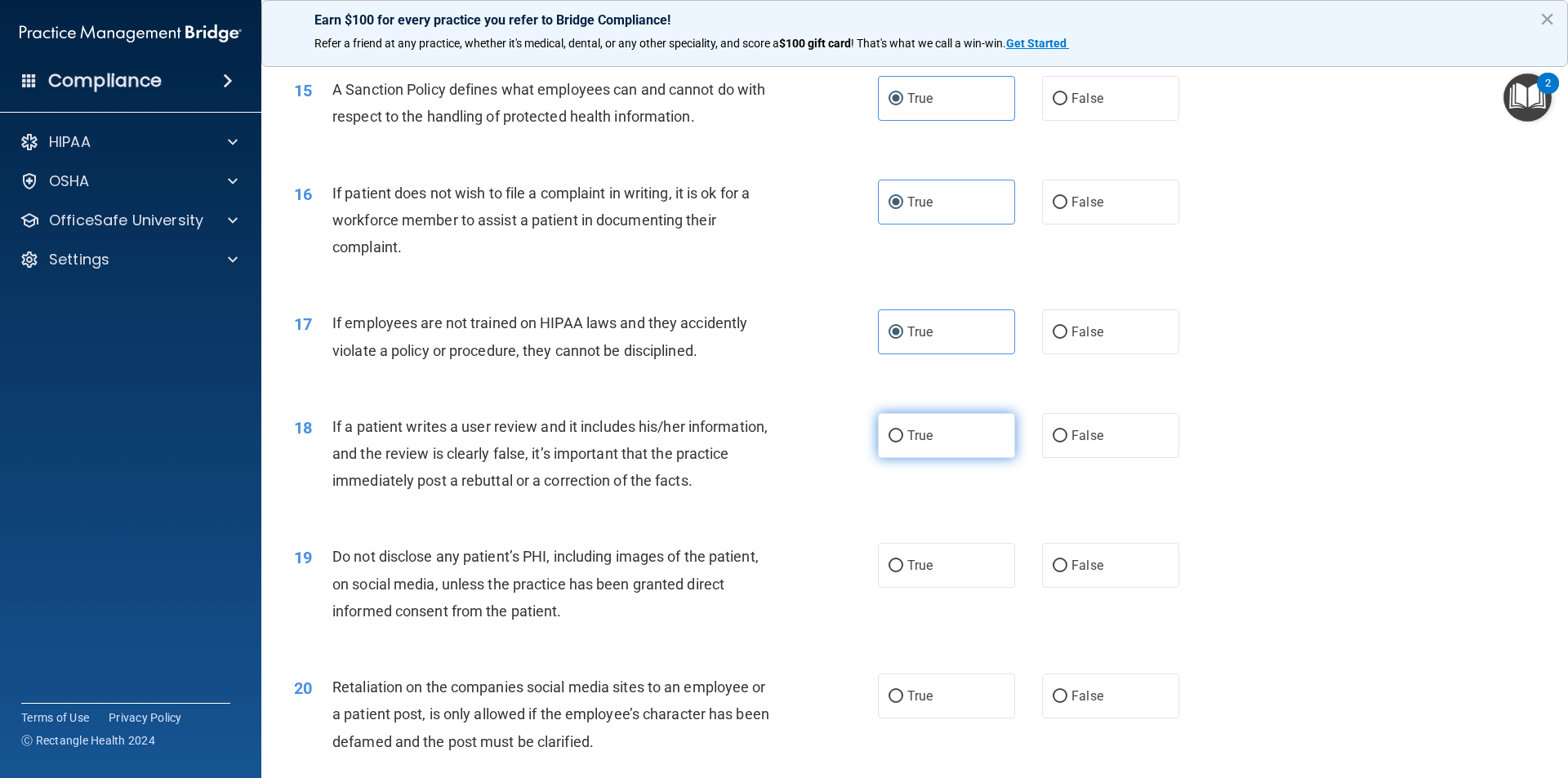
radio input "true"
click at [911, 574] on span "True" at bounding box center [920, 565] width 25 height 16
click at [903, 573] on input "True" at bounding box center [896, 566] width 15 height 12
radio input "true"
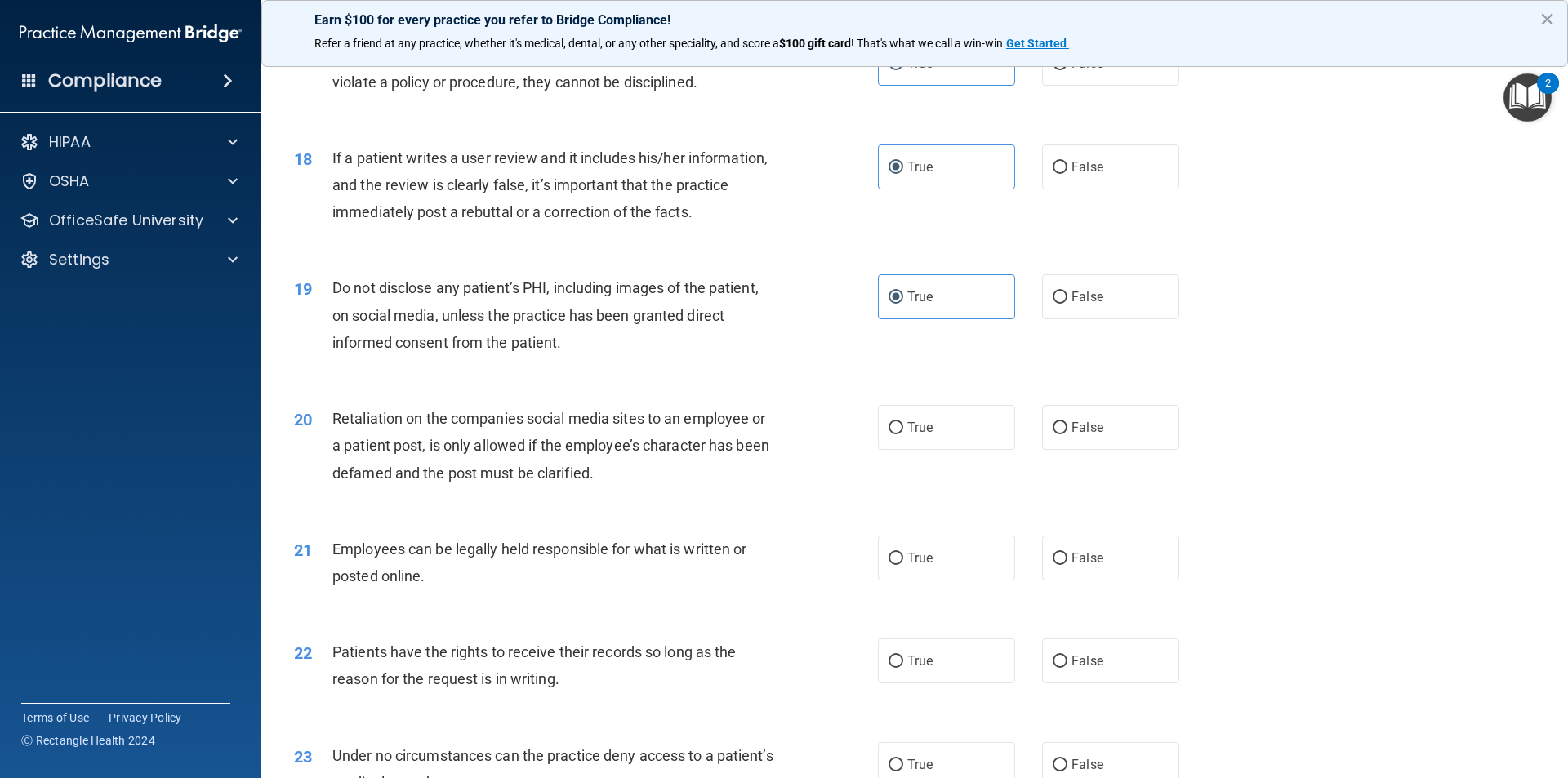
scroll to position [2287, 0]
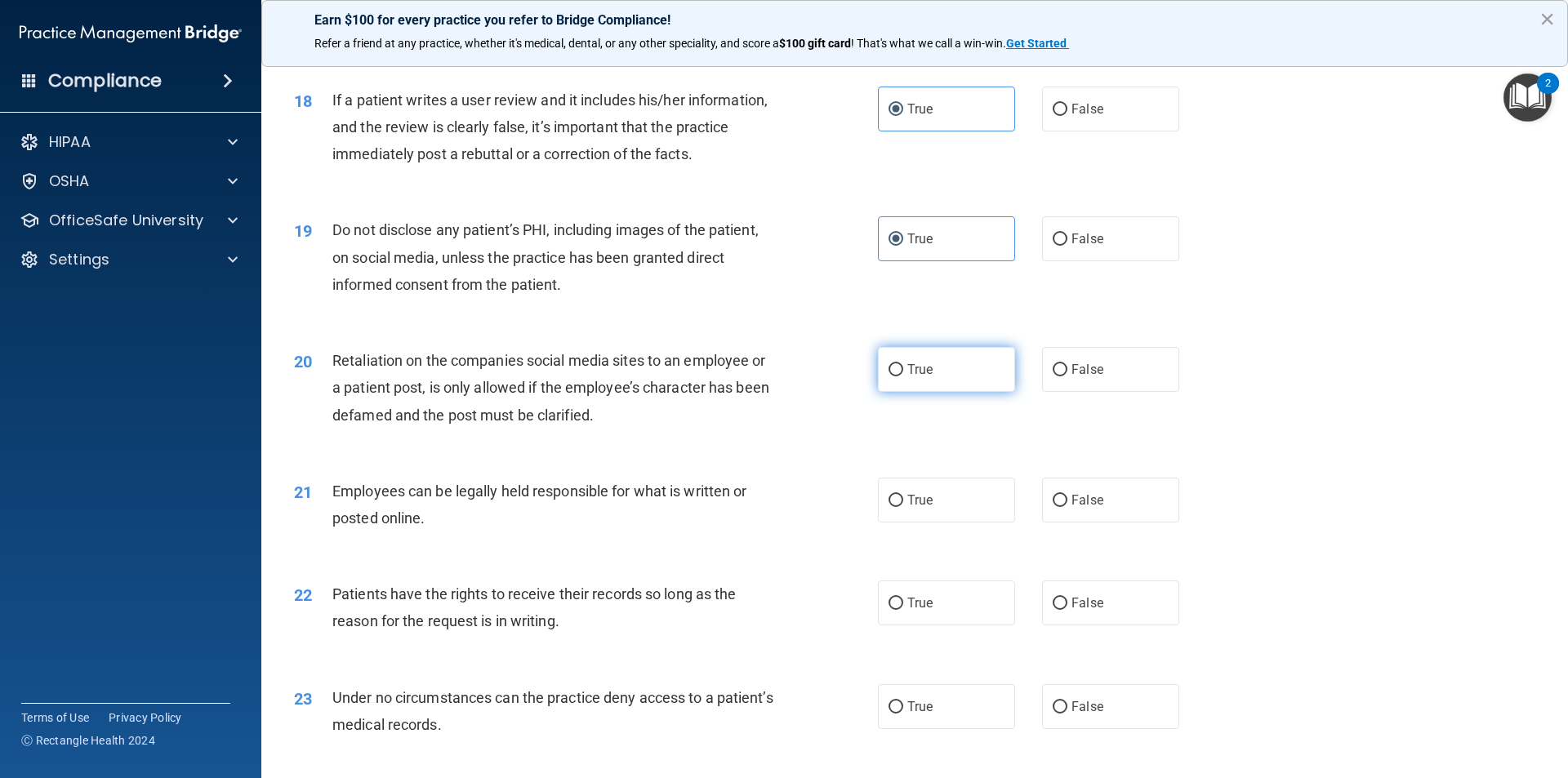
click at [950, 383] on label "True" at bounding box center [946, 369] width 137 height 45
click at [903, 377] on input "True" at bounding box center [896, 370] width 15 height 12
radio input "true"
click at [914, 508] on span "True" at bounding box center [920, 500] width 25 height 16
click at [903, 507] on input "True" at bounding box center [896, 501] width 15 height 12
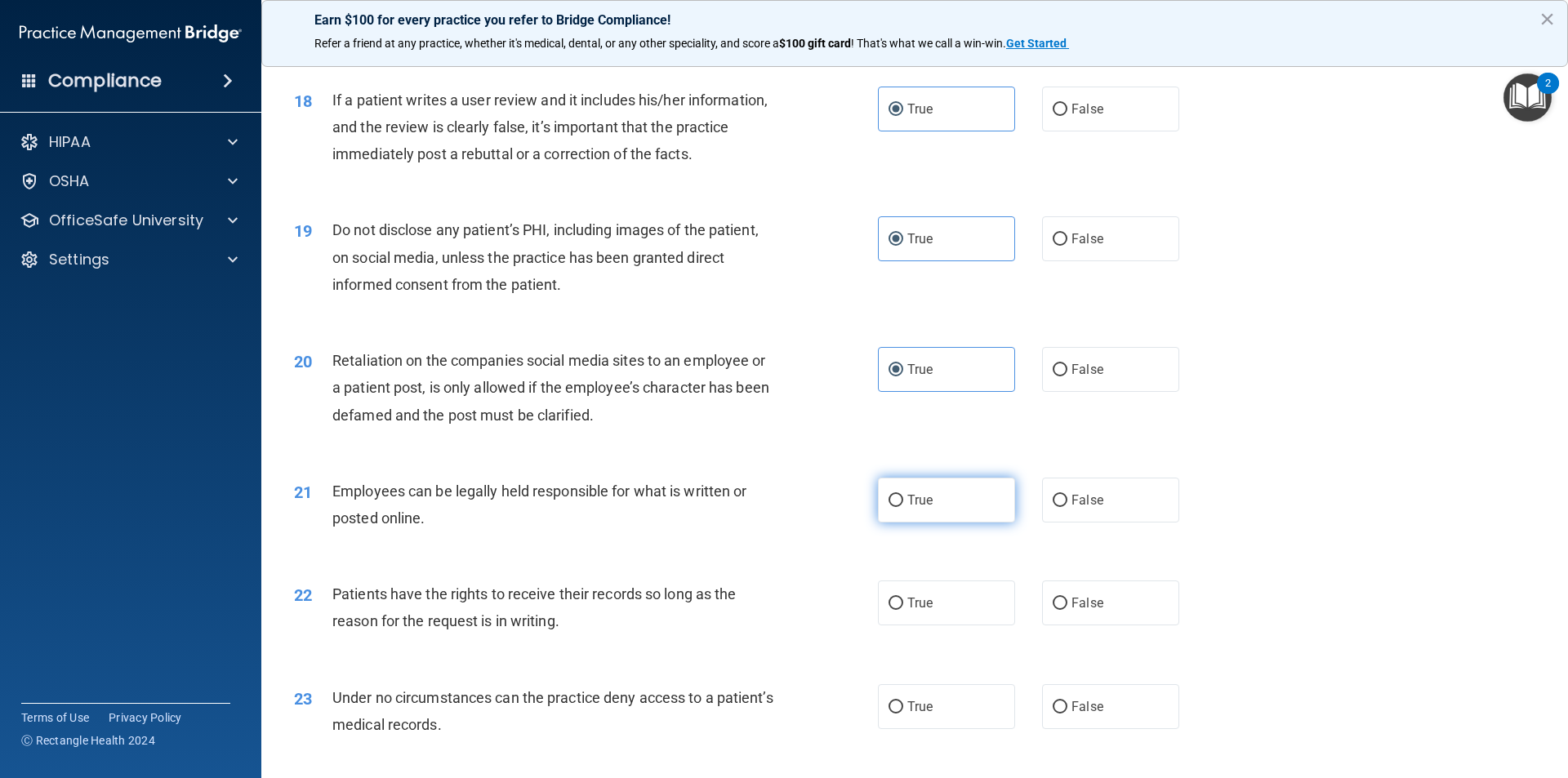
radio input "true"
click at [908, 611] on span "True" at bounding box center [920, 603] width 25 height 16
click at [903, 610] on input "True" at bounding box center [896, 604] width 15 height 12
radio input "true"
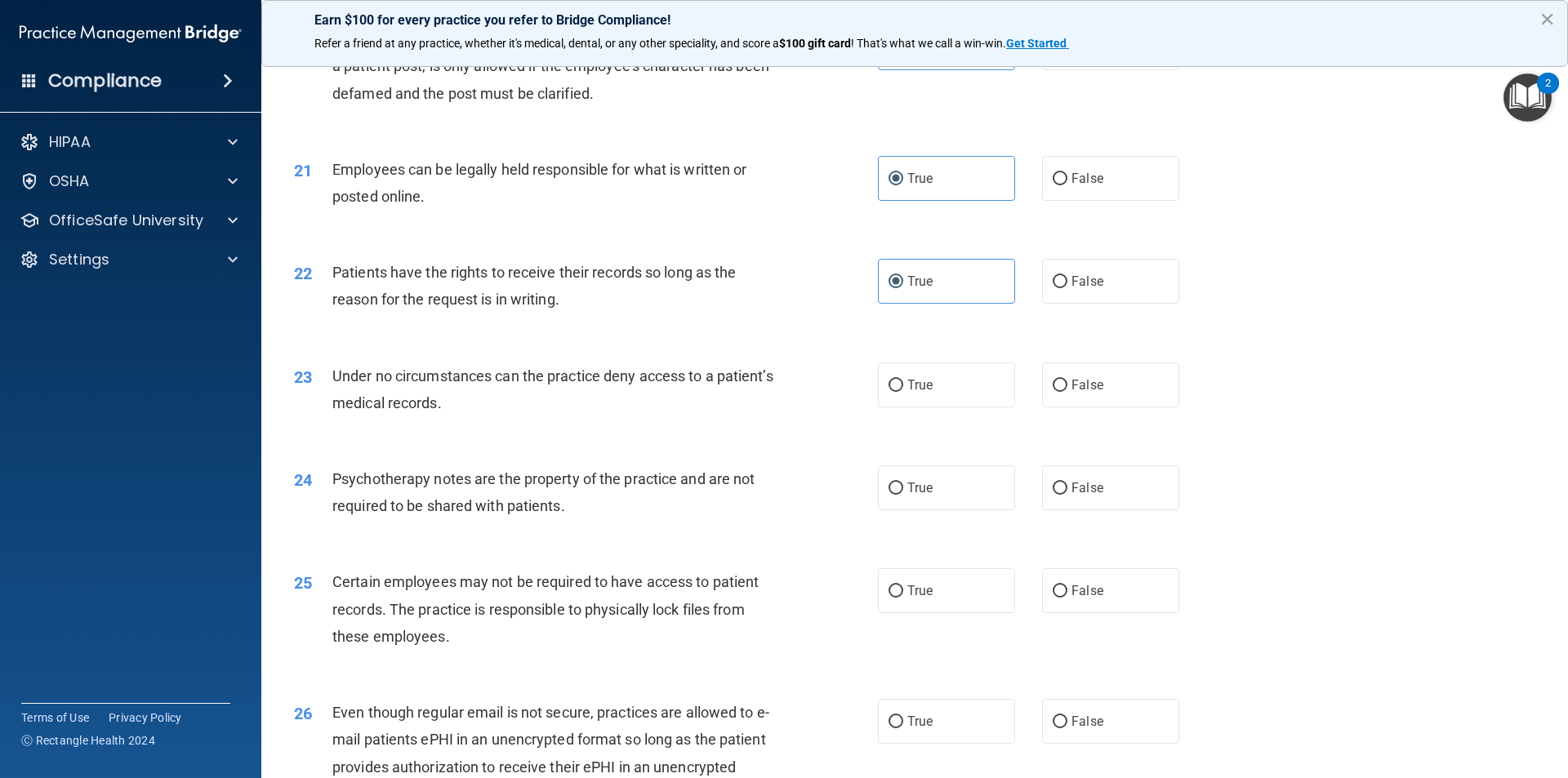
scroll to position [2614, 0]
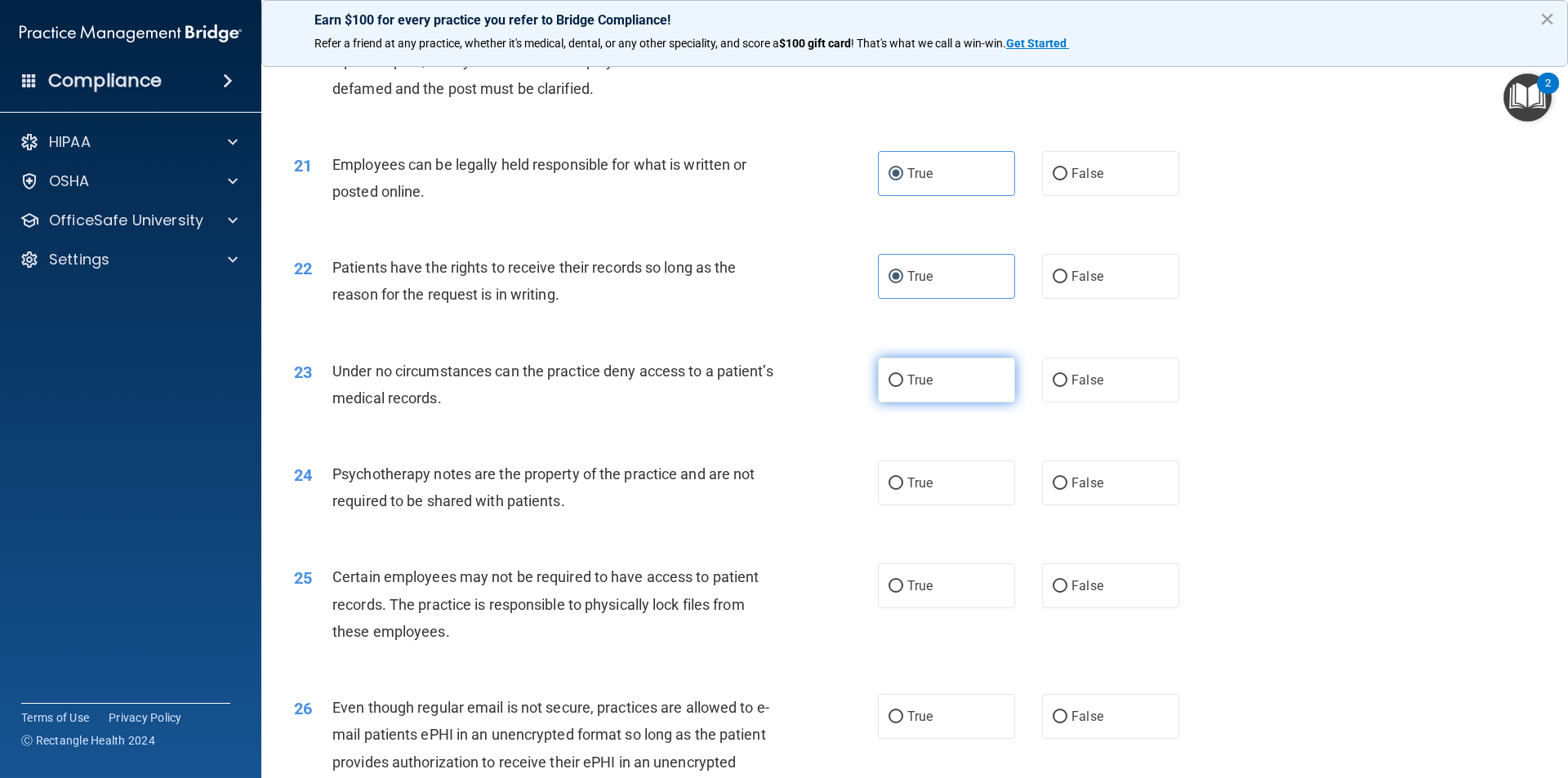
click at [906, 403] on label "True" at bounding box center [946, 380] width 137 height 45
click at [903, 387] on input "True" at bounding box center [896, 381] width 15 height 12
radio input "true"
click at [922, 491] on span "True" at bounding box center [920, 483] width 25 height 16
click at [912, 506] on label "True" at bounding box center [946, 483] width 137 height 45
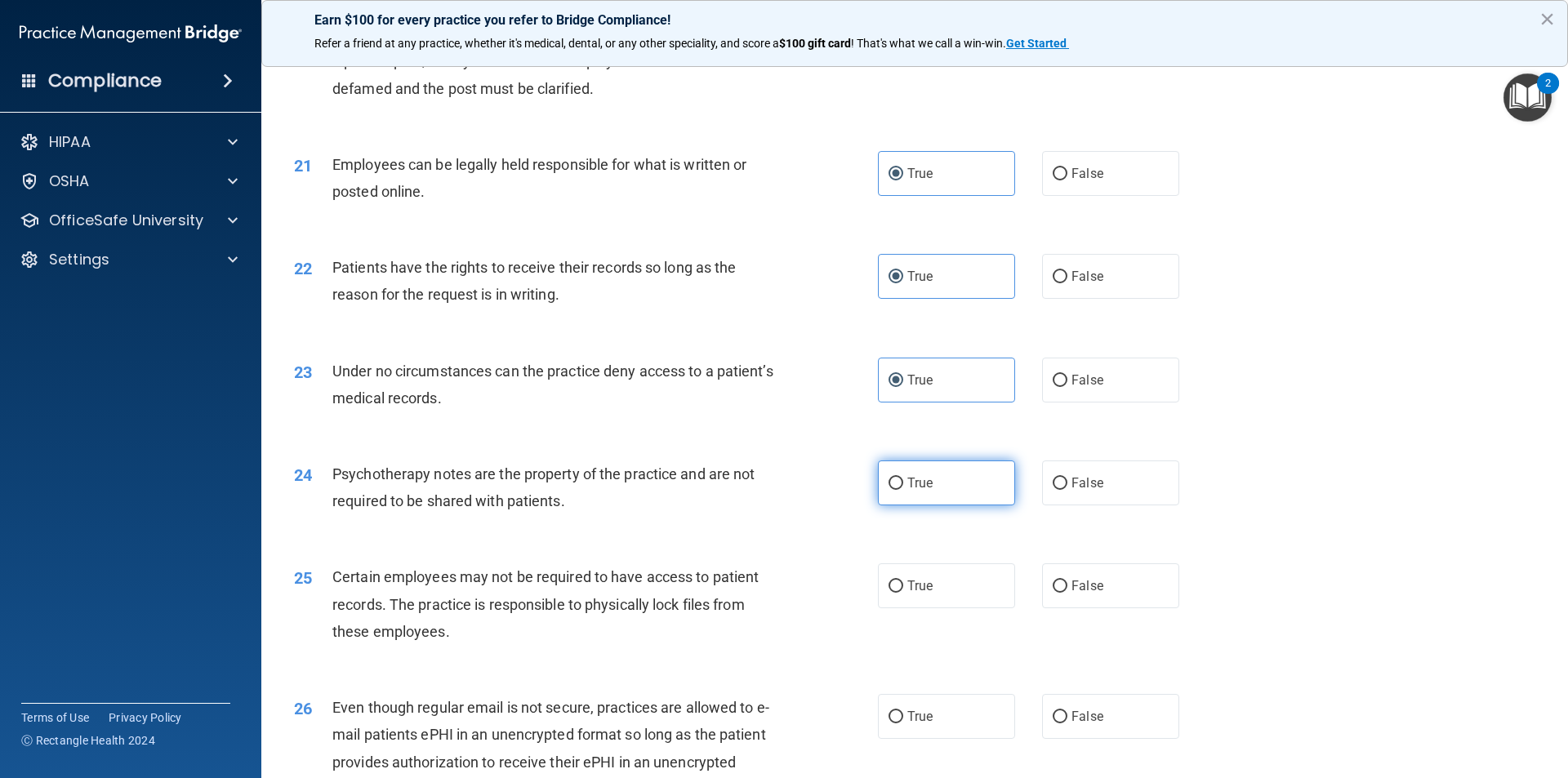
click at [903, 490] on input "True" at bounding box center [896, 483] width 15 height 12
radio input "true"
click at [922, 594] on span "True" at bounding box center [920, 586] width 25 height 16
click at [903, 593] on input "True" at bounding box center [896, 587] width 15 height 12
radio input "true"
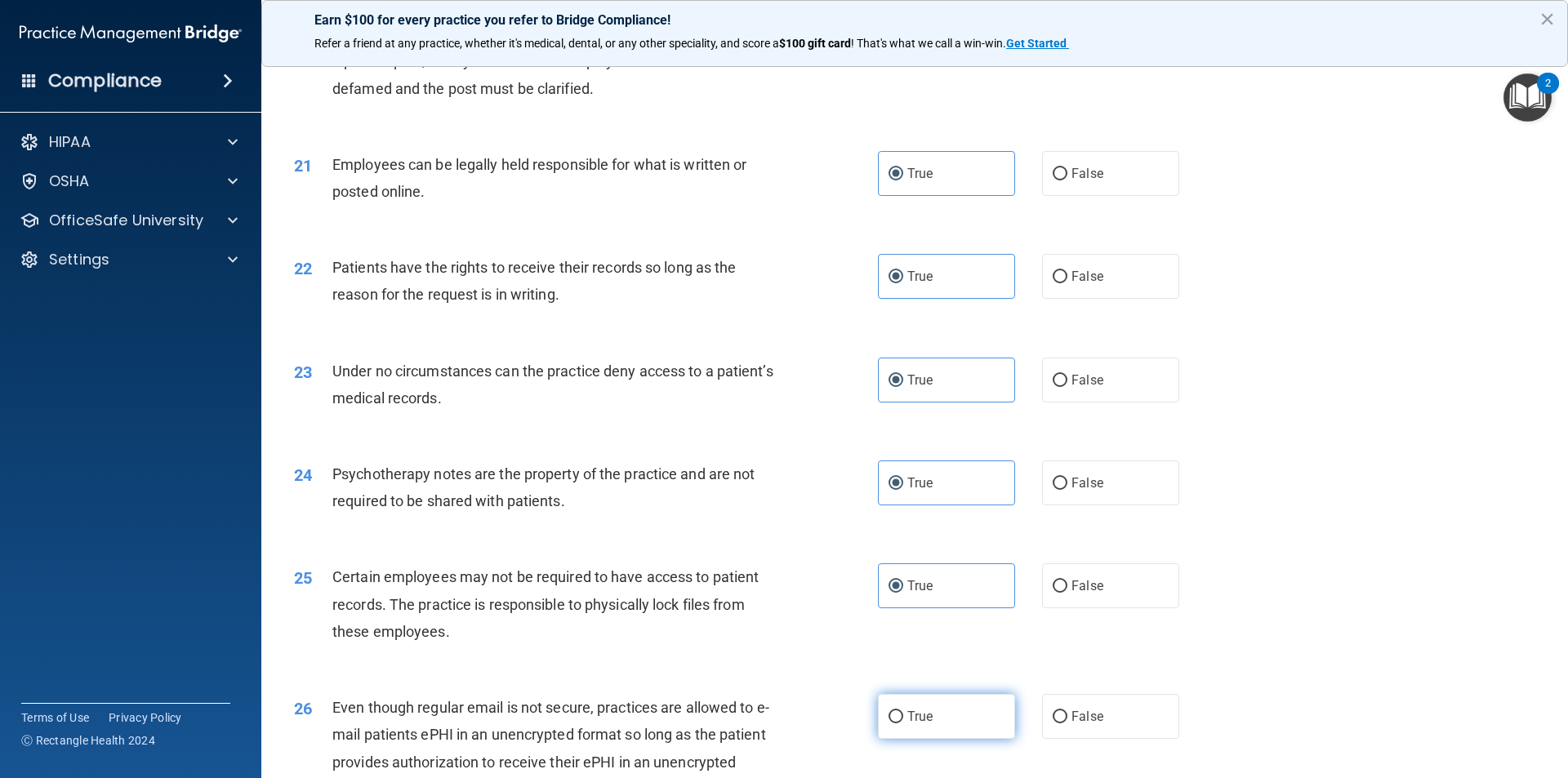
click at [917, 739] on label "True" at bounding box center [946, 716] width 137 height 45
click at [903, 724] on input "True" at bounding box center [896, 717] width 15 height 12
radio input "true"
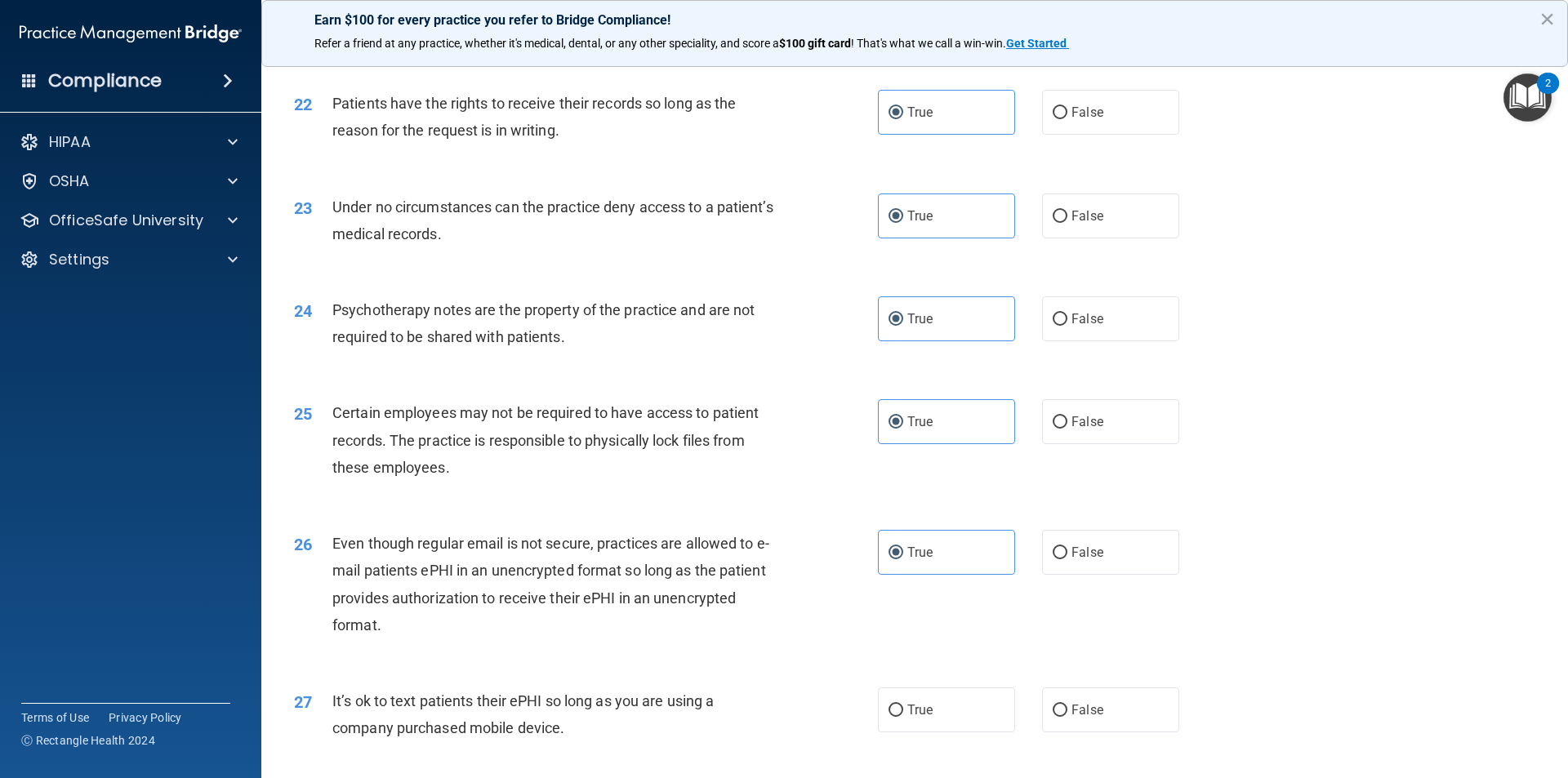
scroll to position [3022, 0]
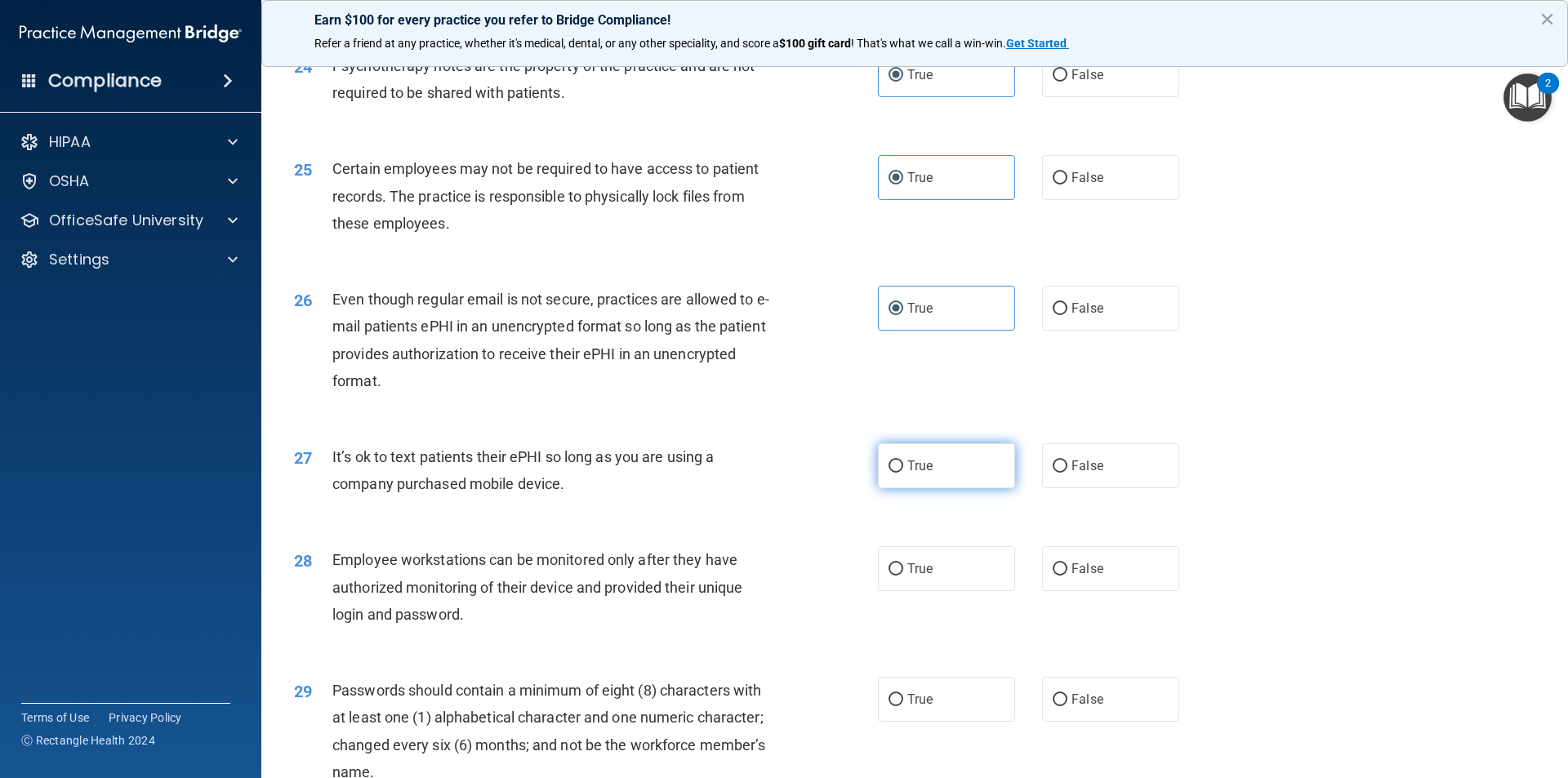
click at [917, 474] on span "True" at bounding box center [920, 465] width 25 height 16
click at [903, 473] on input "True" at bounding box center [896, 466] width 15 height 12
radio input "true"
click at [939, 592] on label "True" at bounding box center [946, 569] width 137 height 45
click at [903, 576] on input "True" at bounding box center [896, 570] width 15 height 12
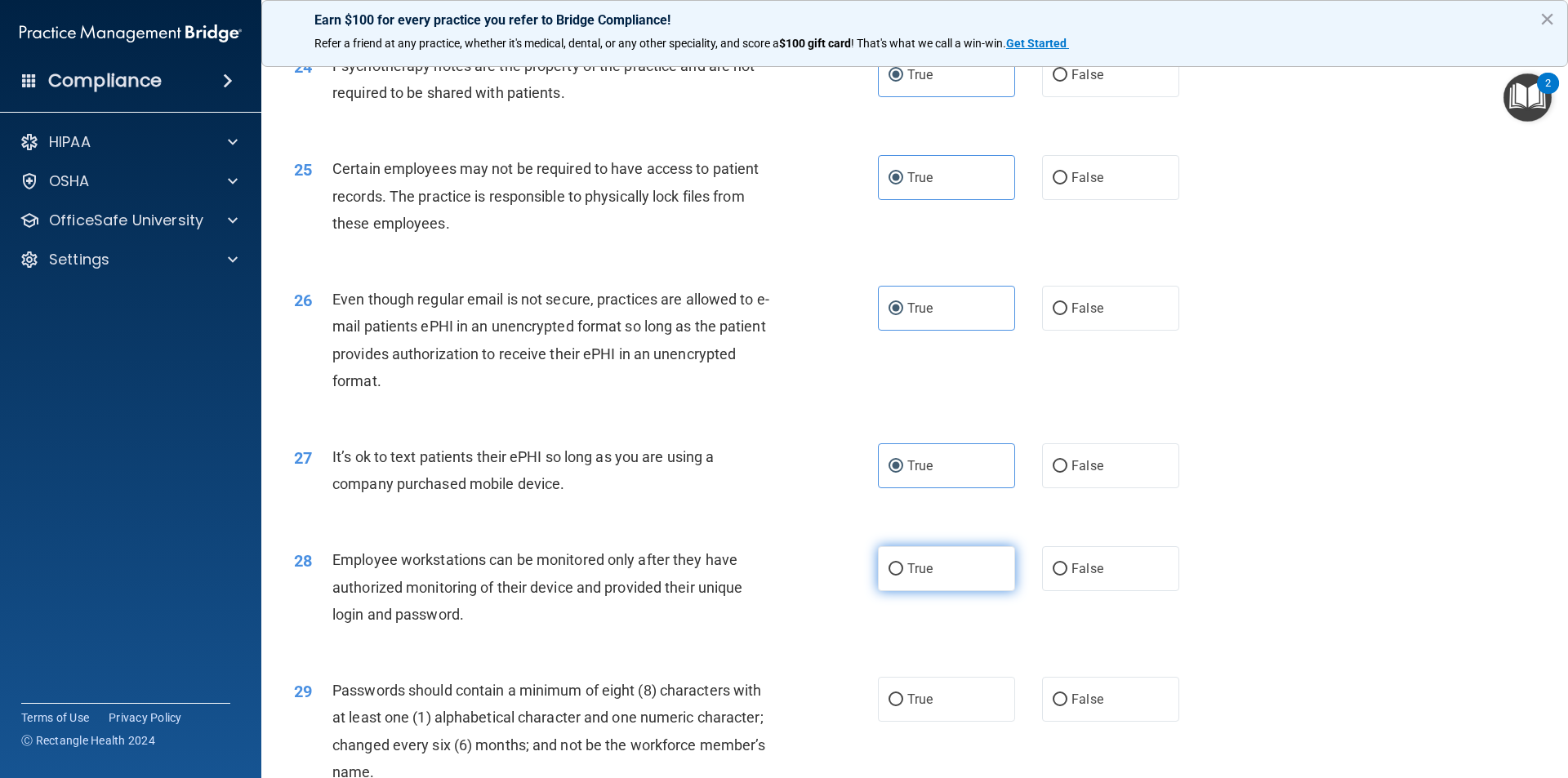
radio input "true"
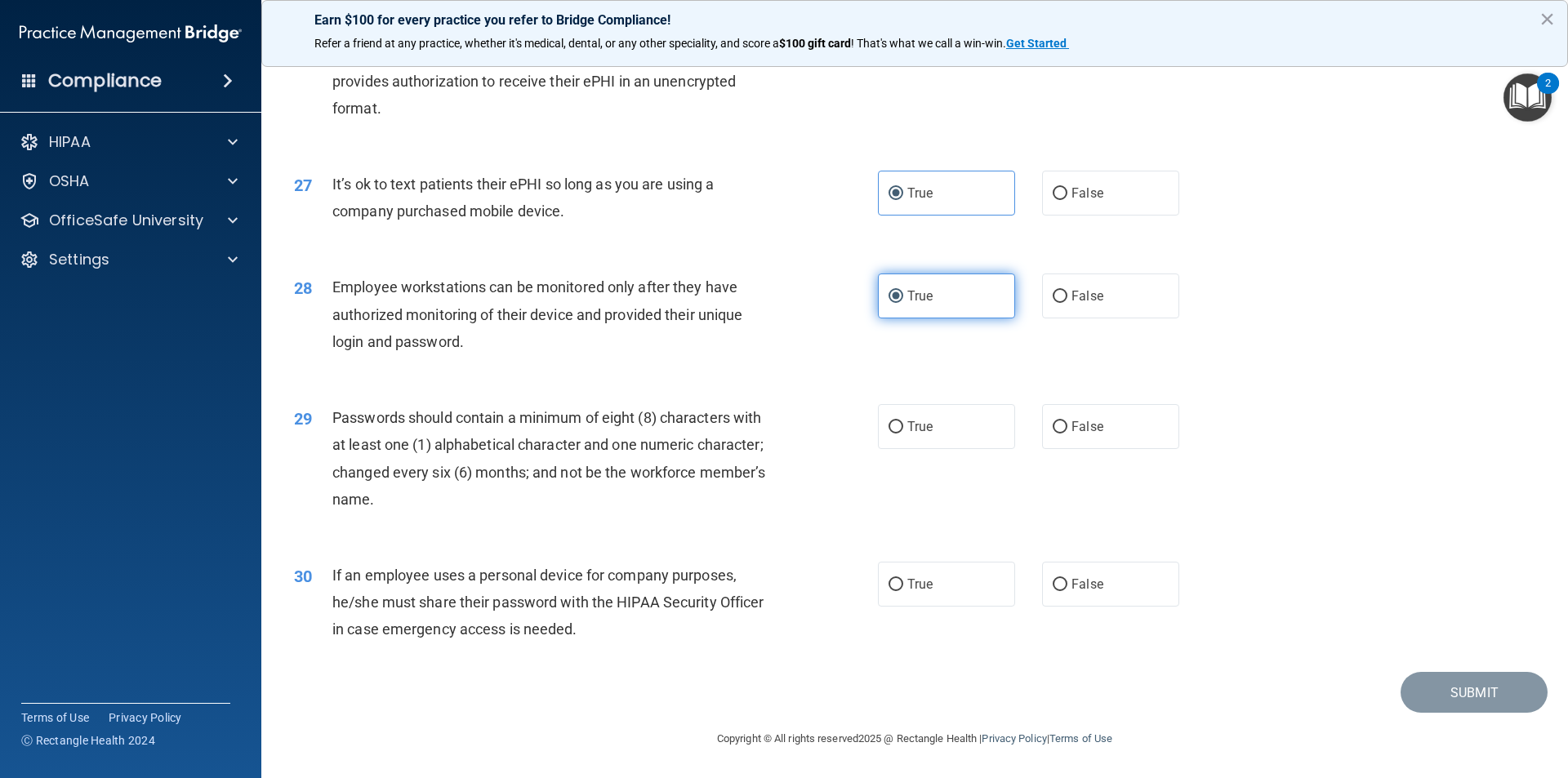
scroll to position [3322, 0]
click at [918, 437] on label "True" at bounding box center [946, 427] width 137 height 45
click at [903, 433] on input "True" at bounding box center [896, 428] width 15 height 12
radio input "true"
click at [924, 593] on label "True" at bounding box center [946, 584] width 137 height 45
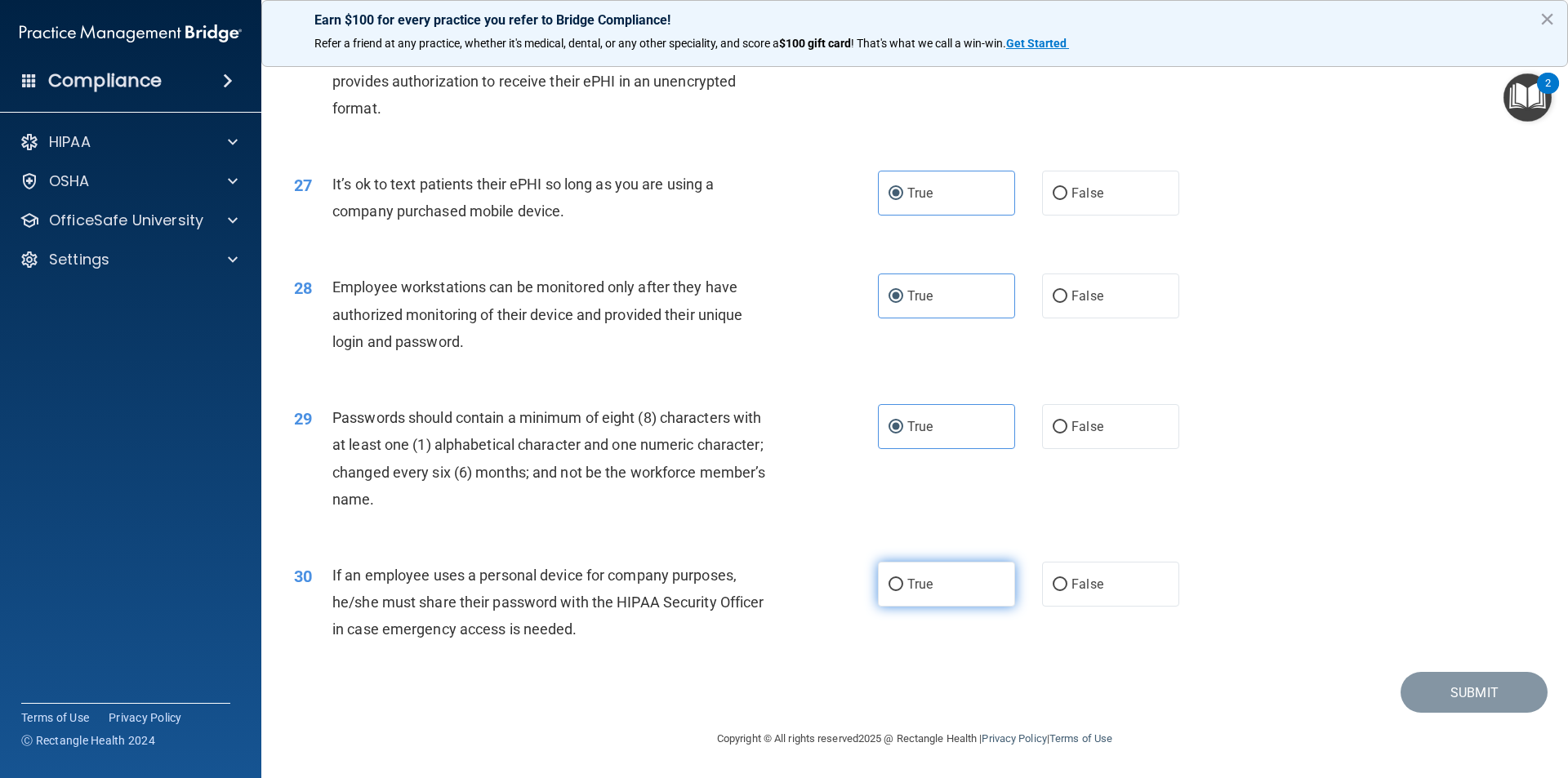
click at [903, 592] on input "True" at bounding box center [896, 585] width 15 height 12
radio input "true"
click at [1460, 689] on button "Submit" at bounding box center [1474, 693] width 147 height 42
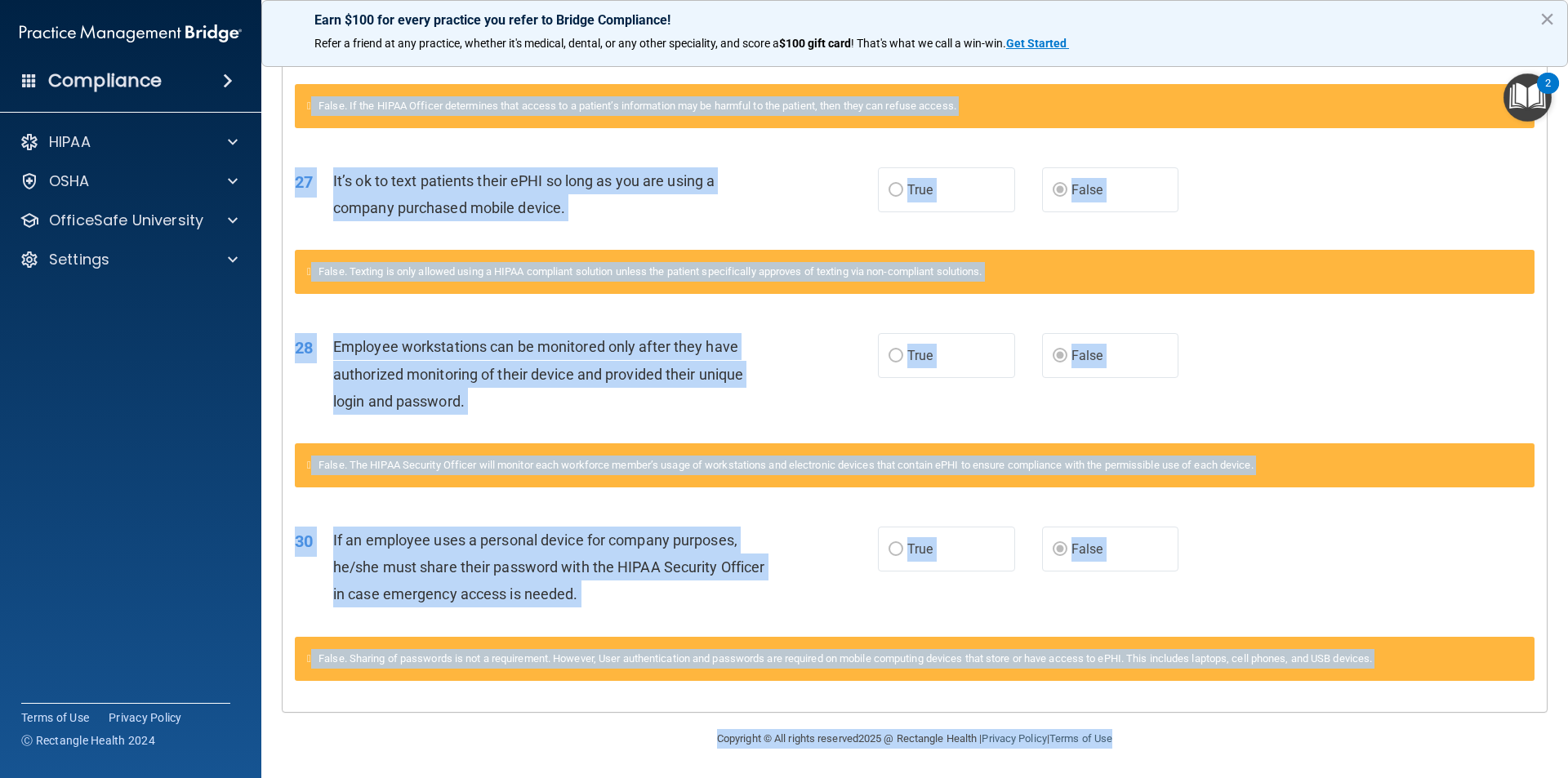
scroll to position [2943, 0]
drag, startPoint x: 302, startPoint y: 415, endPoint x: 1265, endPoint y: 774, distance: 1027.7
click at [1265, 774] on main "Calculating your score.... You did not pass the " HIPAA Policies and Procedures…" at bounding box center [914, 415] width 1306 height 726
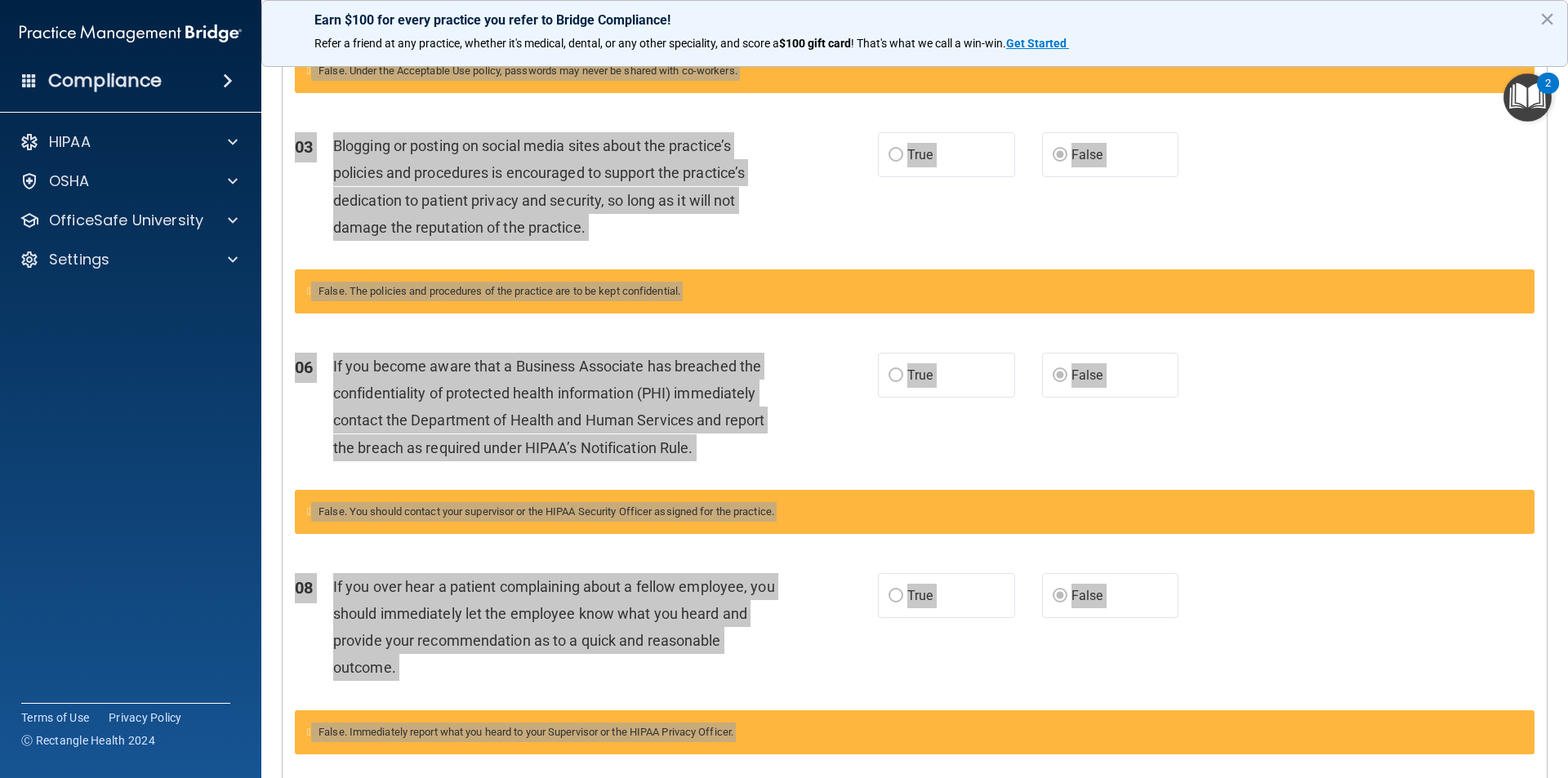
scroll to position [0, 0]
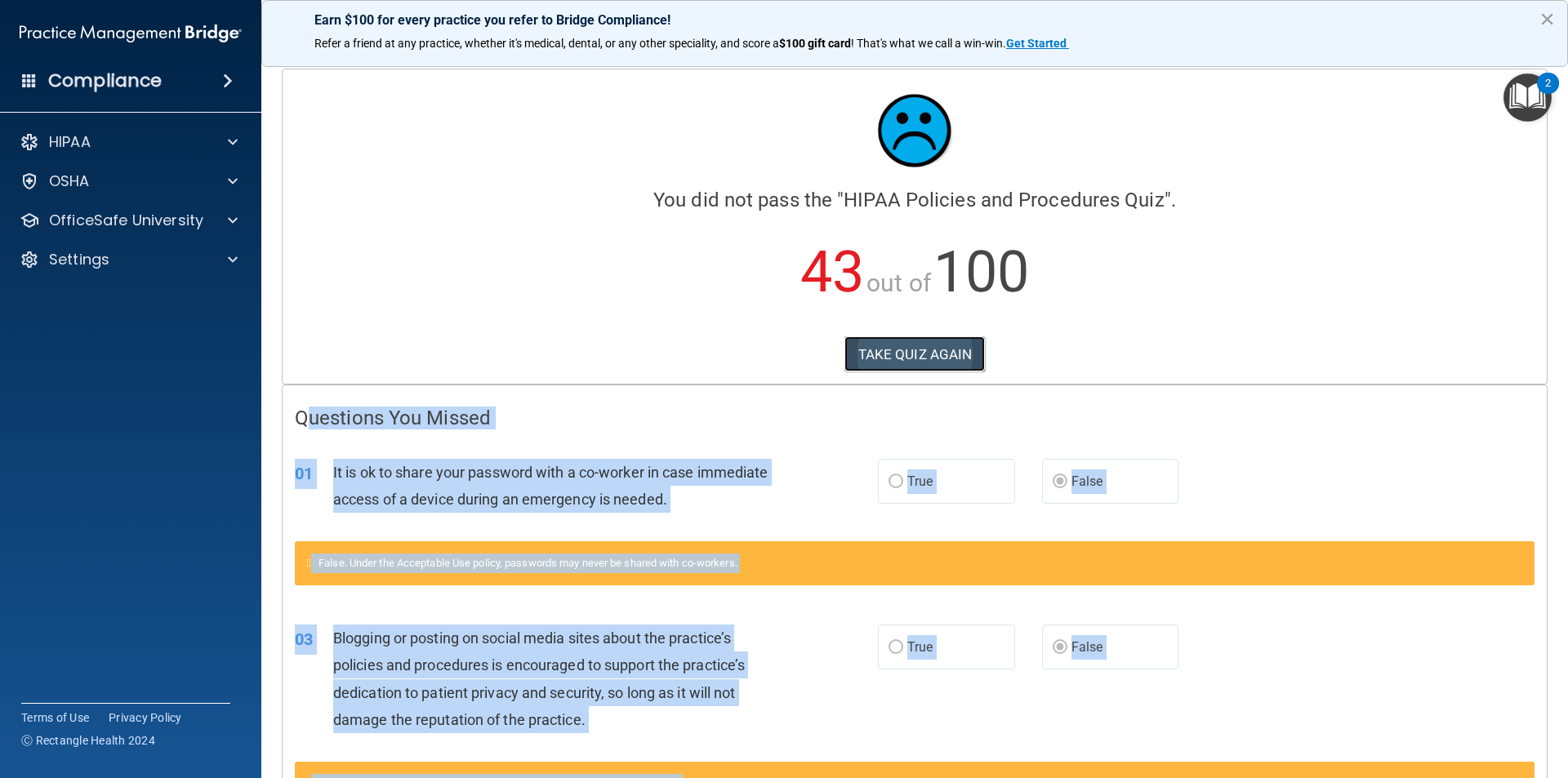
click at [938, 361] on button "TAKE QUIZ AGAIN" at bounding box center [915, 355] width 141 height 36
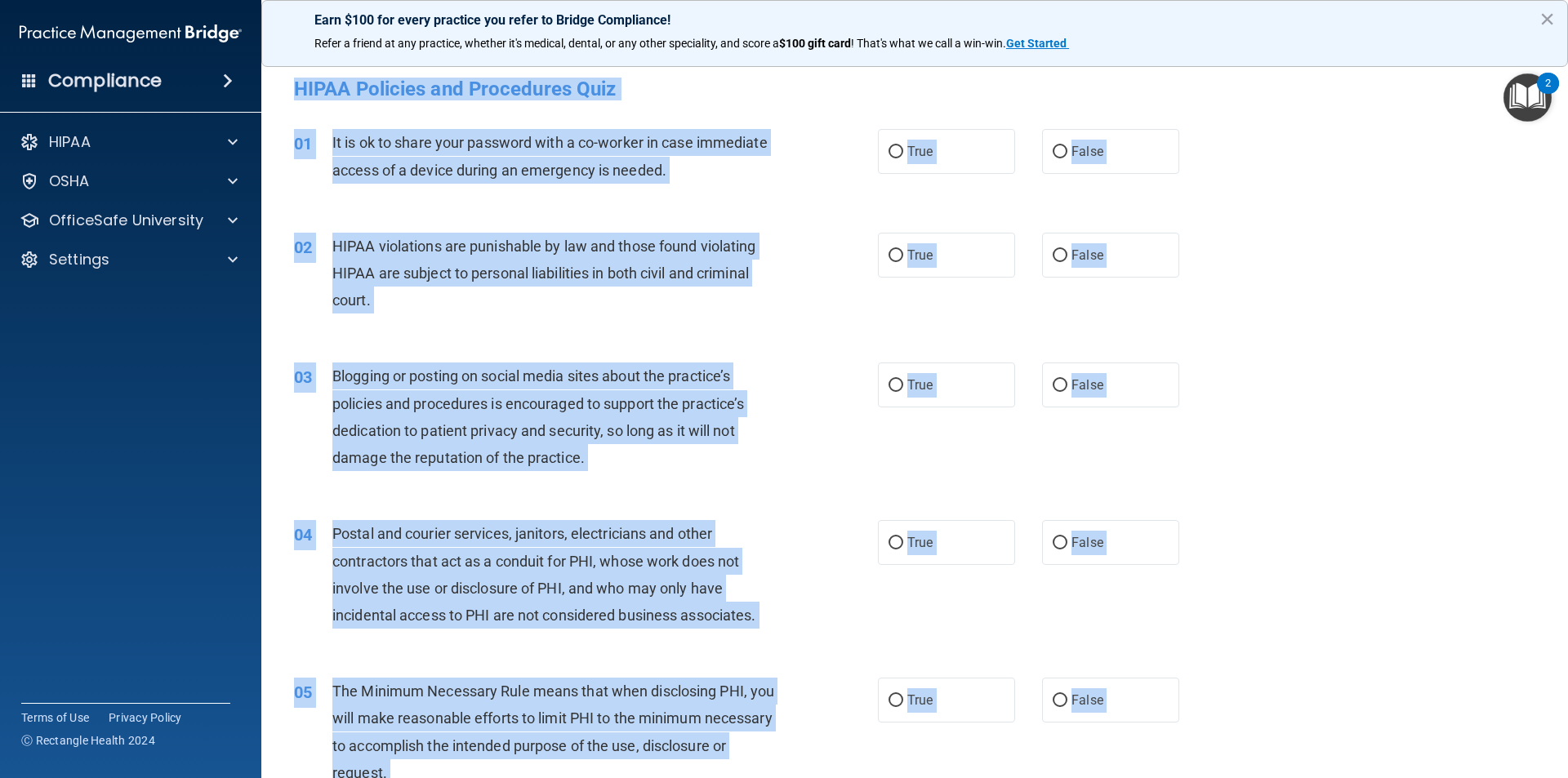
click at [1334, 359] on div "03 Blogging or posting on social media sites about the practice’s policies and …" at bounding box center [914, 421] width 1266 height 158
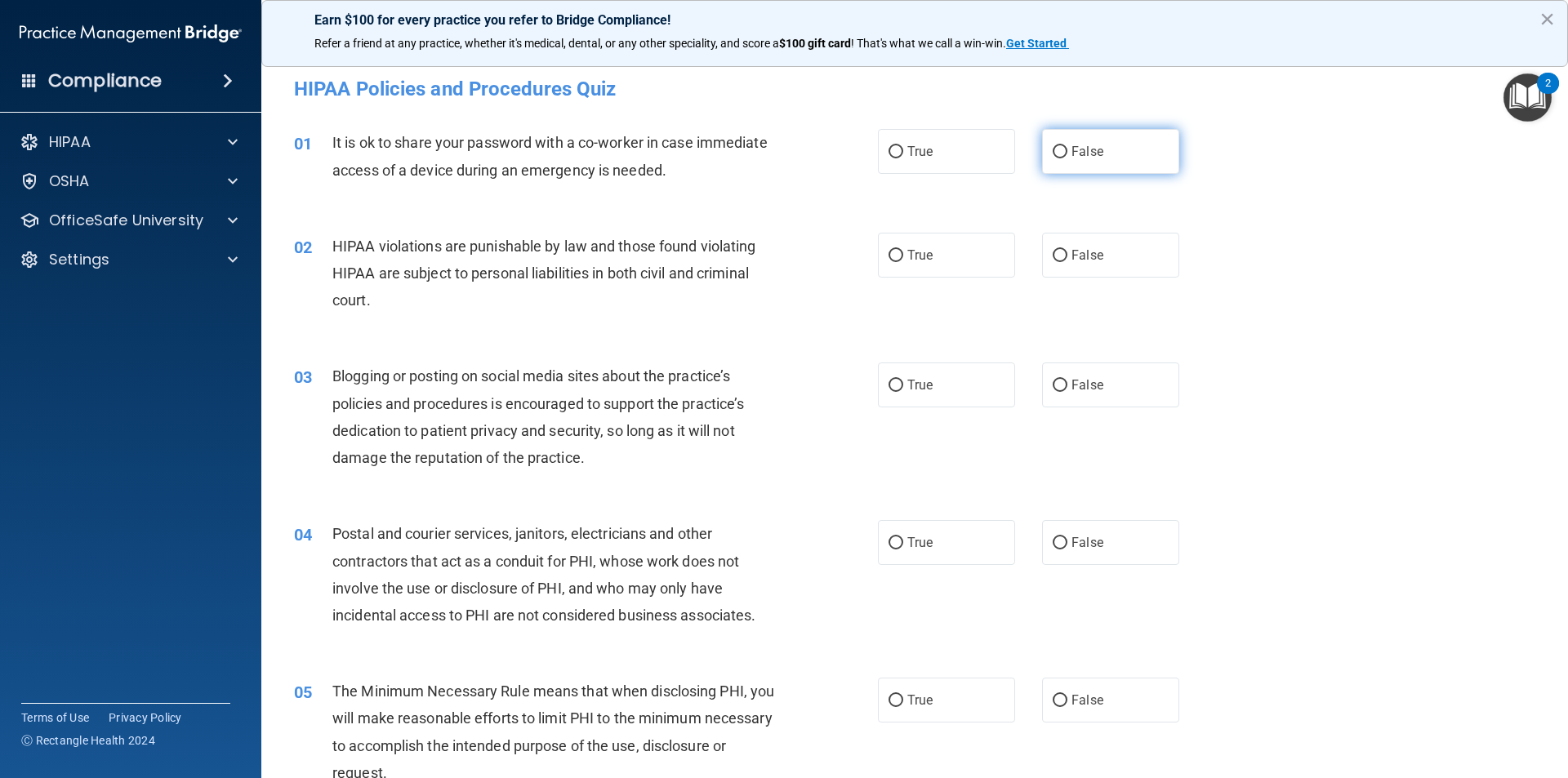
click at [1058, 160] on label "False" at bounding box center [1110, 151] width 137 height 45
click at [1058, 158] on input "False" at bounding box center [1060, 152] width 15 height 12
radio input "true"
click at [890, 252] on input "True" at bounding box center [896, 256] width 15 height 12
radio input "true"
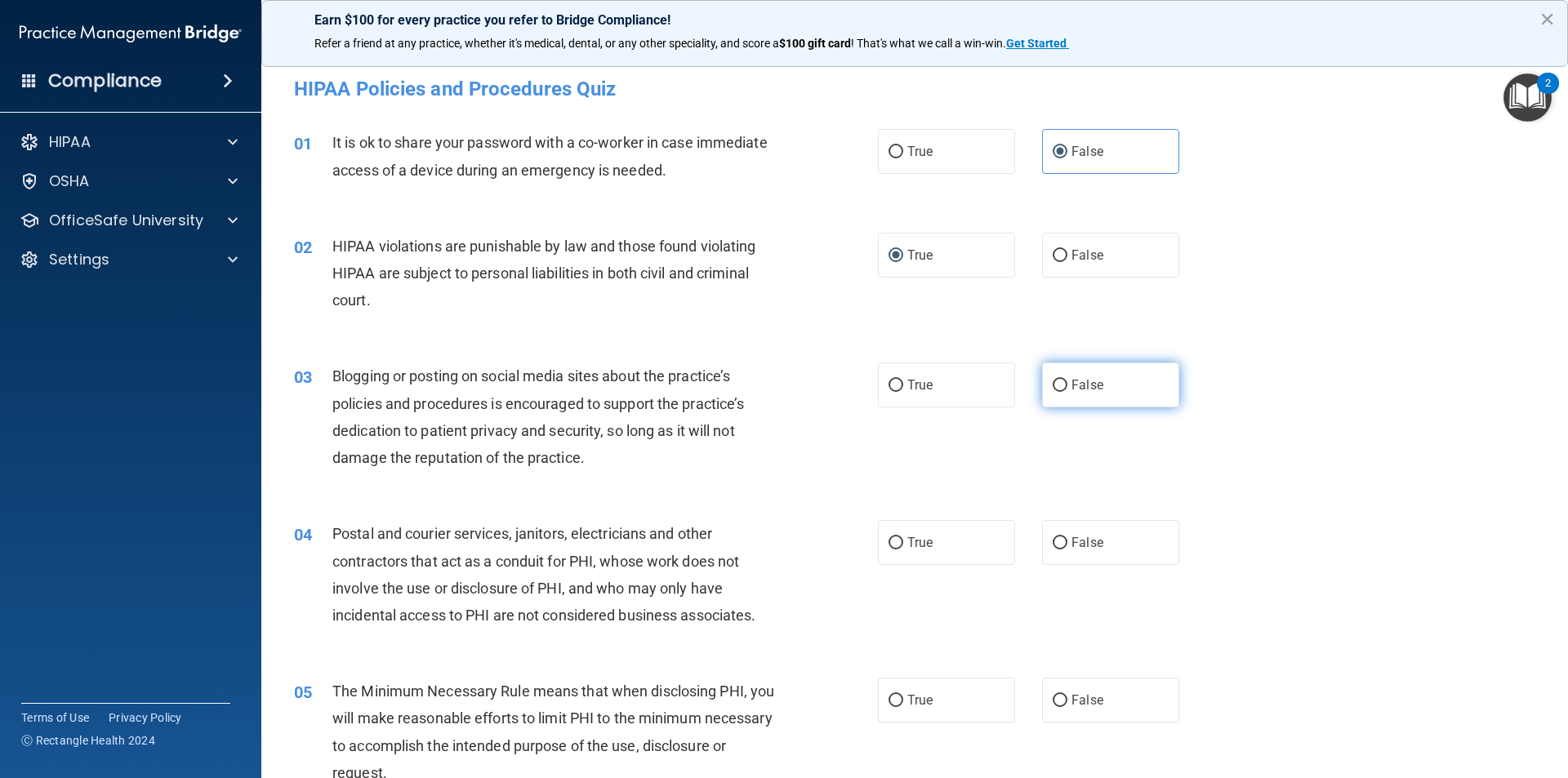
click at [1072, 389] on span "False" at bounding box center [1087, 385] width 32 height 16
click at [1066, 389] on input "False" at bounding box center [1060, 386] width 15 height 12
radio input "true"
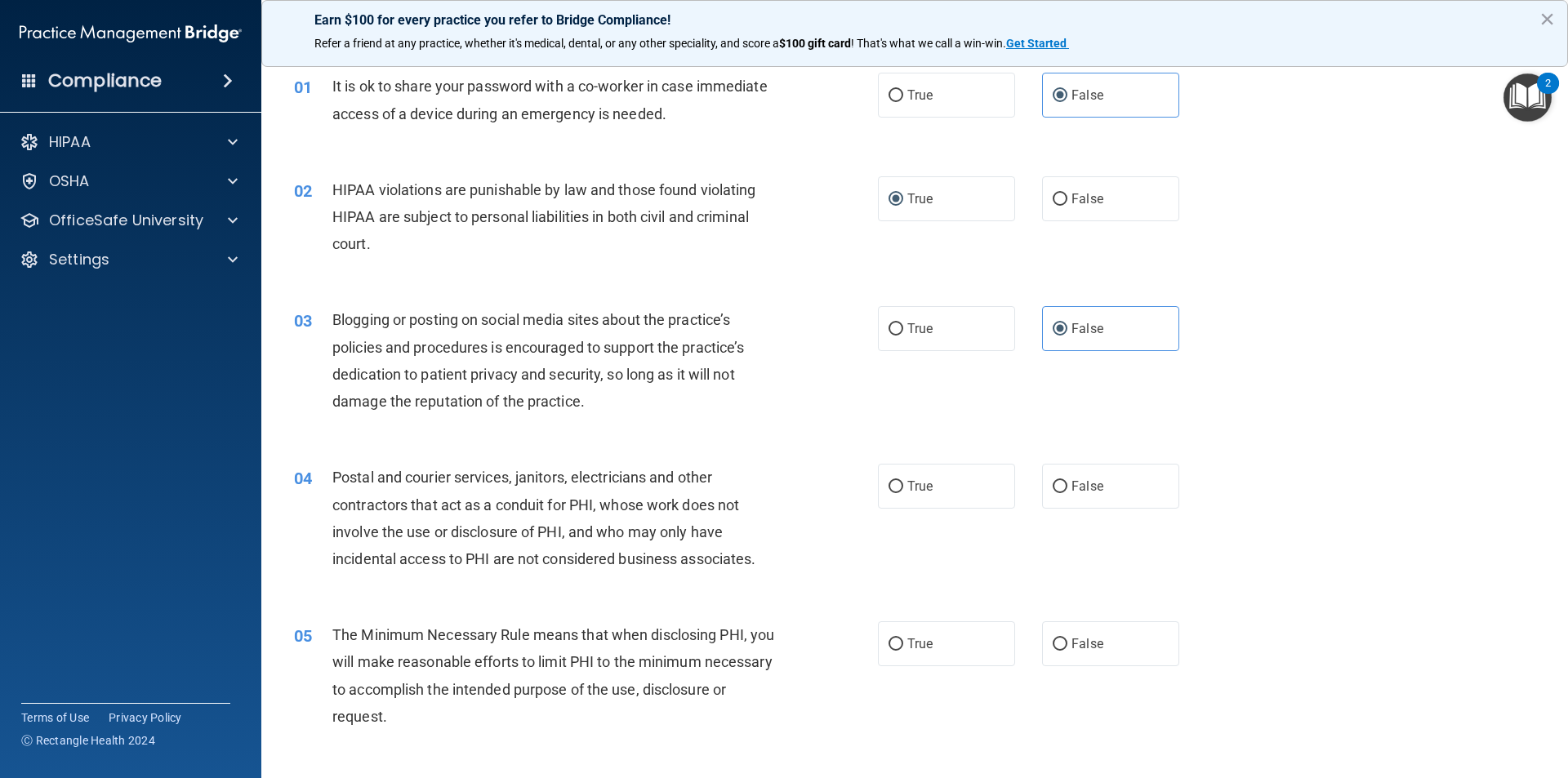
scroll to position [163, 0]
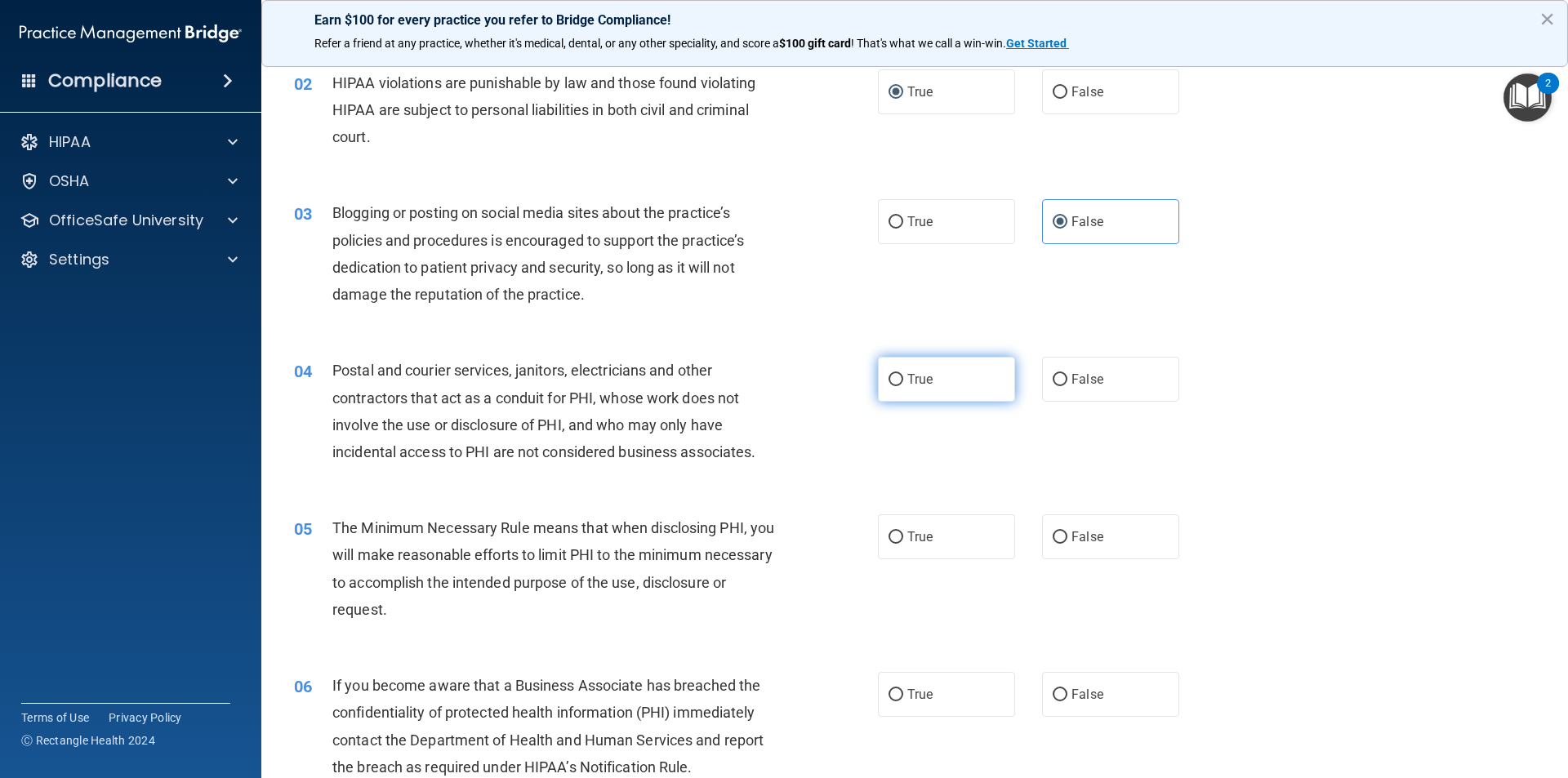
click at [889, 383] on input "True" at bounding box center [896, 380] width 15 height 12
radio input "true"
click at [889, 538] on input "True" at bounding box center [896, 538] width 15 height 12
radio input "true"
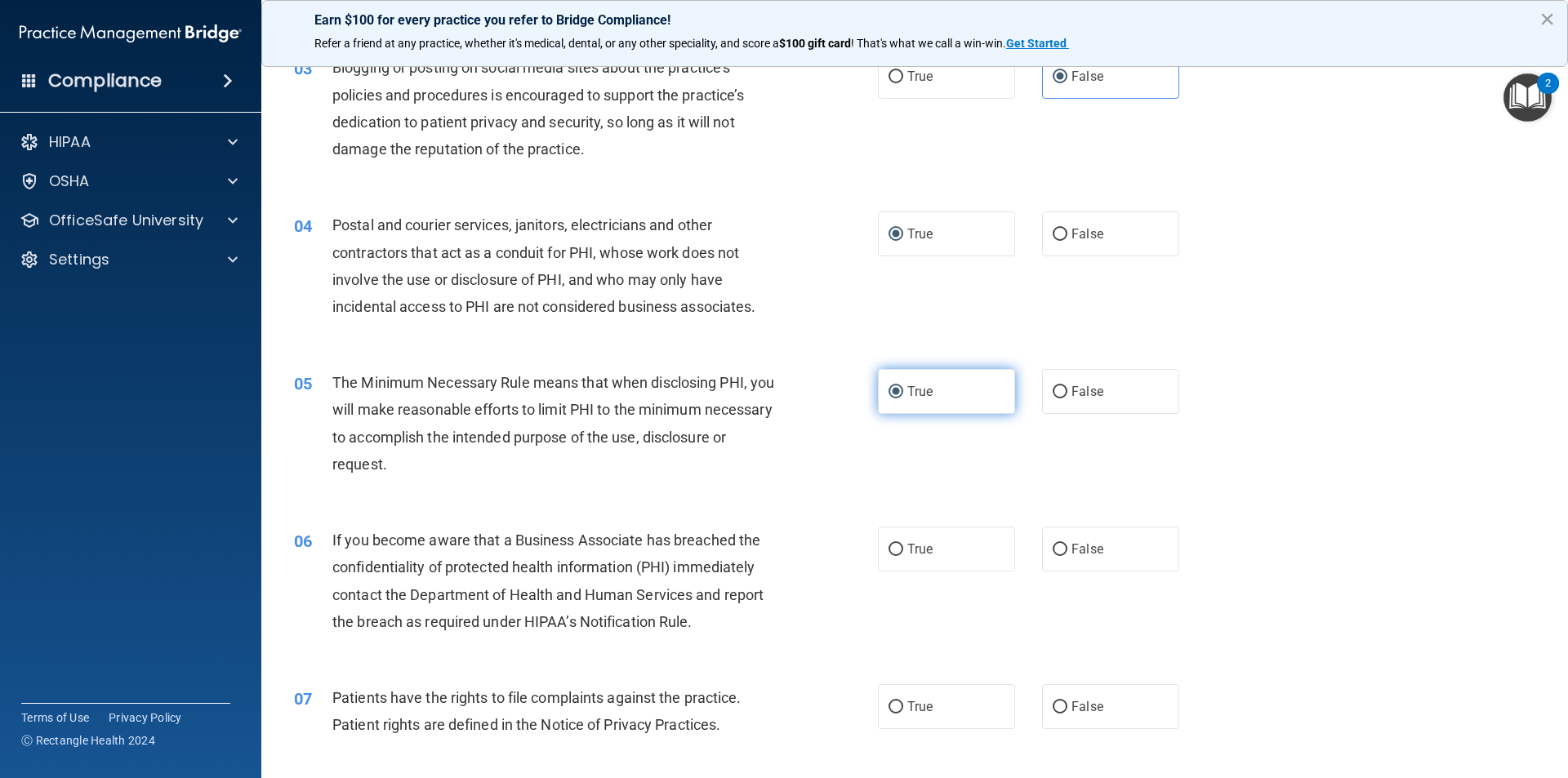
scroll to position [327, 0]
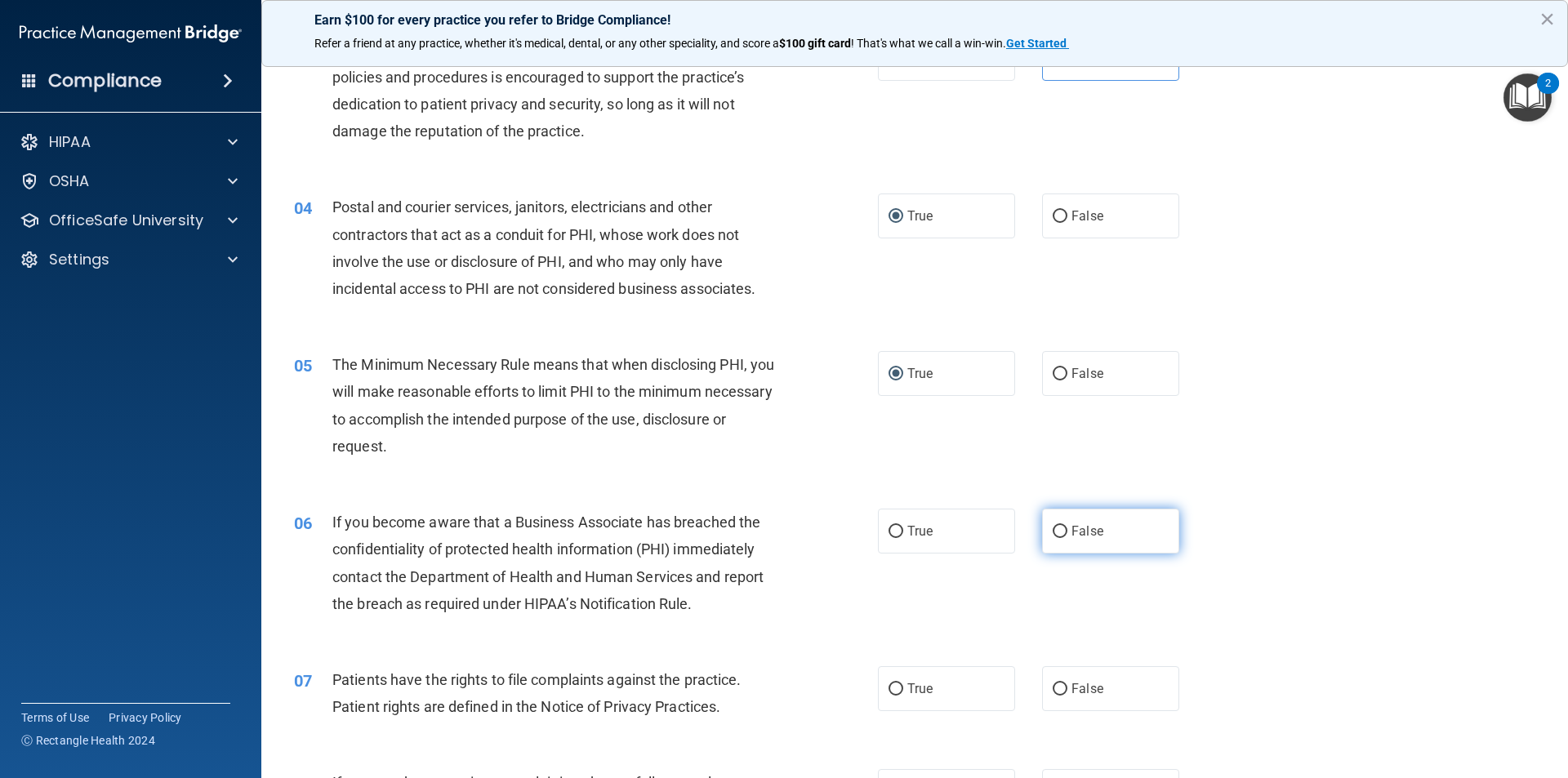
click at [1053, 536] on input "False" at bounding box center [1060, 532] width 15 height 12
radio input "true"
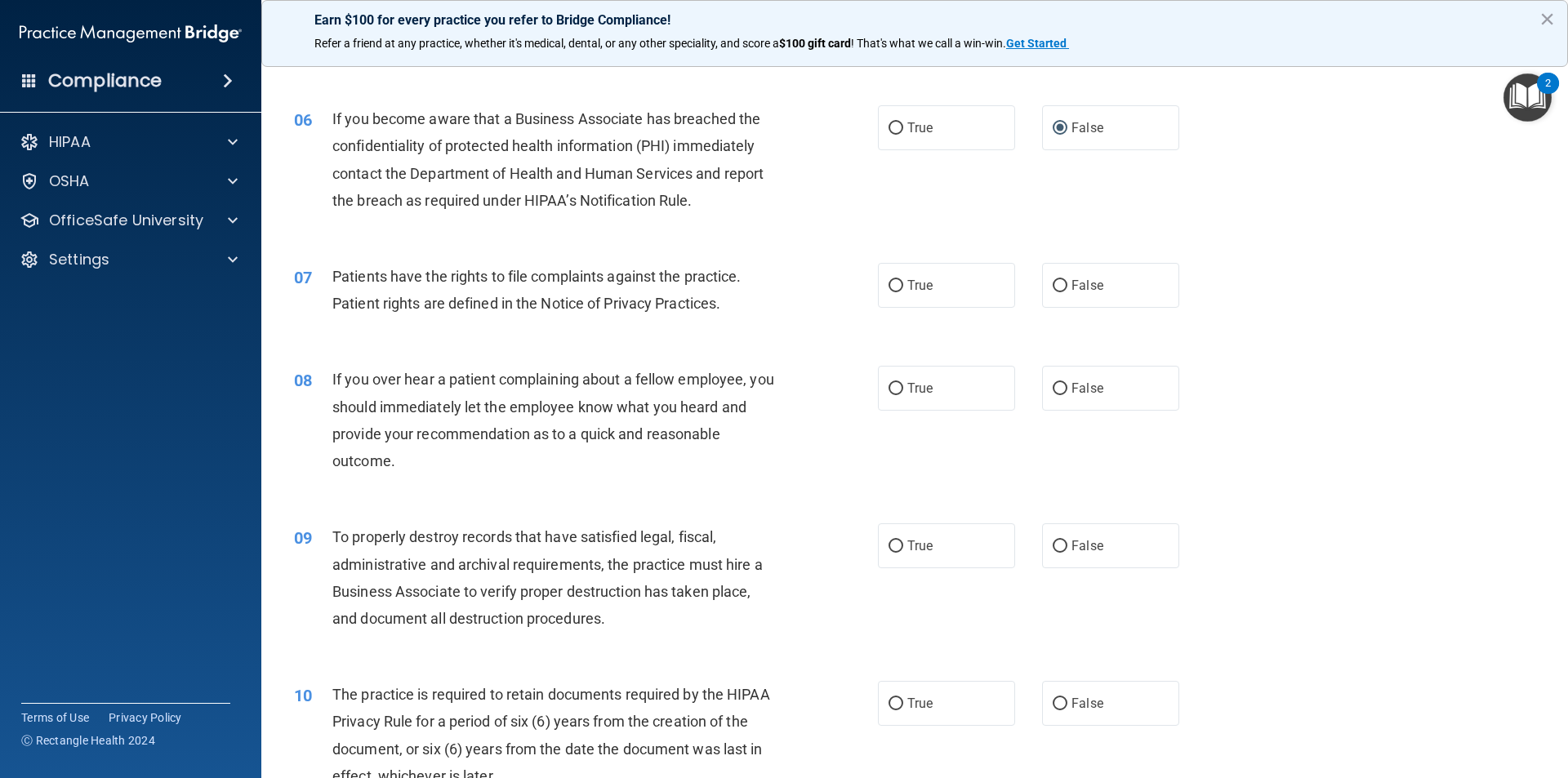
scroll to position [735, 0]
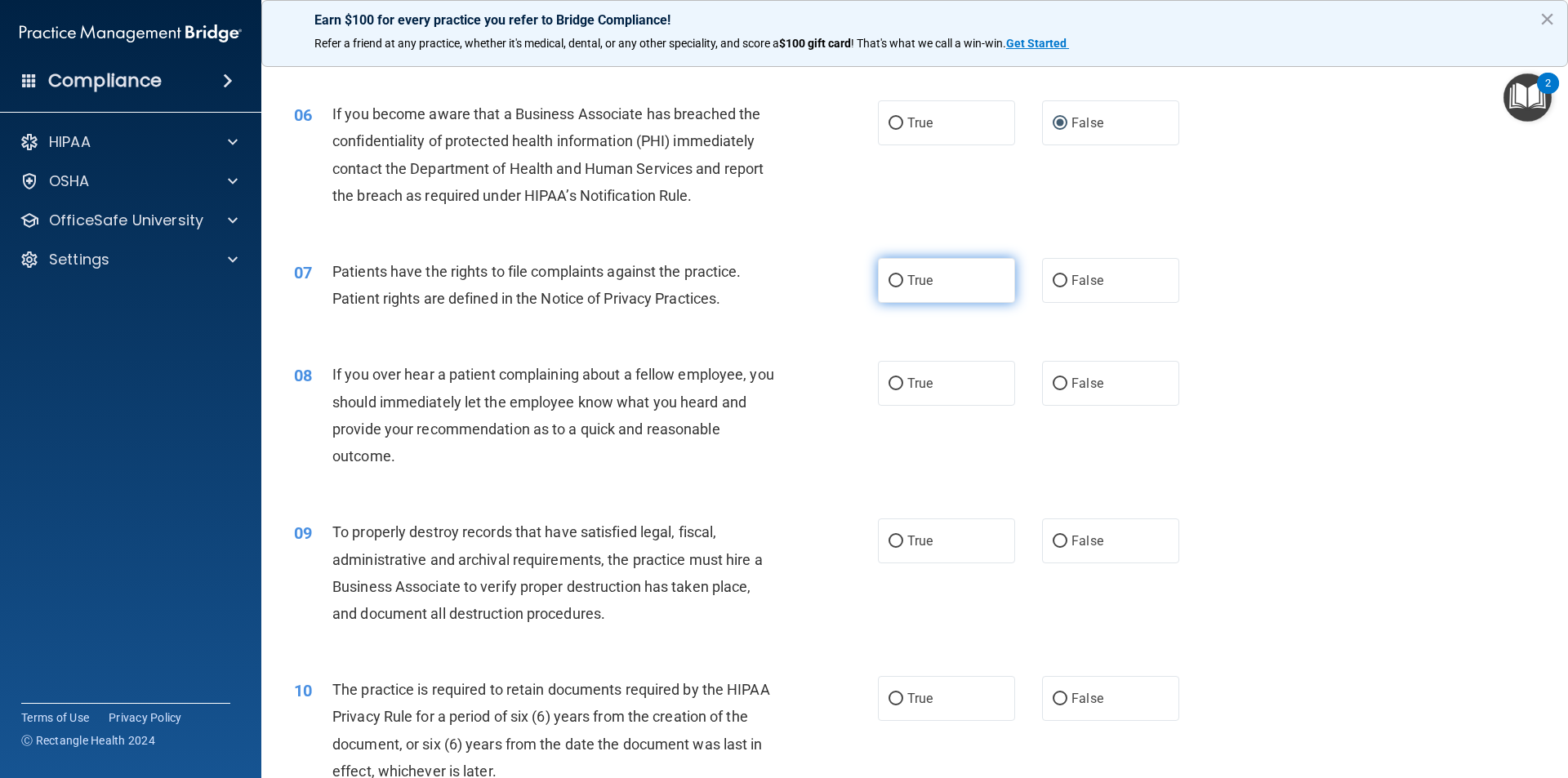
click at [917, 281] on span "True" at bounding box center [920, 280] width 25 height 16
click at [903, 281] on input "True" at bounding box center [896, 281] width 15 height 12
radio input "true"
click at [1057, 384] on input "False" at bounding box center [1060, 384] width 15 height 12
radio input "true"
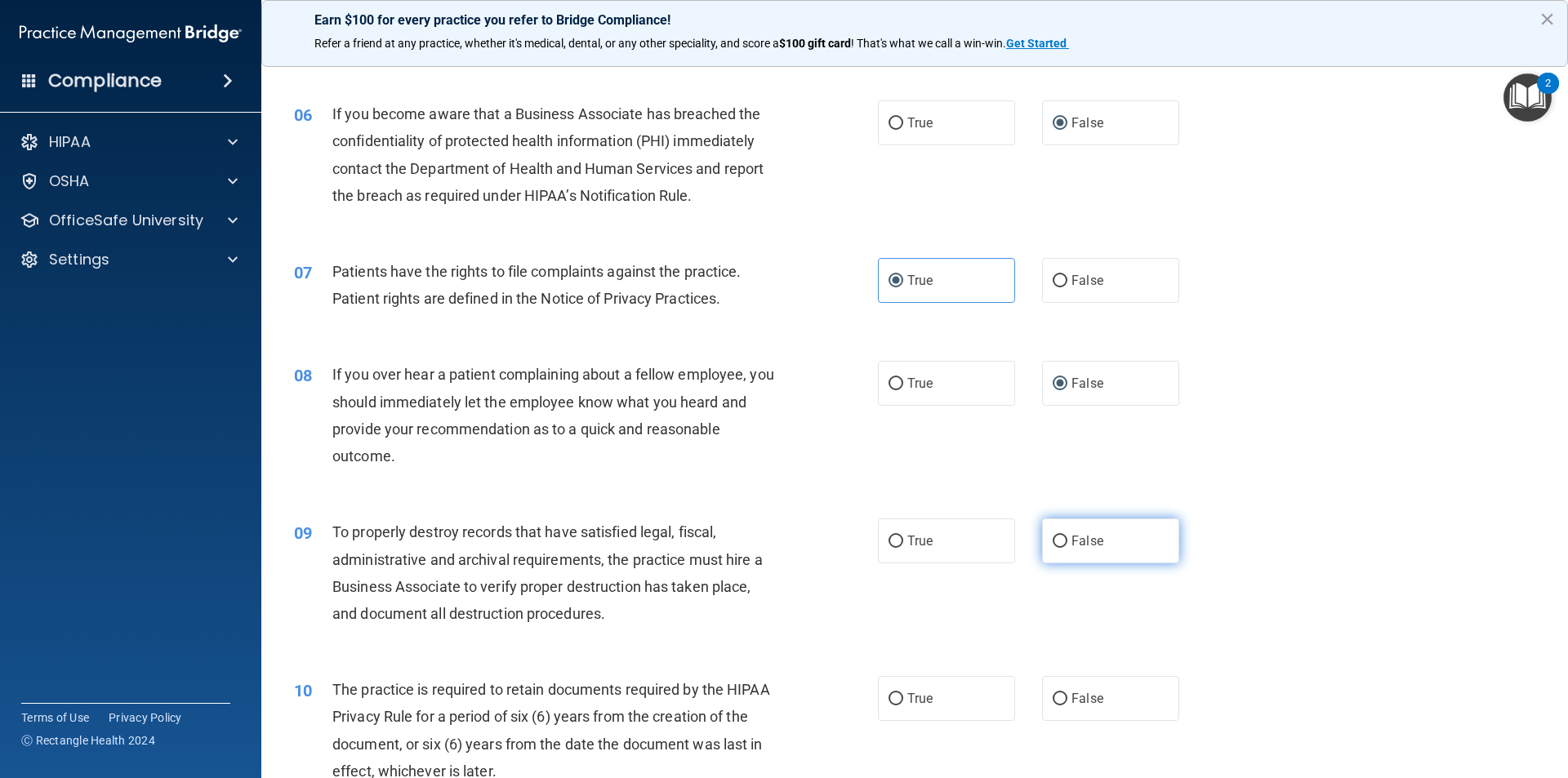
click at [1072, 537] on span "False" at bounding box center [1087, 541] width 32 height 16
click at [1067, 537] on input "False" at bounding box center [1060, 542] width 15 height 12
radio input "true"
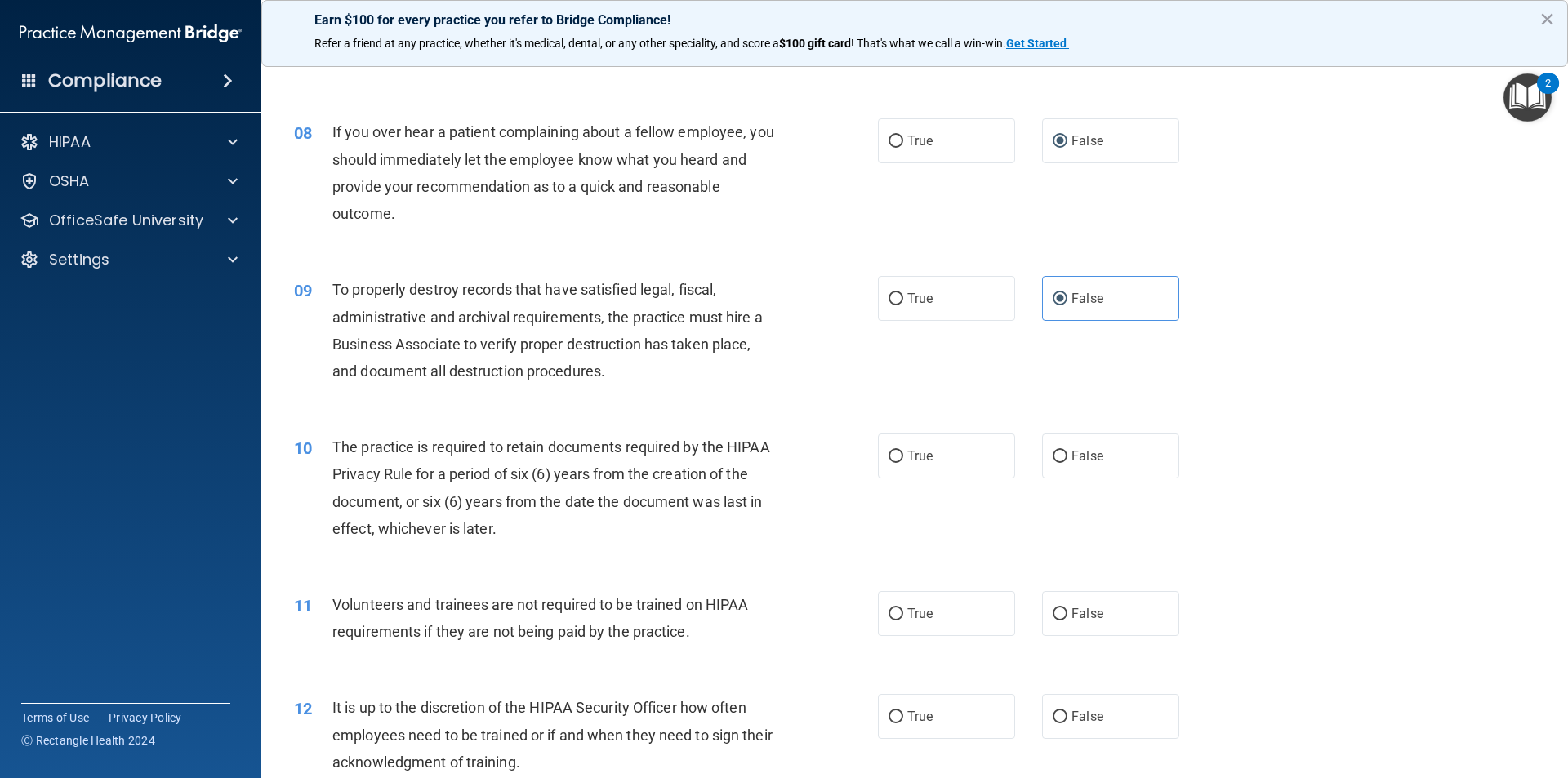
scroll to position [980, 0]
click at [927, 447] on span "True" at bounding box center [920, 453] width 25 height 16
click at [903, 448] on input "True" at bounding box center [896, 454] width 15 height 12
radio input "true"
click at [1086, 613] on span "False" at bounding box center [1087, 611] width 32 height 16
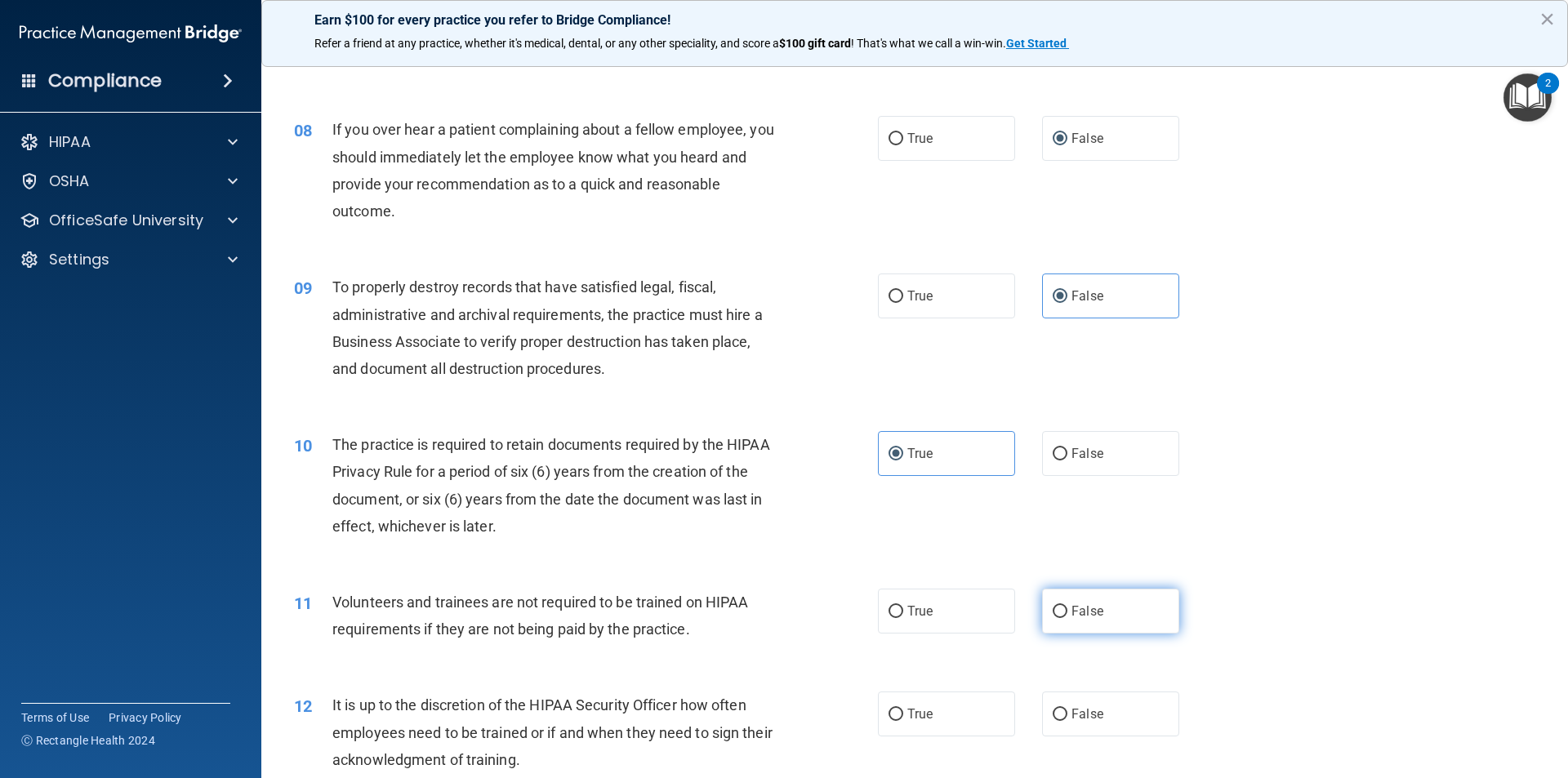
click at [1067, 613] on input "False" at bounding box center [1060, 611] width 15 height 12
radio input "true"
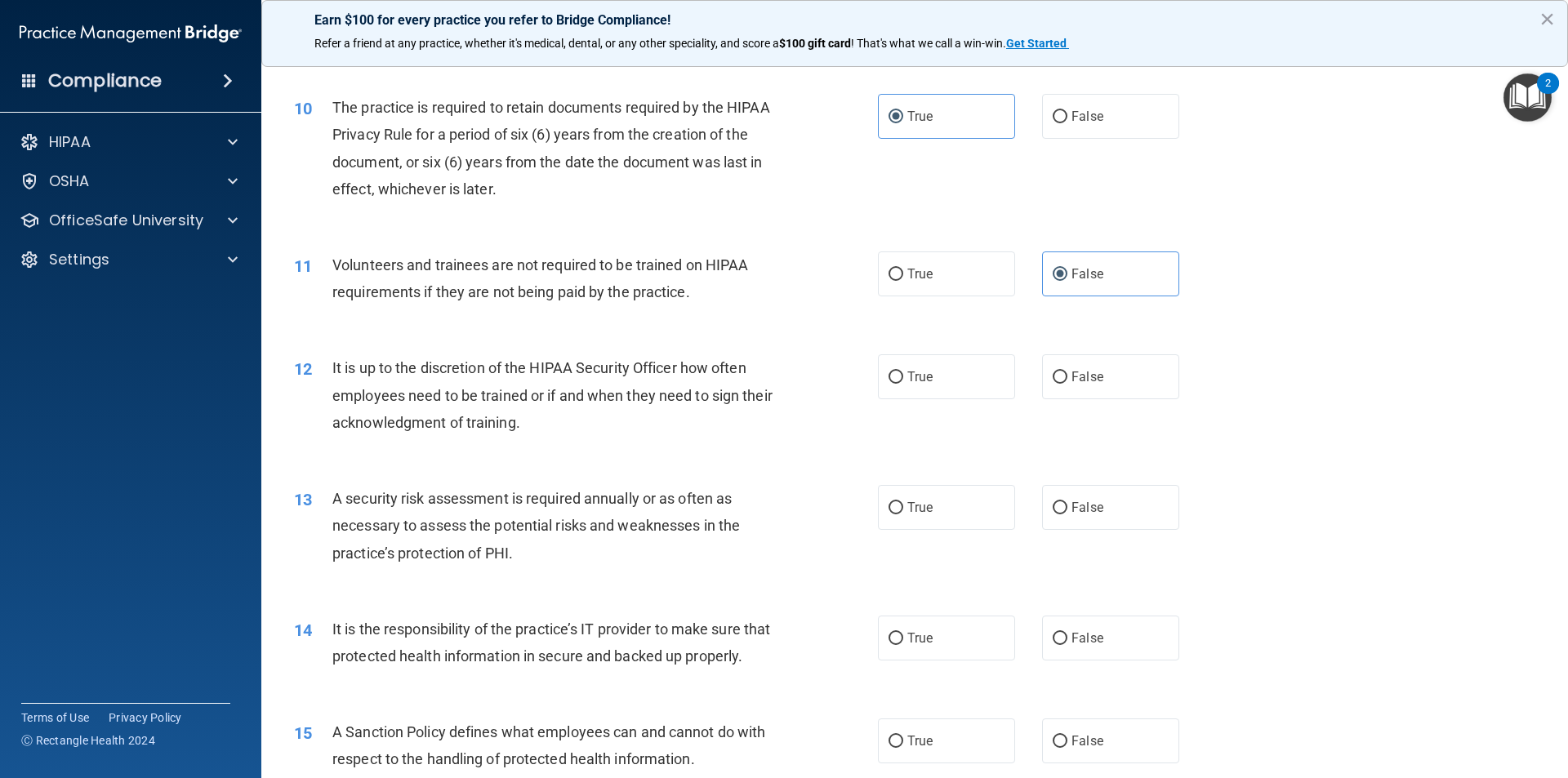
scroll to position [1389, 0]
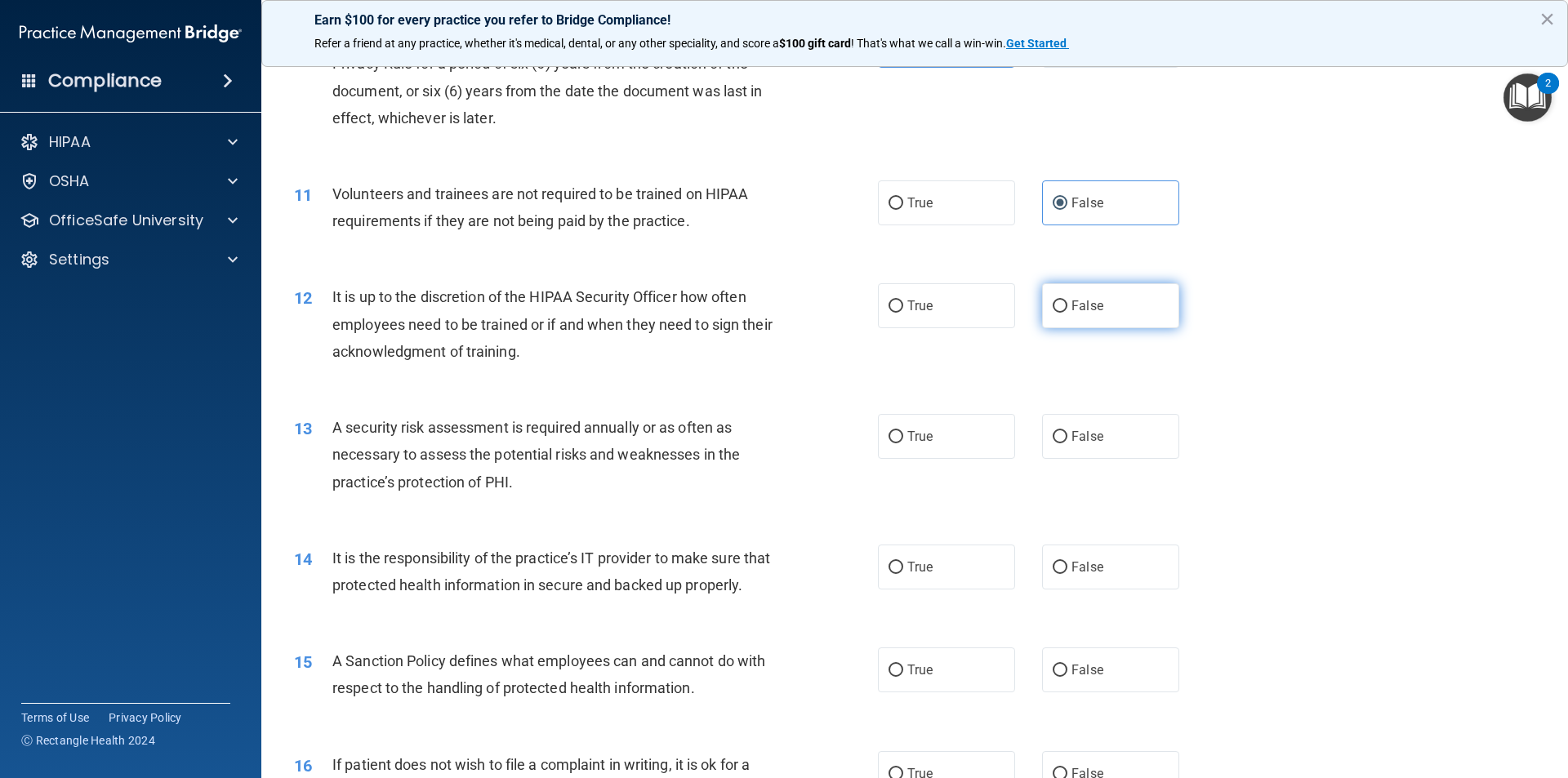
click at [1109, 317] on label "False" at bounding box center [1110, 305] width 137 height 45
click at [1067, 313] on input "False" at bounding box center [1060, 306] width 15 height 12
radio input "true"
click at [908, 437] on span "True" at bounding box center [920, 437] width 25 height 16
click at [903, 437] on input "True" at bounding box center [896, 437] width 15 height 12
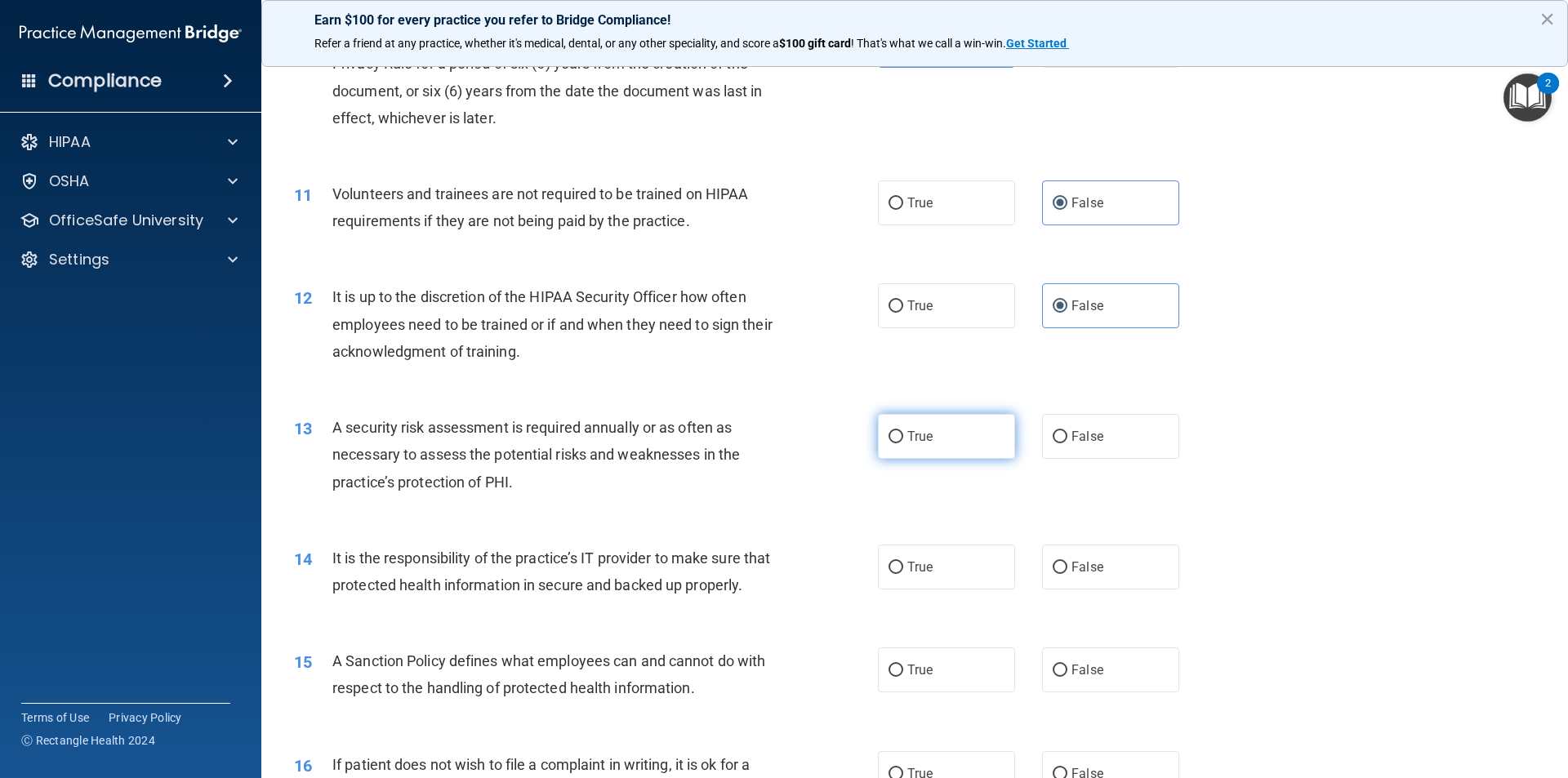
radio input "true"
click at [1087, 572] on span "False" at bounding box center [1087, 567] width 32 height 16
click at [1067, 572] on input "False" at bounding box center [1060, 568] width 15 height 12
radio input "true"
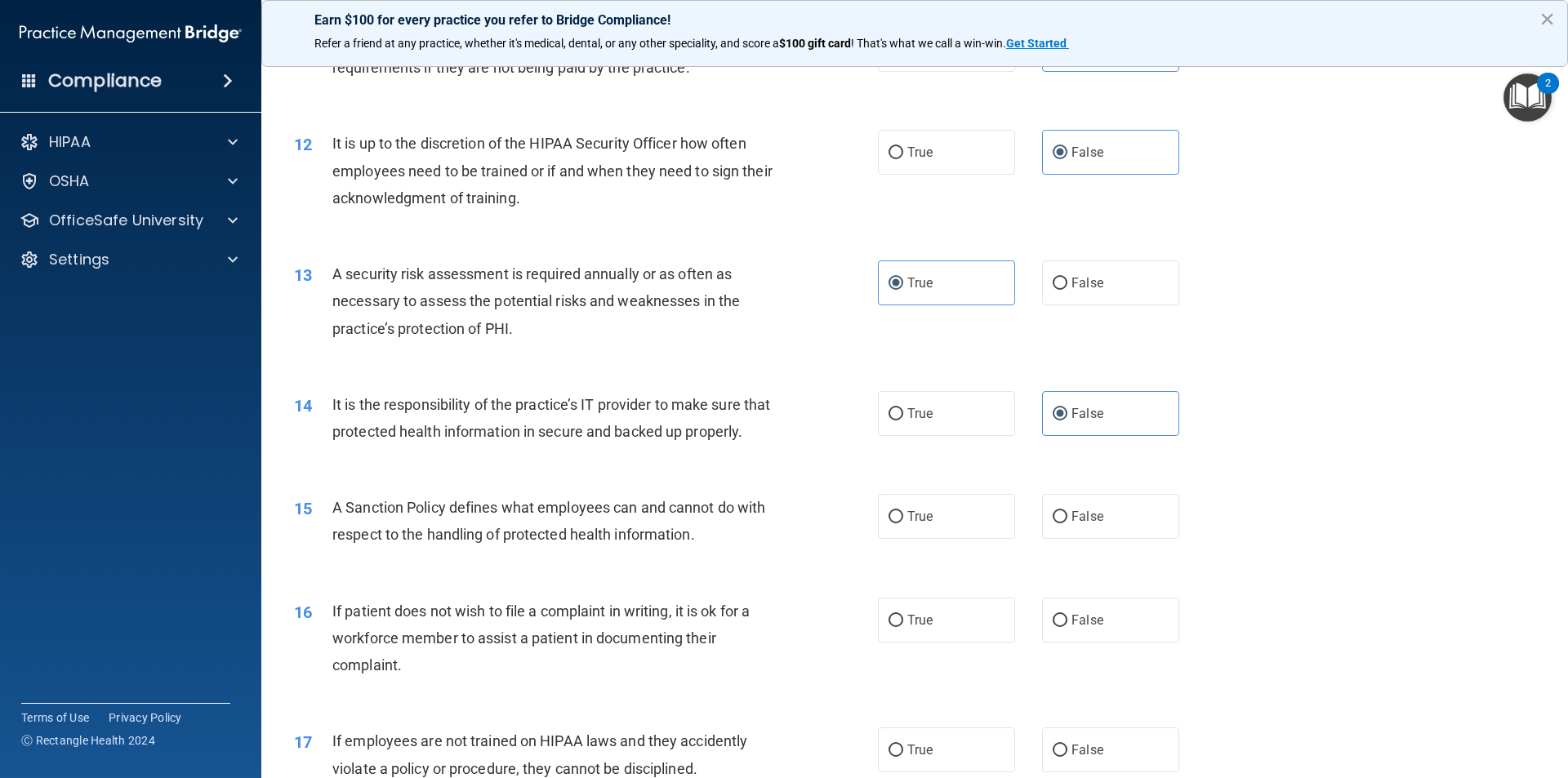
scroll to position [1552, 0]
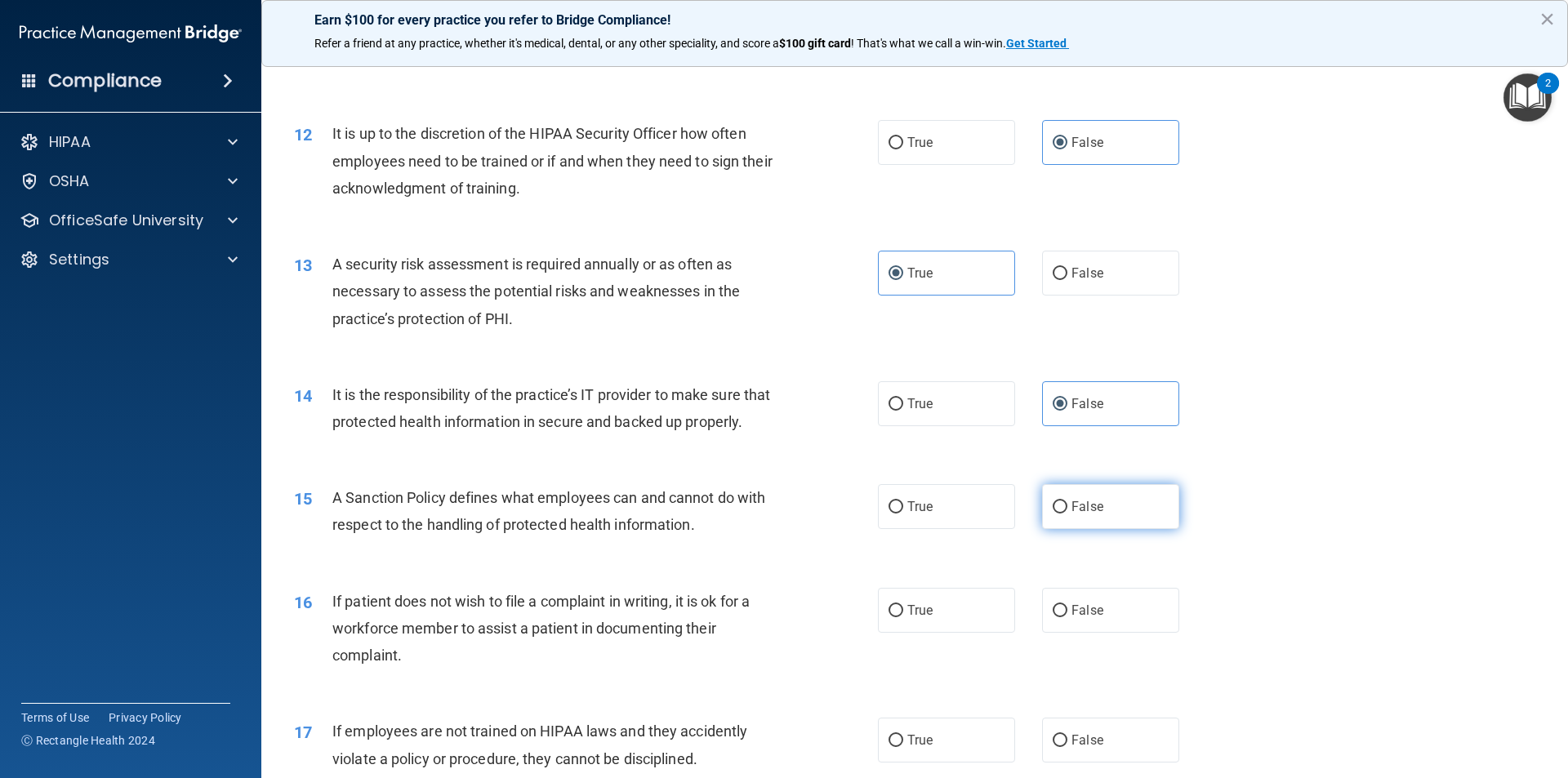
click at [1127, 529] on label "False" at bounding box center [1110, 506] width 137 height 45
click at [1067, 514] on input "False" at bounding box center [1060, 507] width 15 height 12
radio input "true"
click at [948, 633] on label "True" at bounding box center [946, 611] width 137 height 45
click at [903, 617] on input "True" at bounding box center [896, 611] width 15 height 12
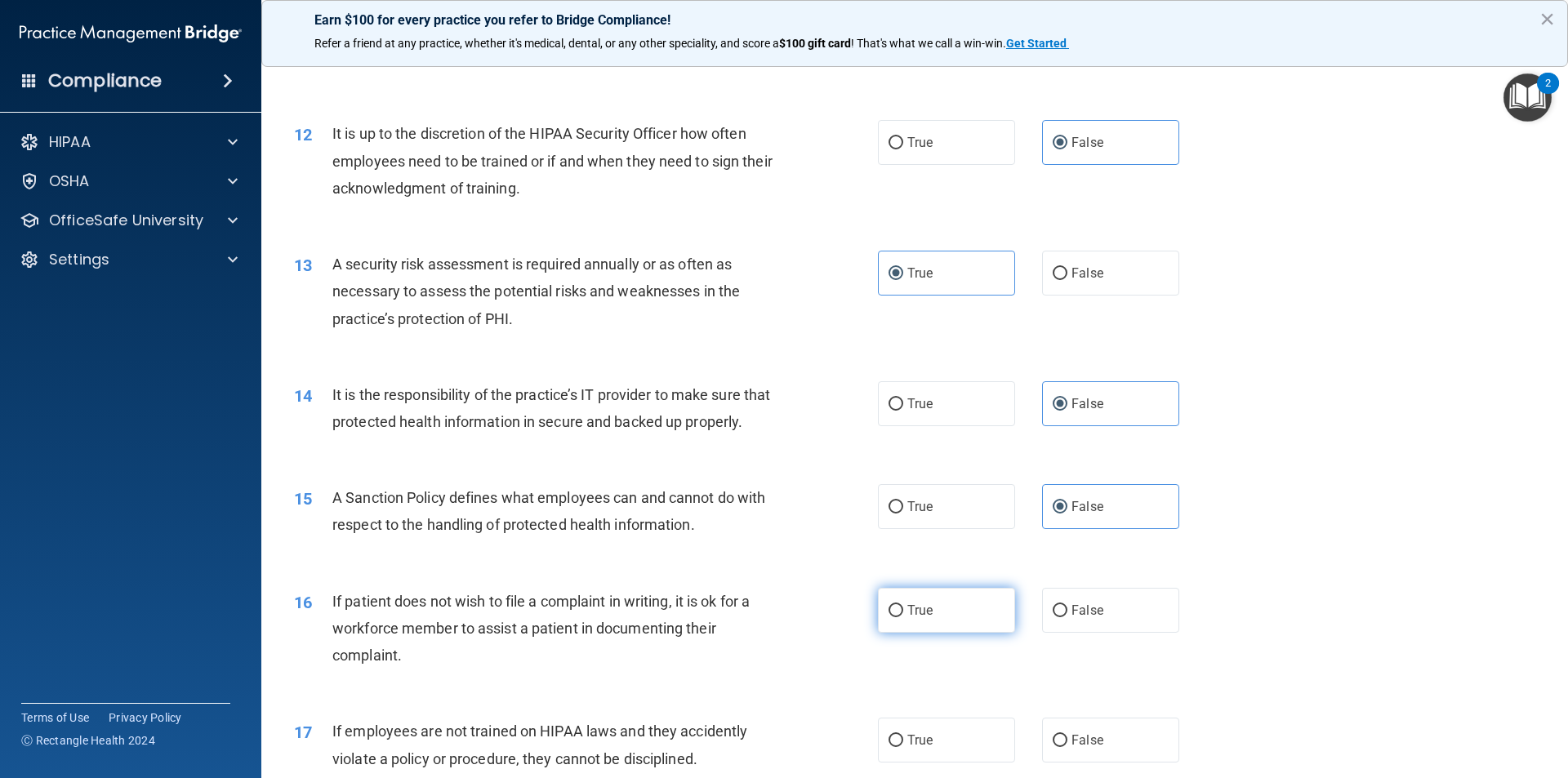
radio input "true"
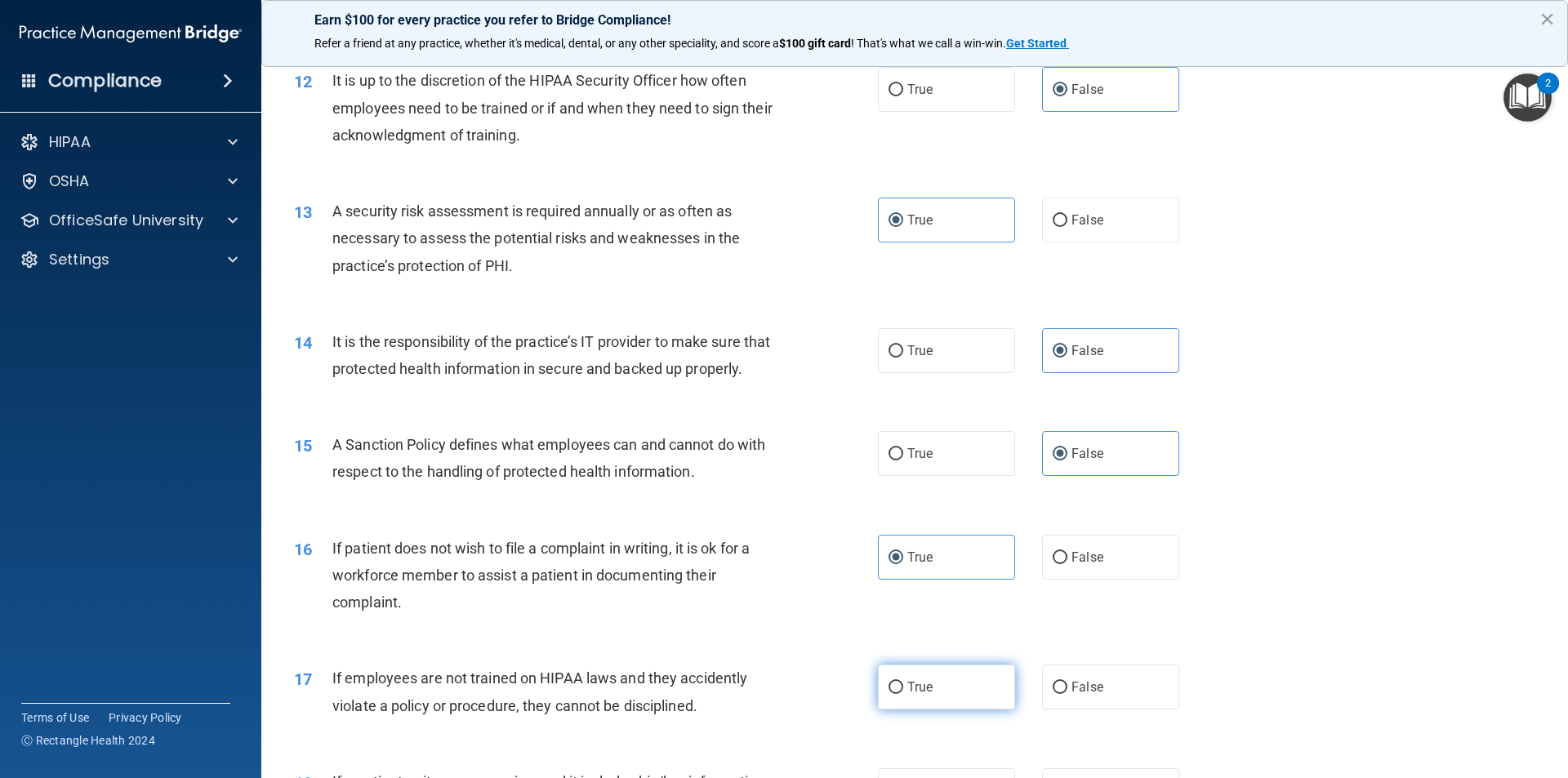
scroll to position [1797, 0]
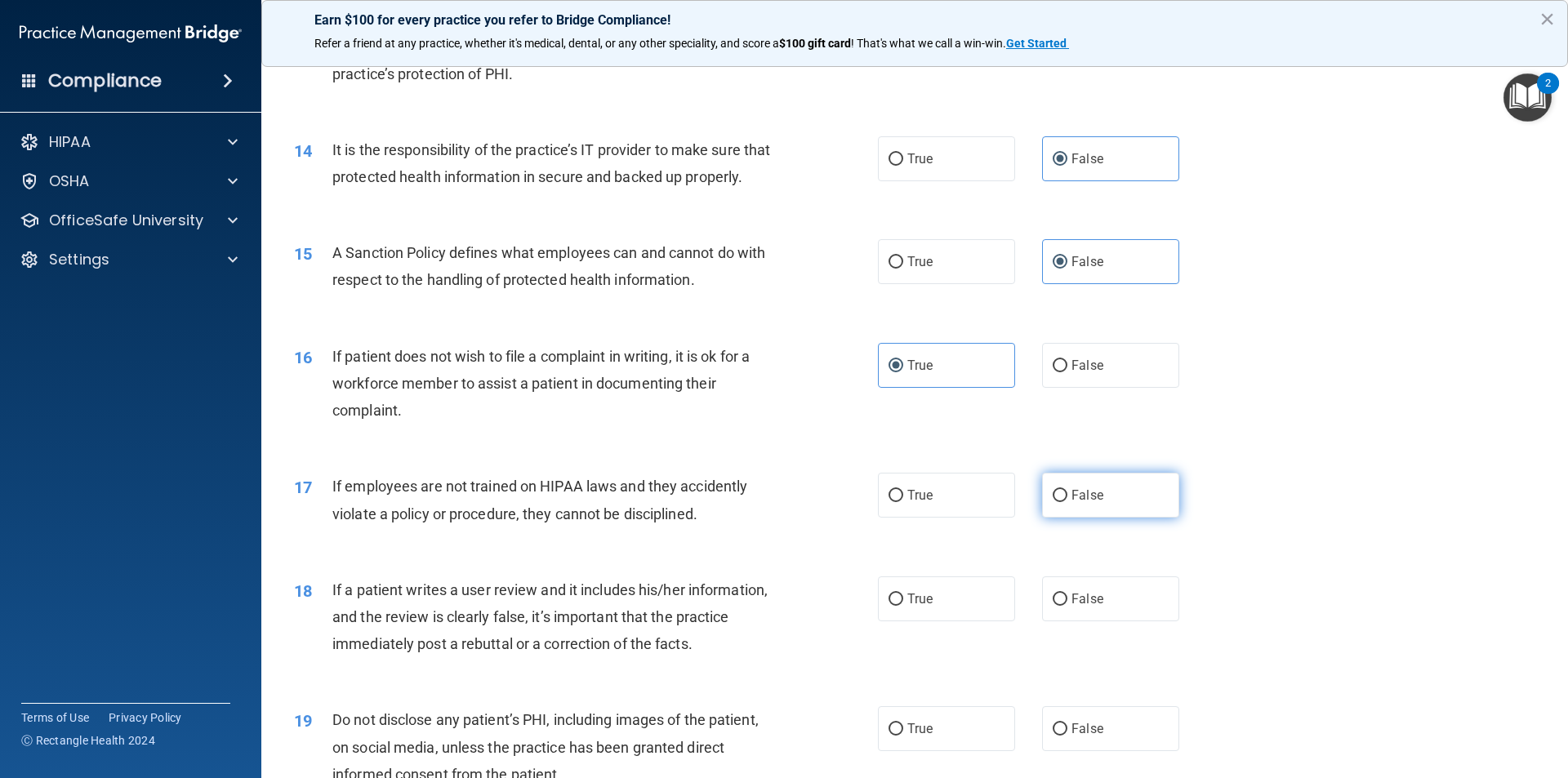
click at [1068, 513] on label "False" at bounding box center [1110, 495] width 137 height 45
click at [1067, 502] on input "False" at bounding box center [1060, 496] width 15 height 12
radio input "true"
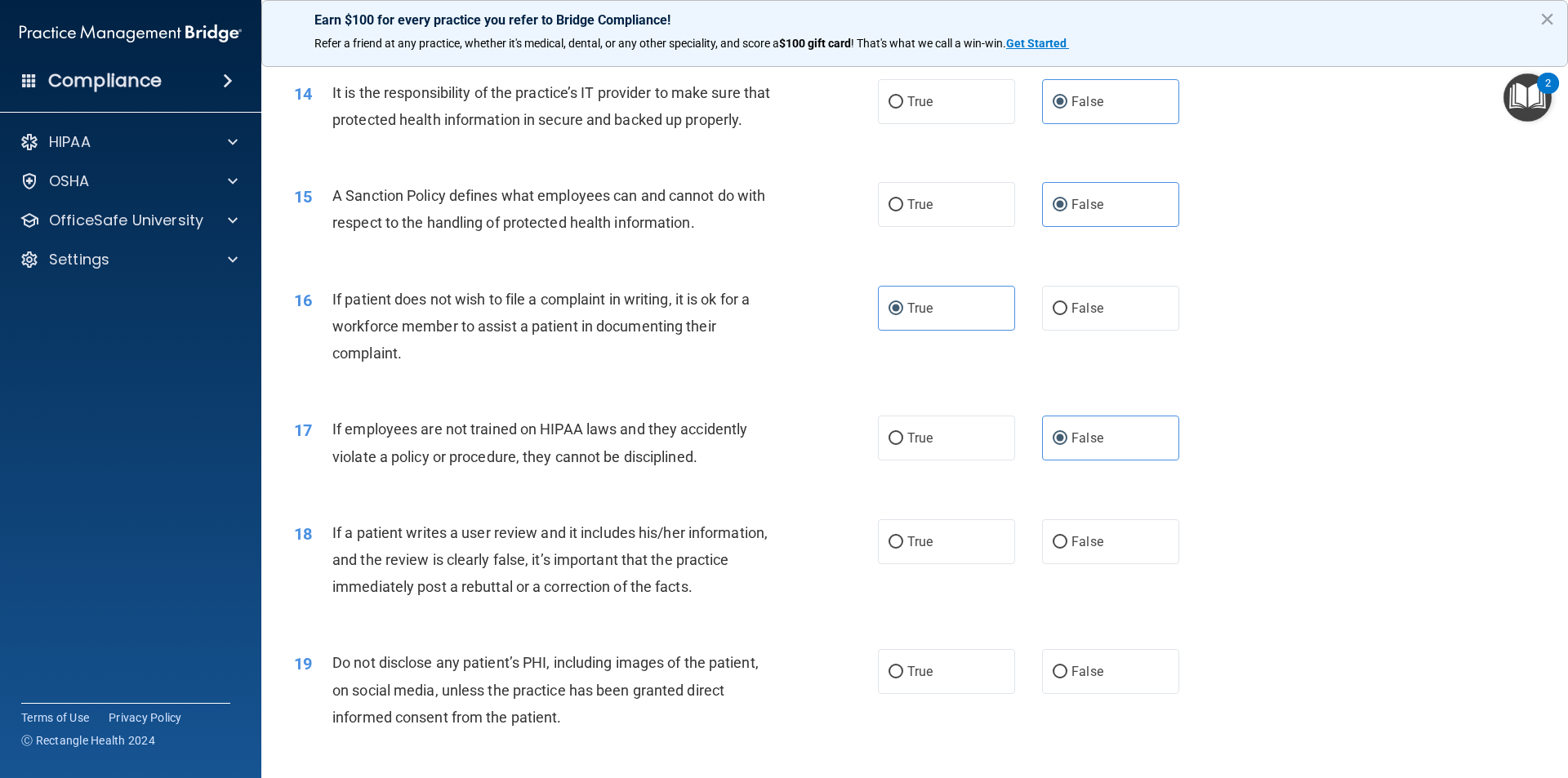
scroll to position [2042, 0]
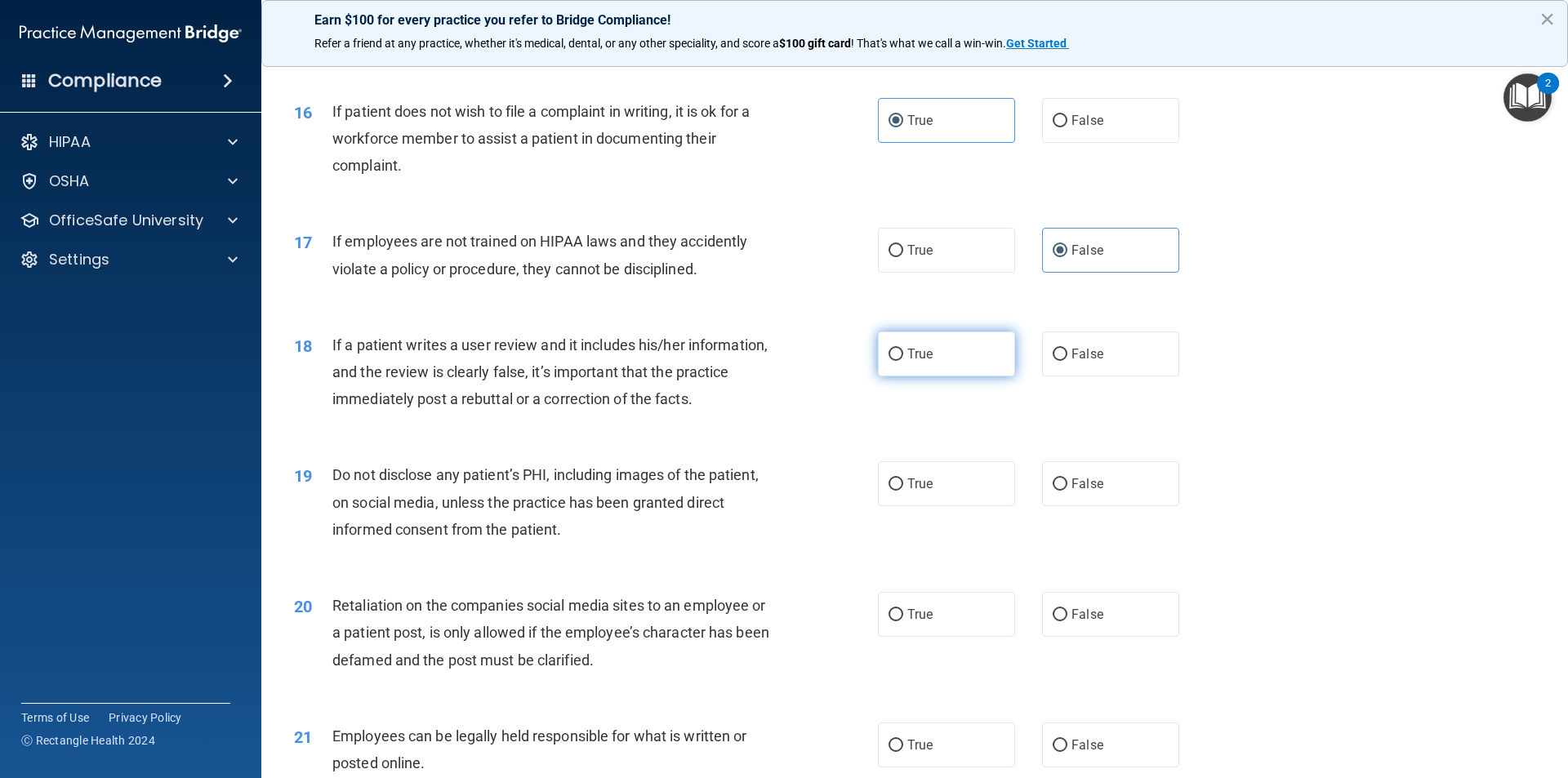
click at [969, 377] on label "True" at bounding box center [946, 354] width 137 height 45
click at [903, 361] on input "True" at bounding box center [896, 355] width 15 height 12
radio input "true"
click at [1109, 377] on label "False" at bounding box center [1110, 354] width 137 height 45
click at [1067, 361] on input "False" at bounding box center [1060, 355] width 15 height 12
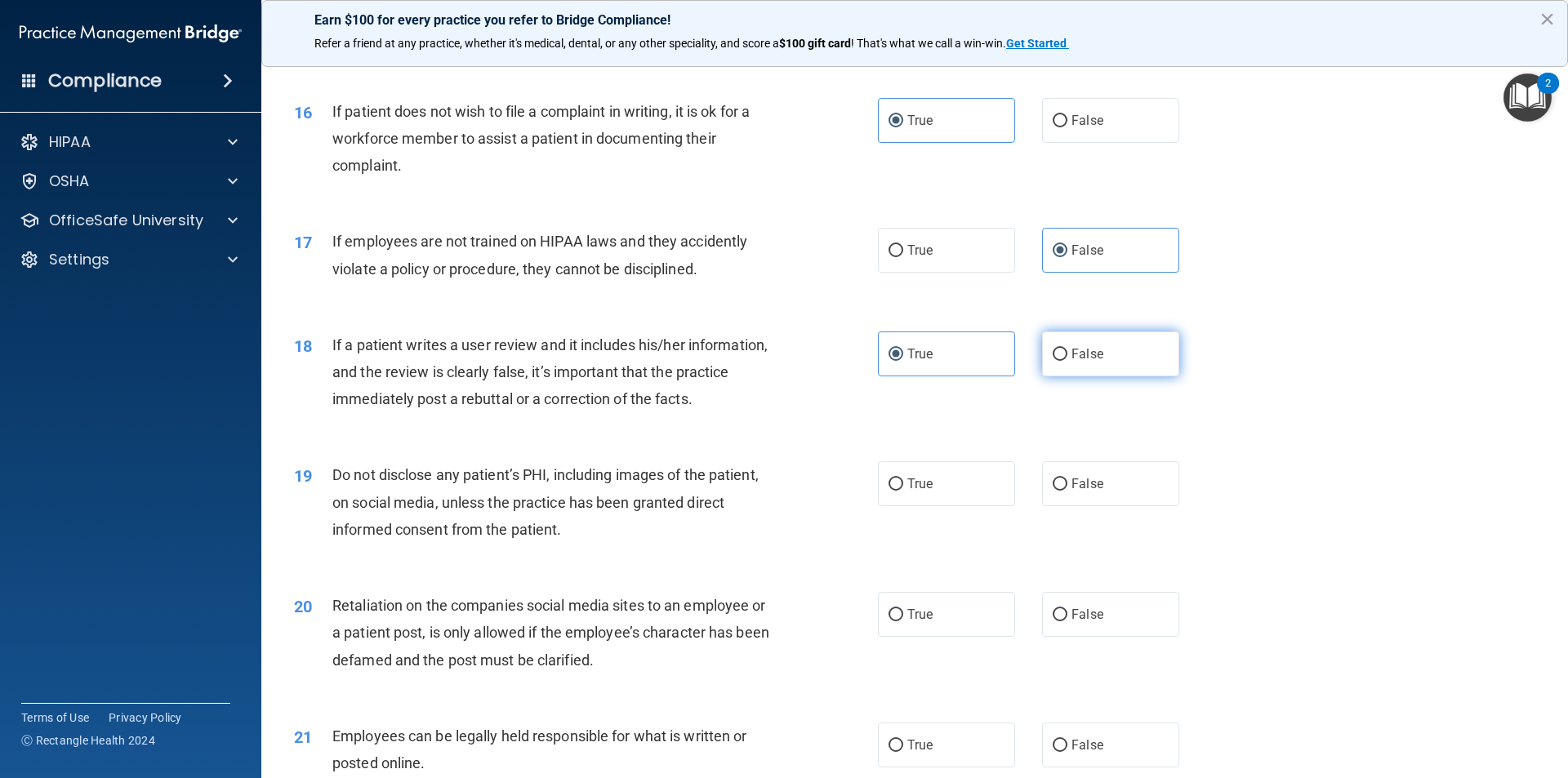
radio input "true"
radio input "false"
click at [957, 506] on label "True" at bounding box center [946, 483] width 137 height 45
click at [903, 491] on input "True" at bounding box center [896, 484] width 15 height 12
radio input "true"
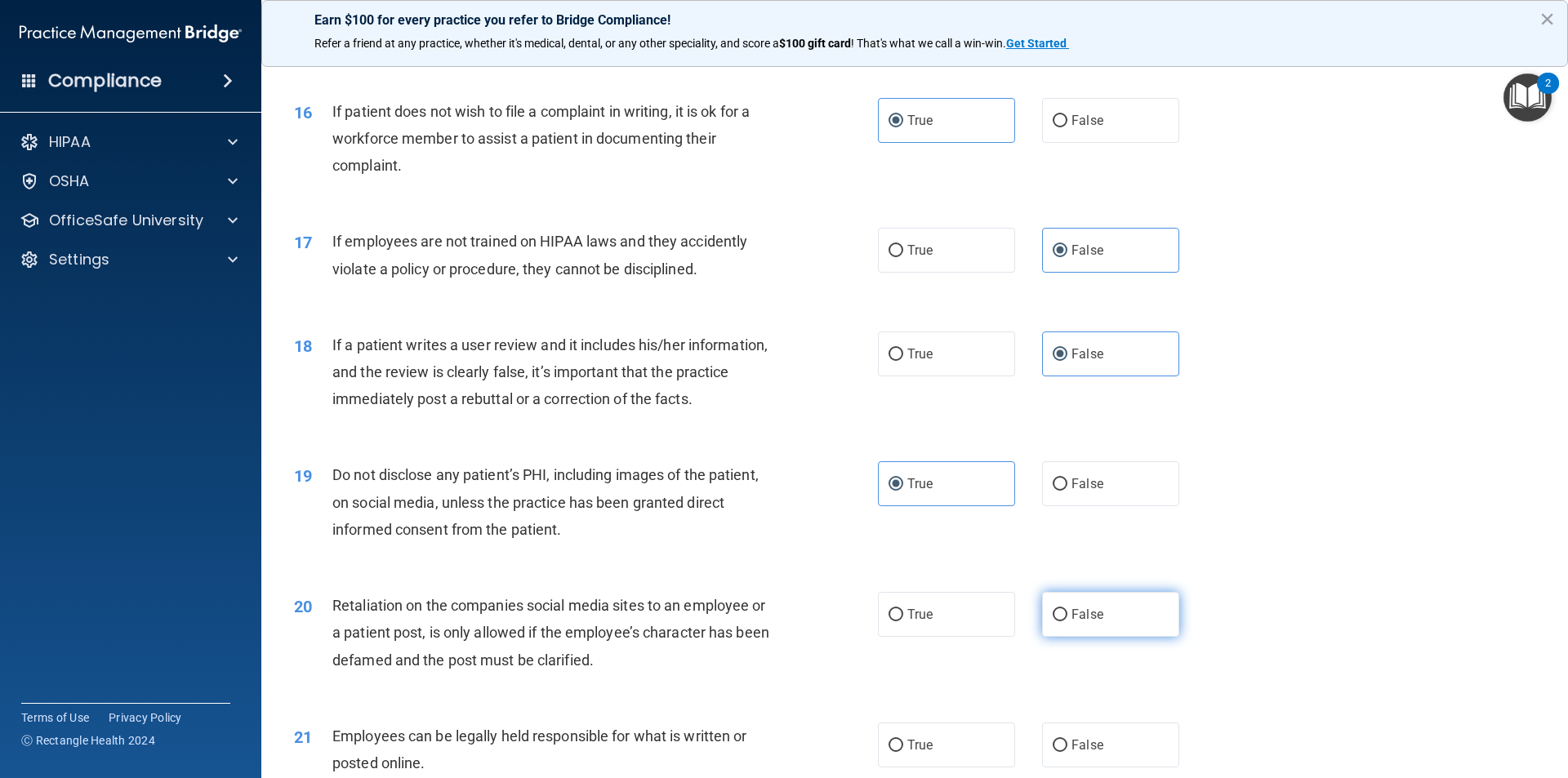
click at [1099, 637] on label "False" at bounding box center [1110, 615] width 137 height 45
click at [1067, 621] on input "False" at bounding box center [1060, 615] width 15 height 12
radio input "true"
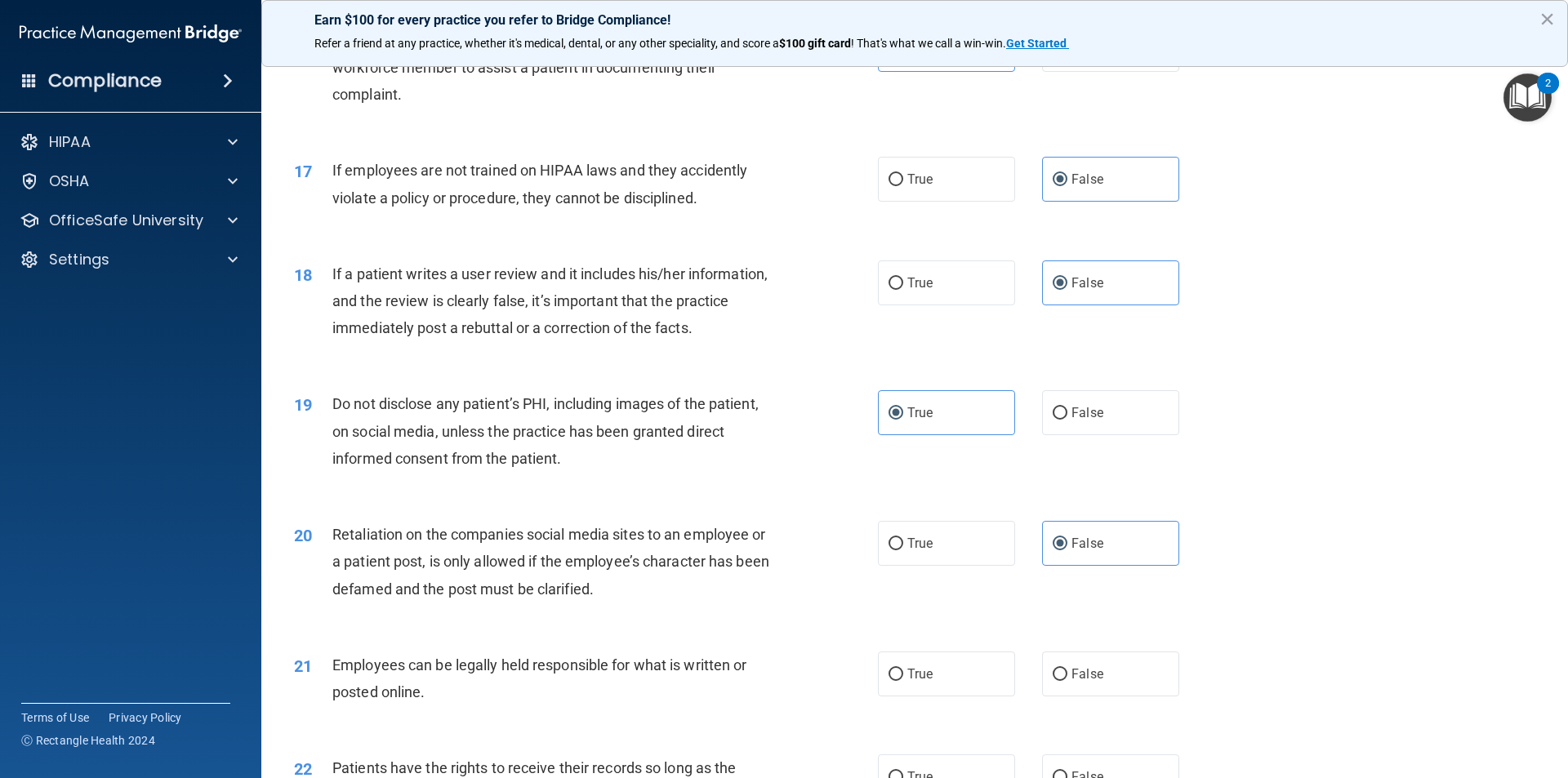
scroll to position [2287, 0]
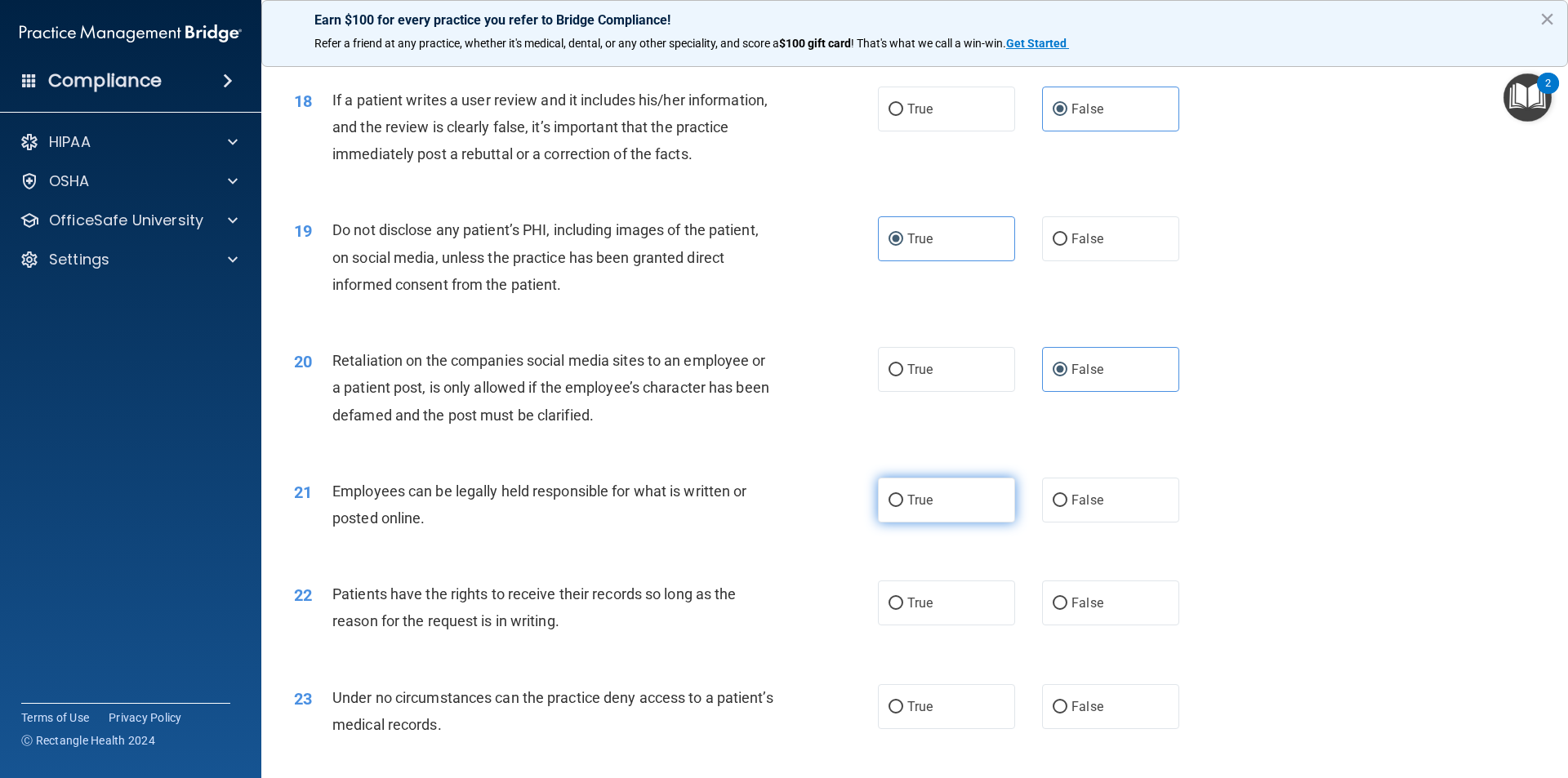
click at [933, 523] on label "True" at bounding box center [946, 500] width 137 height 45
click at [903, 507] on input "True" at bounding box center [896, 501] width 15 height 12
radio input "true"
click at [1104, 624] on label "False" at bounding box center [1110, 603] width 137 height 45
click at [1067, 610] on input "False" at bounding box center [1060, 604] width 15 height 12
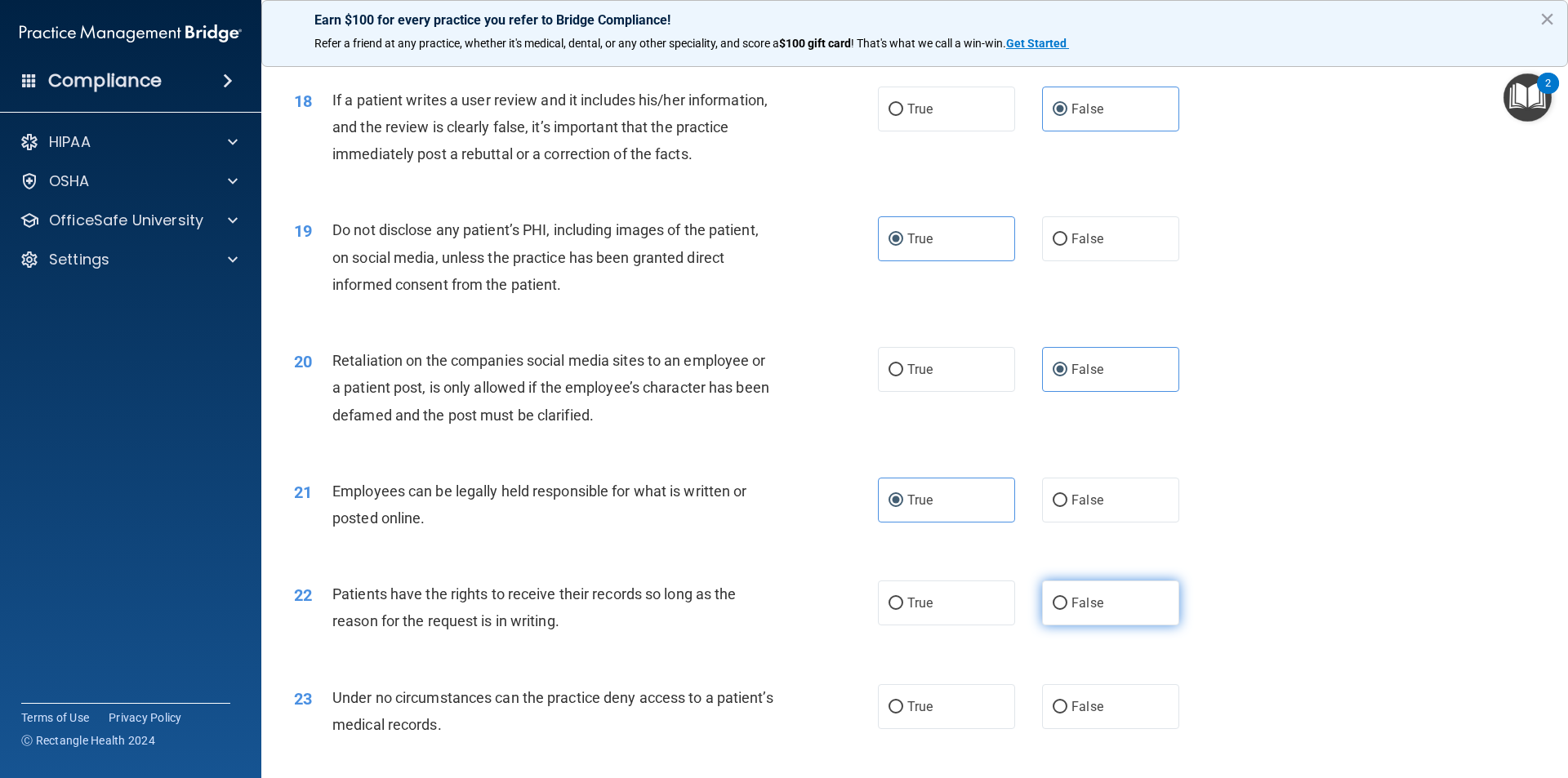
radio input "true"
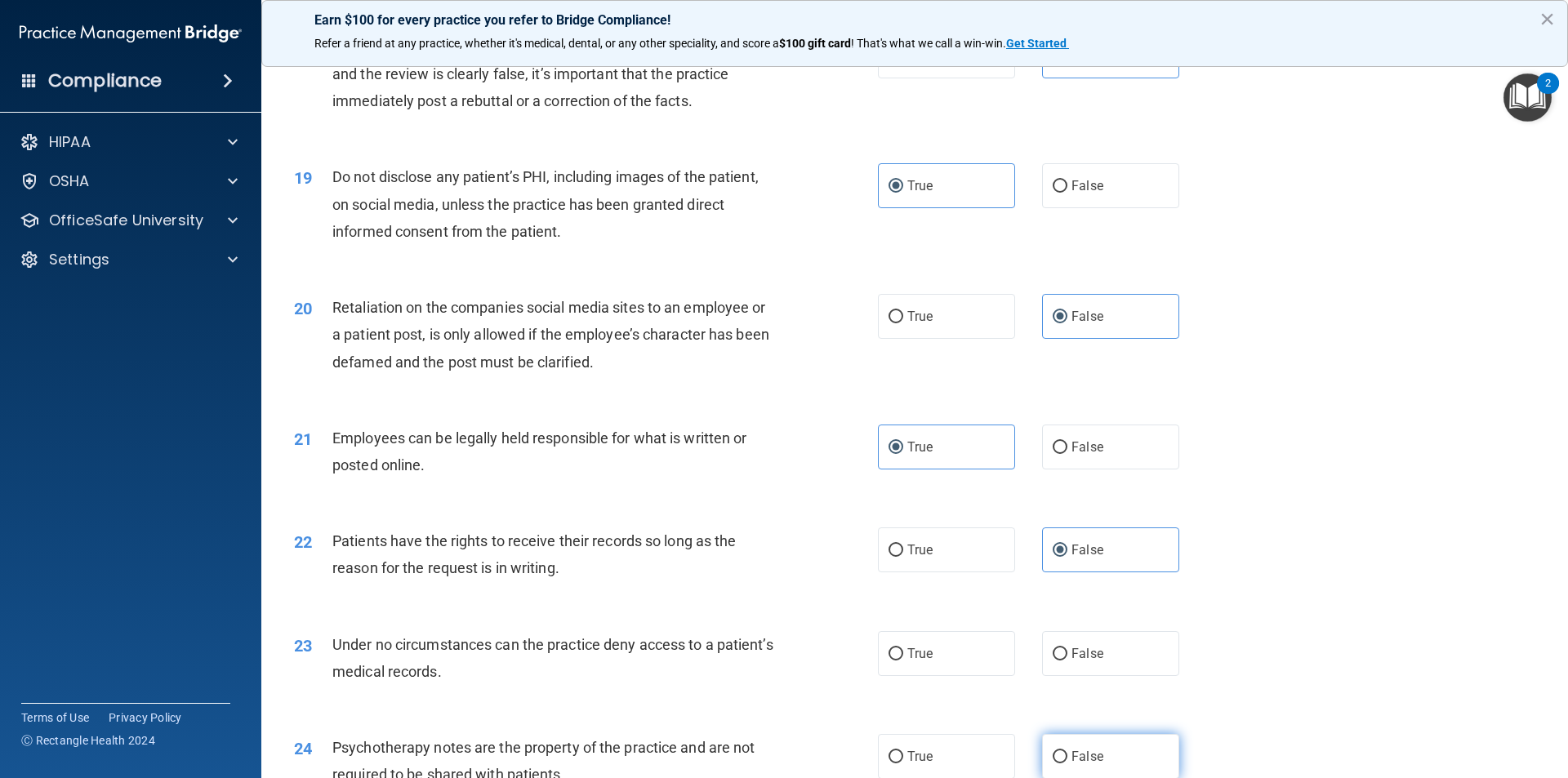
scroll to position [2368, 0]
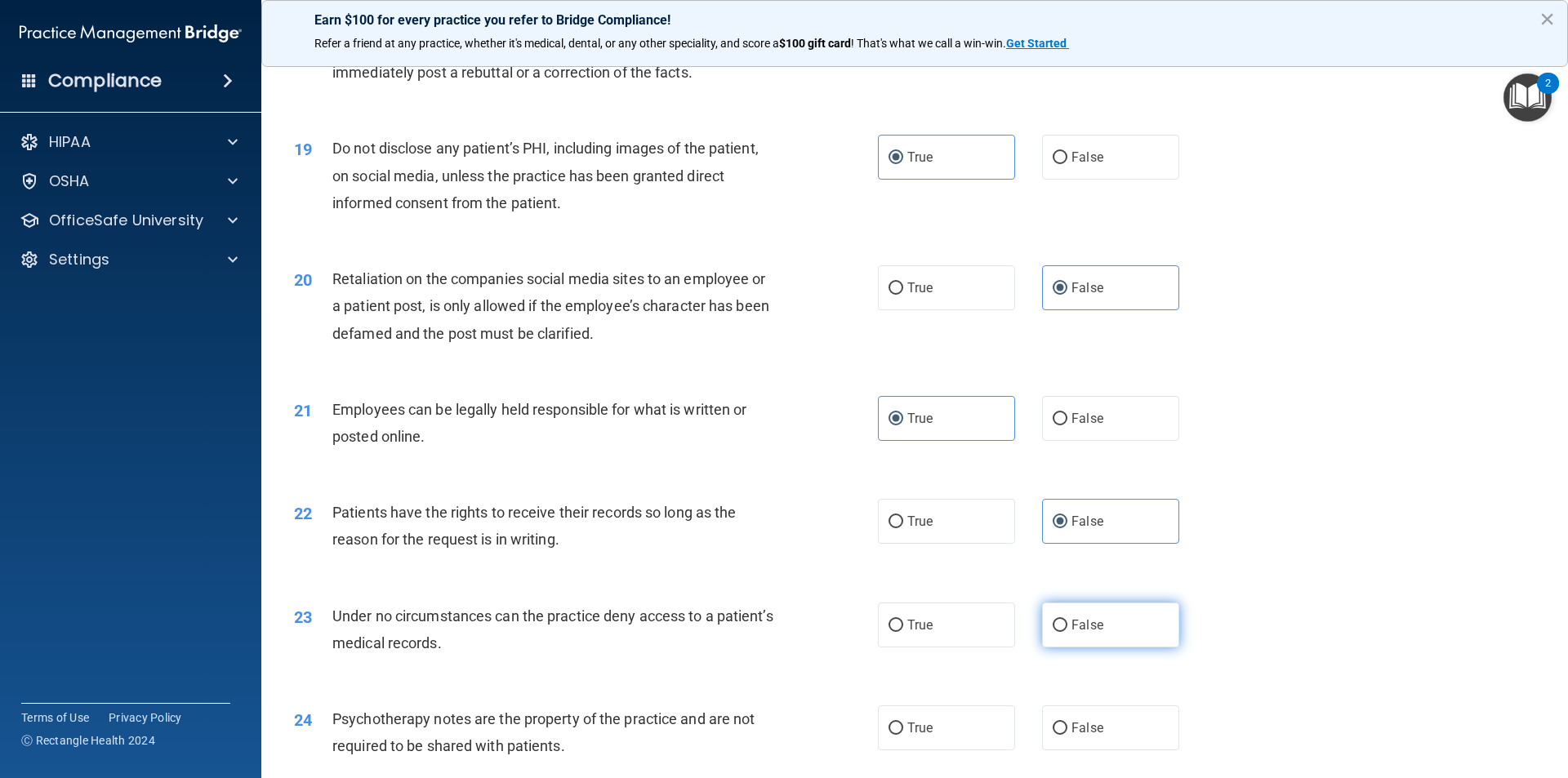
click at [1084, 633] on span "False" at bounding box center [1087, 625] width 32 height 16
click at [1067, 632] on input "False" at bounding box center [1060, 625] width 15 height 12
radio input "true"
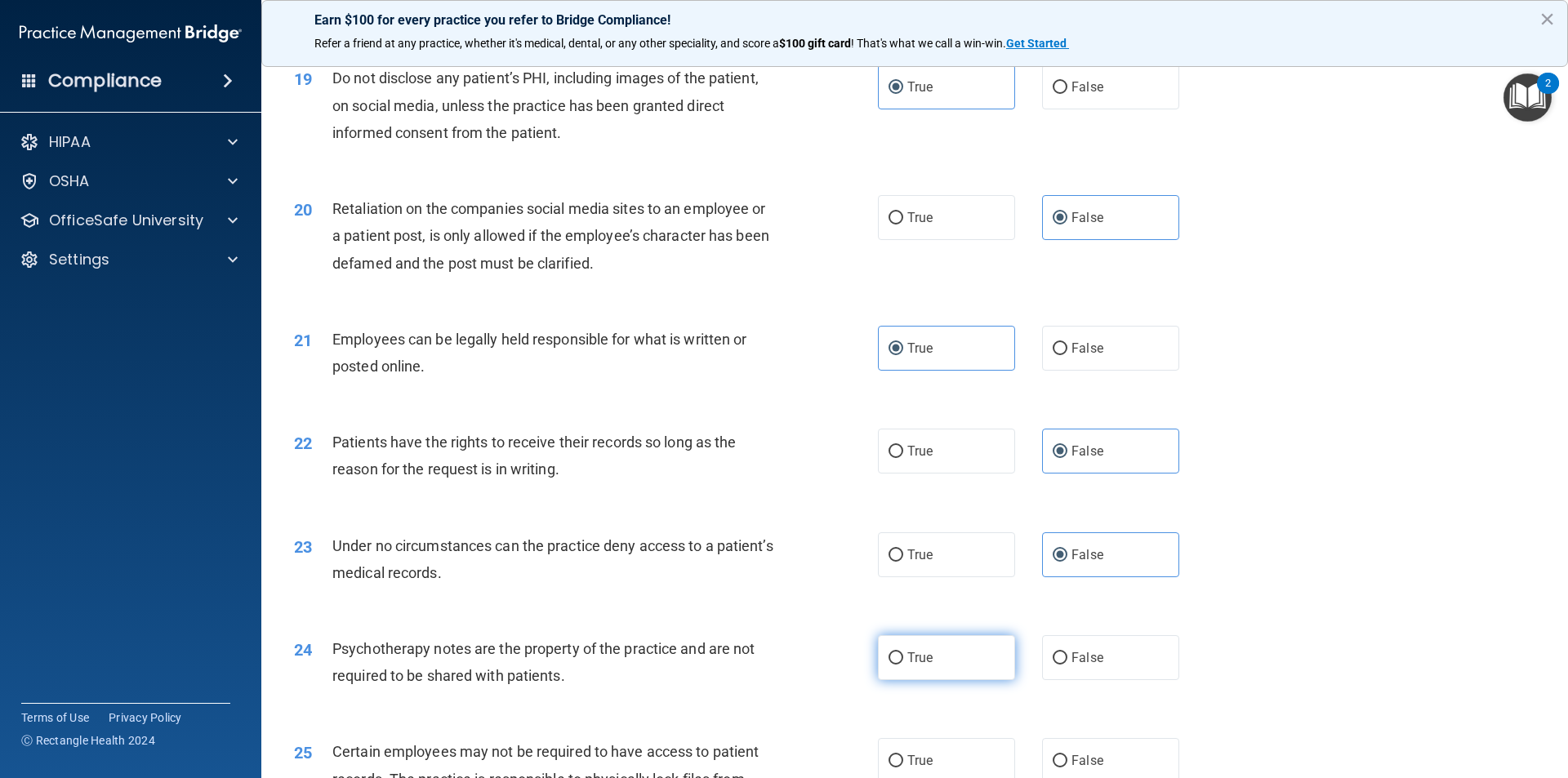
scroll to position [2614, 0]
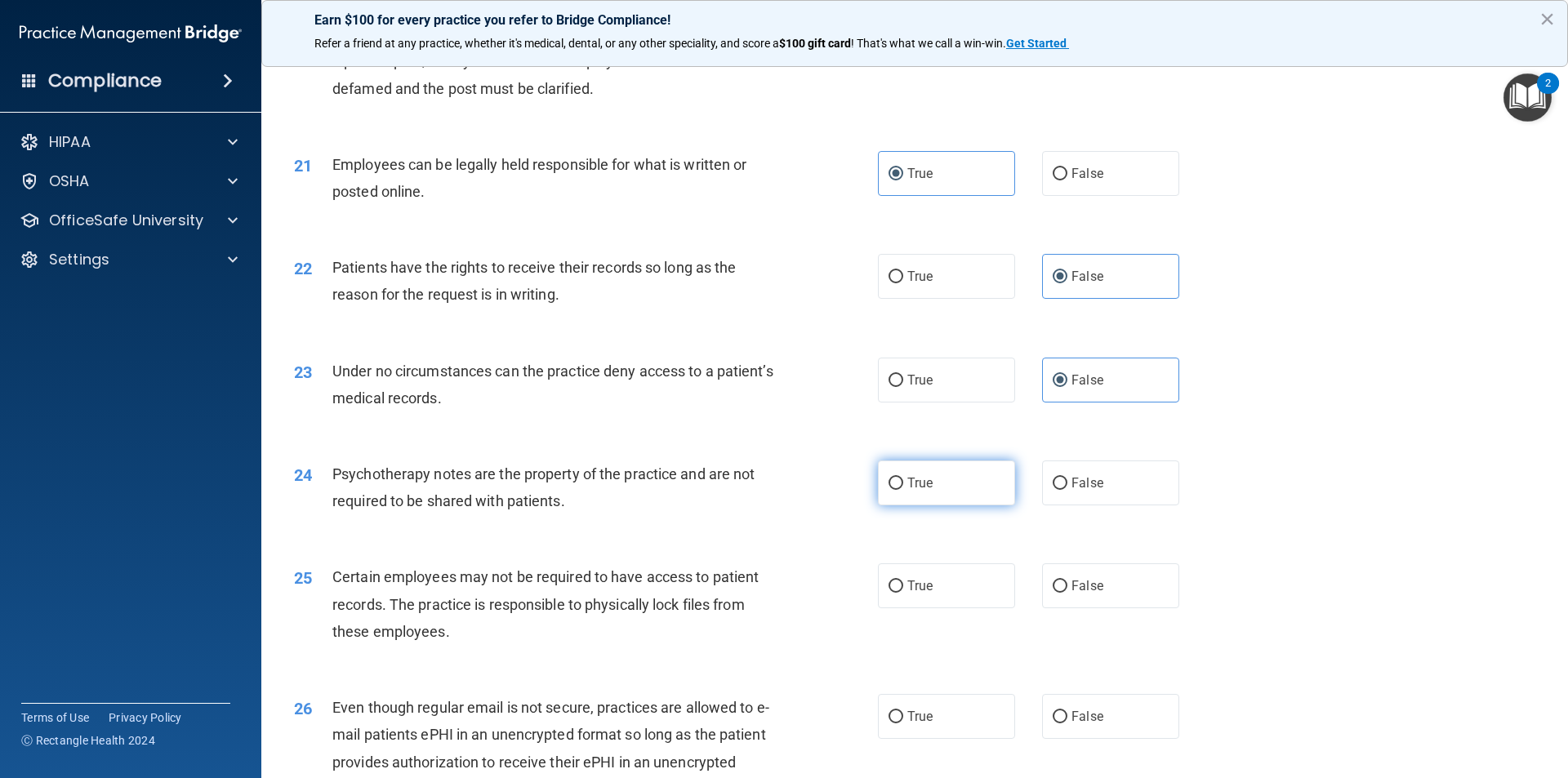
click at [898, 503] on label "True" at bounding box center [946, 483] width 137 height 45
click at [898, 490] on input "True" at bounding box center [896, 483] width 15 height 12
radio input "true"
click at [901, 608] on label "True" at bounding box center [946, 586] width 137 height 45
click at [901, 593] on input "True" at bounding box center [896, 587] width 15 height 12
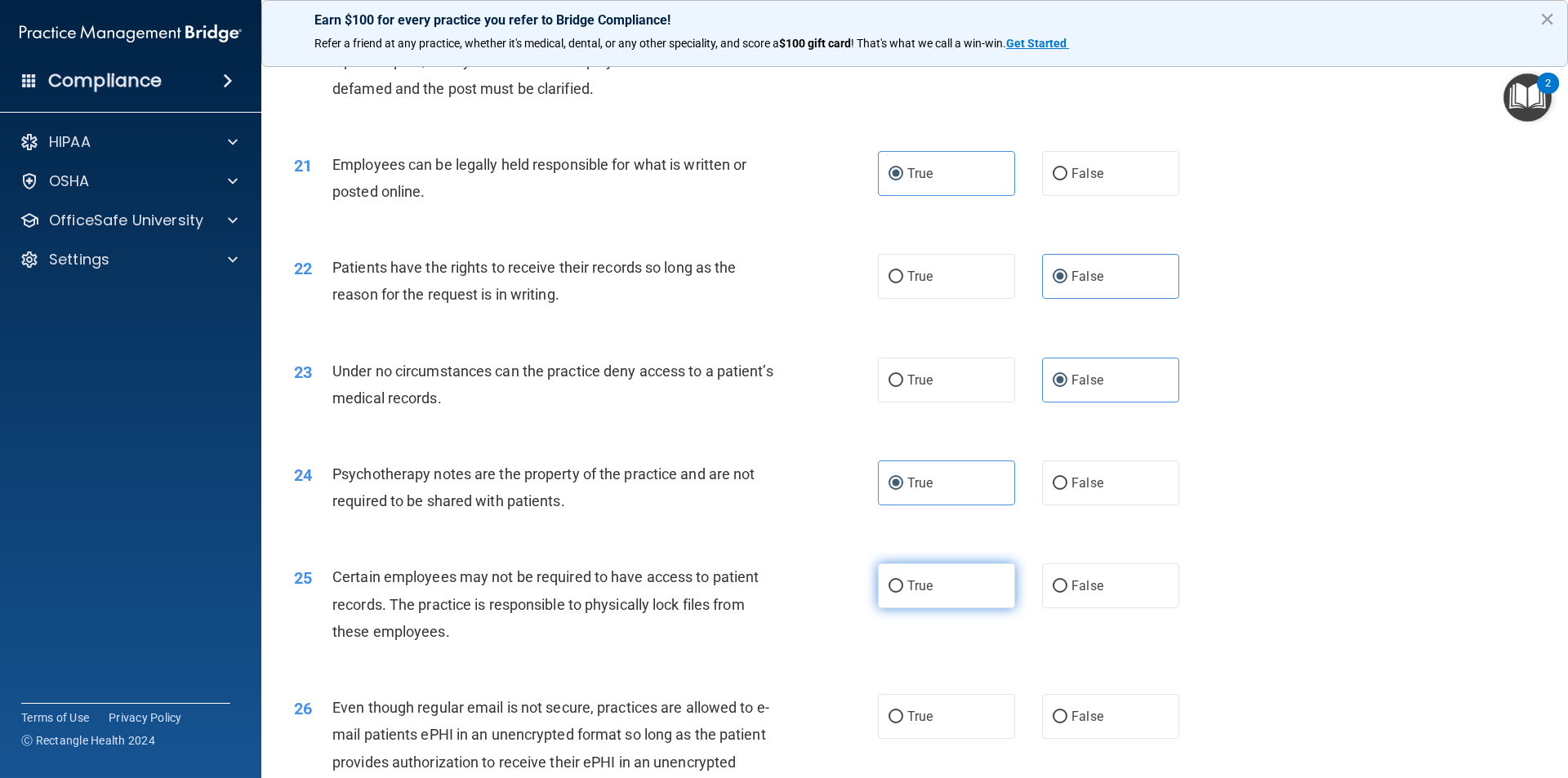
radio input "true"
click at [923, 725] on span "True" at bounding box center [920, 716] width 25 height 16
click at [903, 724] on input "True" at bounding box center [896, 717] width 15 height 12
radio input "true"
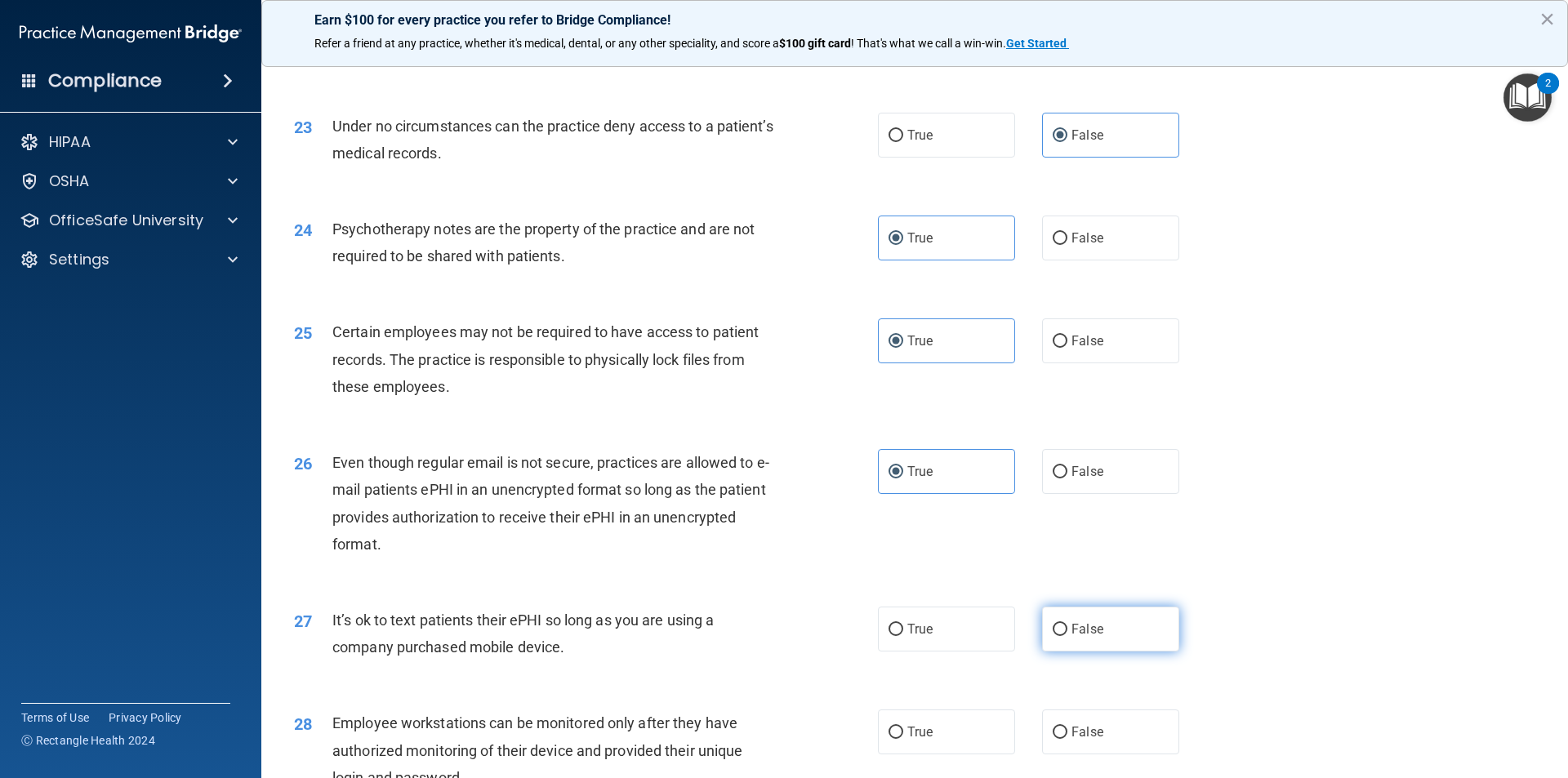
click at [1074, 637] on span "False" at bounding box center [1087, 629] width 32 height 16
click at [1067, 636] on input "False" at bounding box center [1060, 629] width 15 height 12
radio input "true"
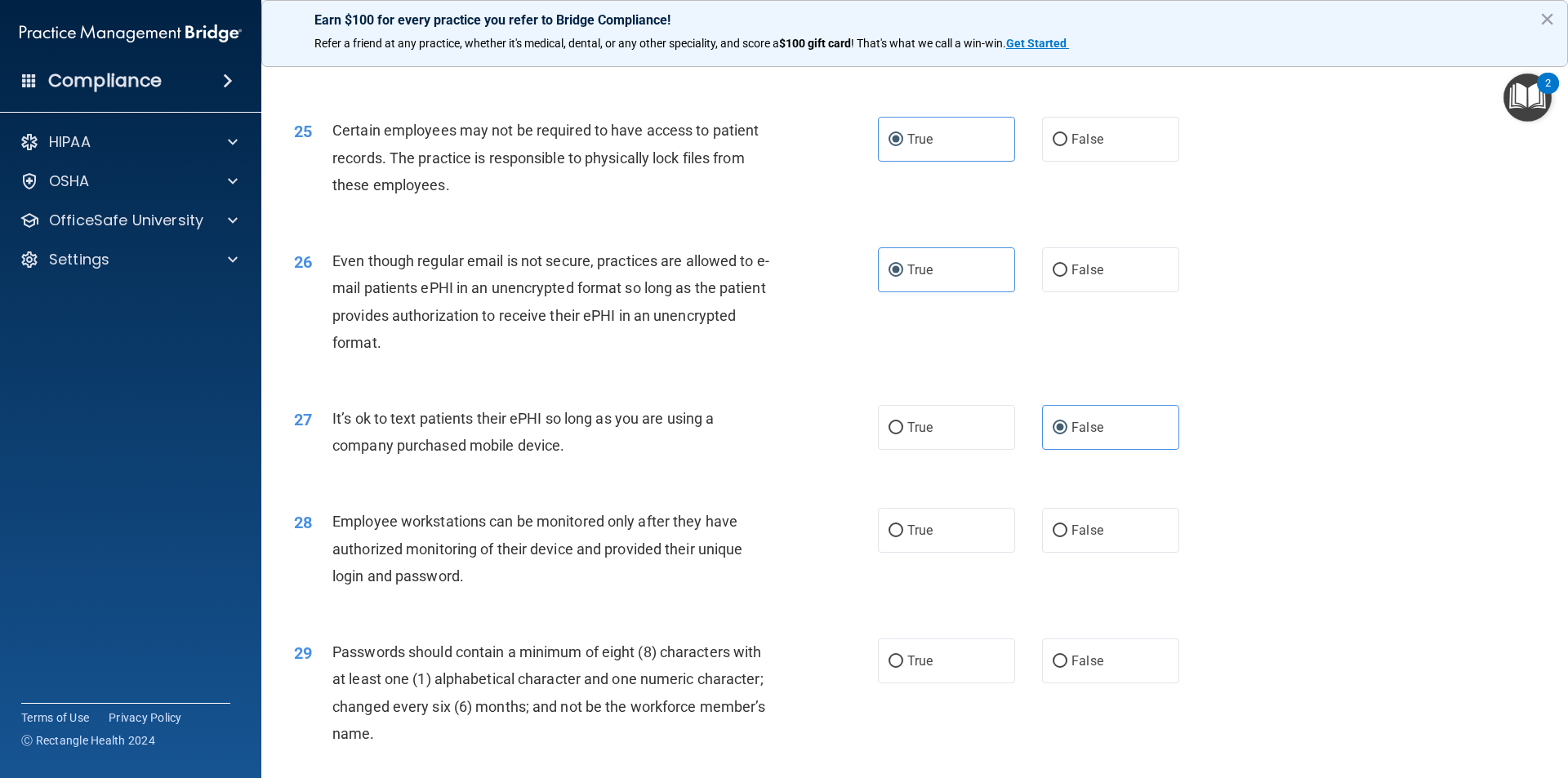
scroll to position [3104, 0]
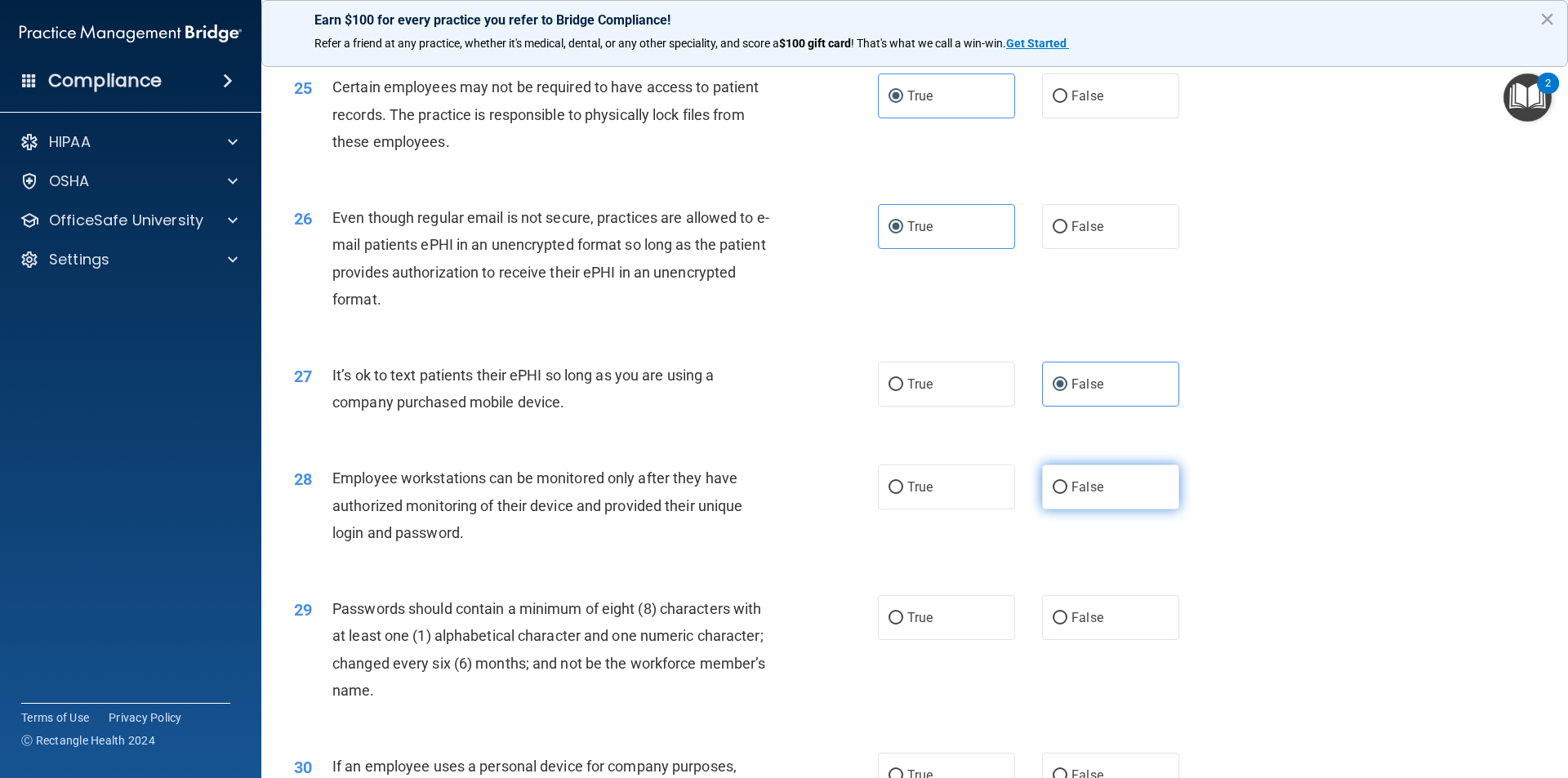
click at [1067, 510] on label "False" at bounding box center [1110, 487] width 137 height 45
click at [1067, 494] on input "False" at bounding box center [1060, 487] width 15 height 12
radio input "true"
click at [943, 640] on label "True" at bounding box center [946, 618] width 137 height 45
click at [903, 625] on input "True" at bounding box center [896, 618] width 15 height 12
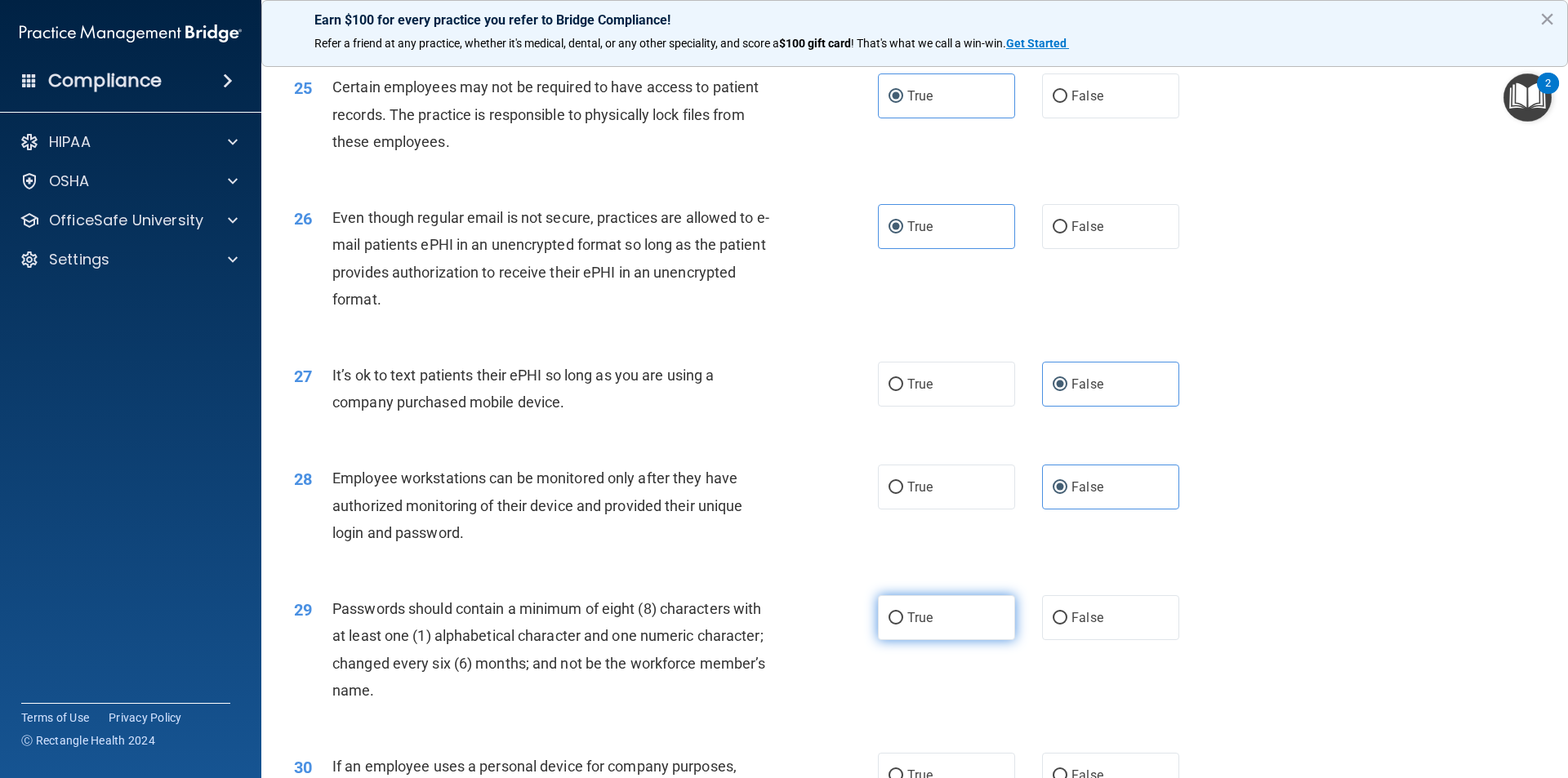
radio input "true"
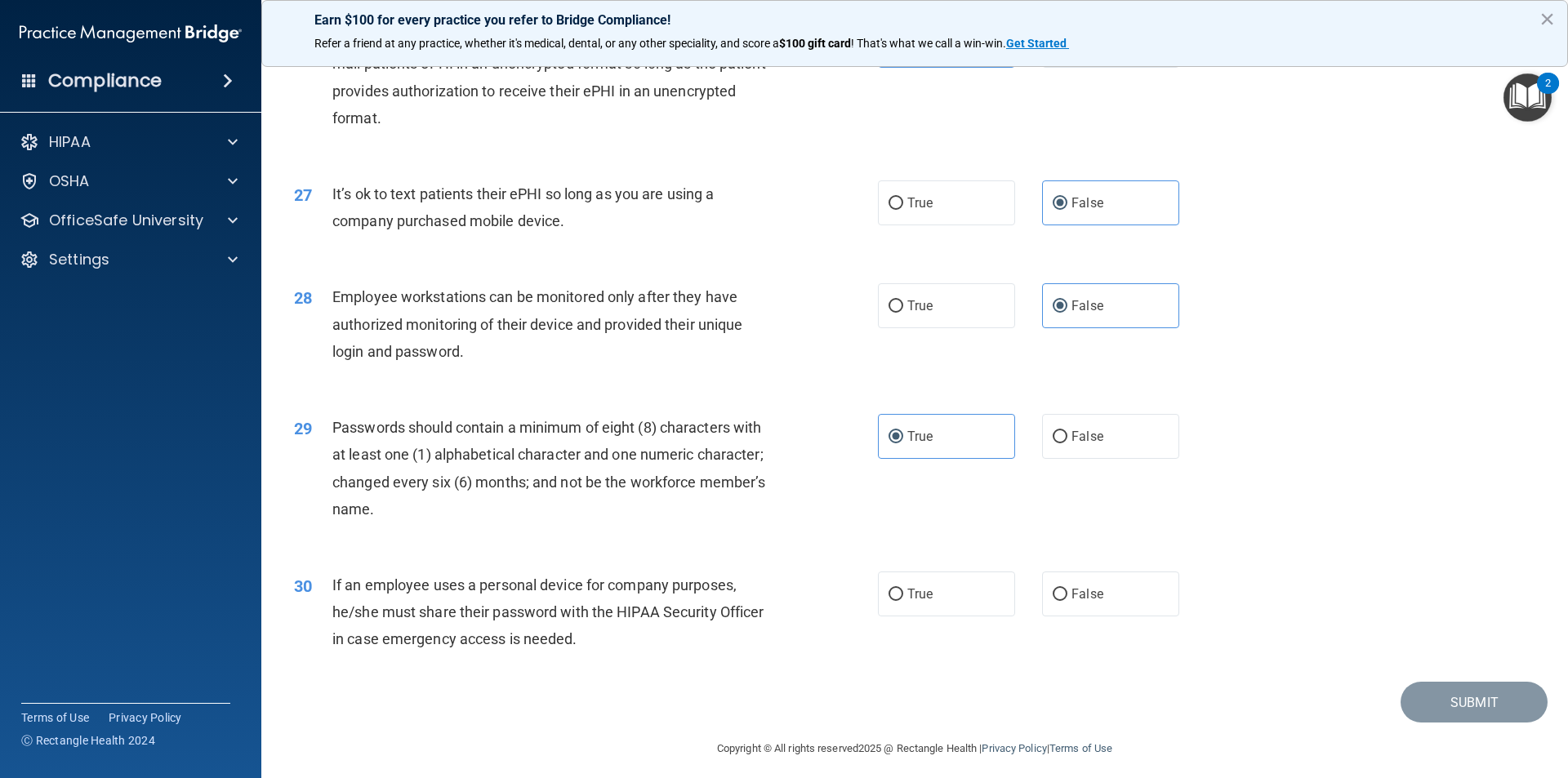
scroll to position [3322, 0]
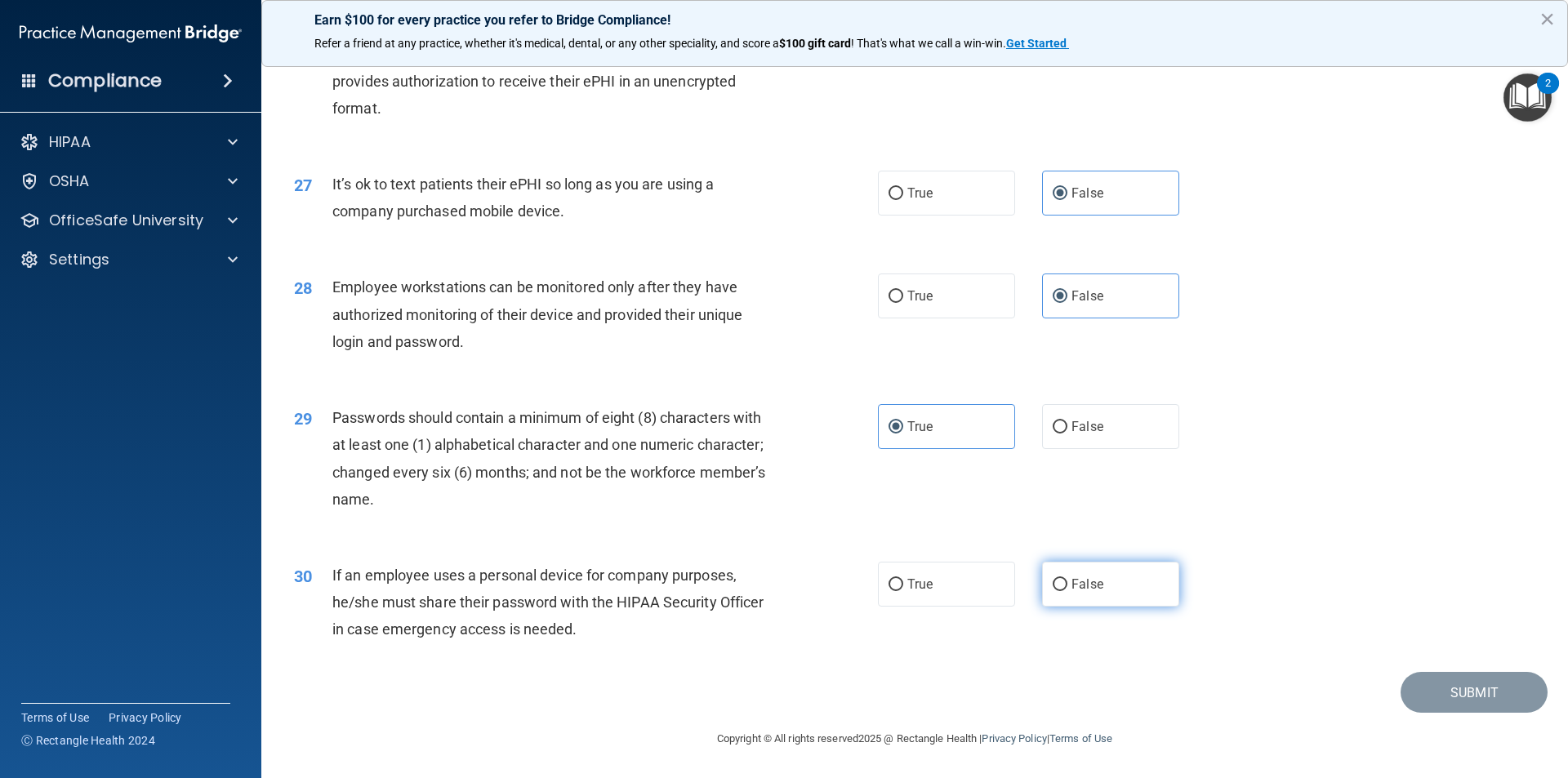
click at [1071, 593] on label "False" at bounding box center [1110, 584] width 137 height 45
click at [1067, 592] on input "False" at bounding box center [1060, 585] width 15 height 12
radio input "true"
click at [1470, 697] on button "Submit" at bounding box center [1474, 693] width 147 height 42
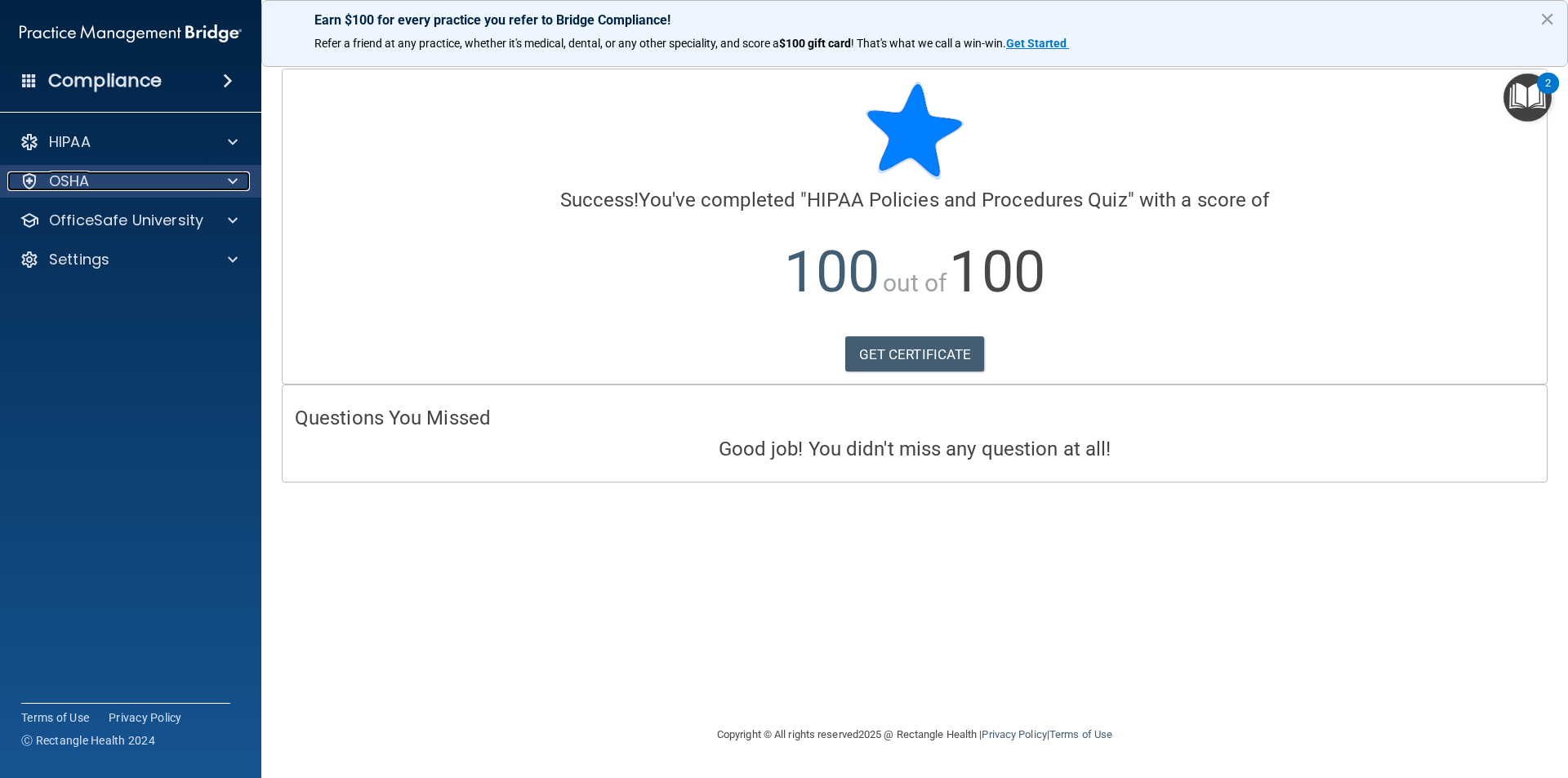
click at [234, 187] on span at bounding box center [233, 181] width 10 height 20
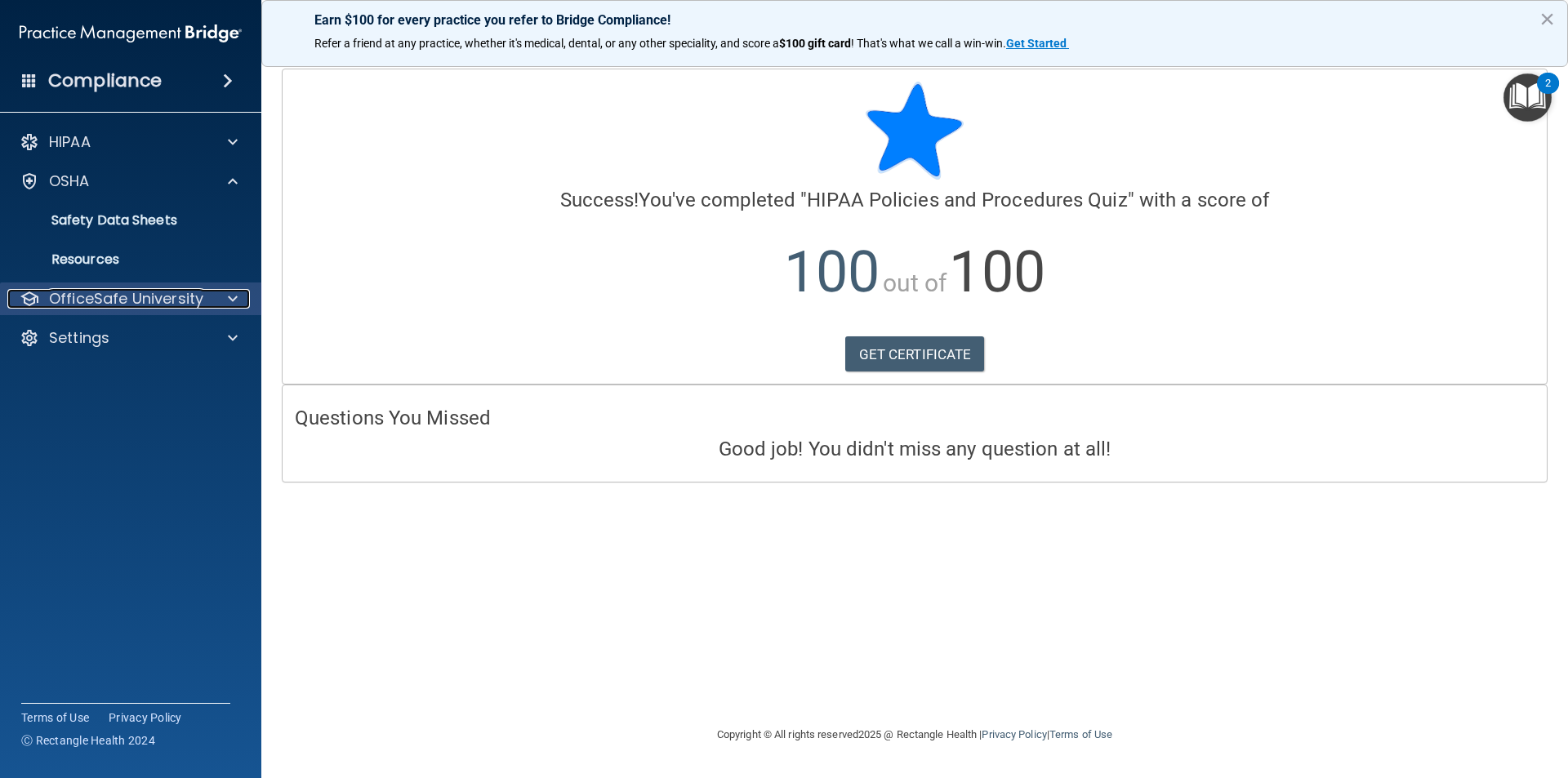
click at [222, 299] on div at bounding box center [231, 299] width 41 height 20
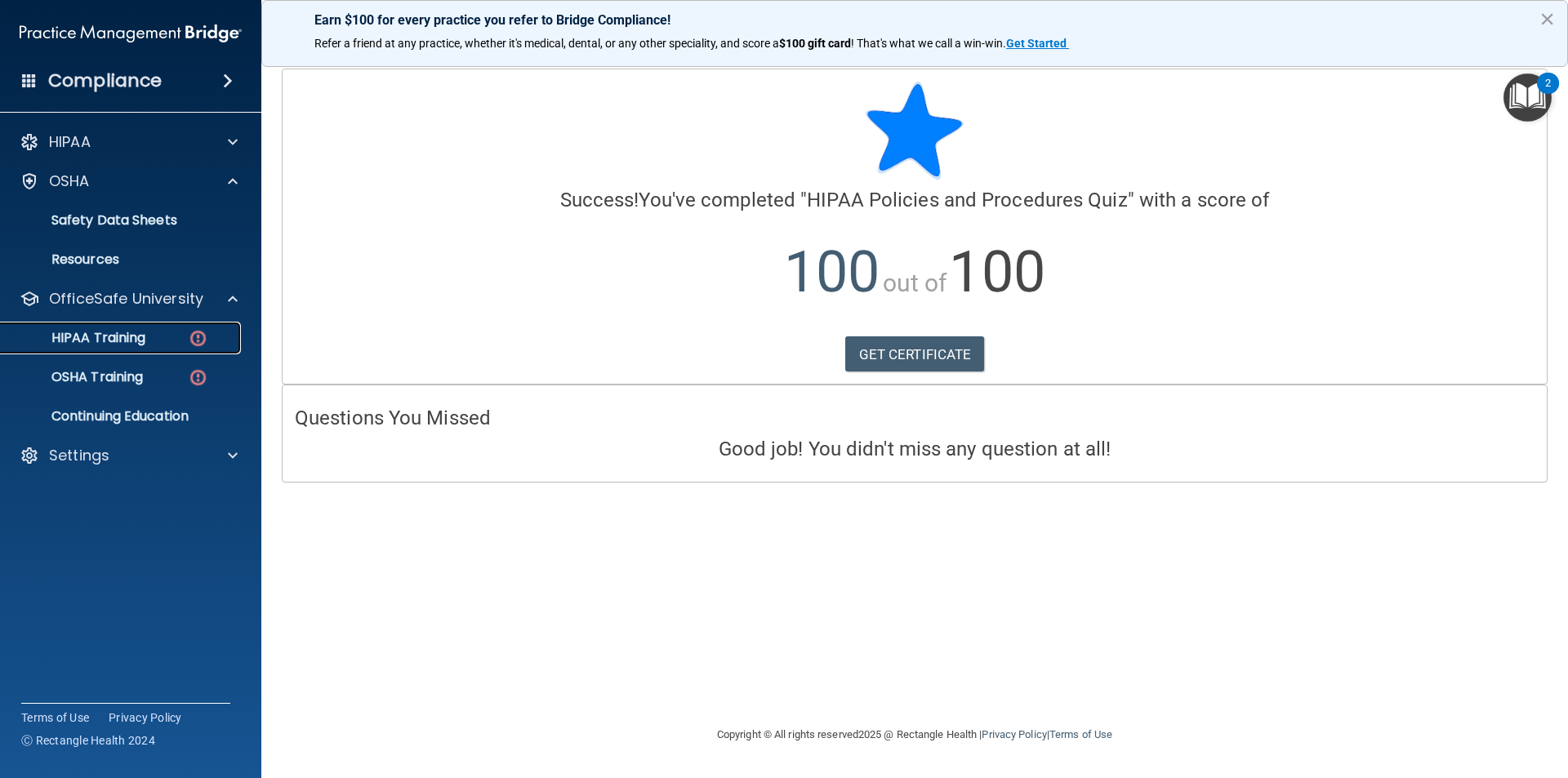
click at [159, 333] on div "HIPAA Training" at bounding box center [122, 338] width 223 height 16
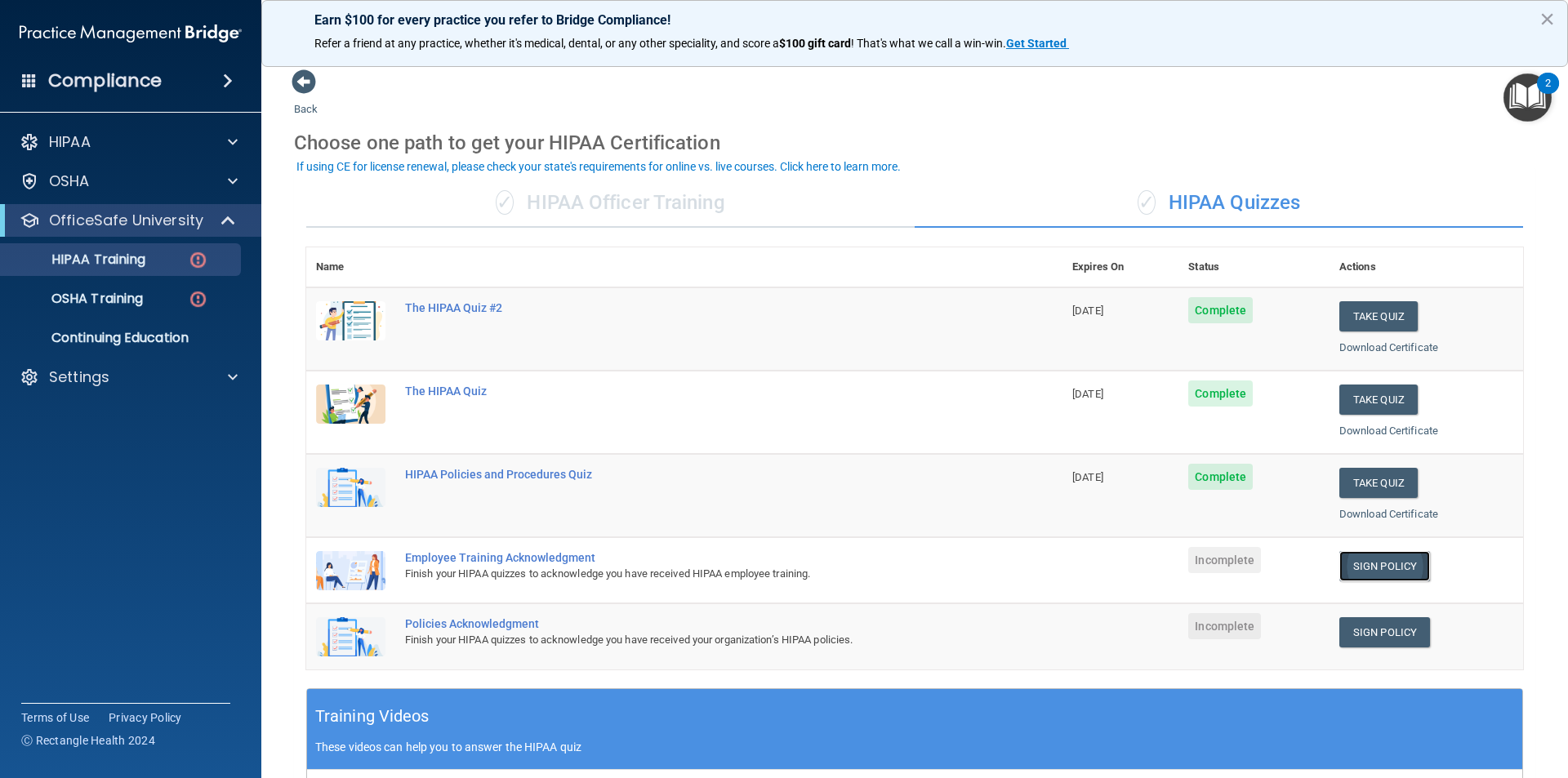
click at [1373, 565] on link "Sign Policy" at bounding box center [1384, 566] width 90 height 30
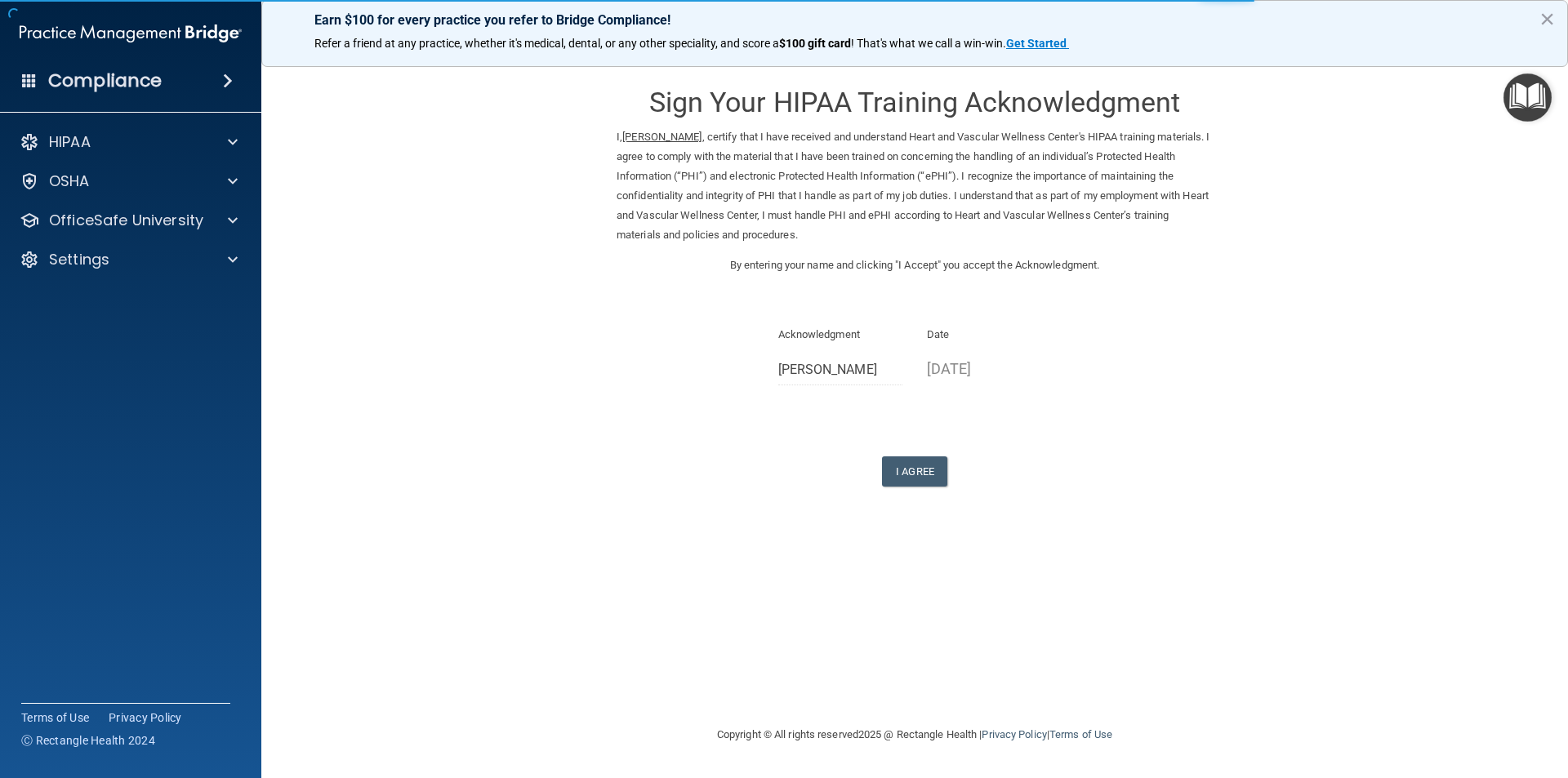
click at [961, 369] on p "[DATE]" at bounding box center [990, 368] width 125 height 27
click at [906, 466] on button "I Agree" at bounding box center [915, 471] width 66 height 30
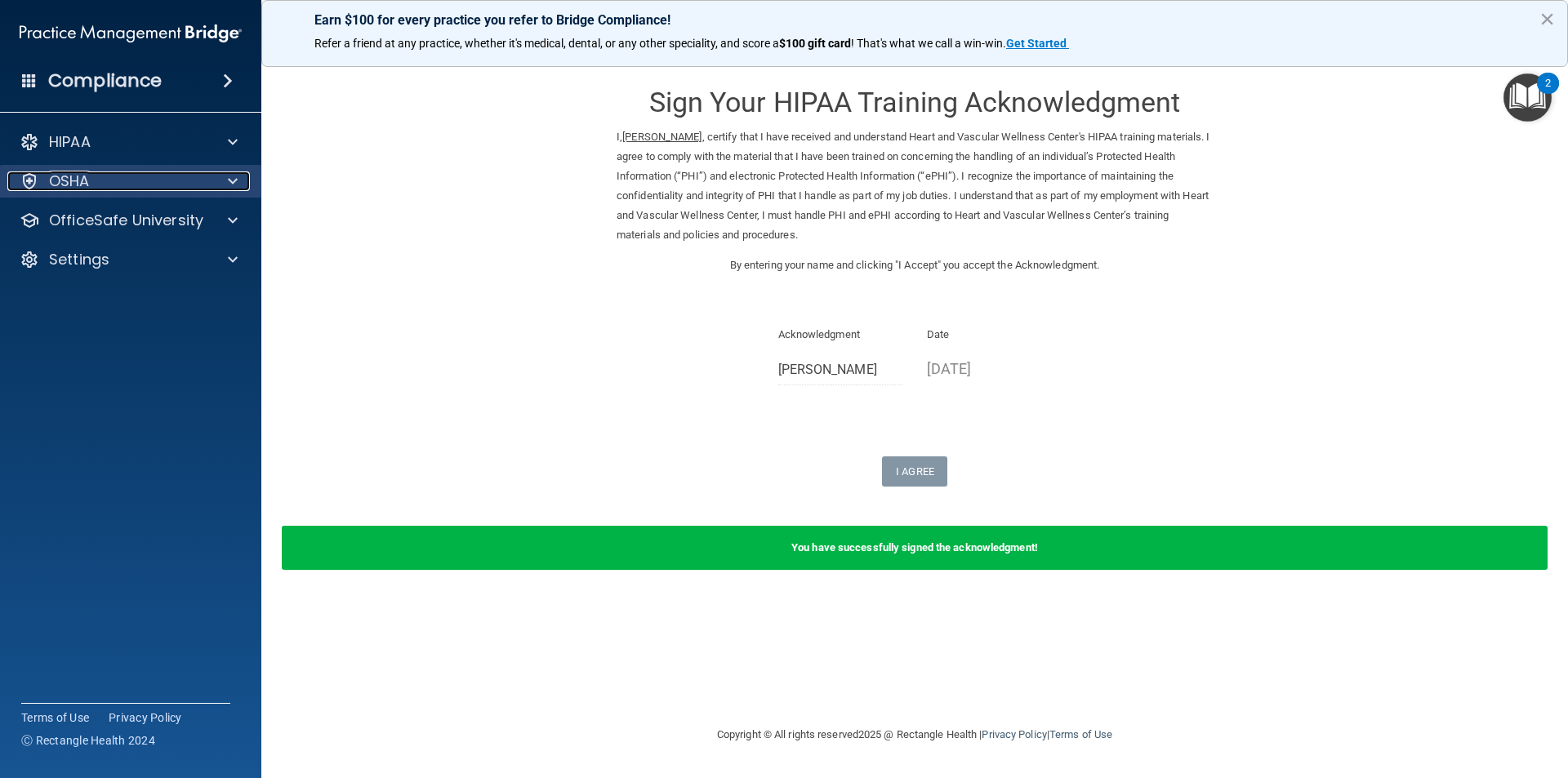
click at [217, 190] on div at bounding box center [231, 181] width 41 height 20
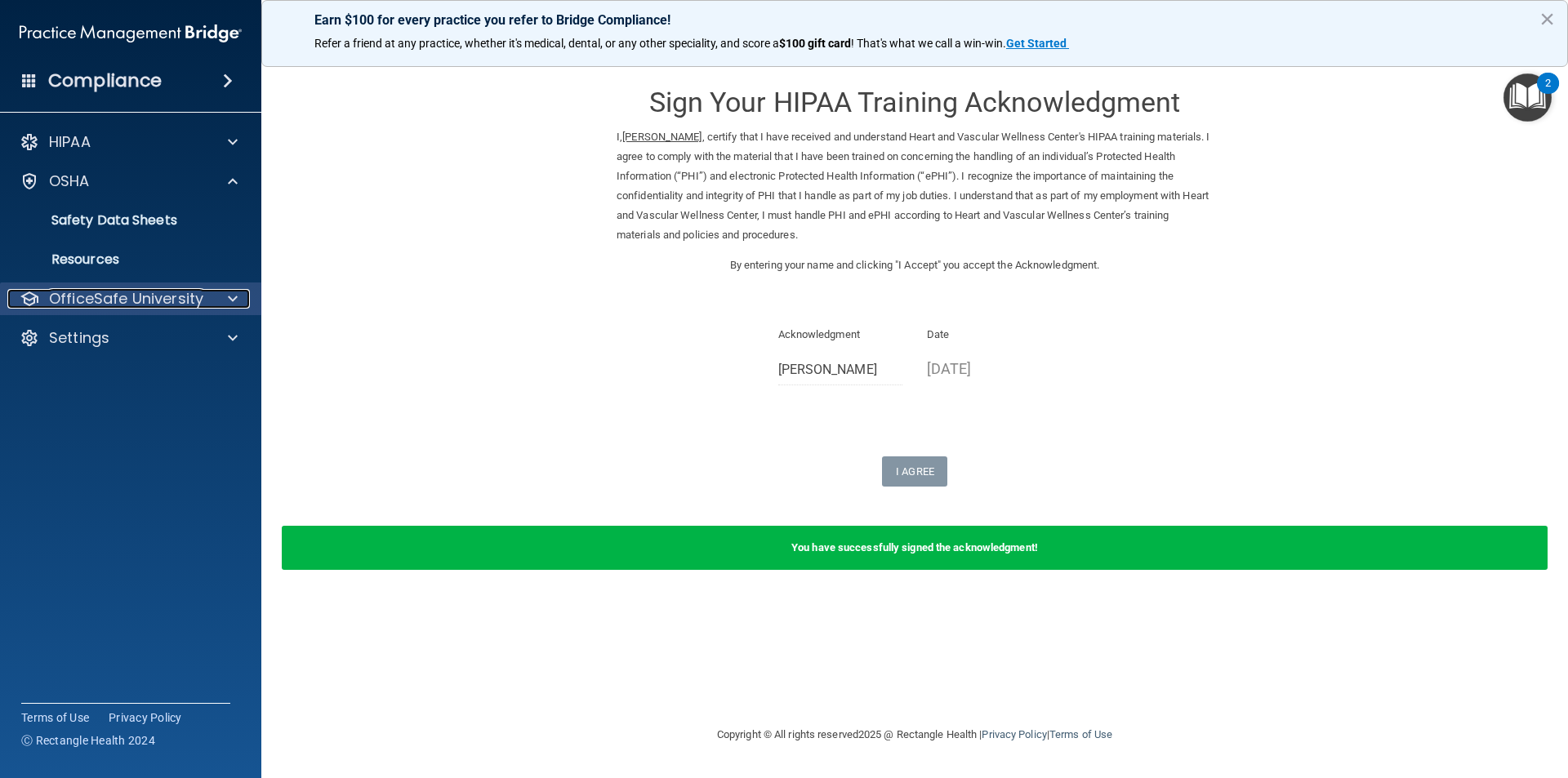
click at [237, 297] on span at bounding box center [233, 299] width 10 height 20
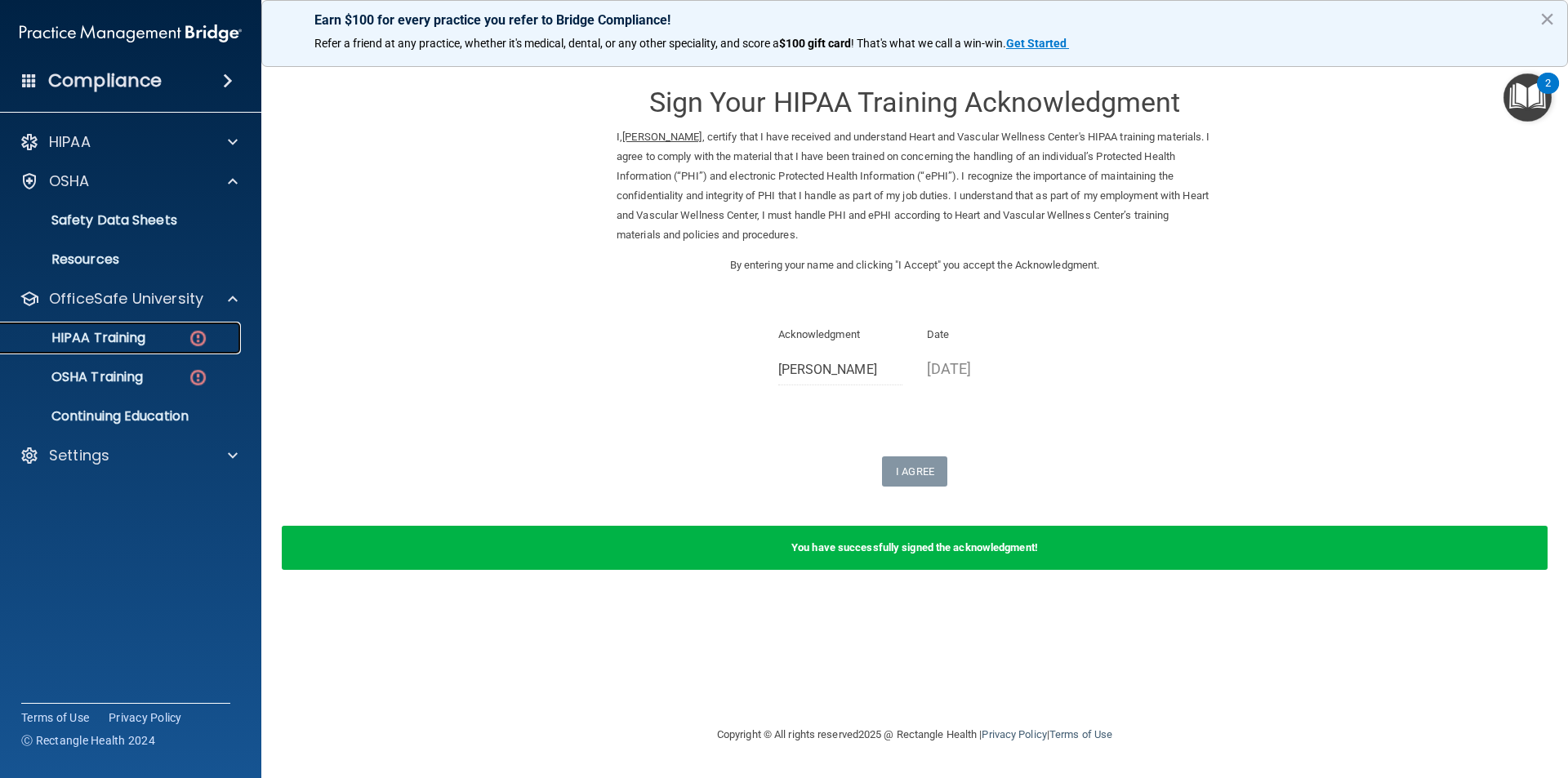
click at [199, 338] on img at bounding box center [198, 338] width 21 height 21
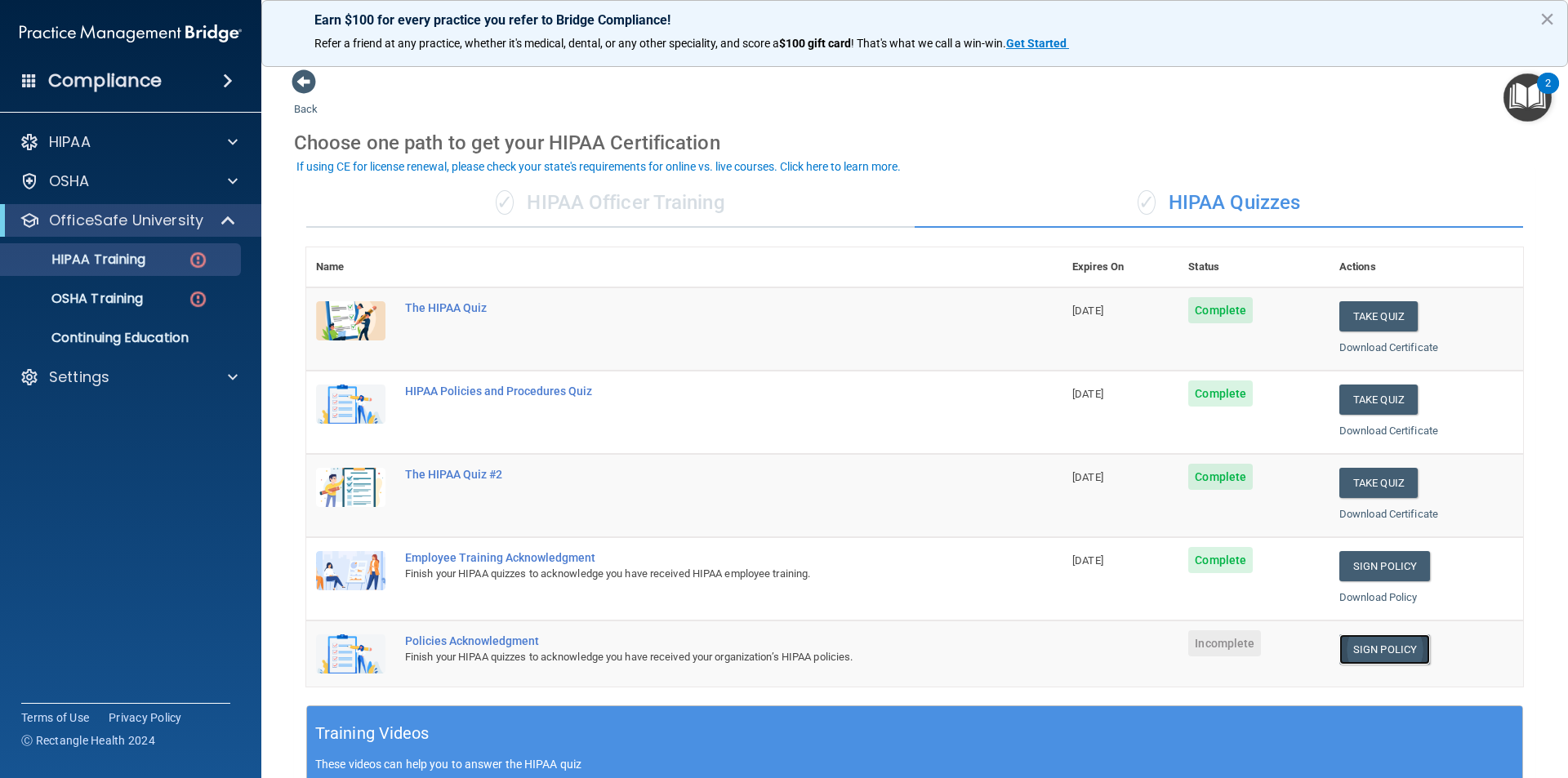
click at [1366, 657] on link "Sign Policy" at bounding box center [1384, 649] width 90 height 30
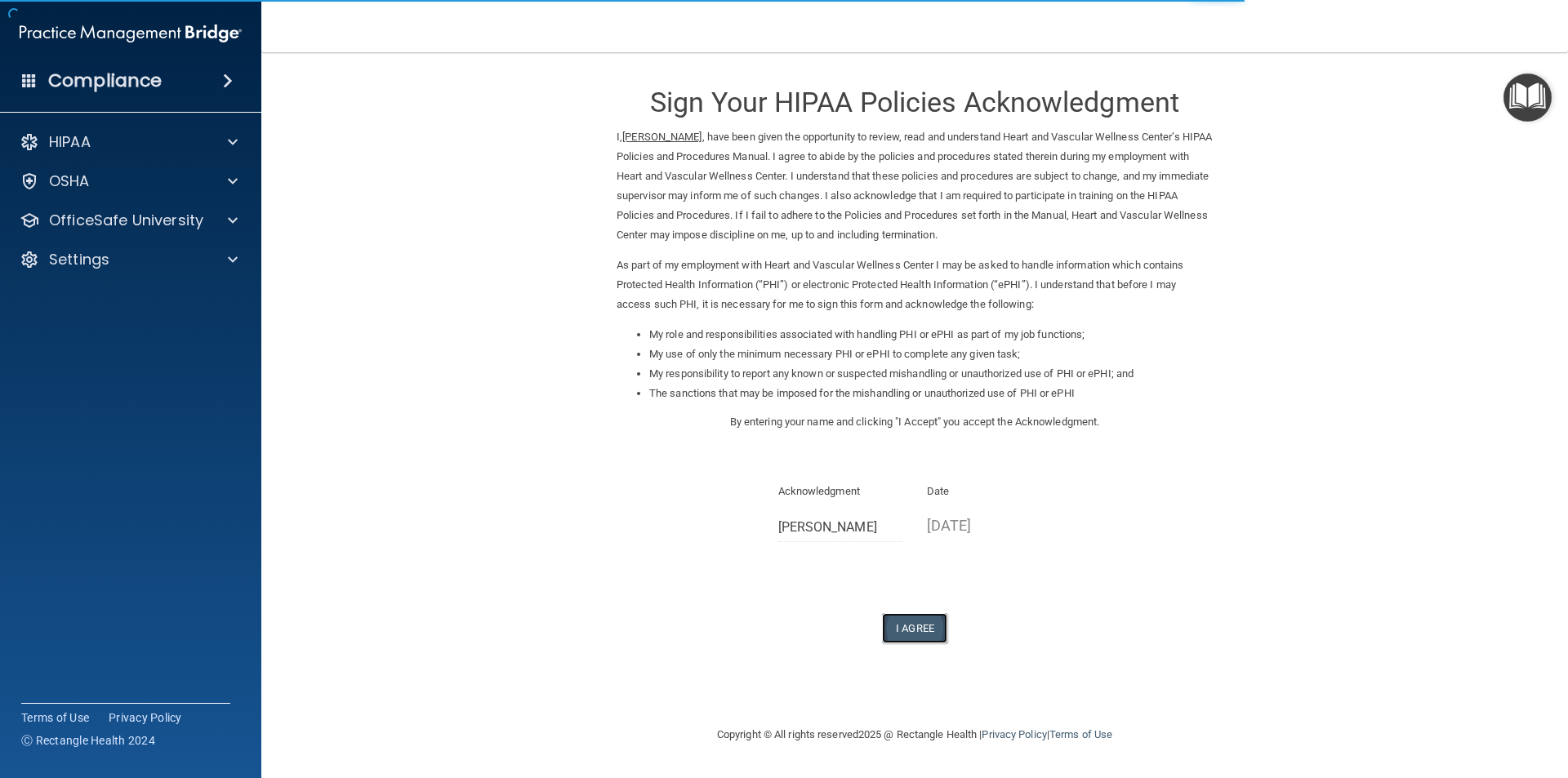
click at [912, 628] on button "I Agree" at bounding box center [915, 628] width 66 height 30
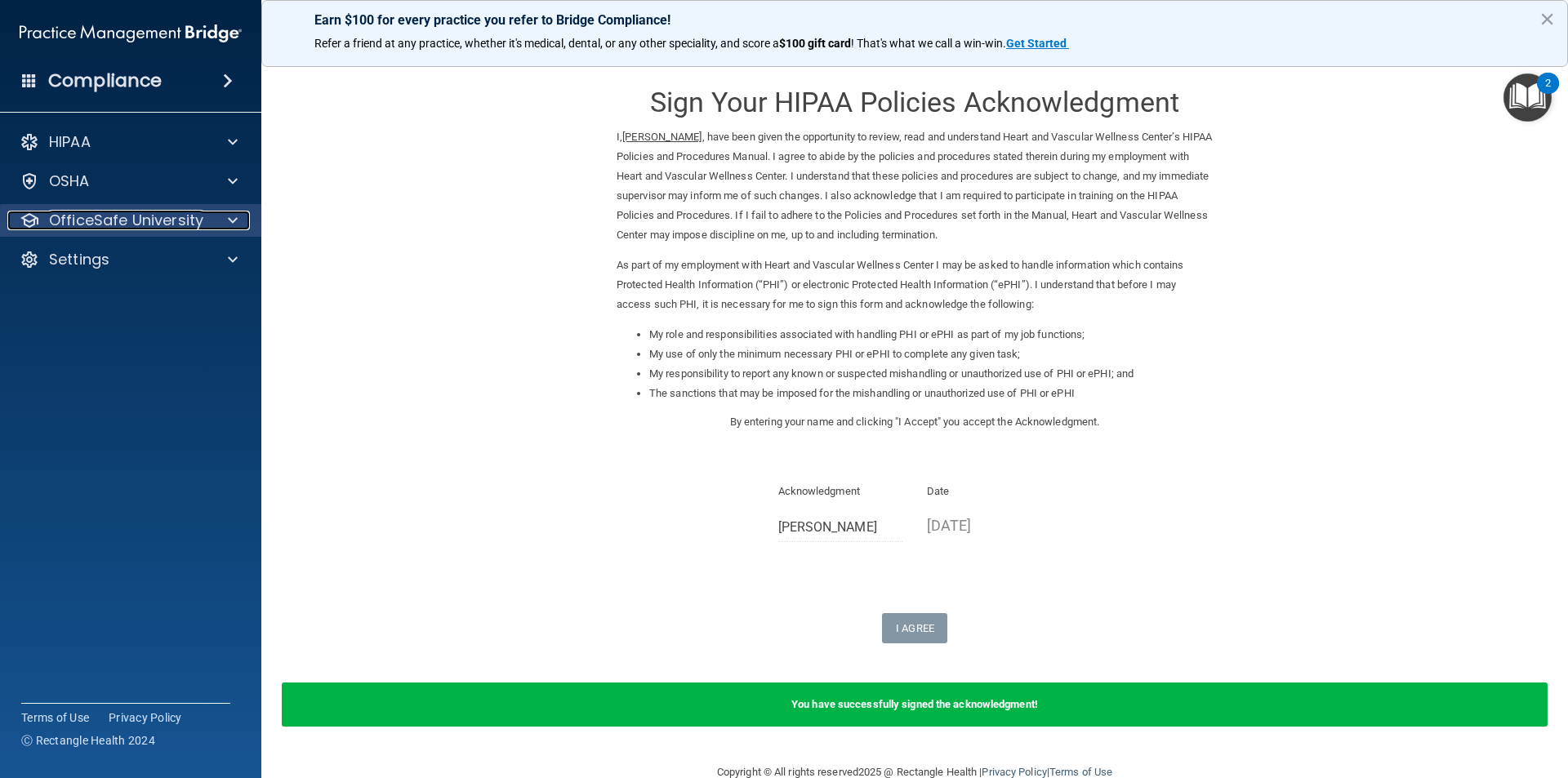
click at [230, 219] on span at bounding box center [233, 221] width 10 height 20
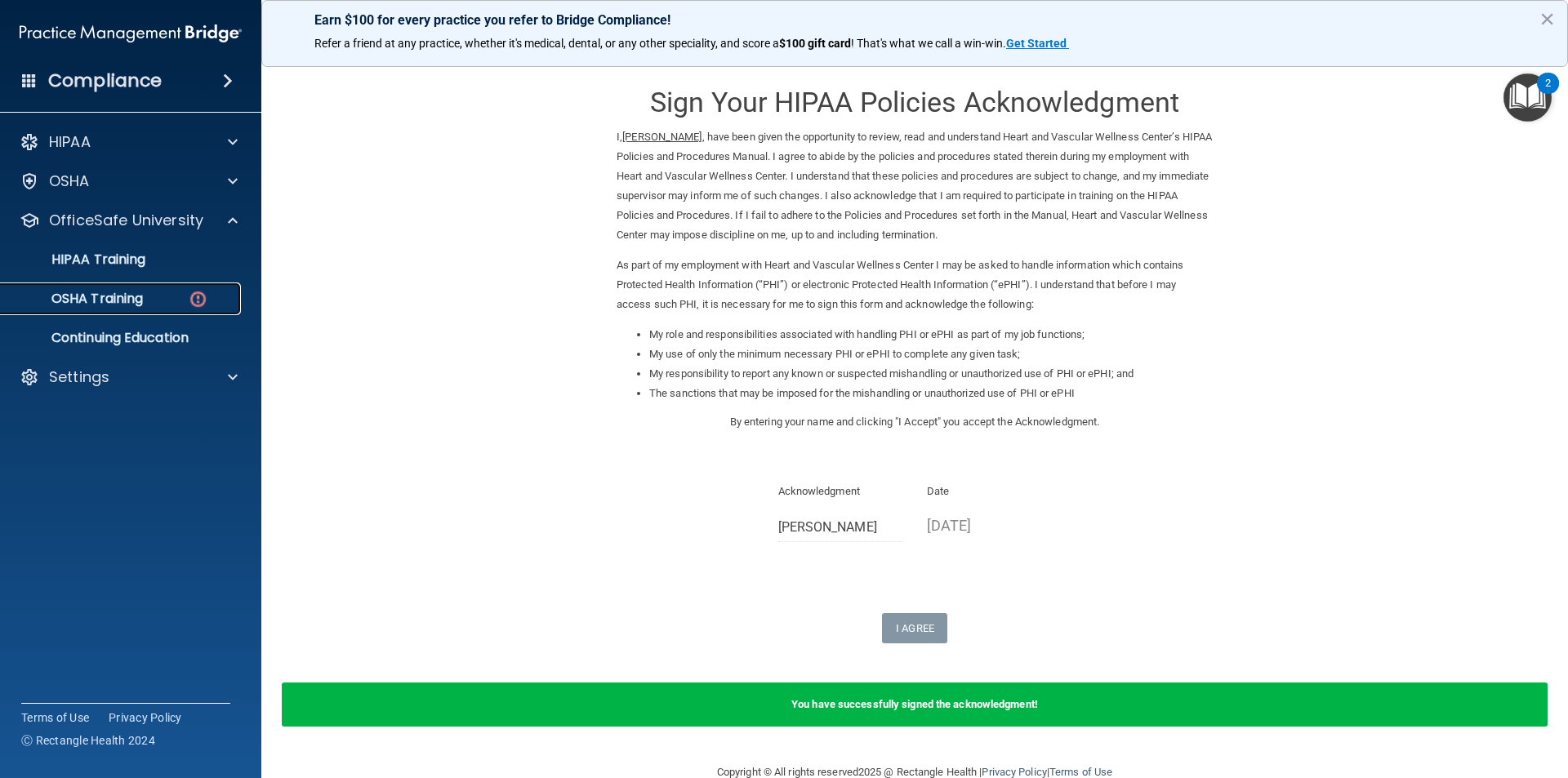
click at [184, 299] on div "OSHA Training" at bounding box center [122, 299] width 223 height 16
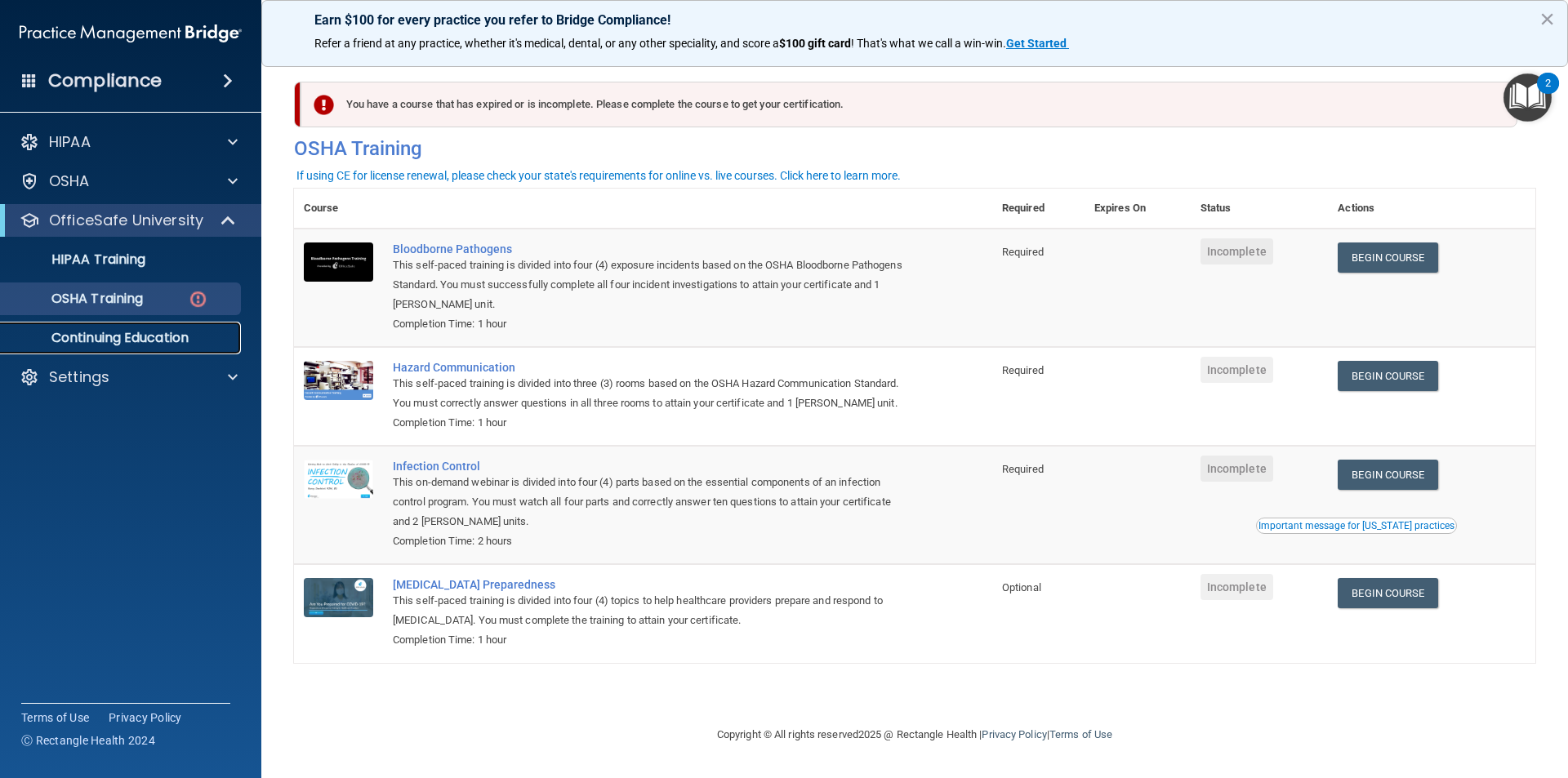
click at [130, 323] on link "Continuing Education" at bounding box center [112, 338] width 258 height 33
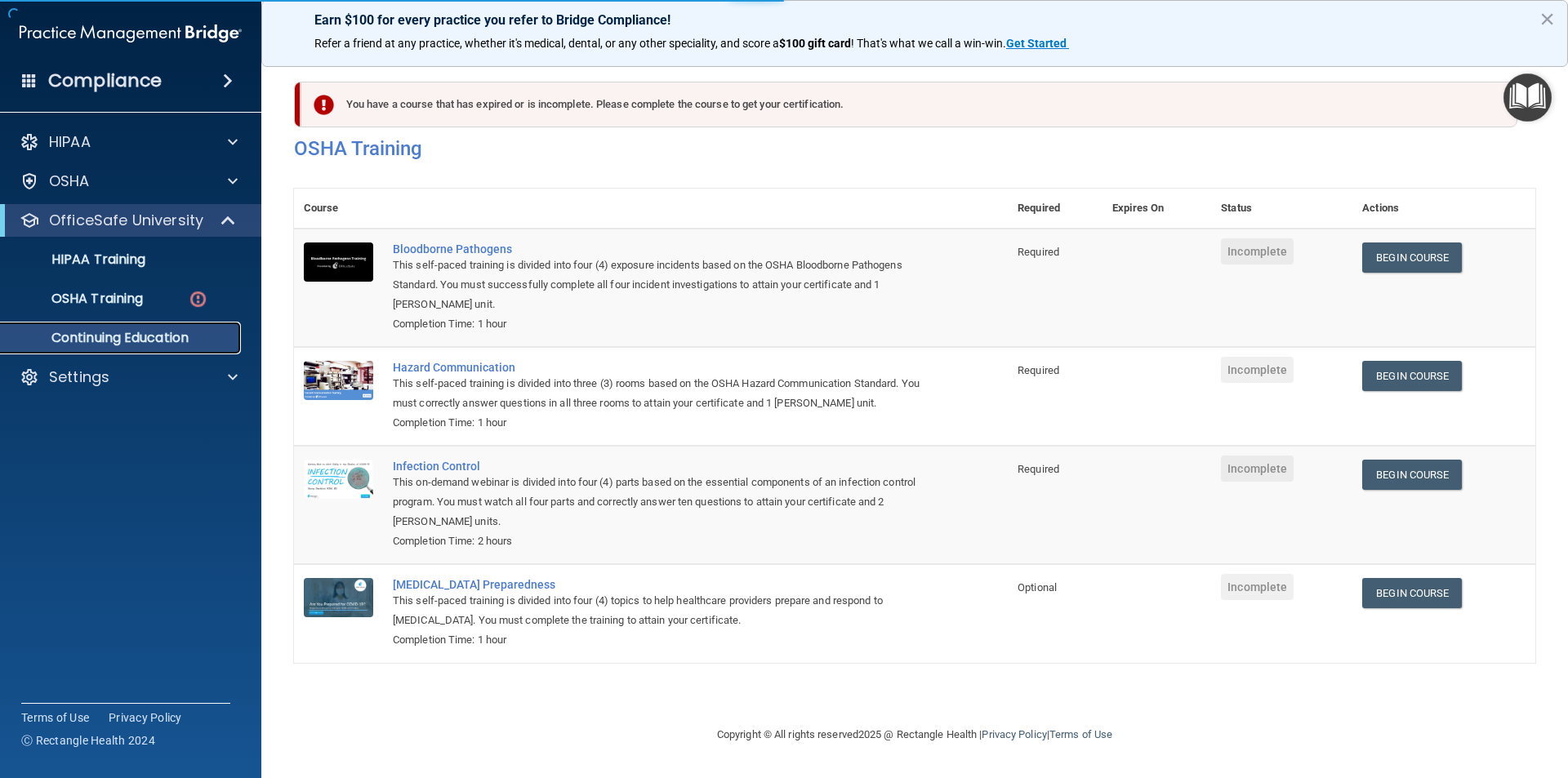
click at [130, 336] on p "Continuing Education" at bounding box center [122, 338] width 223 height 16
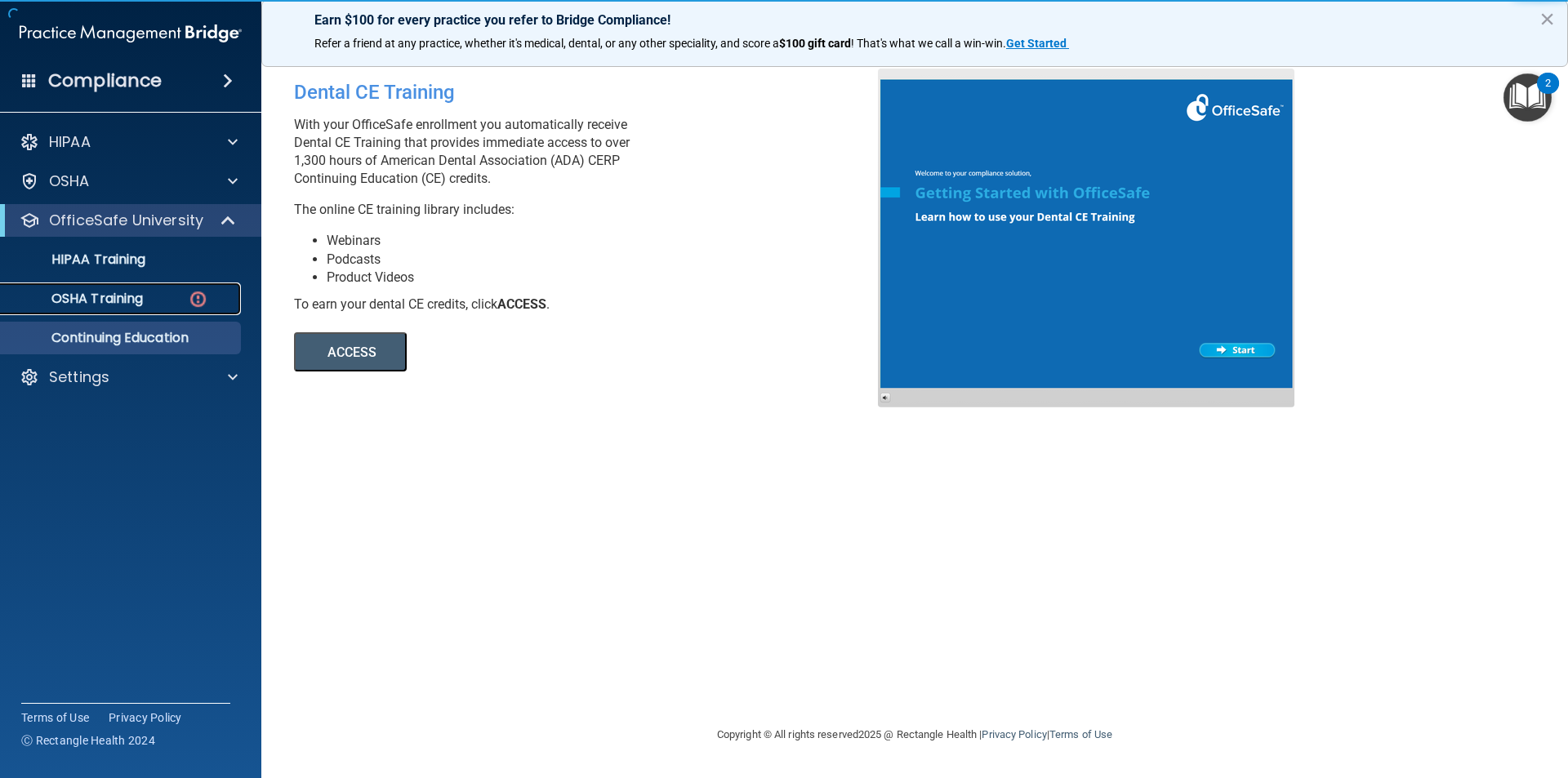
click at [147, 300] on div "OSHA Training" at bounding box center [122, 299] width 223 height 16
